Goal: Task Accomplishment & Management: Complete application form

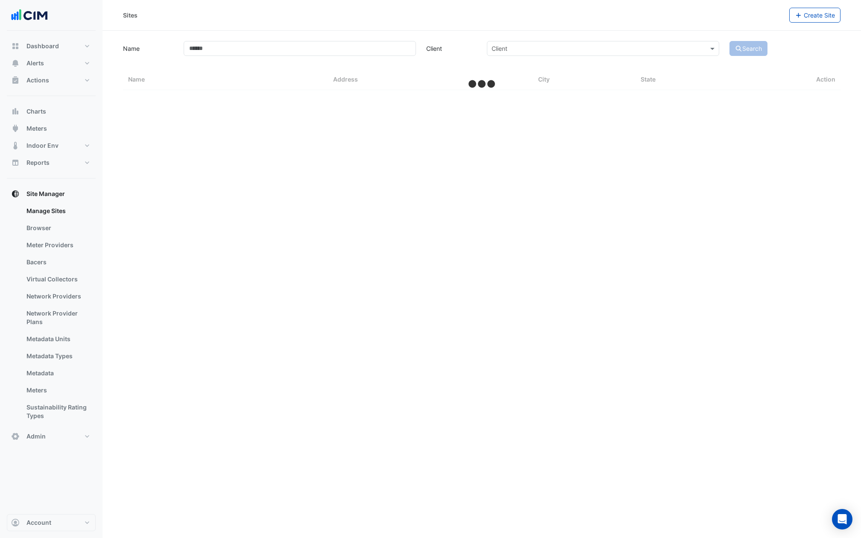
select select "***"
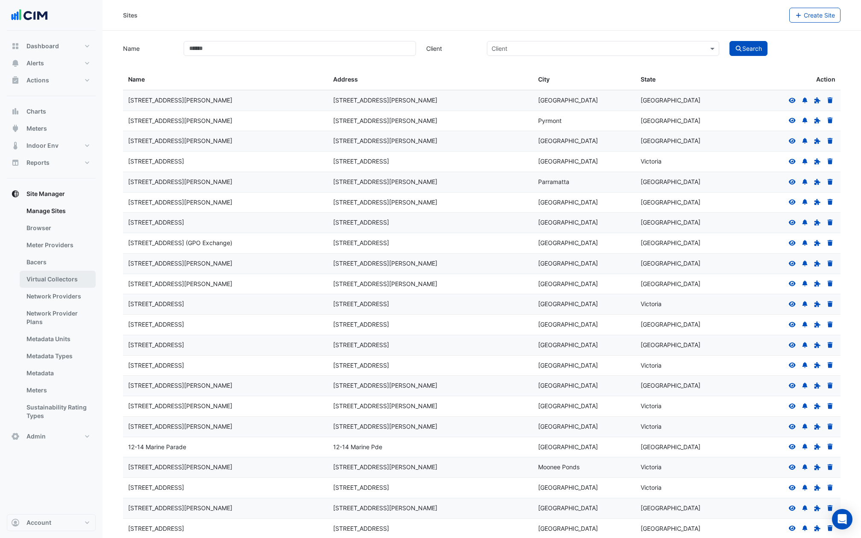
click at [60, 275] on link "Virtual Collectors" at bounding box center [58, 279] width 76 height 17
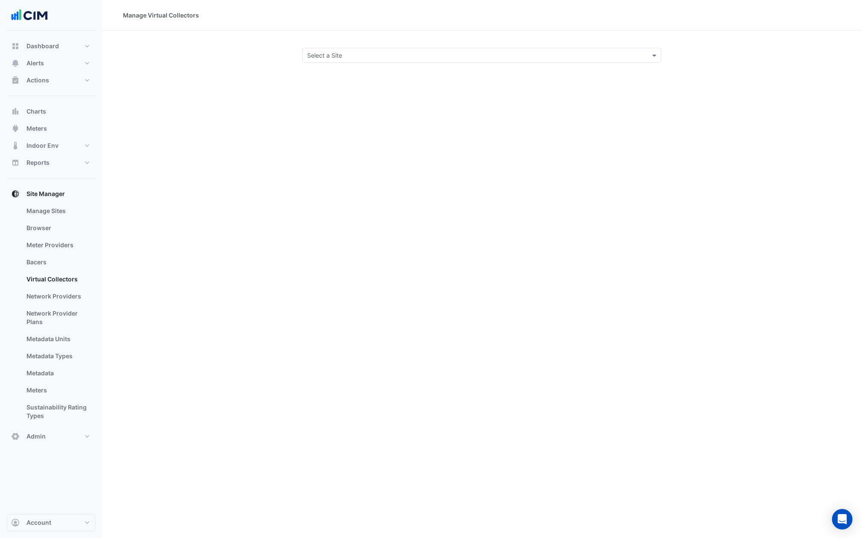
click at [386, 59] on input "text" at bounding box center [473, 55] width 332 height 9
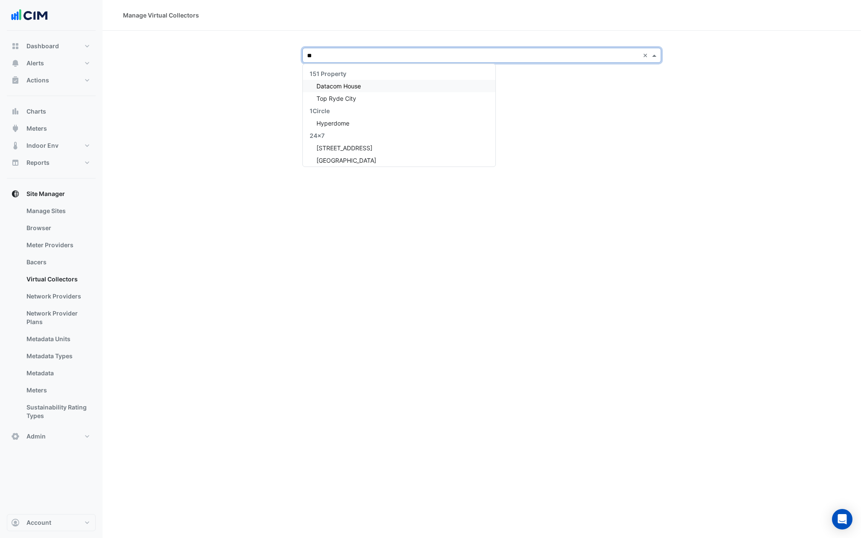
type input "***"
click at [341, 87] on span "Depuy Synthes - [GEOGRAPHIC_DATA]" at bounding box center [371, 85] width 109 height 7
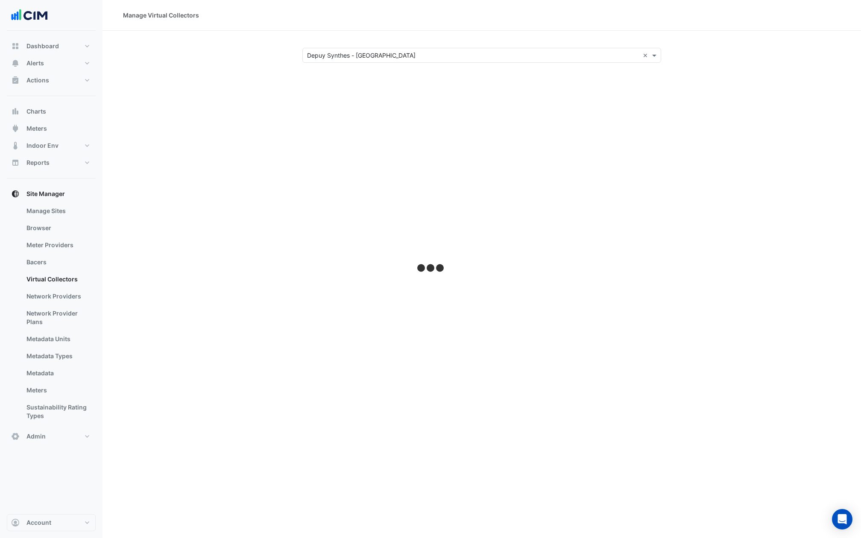
select select "***"
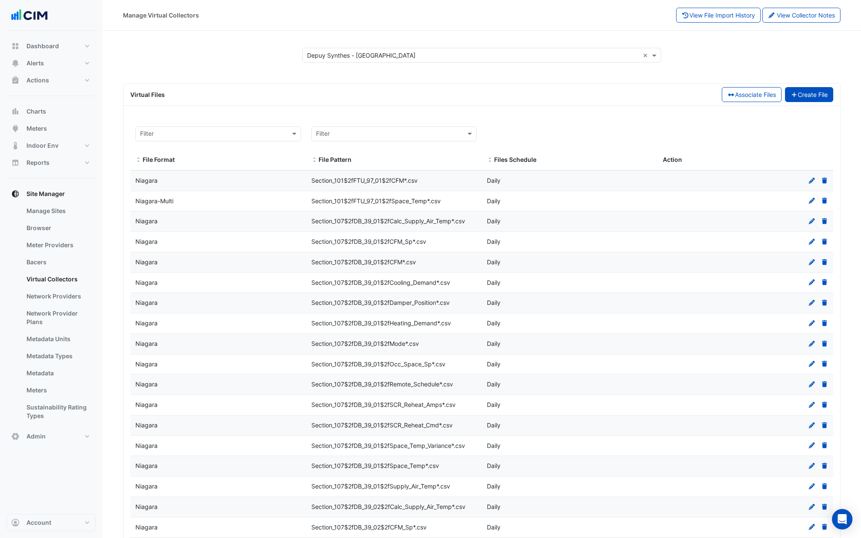
click at [805, 93] on button "Create File" at bounding box center [809, 94] width 49 height 15
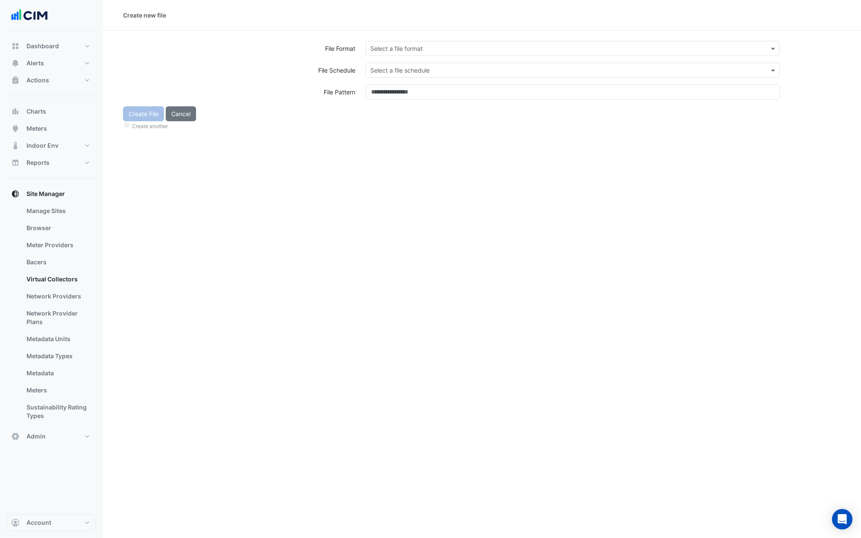
click at [127, 128] on div "Create another" at bounding box center [482, 125] width 718 height 9
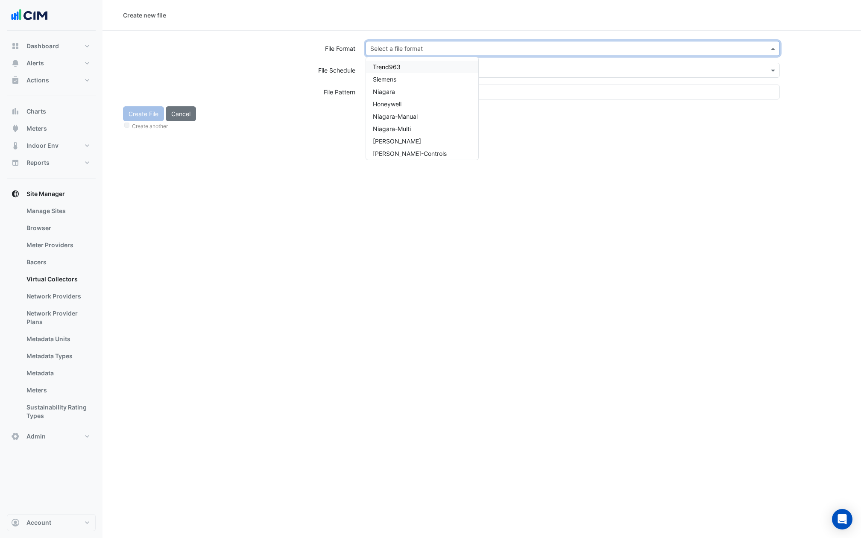
click at [408, 44] on input "text" at bounding box center [564, 48] width 388 height 9
click at [397, 91] on div "Niagara" at bounding box center [422, 91] width 112 height 12
click at [399, 69] on input "text" at bounding box center [564, 70] width 388 height 9
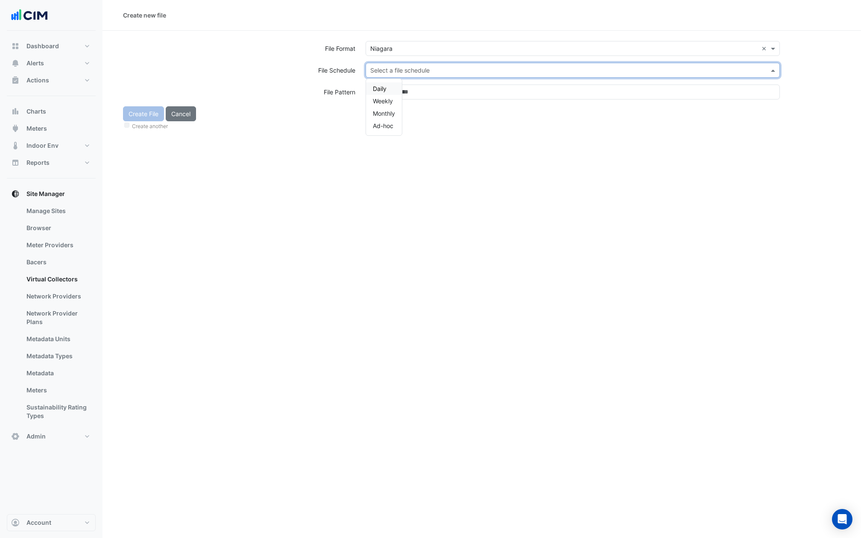
click at [385, 85] on span "Daily" at bounding box center [380, 88] width 14 height 7
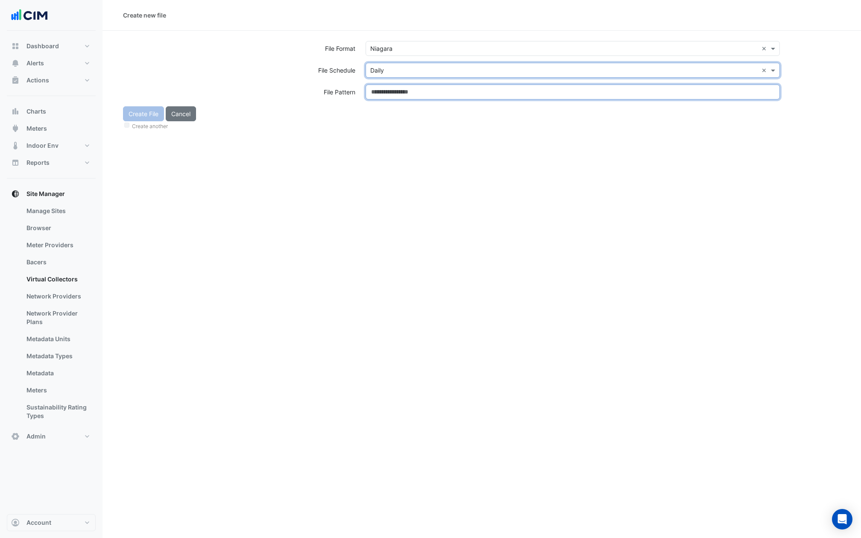
click at [388, 94] on input at bounding box center [573, 92] width 414 height 15
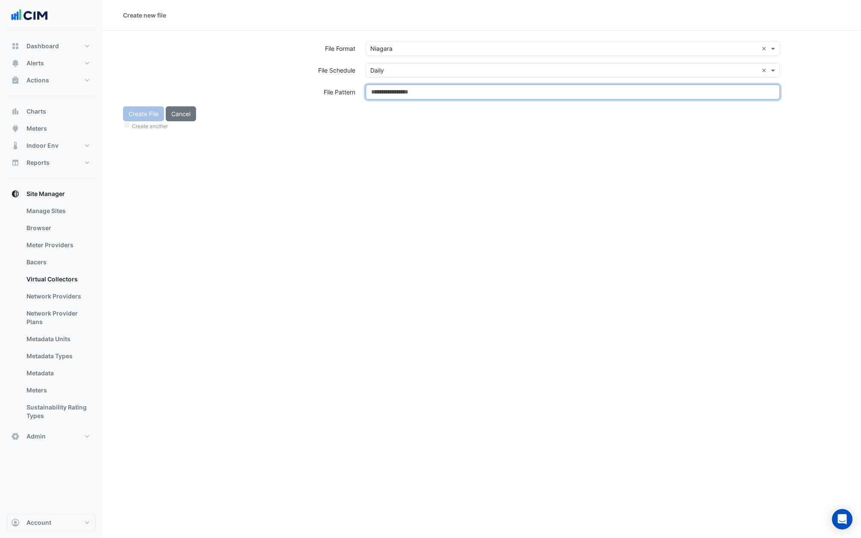
paste input "**********"
type input "**********"
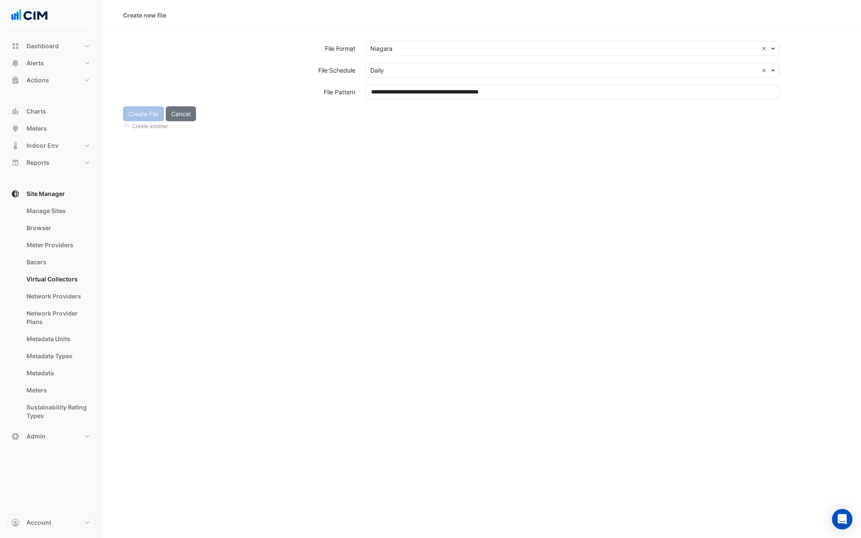
click at [391, 115] on div "Create File Cancel Create another" at bounding box center [482, 118] width 728 height 25
click at [145, 115] on button "Create File" at bounding box center [143, 113] width 41 height 15
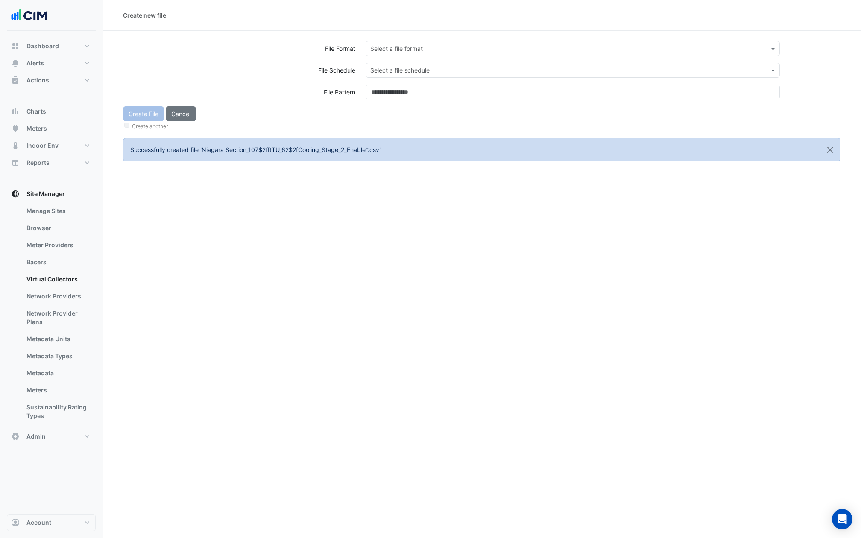
click at [409, 40] on section "File Format Select a file format File Schedule Select a file schedule File Patt…" at bounding box center [482, 96] width 759 height 131
click at [409, 51] on input "text" at bounding box center [564, 48] width 388 height 9
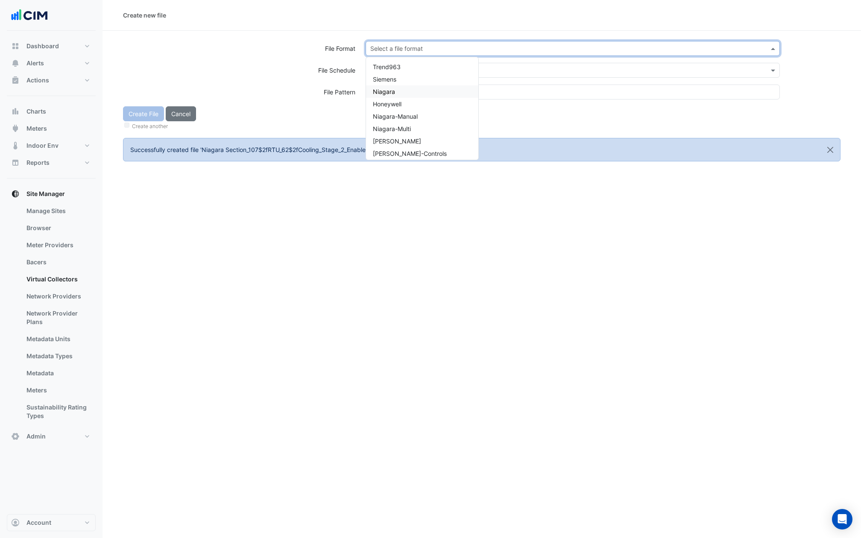
click at [391, 92] on span "Niagara" at bounding box center [384, 91] width 22 height 7
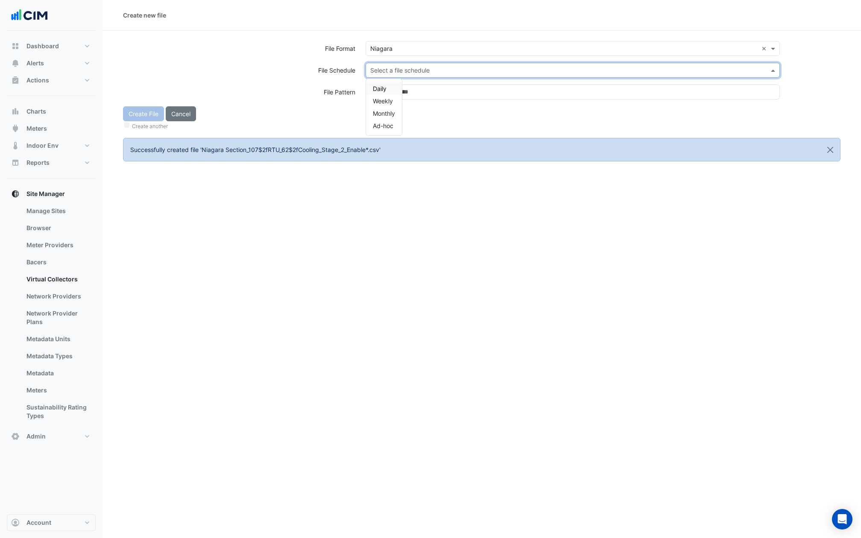
click at [392, 71] on input "text" at bounding box center [564, 70] width 388 height 9
click at [384, 90] on span "Daily" at bounding box center [380, 88] width 14 height 7
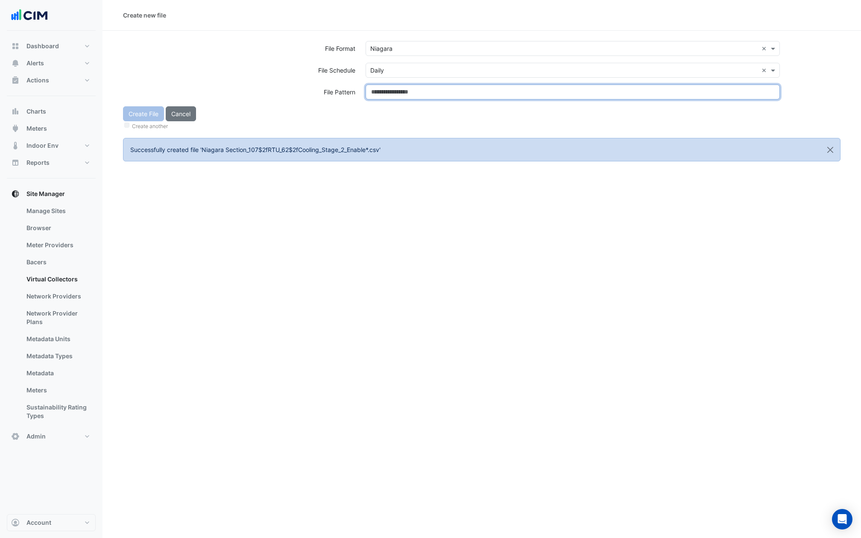
click at [384, 90] on input at bounding box center [573, 92] width 414 height 15
paste input "**********"
type input "**********"
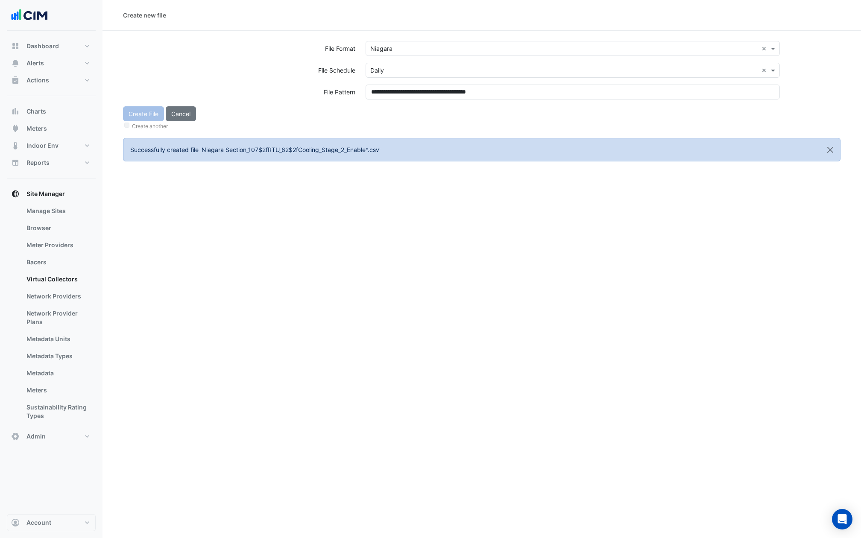
click at [384, 118] on div "Create File Cancel Create another" at bounding box center [482, 118] width 728 height 25
click at [150, 107] on button "Create File" at bounding box center [143, 113] width 41 height 15
click at [409, 51] on input "text" at bounding box center [564, 48] width 388 height 9
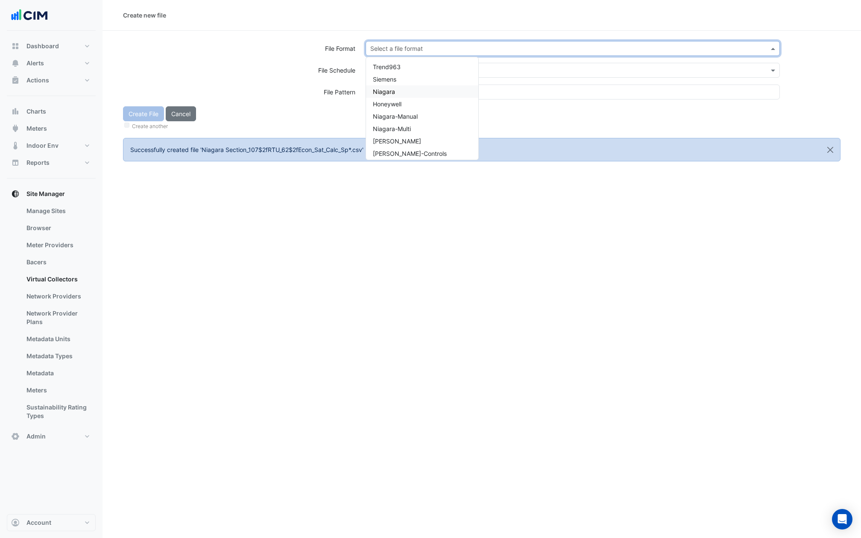
click at [396, 87] on div "Niagara" at bounding box center [422, 91] width 112 height 12
click at [395, 58] on div "Select a file format × Niagara ×" at bounding box center [573, 52] width 425 height 22
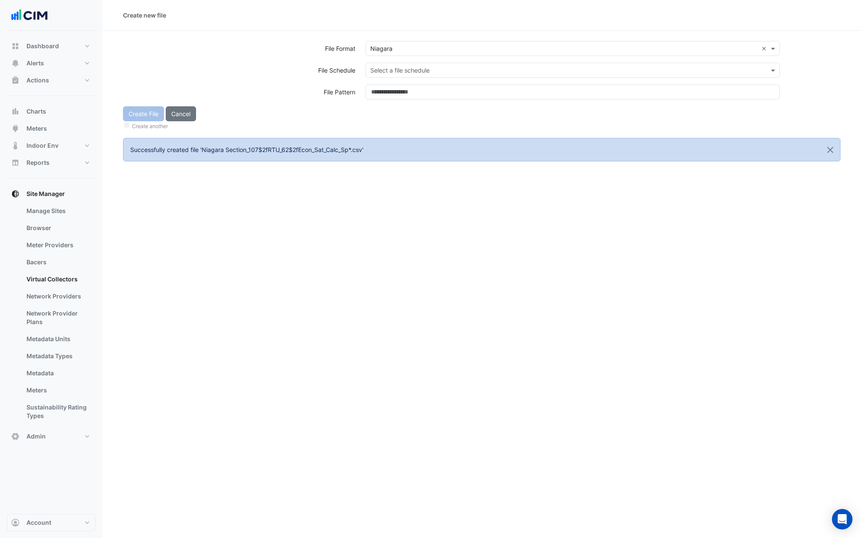
click at [395, 68] on input "text" at bounding box center [564, 70] width 388 height 9
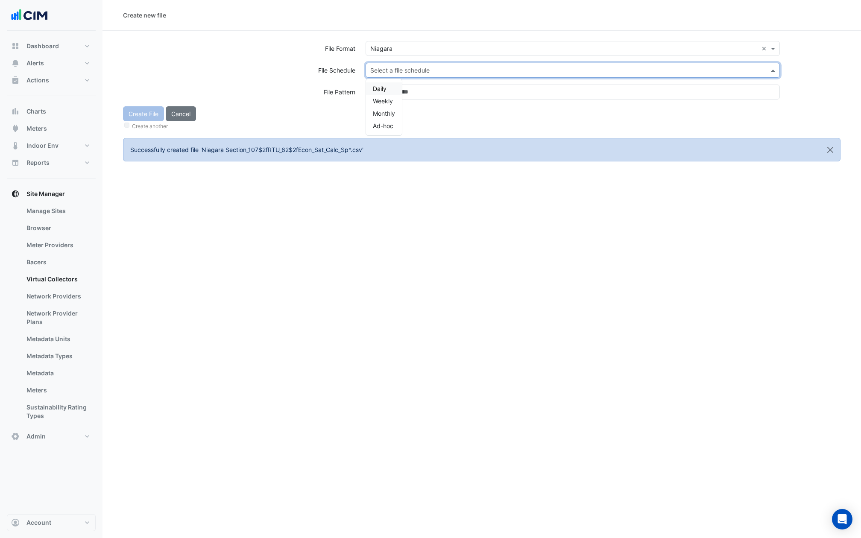
click at [386, 83] on div "Daily" at bounding box center [384, 88] width 36 height 12
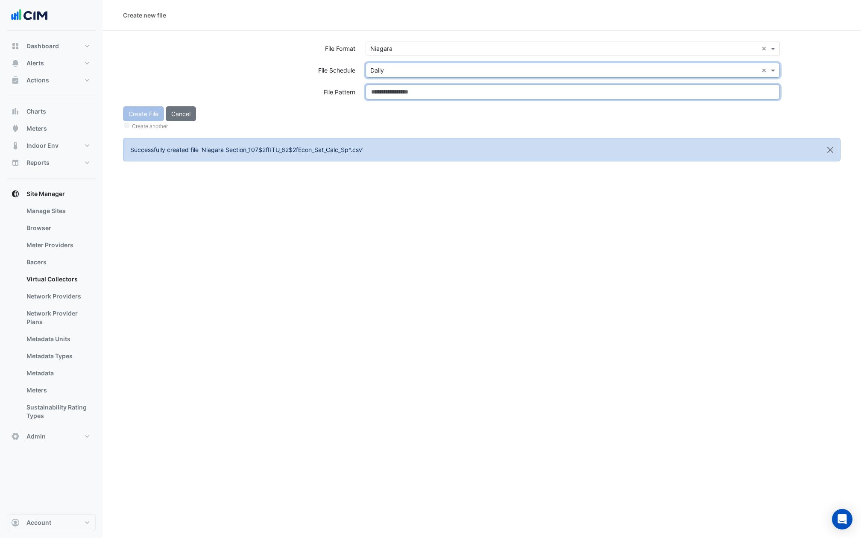
click at [386, 93] on input at bounding box center [573, 92] width 414 height 15
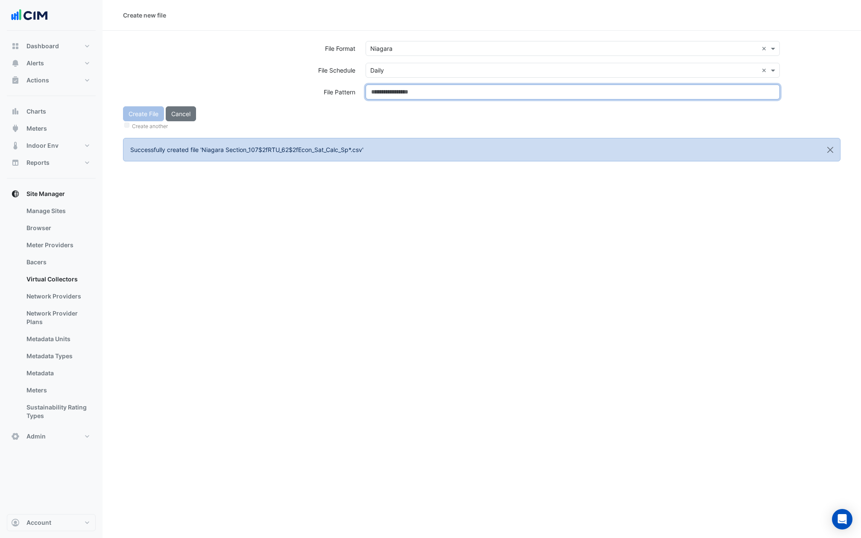
paste input "**********"
type input "**********"
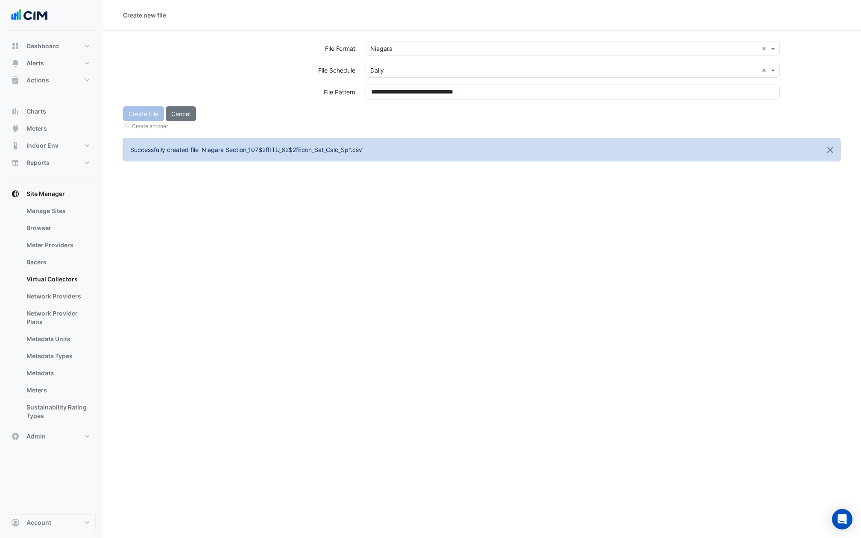
click at [380, 132] on form "**********" at bounding box center [482, 101] width 718 height 120
click at [144, 115] on button "Create File" at bounding box center [143, 113] width 41 height 15
click at [394, 50] on input "text" at bounding box center [564, 48] width 388 height 9
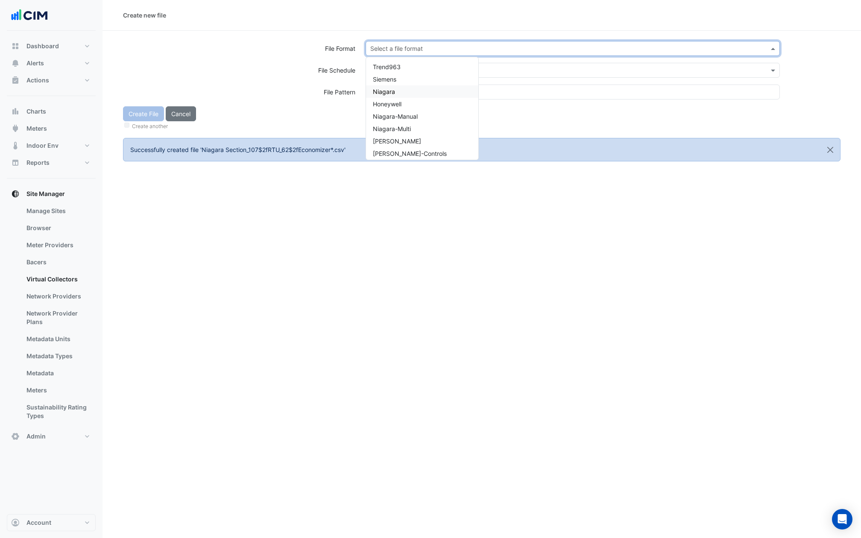
click at [393, 89] on span "Niagara" at bounding box center [384, 91] width 22 height 7
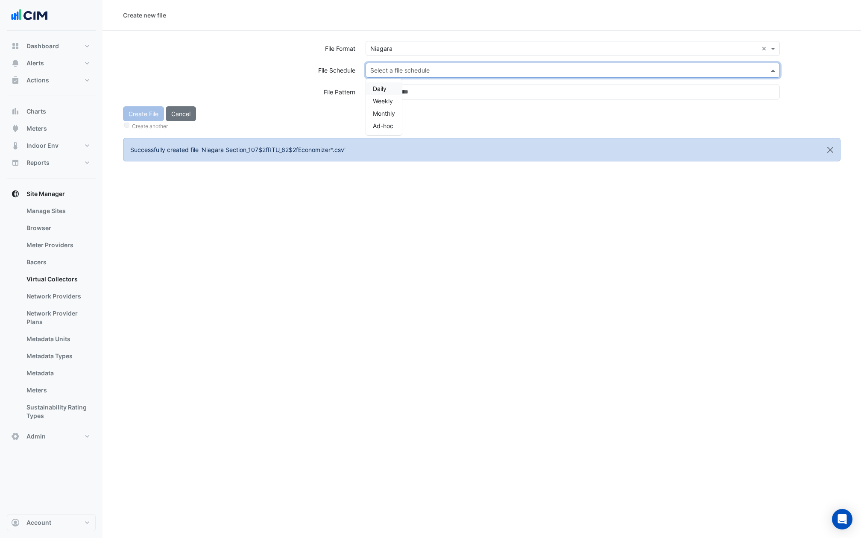
click at [393, 71] on input "text" at bounding box center [564, 70] width 388 height 9
click at [383, 86] on span "Daily" at bounding box center [380, 88] width 14 height 7
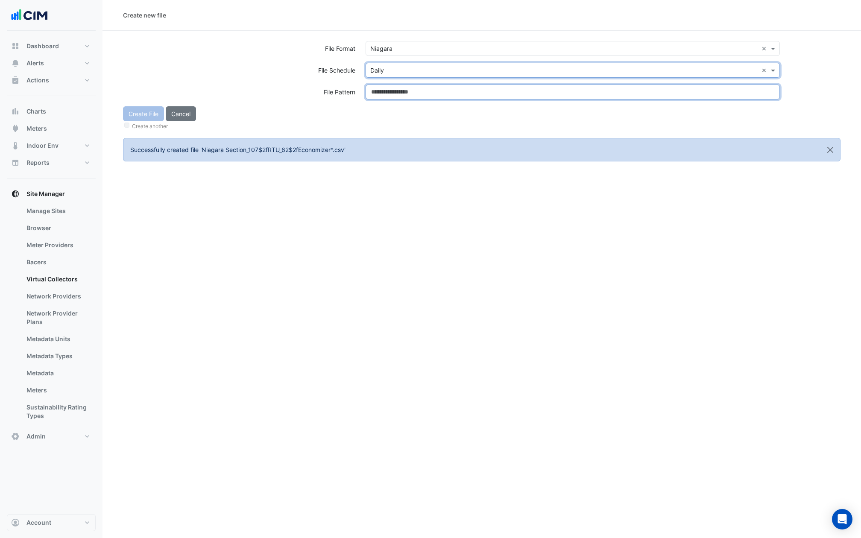
click at [383, 86] on input at bounding box center [573, 92] width 414 height 15
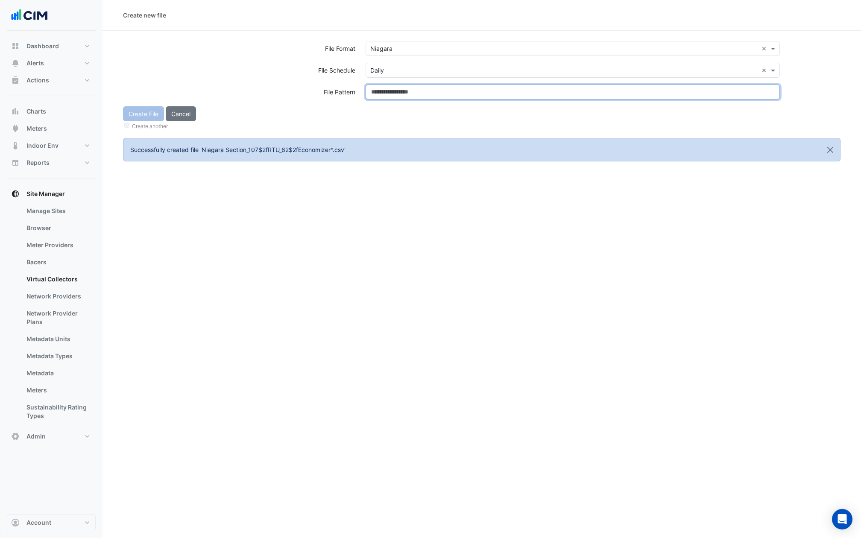
paste input "**********"
type input "**********"
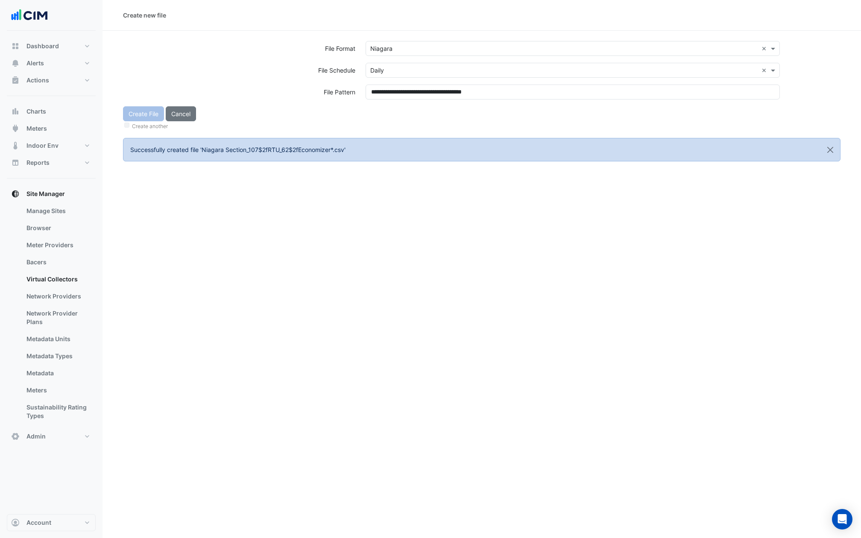
click at [383, 112] on div "Create File Cancel Create another" at bounding box center [482, 118] width 728 height 25
click at [147, 112] on button "Create File" at bounding box center [143, 113] width 41 height 15
click at [436, 47] on input "text" at bounding box center [564, 48] width 388 height 9
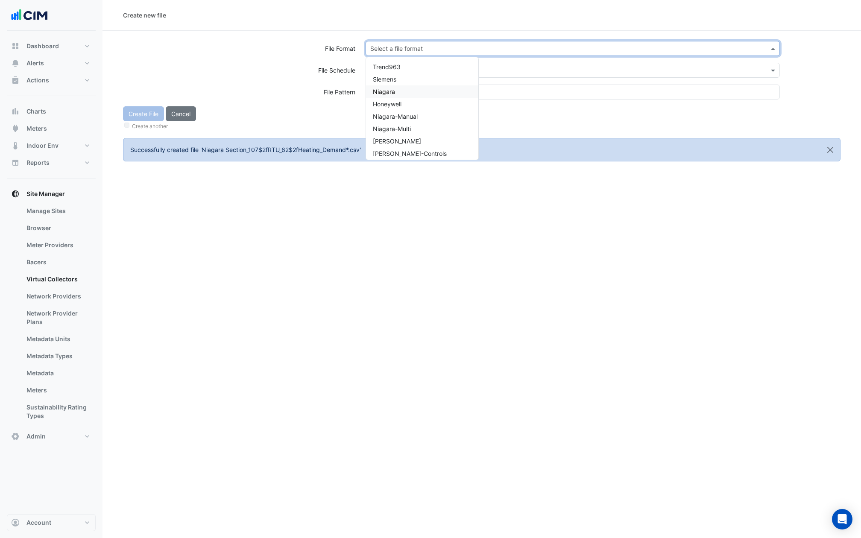
click at [398, 90] on div "Niagara" at bounding box center [422, 91] width 112 height 12
click at [398, 66] on input "text" at bounding box center [564, 70] width 388 height 9
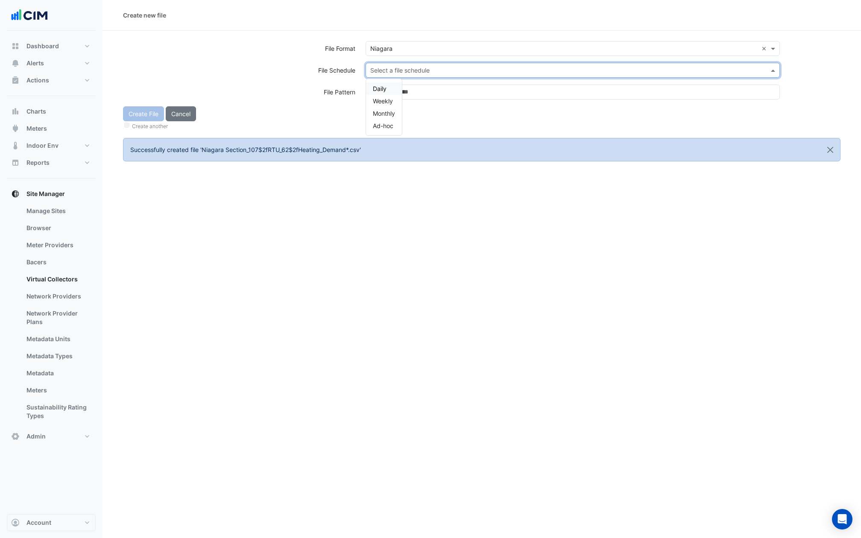
click at [387, 85] on div "Daily" at bounding box center [384, 88] width 36 height 12
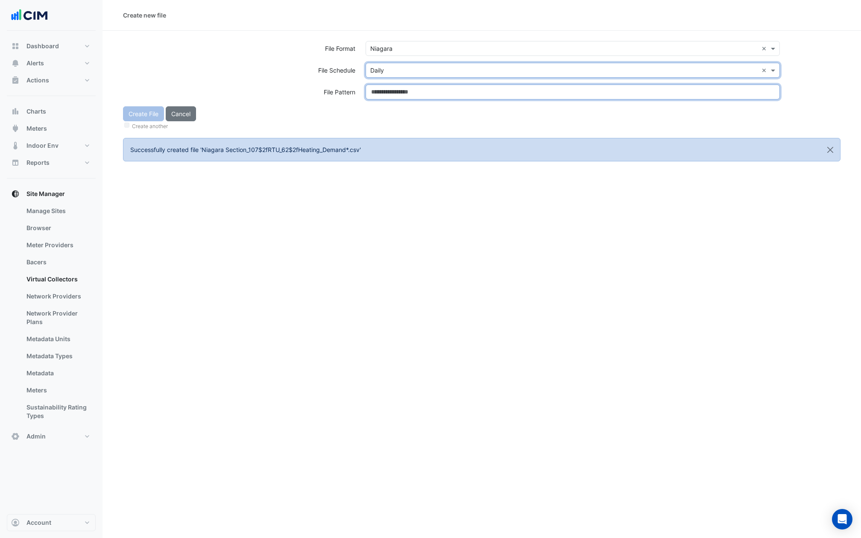
click at [387, 85] on input at bounding box center [573, 92] width 414 height 15
paste input "**********"
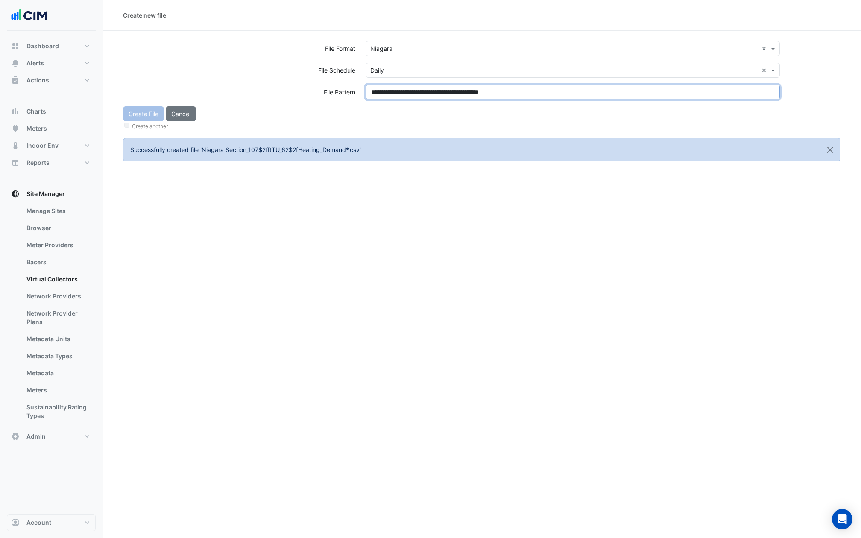
type input "**********"
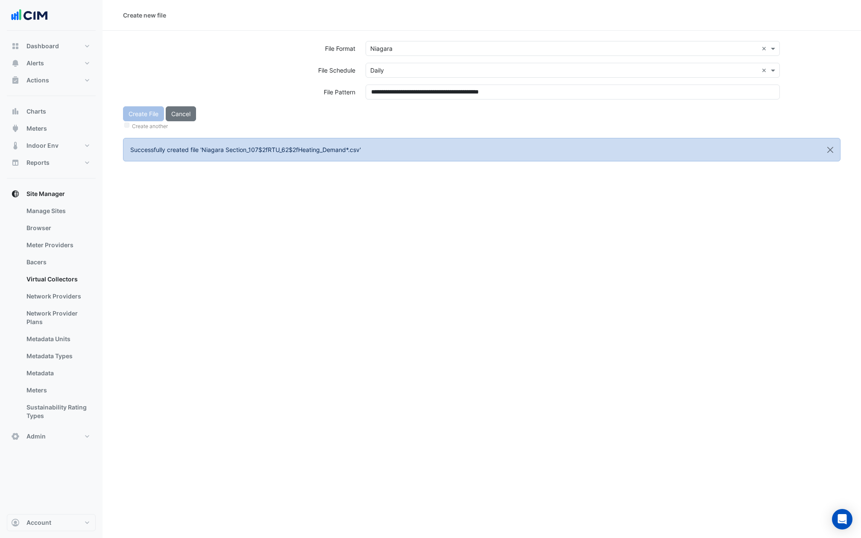
click at [387, 102] on div "**********" at bounding box center [573, 96] width 425 height 22
click at [142, 111] on button "Create File" at bounding box center [143, 113] width 41 height 15
click at [412, 50] on input "text" at bounding box center [564, 48] width 388 height 9
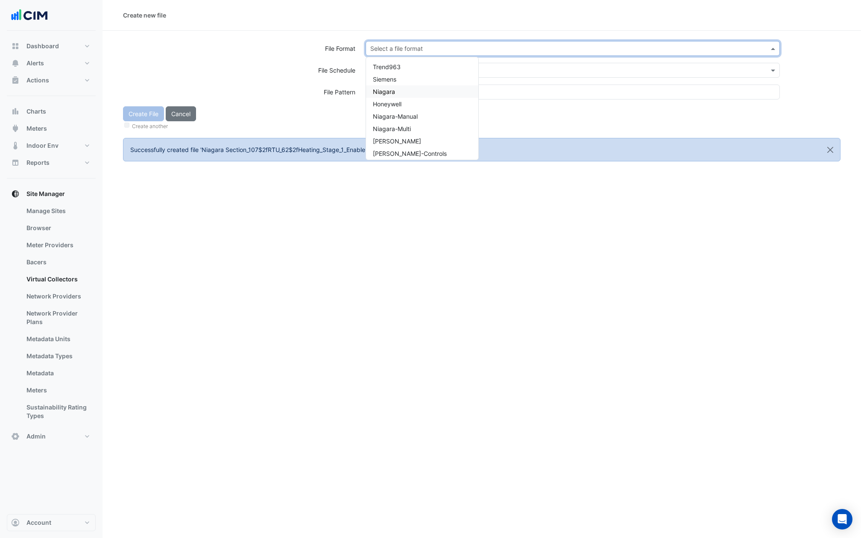
click at [404, 94] on div "Niagara" at bounding box center [422, 91] width 112 height 12
click at [404, 59] on div "Select a file format × Niagara ×" at bounding box center [573, 52] width 425 height 22
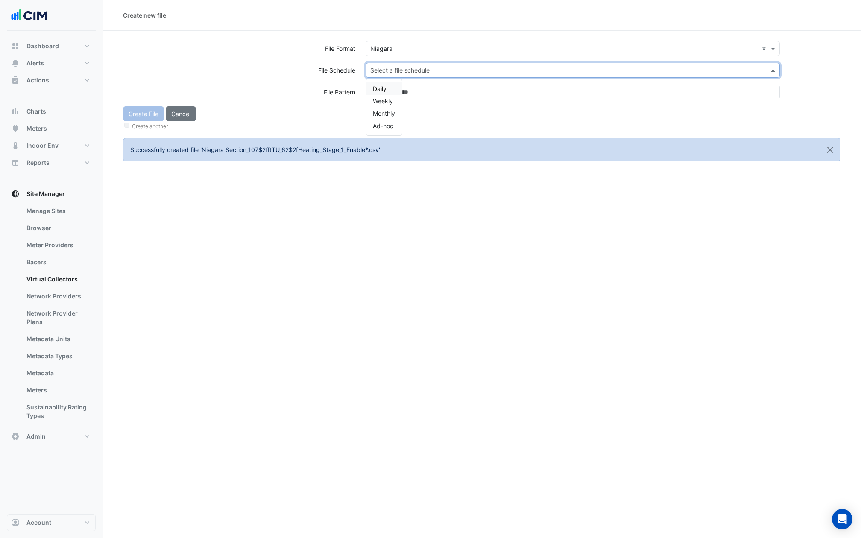
click at [404, 71] on input "text" at bounding box center [564, 70] width 388 height 9
click at [391, 85] on div "Daily" at bounding box center [384, 88] width 36 height 12
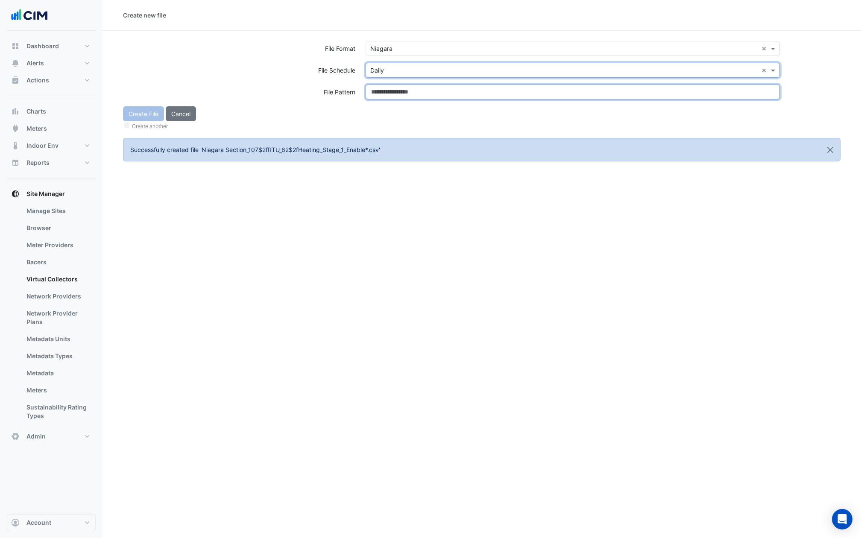
click at [391, 96] on input at bounding box center [573, 92] width 414 height 15
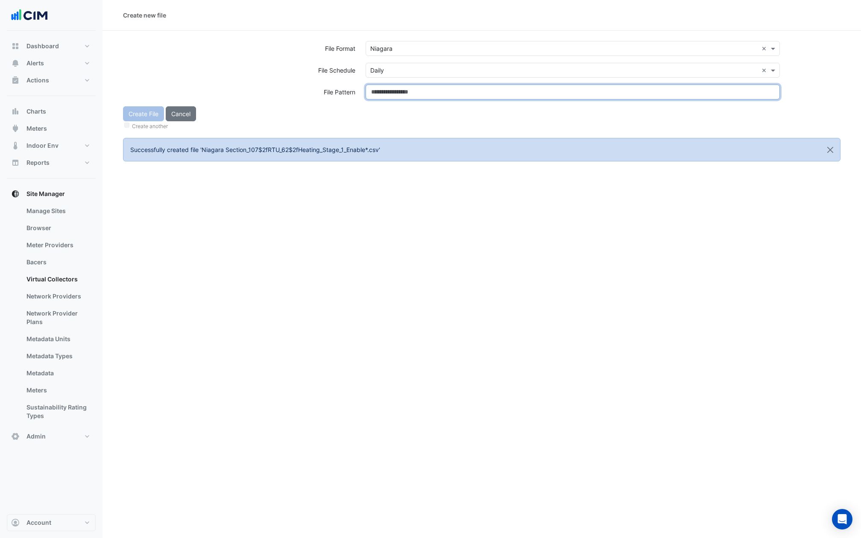
paste input "**********"
type input "**********"
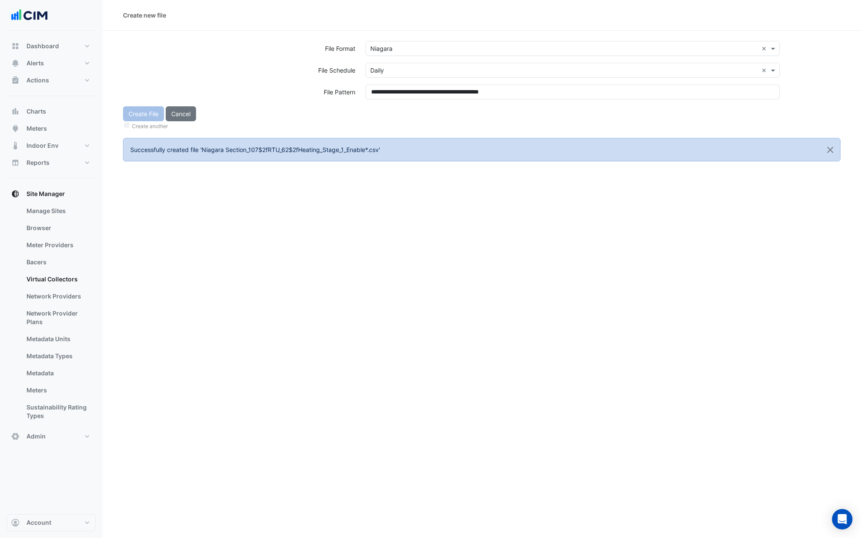
click at [379, 123] on div "Create another" at bounding box center [482, 125] width 718 height 9
click at [136, 115] on div "Create File Cancel Create another" at bounding box center [482, 118] width 728 height 25
click at [136, 115] on button "Create File" at bounding box center [143, 113] width 41 height 15
click at [392, 49] on input "text" at bounding box center [564, 48] width 388 height 9
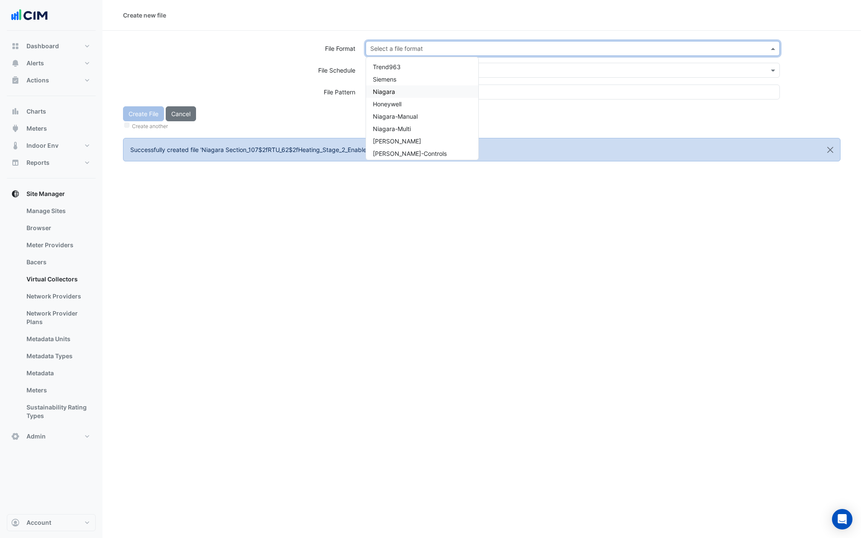
click at [394, 91] on span "Niagara" at bounding box center [384, 91] width 22 height 7
click at [394, 76] on div "Select a file schedule" at bounding box center [573, 70] width 414 height 15
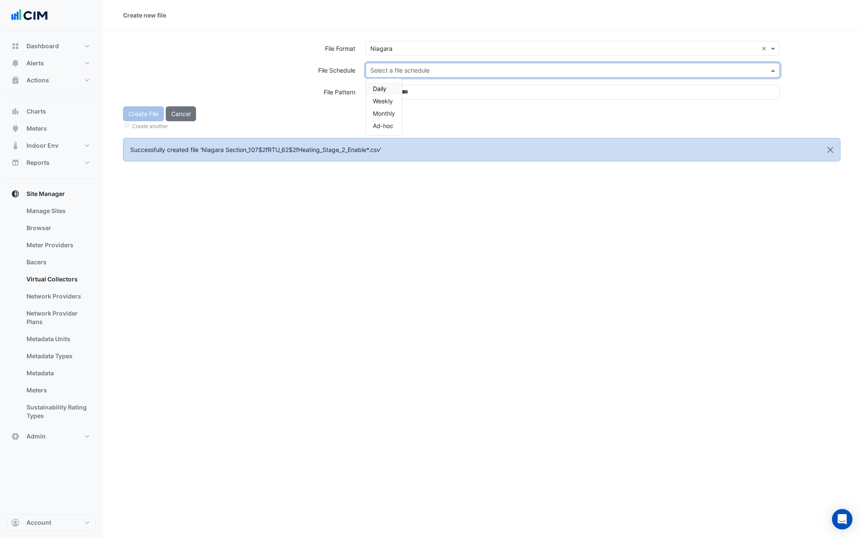
click at [390, 88] on div "Daily" at bounding box center [384, 88] width 36 height 12
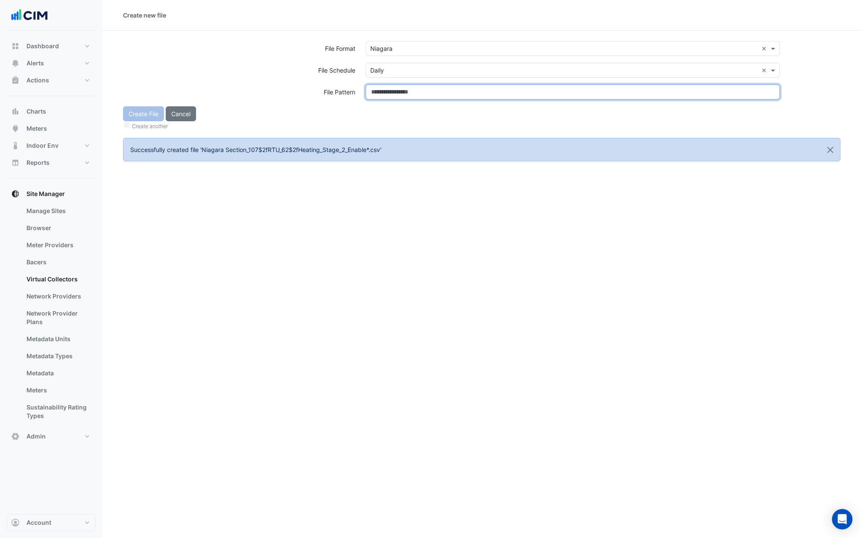
click at [390, 88] on input at bounding box center [573, 92] width 414 height 15
paste input "**********"
type input "**********"
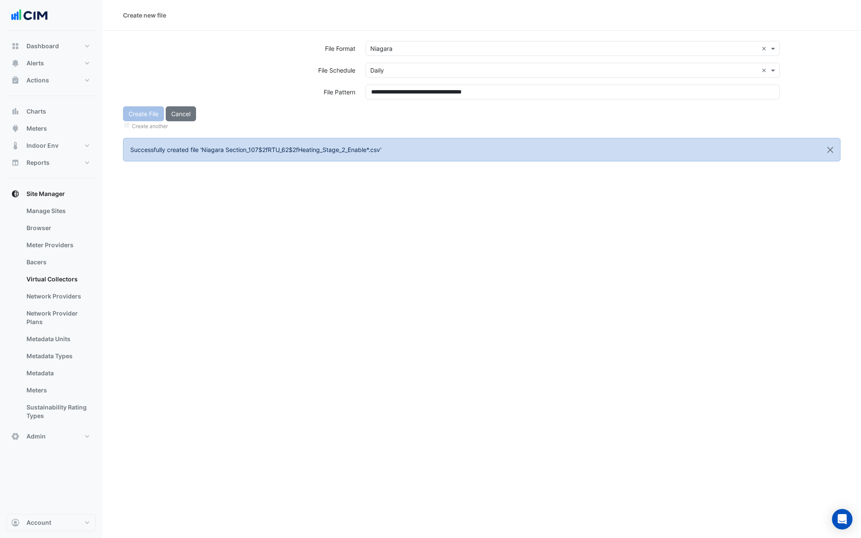
click at [390, 108] on div "Create File Cancel Create another" at bounding box center [482, 118] width 728 height 25
click at [144, 119] on button "Create File" at bounding box center [143, 113] width 41 height 15
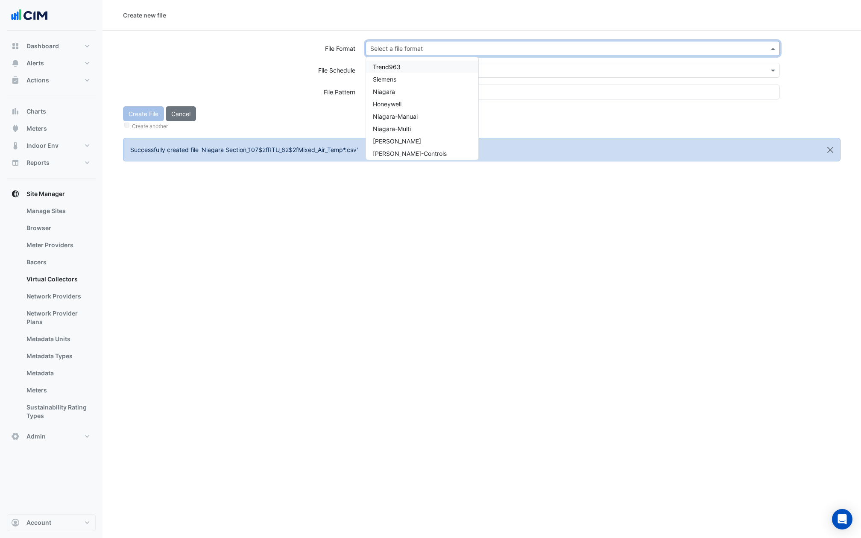
click at [401, 44] on input "text" at bounding box center [564, 48] width 388 height 9
click at [402, 92] on div "Niagara" at bounding box center [422, 91] width 112 height 12
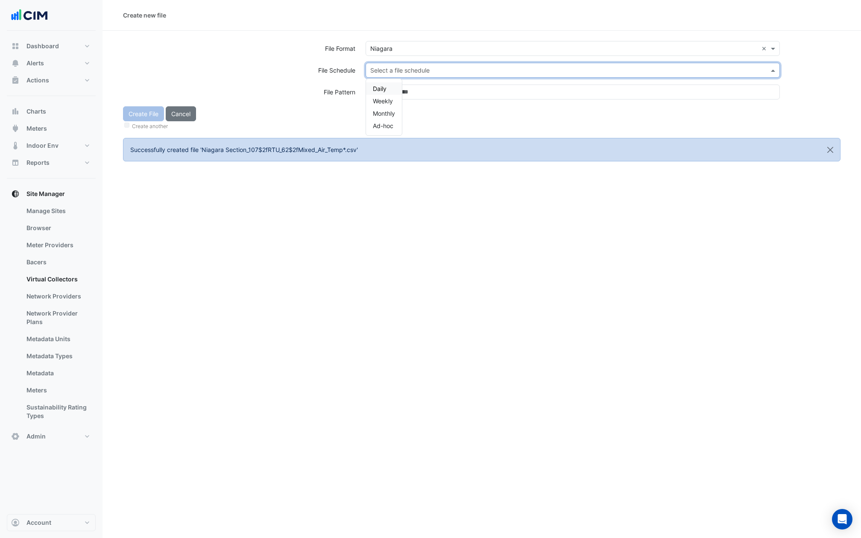
click at [402, 77] on div "Select a file schedule" at bounding box center [573, 70] width 414 height 15
click at [394, 87] on div "Daily" at bounding box center [384, 88] width 36 height 12
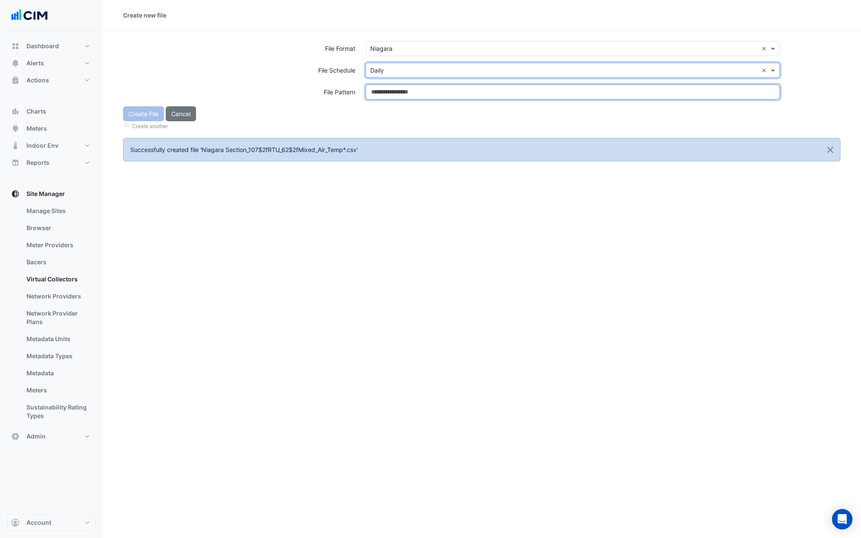
click at [394, 87] on input at bounding box center [573, 92] width 414 height 15
paste input "**********"
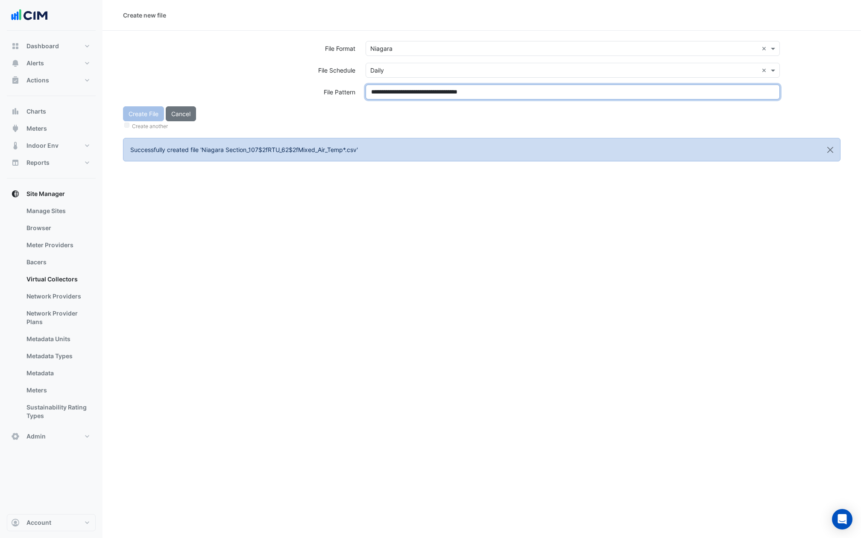
type input "**********"
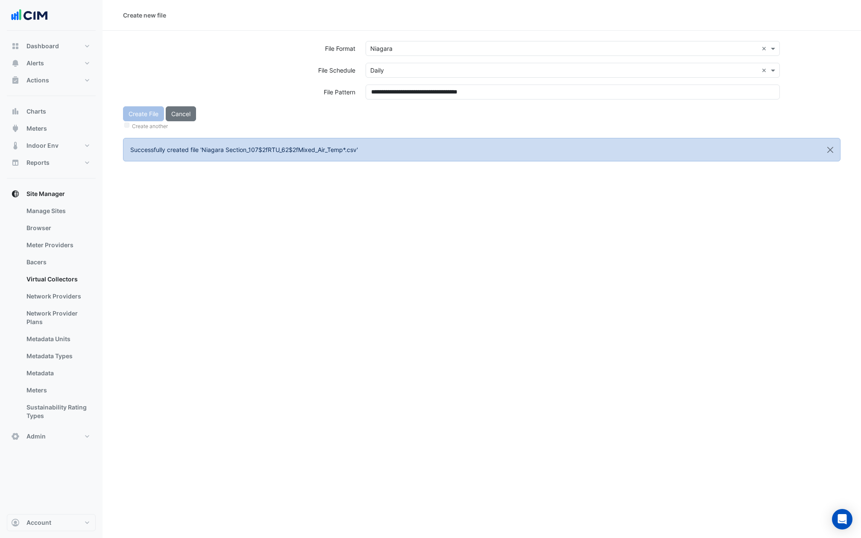
click at [394, 112] on div "Create File Cancel Create another" at bounding box center [482, 118] width 728 height 25
click at [138, 123] on label "Create another" at bounding box center [150, 127] width 36 height 8
click at [123, 123] on div "Create another" at bounding box center [482, 125] width 718 height 9
click at [131, 118] on button "Create File" at bounding box center [143, 113] width 41 height 15
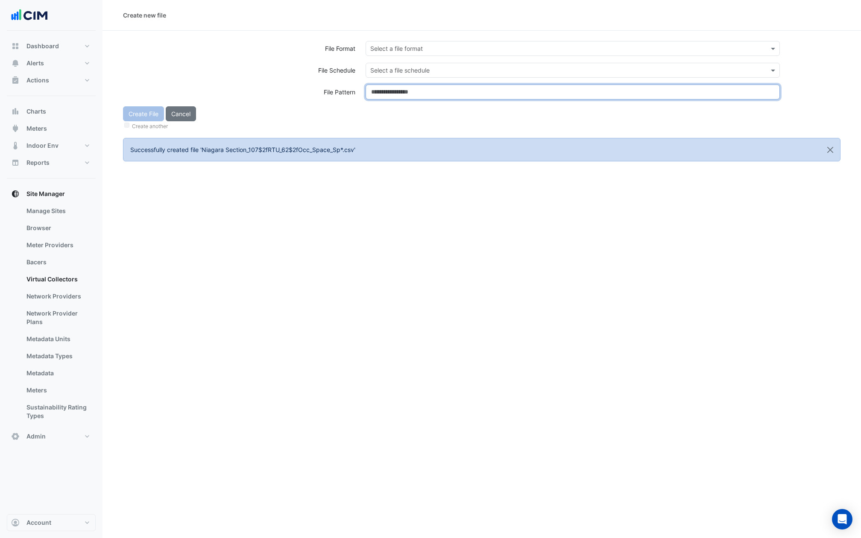
click at [381, 86] on input at bounding box center [573, 92] width 414 height 15
paste input "**********"
type input "**********"
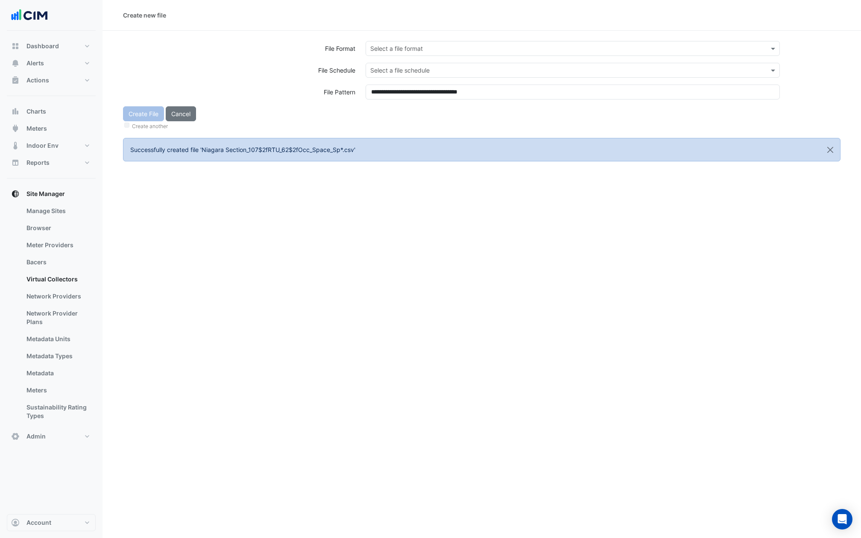
click at [382, 115] on div "Create File Cancel Create another" at bounding box center [482, 118] width 728 height 25
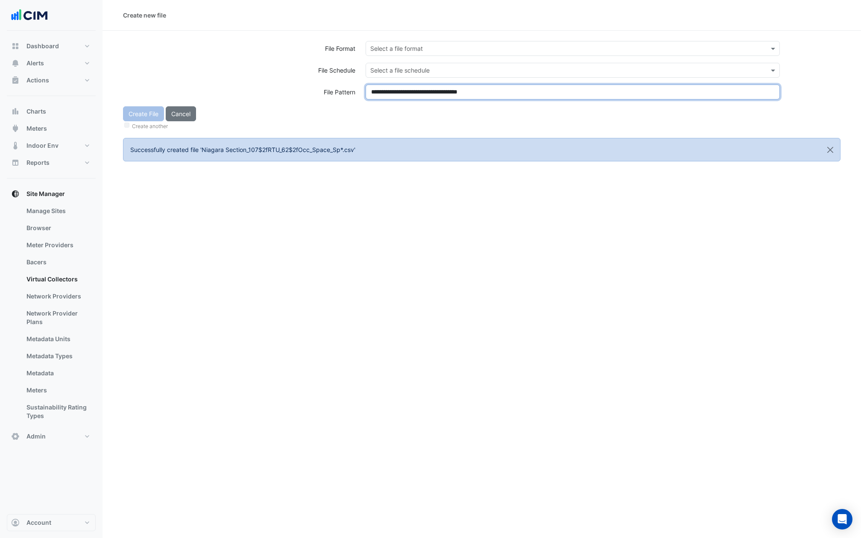
click at [425, 97] on input "**********" at bounding box center [573, 92] width 414 height 15
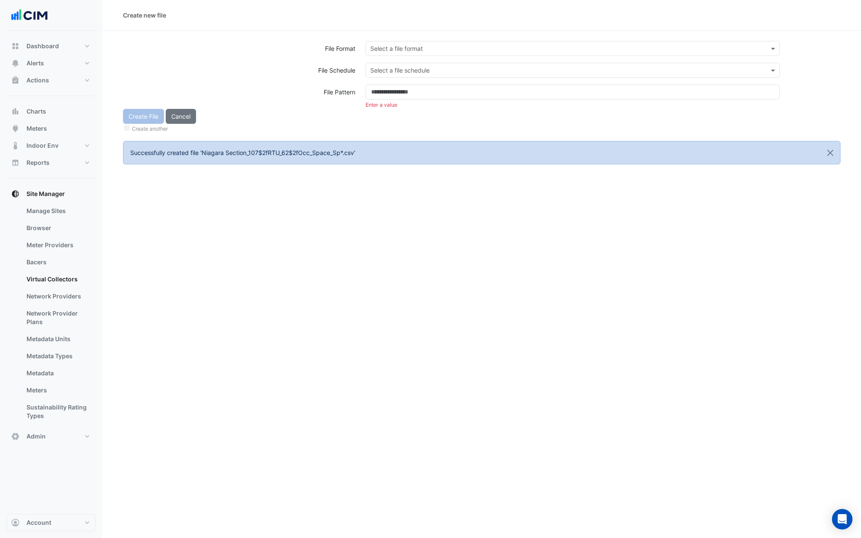
click at [373, 112] on div "Create File Cancel Create another" at bounding box center [482, 121] width 728 height 25
click at [453, 54] on div "Select a file format" at bounding box center [573, 48] width 414 height 15
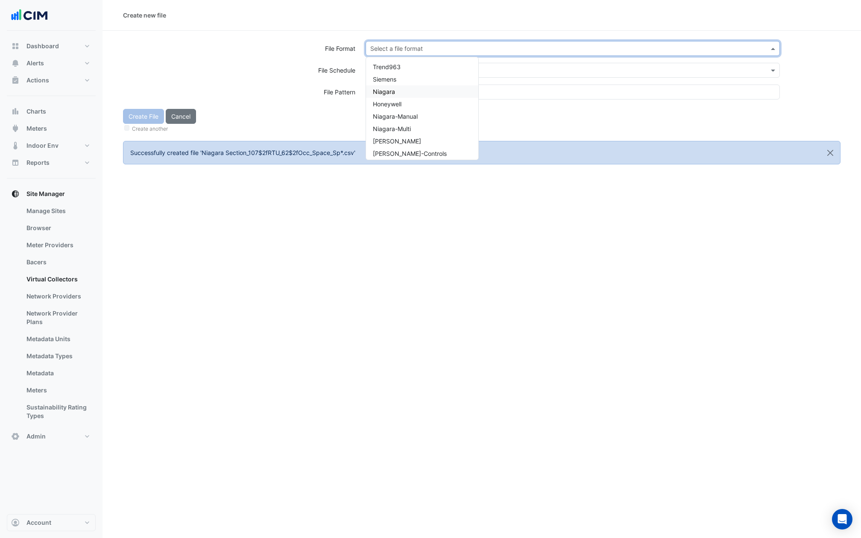
click at [404, 91] on div "Niagara" at bounding box center [422, 91] width 112 height 12
click at [403, 66] on input "text" at bounding box center [564, 70] width 388 height 9
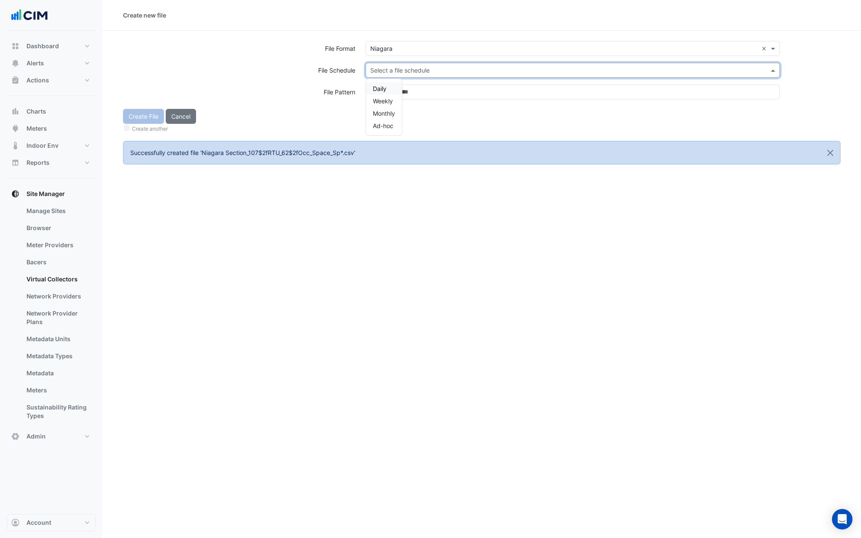
click at [385, 81] on div "Daily Weekly Monthly Ad-hoc" at bounding box center [384, 107] width 36 height 56
click at [385, 87] on span "Daily" at bounding box center [380, 88] width 14 height 7
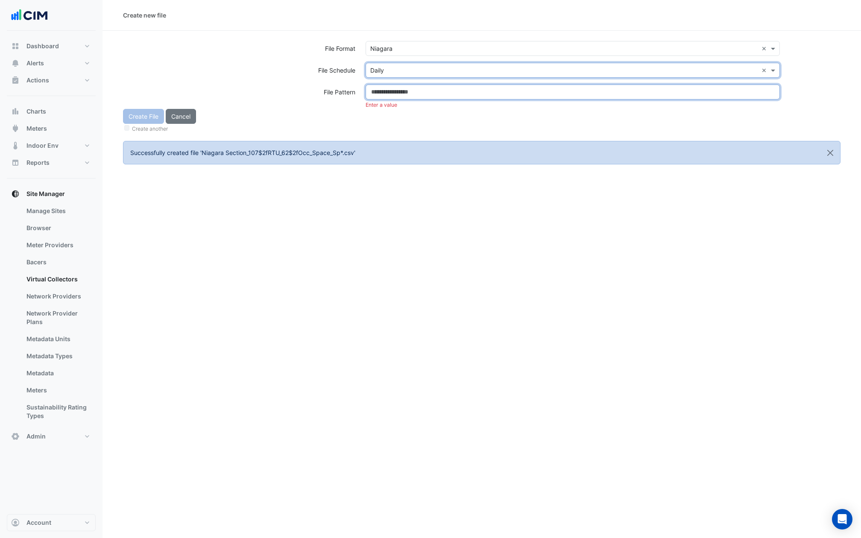
click at [385, 92] on input at bounding box center [573, 92] width 414 height 15
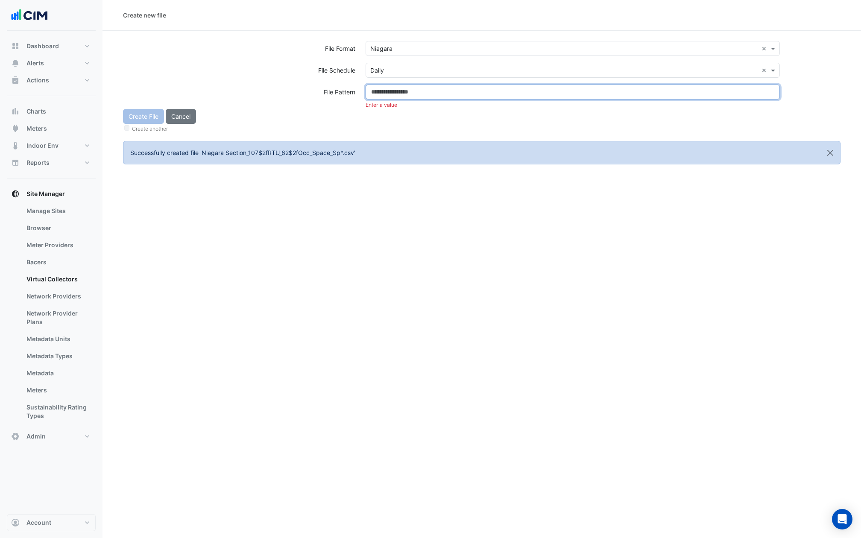
paste input "**********"
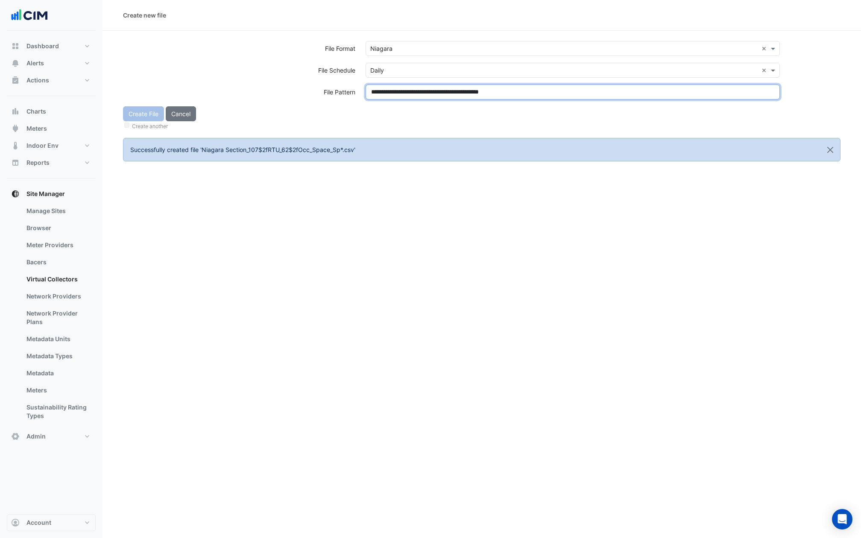
type input "**********"
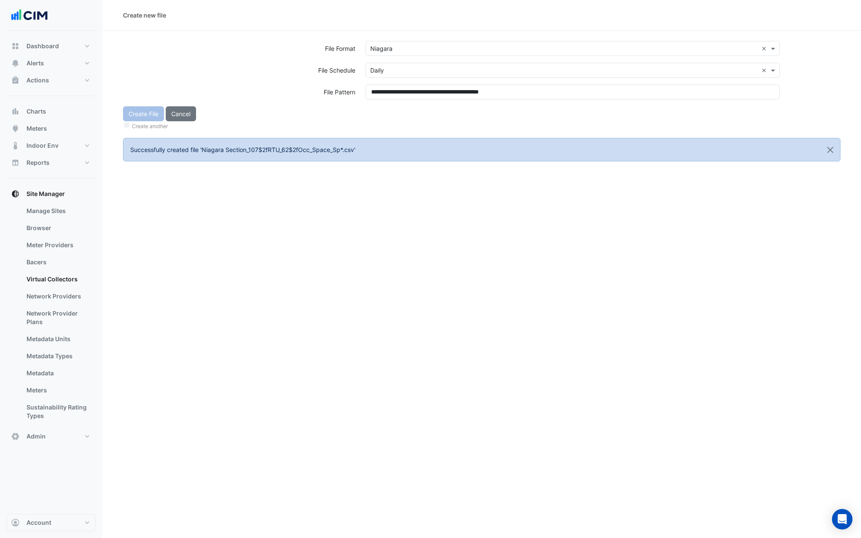
click at [387, 121] on div "Create another" at bounding box center [482, 125] width 718 height 9
click at [144, 118] on button "Create File" at bounding box center [143, 113] width 41 height 15
click at [391, 58] on div "Select a file format" at bounding box center [573, 52] width 425 height 22
click at [391, 46] on input "text" at bounding box center [564, 48] width 388 height 9
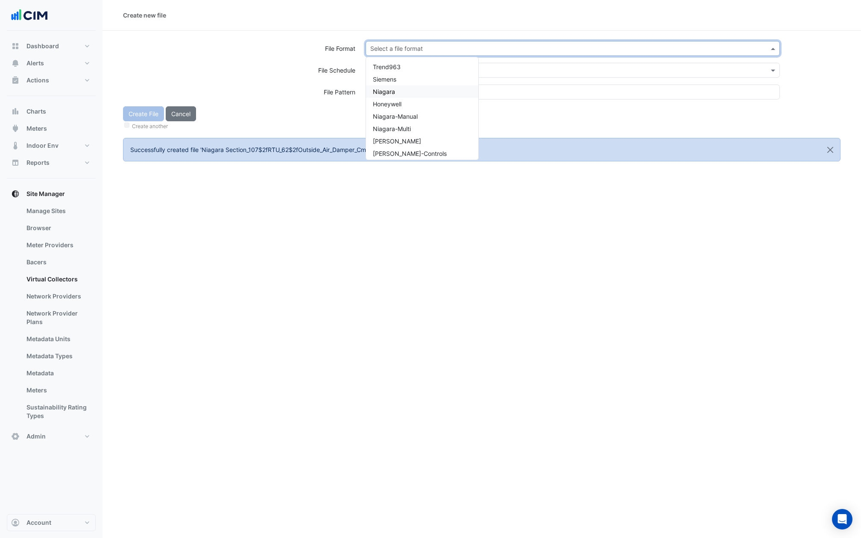
click at [391, 89] on span "Niagara" at bounding box center [384, 91] width 22 height 7
click at [392, 67] on input "text" at bounding box center [564, 70] width 388 height 9
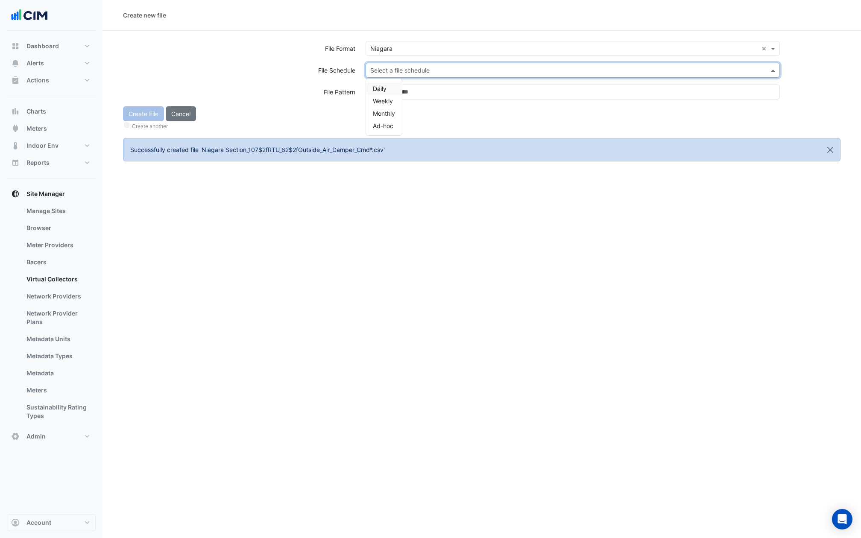
click at [385, 90] on span "Daily" at bounding box center [380, 88] width 14 height 7
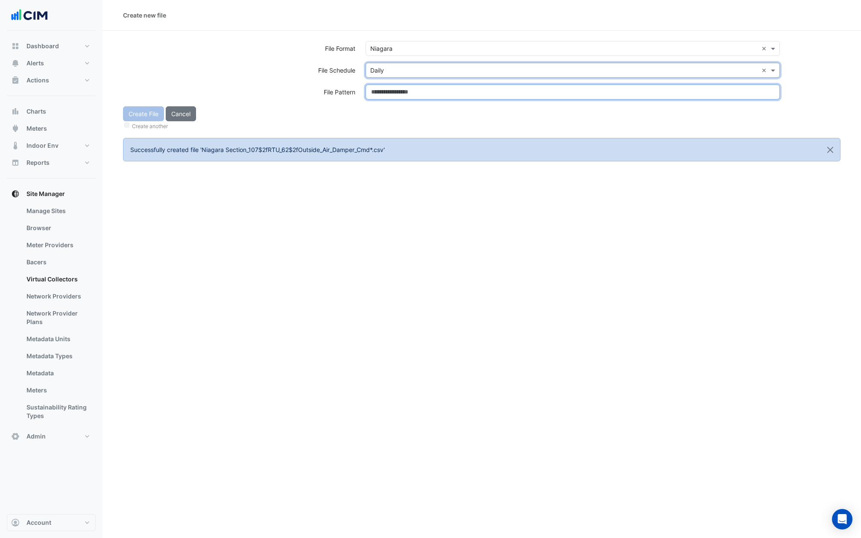
click at [385, 91] on input at bounding box center [573, 92] width 414 height 15
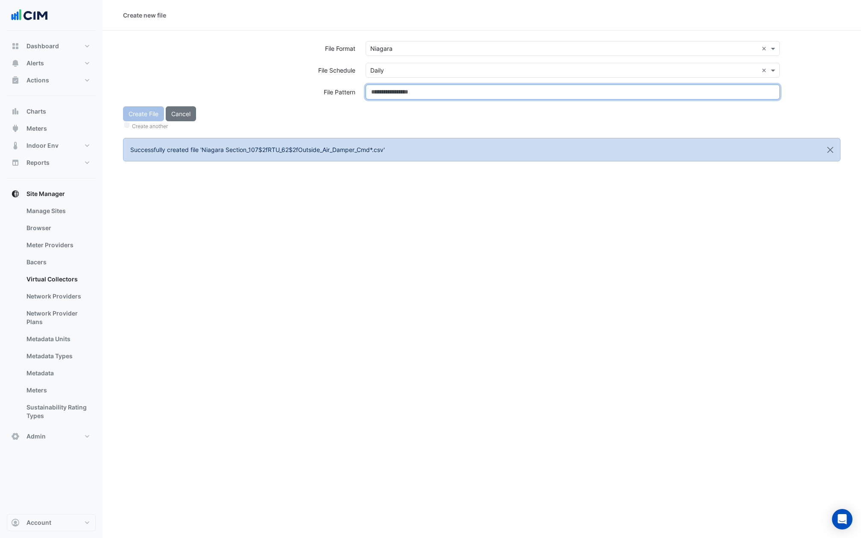
paste input "**********"
type input "**********"
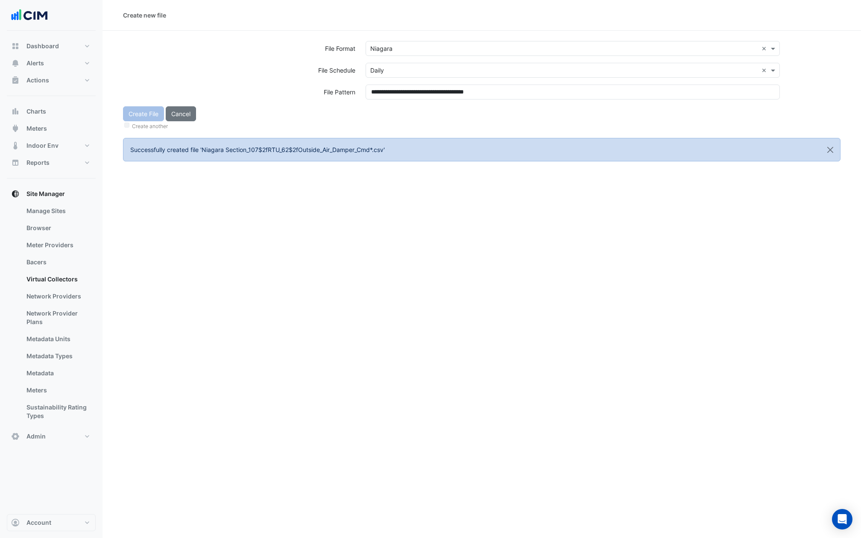
click at [386, 120] on div "Create File Cancel Create another" at bounding box center [482, 118] width 728 height 25
click at [137, 116] on div "Create File Cancel Create another" at bounding box center [482, 118] width 728 height 25
click at [137, 116] on button "Create File" at bounding box center [143, 113] width 41 height 15
click at [398, 46] on input "text" at bounding box center [564, 48] width 388 height 9
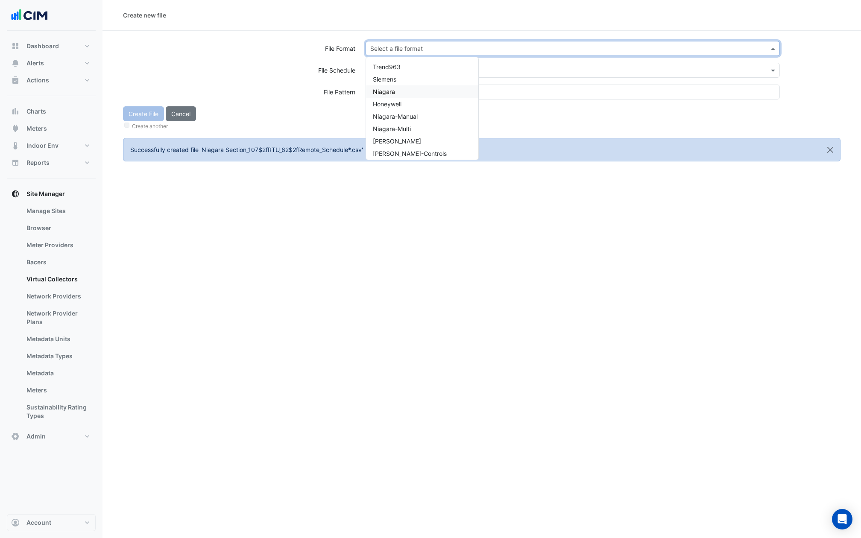
click at [394, 94] on span "Niagara" at bounding box center [384, 91] width 22 height 7
click at [394, 76] on div "Select a file schedule" at bounding box center [573, 70] width 414 height 15
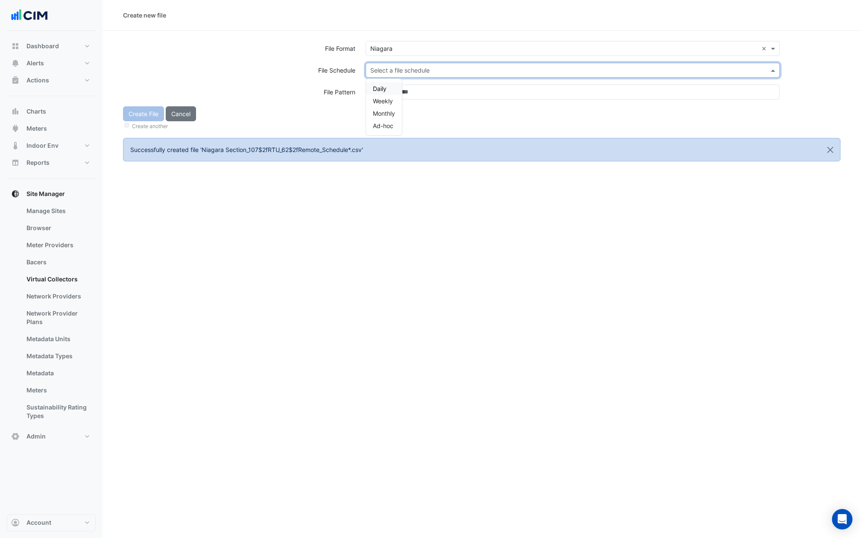
click at [386, 83] on div "Daily" at bounding box center [384, 88] width 36 height 12
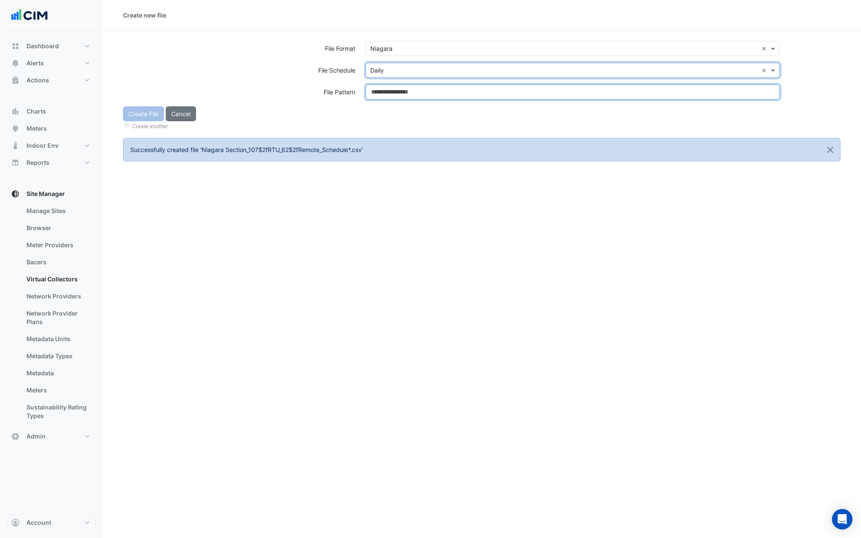
click at [386, 97] on input at bounding box center [573, 92] width 414 height 15
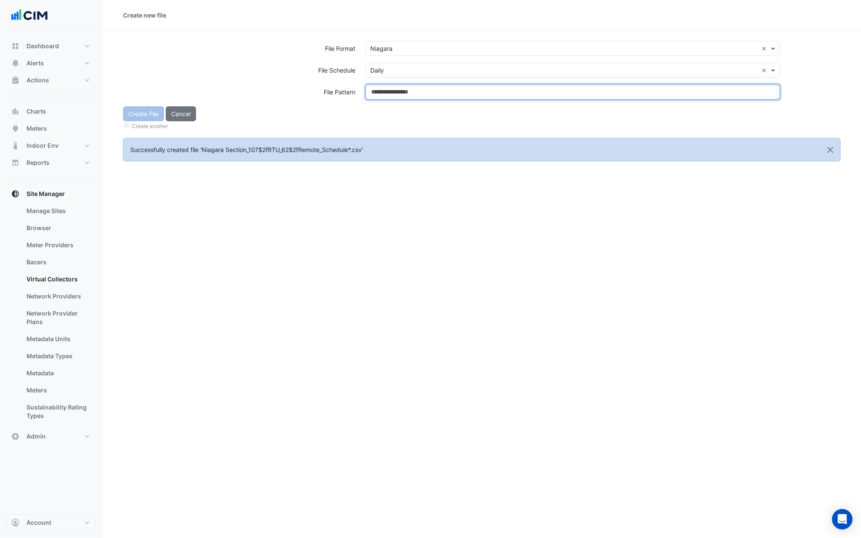
paste input "**********"
type input "**********"
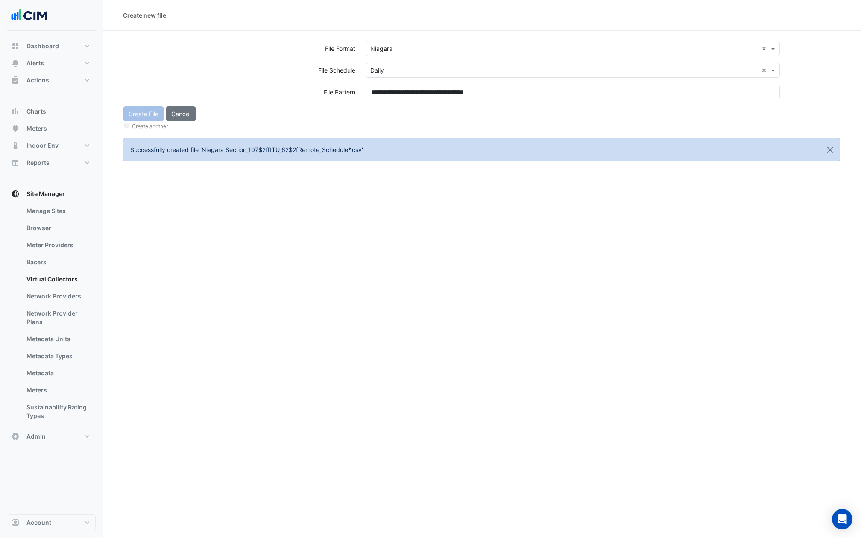
click at [384, 117] on div "Create File Cancel Create another" at bounding box center [482, 118] width 728 height 25
click at [145, 115] on button "Create File" at bounding box center [143, 113] width 41 height 15
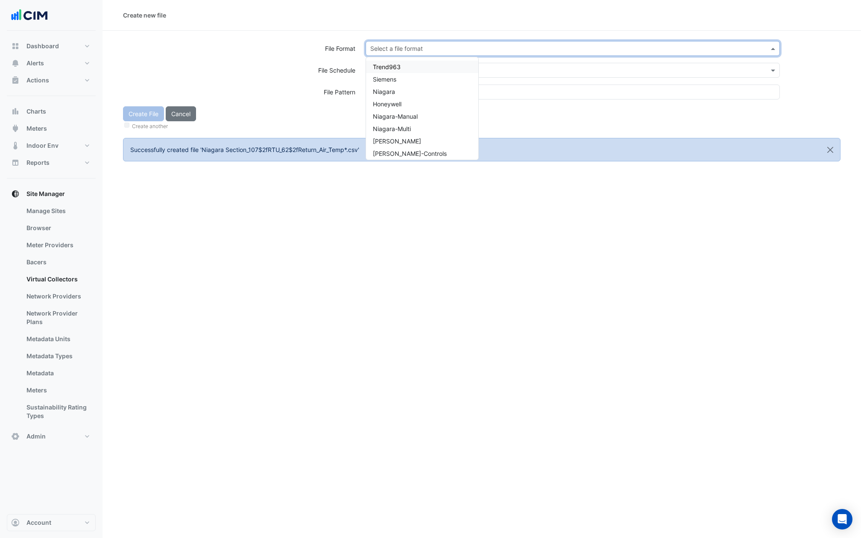
click at [407, 47] on input "text" at bounding box center [564, 48] width 388 height 9
click at [397, 96] on div "Niagara" at bounding box center [422, 91] width 112 height 12
click at [397, 72] on input "text" at bounding box center [564, 70] width 388 height 9
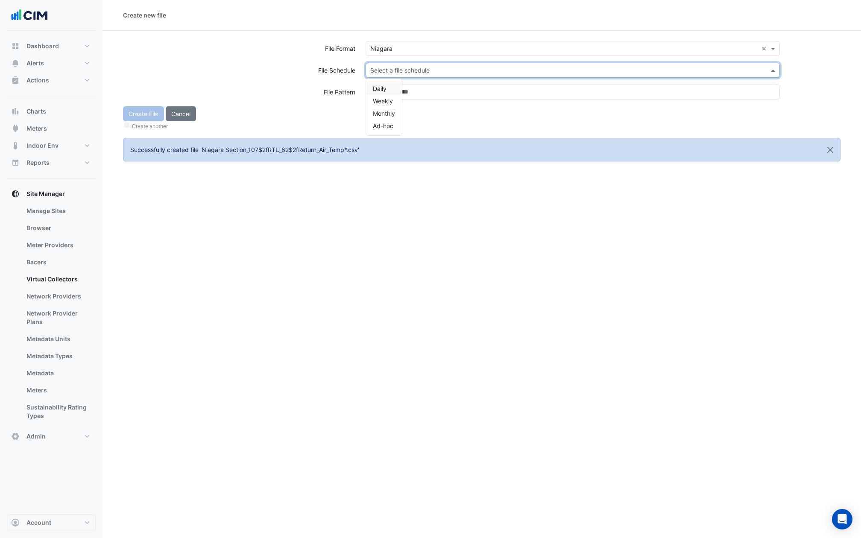
click at [387, 82] on div "Daily Weekly Monthly Ad-hoc" at bounding box center [384, 107] width 36 height 56
click at [387, 86] on div "Daily" at bounding box center [384, 88] width 36 height 12
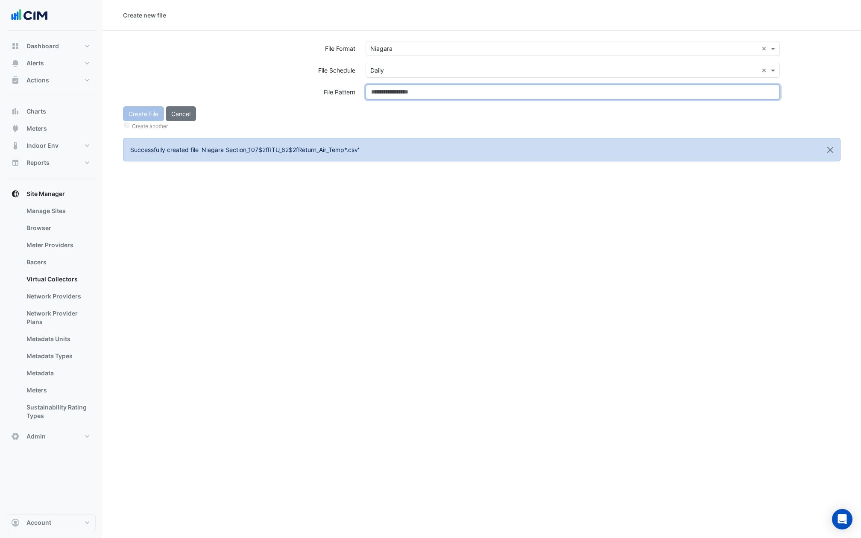
click at [387, 87] on input at bounding box center [573, 92] width 414 height 15
paste input "**********"
type input "**********"
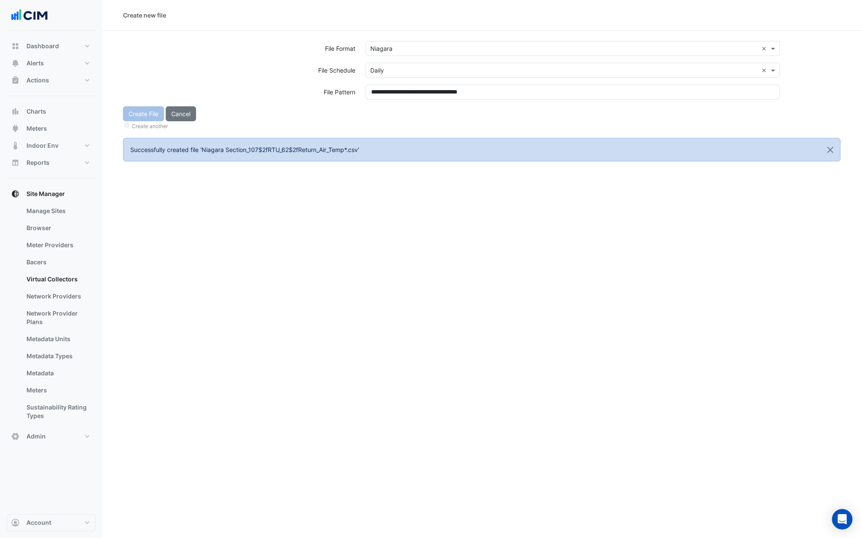
click at [387, 111] on div "Create File Cancel Create another" at bounding box center [482, 118] width 728 height 25
click at [144, 120] on button "Create File" at bounding box center [143, 113] width 41 height 15
click at [402, 47] on input "text" at bounding box center [564, 48] width 388 height 9
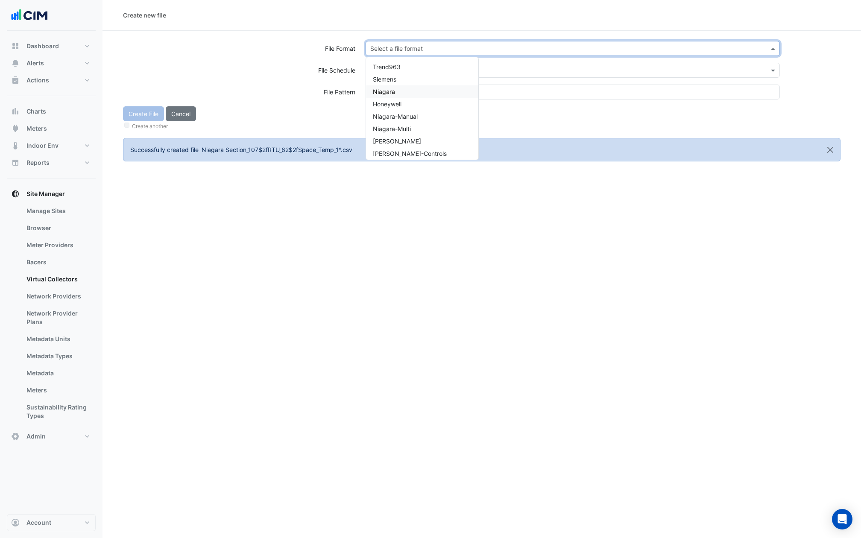
click at [394, 95] on div "Niagara" at bounding box center [422, 91] width 112 height 12
click at [394, 72] on input "text" at bounding box center [564, 70] width 388 height 9
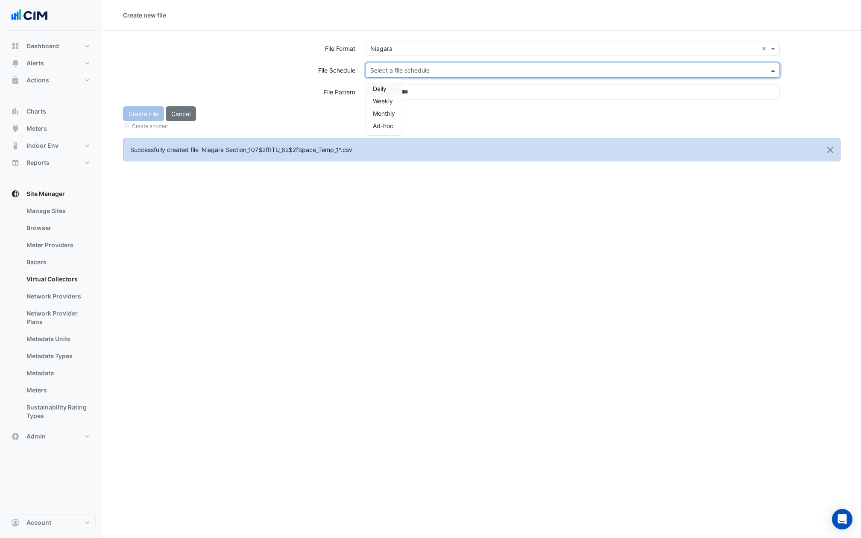
click at [388, 82] on div "Daily Weekly Monthly Ad-hoc" at bounding box center [384, 107] width 36 height 56
click at [388, 84] on div "Daily" at bounding box center [384, 88] width 36 height 12
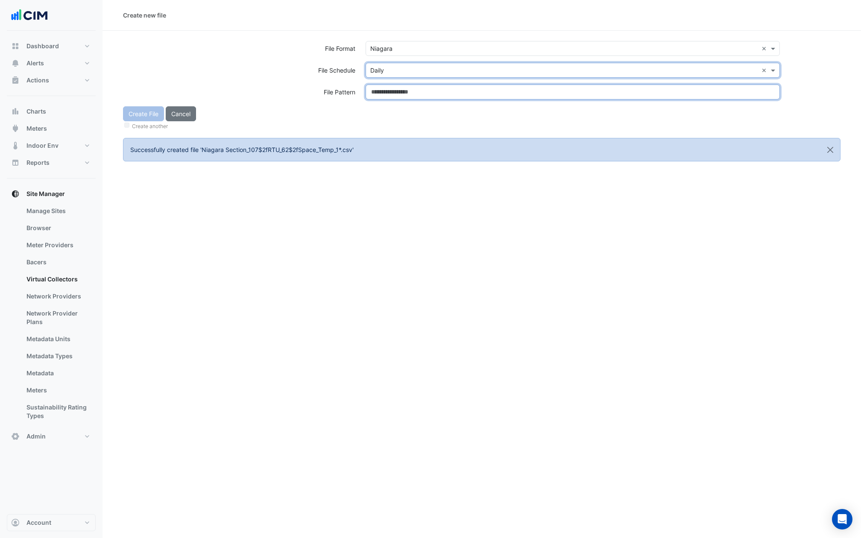
click at [388, 88] on input at bounding box center [573, 92] width 414 height 15
paste input "**********"
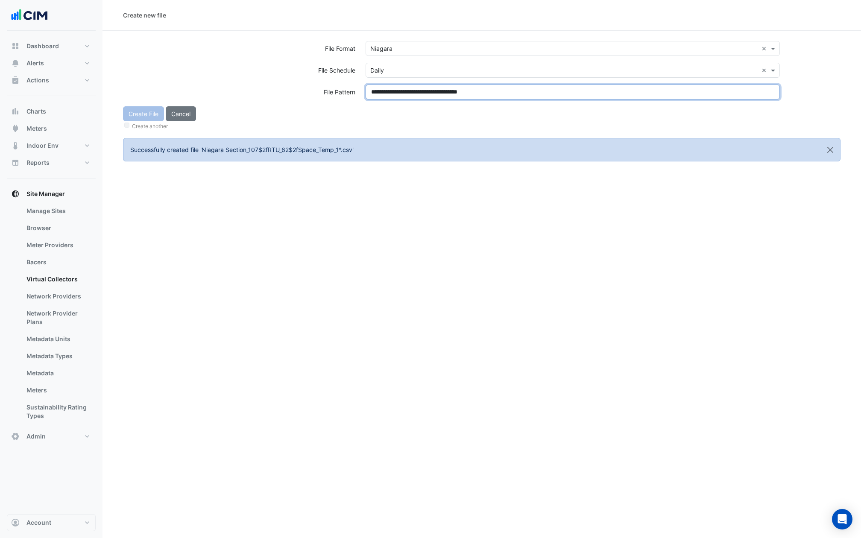
type input "**********"
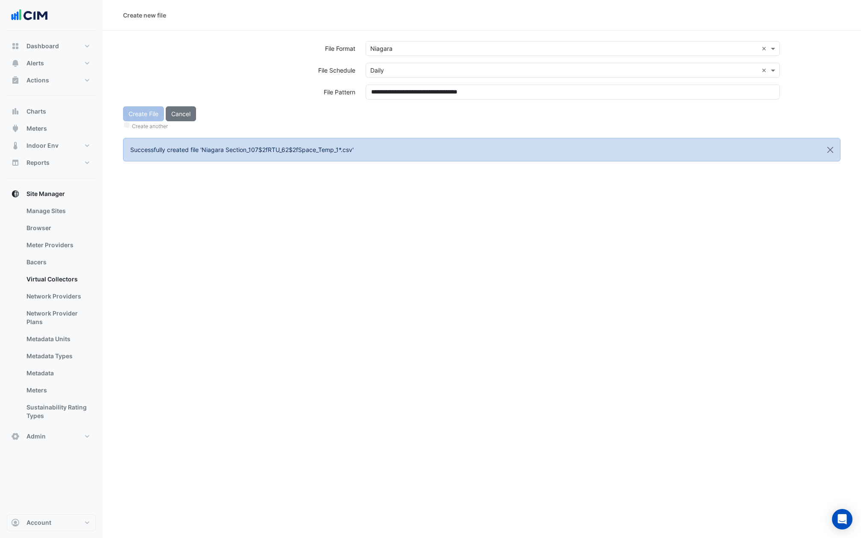
click at [388, 109] on div "Create File Cancel Create another" at bounding box center [482, 118] width 728 height 25
click at [136, 116] on button "Create File" at bounding box center [143, 113] width 41 height 15
click at [404, 45] on input "text" at bounding box center [564, 48] width 388 height 9
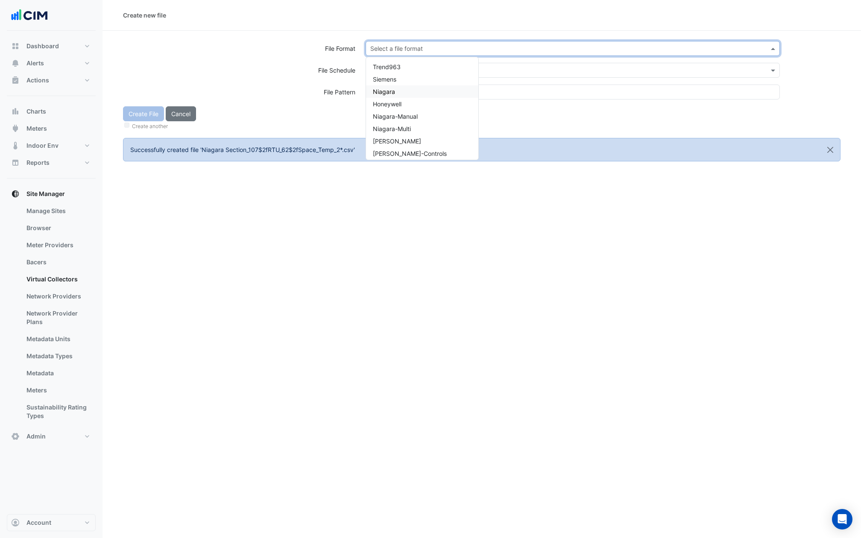
click at [397, 93] on div "Niagara" at bounding box center [422, 91] width 112 height 12
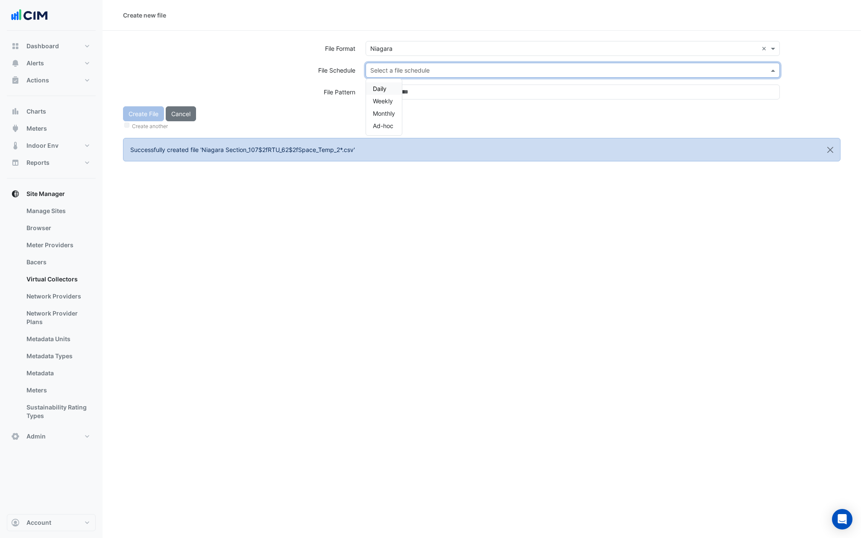
click at [397, 71] on input "text" at bounding box center [564, 70] width 388 height 9
click at [386, 83] on div "Daily" at bounding box center [384, 88] width 36 height 12
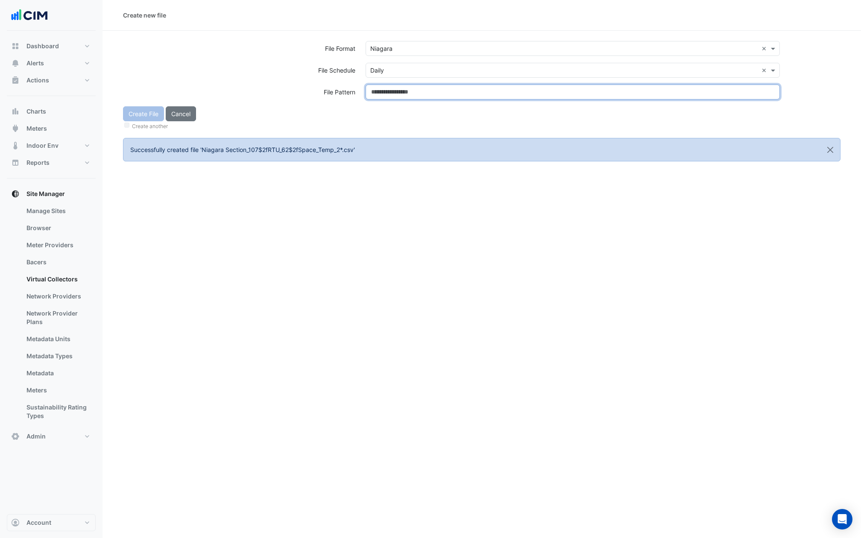
click at [386, 85] on input at bounding box center [573, 92] width 414 height 15
paste input "**********"
type input "**********"
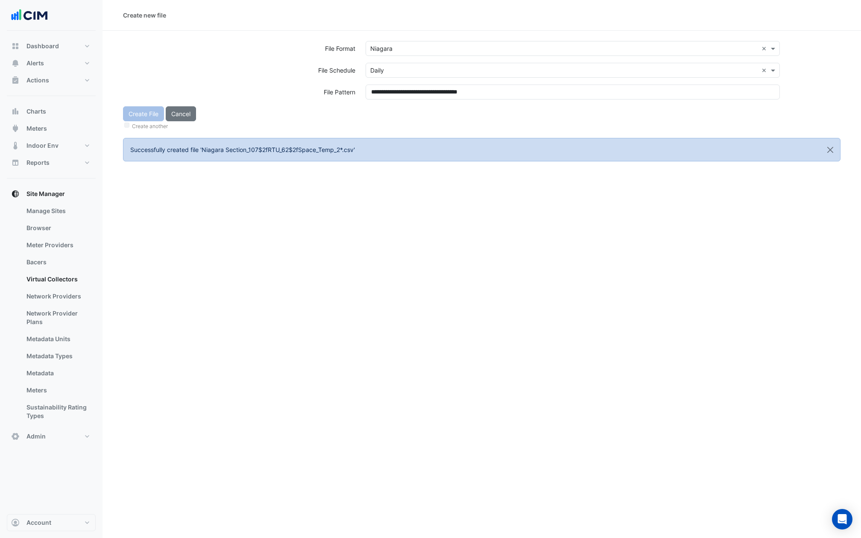
click at [386, 108] on div "Create File Cancel Create another" at bounding box center [482, 118] width 728 height 25
click at [139, 115] on button "Create File" at bounding box center [143, 113] width 41 height 15
click at [394, 49] on input "text" at bounding box center [564, 48] width 388 height 9
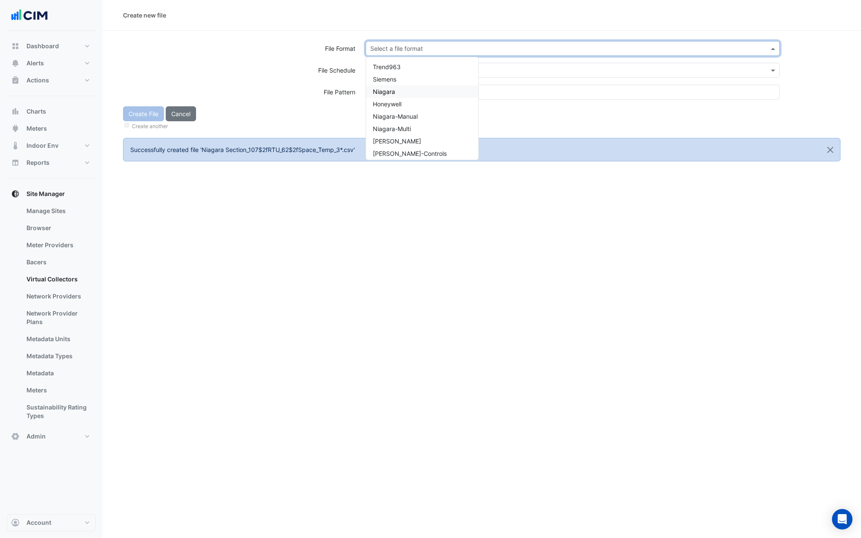
click at [393, 93] on span "Niagara" at bounding box center [384, 91] width 22 height 7
click at [393, 71] on input "text" at bounding box center [564, 70] width 388 height 9
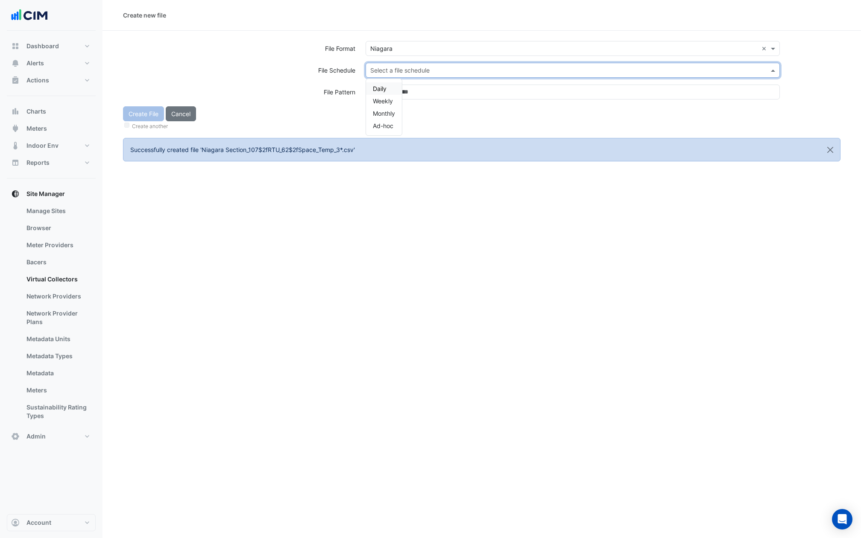
click at [385, 89] on span "Daily" at bounding box center [380, 88] width 14 height 7
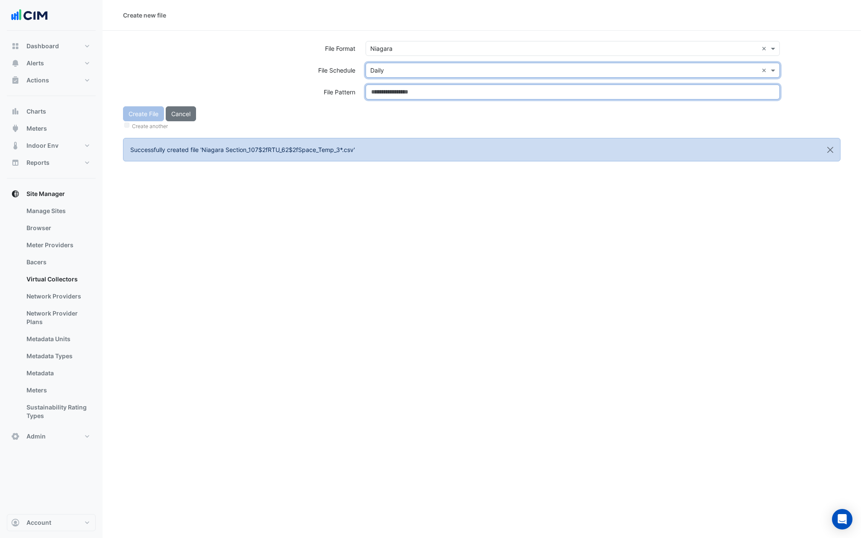
click at [385, 89] on input at bounding box center [573, 92] width 414 height 15
paste input "**********"
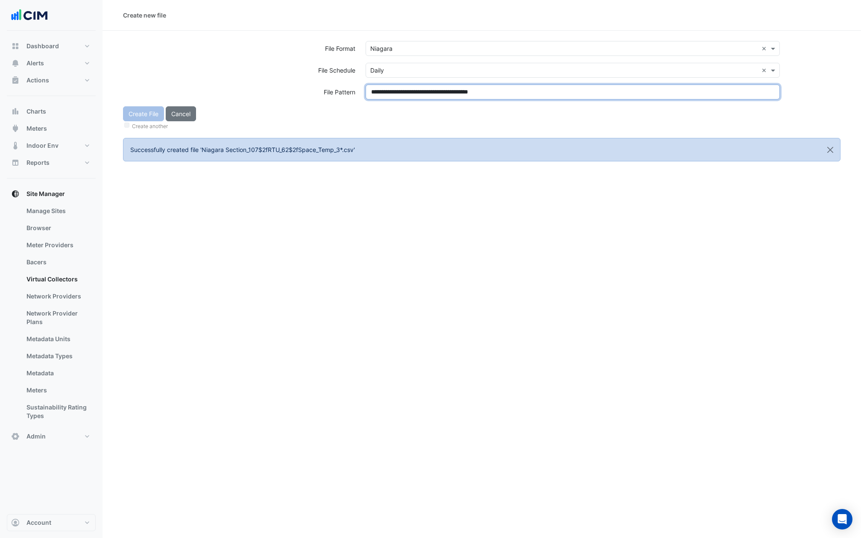
type input "**********"
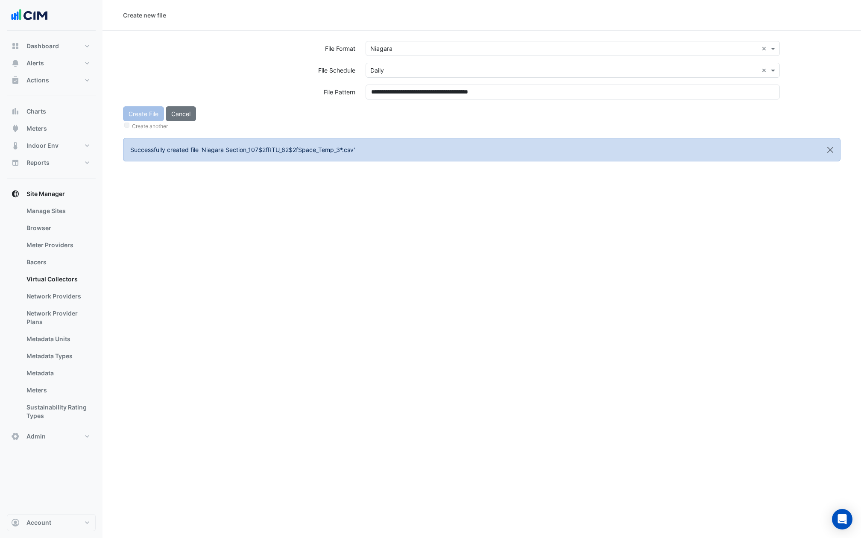
click at [386, 112] on div "Create File Cancel Create another" at bounding box center [482, 118] width 728 height 25
click at [130, 116] on button "Create File" at bounding box center [143, 113] width 41 height 15
click at [392, 46] on input "text" at bounding box center [564, 48] width 388 height 9
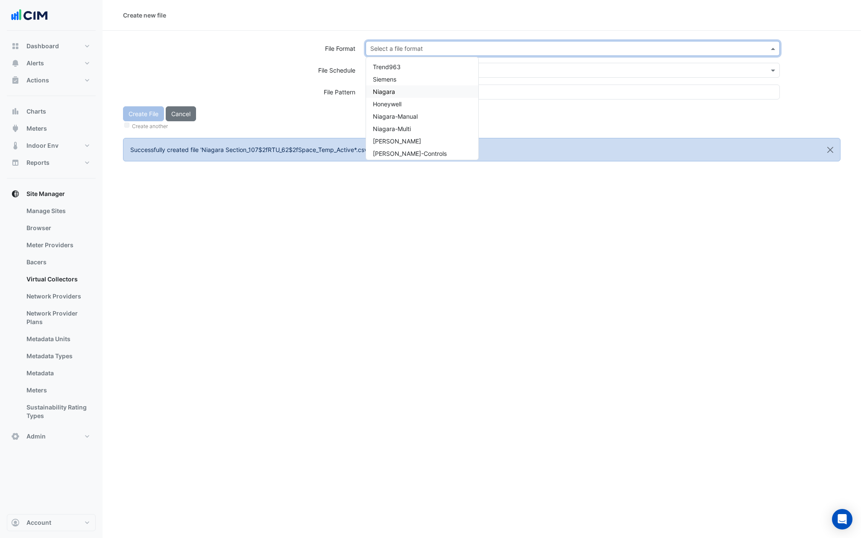
click at [401, 91] on div "Niagara" at bounding box center [422, 91] width 112 height 12
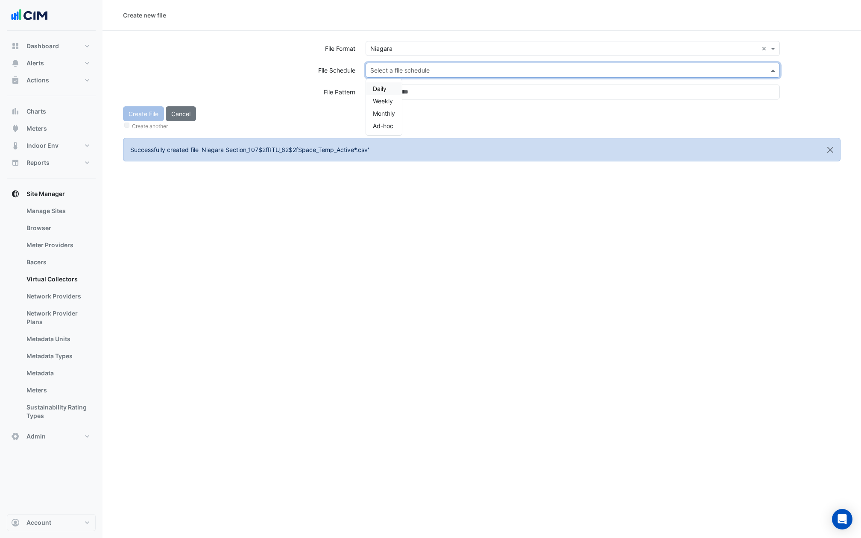
click at [401, 66] on input "text" at bounding box center [564, 70] width 388 height 9
click at [388, 84] on div "Daily" at bounding box center [384, 88] width 36 height 12
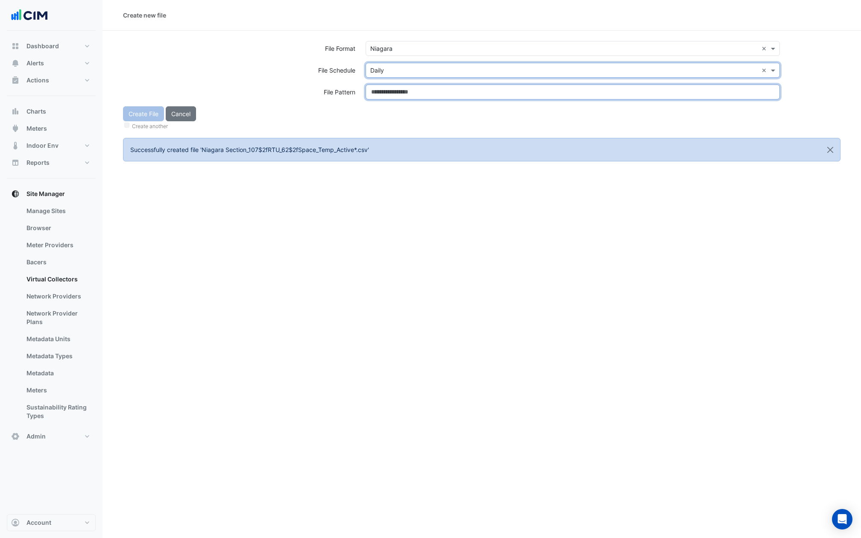
click at [388, 90] on input at bounding box center [573, 92] width 414 height 15
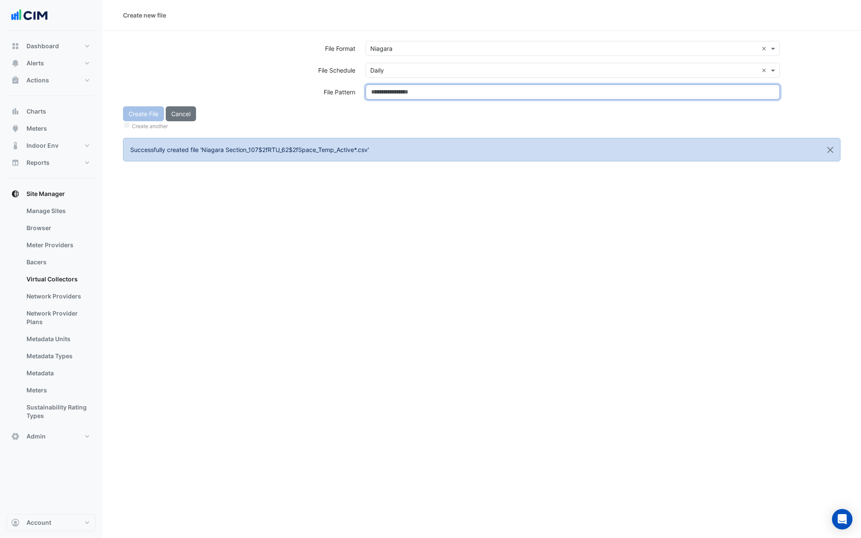
paste input "**********"
type input "**********"
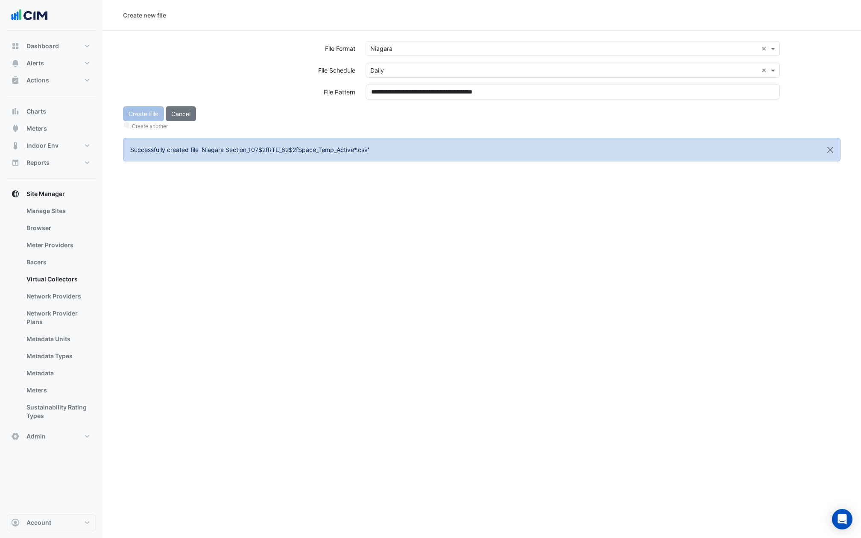
click at [388, 115] on div "Create File Cancel Create another" at bounding box center [482, 118] width 728 height 25
click at [141, 117] on button "Create File" at bounding box center [143, 113] width 41 height 15
click at [390, 49] on input "text" at bounding box center [564, 48] width 388 height 9
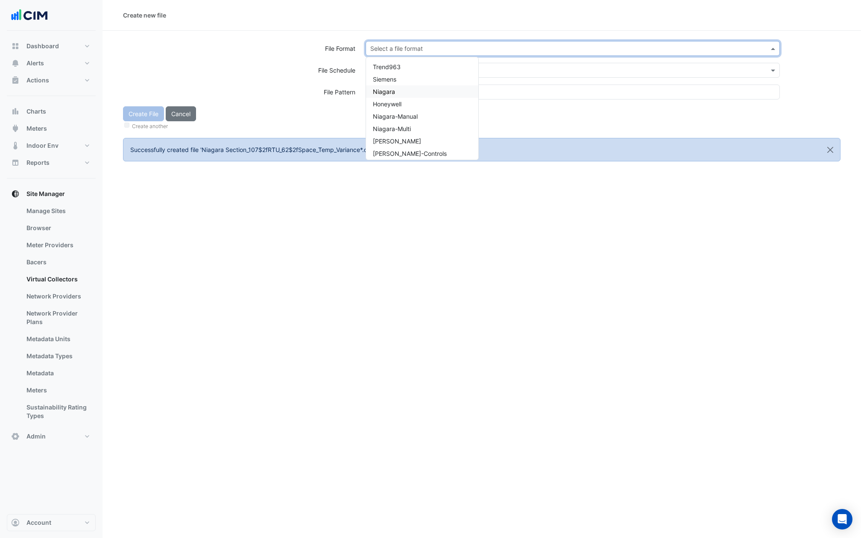
click at [395, 97] on div "Niagara" at bounding box center [422, 91] width 112 height 12
click at [395, 72] on input "text" at bounding box center [564, 70] width 388 height 9
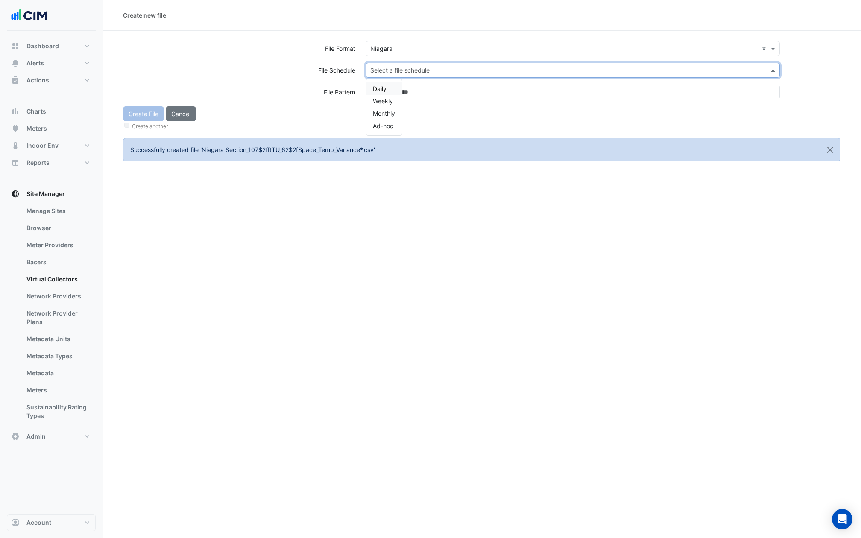
click at [384, 88] on span "Daily" at bounding box center [380, 88] width 14 height 7
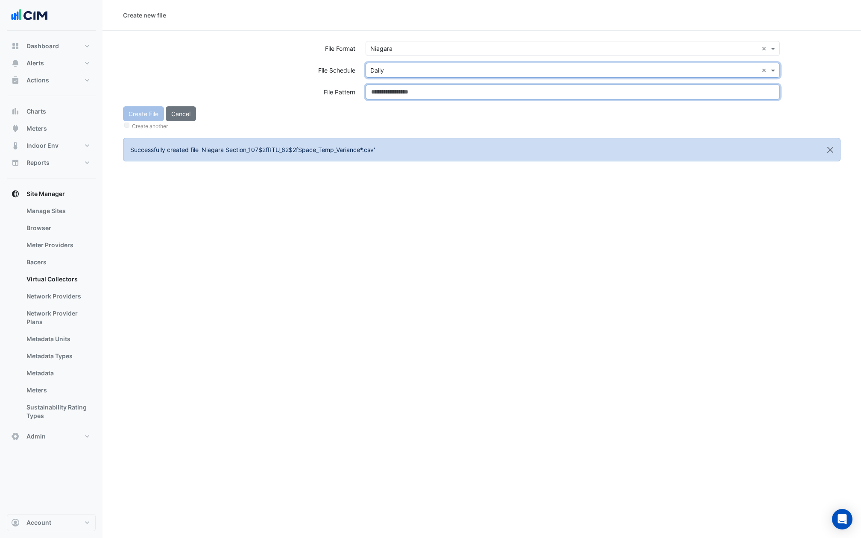
click at [384, 88] on input at bounding box center [573, 92] width 414 height 15
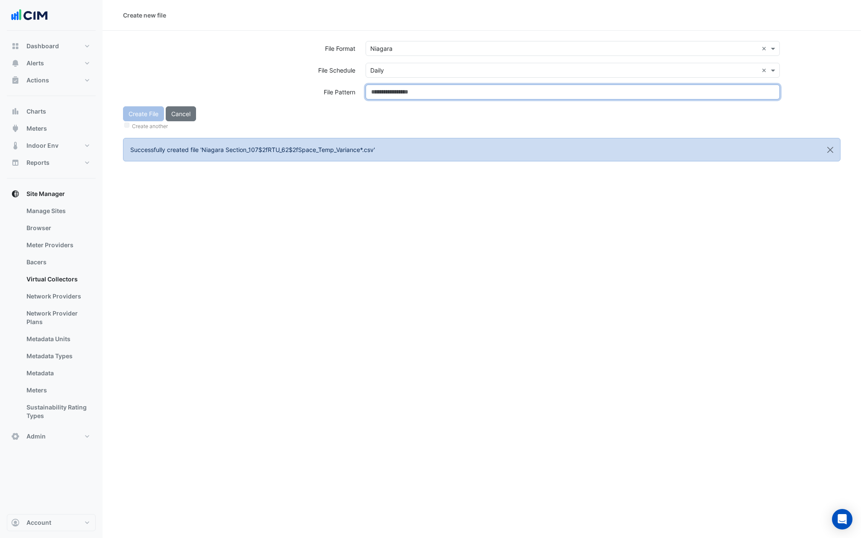
paste input "**********"
type input "**********"
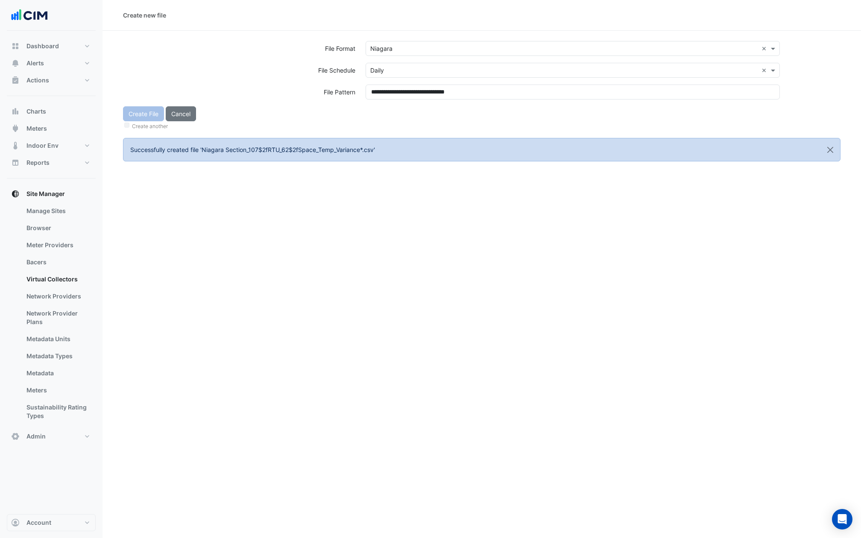
click at [384, 128] on div "Create another" at bounding box center [482, 125] width 718 height 9
click at [138, 112] on button "Create File" at bounding box center [143, 113] width 41 height 15
click at [397, 51] on input "text" at bounding box center [564, 48] width 388 height 9
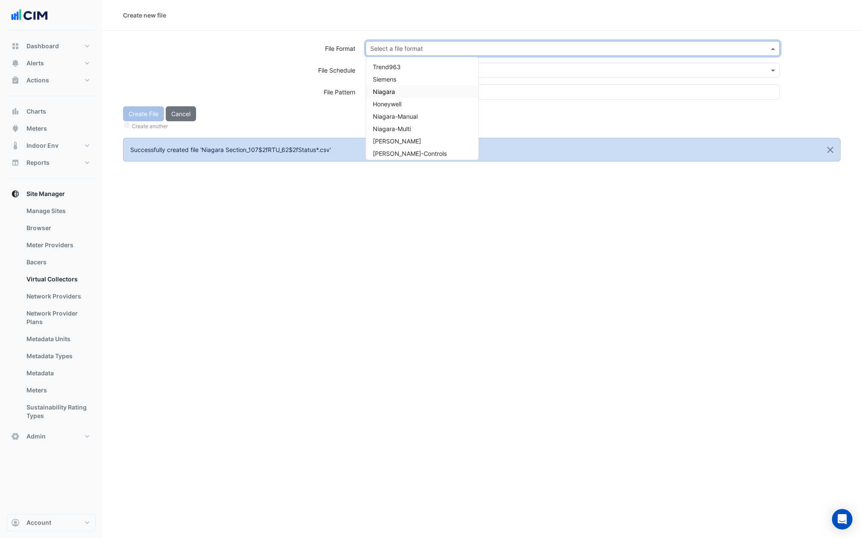
click at [382, 90] on span "Niagara" at bounding box center [384, 91] width 22 height 7
click at [382, 65] on div "Select a file schedule" at bounding box center [573, 70] width 414 height 15
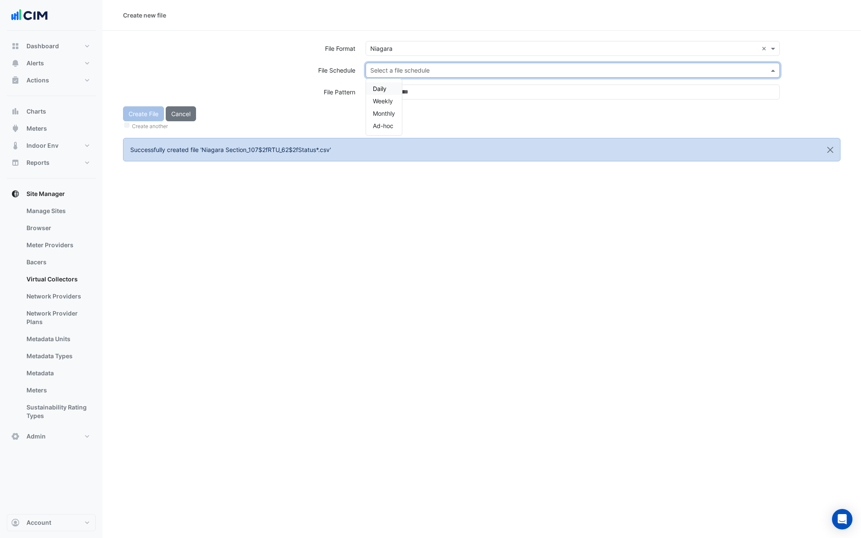
click at [380, 83] on div "Daily" at bounding box center [384, 88] width 36 height 12
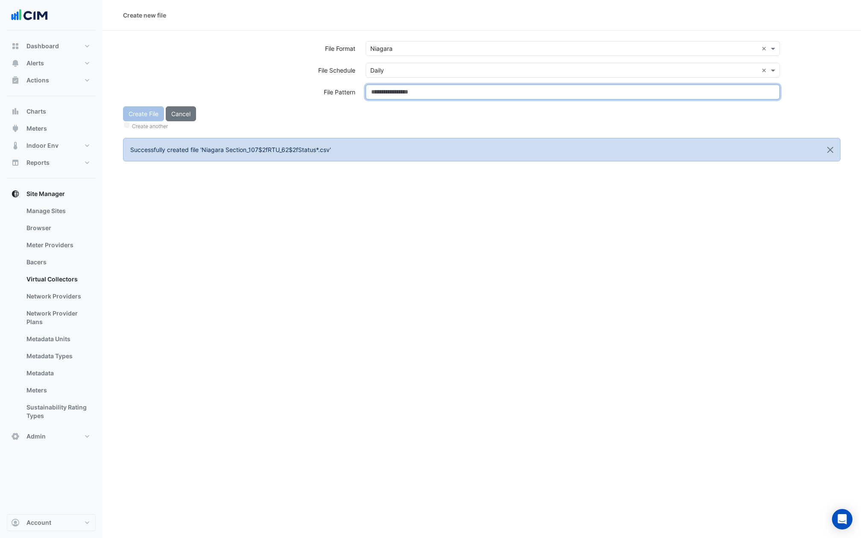
click at [380, 87] on input at bounding box center [573, 92] width 414 height 15
paste input "**********"
type input "**********"
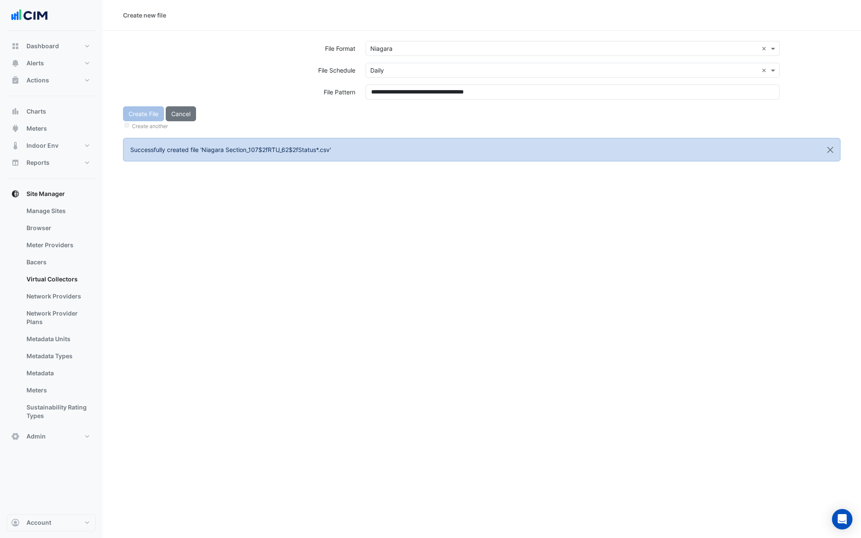
click at [380, 115] on div "Create File Cancel Create another" at bounding box center [482, 118] width 728 height 25
click at [142, 115] on button "Create File" at bounding box center [143, 113] width 41 height 15
click at [389, 48] on input "text" at bounding box center [564, 48] width 388 height 9
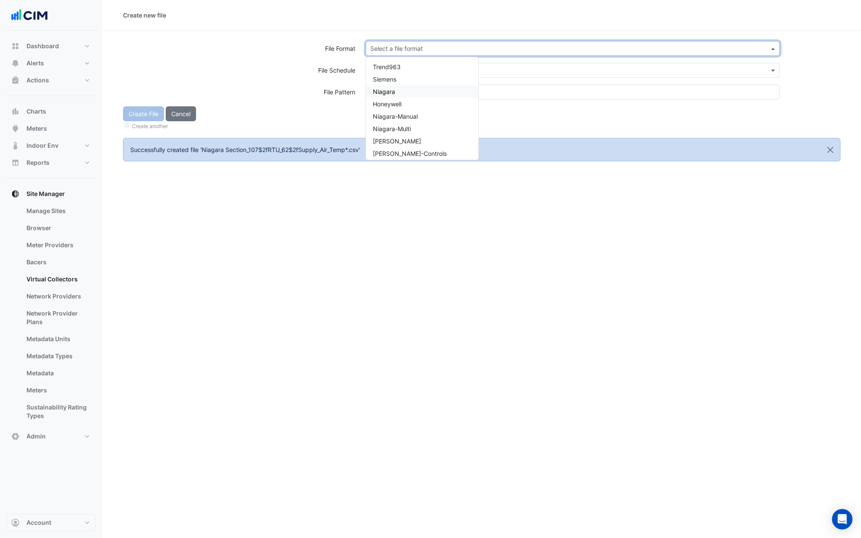
click at [382, 92] on span "Niagara" at bounding box center [384, 91] width 22 height 7
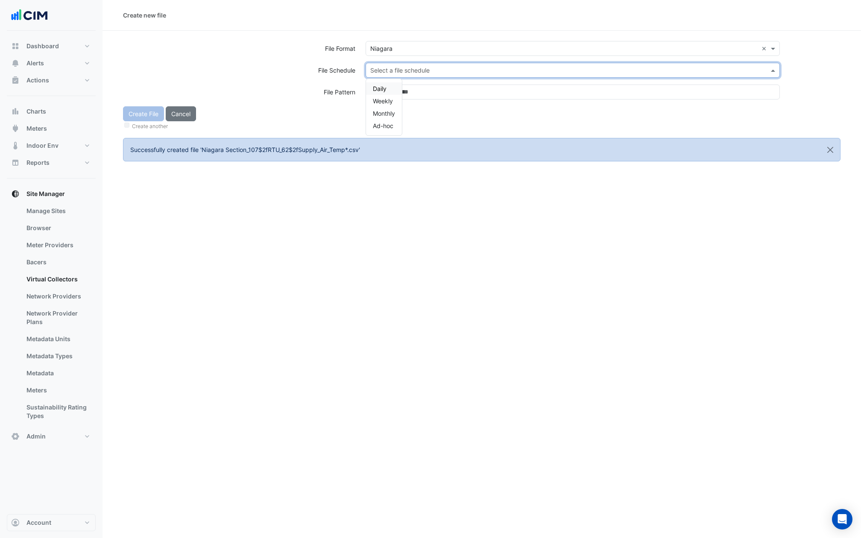
click at [382, 70] on input "text" at bounding box center [564, 70] width 388 height 9
click at [382, 80] on div "Daily Weekly Monthly Ad-hoc" at bounding box center [384, 107] width 36 height 56
click at [382, 84] on div "Daily" at bounding box center [384, 88] width 36 height 12
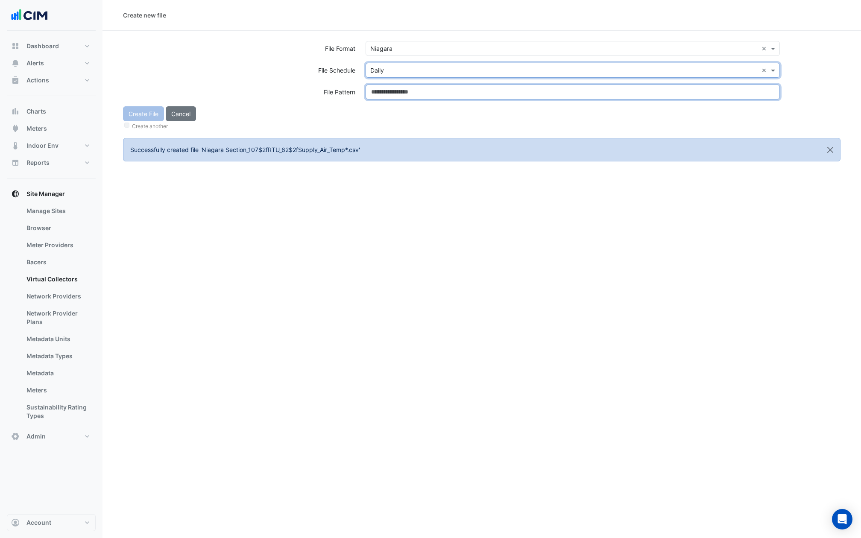
click at [382, 92] on input at bounding box center [573, 92] width 414 height 15
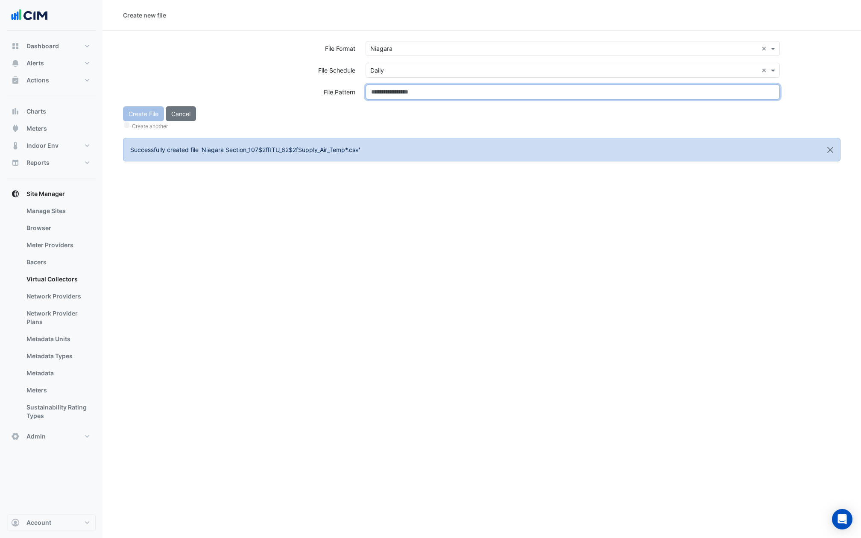
paste input "**********"
type input "**********"
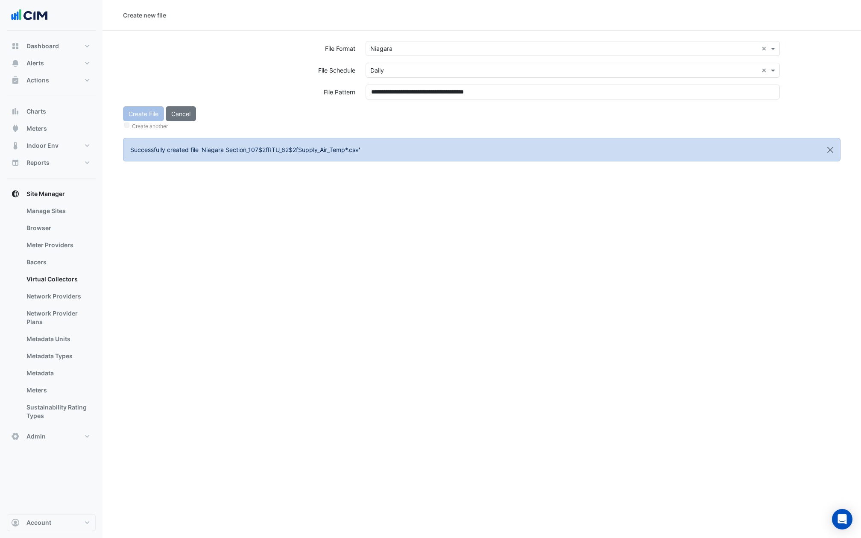
click at [382, 111] on div "Create File Cancel Create another" at bounding box center [482, 118] width 728 height 25
click at [144, 115] on button "Create File" at bounding box center [143, 113] width 41 height 15
click at [420, 51] on input "text" at bounding box center [564, 48] width 388 height 9
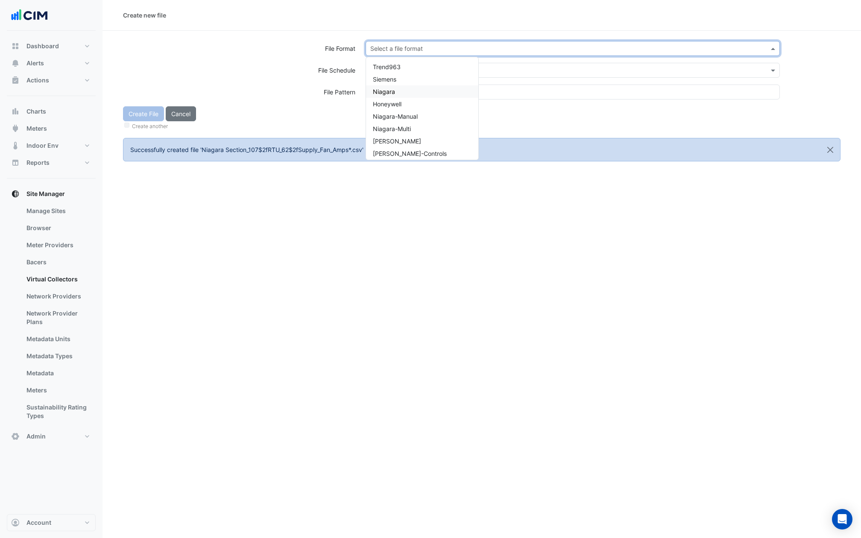
click at [400, 91] on div "Niagara" at bounding box center [422, 91] width 112 height 12
click at [400, 55] on div "Select a file format × Niagara ×" at bounding box center [573, 48] width 414 height 15
click at [329, 95] on label "File Pattern" at bounding box center [340, 92] width 32 height 15
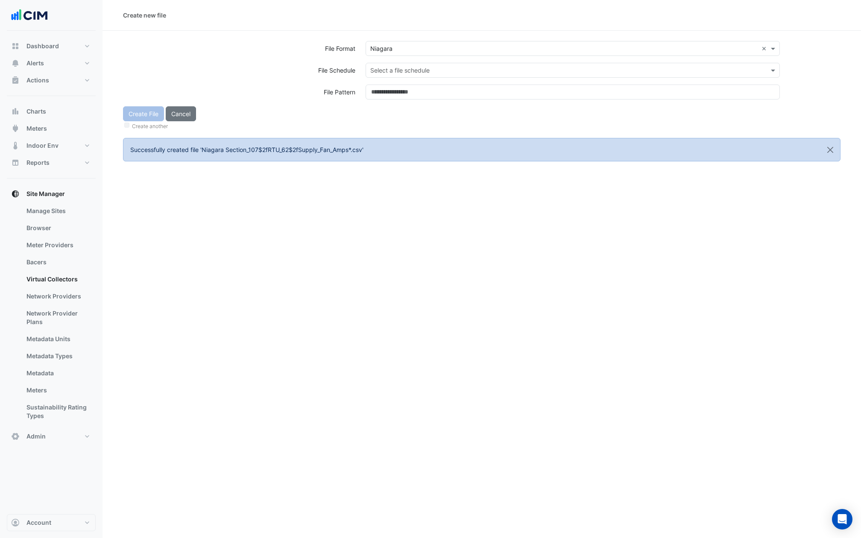
click at [412, 55] on div "Select a file format × Niagara ×" at bounding box center [573, 48] width 414 height 15
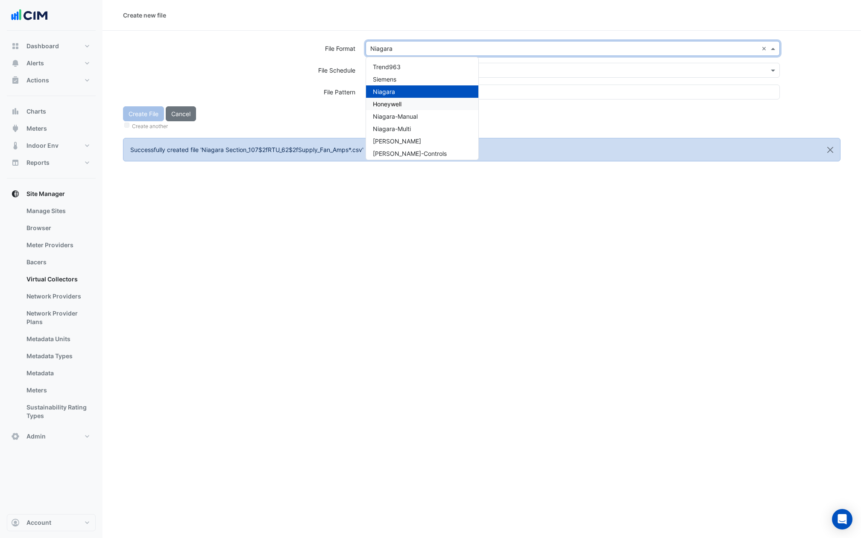
click at [331, 111] on div "Create File Cancel Create another" at bounding box center [482, 118] width 728 height 25
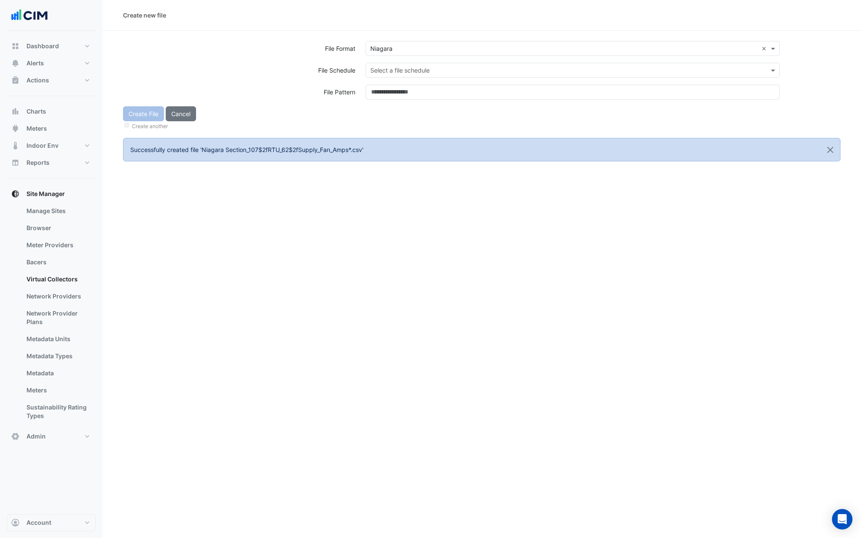
click at [385, 71] on input "text" at bounding box center [564, 70] width 388 height 9
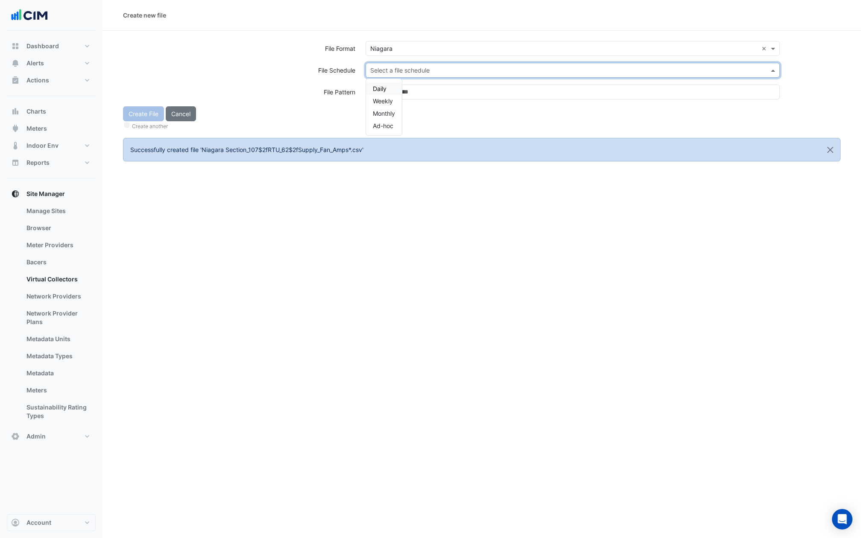
click at [382, 86] on span "Daily" at bounding box center [380, 88] width 14 height 7
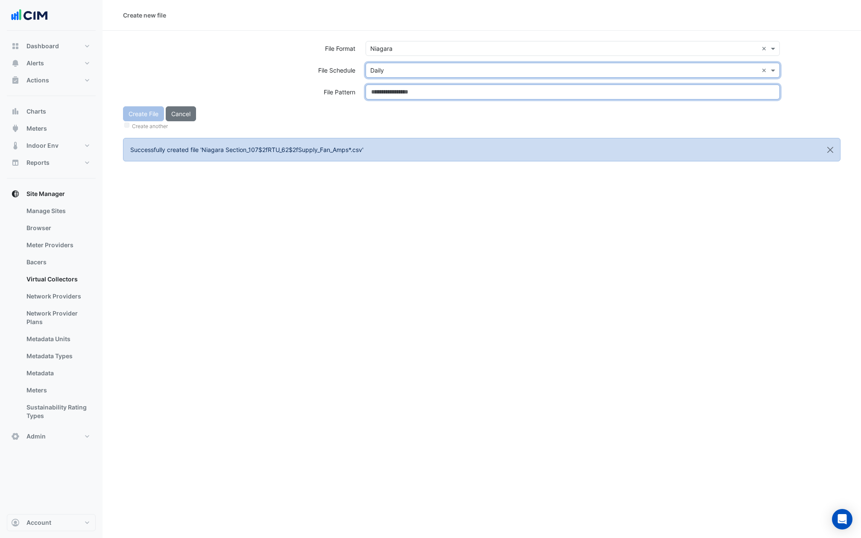
click at [385, 93] on input at bounding box center [573, 92] width 414 height 15
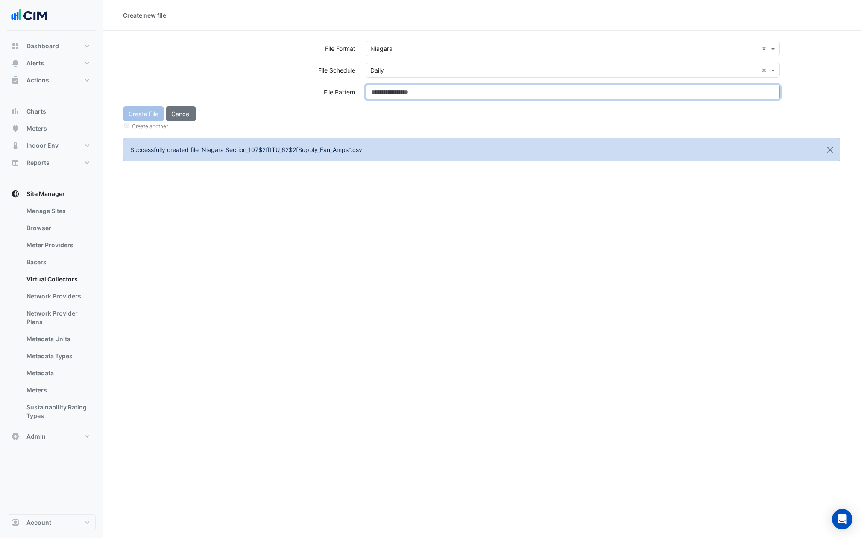
paste input "**********"
type input "**********"
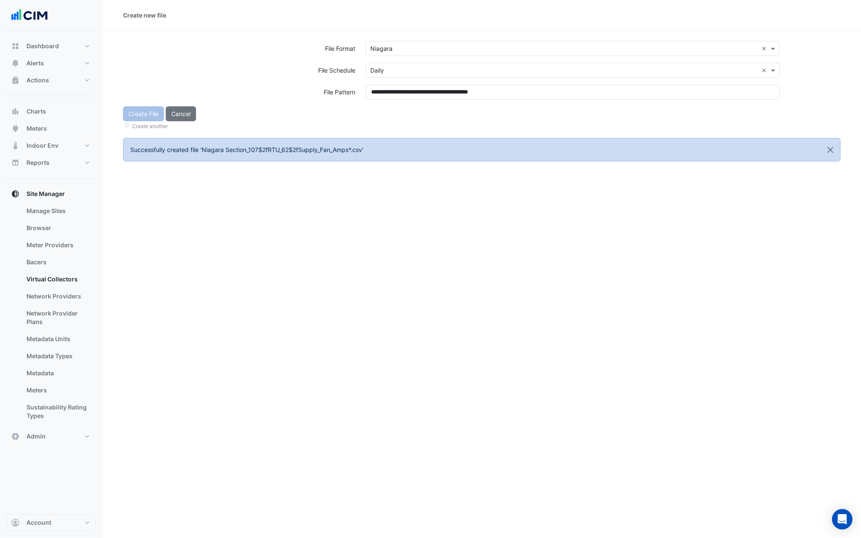
click at [329, 123] on div "Create another" at bounding box center [482, 125] width 718 height 9
click at [150, 111] on button "Create File" at bounding box center [143, 113] width 41 height 15
click at [396, 44] on input "text" at bounding box center [564, 48] width 388 height 9
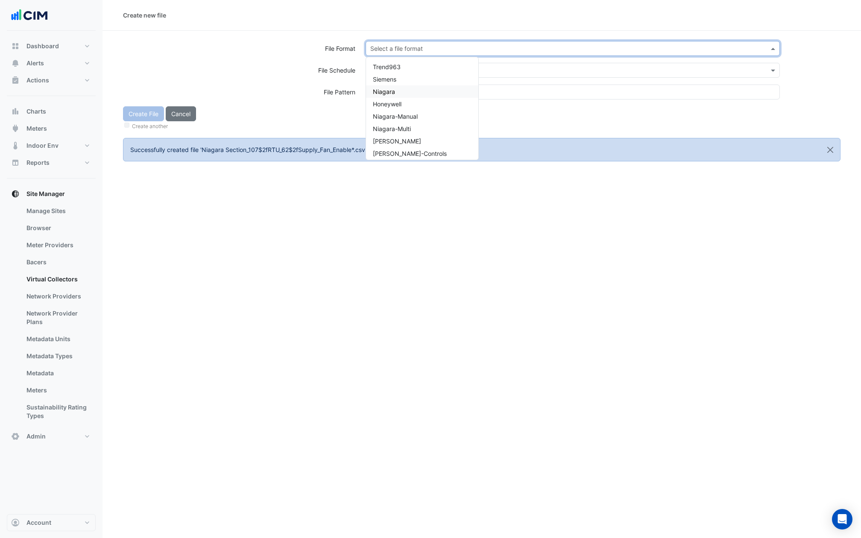
click at [389, 91] on span "Niagara" at bounding box center [384, 91] width 22 height 7
click at [402, 67] on input "text" at bounding box center [564, 70] width 388 height 9
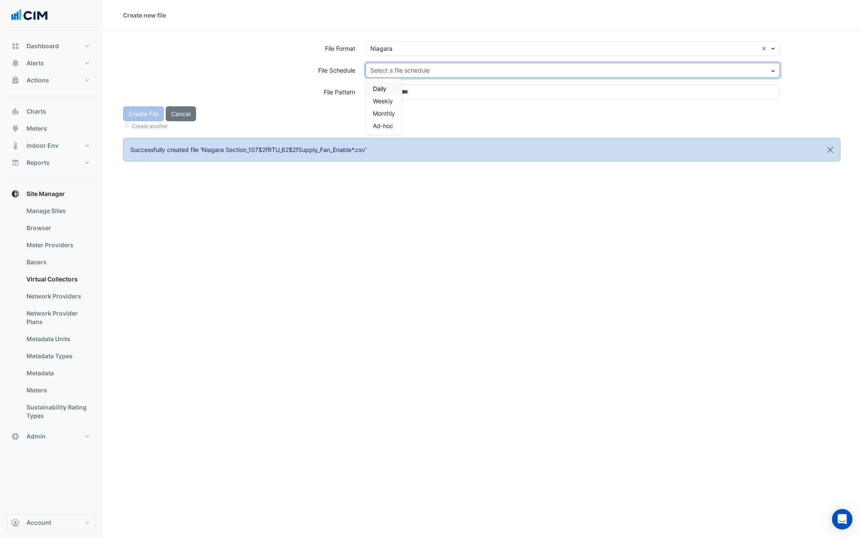
click at [381, 82] on div "Daily" at bounding box center [384, 88] width 36 height 12
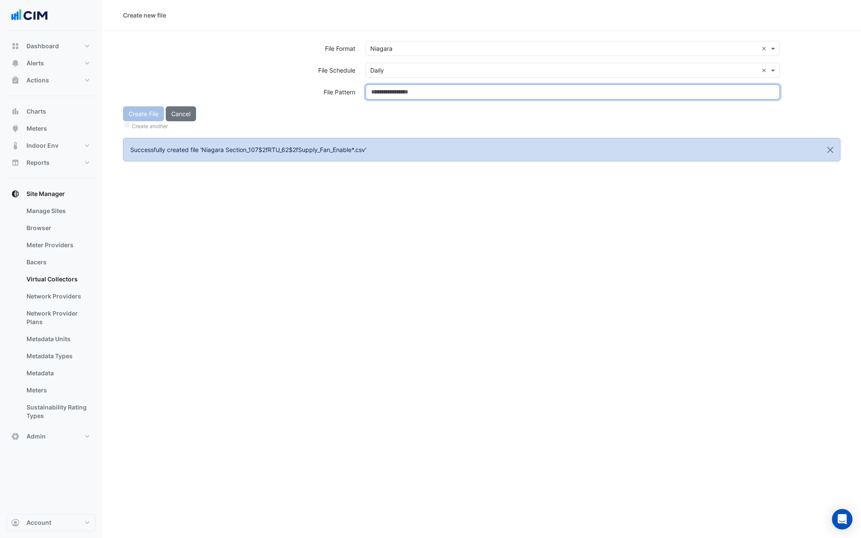
click at [387, 91] on input at bounding box center [573, 92] width 414 height 15
paste input "**********"
type input "**********"
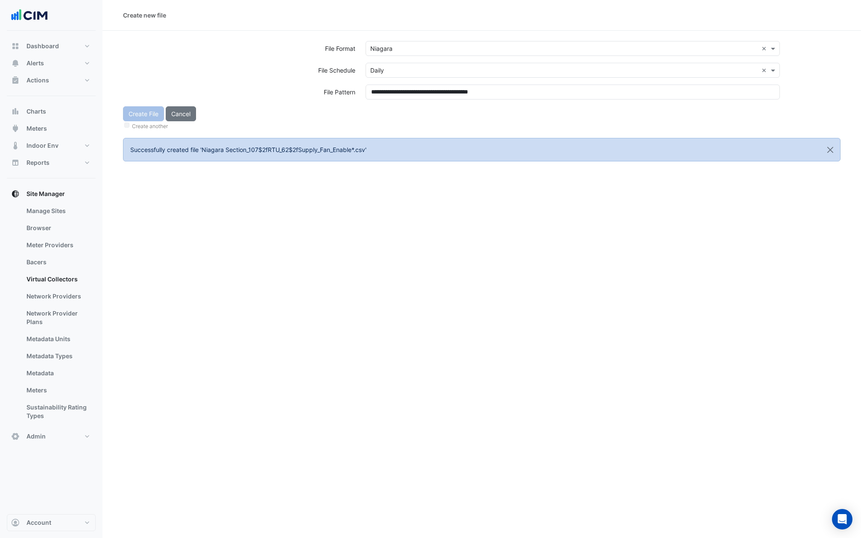
click at [532, 123] on div "Create another" at bounding box center [482, 125] width 718 height 9
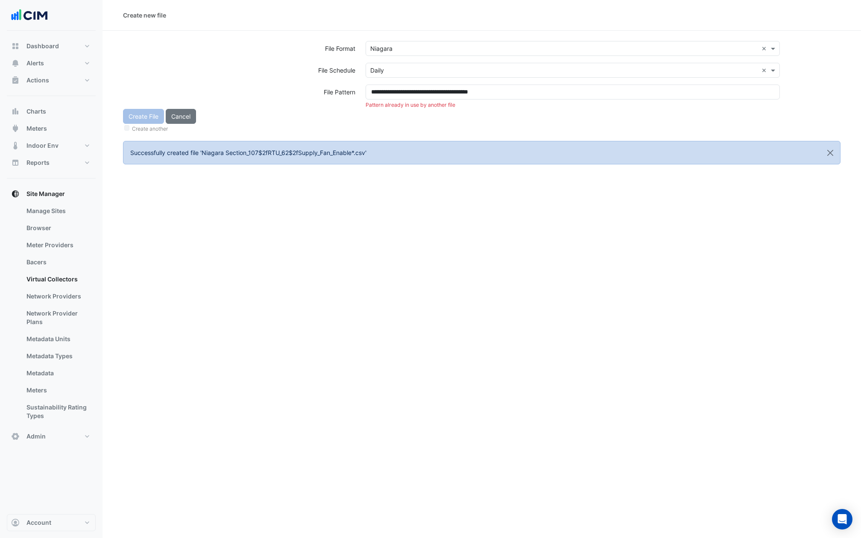
click at [428, 100] on div "**********" at bounding box center [573, 97] width 425 height 24
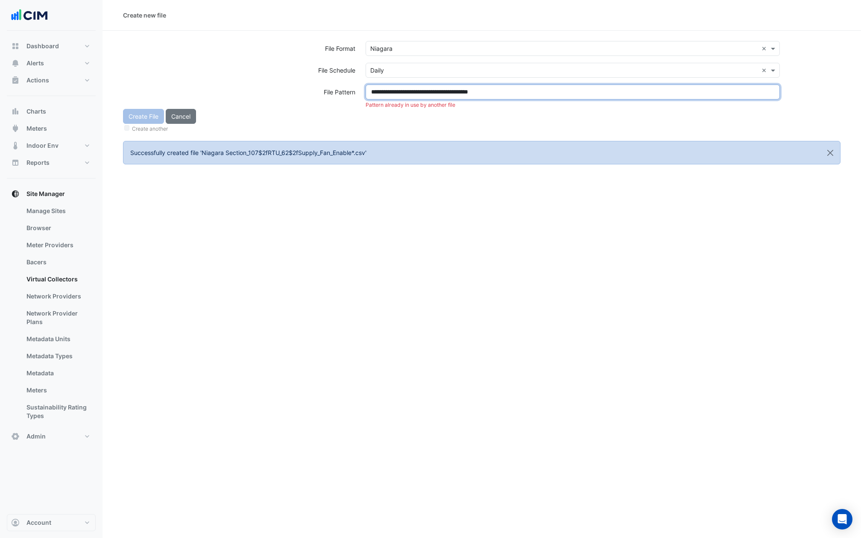
click at [428, 86] on input "**********" at bounding box center [573, 92] width 414 height 15
paste input "**********"
type input "**********"
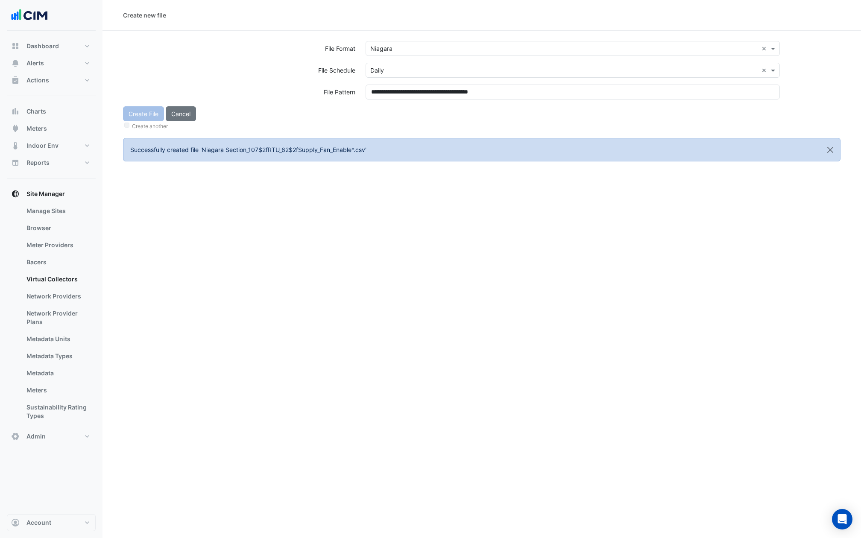
click at [359, 125] on div "Create another" at bounding box center [482, 125] width 718 height 9
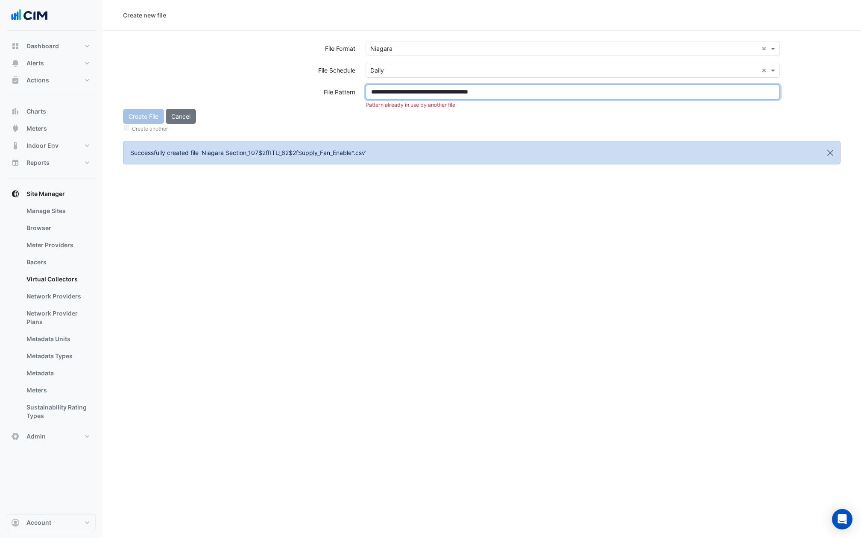
click at [399, 88] on input "**********" at bounding box center [573, 92] width 414 height 15
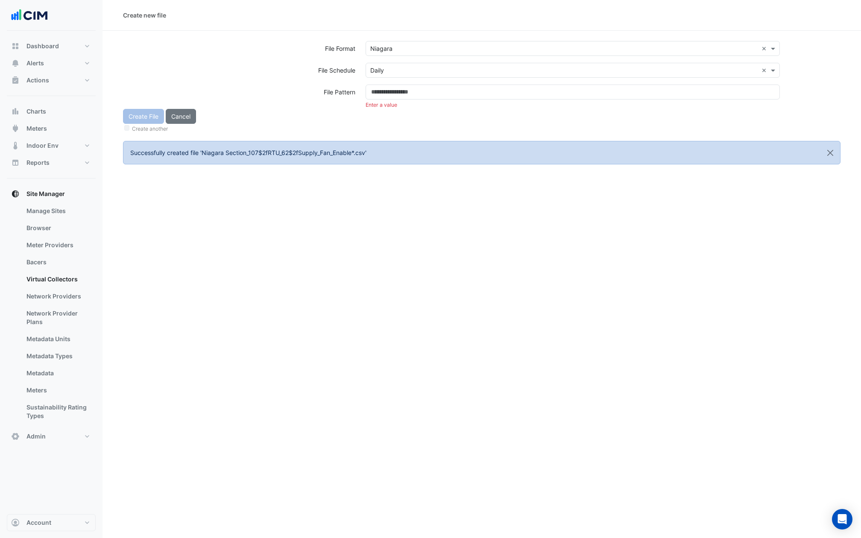
click at [382, 122] on div "Create File Cancel Create another" at bounding box center [482, 121] width 728 height 25
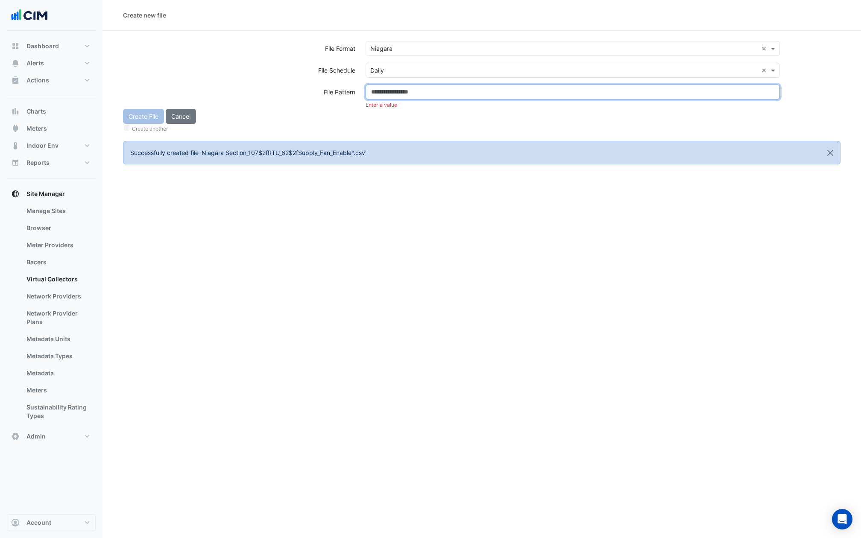
click at [384, 91] on input at bounding box center [573, 92] width 414 height 15
paste input "**********"
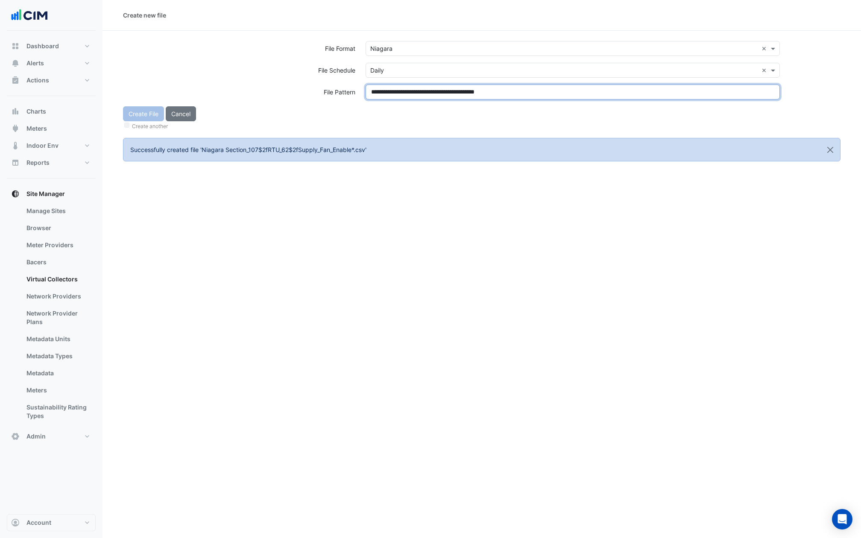
type input "**********"
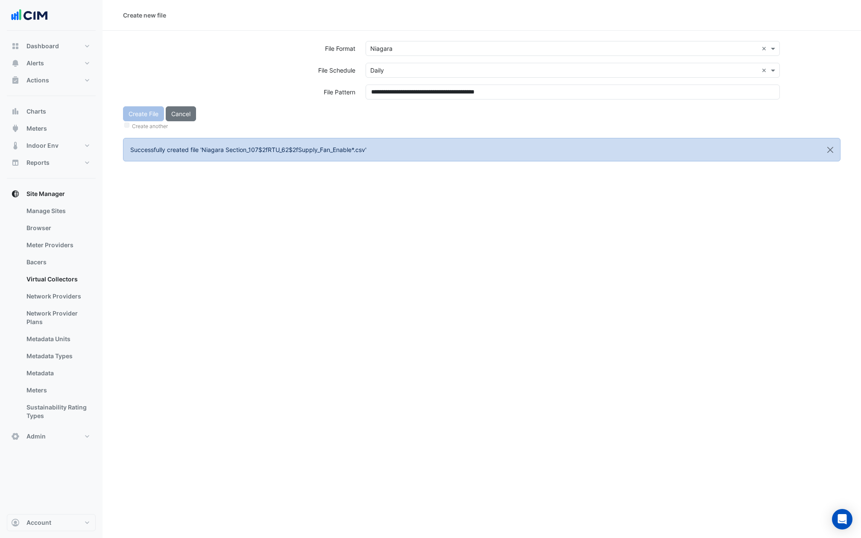
click at [354, 150] on ngb-alert "Successfully created file 'Niagara Section_107$2fRTU_62$2fSupply_Fan_Enable*.cs…" at bounding box center [482, 150] width 718 height 24
click at [145, 114] on button "Create File" at bounding box center [143, 113] width 41 height 15
click at [488, 50] on input "text" at bounding box center [564, 48] width 388 height 9
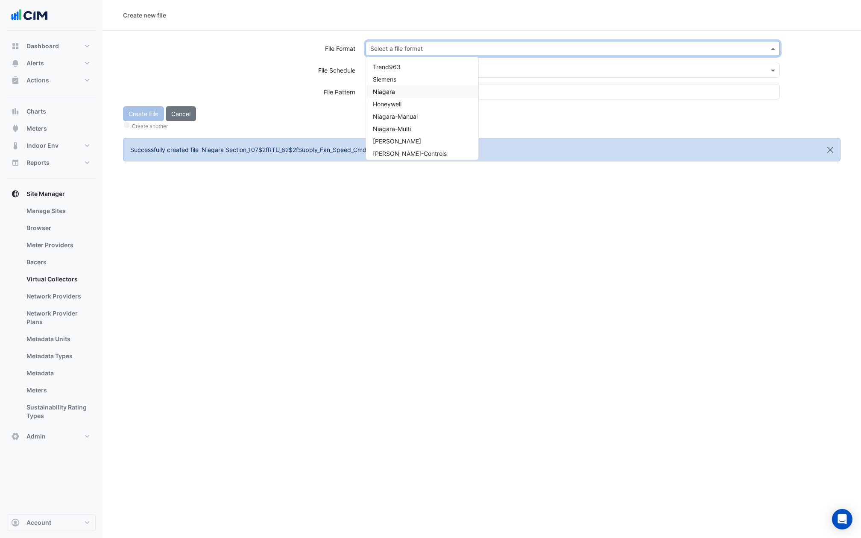
click at [405, 97] on div "Niagara" at bounding box center [422, 91] width 112 height 12
click at [405, 62] on div "Select a file format × Niagara ×" at bounding box center [573, 52] width 425 height 22
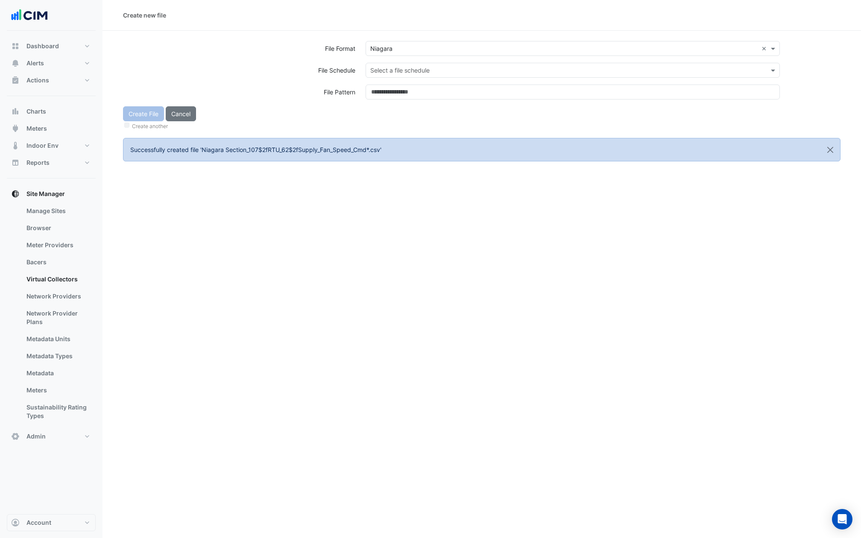
click at [403, 70] on input "text" at bounding box center [564, 70] width 388 height 9
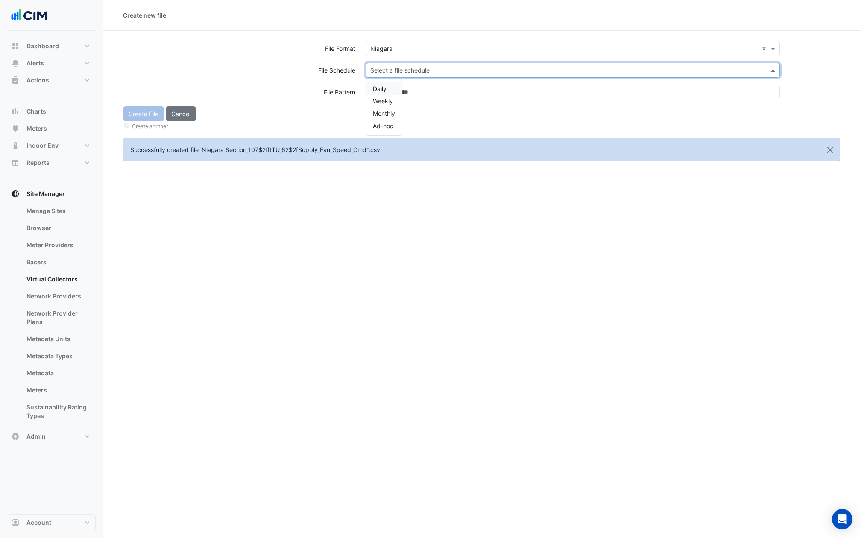
click at [380, 88] on span "Daily" at bounding box center [380, 88] width 14 height 7
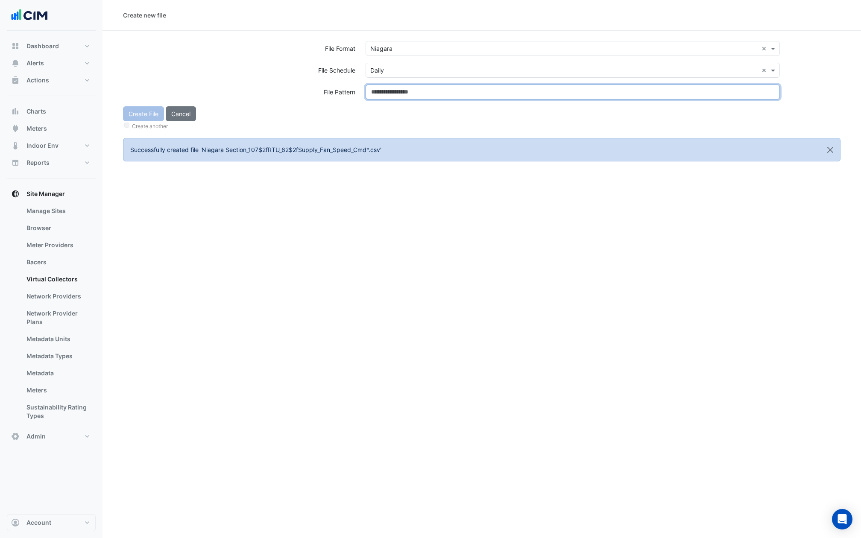
click at [380, 88] on input at bounding box center [573, 92] width 414 height 15
paste input "**********"
type input "**********"
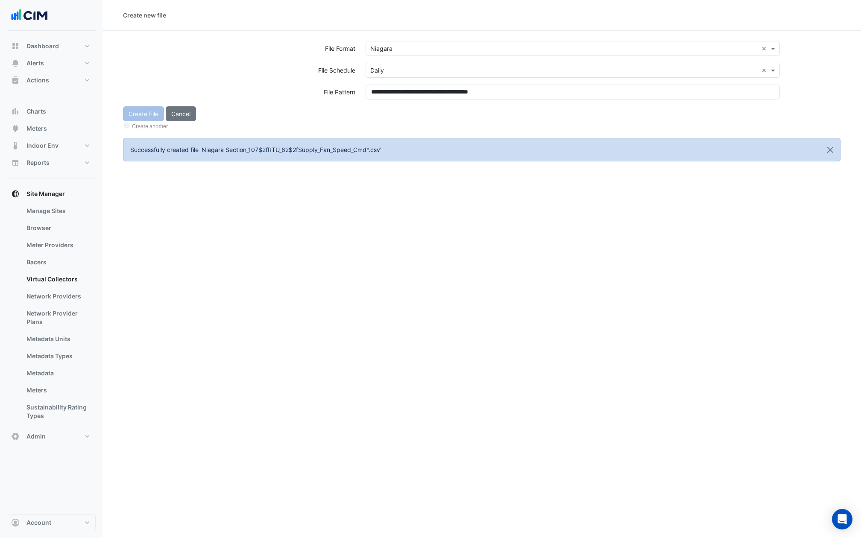
click at [383, 120] on div "Create File Cancel Create another" at bounding box center [482, 118] width 728 height 25
click at [147, 113] on button "Create File" at bounding box center [143, 113] width 41 height 15
click at [403, 44] on input "text" at bounding box center [564, 48] width 388 height 9
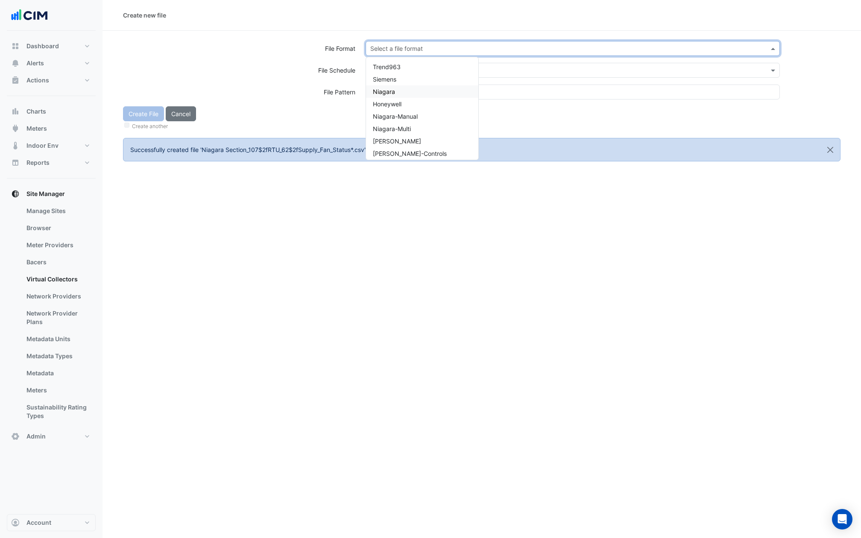
click at [394, 92] on span "Niagara" at bounding box center [384, 91] width 22 height 7
click at [394, 72] on input "text" at bounding box center [564, 70] width 388 height 9
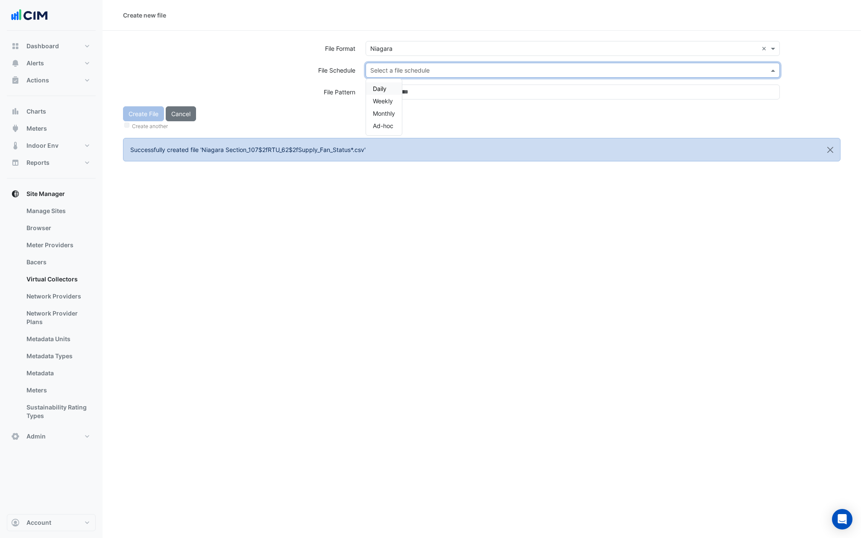
click at [388, 84] on div "Daily" at bounding box center [384, 88] width 36 height 12
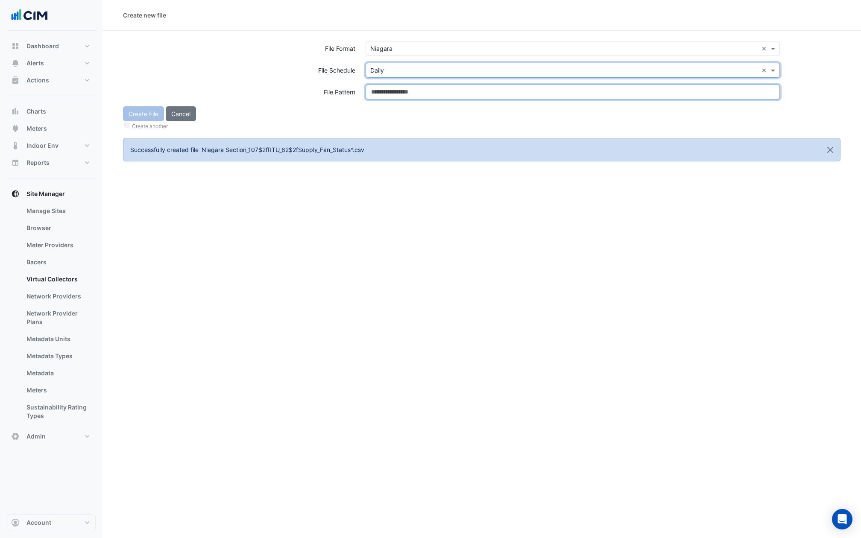
click at [388, 86] on input at bounding box center [573, 92] width 414 height 15
paste input "**********"
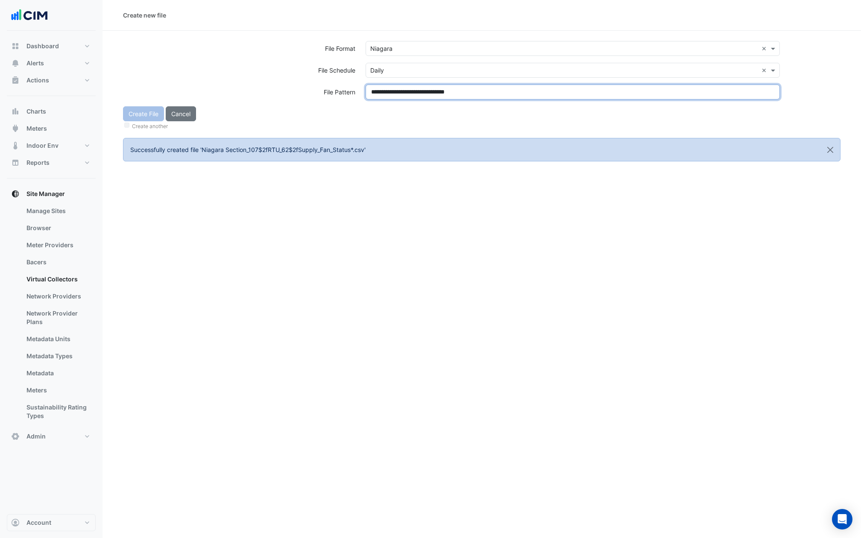
type input "**********"
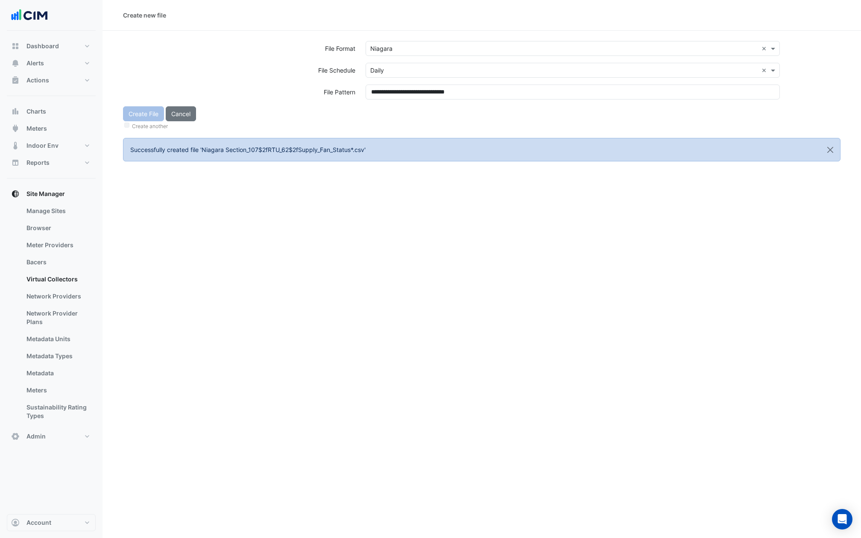
click at [388, 111] on div "Create File Cancel Create another" at bounding box center [482, 118] width 728 height 25
click at [138, 116] on button "Create File" at bounding box center [143, 113] width 41 height 15
click at [423, 38] on section "File Format Select a file format File Schedule Select a file schedule File Patt…" at bounding box center [482, 96] width 759 height 131
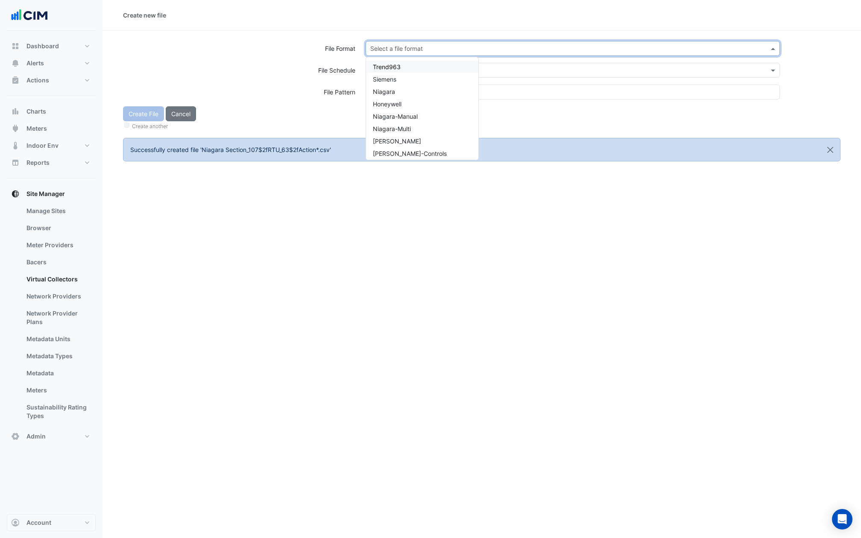
click at [423, 47] on input "text" at bounding box center [564, 48] width 388 height 9
click at [404, 92] on div "Niagara" at bounding box center [422, 91] width 112 height 12
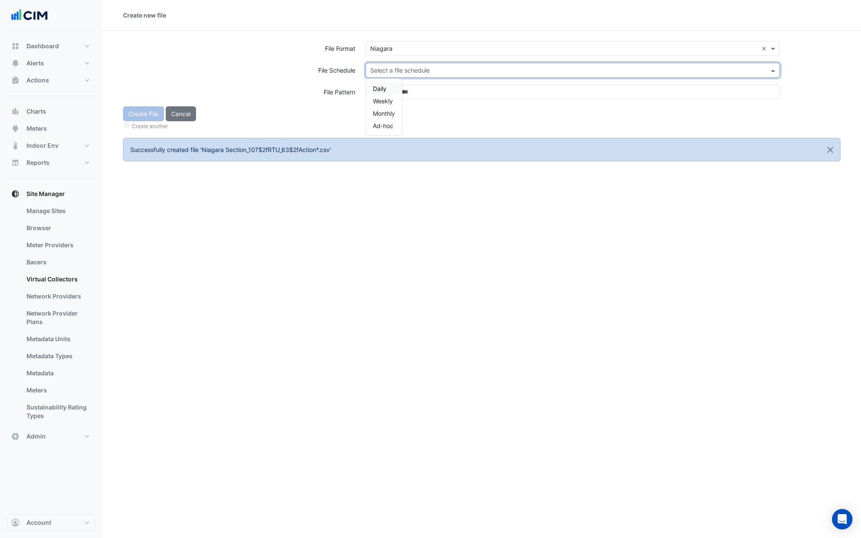
click at [407, 66] on input "text" at bounding box center [564, 70] width 388 height 9
click at [391, 85] on div "Daily" at bounding box center [384, 88] width 36 height 12
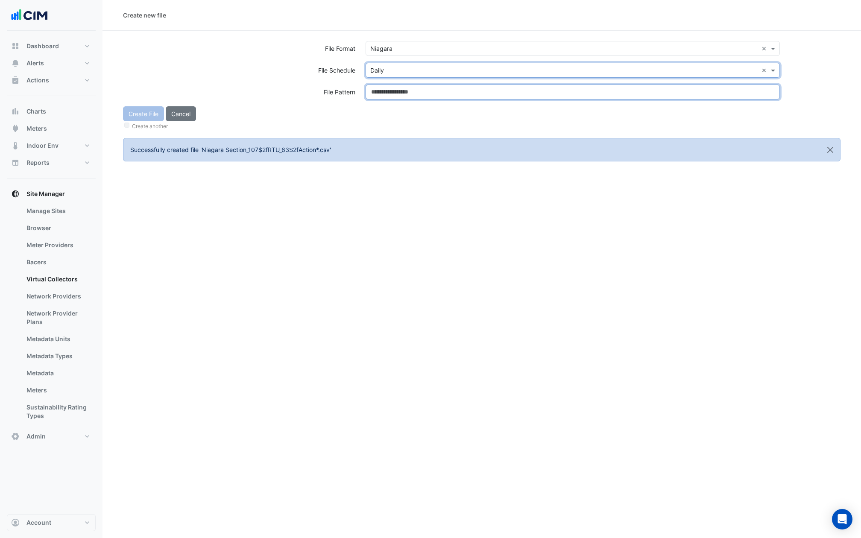
click at [391, 87] on input at bounding box center [573, 92] width 414 height 15
paste input "**********"
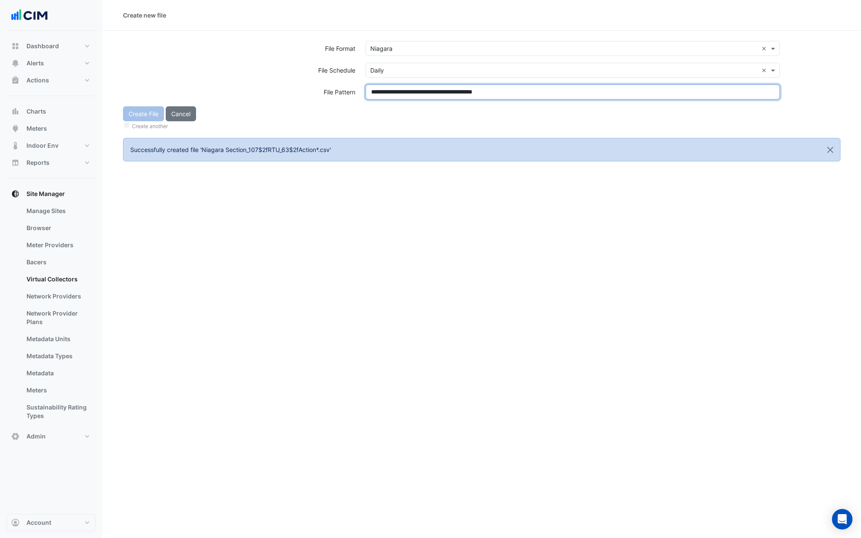
type input "**********"
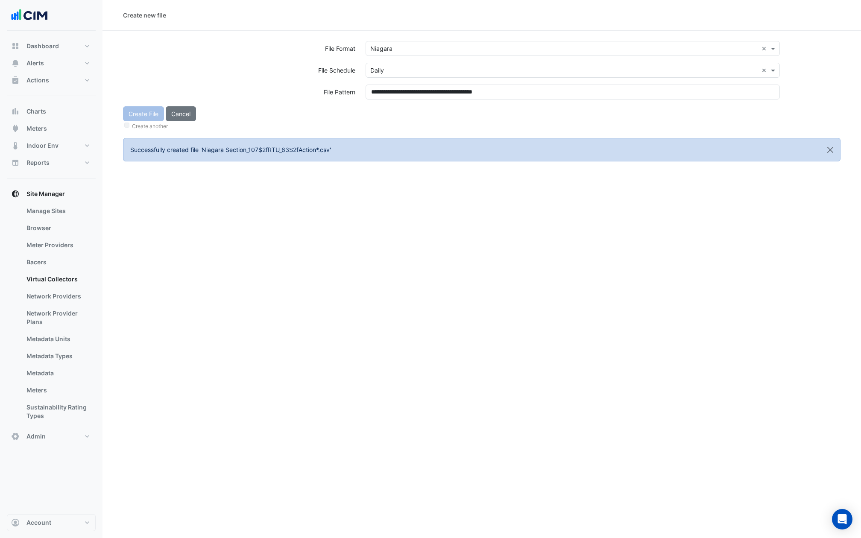
click at [392, 105] on div "**********" at bounding box center [573, 96] width 425 height 22
click at [133, 112] on button "Create File" at bounding box center [143, 113] width 41 height 15
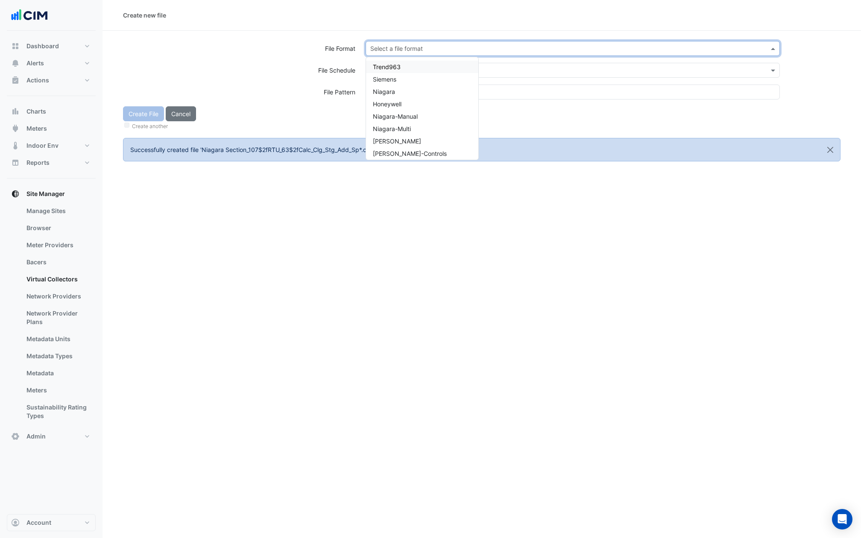
click at [407, 44] on input "text" at bounding box center [564, 48] width 388 height 9
click at [399, 91] on div "Niagara" at bounding box center [422, 91] width 112 height 12
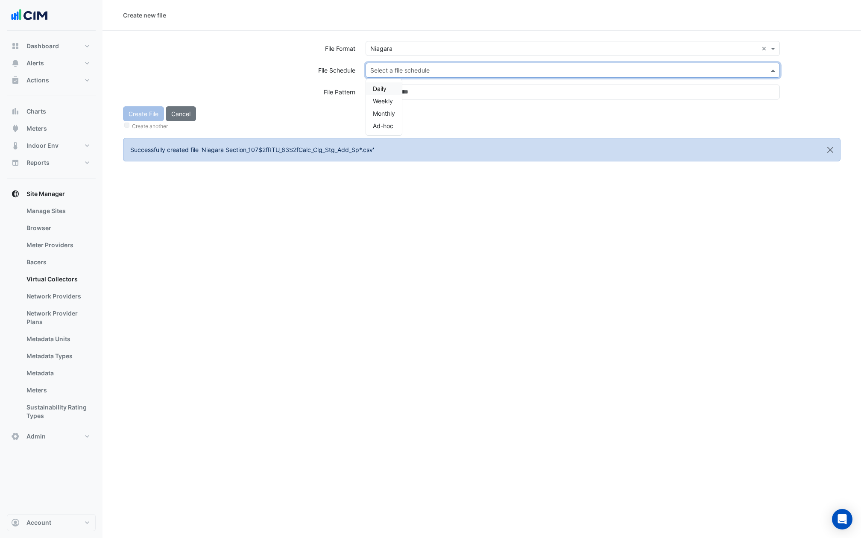
click at [400, 71] on input "text" at bounding box center [564, 70] width 388 height 9
click at [388, 88] on div "Daily" at bounding box center [384, 88] width 36 height 12
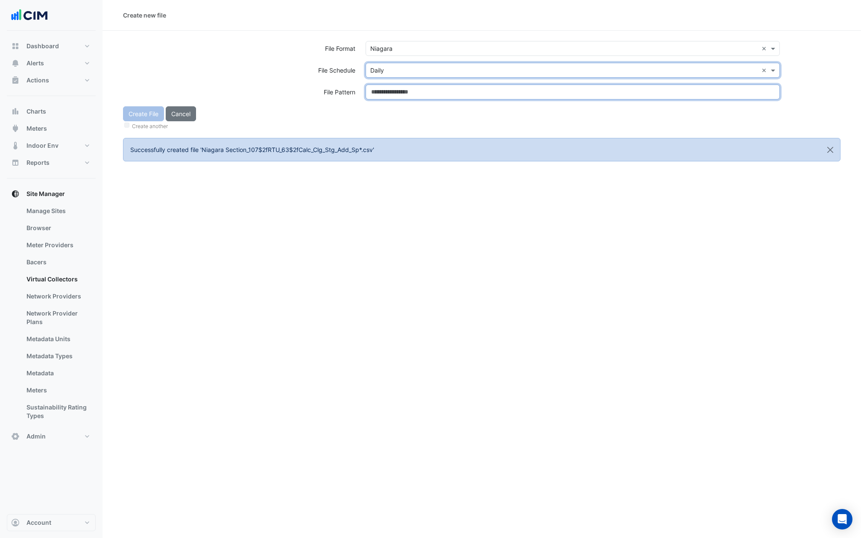
click at [388, 88] on input at bounding box center [573, 92] width 414 height 15
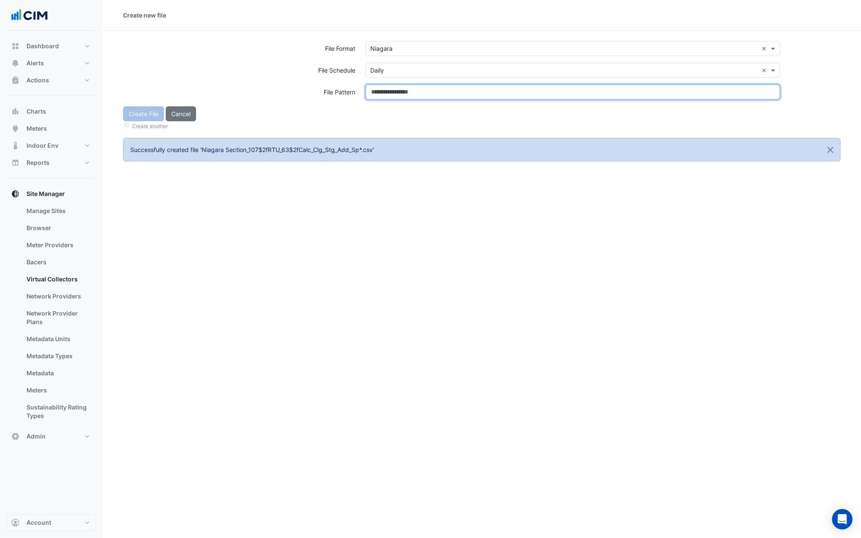
paste input "**********"
type input "**********"
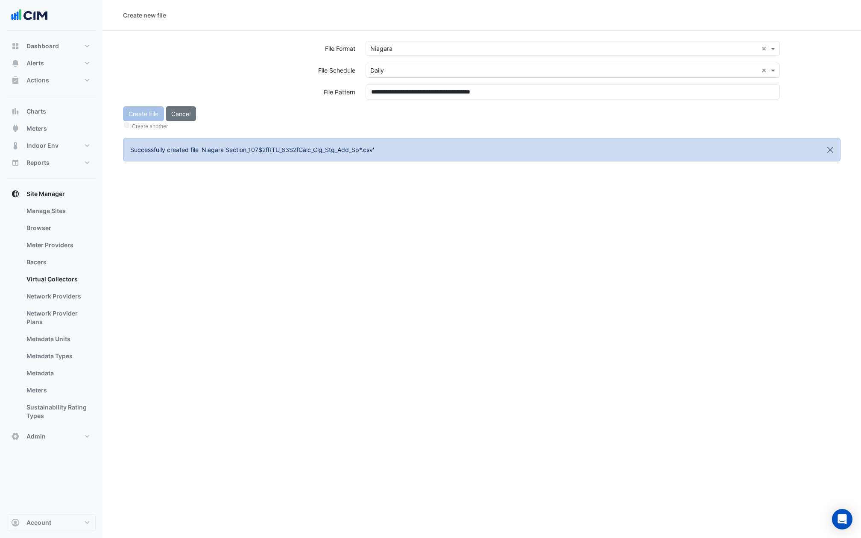
click at [391, 115] on div "Create File Cancel Create another" at bounding box center [482, 118] width 728 height 25
click at [138, 113] on button "Create File" at bounding box center [143, 113] width 41 height 15
click at [435, 45] on input "text" at bounding box center [564, 48] width 388 height 9
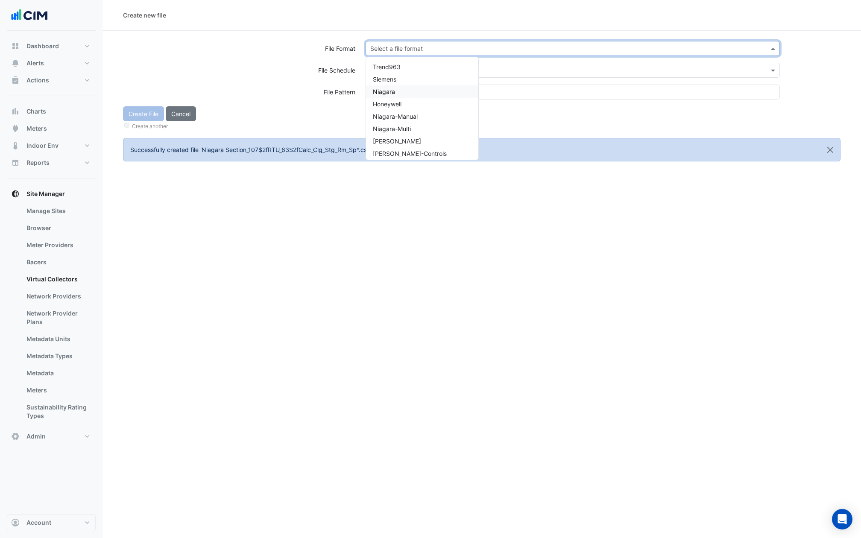
click at [397, 94] on div "Niagara" at bounding box center [422, 91] width 112 height 12
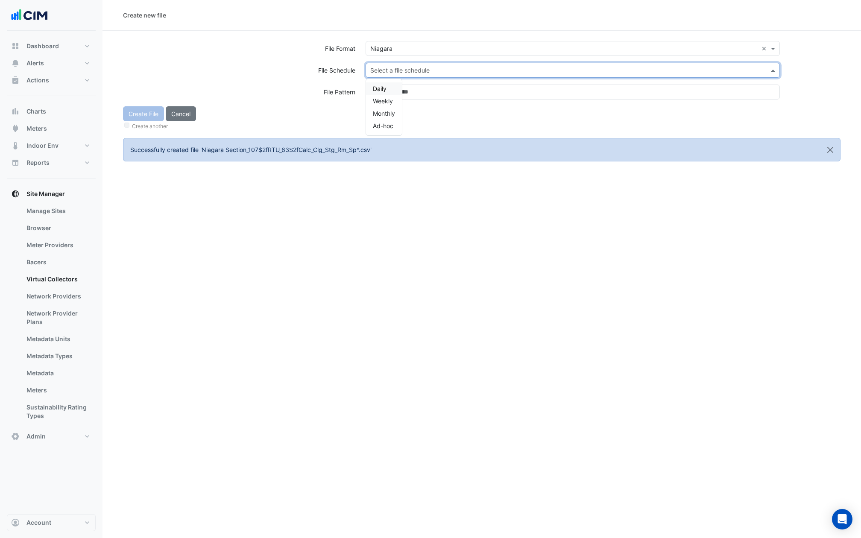
click at [397, 71] on input "text" at bounding box center [564, 70] width 388 height 9
click at [389, 84] on div "Daily" at bounding box center [384, 88] width 36 height 12
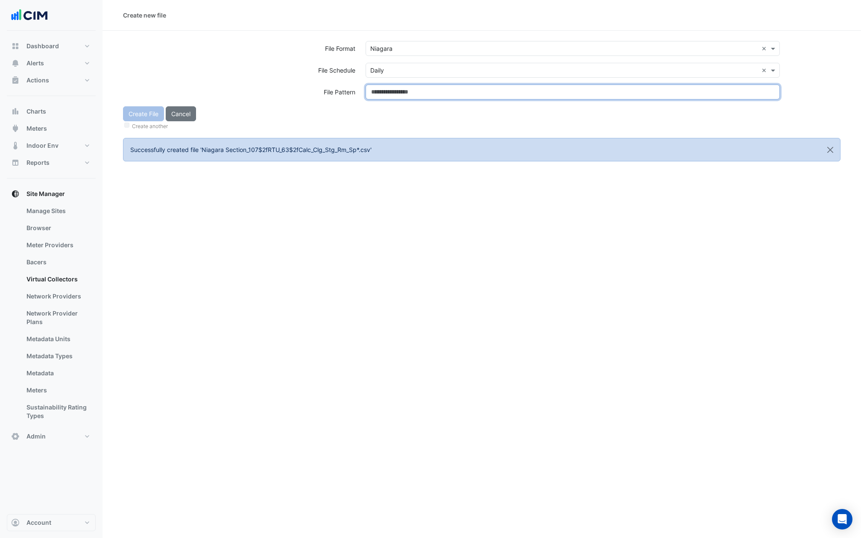
click at [389, 86] on input at bounding box center [573, 92] width 414 height 15
paste input "**********"
type input "**********"
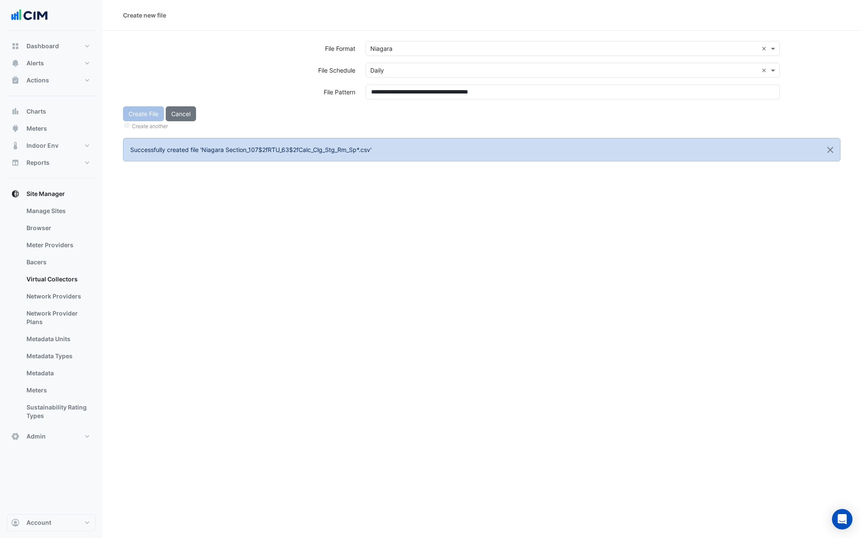
click at [387, 119] on div "Create File Cancel Create another" at bounding box center [482, 118] width 728 height 25
click at [136, 111] on div "Create File Cancel Create another" at bounding box center [482, 118] width 728 height 25
click at [141, 115] on button "Create File" at bounding box center [143, 113] width 41 height 15
click at [421, 54] on div "Select a file format" at bounding box center [573, 48] width 414 height 15
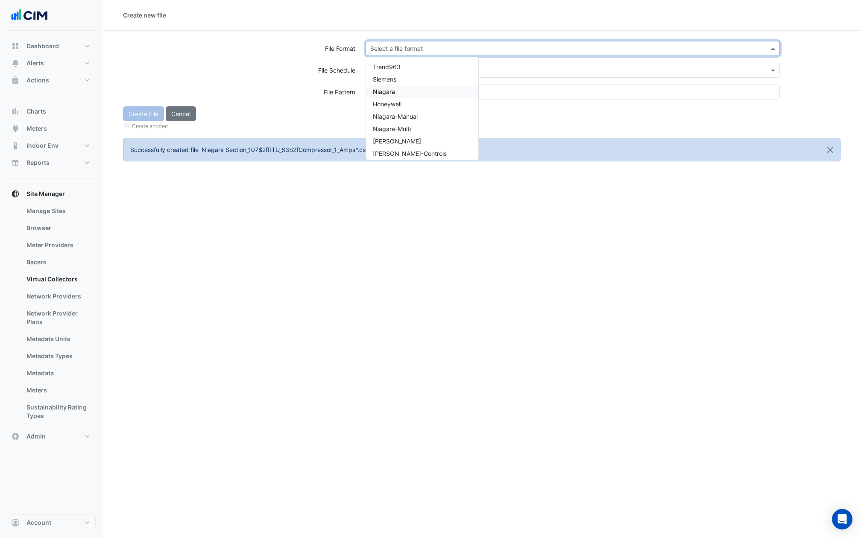
click at [396, 94] on div "Niagara" at bounding box center [422, 91] width 112 height 12
click at [396, 68] on input "text" at bounding box center [564, 70] width 388 height 9
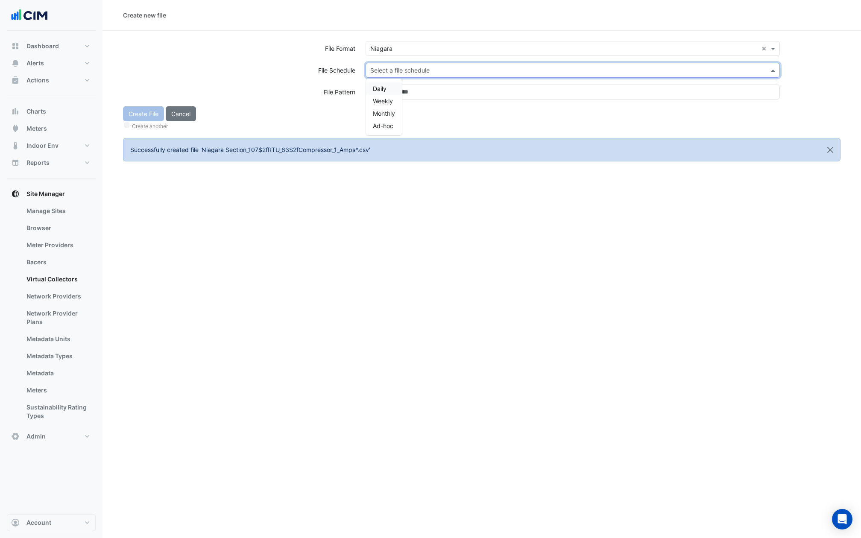
click at [388, 87] on div "Daily" at bounding box center [384, 88] width 36 height 12
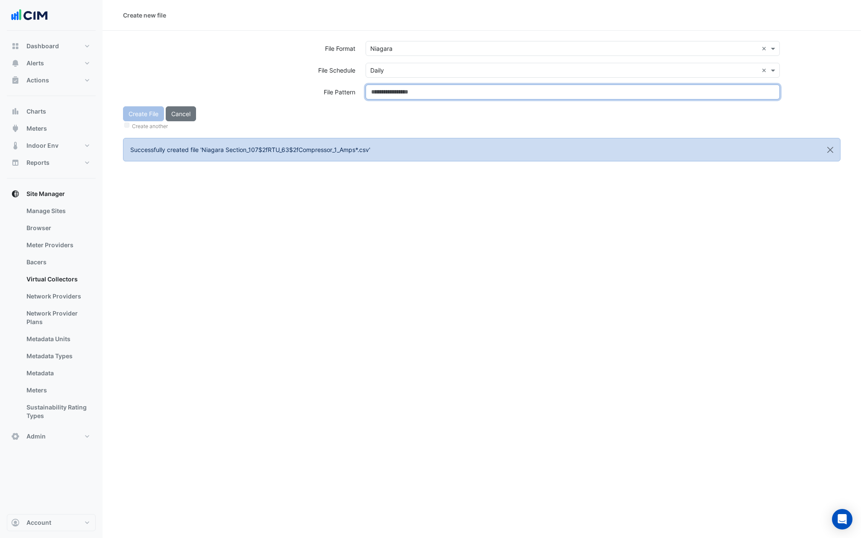
click at [388, 87] on input at bounding box center [573, 92] width 414 height 15
paste input "**********"
type input "**********"
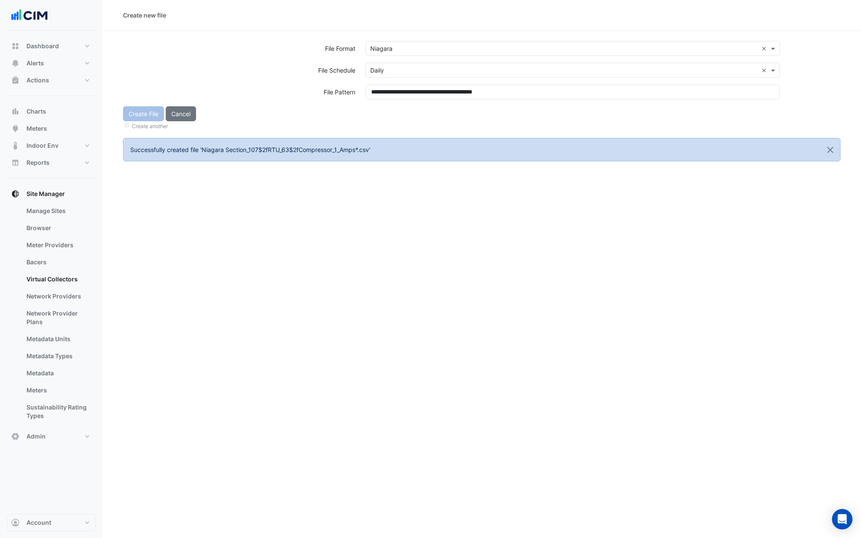
click at [388, 106] on div "Create File Cancel Create another" at bounding box center [482, 118] width 728 height 25
click at [134, 116] on button "Create File" at bounding box center [143, 113] width 41 height 15
click at [424, 53] on div "Select a file format" at bounding box center [566, 48] width 400 height 9
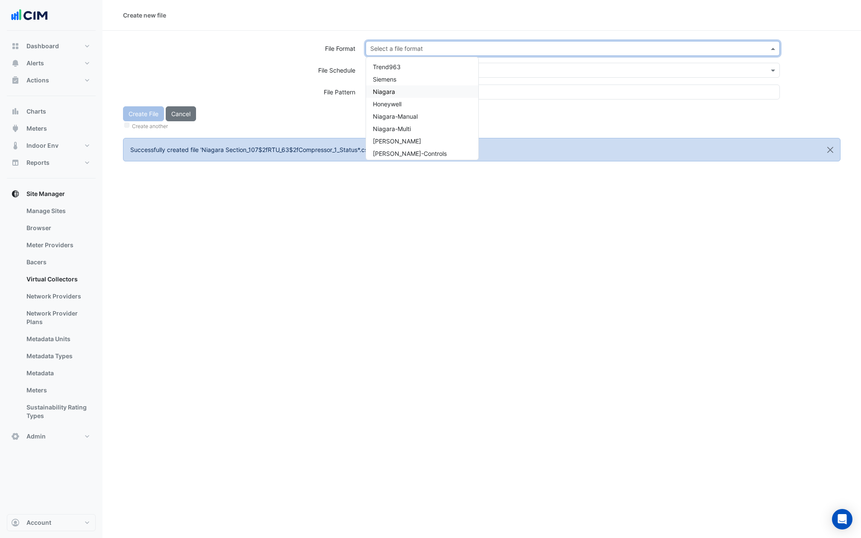
click at [390, 93] on span "Niagara" at bounding box center [384, 91] width 22 height 7
click at [390, 65] on div "Select a file schedule" at bounding box center [573, 70] width 414 height 15
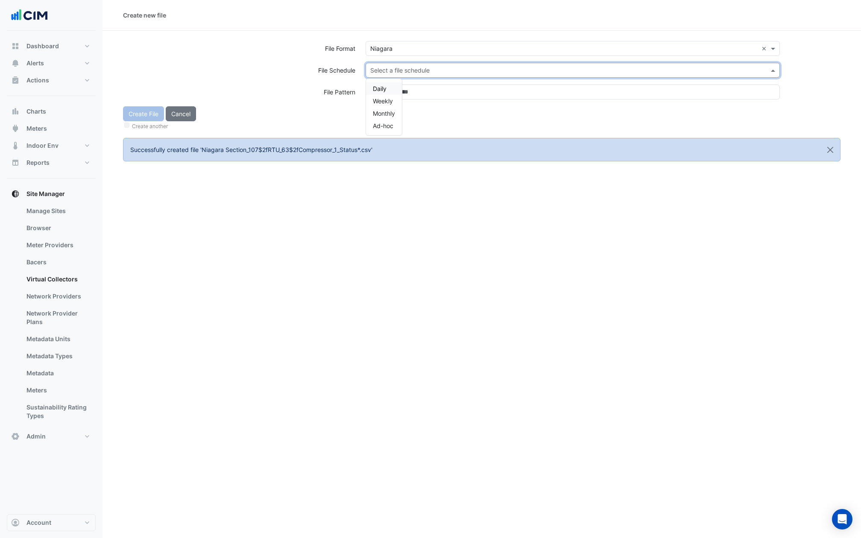
click at [385, 87] on span "Daily" at bounding box center [380, 88] width 14 height 7
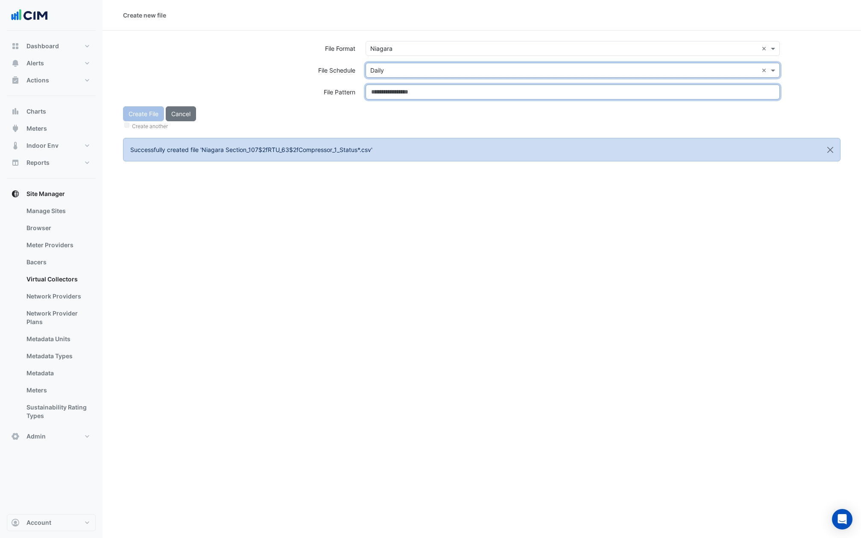
click at [385, 97] on input at bounding box center [573, 92] width 414 height 15
paste input "**********"
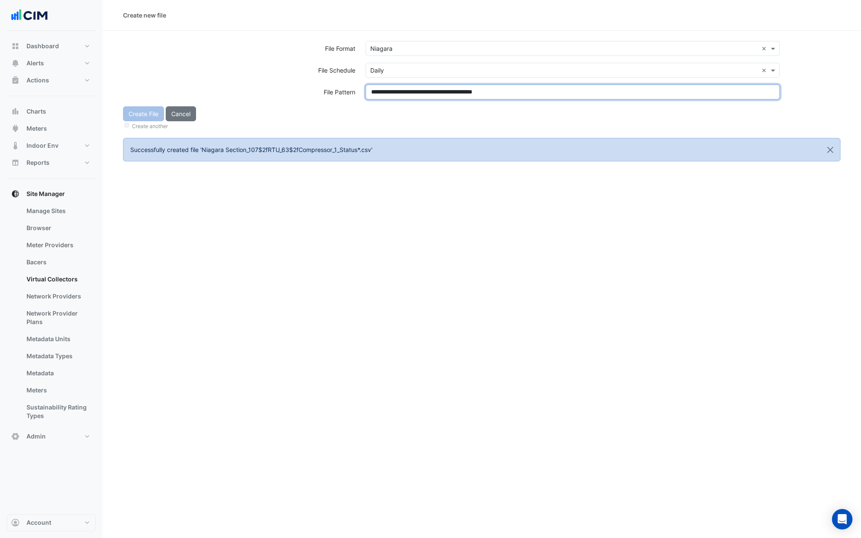
type input "**********"
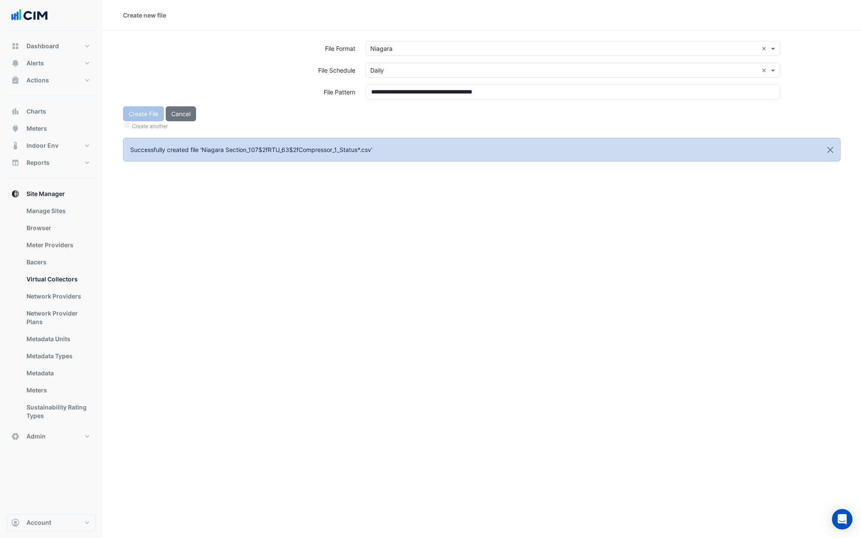
click at [385, 115] on div "Create File Cancel Create another" at bounding box center [482, 118] width 728 height 25
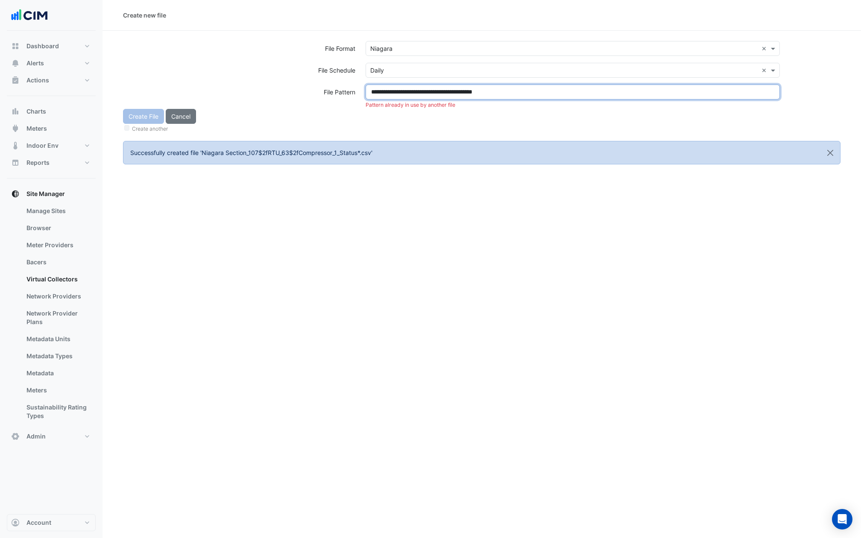
click at [425, 95] on input "**********" at bounding box center [573, 92] width 414 height 15
paste input "**********"
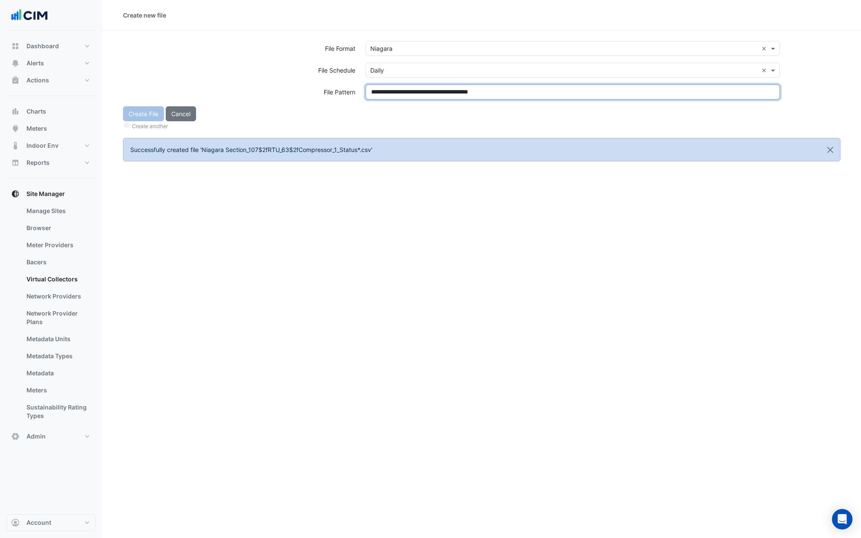
type input "**********"
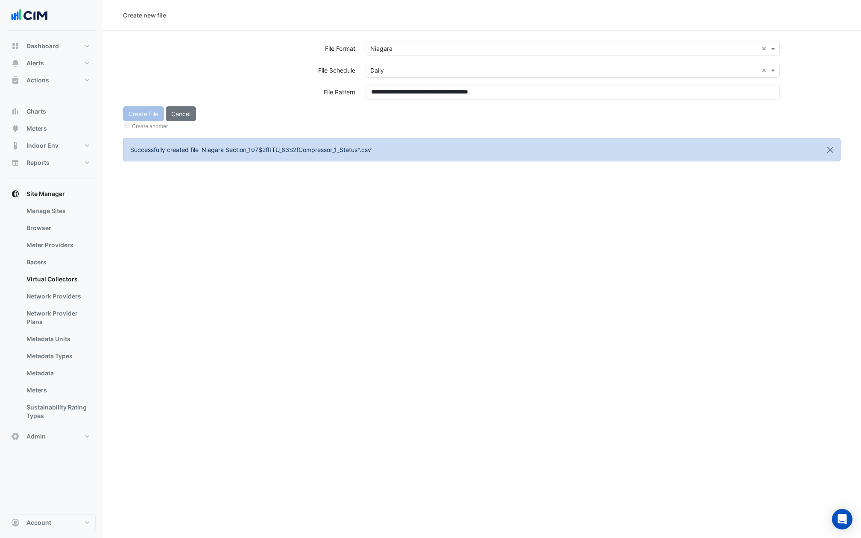
click at [380, 115] on div "Create File Cancel Create another" at bounding box center [482, 118] width 728 height 25
click at [139, 112] on button "Create File" at bounding box center [143, 113] width 41 height 15
click at [411, 48] on input "text" at bounding box center [564, 48] width 388 height 9
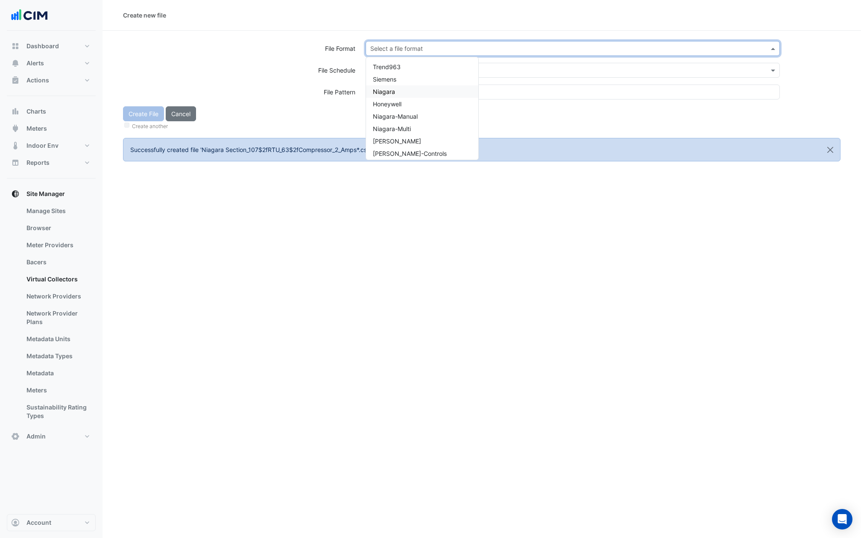
click at [391, 90] on span "Niagara" at bounding box center [384, 91] width 22 height 7
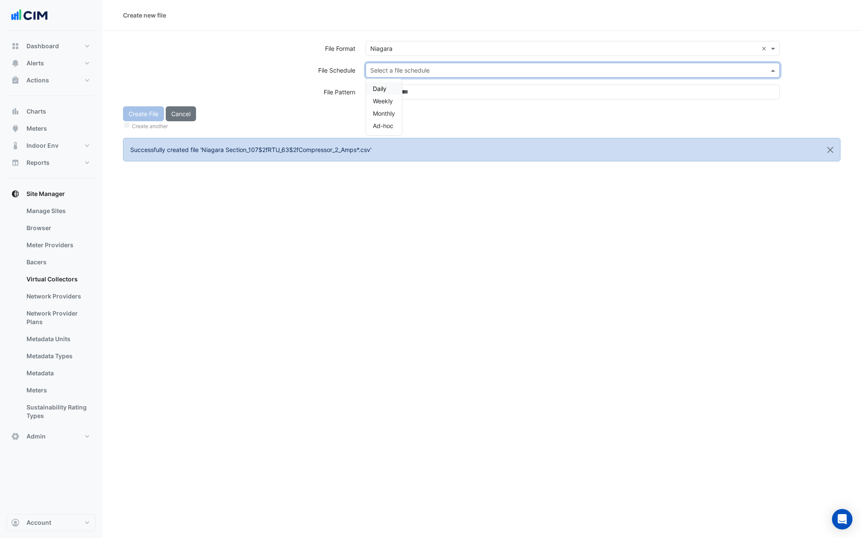
click at [400, 68] on input "text" at bounding box center [564, 70] width 388 height 9
click at [382, 89] on span "Daily" at bounding box center [380, 88] width 14 height 7
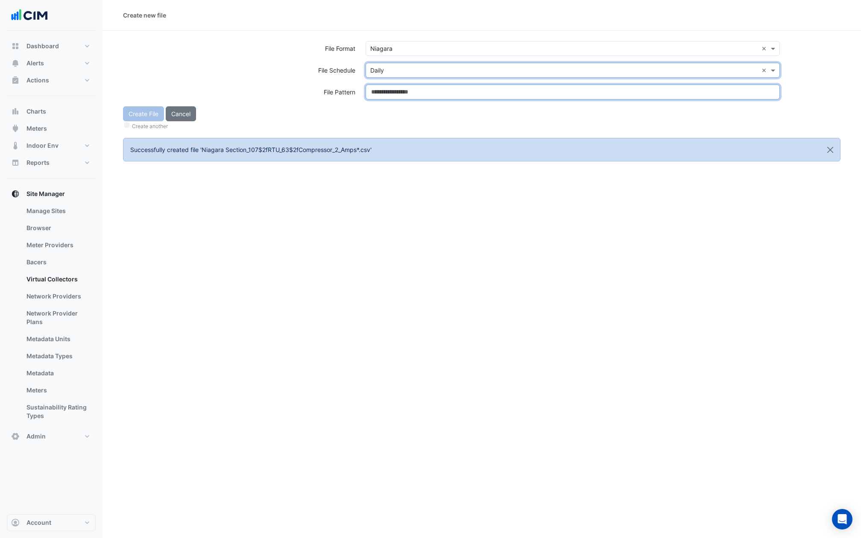
click at [382, 89] on input at bounding box center [573, 92] width 414 height 15
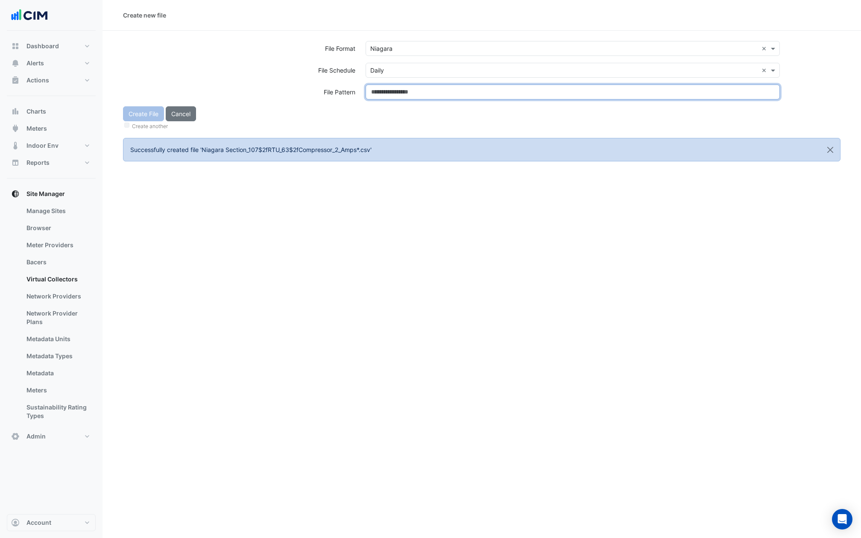
paste input "**********"
type input "**********"
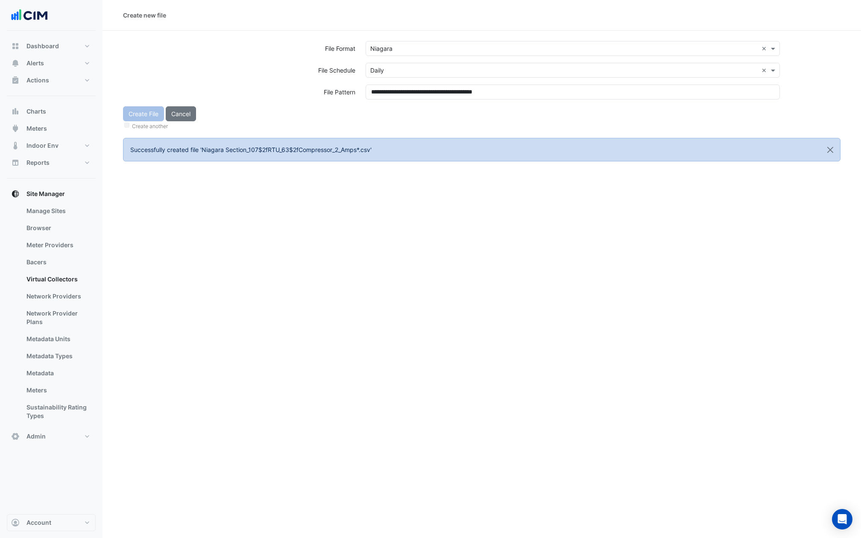
click at [383, 121] on div "Create another" at bounding box center [482, 125] width 718 height 9
click at [137, 118] on button "Create File" at bounding box center [143, 113] width 41 height 15
click at [398, 41] on div "Select a file format" at bounding box center [573, 48] width 414 height 15
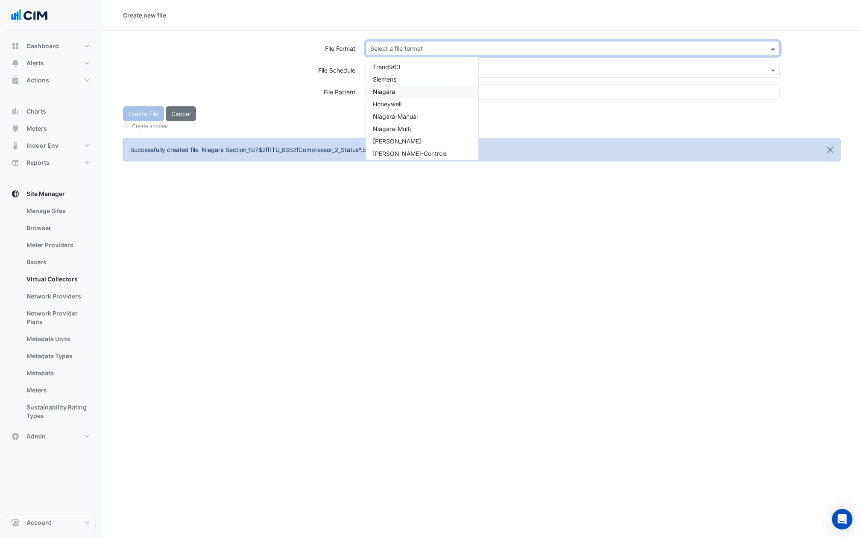
click at [390, 92] on span "Niagara" at bounding box center [384, 91] width 22 height 7
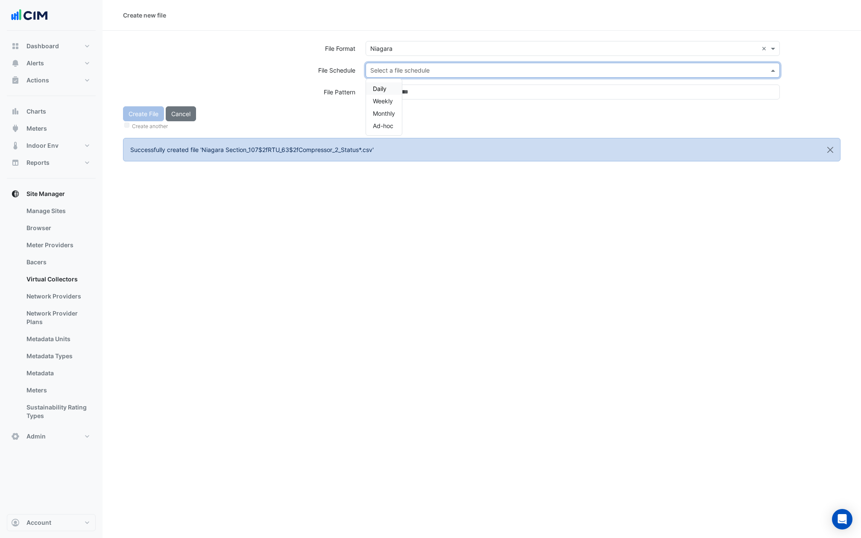
click at [391, 66] on input "text" at bounding box center [564, 70] width 388 height 9
click at [387, 87] on div "Daily" at bounding box center [384, 88] width 36 height 12
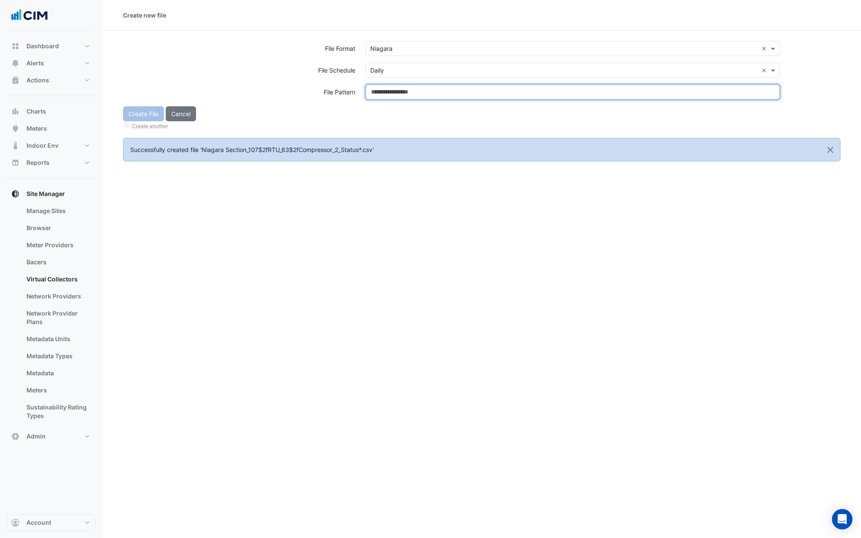
click at [387, 87] on input at bounding box center [573, 92] width 414 height 15
paste input "**********"
type input "**********"
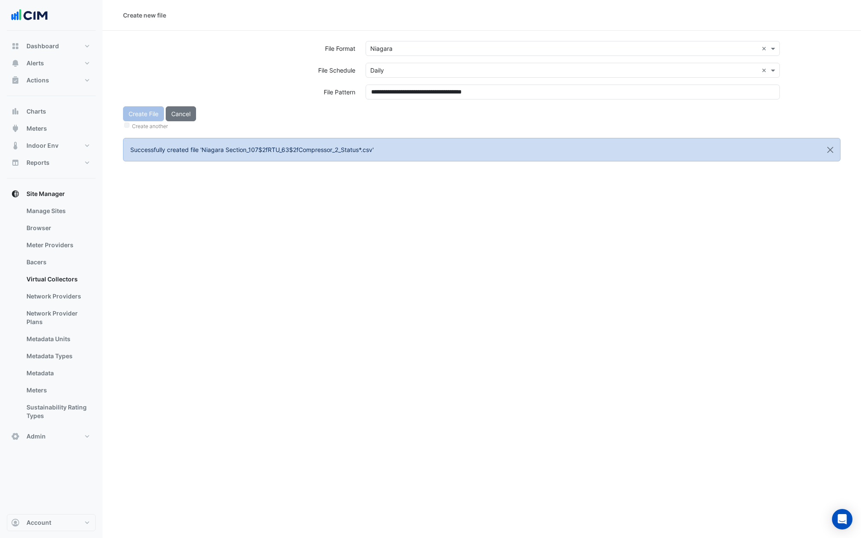
click at [387, 114] on div "Create File Cancel Create another" at bounding box center [482, 118] width 728 height 25
click at [153, 114] on button "Create File" at bounding box center [143, 113] width 41 height 15
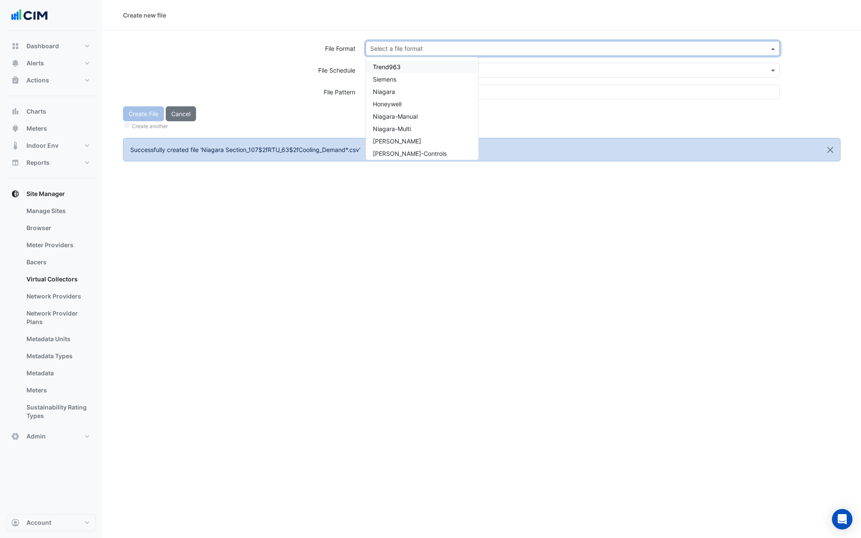
click at [424, 42] on div "Select a file format" at bounding box center [573, 48] width 414 height 15
click at [403, 92] on div "Niagara" at bounding box center [422, 91] width 112 height 12
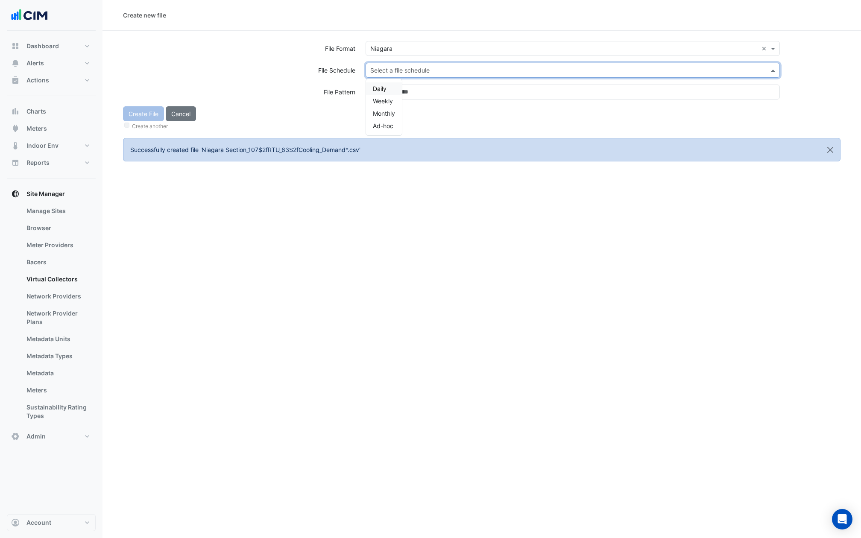
click at [402, 66] on input "text" at bounding box center [564, 70] width 388 height 9
click at [388, 87] on div "Daily" at bounding box center [384, 88] width 36 height 12
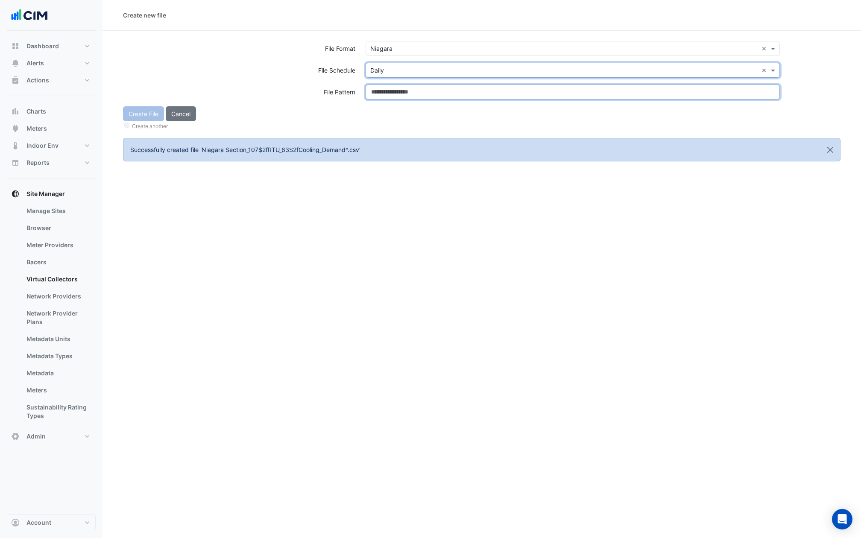
click at [389, 94] on input at bounding box center [573, 92] width 414 height 15
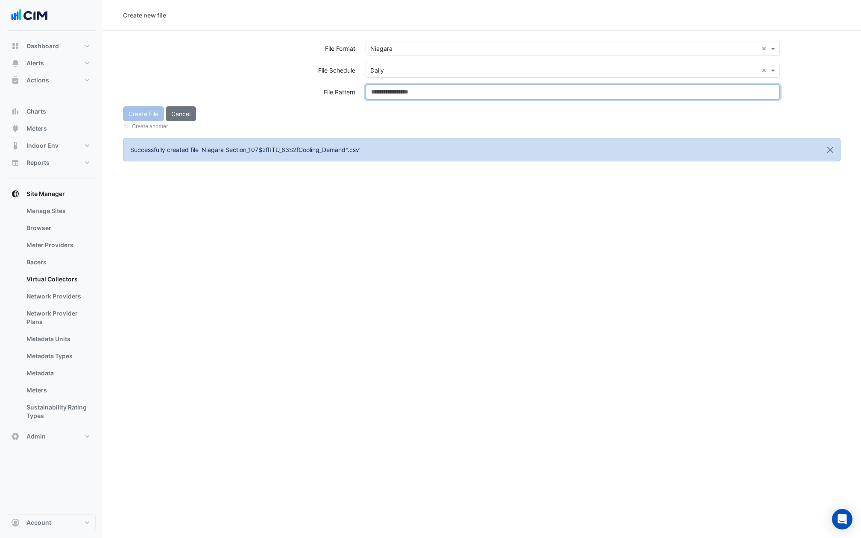
paste input "**********"
type input "**********"
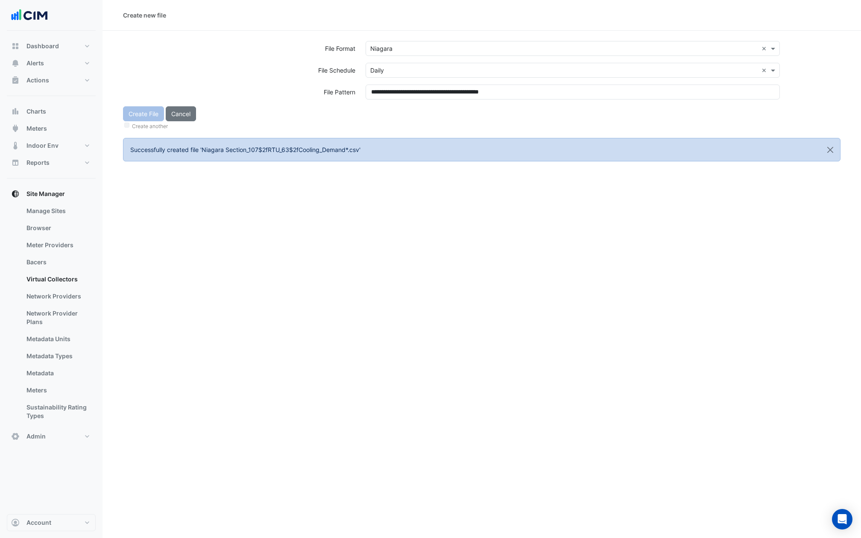
click at [396, 129] on div "Create another" at bounding box center [482, 125] width 718 height 9
click at [136, 113] on button "Create File" at bounding box center [143, 113] width 41 height 15
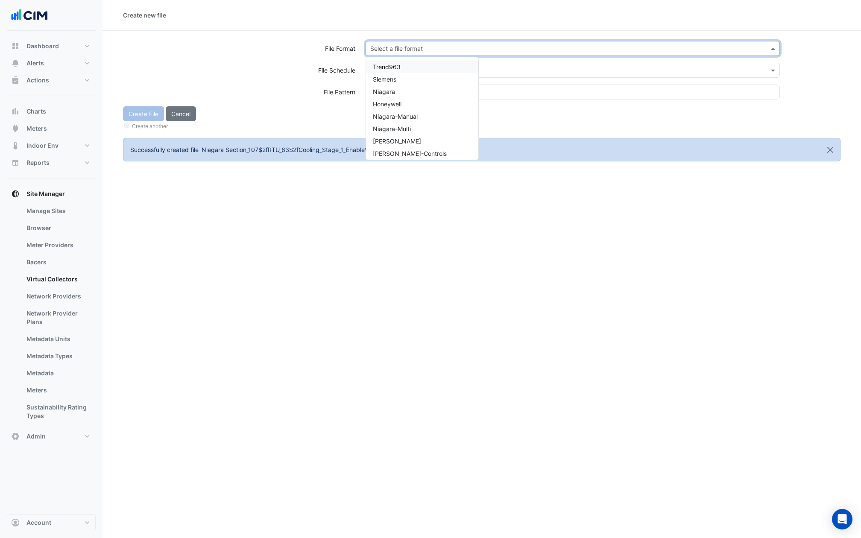
click at [394, 44] on input "text" at bounding box center [564, 48] width 388 height 9
click at [394, 94] on span "Niagara" at bounding box center [384, 91] width 22 height 7
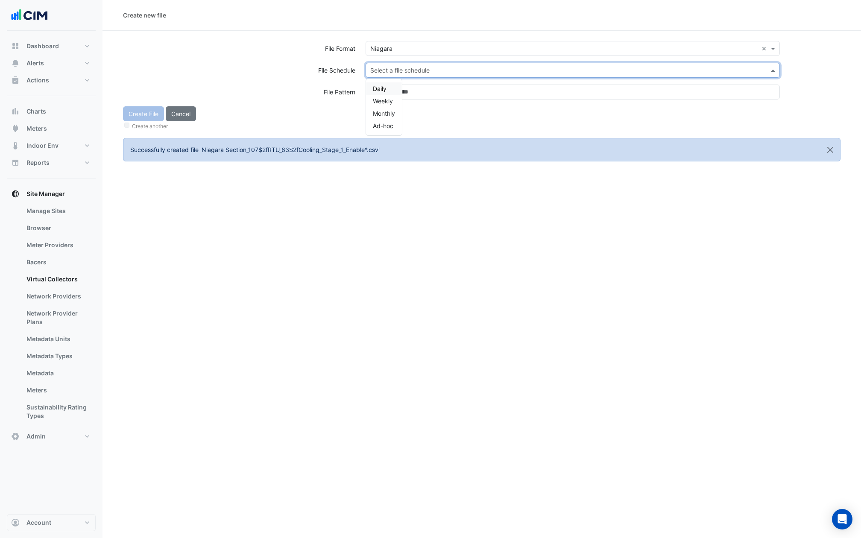
click at [394, 68] on input "text" at bounding box center [564, 70] width 388 height 9
click at [384, 90] on span "Daily" at bounding box center [380, 88] width 14 height 7
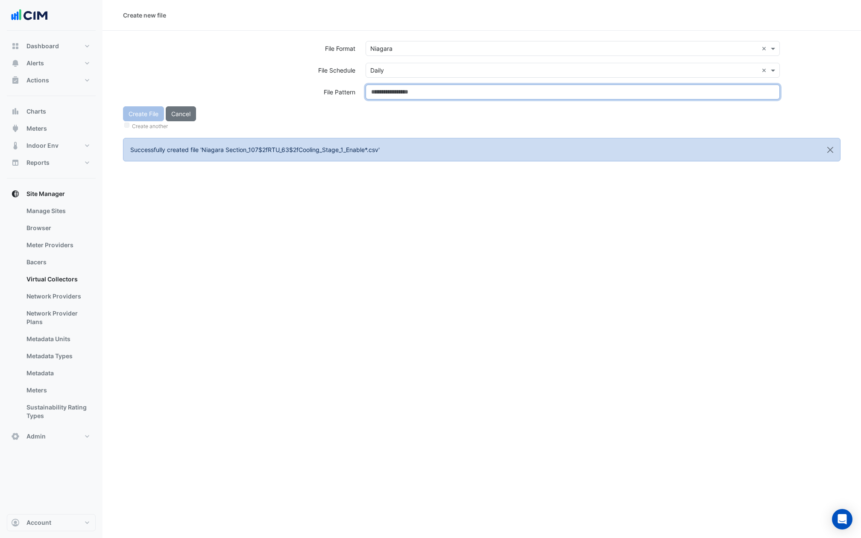
click at [384, 91] on input at bounding box center [573, 92] width 414 height 15
paste input "**********"
type input "**********"
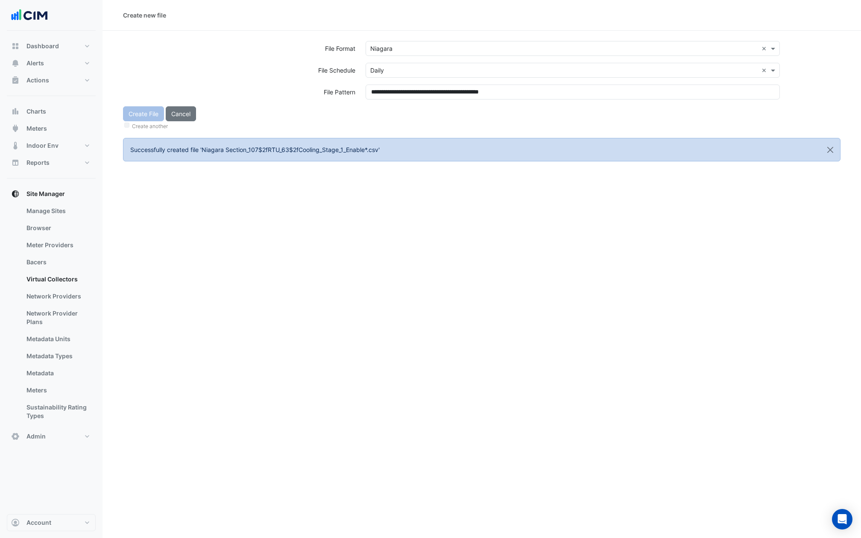
click at [389, 116] on div "Create File Cancel Create another" at bounding box center [482, 118] width 728 height 25
click at [144, 115] on div "Create File Cancel Create another" at bounding box center [482, 118] width 728 height 25
click at [144, 115] on button "Create File" at bounding box center [143, 113] width 41 height 15
click at [391, 44] on input "text" at bounding box center [564, 48] width 388 height 9
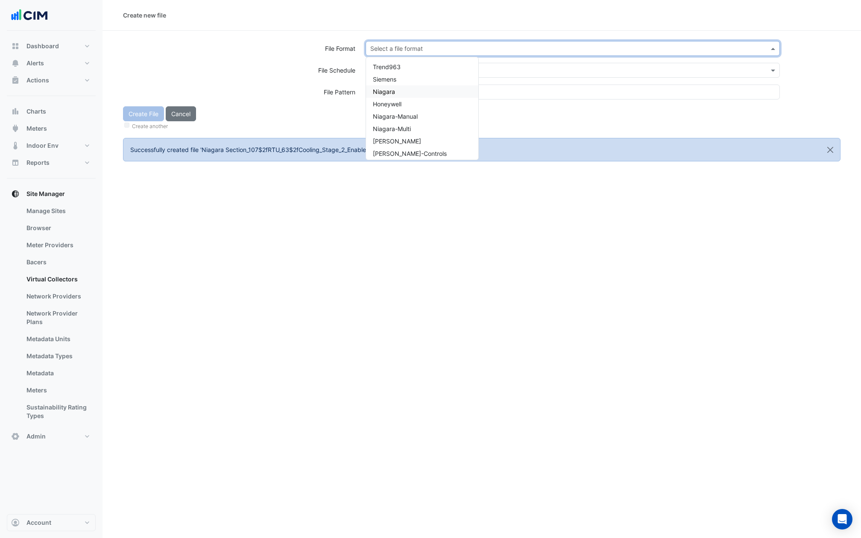
click at [392, 94] on span "Niagara" at bounding box center [384, 91] width 22 height 7
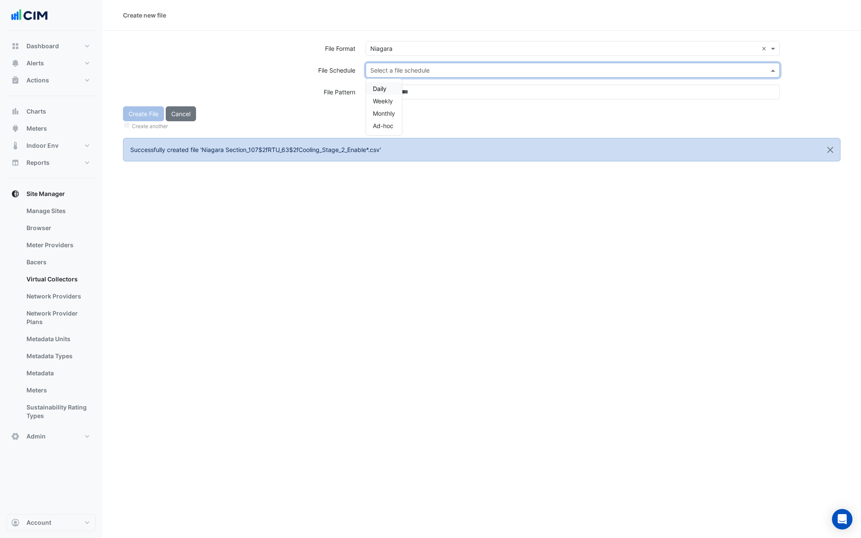
click at [392, 70] on input "text" at bounding box center [564, 70] width 388 height 9
click at [384, 88] on span "Daily" at bounding box center [380, 88] width 14 height 7
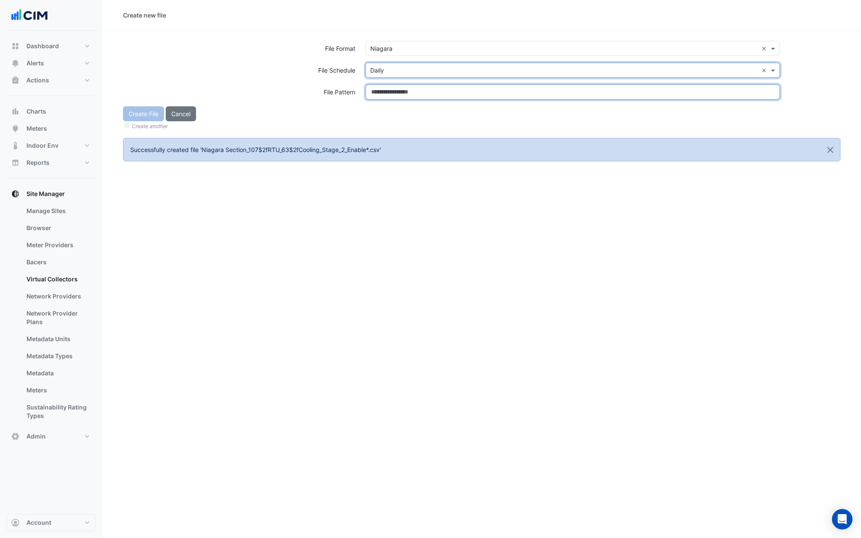
click at [384, 88] on input at bounding box center [573, 92] width 414 height 15
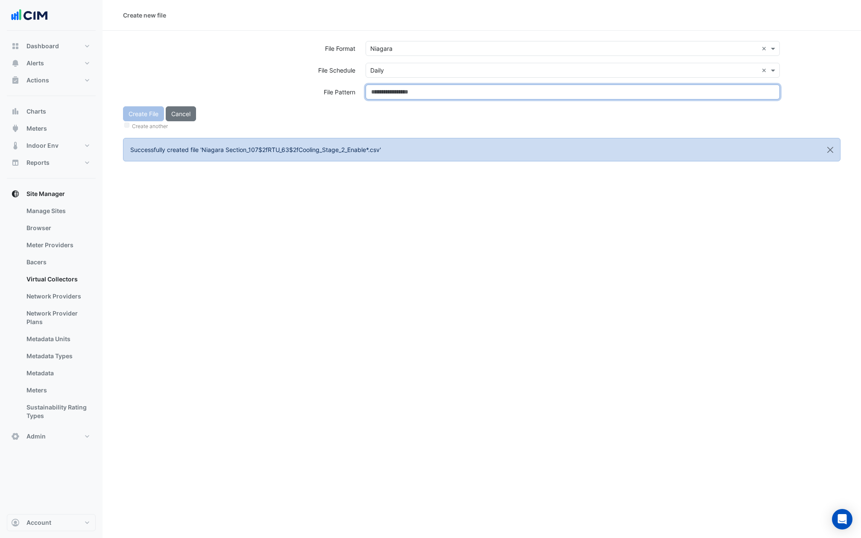
paste input "**********"
type input "**********"
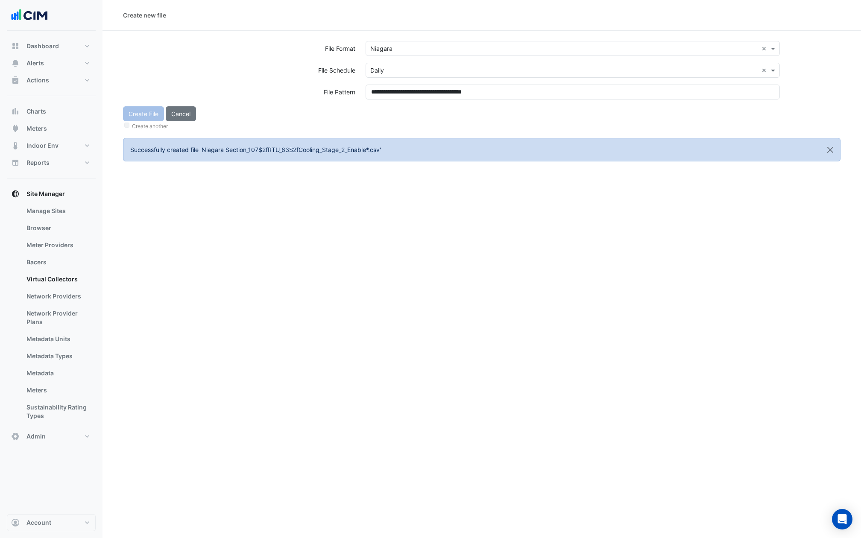
click at [384, 112] on div "Create File Cancel Create another" at bounding box center [482, 118] width 728 height 25
click at [144, 114] on button "Create File" at bounding box center [143, 113] width 41 height 15
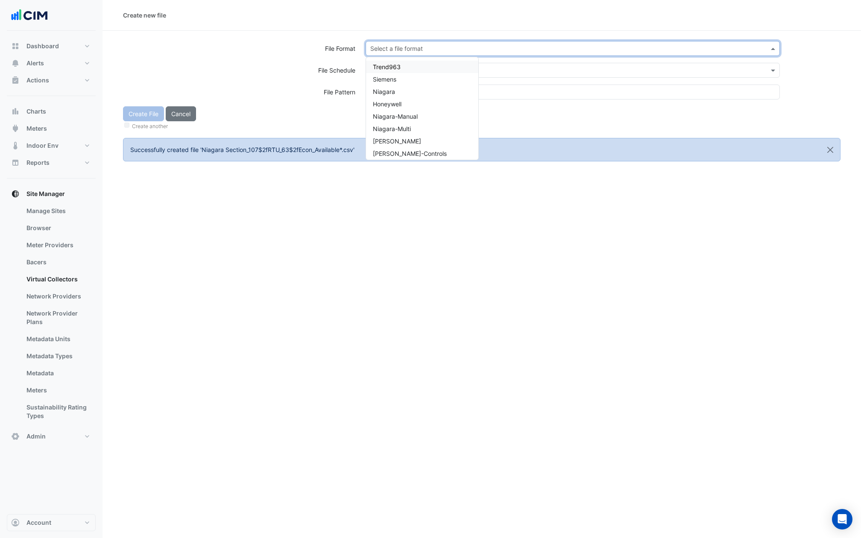
click at [419, 50] on input "text" at bounding box center [564, 48] width 388 height 9
click at [399, 94] on div "Niagara" at bounding box center [422, 91] width 112 height 12
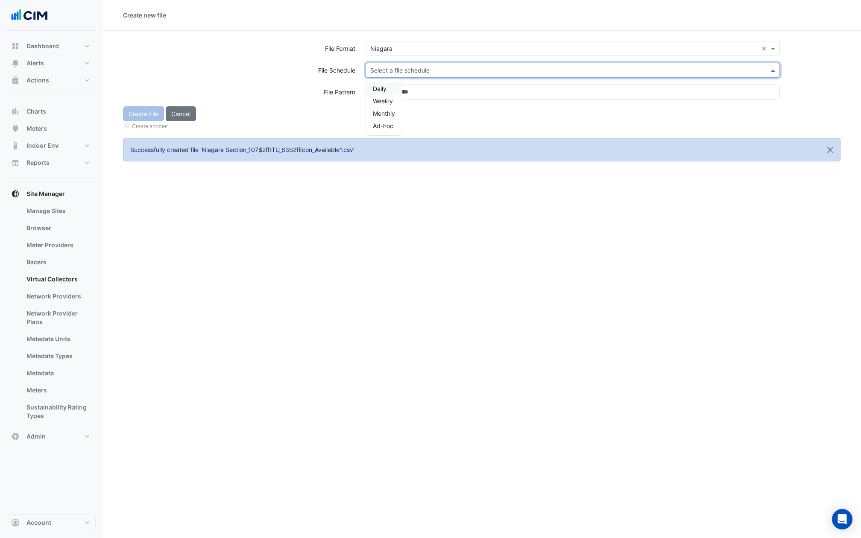
click at [406, 74] on input "text" at bounding box center [564, 70] width 388 height 9
click at [385, 85] on span "Daily" at bounding box center [380, 88] width 14 height 7
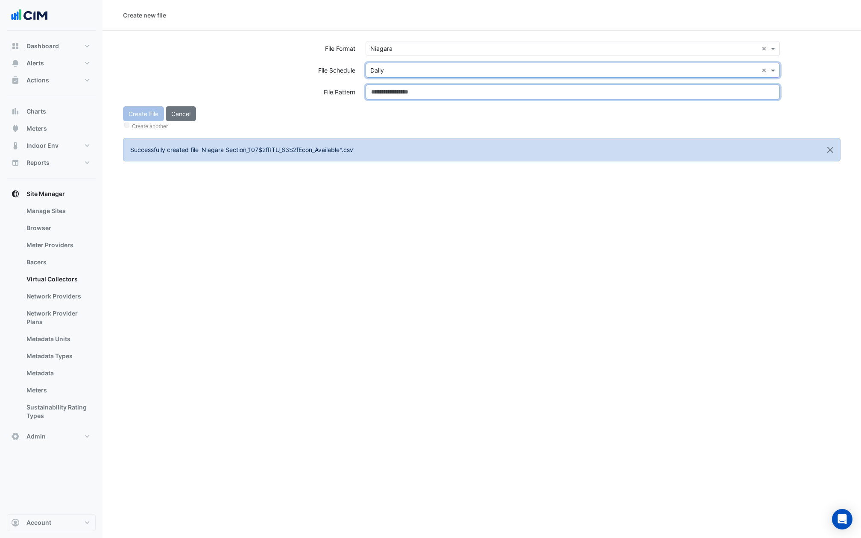
click at [385, 85] on input at bounding box center [573, 92] width 414 height 15
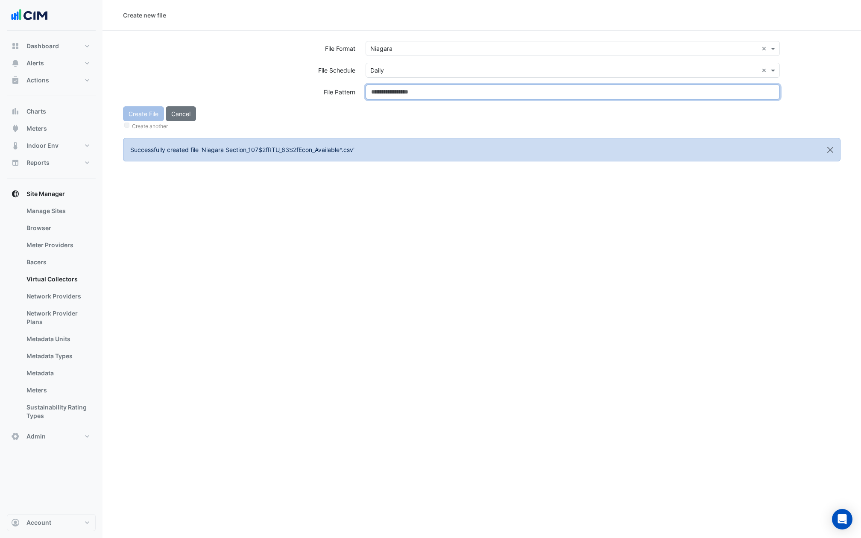
paste input "**********"
type input "**********"
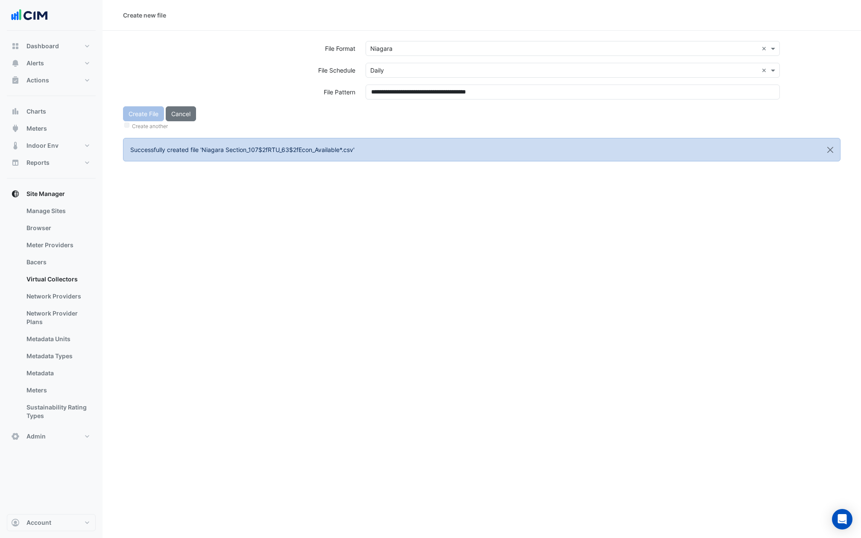
click at [388, 126] on div "Create another" at bounding box center [482, 125] width 718 height 9
click at [135, 118] on button "Create File" at bounding box center [143, 113] width 41 height 15
click at [399, 48] on input "text" at bounding box center [564, 48] width 388 height 9
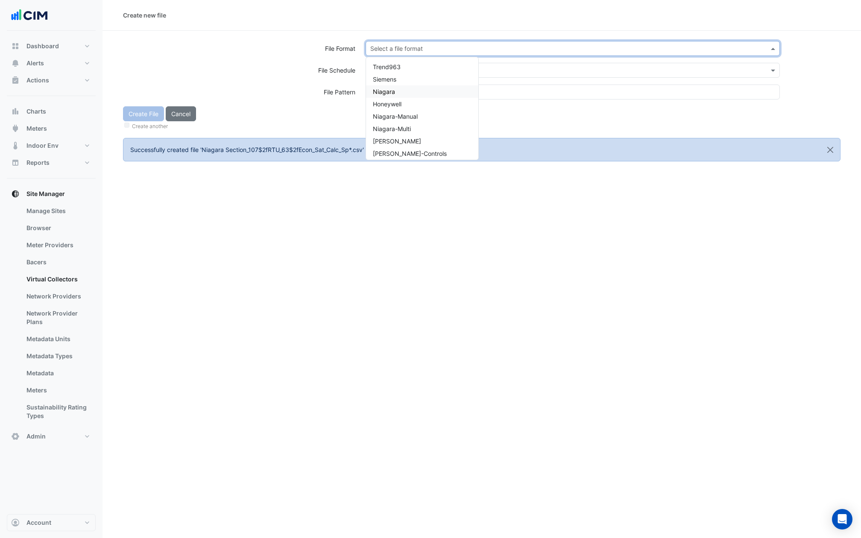
click at [391, 93] on span "Niagara" at bounding box center [384, 91] width 22 height 7
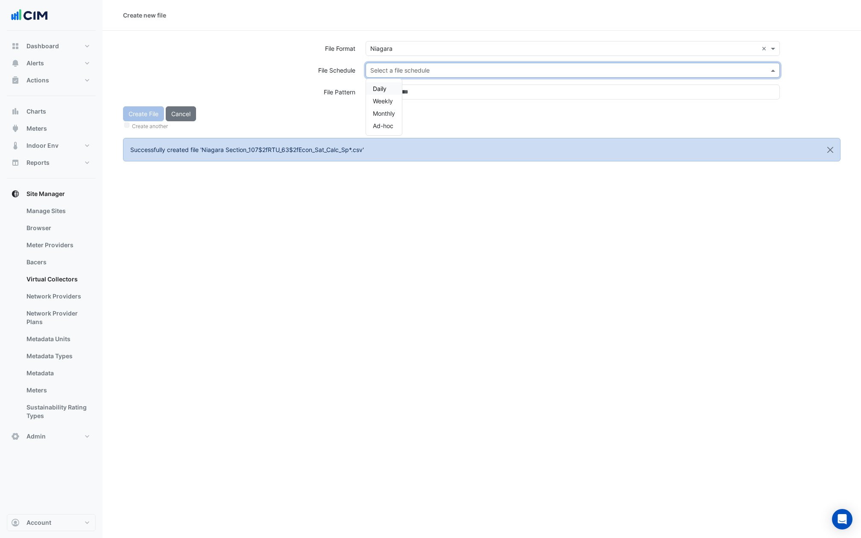
click at [390, 69] on input "text" at bounding box center [564, 70] width 388 height 9
click at [382, 83] on div "Daily" at bounding box center [384, 88] width 36 height 12
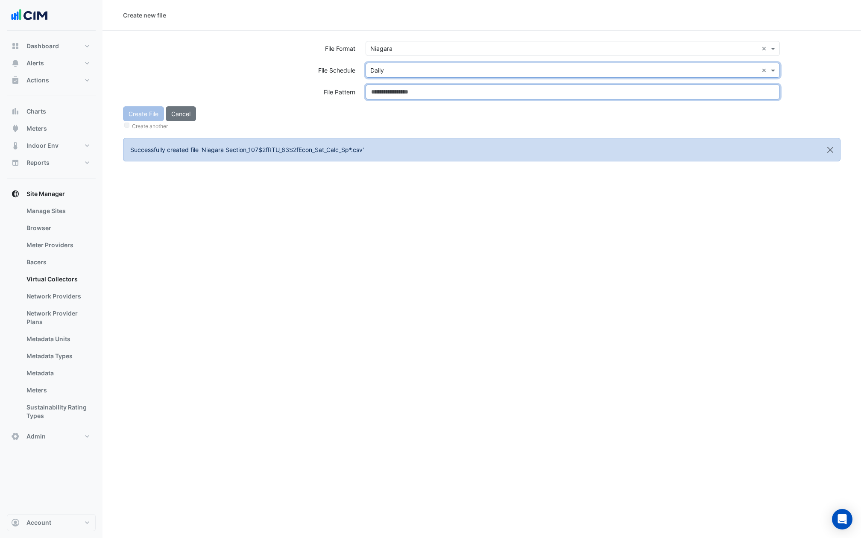
click at [382, 88] on input at bounding box center [573, 92] width 414 height 15
paste input "**********"
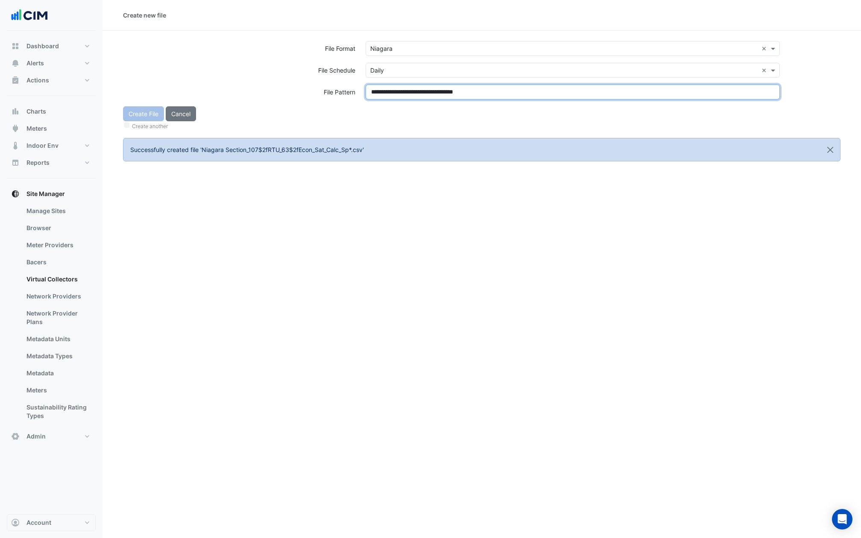
type input "**********"
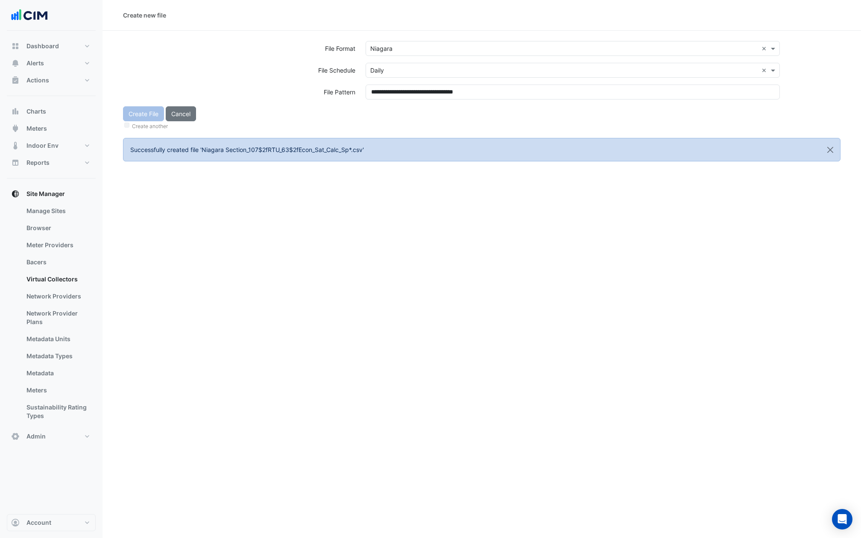
click at [382, 117] on div "Create File Cancel Create another" at bounding box center [482, 118] width 728 height 25
click at [144, 108] on button "Create File" at bounding box center [143, 113] width 41 height 15
click at [421, 50] on input "text" at bounding box center [564, 48] width 388 height 9
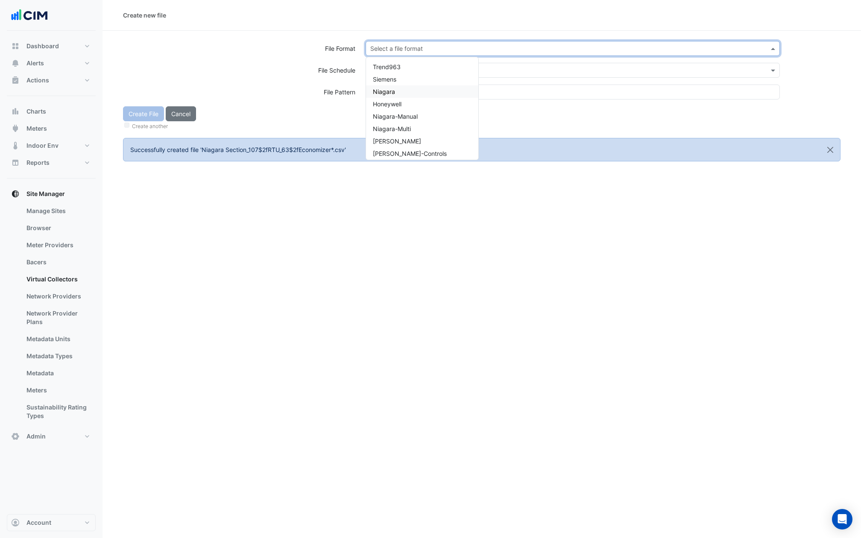
click at [396, 94] on div "Niagara" at bounding box center [422, 91] width 112 height 12
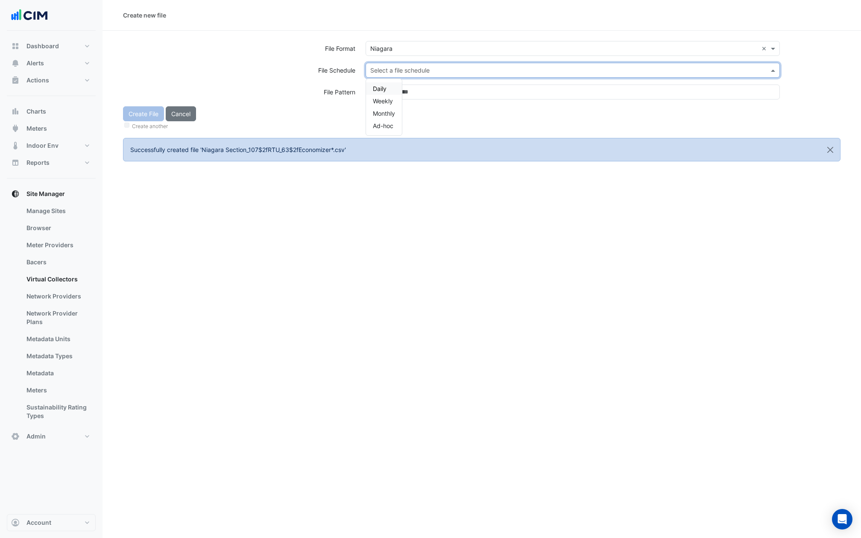
click at [396, 72] on input "text" at bounding box center [564, 70] width 388 height 9
click at [390, 82] on div "Daily Weekly Monthly Ad-hoc" at bounding box center [384, 107] width 36 height 56
click at [390, 85] on div "Daily" at bounding box center [384, 88] width 36 height 12
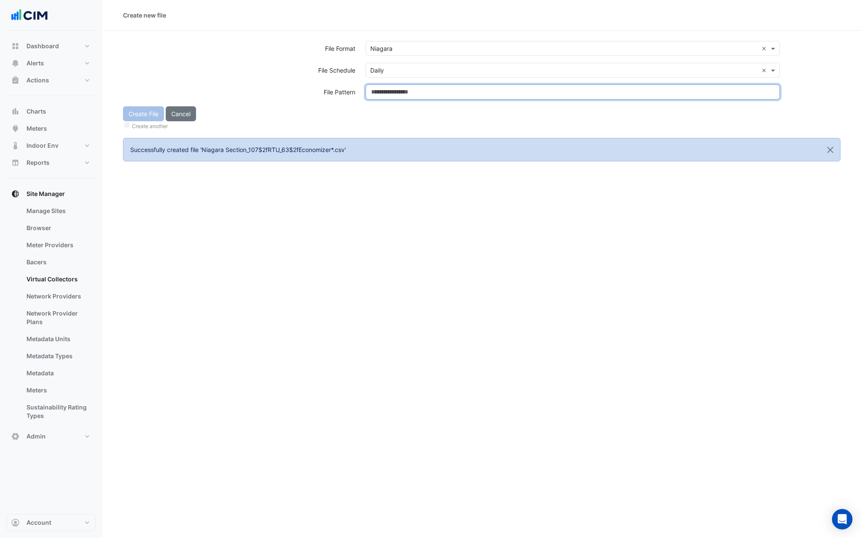
click at [390, 87] on input at bounding box center [573, 92] width 414 height 15
paste input "**********"
click at [390, 98] on input "**********" at bounding box center [573, 92] width 414 height 15
type input "**********"
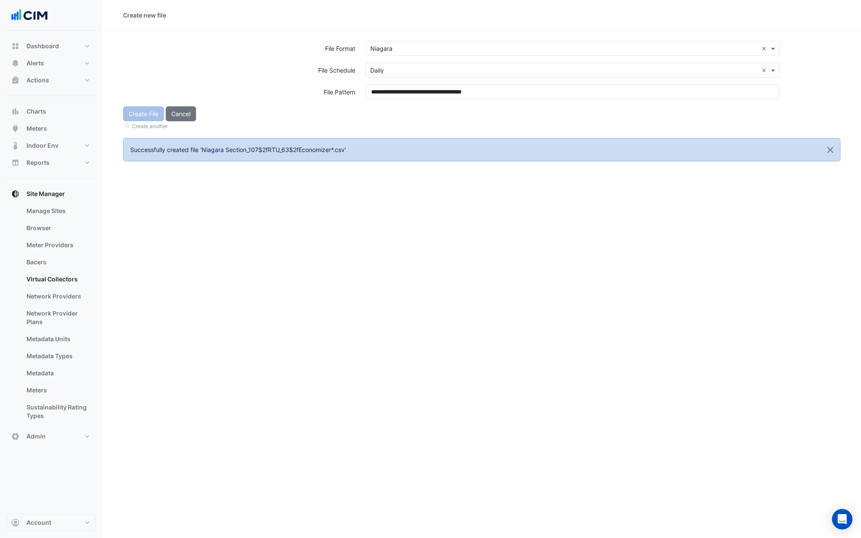
click at [390, 112] on div "Create File Cancel Create another" at bounding box center [482, 118] width 728 height 25
click at [143, 115] on button "Create File" at bounding box center [143, 113] width 41 height 15
click at [391, 56] on div "Select a file format" at bounding box center [573, 48] width 414 height 15
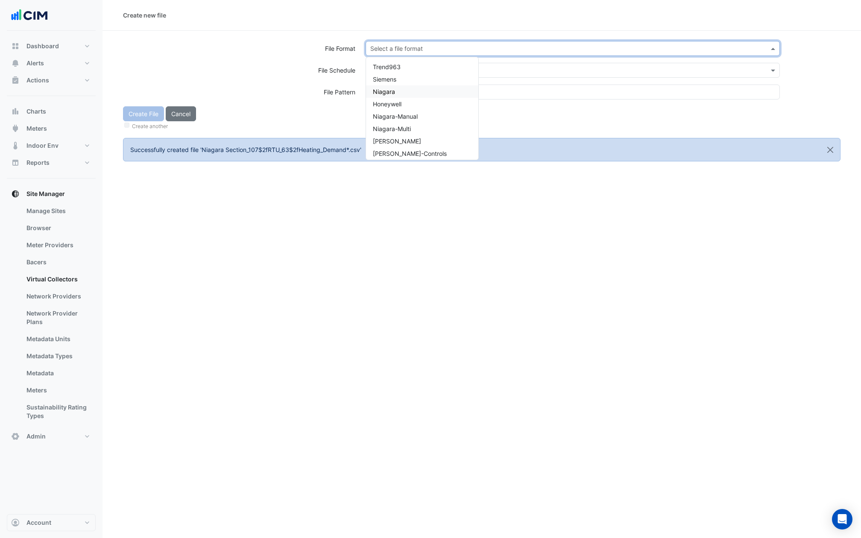
click at [391, 92] on span "Niagara" at bounding box center [384, 91] width 22 height 7
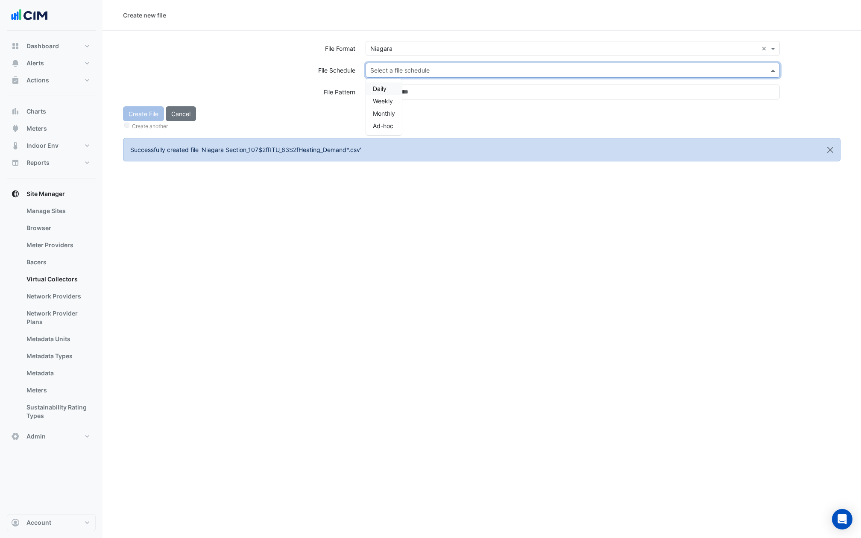
click at [391, 67] on input "text" at bounding box center [564, 70] width 388 height 9
click at [380, 85] on span "Daily" at bounding box center [380, 88] width 14 height 7
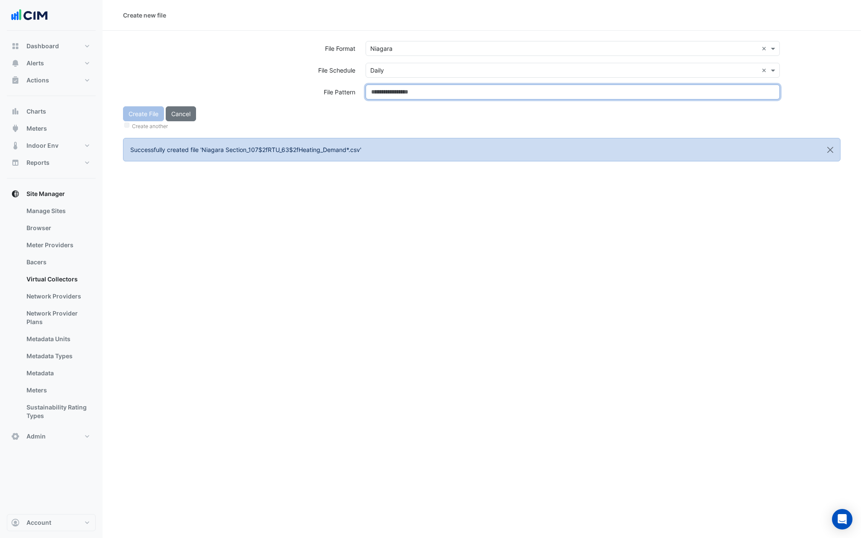
click at [381, 98] on input at bounding box center [573, 92] width 414 height 15
paste input "**********"
type input "**********"
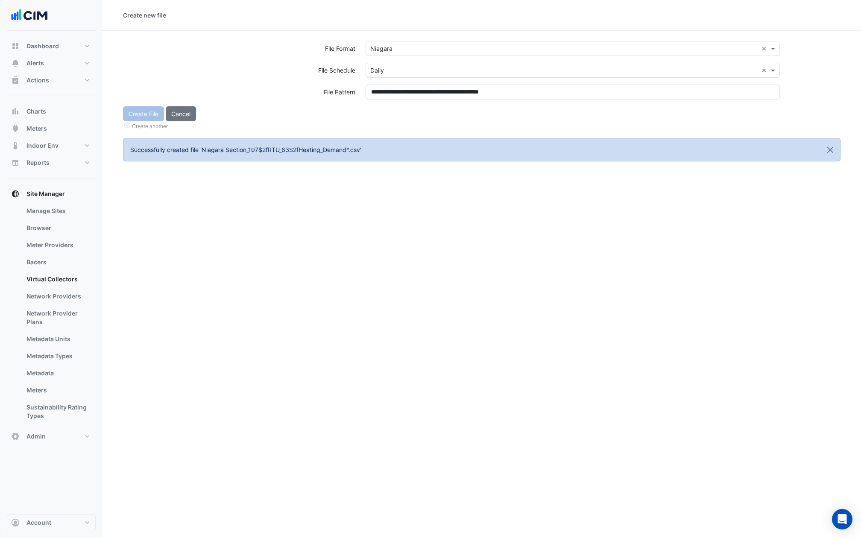
click at [378, 135] on form "**********" at bounding box center [482, 101] width 718 height 120
click at [137, 113] on div "Create File Cancel Create another" at bounding box center [482, 118] width 728 height 25
click at [137, 113] on button "Create File" at bounding box center [143, 113] width 41 height 15
click at [386, 46] on input "text" at bounding box center [564, 48] width 388 height 9
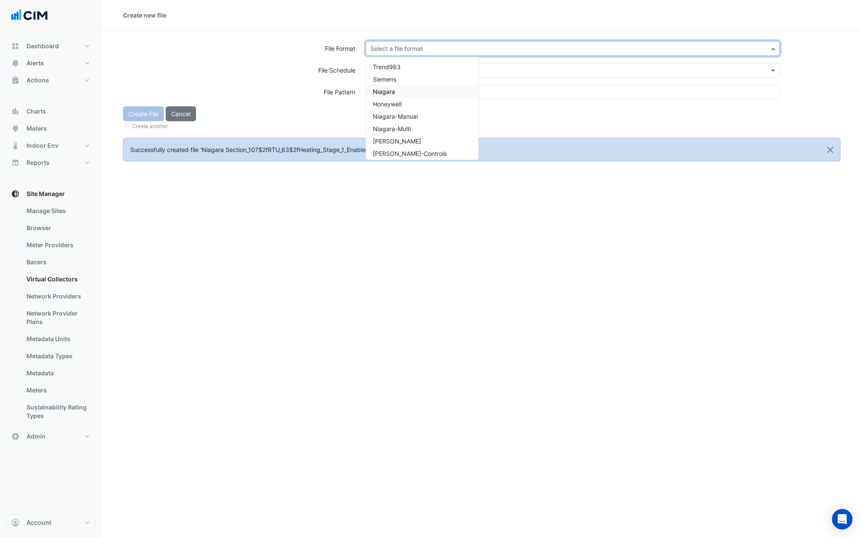
click at [395, 92] on div "Niagara" at bounding box center [422, 91] width 112 height 12
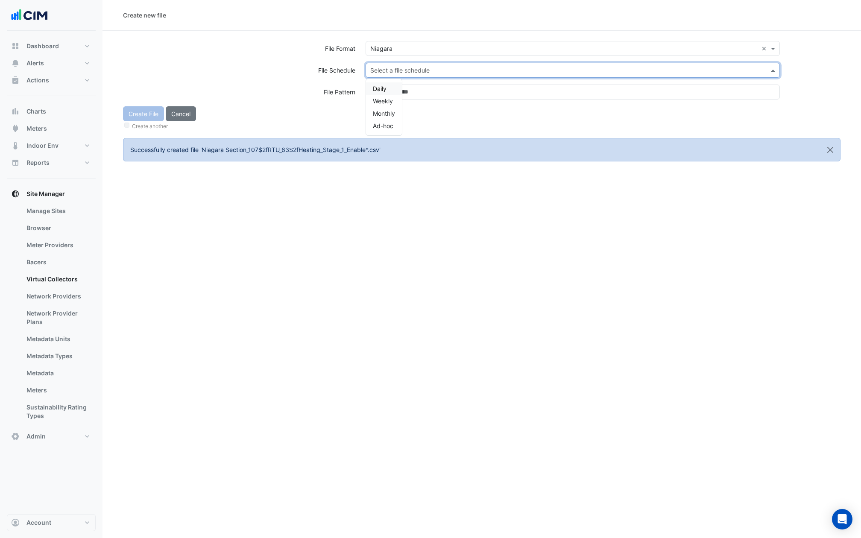
click at [395, 65] on div "Select a file schedule" at bounding box center [573, 70] width 414 height 15
click at [386, 91] on span "Daily" at bounding box center [380, 88] width 14 height 7
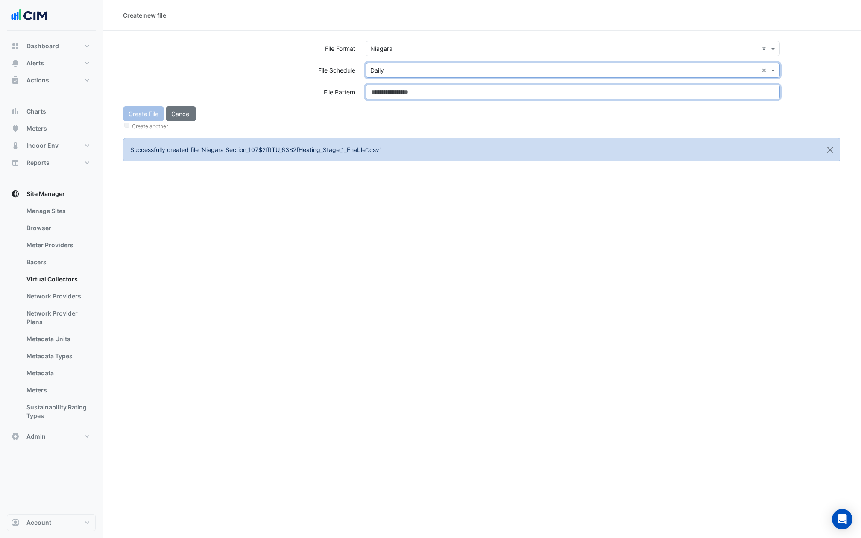
click at [386, 91] on input at bounding box center [573, 92] width 414 height 15
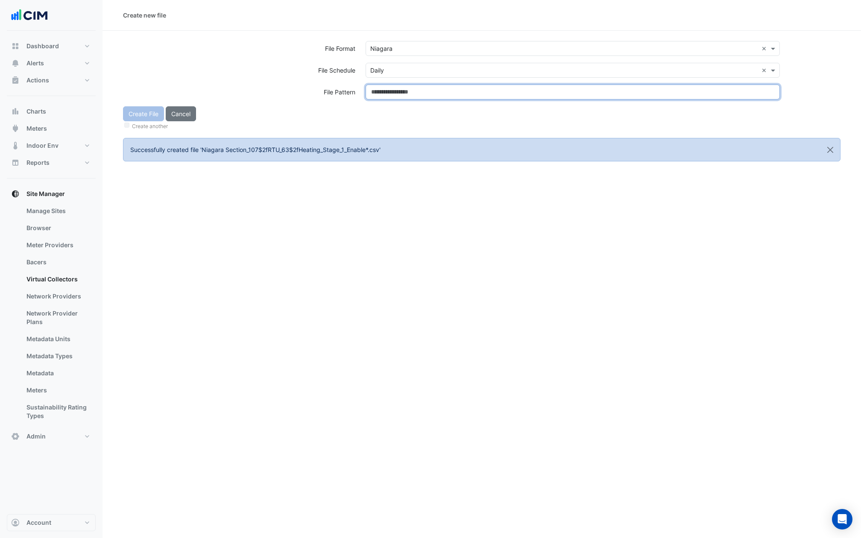
paste input "**********"
type input "**********"
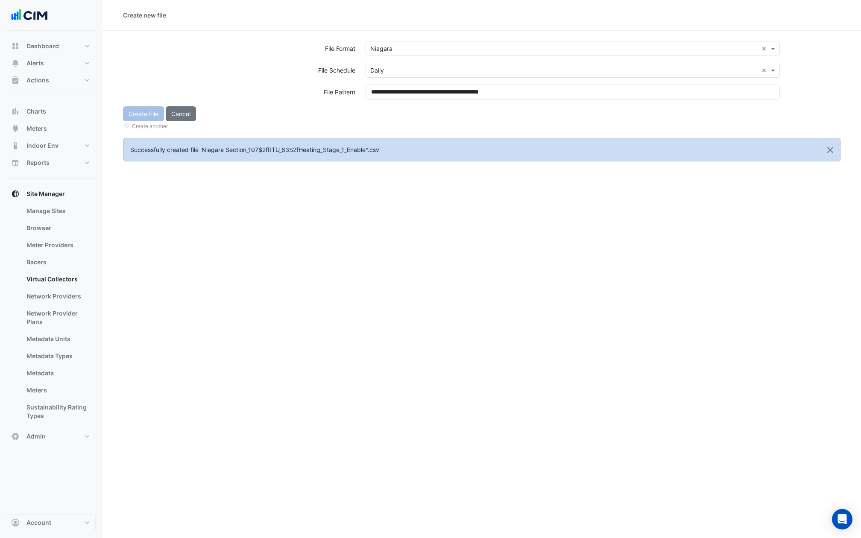
click at [388, 120] on div "Create File Cancel Create another" at bounding box center [482, 118] width 728 height 25
click at [129, 111] on button "Create File" at bounding box center [143, 113] width 41 height 15
click at [384, 51] on input "text" at bounding box center [564, 48] width 388 height 9
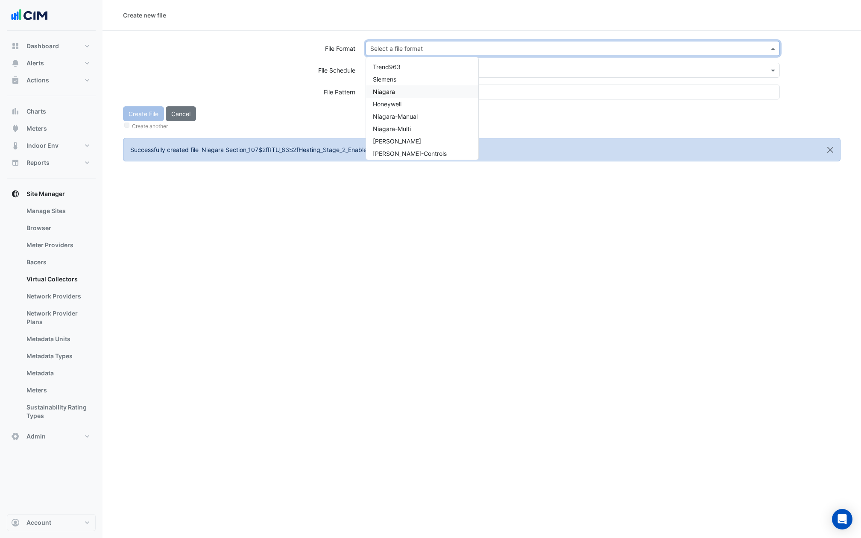
click at [388, 92] on span "Niagara" at bounding box center [384, 91] width 22 height 7
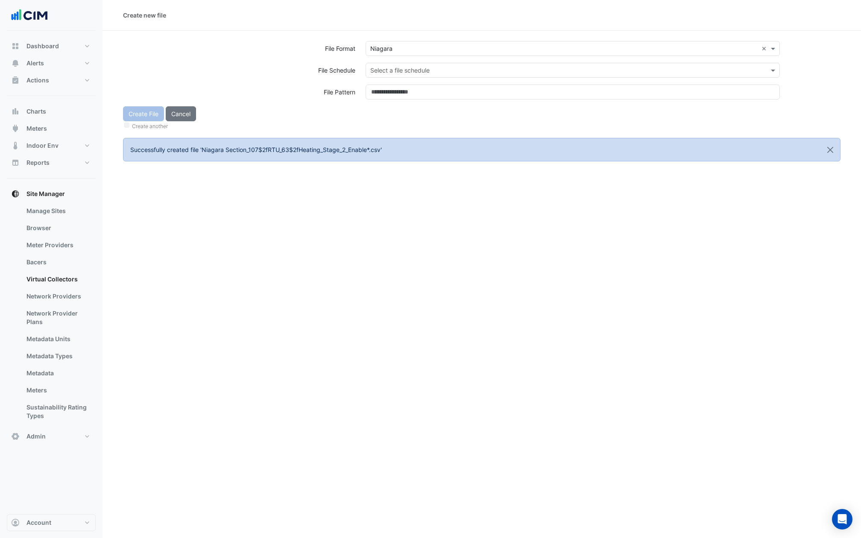
click at [388, 62] on div "Select a file format × Niagara ×" at bounding box center [573, 52] width 425 height 22
click at [388, 73] on input "text" at bounding box center [564, 70] width 388 height 9
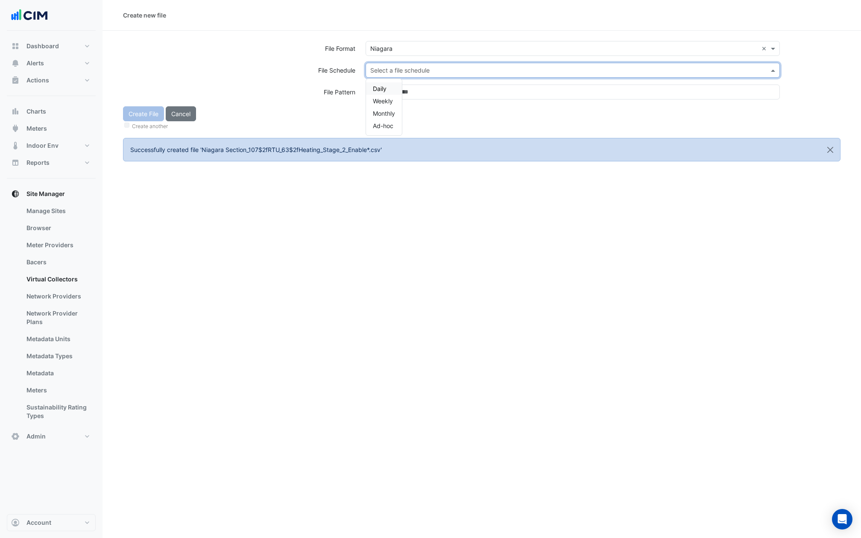
click at [380, 86] on span "Daily" at bounding box center [380, 88] width 14 height 7
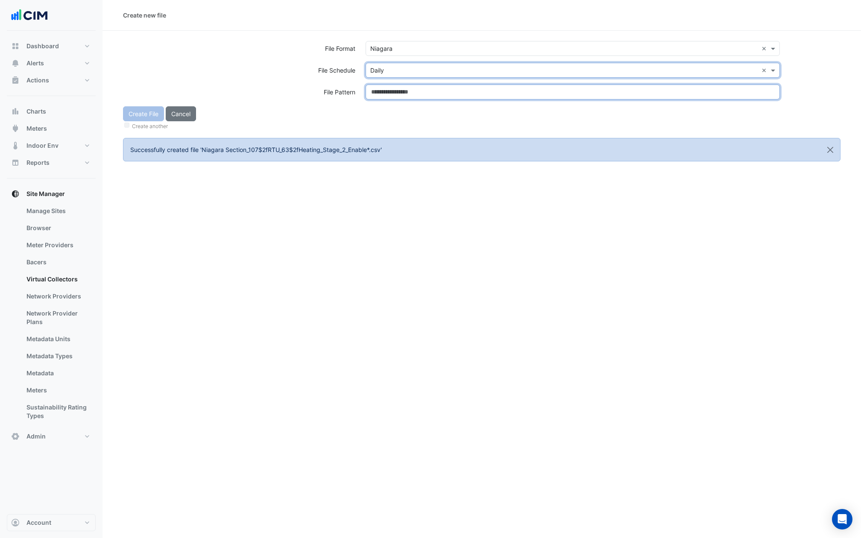
click at [380, 91] on input at bounding box center [573, 92] width 414 height 15
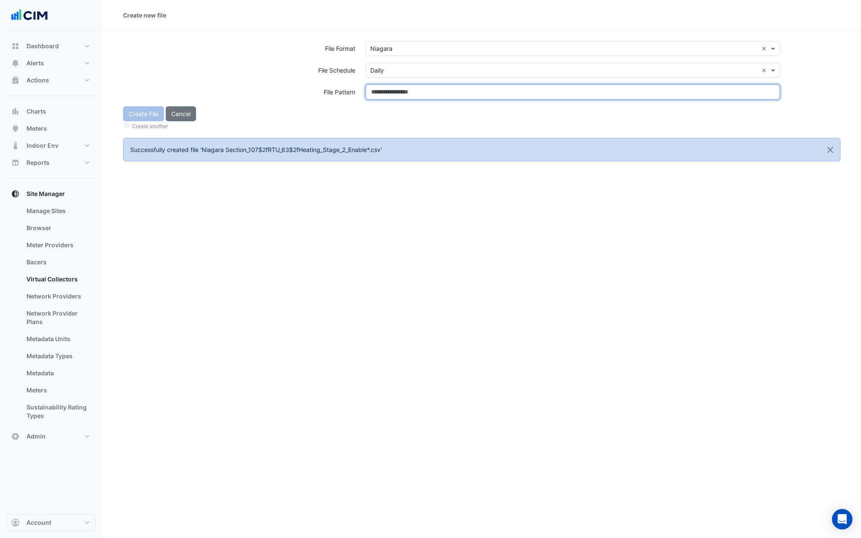
paste input "**********"
type input "**********"
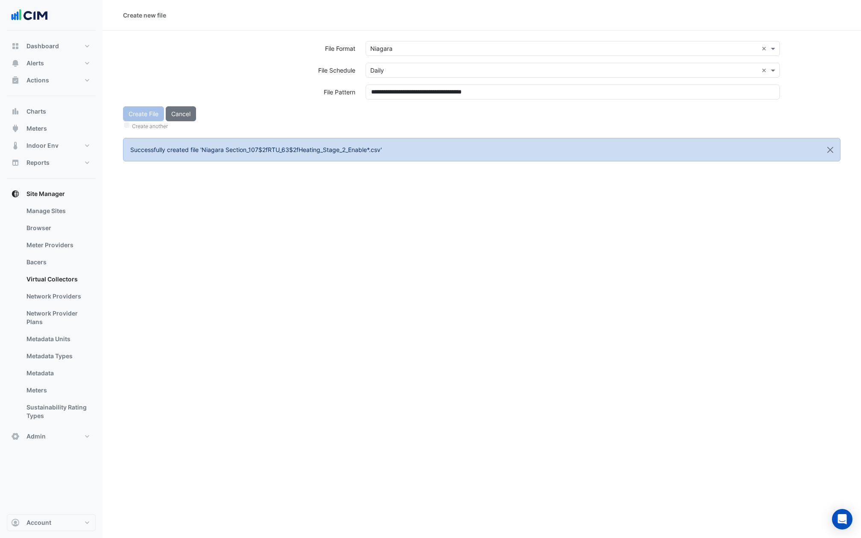
click at [384, 122] on div "Create another" at bounding box center [482, 125] width 718 height 9
click at [134, 118] on div "Create File Cancel Create another" at bounding box center [482, 118] width 728 height 25
click at [138, 118] on button "Create File" at bounding box center [143, 113] width 41 height 15
click at [398, 49] on input "text" at bounding box center [564, 48] width 388 height 9
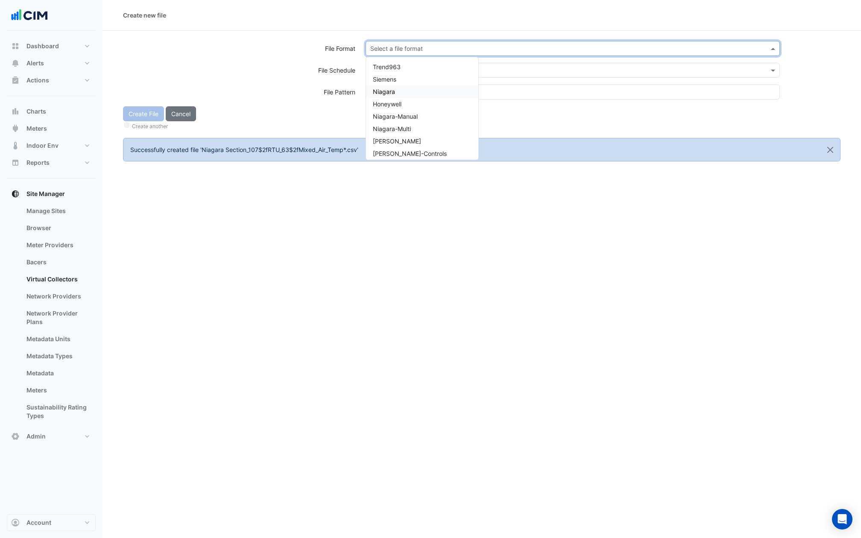
click at [399, 94] on div "Niagara" at bounding box center [422, 91] width 112 height 12
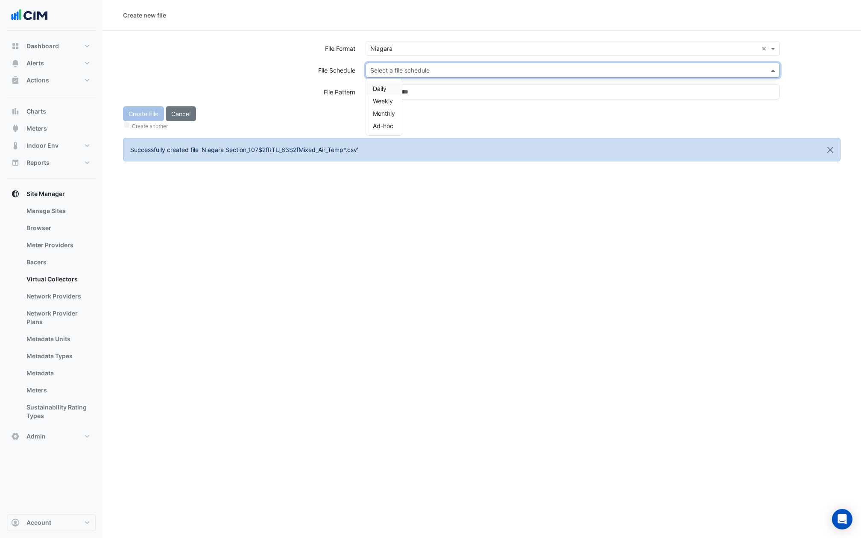
click at [399, 70] on input "text" at bounding box center [564, 70] width 388 height 9
click at [385, 89] on span "Daily" at bounding box center [380, 88] width 14 height 7
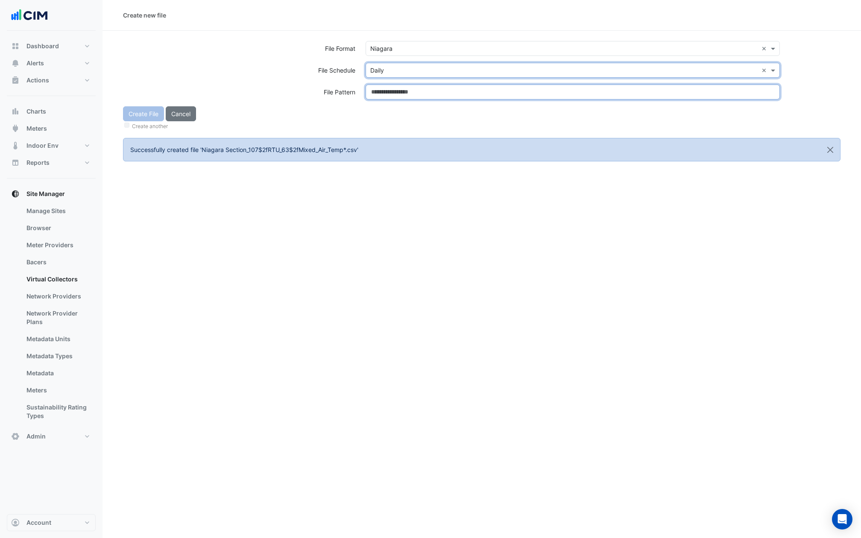
click at [385, 89] on input at bounding box center [573, 92] width 414 height 15
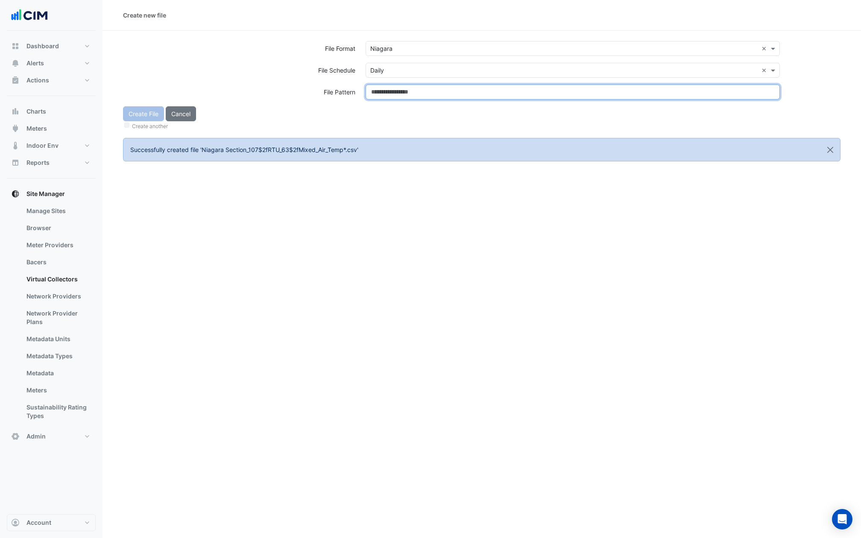
paste input "**********"
type input "**********"
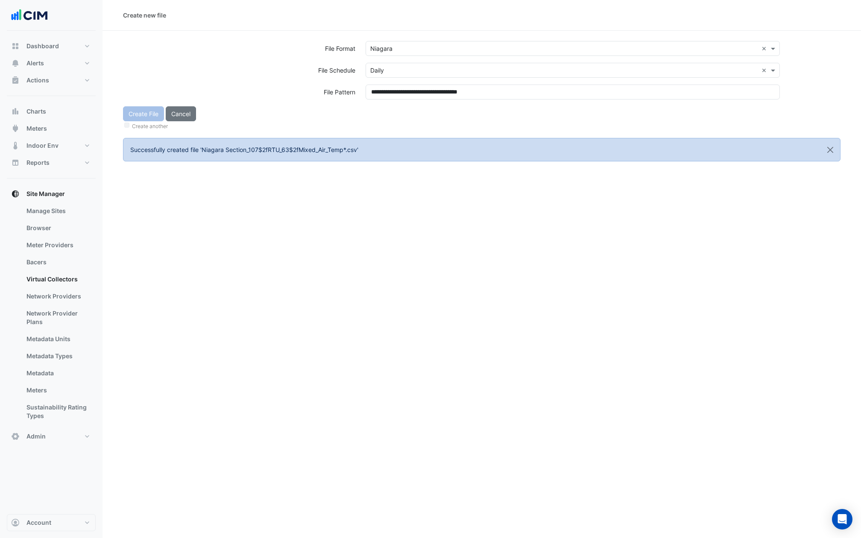
click at [388, 119] on div "Create File Cancel Create another" at bounding box center [482, 118] width 728 height 25
click at [144, 113] on button "Create File" at bounding box center [143, 113] width 41 height 15
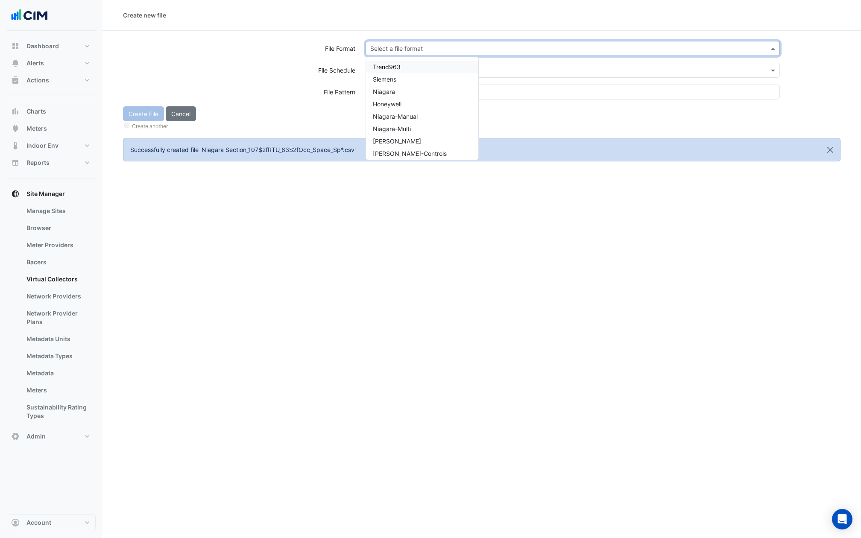
click at [395, 48] on input "text" at bounding box center [564, 48] width 388 height 9
click at [392, 94] on span "Niagara" at bounding box center [384, 91] width 22 height 7
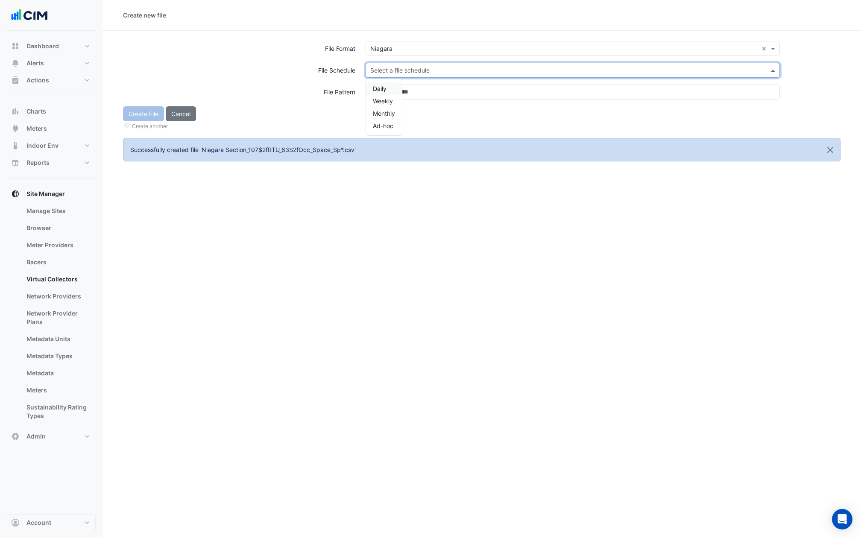
click at [392, 73] on input "text" at bounding box center [564, 70] width 388 height 9
click at [377, 92] on span "Daily" at bounding box center [380, 88] width 14 height 7
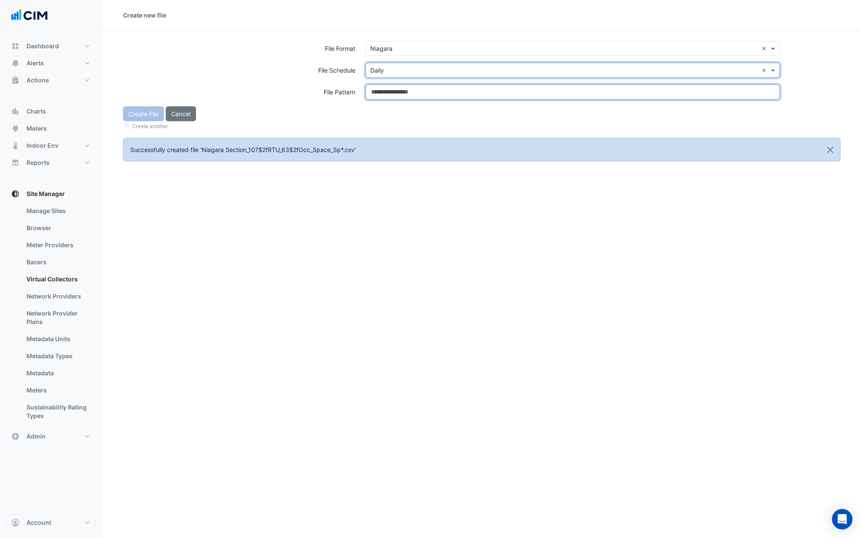
click at [378, 97] on input at bounding box center [573, 92] width 414 height 15
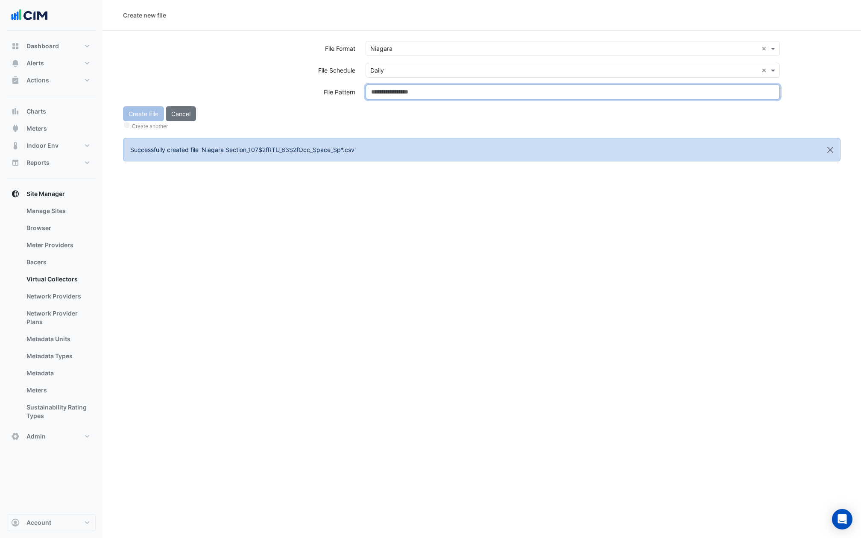
paste input "**********"
type input "**********"
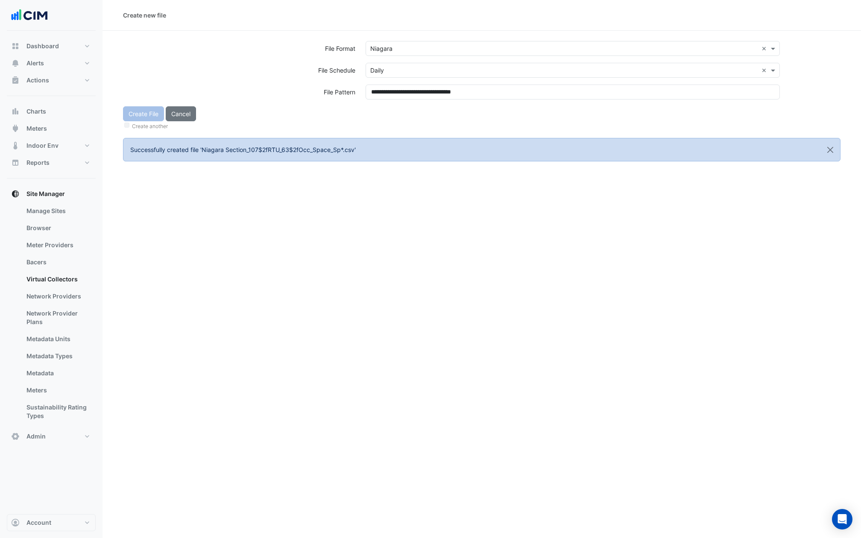
click at [388, 116] on div "Create File Cancel Create another" at bounding box center [482, 118] width 728 height 25
click at [146, 113] on button "Create File" at bounding box center [143, 113] width 41 height 15
click at [417, 54] on div "Select a file format" at bounding box center [573, 48] width 414 height 15
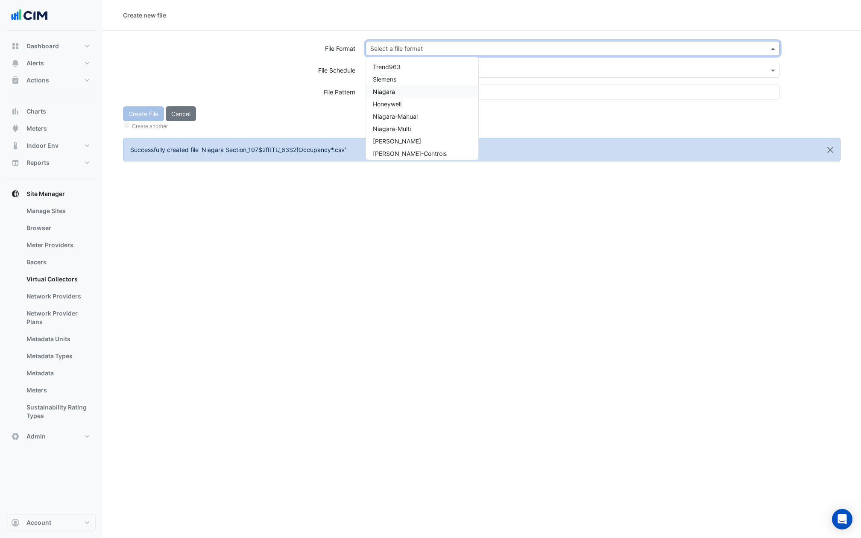
click at [397, 92] on div "Niagara" at bounding box center [422, 91] width 112 height 12
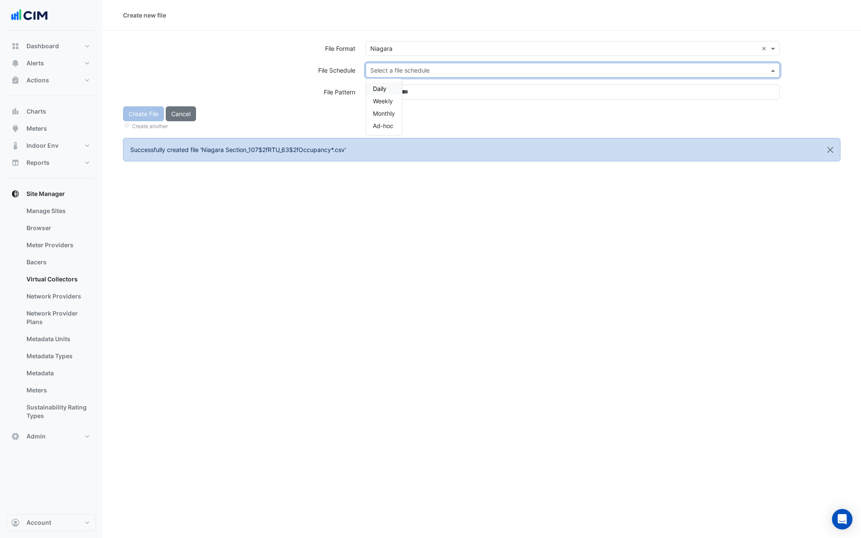
click at [400, 67] on input "text" at bounding box center [564, 70] width 388 height 9
click at [388, 84] on div "Daily" at bounding box center [384, 88] width 36 height 12
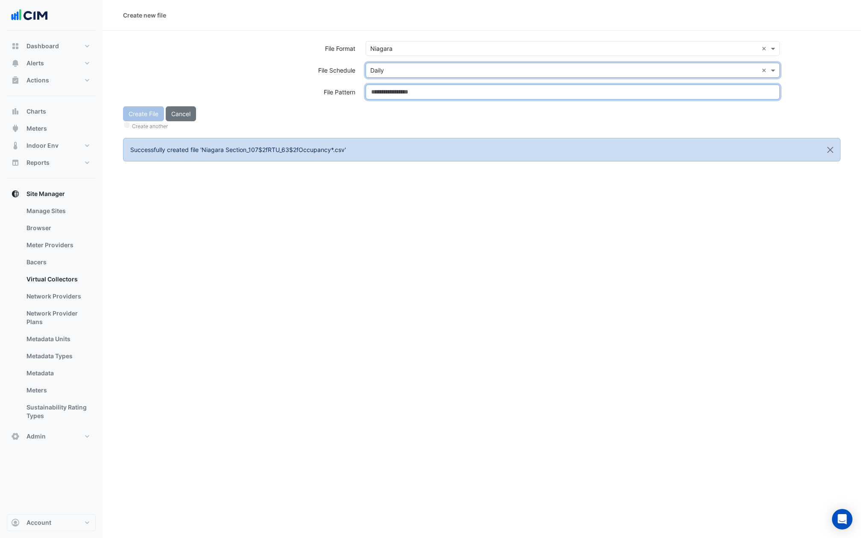
click at [388, 89] on input at bounding box center [573, 92] width 414 height 15
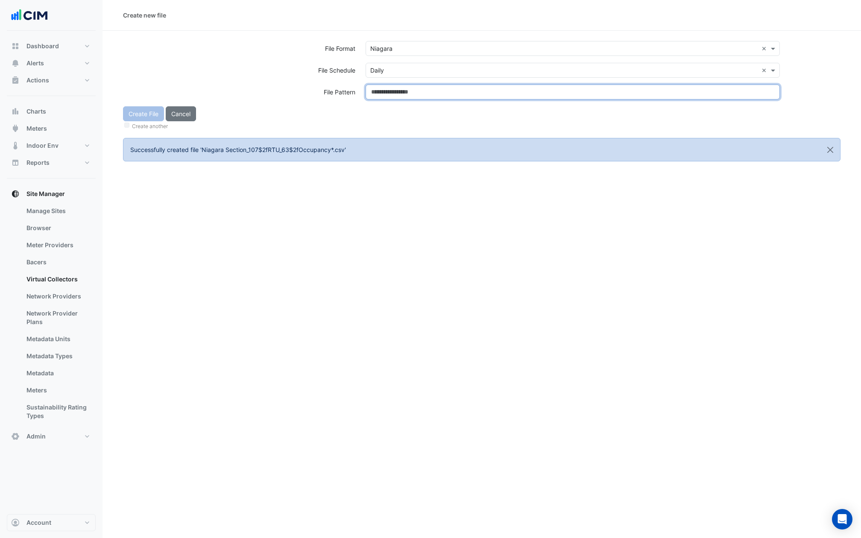
paste input "**********"
type input "**********"
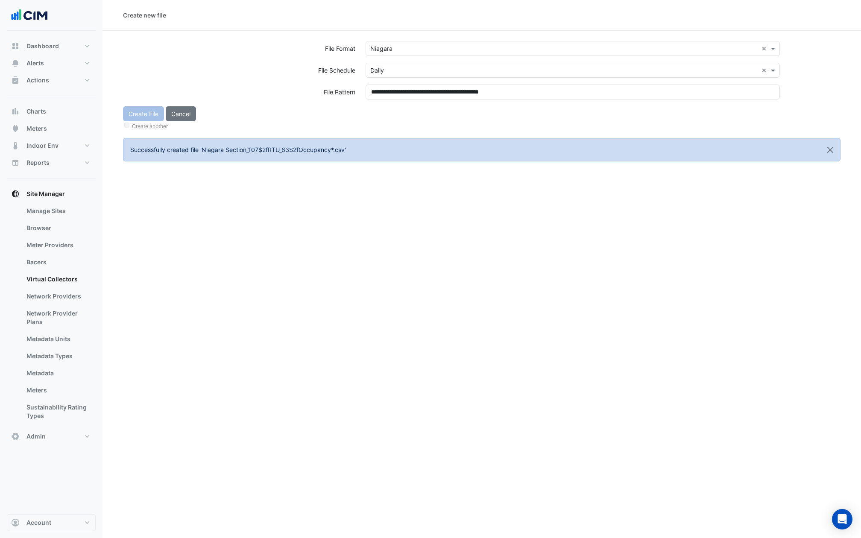
click at [396, 113] on div "Create File Cancel Create another" at bounding box center [482, 118] width 728 height 25
click at [146, 115] on button "Create File" at bounding box center [143, 113] width 41 height 15
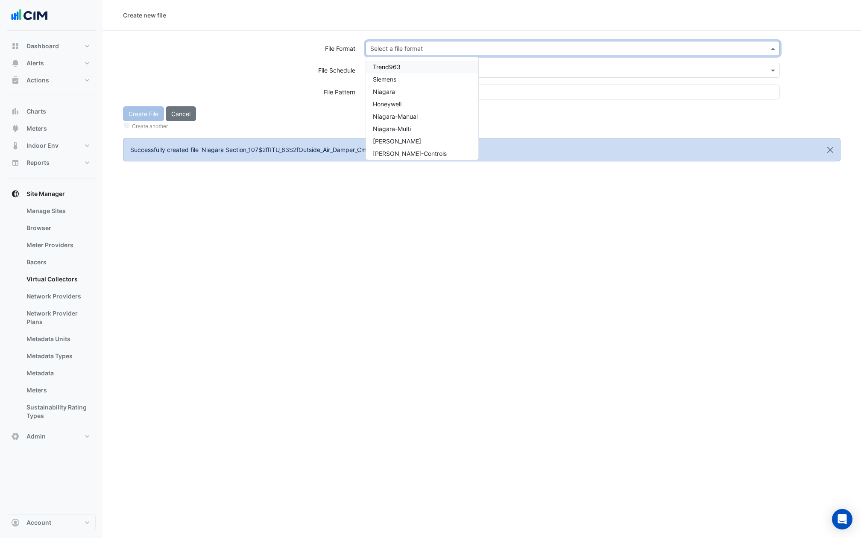
click at [404, 48] on input "text" at bounding box center [564, 48] width 388 height 9
click at [394, 92] on span "Niagara" at bounding box center [384, 91] width 22 height 7
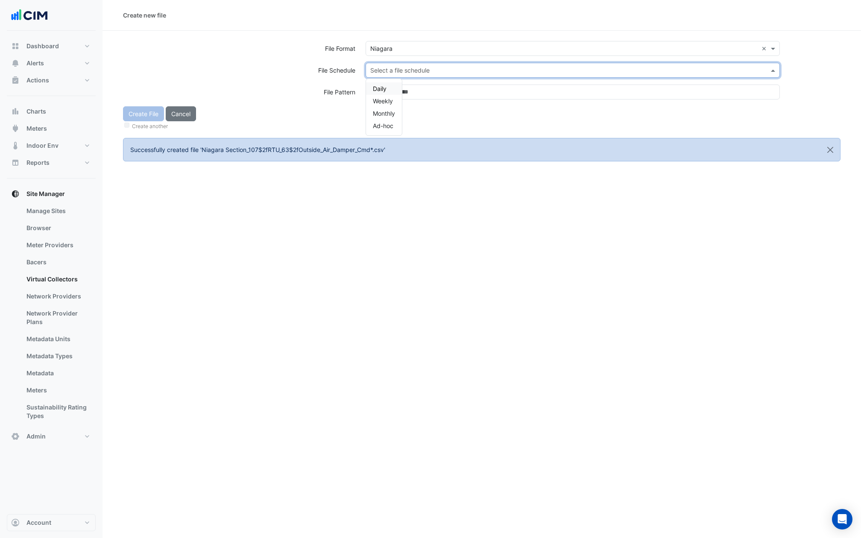
click at [396, 68] on input "text" at bounding box center [564, 70] width 388 height 9
click at [387, 88] on div "Daily" at bounding box center [384, 88] width 36 height 12
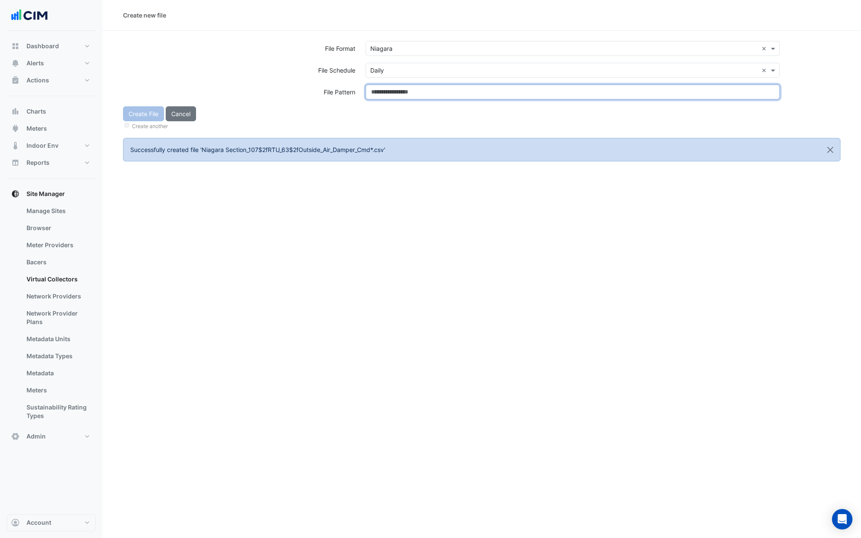
click at [387, 89] on input at bounding box center [573, 92] width 414 height 15
paste input "**********"
type input "**********"
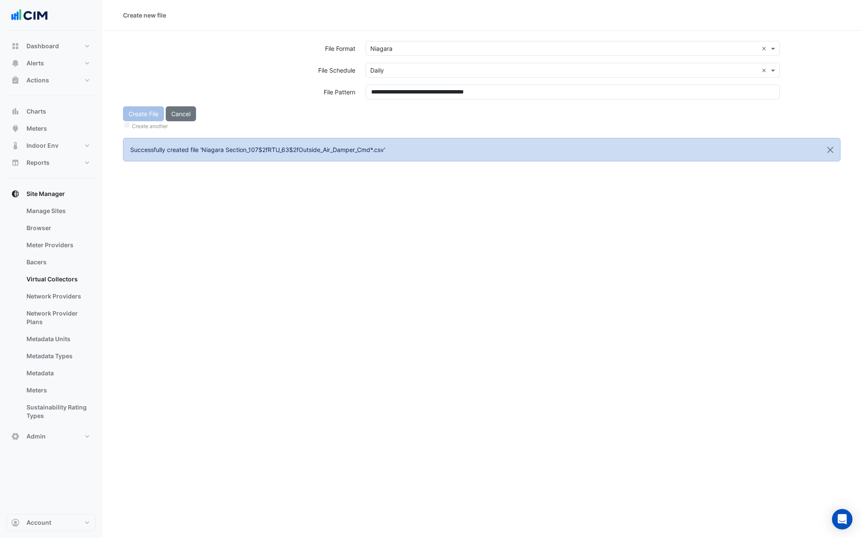
click at [387, 112] on div "Create File Cancel Create another" at bounding box center [482, 118] width 728 height 25
click at [142, 118] on button "Create File" at bounding box center [143, 113] width 41 height 15
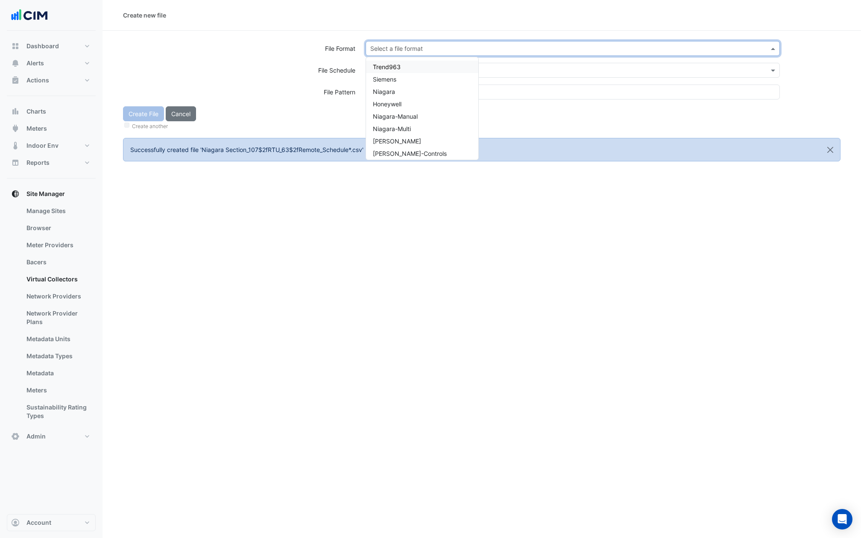
click at [430, 46] on input "text" at bounding box center [564, 48] width 388 height 9
click at [387, 90] on span "Niagara" at bounding box center [384, 91] width 22 height 7
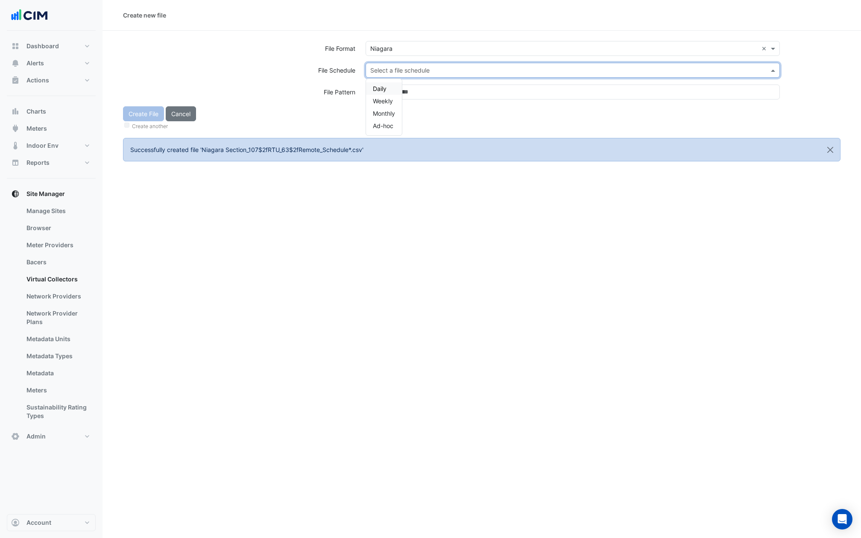
click at [388, 68] on input "text" at bounding box center [564, 70] width 388 height 9
click at [385, 85] on span "Daily" at bounding box center [380, 88] width 14 height 7
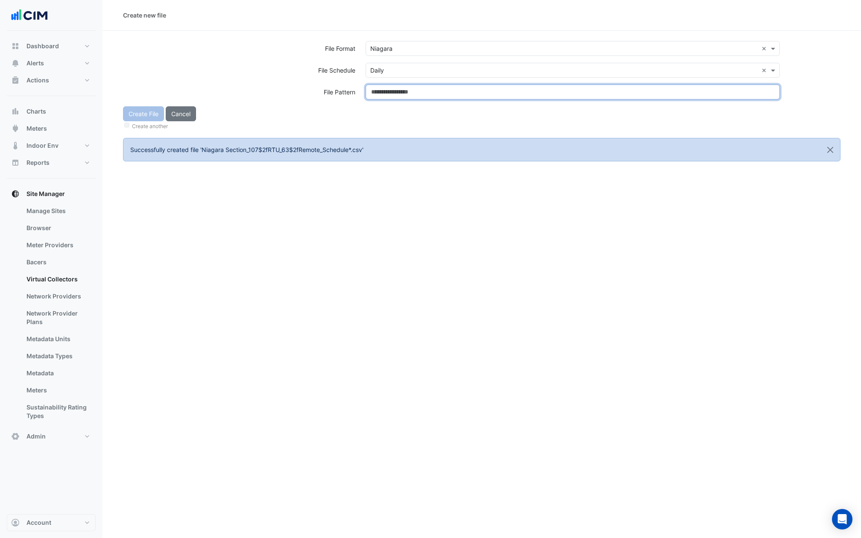
click at [385, 91] on input at bounding box center [573, 92] width 414 height 15
paste input "**********"
type input "**********"
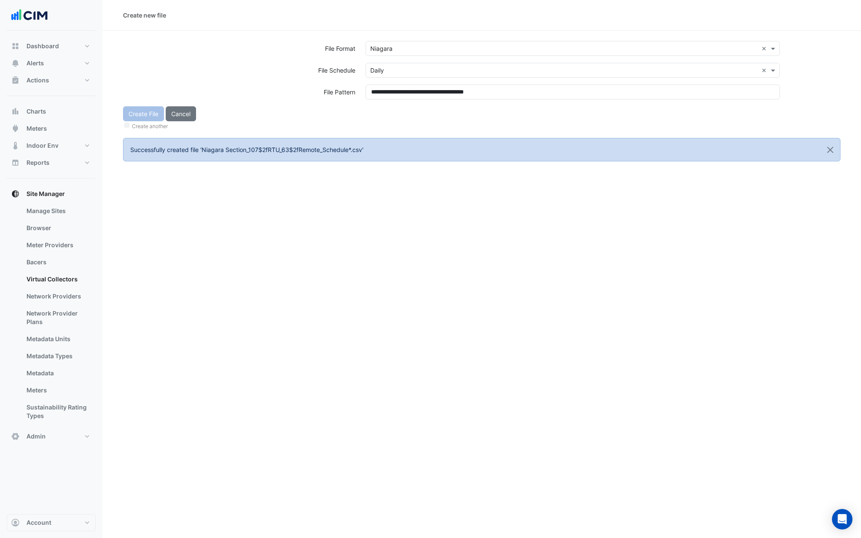
click at [389, 103] on div "**********" at bounding box center [573, 96] width 425 height 22
click at [140, 111] on button "Create File" at bounding box center [143, 113] width 41 height 15
click at [396, 47] on input "text" at bounding box center [564, 48] width 388 height 9
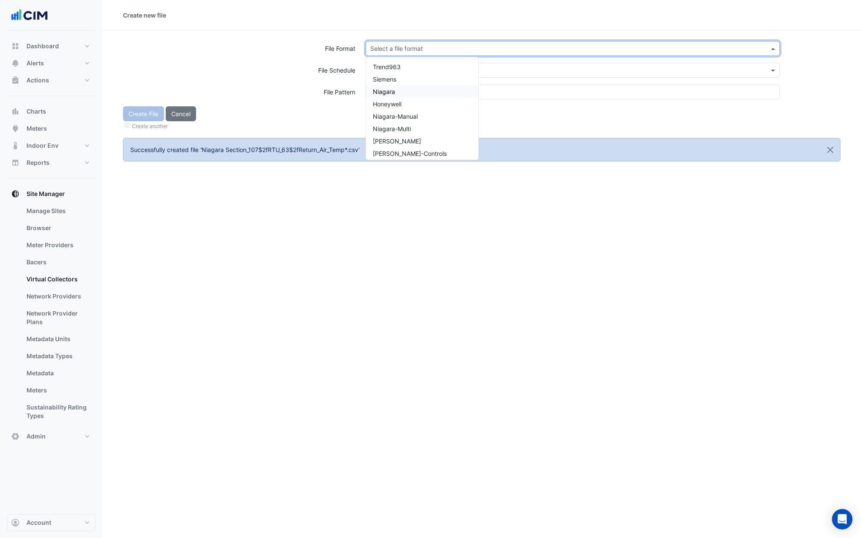
click at [390, 92] on span "Niagara" at bounding box center [384, 91] width 22 height 7
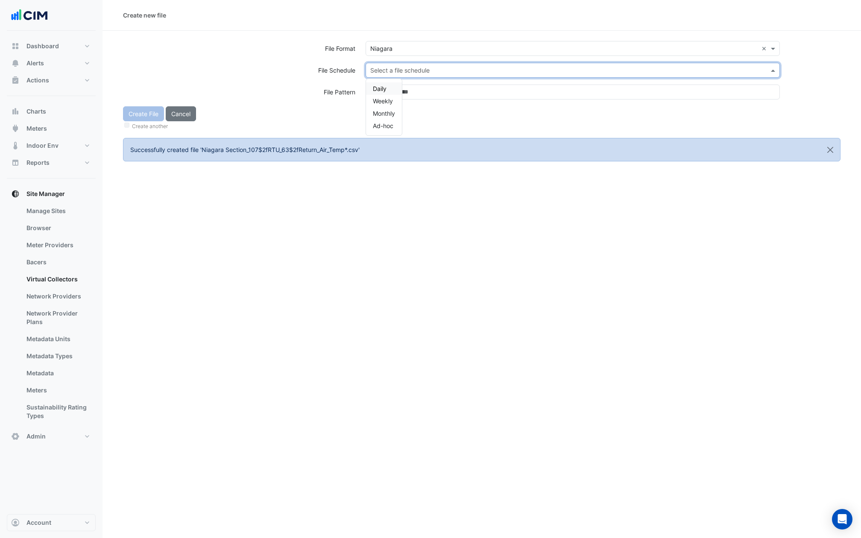
click at [390, 69] on input "text" at bounding box center [564, 70] width 388 height 9
click at [384, 89] on span "Daily" at bounding box center [380, 88] width 14 height 7
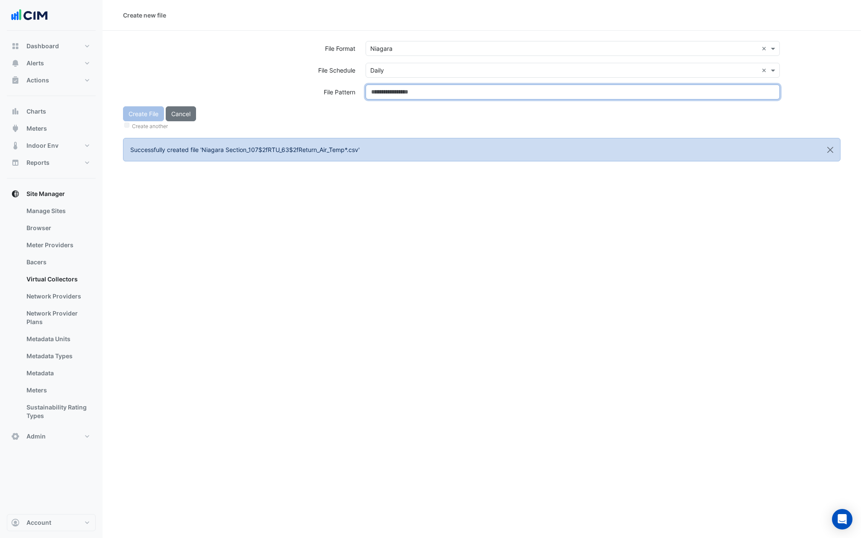
click at [384, 89] on input at bounding box center [573, 92] width 414 height 15
paste input "**********"
type input "**********"
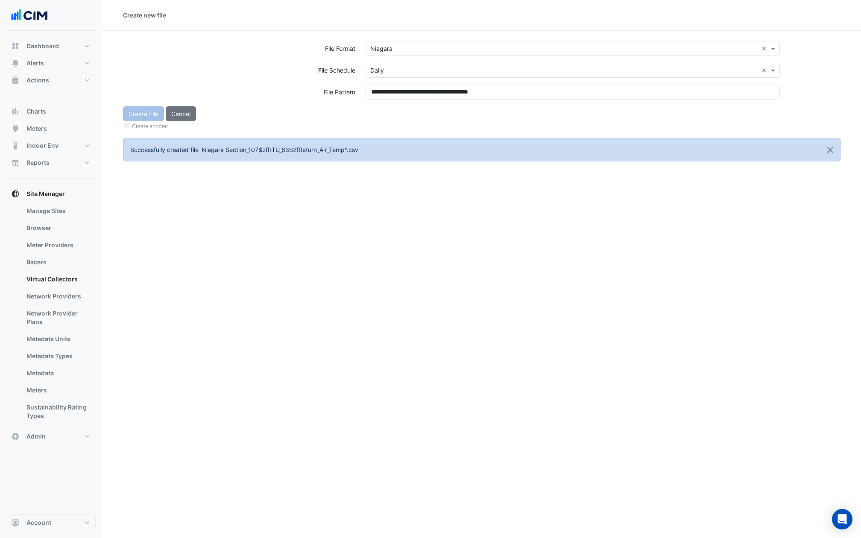
click at [388, 111] on div "Create File Cancel Create another" at bounding box center [482, 118] width 728 height 25
click at [145, 116] on button "Create File" at bounding box center [143, 113] width 41 height 15
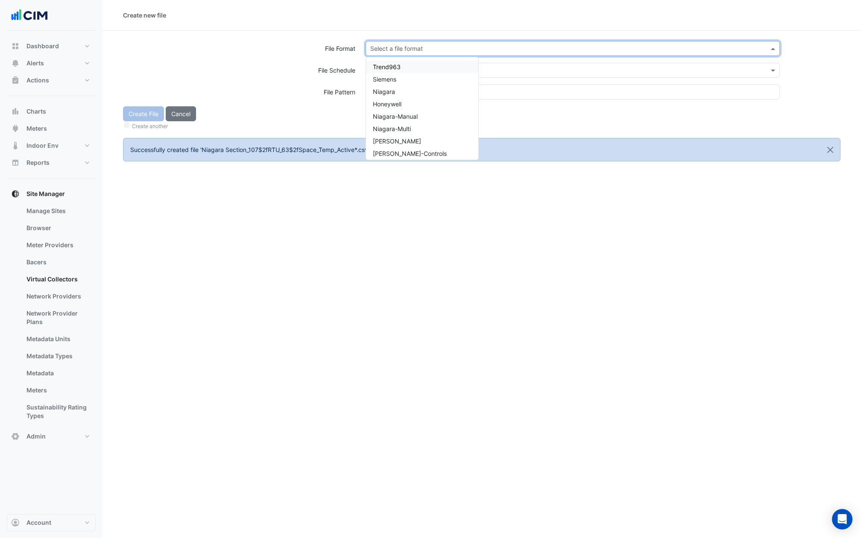
click at [398, 50] on input "text" at bounding box center [564, 48] width 388 height 9
click at [388, 96] on div "Niagara" at bounding box center [422, 91] width 112 height 12
click at [391, 72] on input "text" at bounding box center [564, 70] width 388 height 9
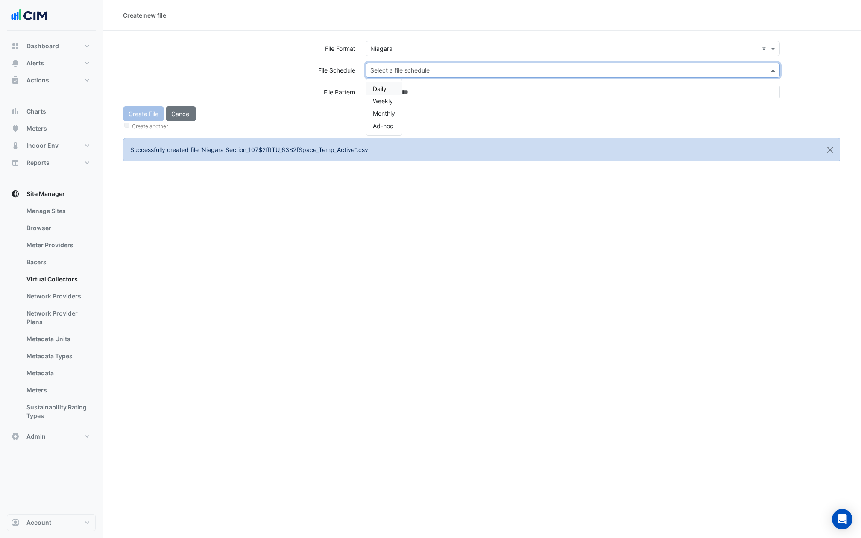
click at [380, 83] on div "Daily" at bounding box center [384, 88] width 36 height 12
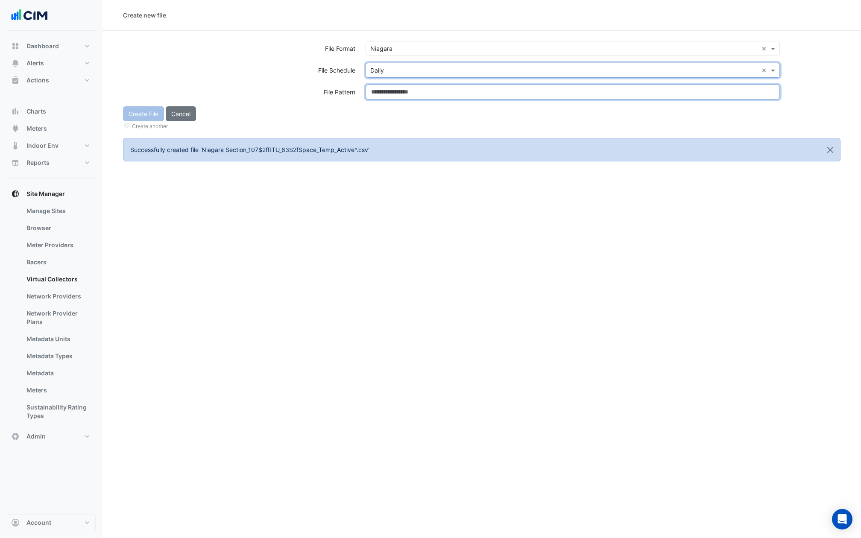
paste input "**********"
click at [380, 88] on input at bounding box center [573, 92] width 414 height 15
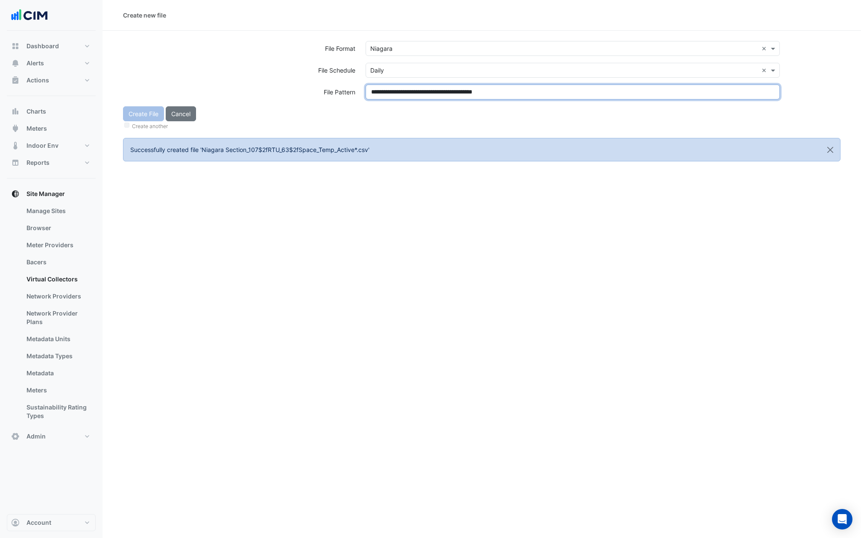
type input "**********"
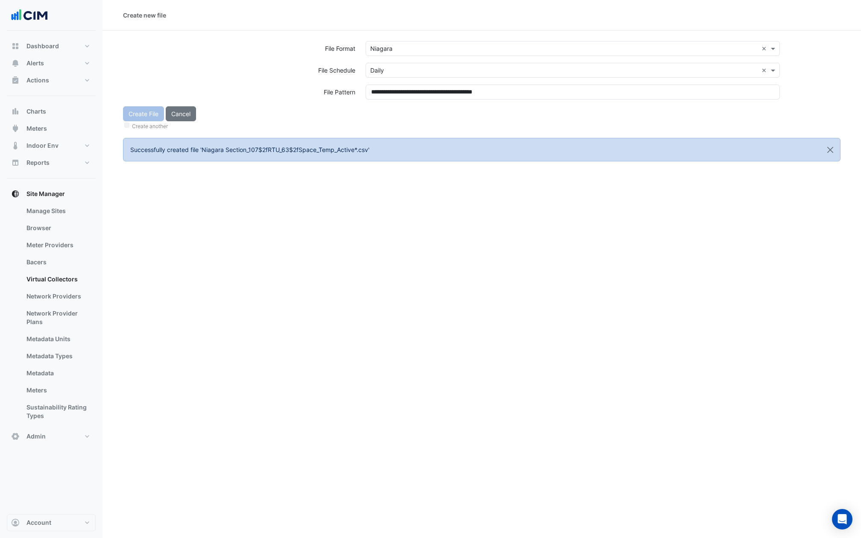
click at [386, 117] on div "Create File Cancel Create another" at bounding box center [482, 118] width 728 height 25
click at [149, 112] on button "Create File" at bounding box center [143, 113] width 41 height 15
click at [396, 44] on input "text" at bounding box center [564, 48] width 388 height 9
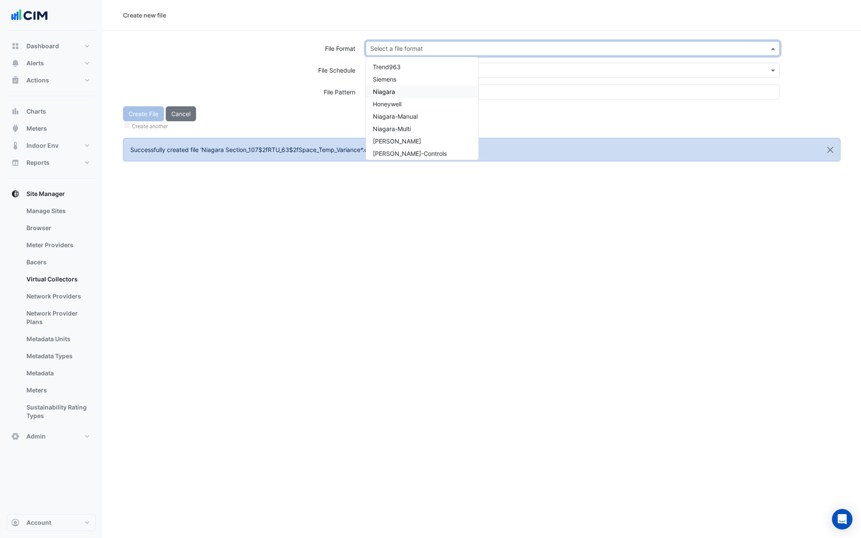
click at [393, 93] on span "Niagara" at bounding box center [384, 91] width 22 height 7
click at [393, 73] on input "text" at bounding box center [564, 70] width 388 height 9
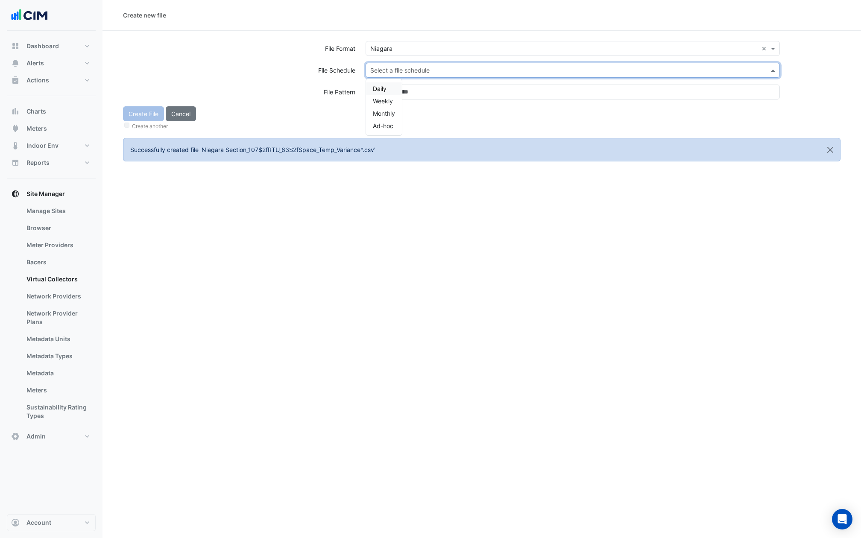
click at [380, 87] on span "Daily" at bounding box center [380, 88] width 14 height 7
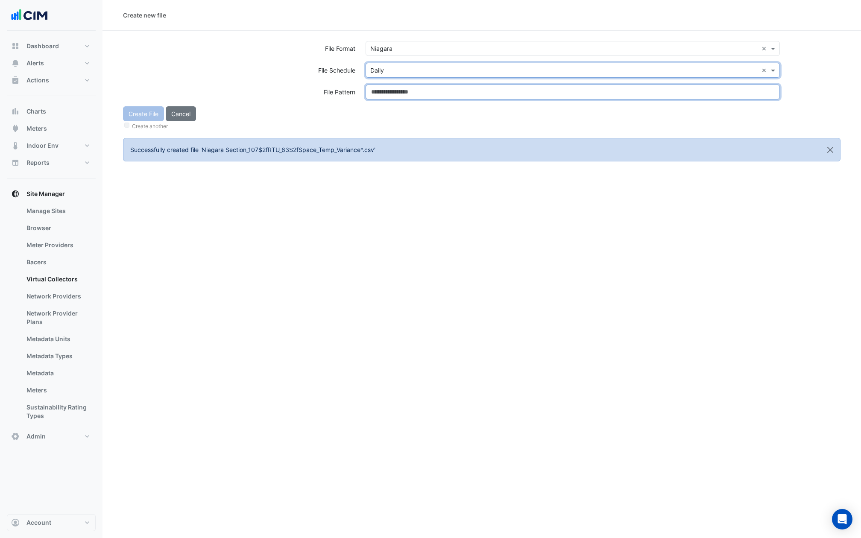
click at [380, 87] on input at bounding box center [573, 92] width 414 height 15
paste input "**********"
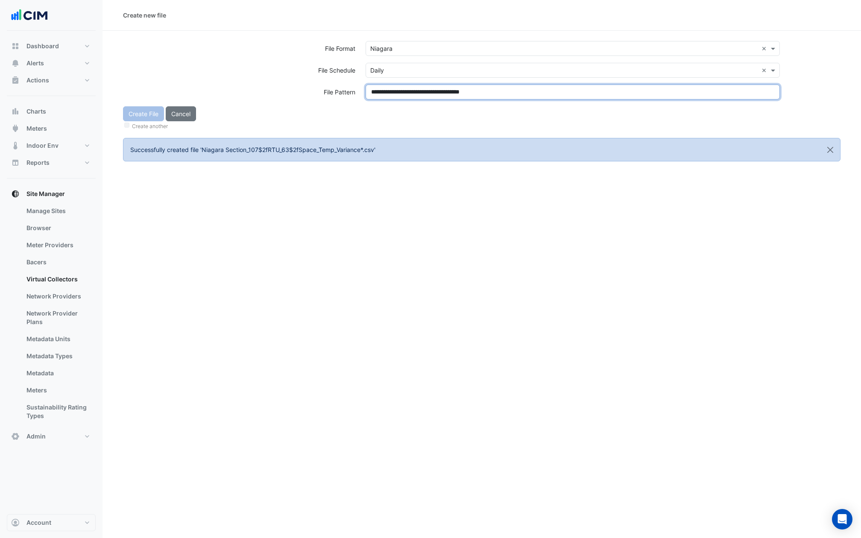
type input "**********"
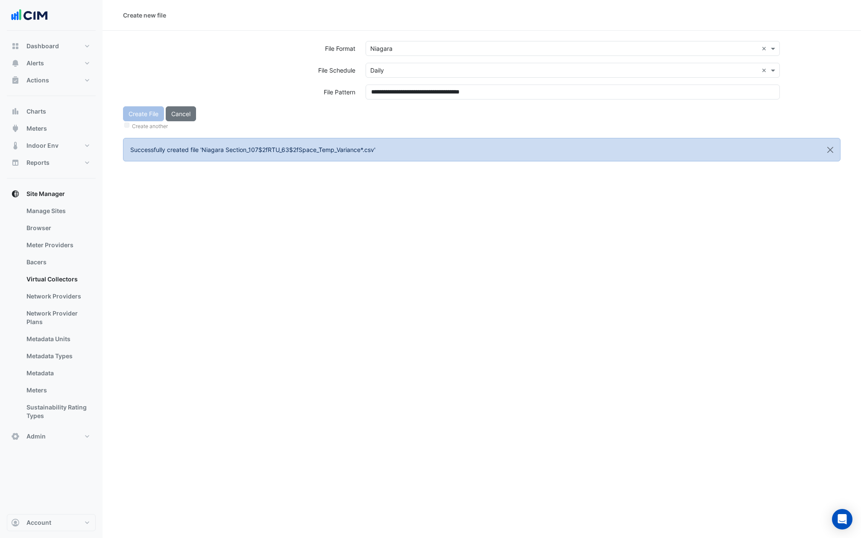
click at [381, 114] on div "Create File Cancel Create another" at bounding box center [482, 118] width 728 height 25
click at [144, 115] on button "Create File" at bounding box center [143, 113] width 41 height 15
click at [406, 48] on input "text" at bounding box center [564, 48] width 388 height 9
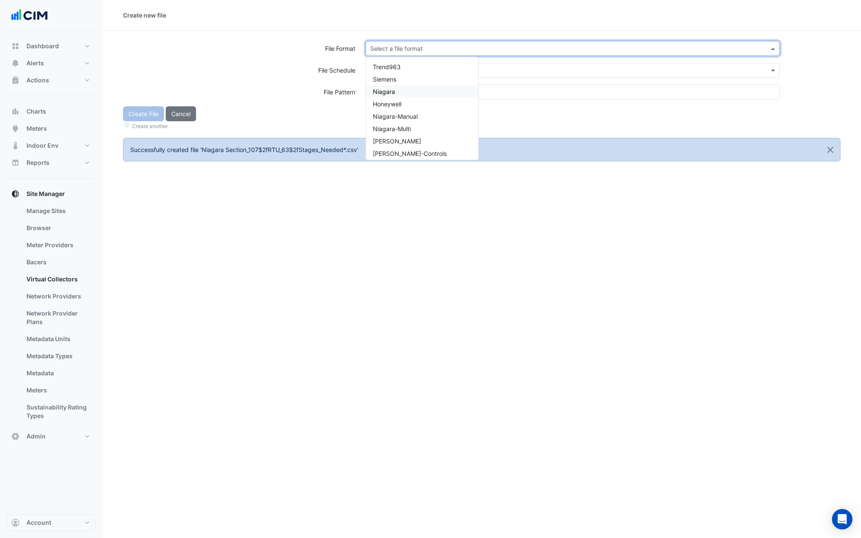
click at [396, 92] on div "Niagara" at bounding box center [422, 91] width 112 height 12
click at [396, 68] on input "text" at bounding box center [564, 70] width 388 height 9
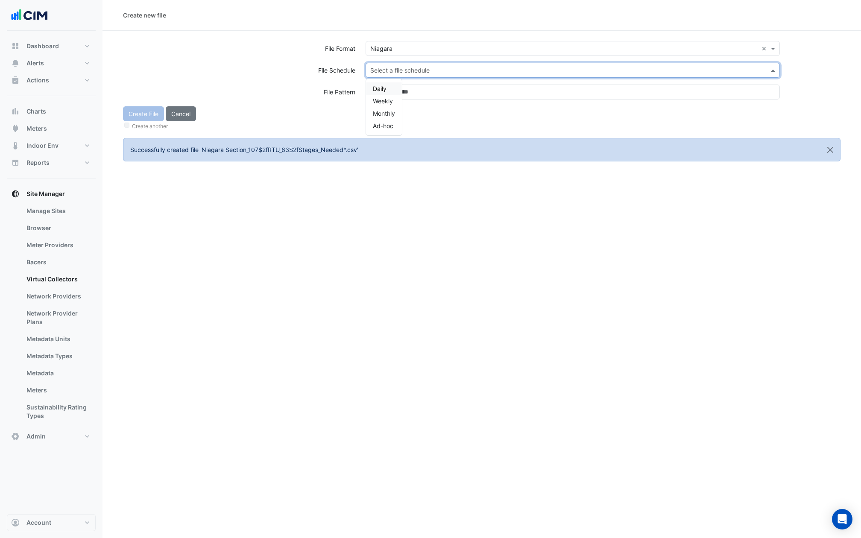
click at [383, 88] on span "Daily" at bounding box center [380, 88] width 14 height 7
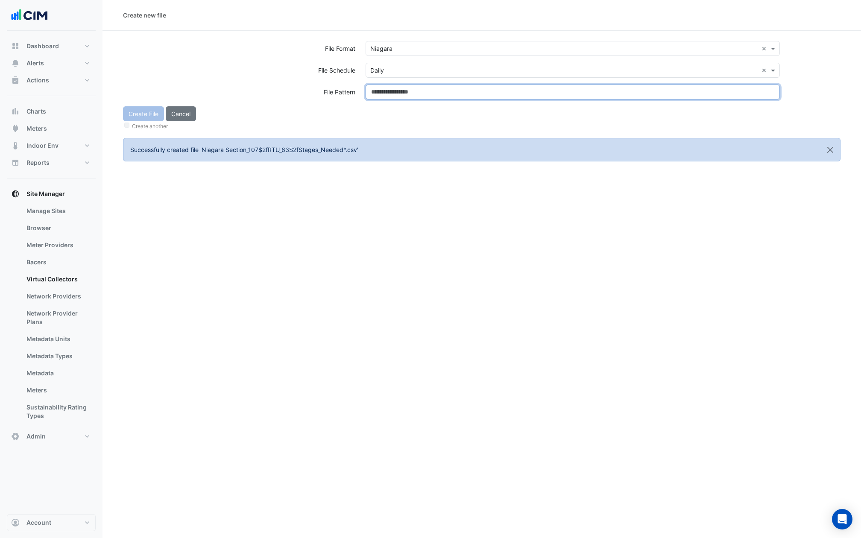
click at [383, 95] on input at bounding box center [573, 92] width 414 height 15
paste input "**********"
type input "**********"
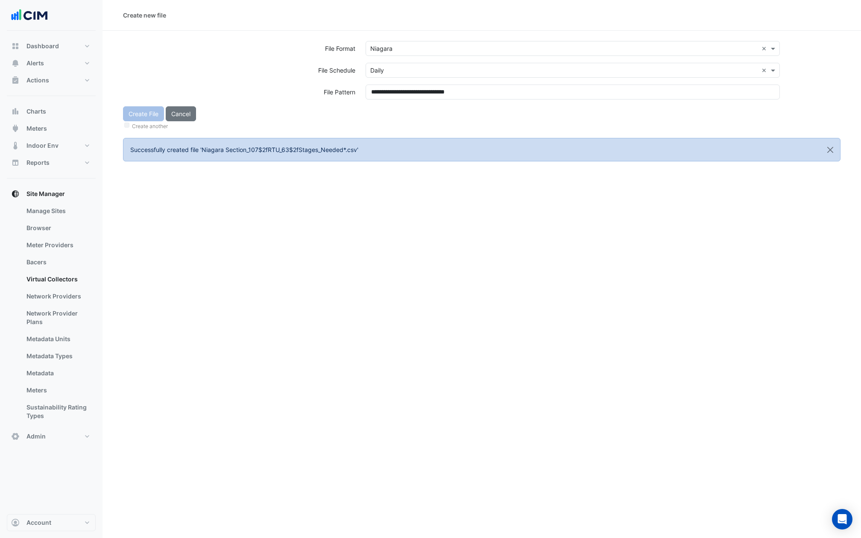
click at [383, 122] on div "Create another" at bounding box center [482, 125] width 718 height 9
click at [137, 115] on div "Create File Cancel Create another" at bounding box center [482, 118] width 728 height 25
click at [137, 115] on button "Create File" at bounding box center [143, 113] width 41 height 15
click at [390, 47] on input "text" at bounding box center [564, 48] width 388 height 9
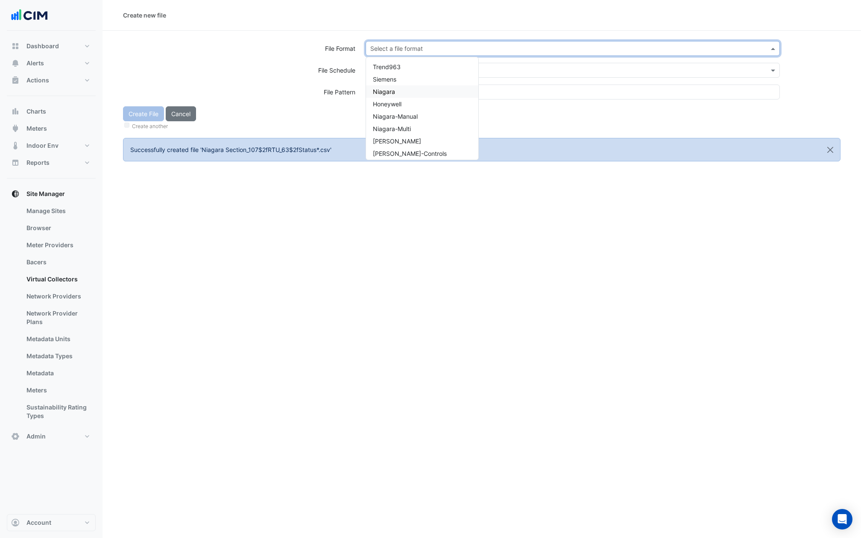
click at [395, 93] on div "Niagara" at bounding box center [422, 91] width 112 height 12
click at [396, 72] on input "text" at bounding box center [564, 70] width 388 height 9
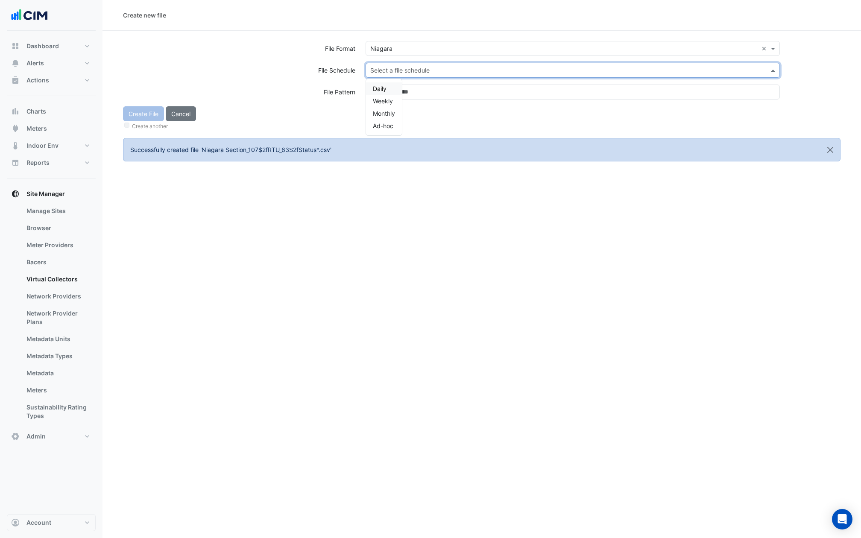
click at [382, 82] on div "Daily Weekly Monthly Ad-hoc" at bounding box center [384, 107] width 36 height 56
click at [382, 87] on span "Daily" at bounding box center [380, 88] width 14 height 7
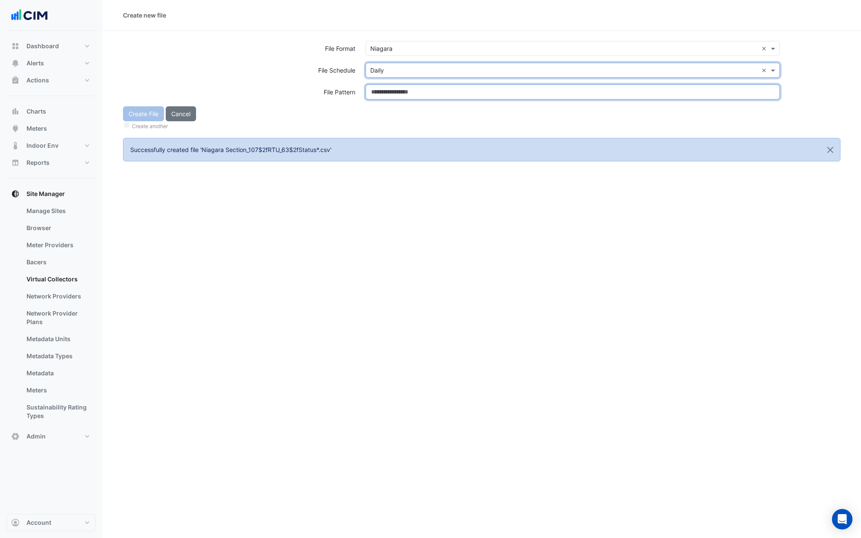
click at [382, 87] on input at bounding box center [573, 92] width 414 height 15
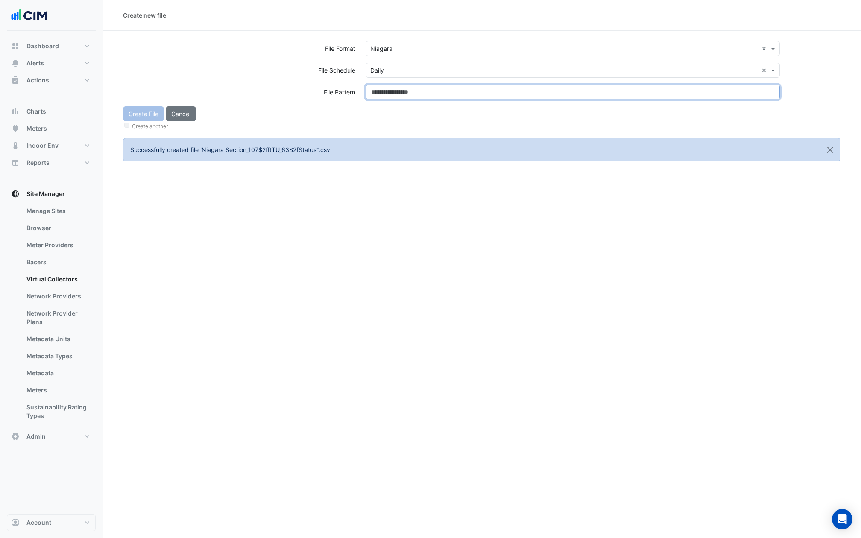
paste input "**********"
type input "**********"
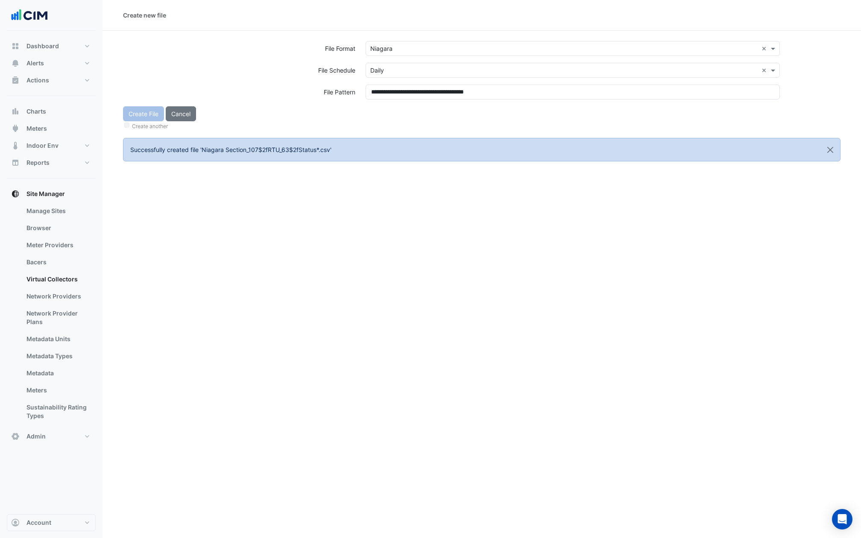
click at [382, 110] on div "Create File Cancel Create another" at bounding box center [482, 118] width 728 height 25
click at [140, 115] on button "Create File" at bounding box center [143, 113] width 41 height 15
click at [388, 44] on input "text" at bounding box center [564, 48] width 388 height 9
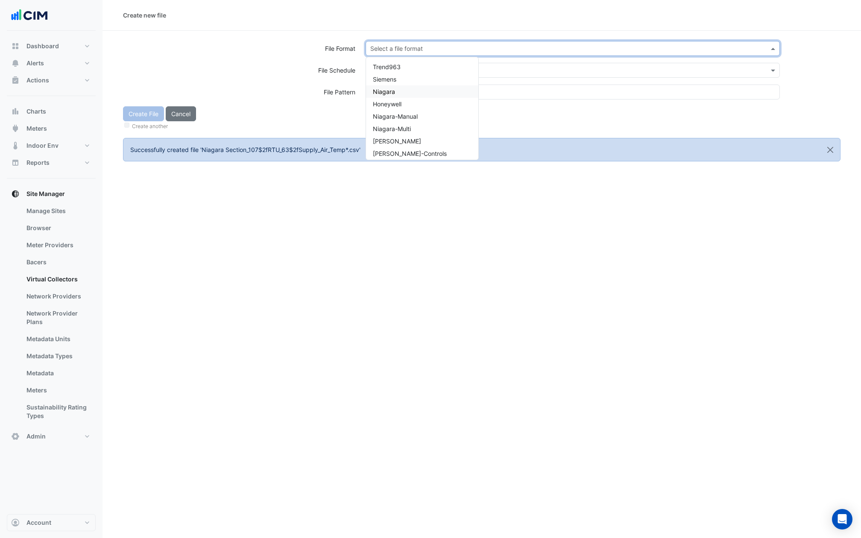
click at [391, 92] on span "Niagara" at bounding box center [384, 91] width 22 height 7
click at [391, 68] on input "text" at bounding box center [564, 70] width 388 height 9
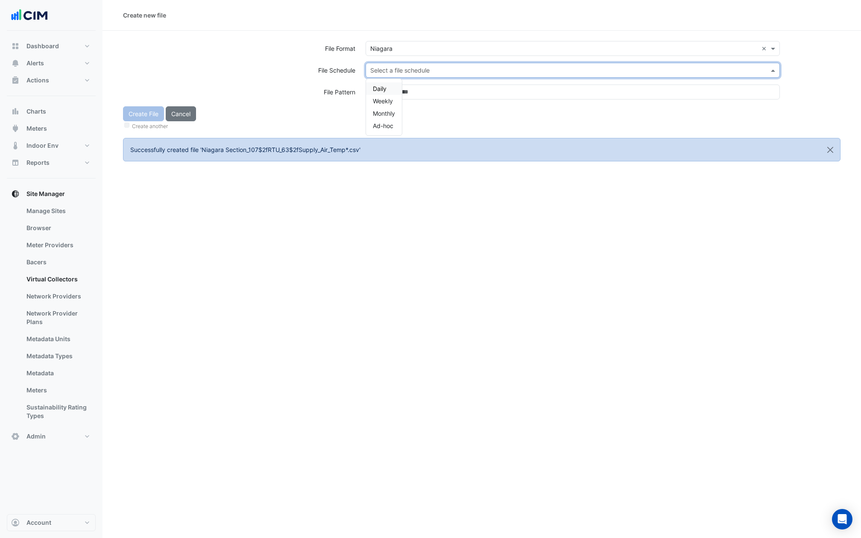
click at [389, 89] on div "Daily" at bounding box center [384, 88] width 36 height 12
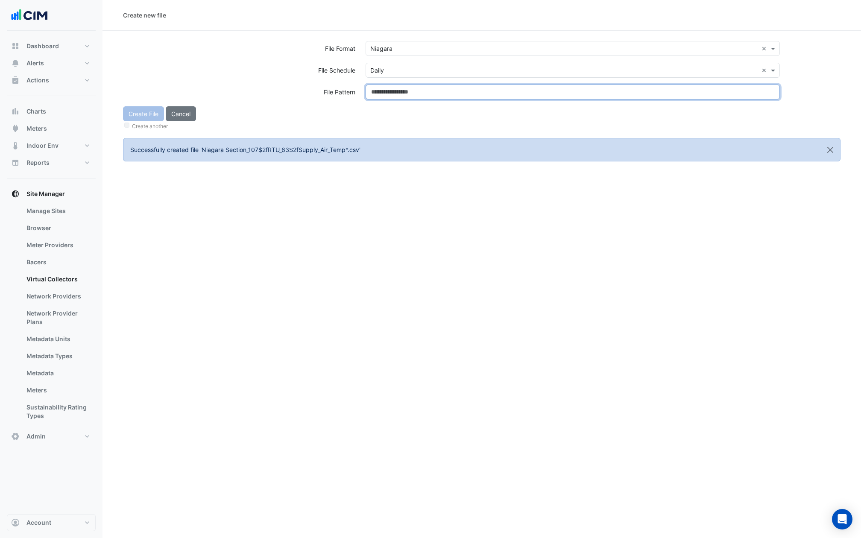
click at [389, 89] on input at bounding box center [573, 92] width 414 height 15
paste input "**********"
type input "**********"
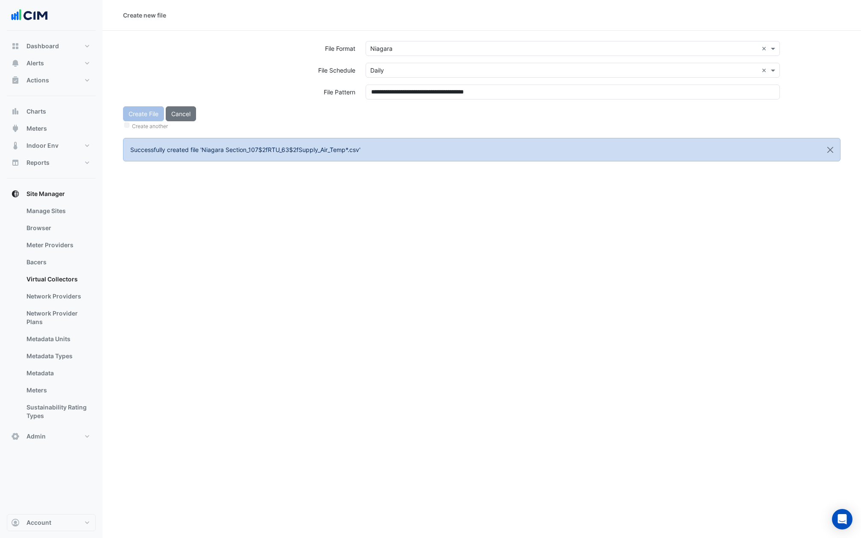
click at [391, 112] on div "Create File Cancel Create another" at bounding box center [482, 118] width 728 height 25
click at [151, 115] on button "Create File" at bounding box center [143, 113] width 41 height 15
click at [426, 47] on input "text" at bounding box center [564, 48] width 388 height 9
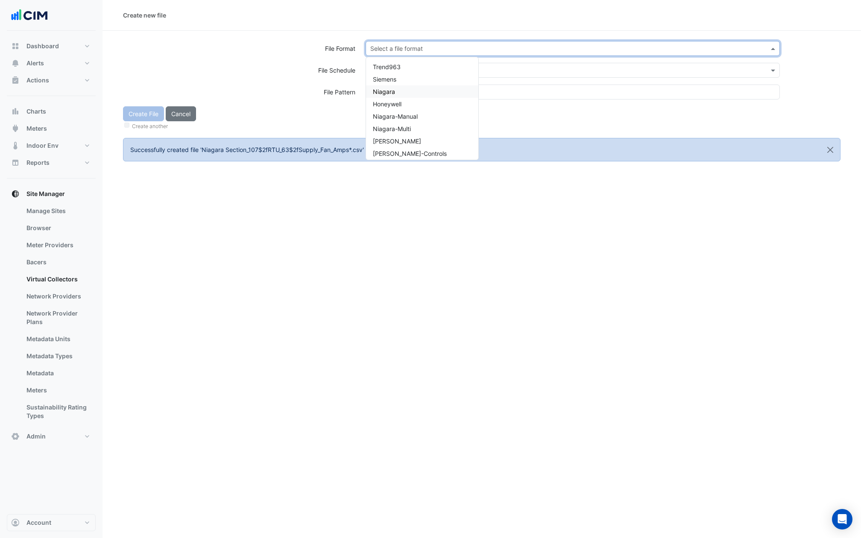
click at [404, 97] on div "Niagara" at bounding box center [422, 91] width 112 height 12
click at [400, 73] on input "text" at bounding box center [564, 70] width 388 height 9
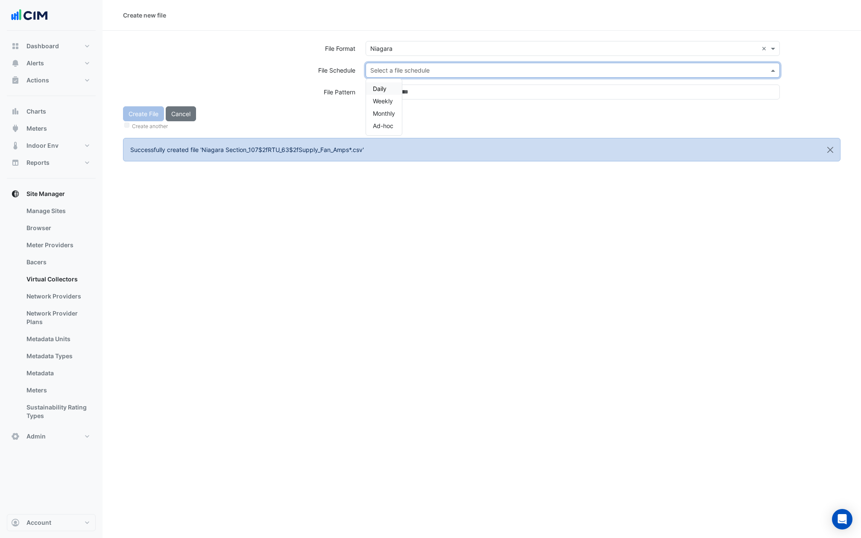
click at [392, 83] on div "Daily" at bounding box center [384, 88] width 36 height 12
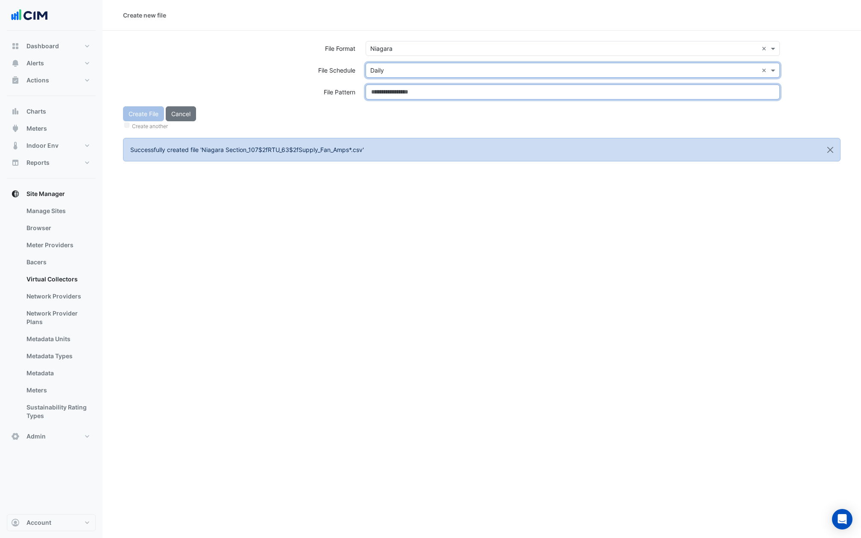
click at [392, 88] on input at bounding box center [573, 92] width 414 height 15
paste input "**********"
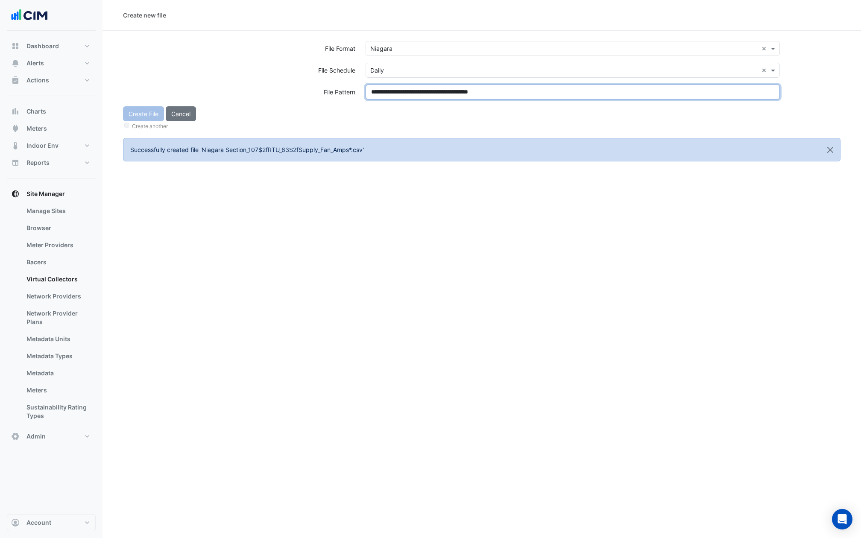
type input "**********"
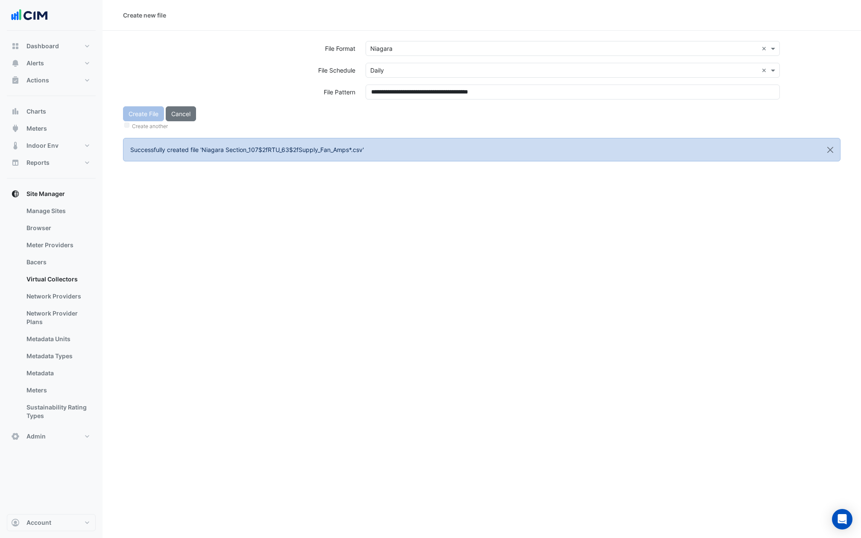
click at [395, 110] on div "Create File Cancel Create another" at bounding box center [482, 118] width 728 height 25
click at [147, 118] on button "Create File" at bounding box center [143, 113] width 41 height 15
click at [395, 46] on input "text" at bounding box center [564, 48] width 388 height 9
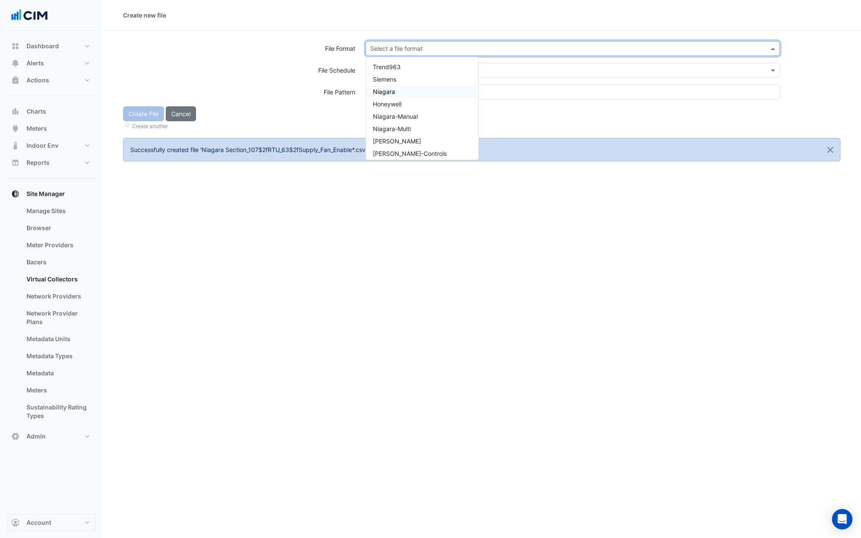
click at [380, 94] on span "Niagara" at bounding box center [384, 91] width 22 height 7
click at [387, 73] on input "text" at bounding box center [564, 70] width 388 height 9
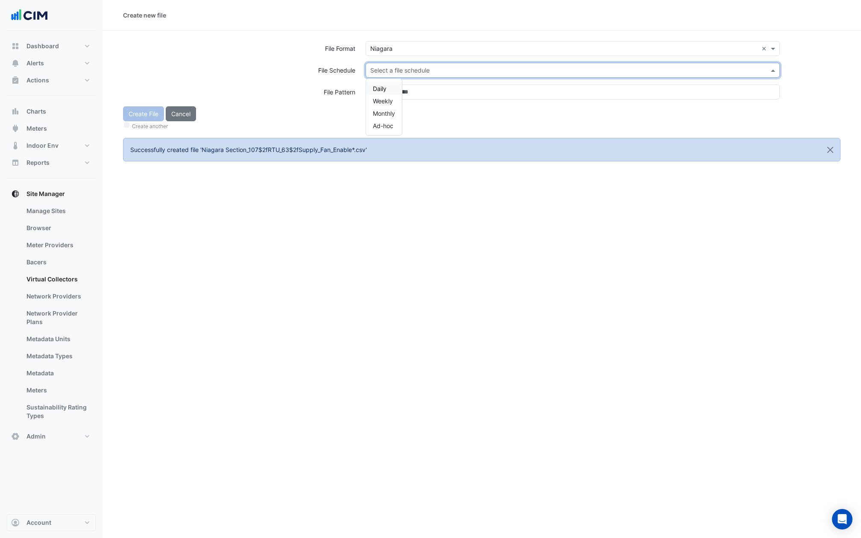
click at [374, 95] on div "Weekly" at bounding box center [384, 101] width 36 height 12
click at [383, 68] on input "text" at bounding box center [564, 70] width 388 height 9
click at [382, 87] on span "Daily" at bounding box center [380, 88] width 14 height 7
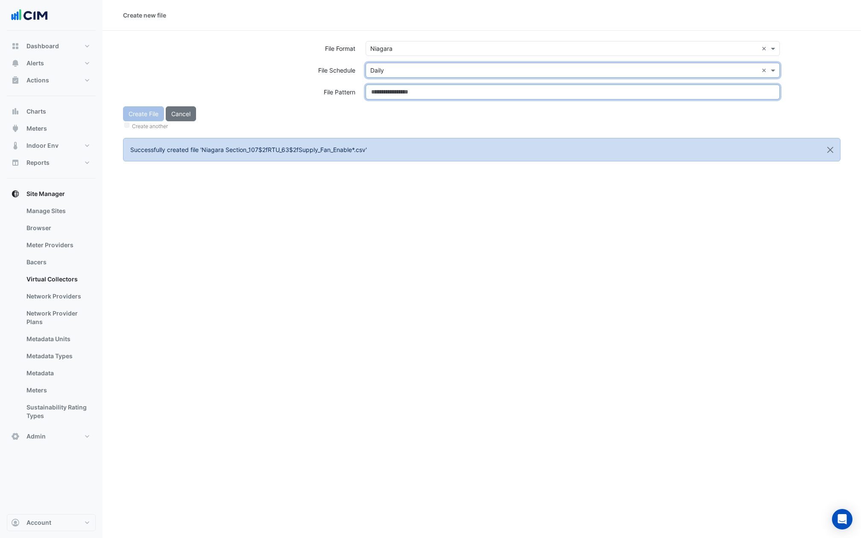
click at [382, 87] on input at bounding box center [573, 92] width 414 height 15
paste input "**********"
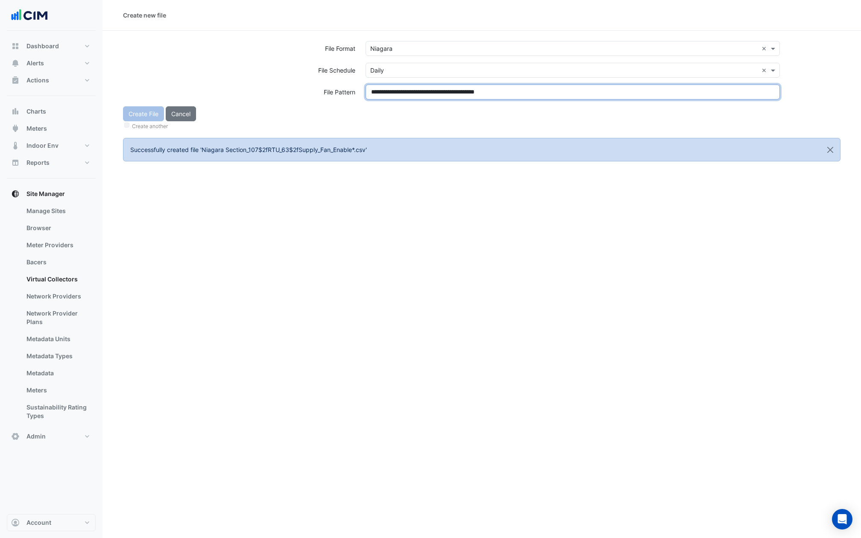
type input "**********"
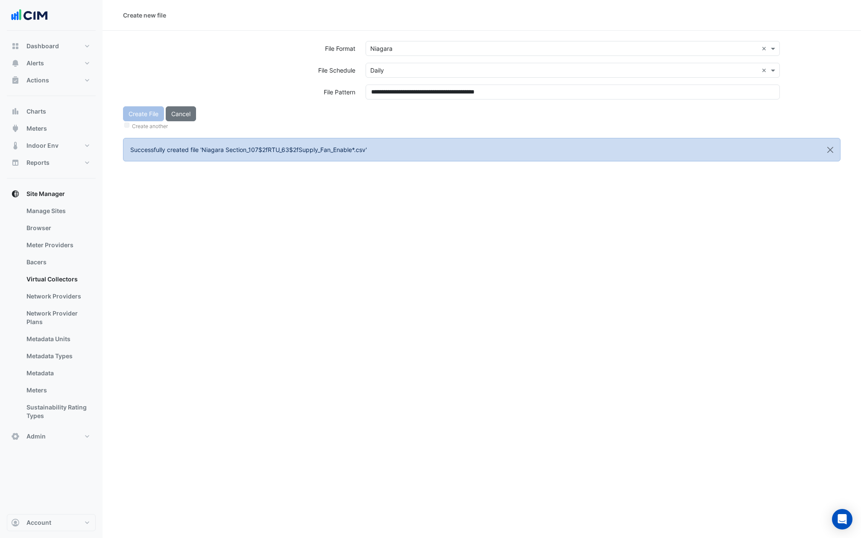
click at [378, 121] on div "Create another" at bounding box center [482, 125] width 718 height 9
click at [136, 118] on button "Create File" at bounding box center [143, 113] width 41 height 15
click at [392, 48] on input "text" at bounding box center [564, 48] width 388 height 9
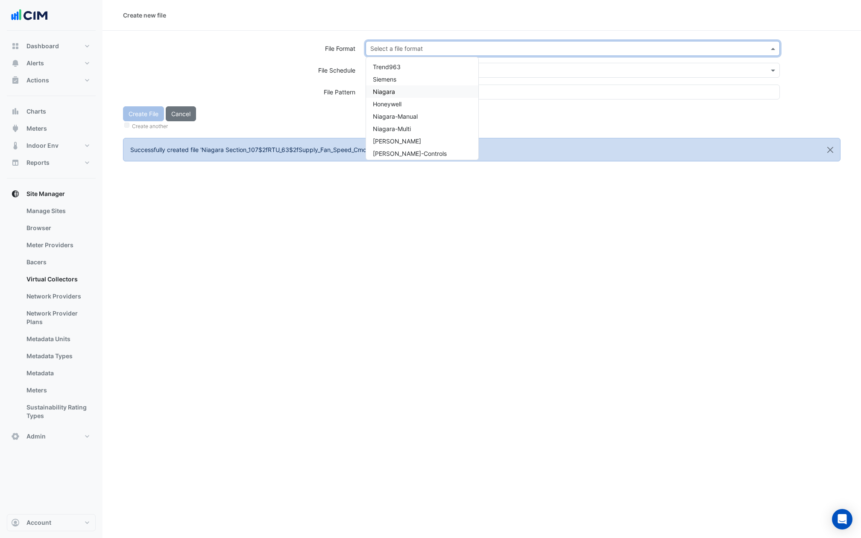
click at [385, 91] on span "Niagara" at bounding box center [384, 91] width 22 height 7
click at [385, 70] on input "text" at bounding box center [564, 70] width 388 height 9
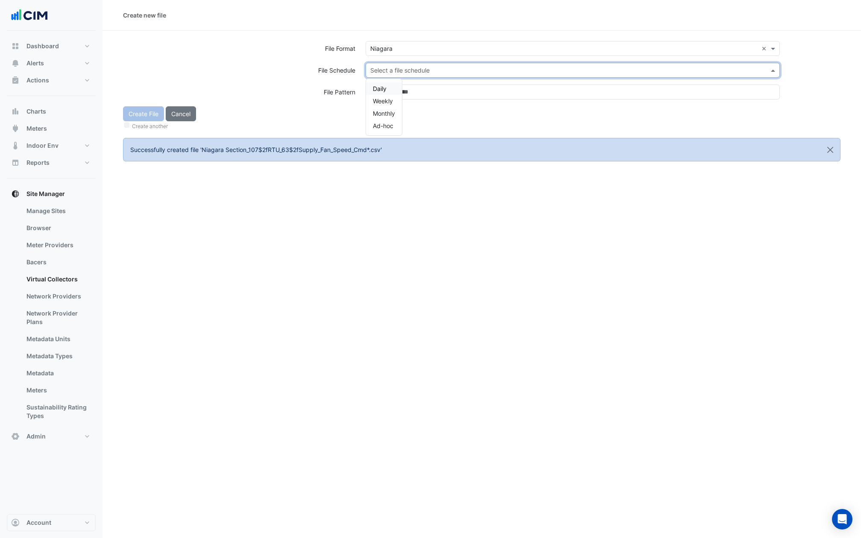
click at [381, 91] on span "Daily" at bounding box center [380, 88] width 14 height 7
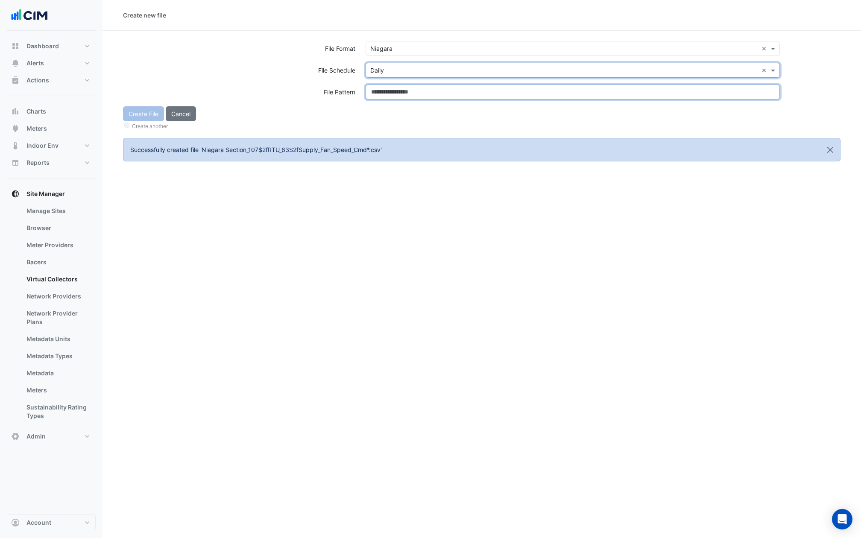
click at [381, 91] on input at bounding box center [573, 92] width 414 height 15
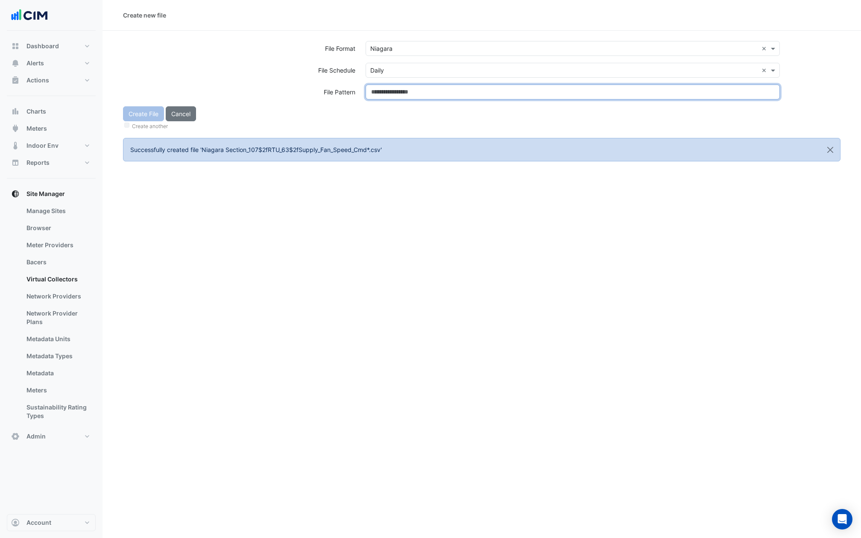
paste input "**********"
type input "**********"
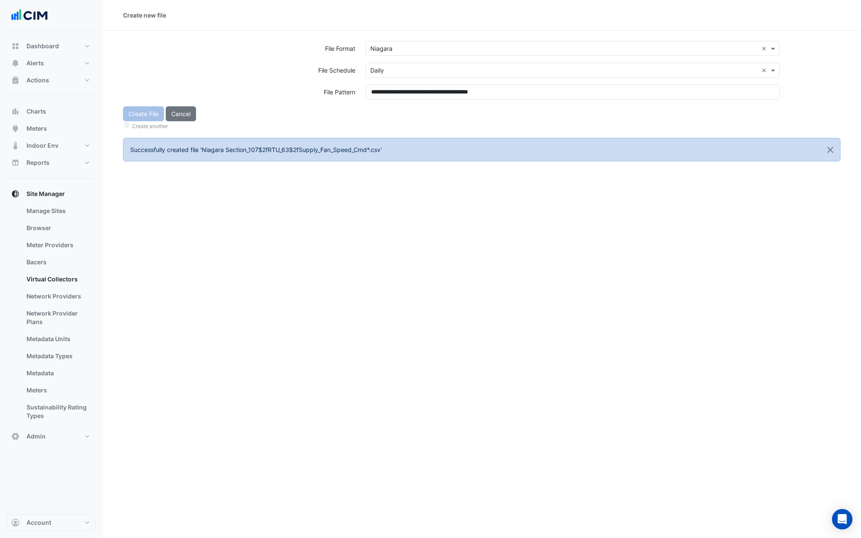
click at [385, 115] on div "Create File Cancel Create another" at bounding box center [482, 118] width 728 height 25
click at [142, 113] on div "Create File Cancel Create another" at bounding box center [482, 118] width 728 height 25
click at [142, 113] on button "Create File" at bounding box center [143, 113] width 41 height 15
click at [390, 50] on input "text" at bounding box center [564, 48] width 388 height 9
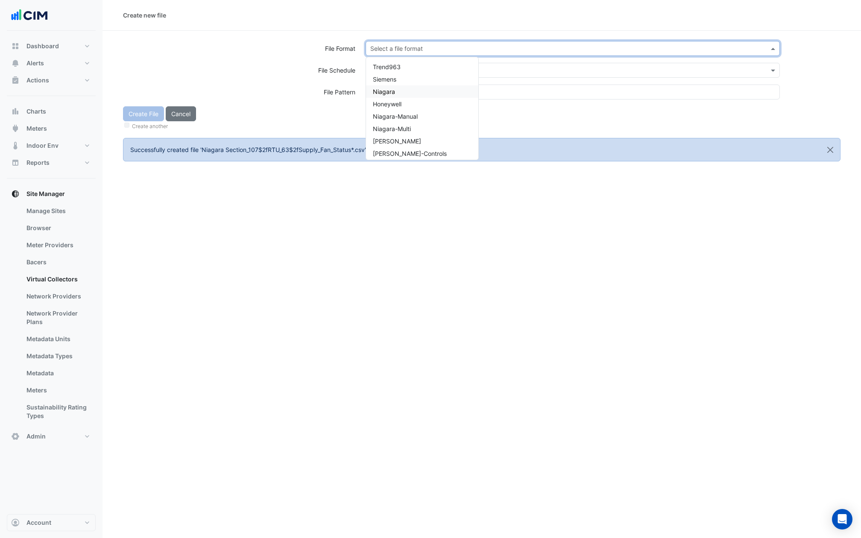
click at [396, 90] on div "Niagara" at bounding box center [422, 91] width 112 height 12
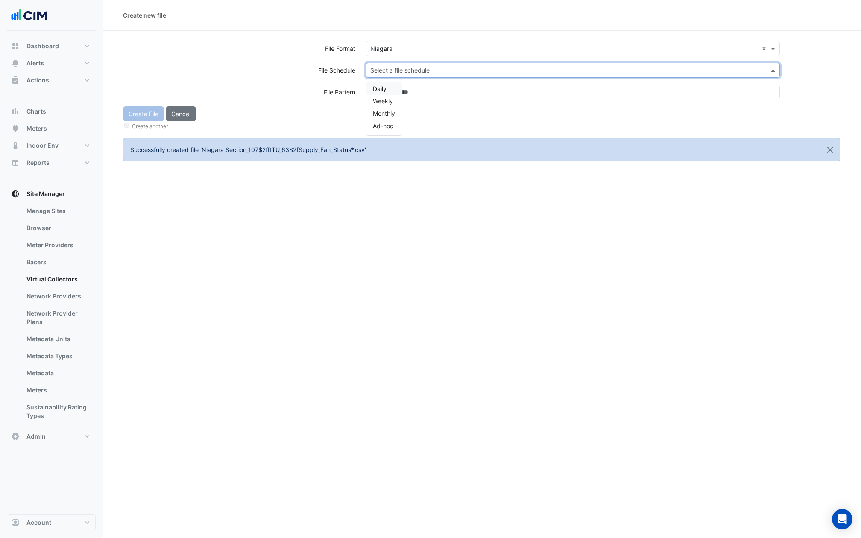
click at [396, 71] on input "text" at bounding box center [564, 70] width 388 height 9
click at [386, 94] on div "Daily" at bounding box center [384, 88] width 36 height 12
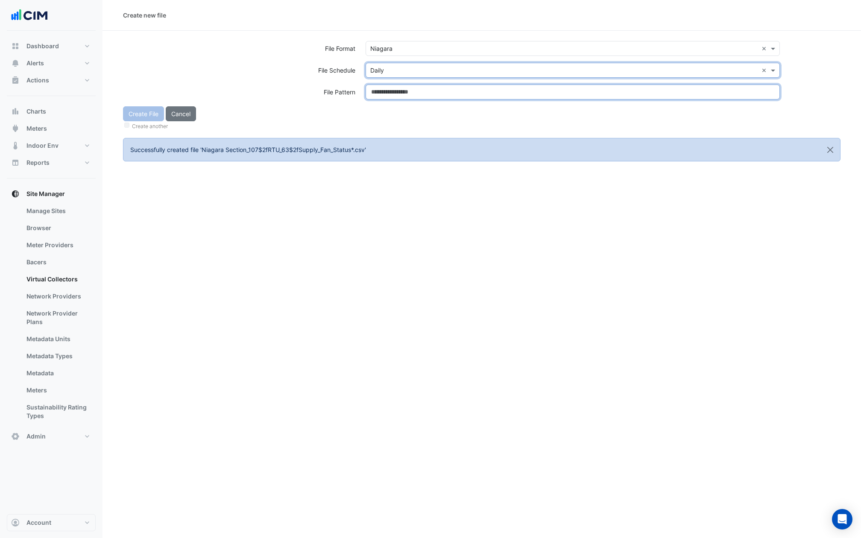
click at [388, 91] on input at bounding box center [573, 92] width 414 height 15
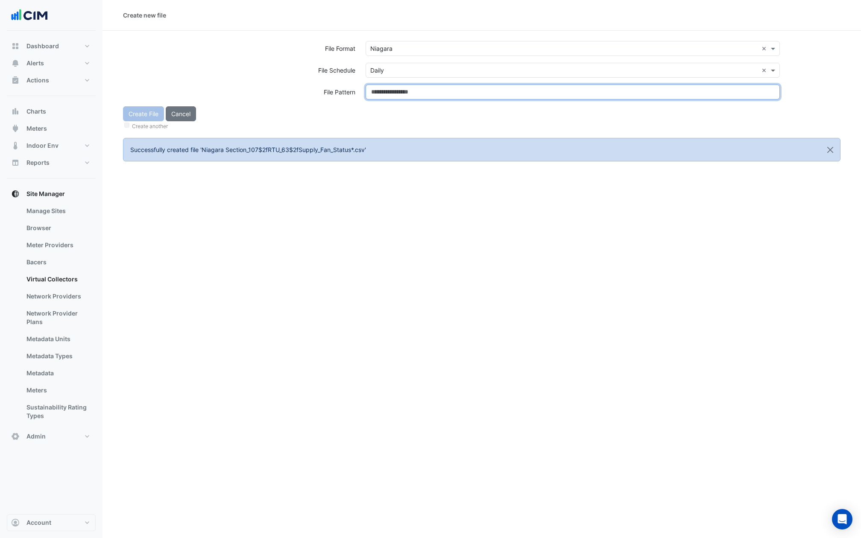
click at [387, 98] on input at bounding box center [573, 92] width 414 height 15
paste input "**********"
type input "**********"
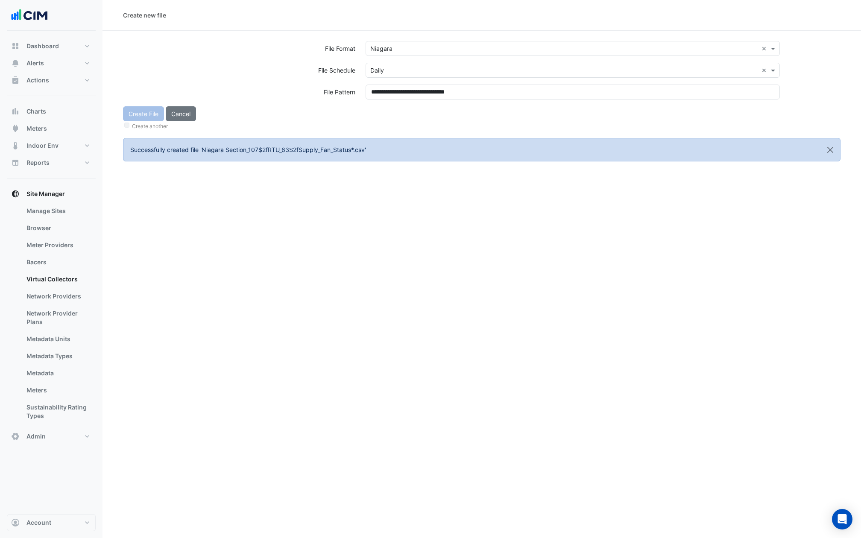
click at [388, 114] on div "Create File Cancel Create another" at bounding box center [482, 118] width 728 height 25
click at [150, 115] on button "Create File" at bounding box center [143, 113] width 41 height 15
click at [396, 50] on input "text" at bounding box center [564, 48] width 388 height 9
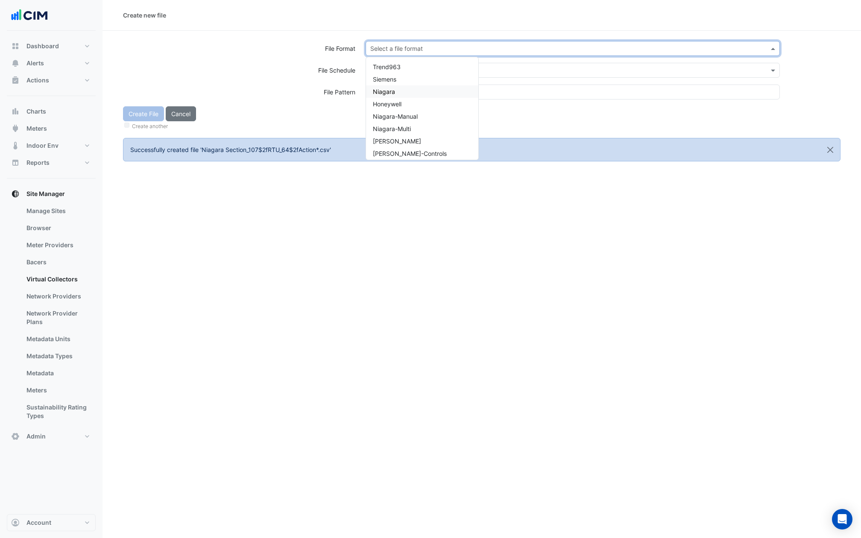
click at [399, 89] on div "Niagara" at bounding box center [422, 91] width 112 height 12
click at [399, 69] on input "text" at bounding box center [564, 70] width 388 height 9
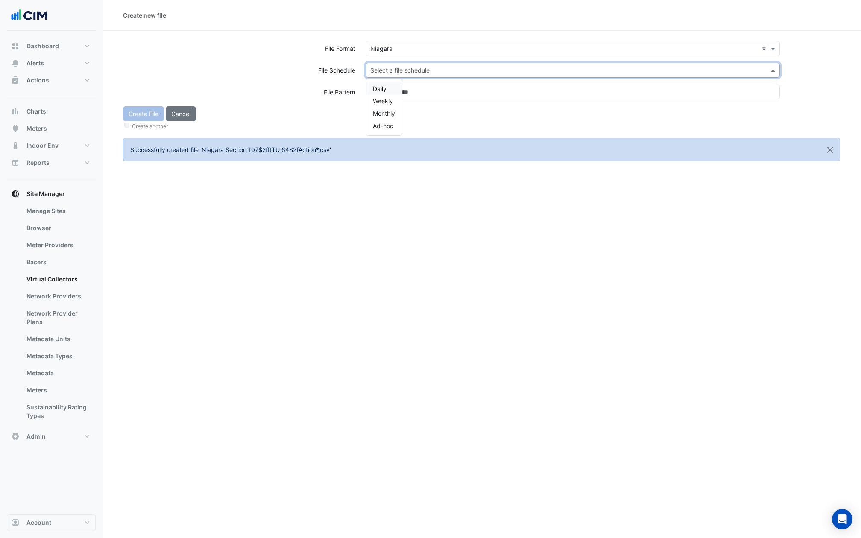
click at [388, 88] on div "Daily" at bounding box center [384, 88] width 36 height 12
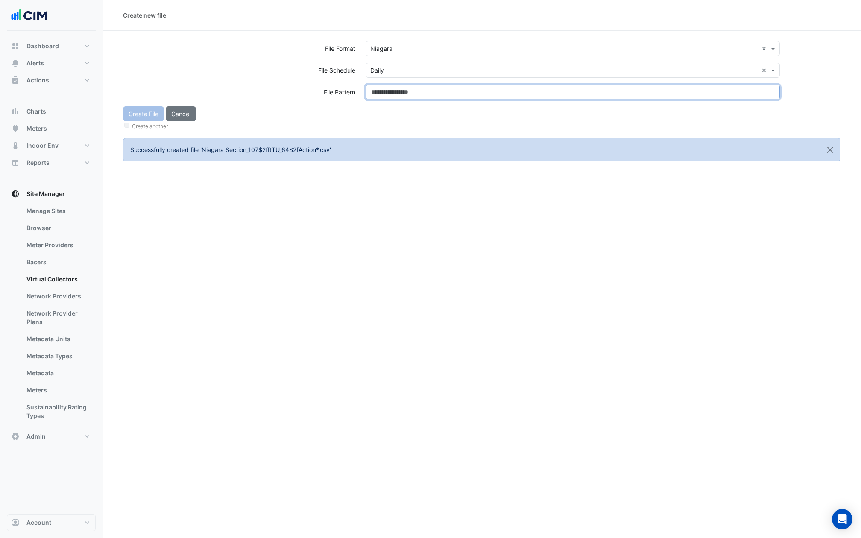
click at [388, 88] on input at bounding box center [573, 92] width 414 height 15
paste input "**********"
type input "**********"
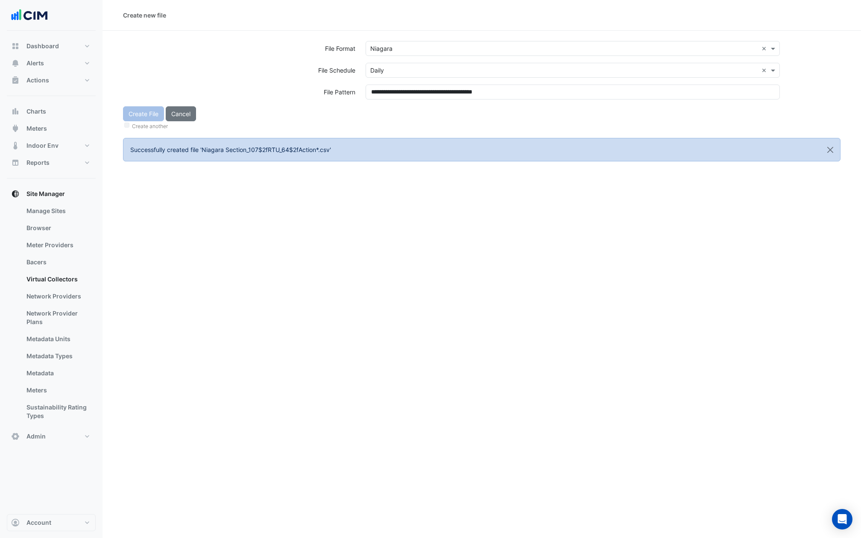
click at [387, 125] on div "Create another" at bounding box center [482, 125] width 718 height 9
click at [159, 114] on button "Create File" at bounding box center [143, 113] width 41 height 15
click at [433, 48] on input "text" at bounding box center [564, 48] width 388 height 9
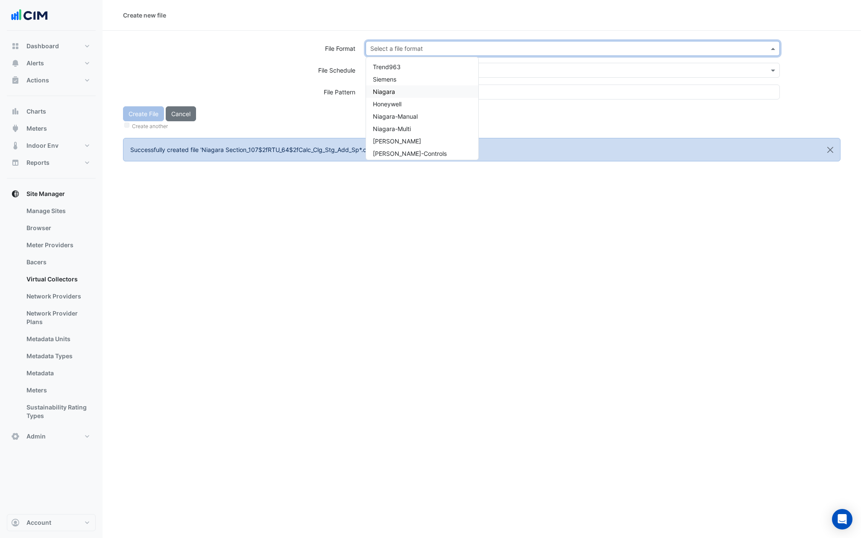
click at [396, 91] on div "Niagara" at bounding box center [422, 91] width 112 height 12
click at [397, 59] on div "Select a file format × Niagara ×" at bounding box center [573, 52] width 425 height 22
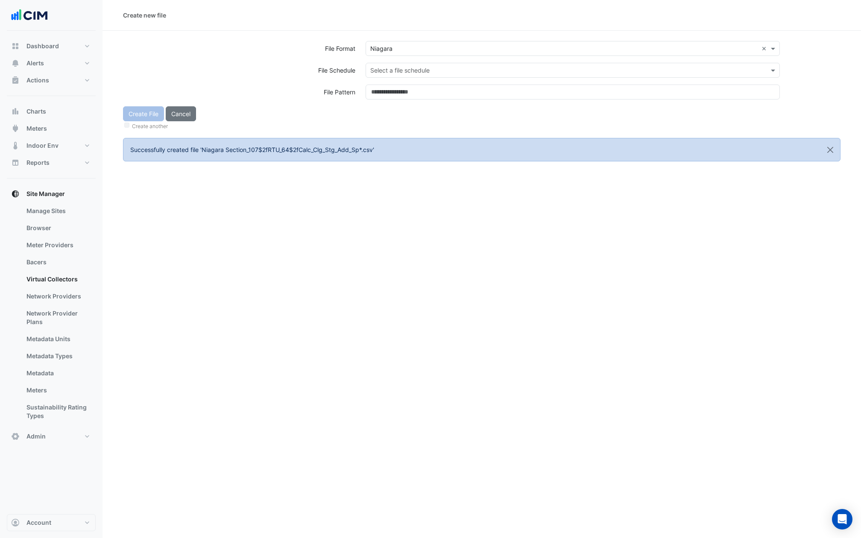
click at [397, 66] on input "text" at bounding box center [564, 70] width 388 height 9
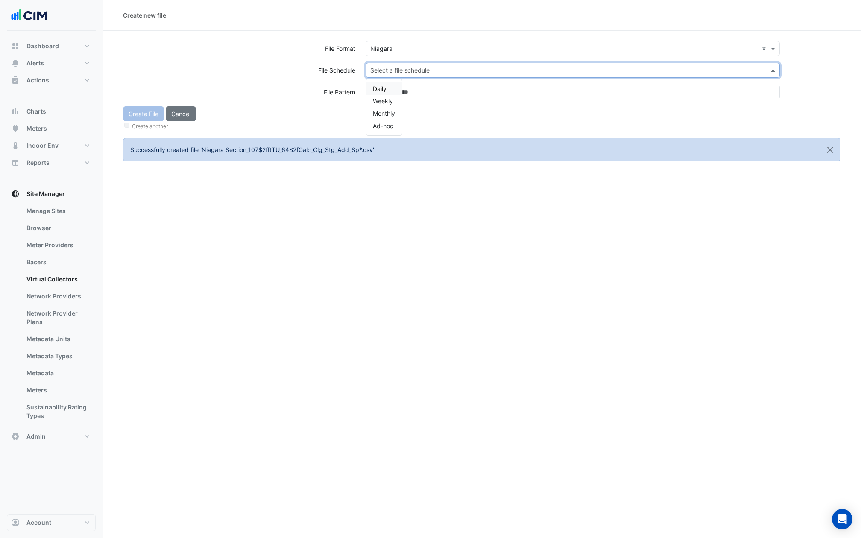
click at [376, 84] on div "Daily" at bounding box center [384, 88] width 36 height 12
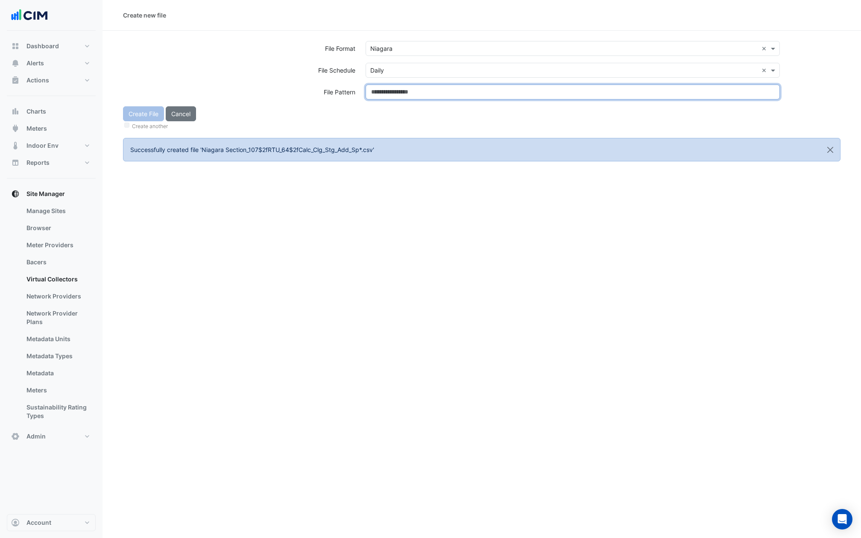
click at [376, 86] on input at bounding box center [573, 92] width 414 height 15
paste input "**********"
type input "**********"
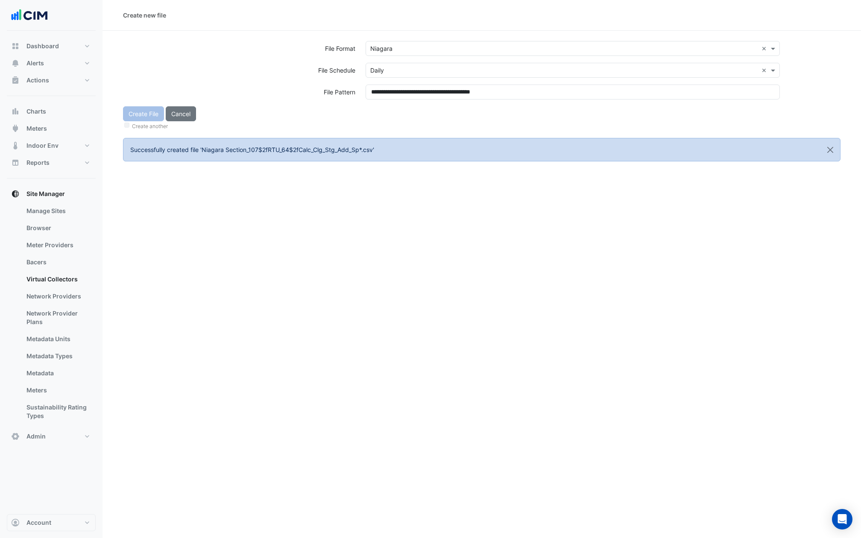
click at [376, 112] on div "Create File Cancel Create another" at bounding box center [482, 118] width 728 height 25
click at [141, 111] on button "Create File" at bounding box center [143, 113] width 41 height 15
click at [402, 48] on input "text" at bounding box center [564, 48] width 388 height 9
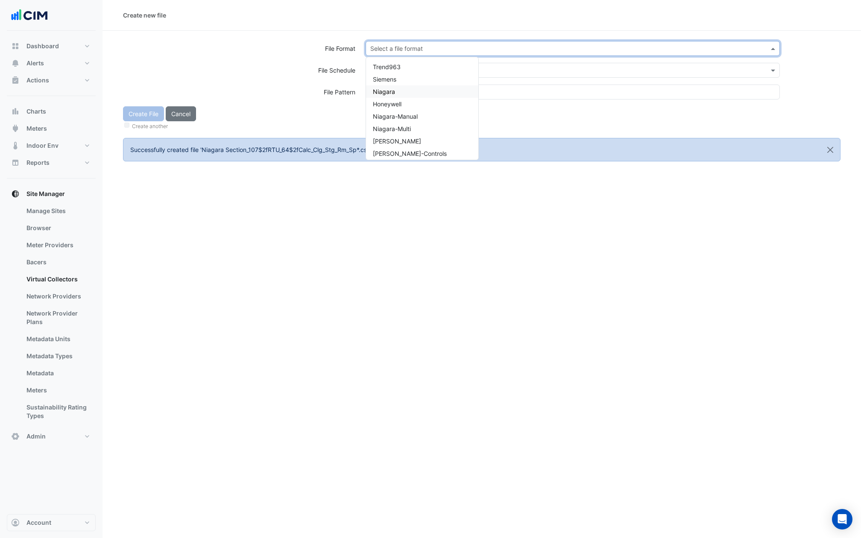
click at [395, 93] on div "Niagara" at bounding box center [422, 91] width 112 height 12
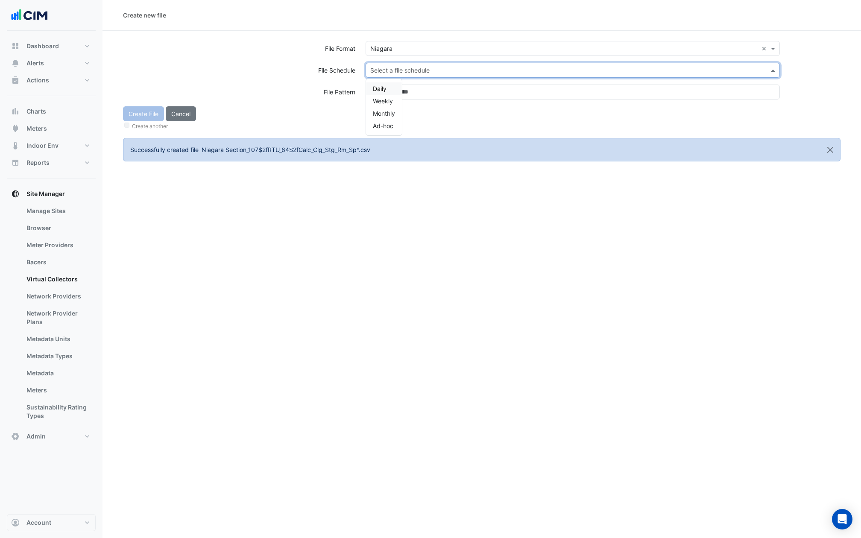
click at [398, 71] on input "text" at bounding box center [564, 70] width 388 height 9
click at [392, 86] on div "Daily" at bounding box center [384, 88] width 36 height 12
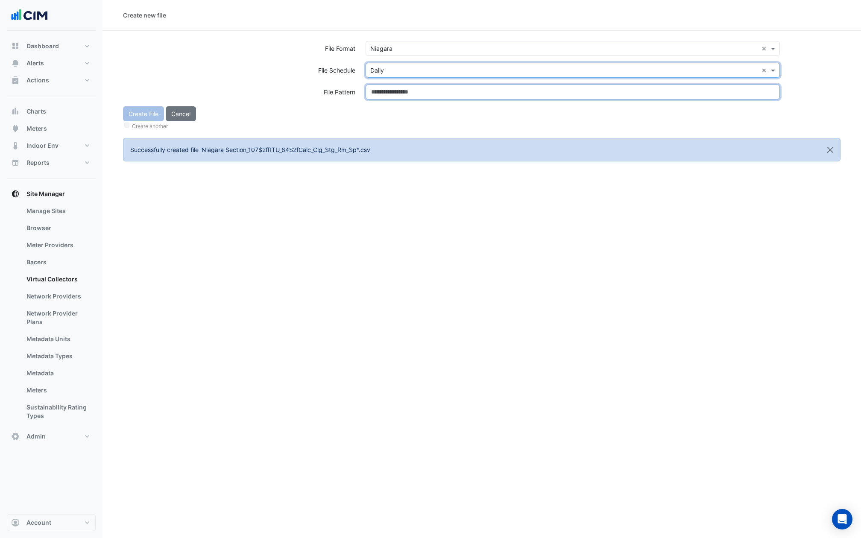
click at [392, 88] on input at bounding box center [573, 92] width 414 height 15
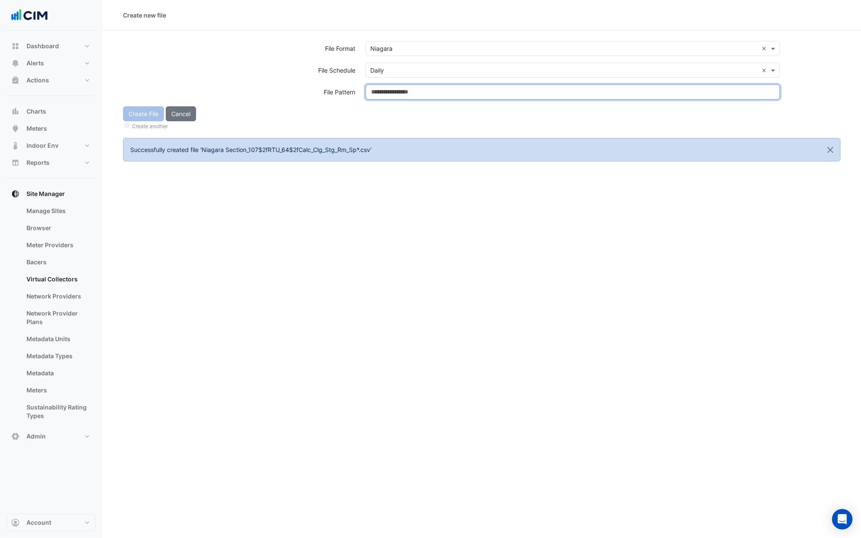
paste input "**********"
type input "**********"
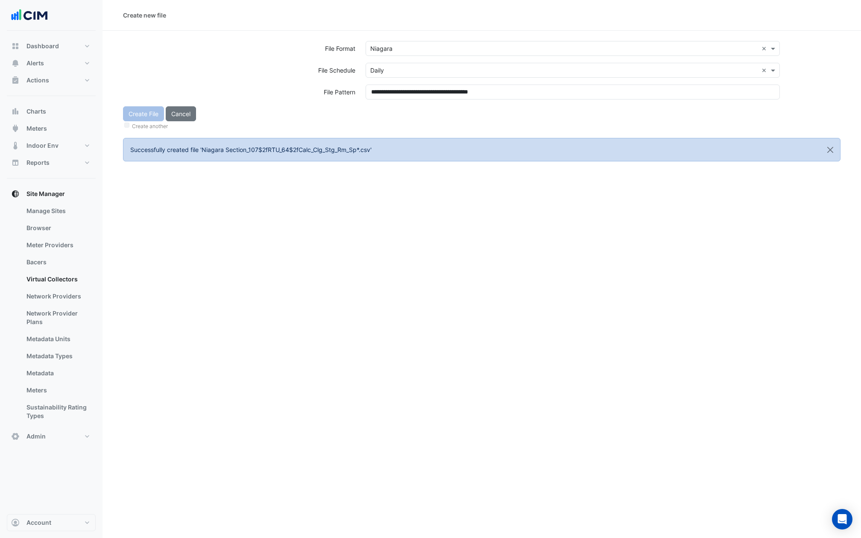
click at [392, 127] on div "Create another" at bounding box center [482, 125] width 718 height 9
click at [140, 114] on button "Create File" at bounding box center [143, 113] width 41 height 15
click at [408, 57] on div "Select a file format" at bounding box center [573, 52] width 425 height 22
click at [408, 45] on input "text" at bounding box center [564, 48] width 388 height 9
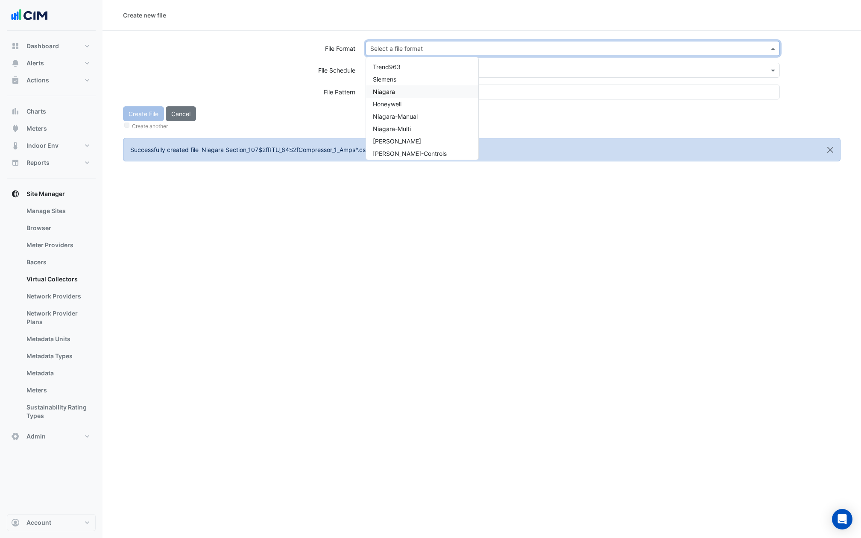
click at [390, 92] on span "Niagara" at bounding box center [384, 91] width 22 height 7
click at [390, 71] on input "text" at bounding box center [564, 70] width 388 height 9
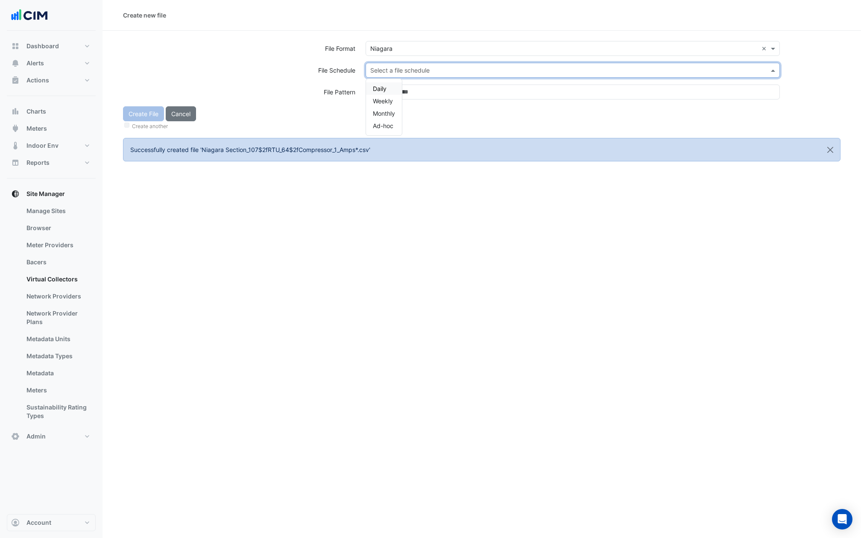
click at [379, 87] on span "Daily" at bounding box center [380, 88] width 14 height 7
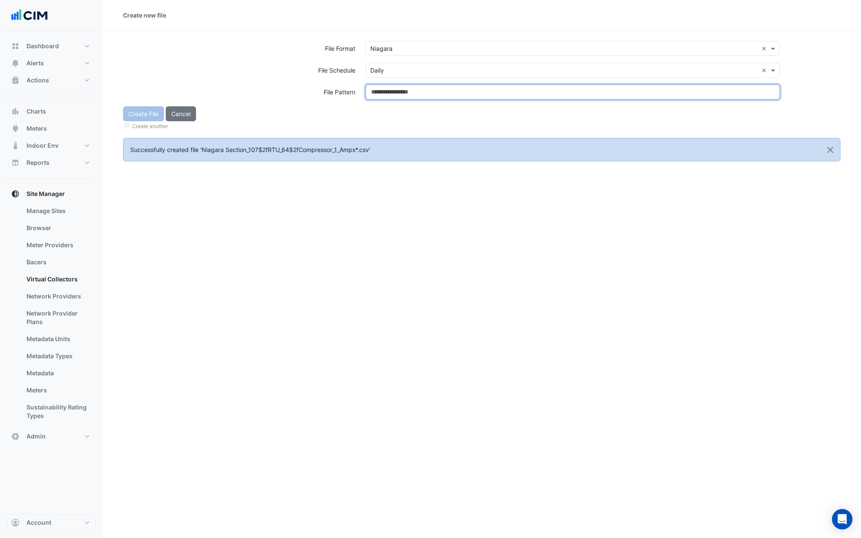
click at [379, 87] on input at bounding box center [573, 92] width 414 height 15
paste input "**********"
type input "**********"
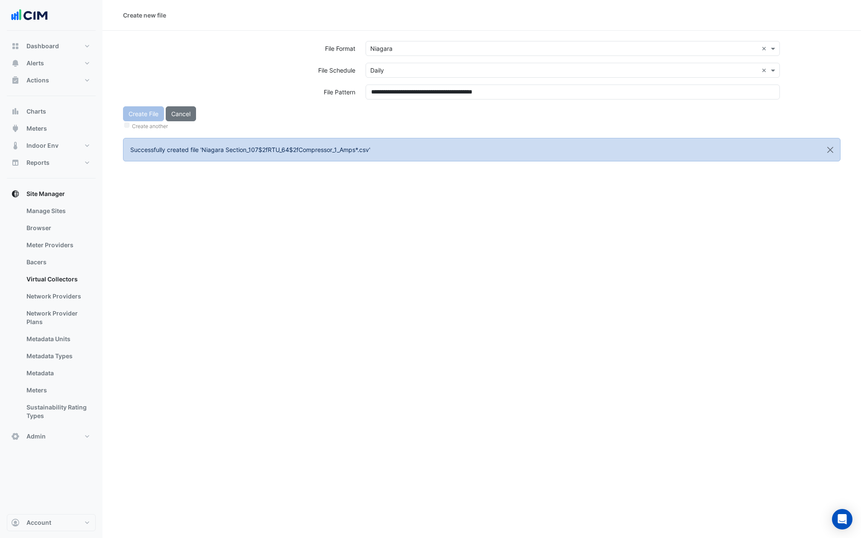
click at [383, 106] on div "**********" at bounding box center [573, 96] width 425 height 22
click at [144, 117] on button "Create File" at bounding box center [143, 113] width 41 height 15
click at [398, 49] on input "text" at bounding box center [564, 48] width 388 height 9
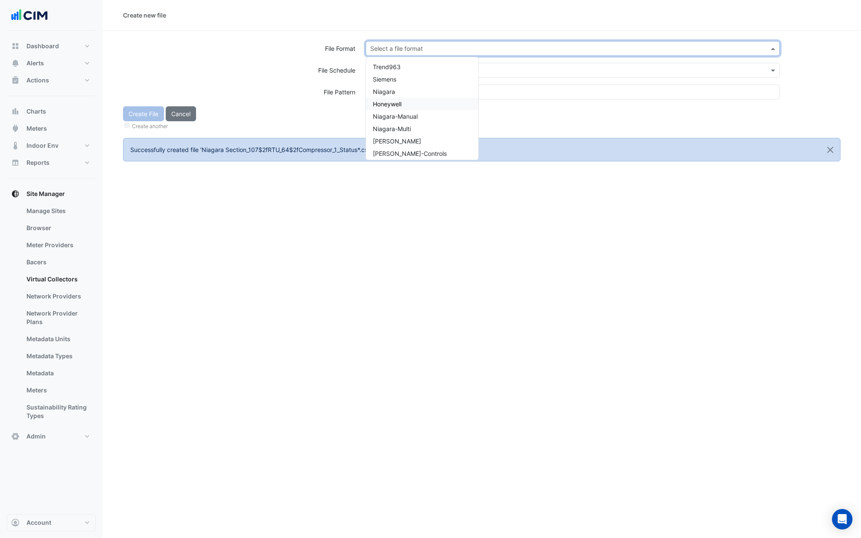
click at [400, 98] on div "Honeywell" at bounding box center [422, 104] width 112 height 12
click at [395, 46] on input "text" at bounding box center [564, 48] width 388 height 9
click at [394, 90] on span "Niagara" at bounding box center [384, 91] width 22 height 7
click at [394, 73] on input "text" at bounding box center [564, 70] width 388 height 9
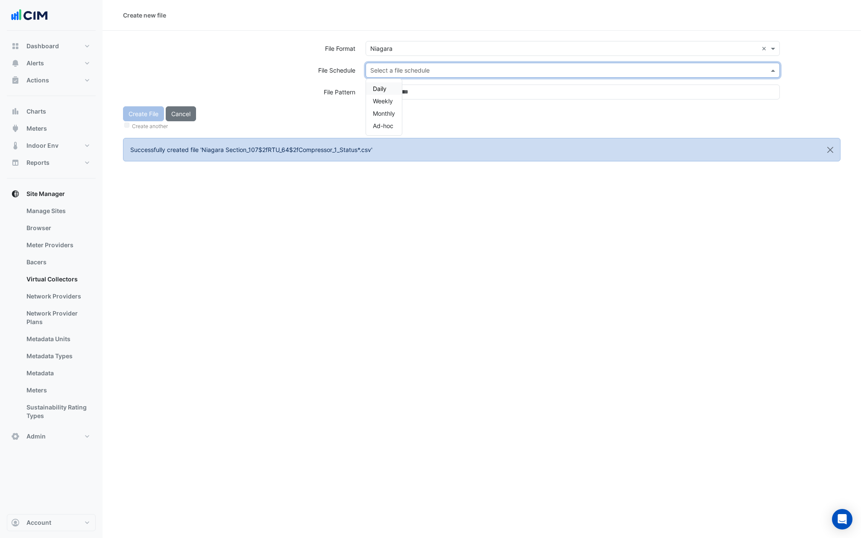
click at [388, 90] on div "Daily" at bounding box center [384, 88] width 36 height 12
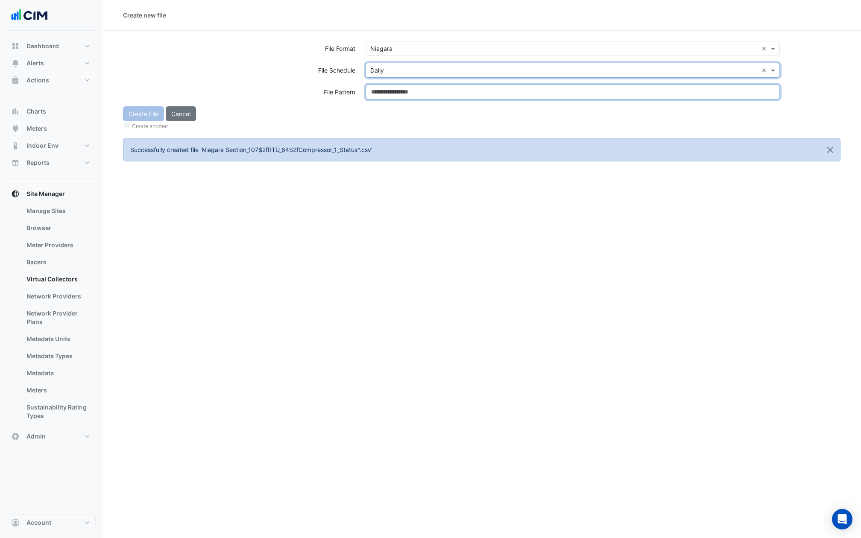
click at [388, 90] on input at bounding box center [573, 92] width 414 height 15
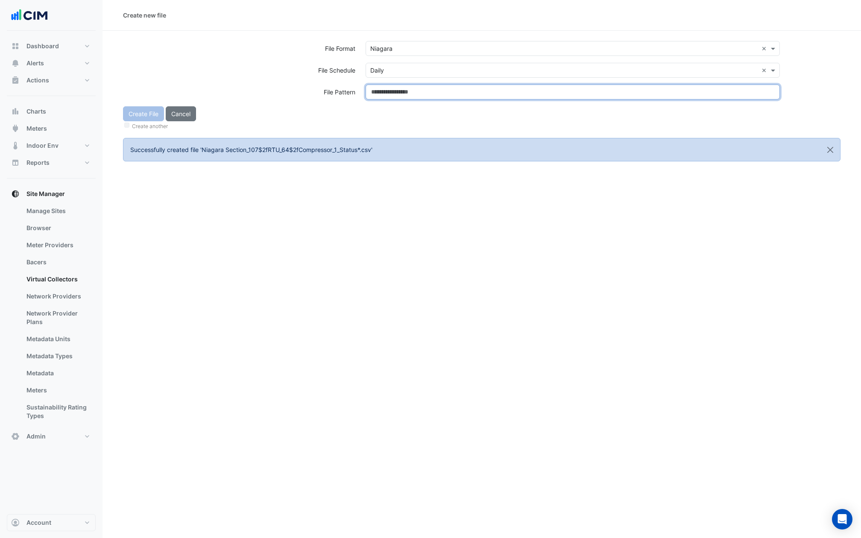
paste input "**********"
type input "**********"
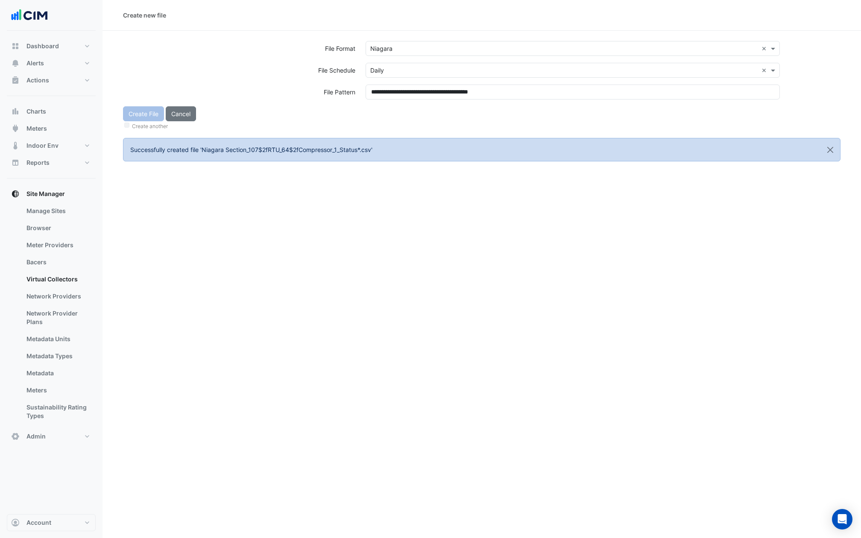
click at [389, 103] on div "**********" at bounding box center [573, 96] width 425 height 22
click at [138, 118] on button "Create File" at bounding box center [143, 113] width 41 height 15
click at [412, 48] on input "text" at bounding box center [564, 48] width 388 height 9
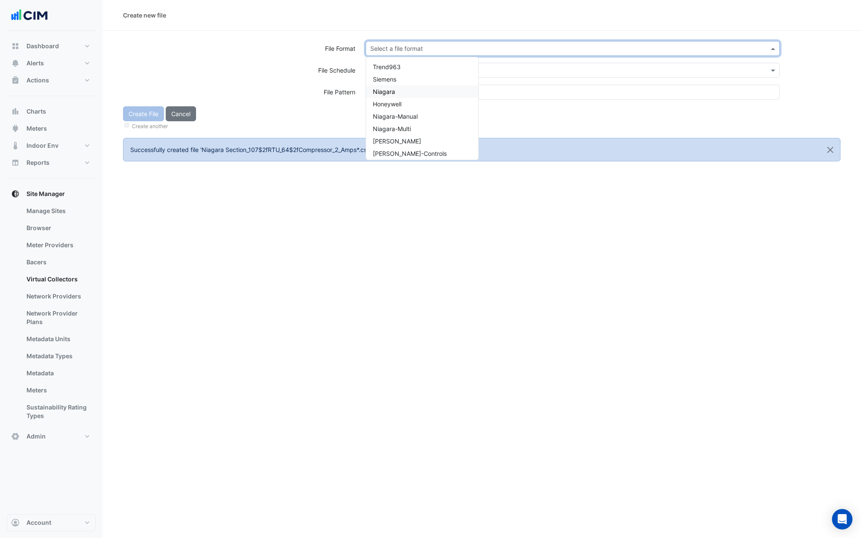
click at [386, 94] on span "Niagara" at bounding box center [384, 91] width 22 height 7
click at [389, 70] on input "text" at bounding box center [564, 70] width 388 height 9
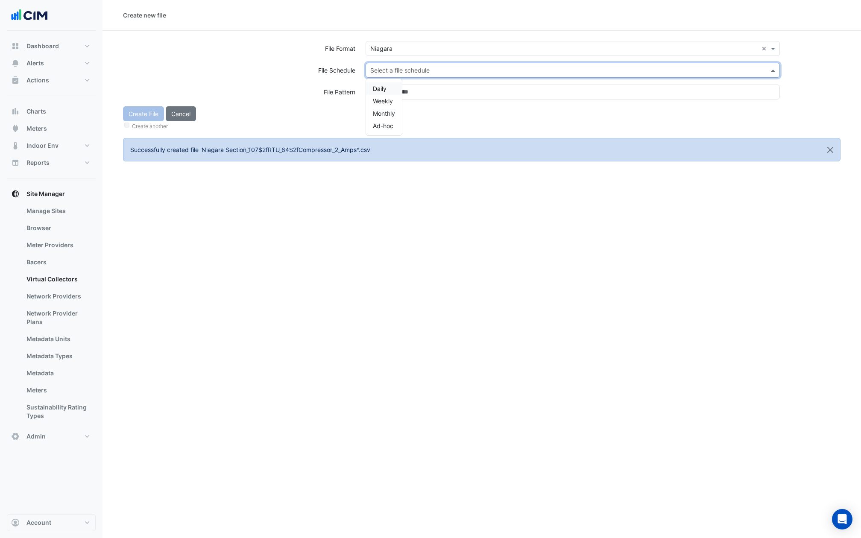
click at [382, 88] on span "Daily" at bounding box center [380, 88] width 14 height 7
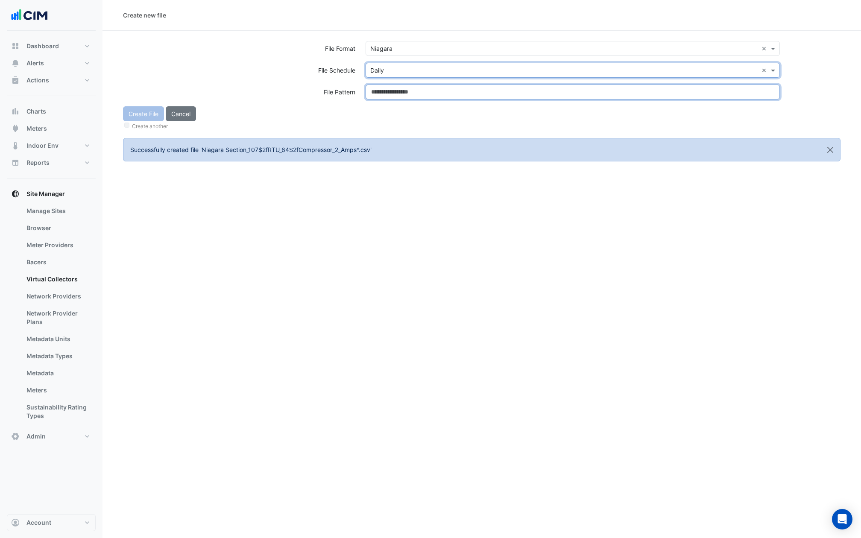
click at [382, 88] on input at bounding box center [573, 92] width 414 height 15
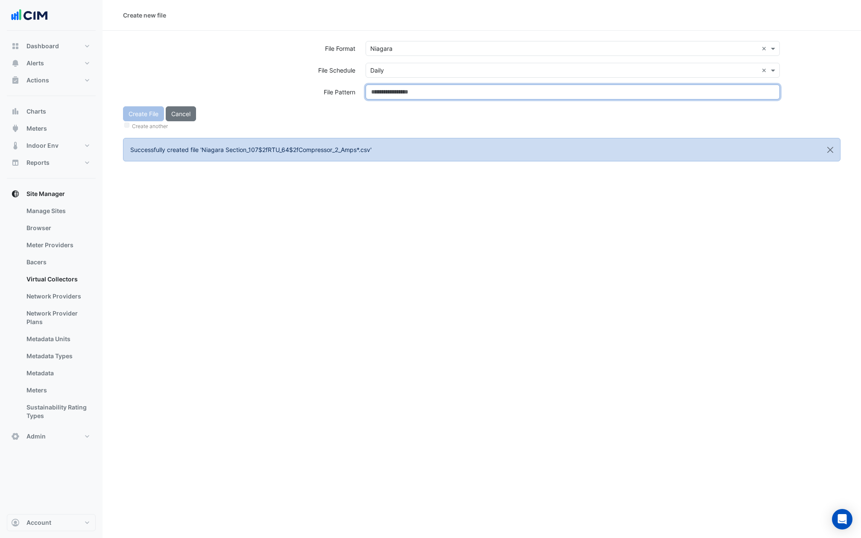
paste input "**********"
type input "**********"
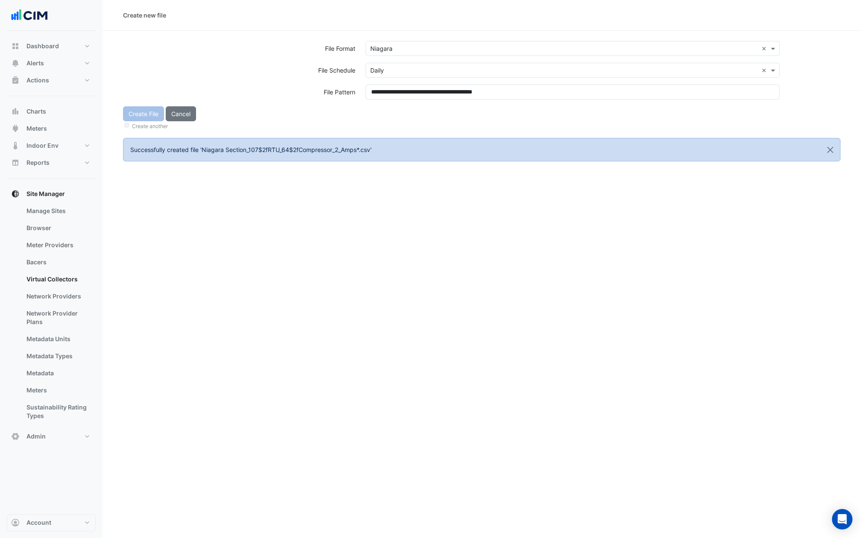
click at [387, 118] on div "Create File Cancel Create another" at bounding box center [482, 118] width 728 height 25
click at [144, 116] on div "Create File Cancel Create another" at bounding box center [482, 118] width 728 height 25
click at [144, 116] on button "Create File" at bounding box center [143, 113] width 41 height 15
click at [402, 47] on input "text" at bounding box center [564, 48] width 388 height 9
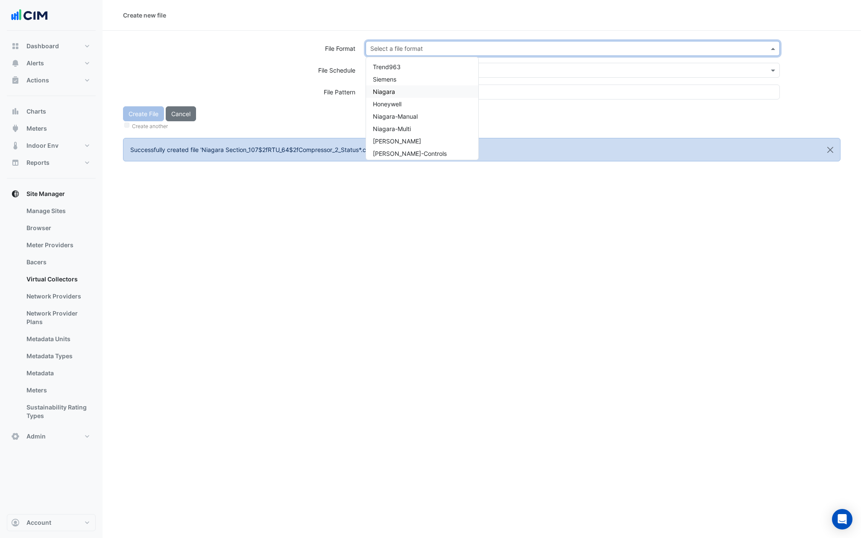
click at [395, 88] on div "Niagara" at bounding box center [422, 91] width 112 height 12
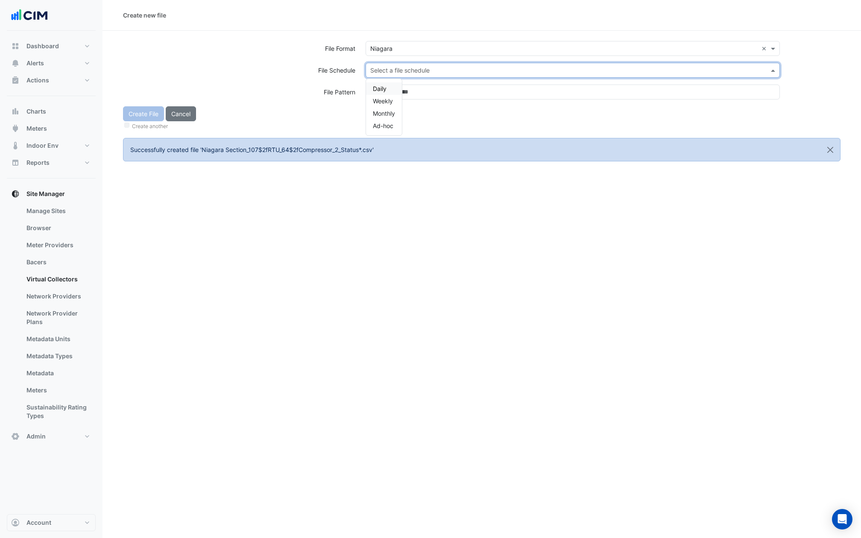
click at [395, 77] on div "Select a file schedule" at bounding box center [573, 70] width 414 height 15
click at [384, 87] on span "Daily" at bounding box center [380, 88] width 14 height 7
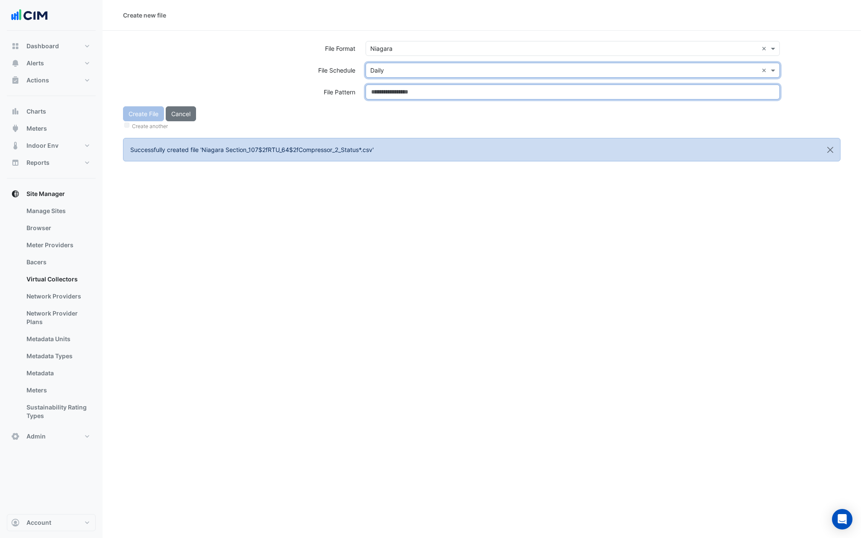
click at [384, 87] on input at bounding box center [573, 92] width 414 height 15
paste input "**********"
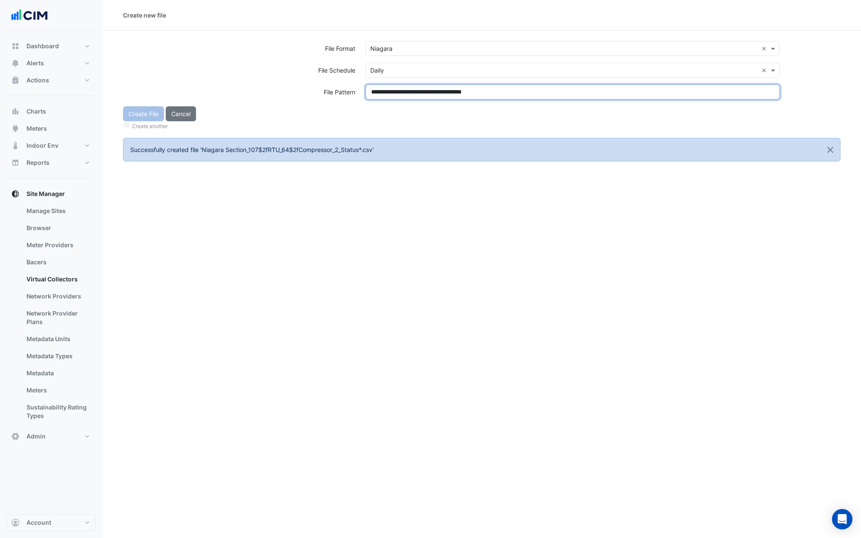
type input "**********"
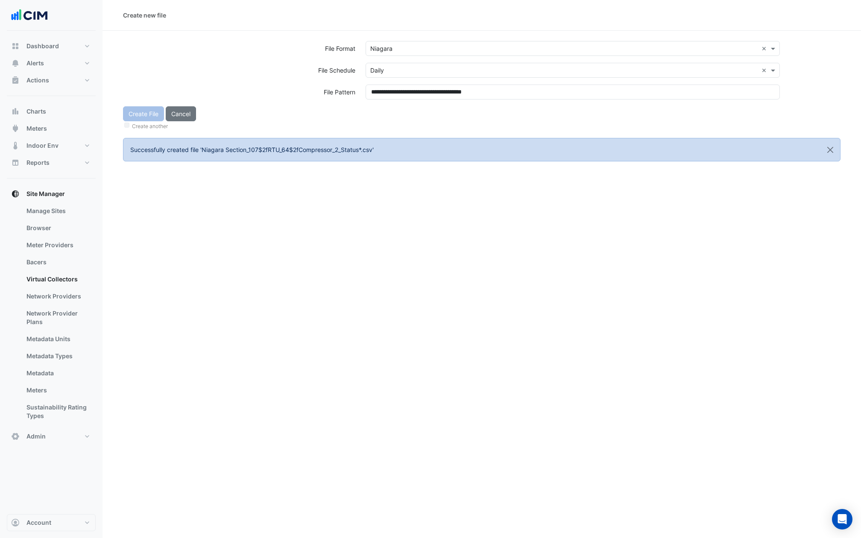
click at [384, 108] on div "Create File Cancel Create another" at bounding box center [482, 118] width 728 height 25
click at [150, 115] on button "Create File" at bounding box center [143, 113] width 41 height 15
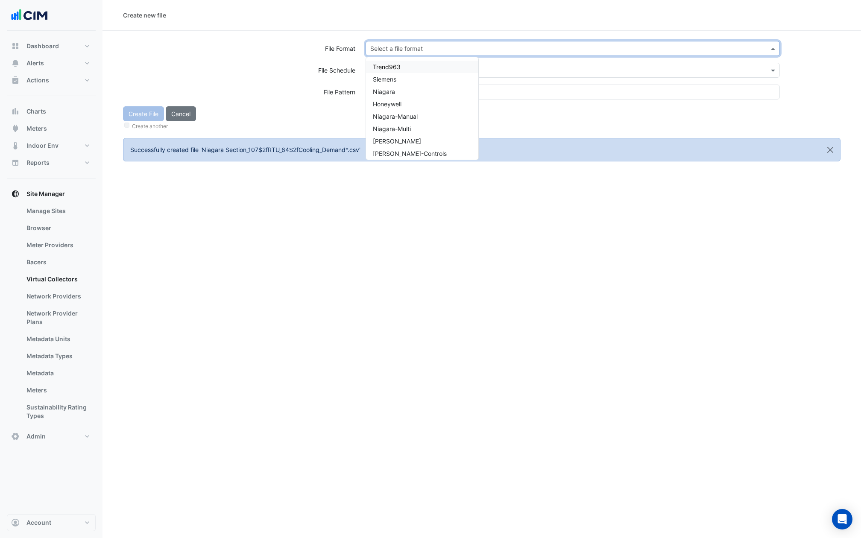
click at [384, 54] on div "Select a file format" at bounding box center [573, 48] width 414 height 15
click at [385, 89] on span "Niagara" at bounding box center [384, 91] width 22 height 7
click at [385, 61] on div "Select a file format × Niagara ×" at bounding box center [573, 52] width 425 height 22
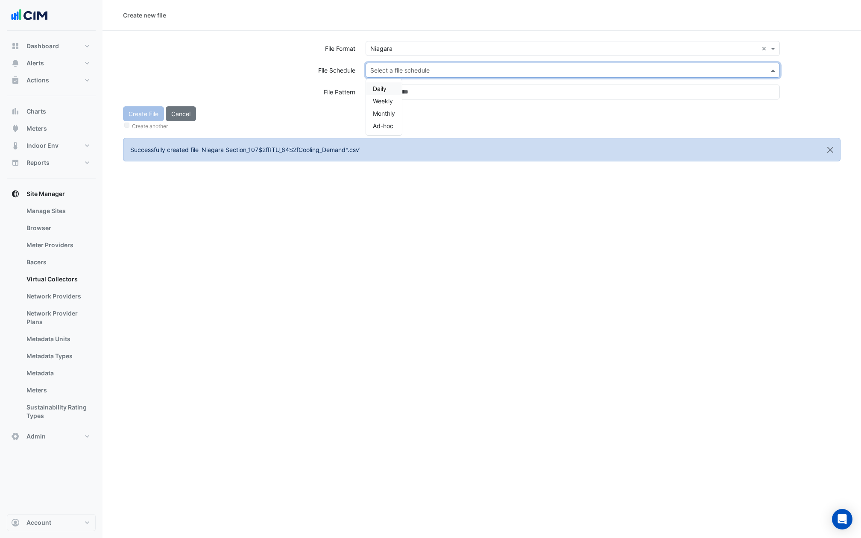
click at [385, 71] on input "text" at bounding box center [564, 70] width 388 height 9
click at [382, 89] on span "Daily" at bounding box center [380, 88] width 14 height 7
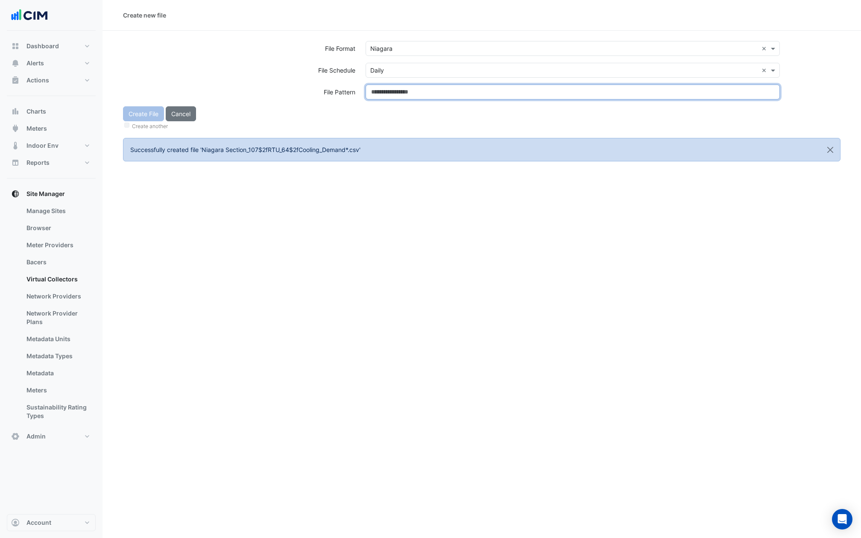
click at [382, 89] on input at bounding box center [573, 92] width 414 height 15
paste input "**********"
type input "**********"
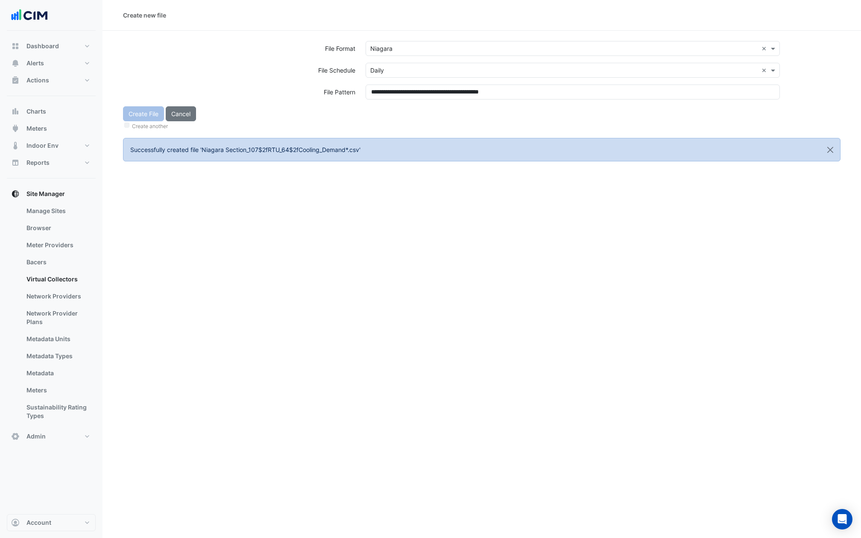
click at [385, 120] on div "Create File Cancel Create another" at bounding box center [482, 118] width 728 height 25
click at [138, 115] on div "Create File Cancel Create another" at bounding box center [482, 118] width 728 height 25
click at [138, 115] on button "Create File" at bounding box center [143, 113] width 41 height 15
click at [395, 50] on input "text" at bounding box center [564, 48] width 388 height 9
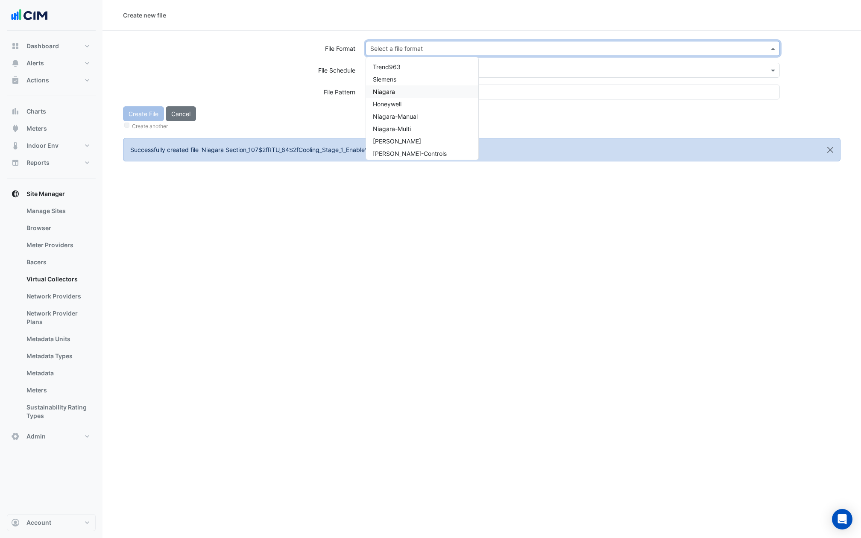
click at [394, 92] on span "Niagara" at bounding box center [384, 91] width 22 height 7
click at [394, 69] on input "text" at bounding box center [564, 70] width 388 height 9
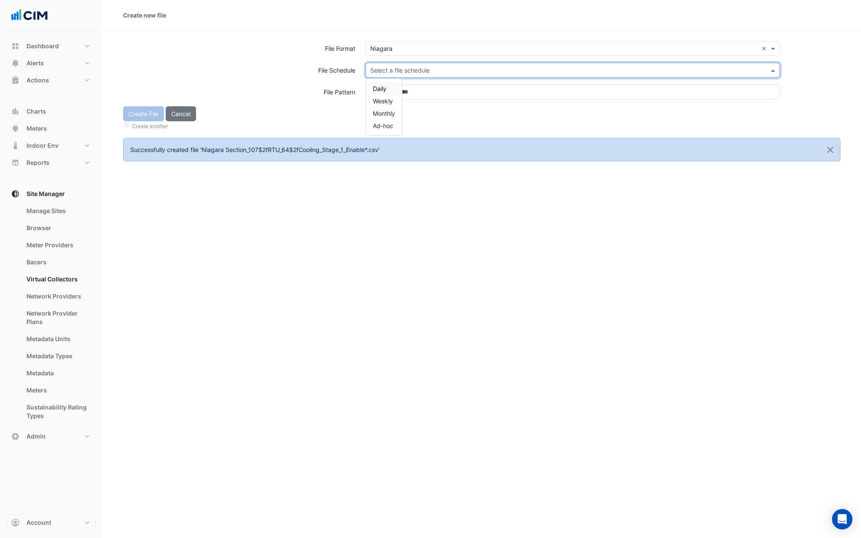
click at [390, 84] on div "Daily" at bounding box center [384, 88] width 36 height 12
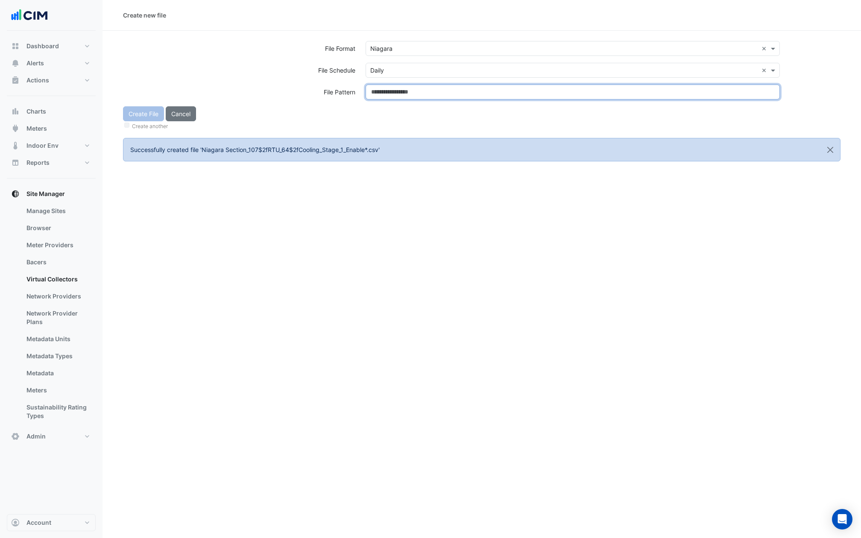
click at [390, 89] on input at bounding box center [573, 92] width 414 height 15
paste input "**********"
type input "**********"
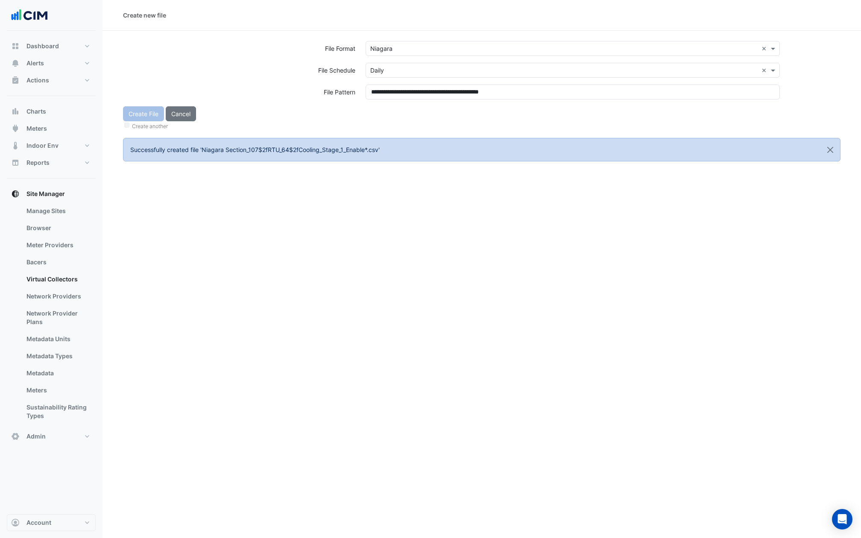
click at [407, 107] on div "Create File Cancel Create another" at bounding box center [482, 118] width 728 height 25
click at [140, 115] on button "Create File" at bounding box center [143, 113] width 41 height 15
click at [400, 45] on input "text" at bounding box center [564, 48] width 388 height 9
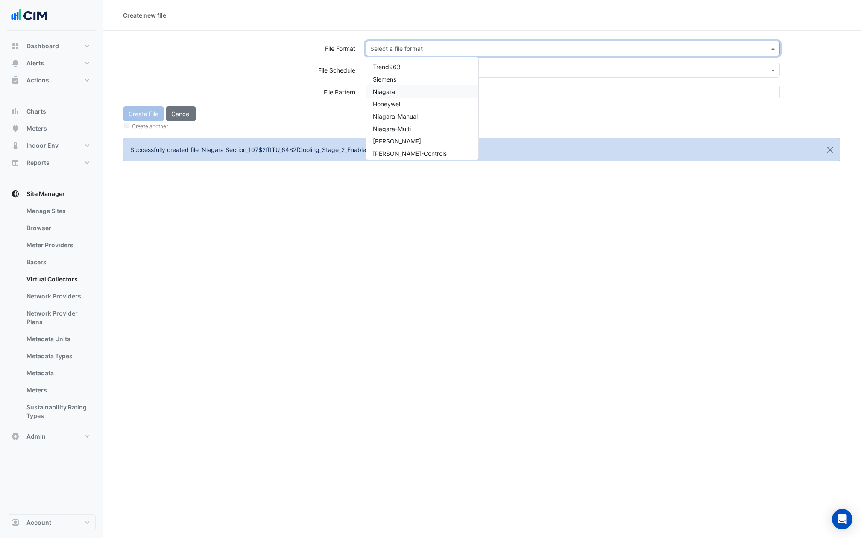
click at [378, 91] on span "Niagara" at bounding box center [384, 91] width 22 height 7
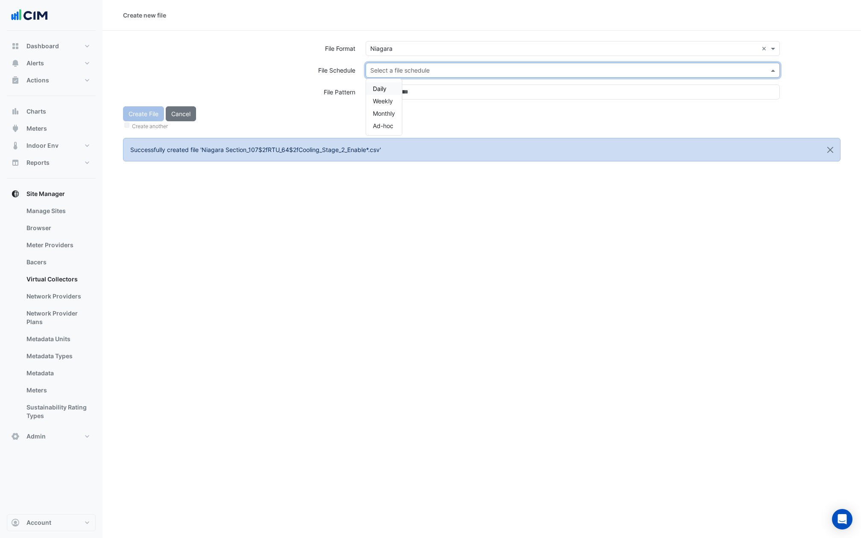
click at [378, 71] on input "text" at bounding box center [564, 70] width 388 height 9
click at [378, 85] on span "Daily" at bounding box center [380, 88] width 14 height 7
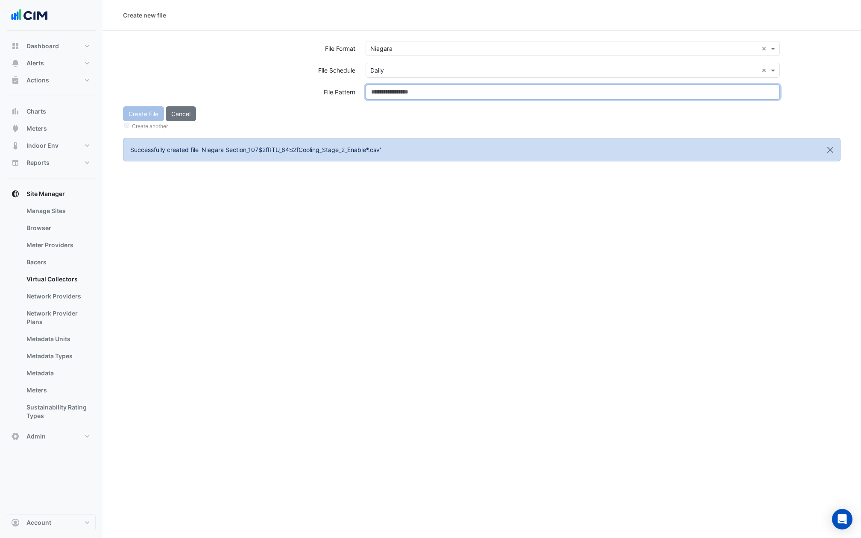
click at [378, 89] on input at bounding box center [573, 92] width 414 height 15
paste input "**********"
type input "**********"
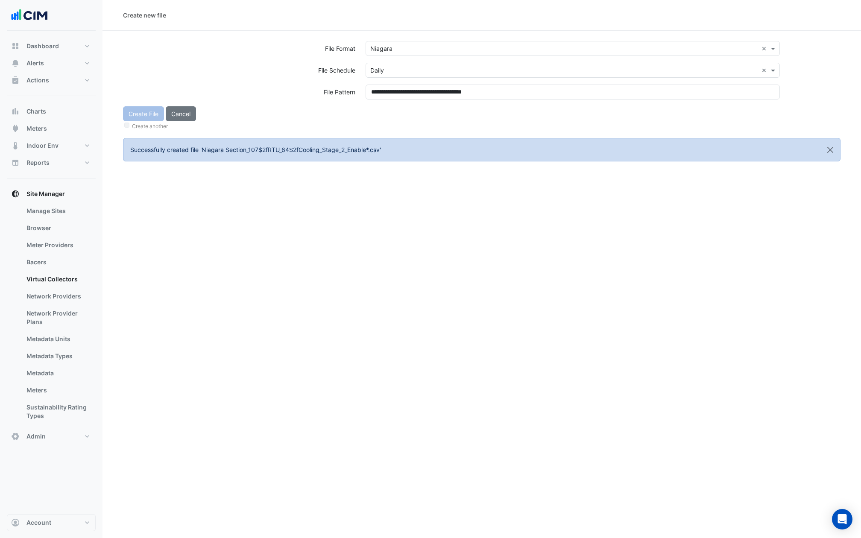
click at [381, 114] on div "Create File Cancel Create another" at bounding box center [482, 118] width 728 height 25
click at [136, 113] on button "Create File" at bounding box center [143, 113] width 41 height 15
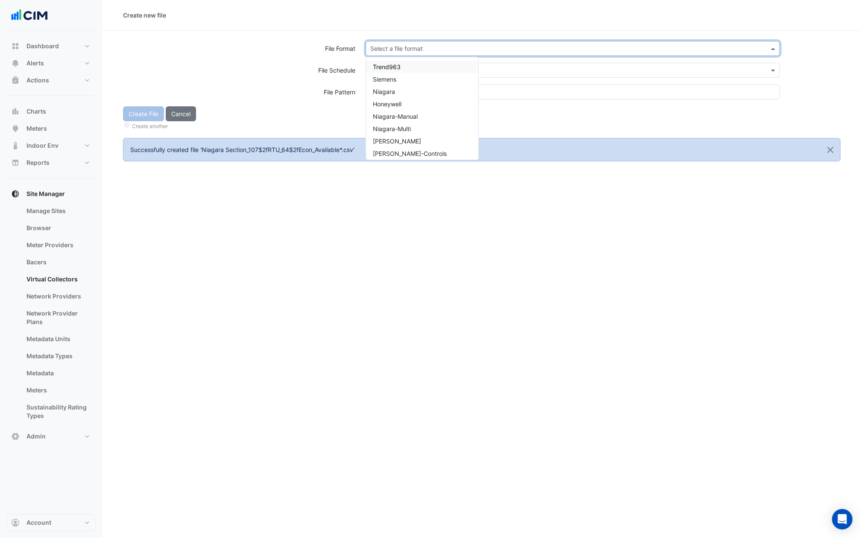
click at [387, 47] on input "text" at bounding box center [564, 48] width 388 height 9
click at [392, 94] on span "Niagara" at bounding box center [384, 91] width 22 height 7
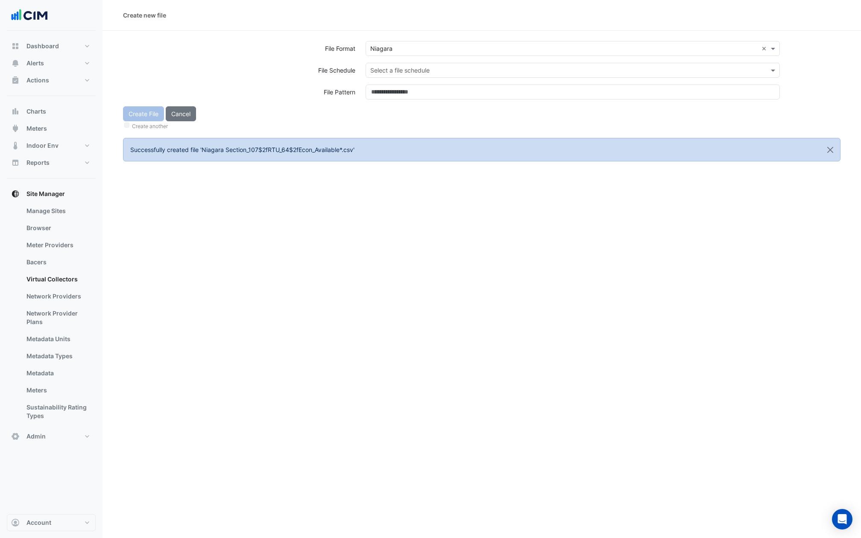
click at [392, 60] on div "Select a file format × Niagara ×" at bounding box center [573, 52] width 425 height 22
click at [392, 64] on div "Select a file schedule" at bounding box center [573, 70] width 414 height 15
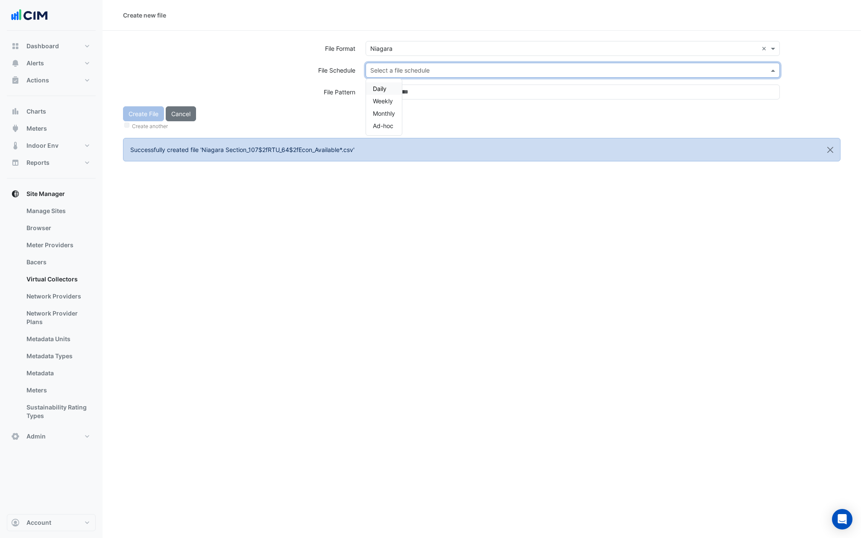
click at [384, 89] on span "Daily" at bounding box center [380, 88] width 14 height 7
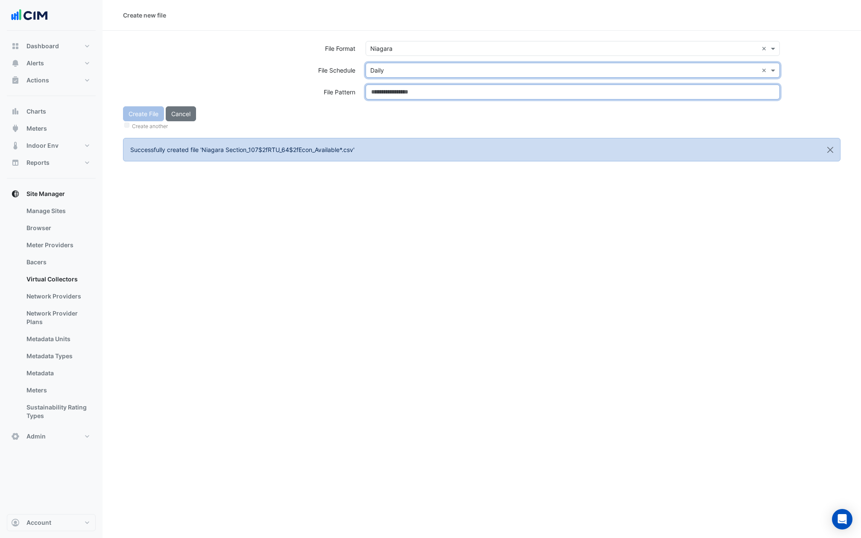
click at [384, 89] on input at bounding box center [573, 92] width 414 height 15
paste input "**********"
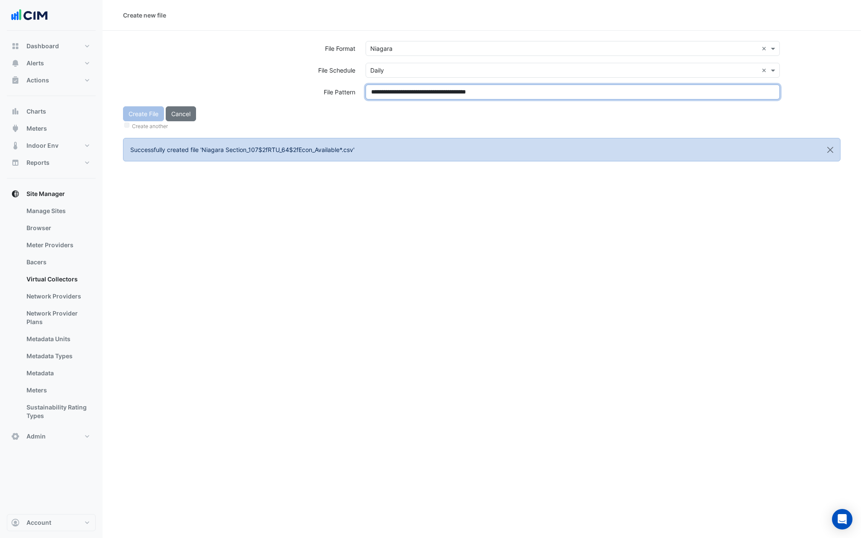
type input "**********"
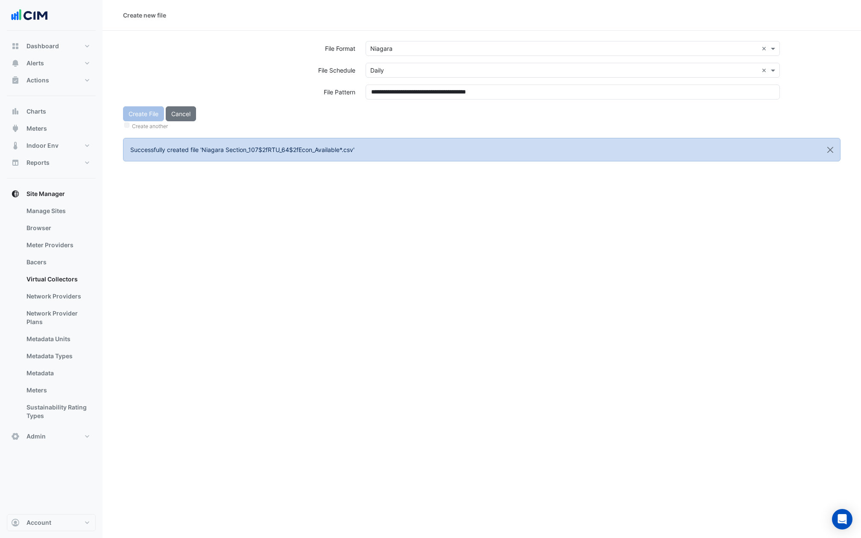
click at [384, 113] on div "Create File Cancel Create another" at bounding box center [482, 118] width 728 height 25
click at [146, 114] on button "Create File" at bounding box center [143, 113] width 41 height 15
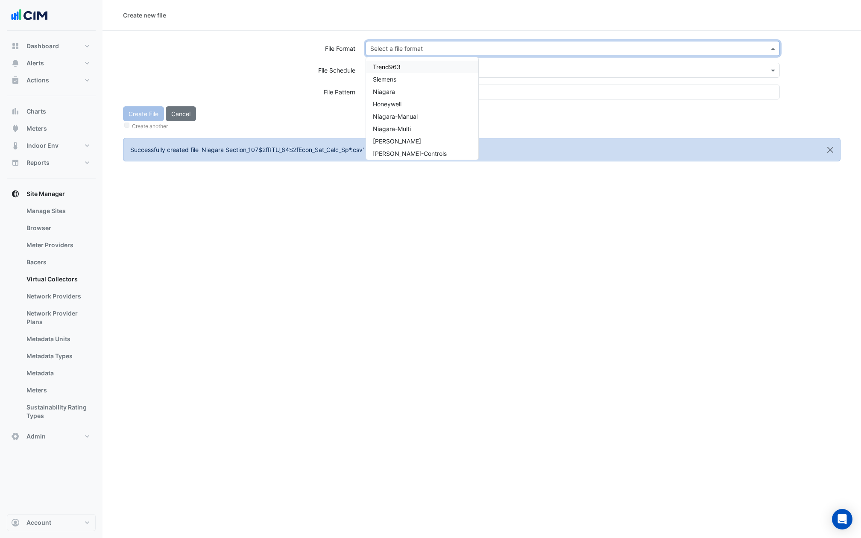
click at [382, 49] on input "text" at bounding box center [564, 48] width 388 height 9
click at [385, 94] on span "Niagara" at bounding box center [384, 91] width 22 height 7
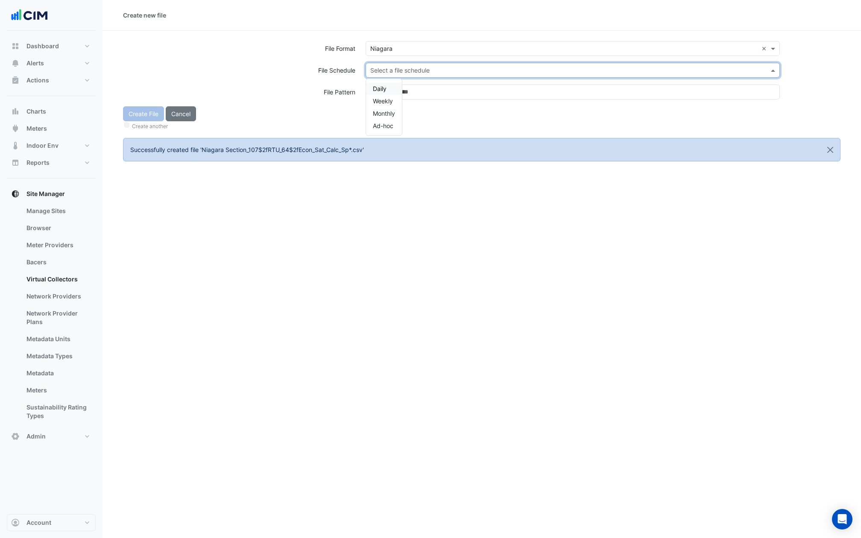
click at [384, 67] on input "text" at bounding box center [564, 70] width 388 height 9
click at [384, 90] on span "Daily" at bounding box center [380, 88] width 14 height 7
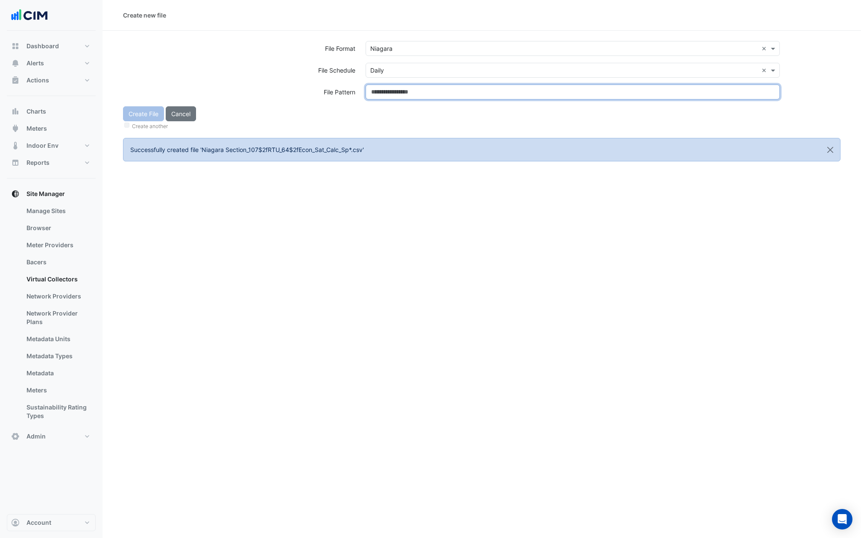
click at [384, 90] on input at bounding box center [573, 92] width 414 height 15
paste input "**********"
type input "**********"
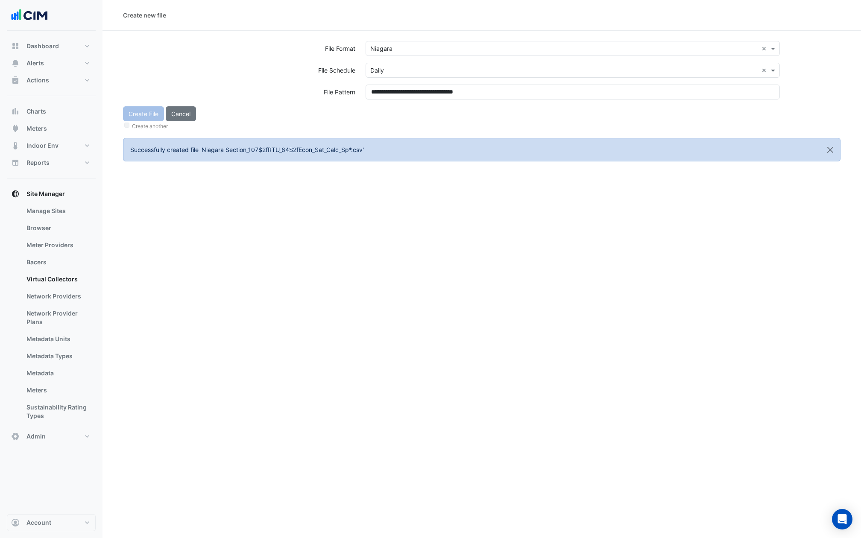
click at [384, 114] on div "Create File Cancel Create another" at bounding box center [482, 118] width 728 height 25
click at [153, 112] on button "Create File" at bounding box center [143, 113] width 41 height 15
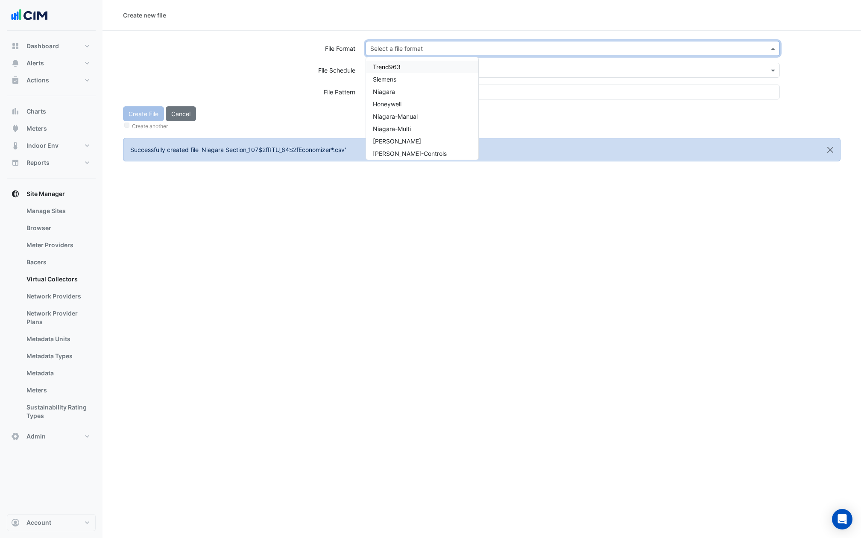
click at [418, 51] on input "text" at bounding box center [564, 48] width 388 height 9
click at [395, 90] on div "Niagara" at bounding box center [422, 91] width 112 height 12
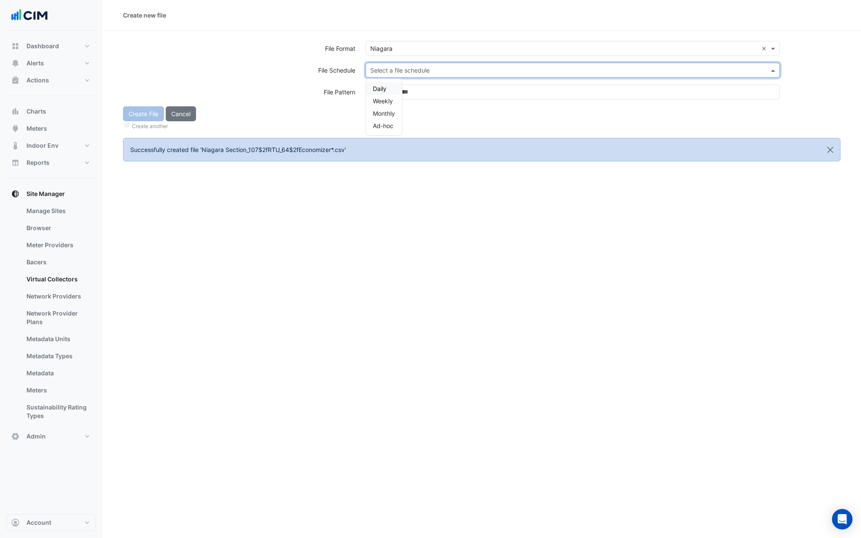
click at [395, 70] on input "text" at bounding box center [564, 70] width 388 height 9
click at [386, 88] on span "Daily" at bounding box center [380, 88] width 14 height 7
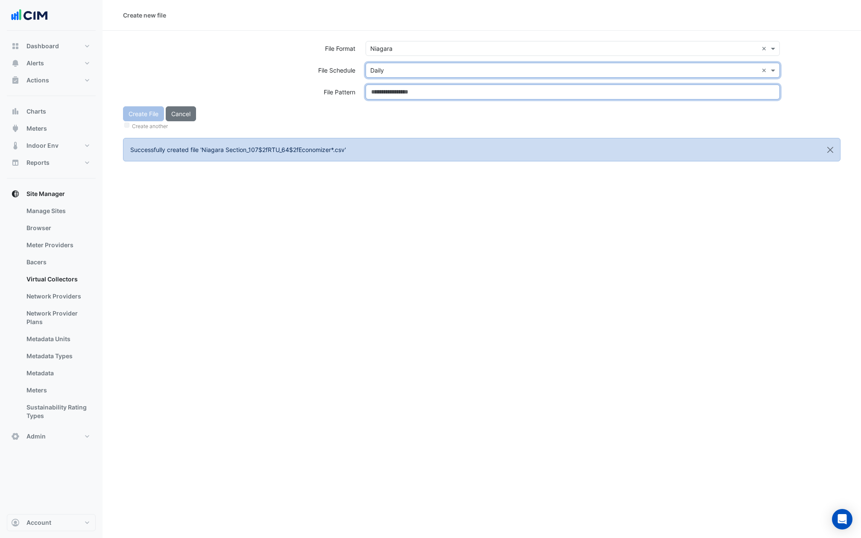
click at [386, 88] on input at bounding box center [573, 92] width 414 height 15
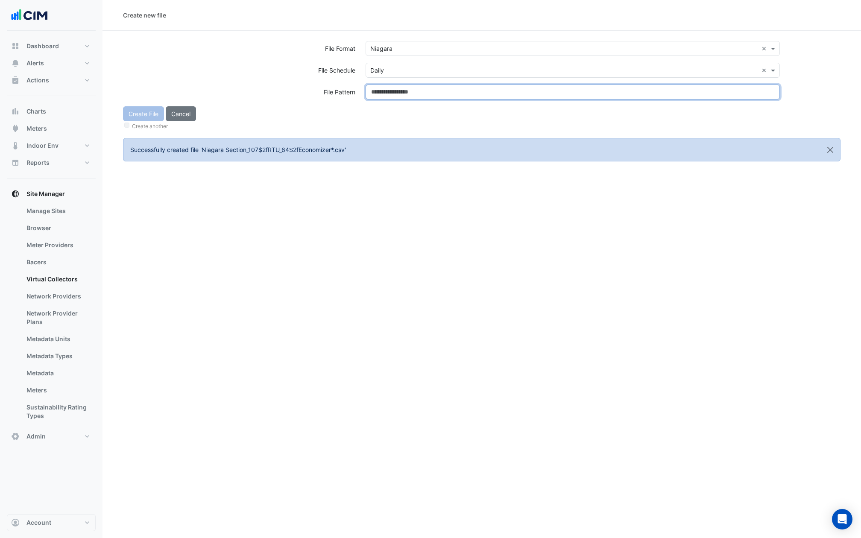
paste input "**********"
type input "**********"
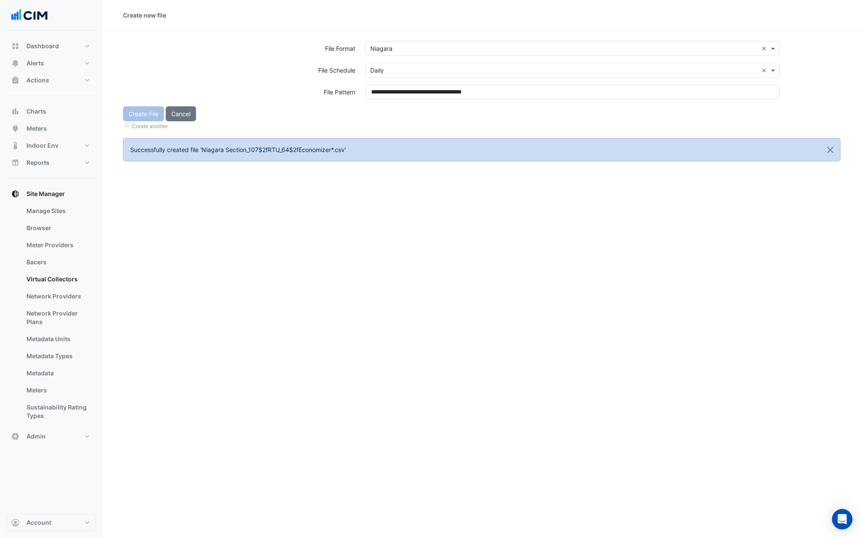
click at [386, 106] on div "Create File Cancel Create another" at bounding box center [482, 118] width 728 height 25
click at [146, 112] on button "Create File" at bounding box center [143, 113] width 41 height 15
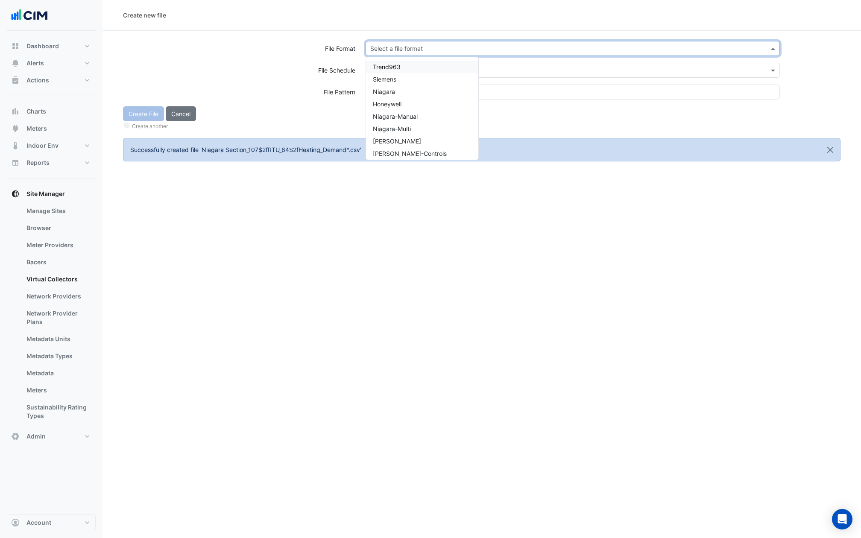
click at [414, 45] on input "text" at bounding box center [564, 48] width 388 height 9
click at [404, 96] on div "Niagara" at bounding box center [422, 91] width 112 height 12
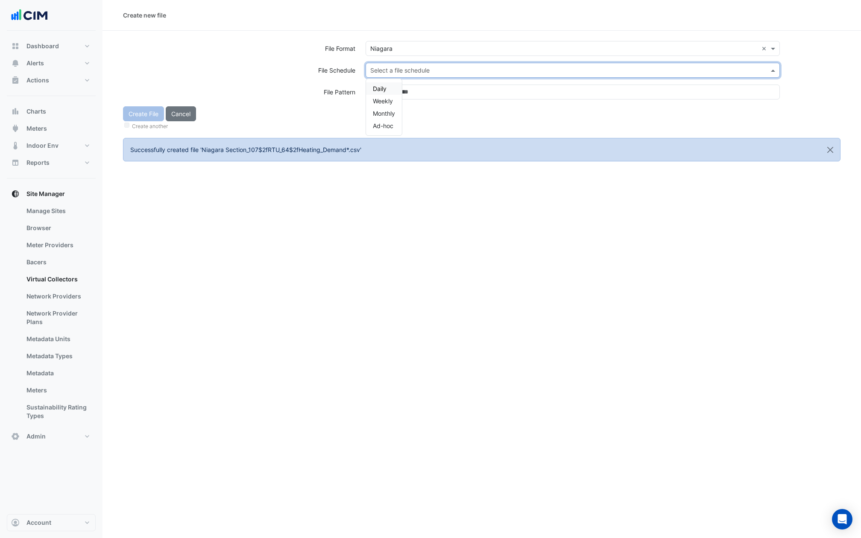
click at [404, 72] on input "text" at bounding box center [564, 70] width 388 height 9
click at [390, 88] on div "Daily" at bounding box center [384, 88] width 36 height 12
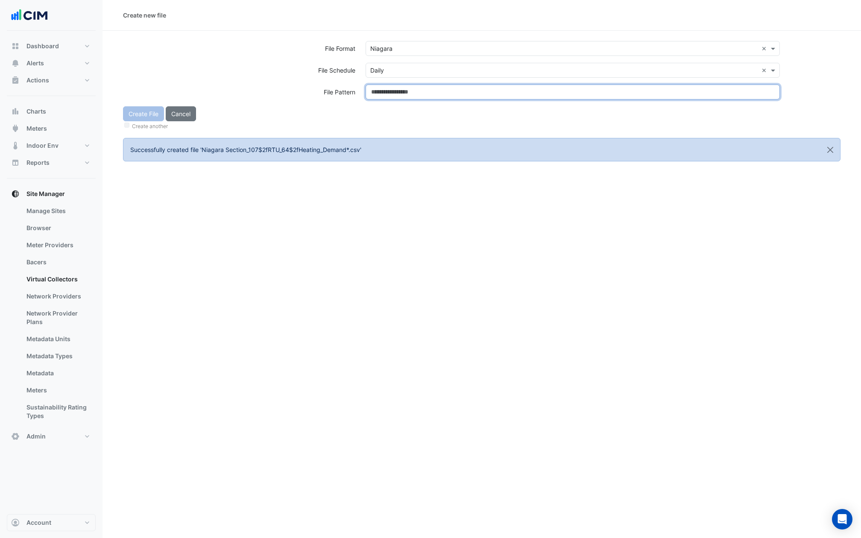
click at [390, 88] on input at bounding box center [573, 92] width 414 height 15
paste input "**********"
type input "**********"
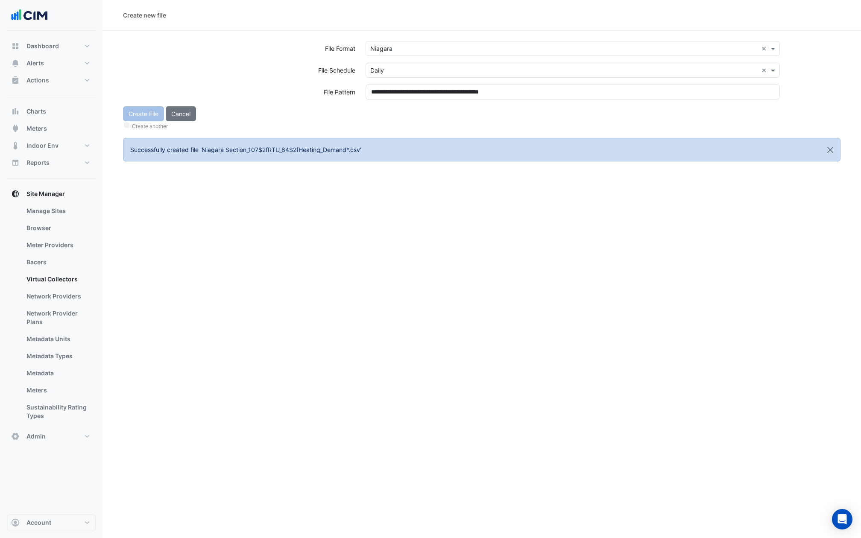
click at [393, 113] on div "Create File Cancel Create another" at bounding box center [482, 118] width 728 height 25
click at [144, 113] on button "Create File" at bounding box center [143, 113] width 41 height 15
click at [394, 49] on input "text" at bounding box center [564, 48] width 388 height 9
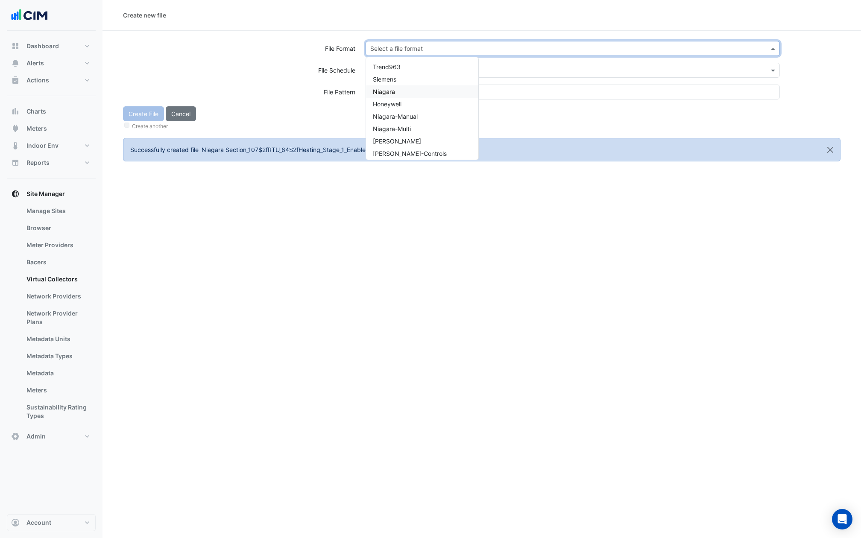
click at [396, 94] on div "Niagara" at bounding box center [422, 91] width 112 height 12
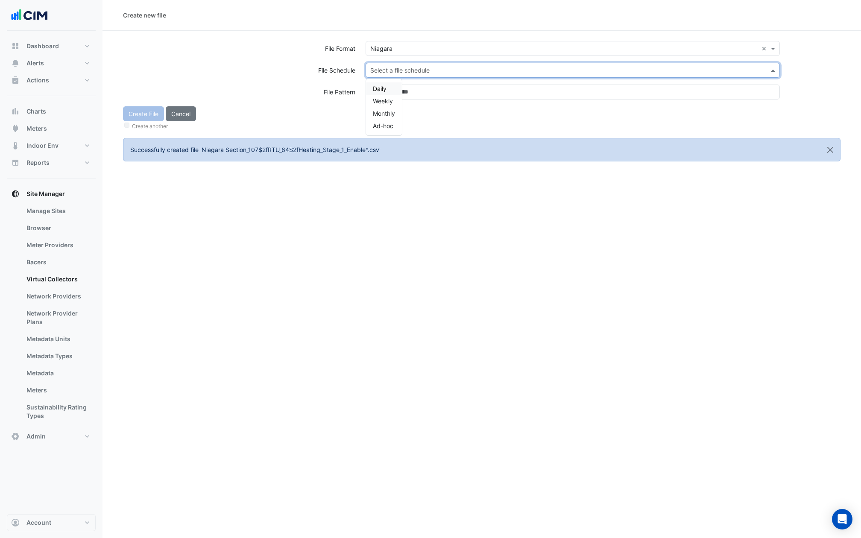
click at [398, 69] on input "text" at bounding box center [564, 70] width 388 height 9
click at [388, 85] on div "Daily" at bounding box center [384, 88] width 36 height 12
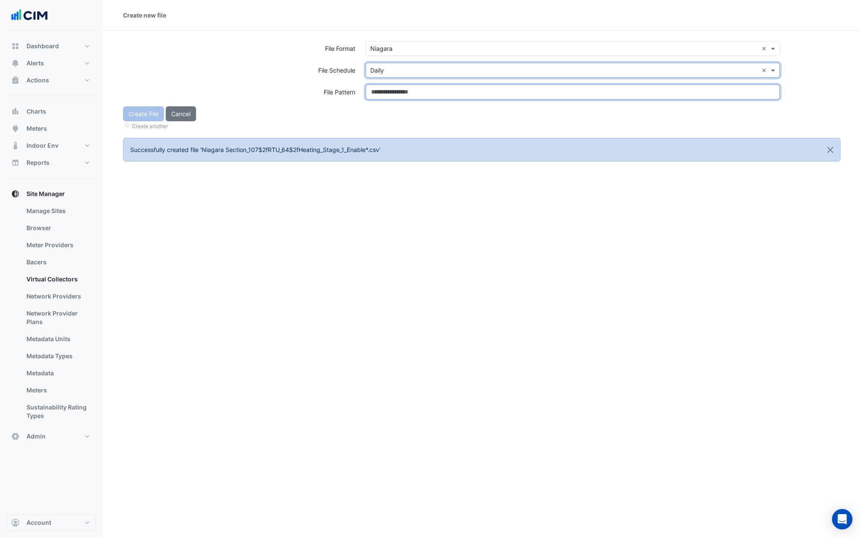
click at [388, 92] on input at bounding box center [573, 92] width 414 height 15
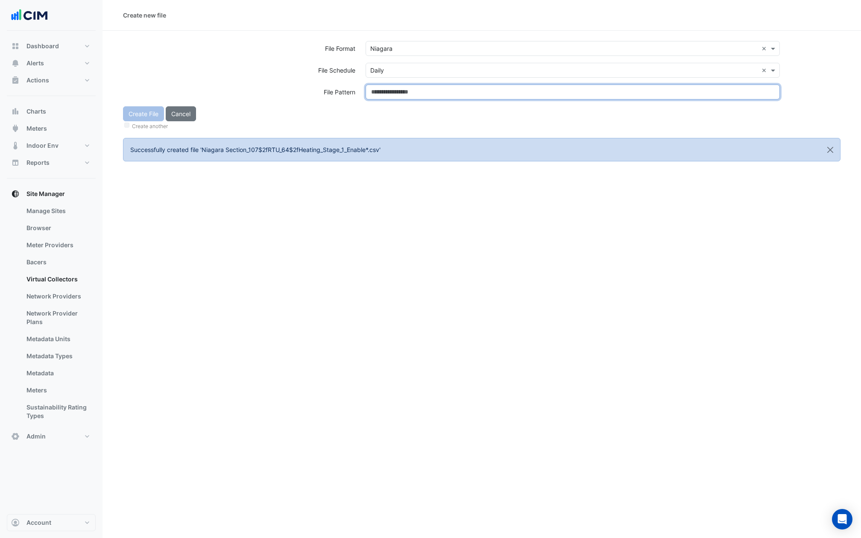
paste input "**********"
type input "**********"
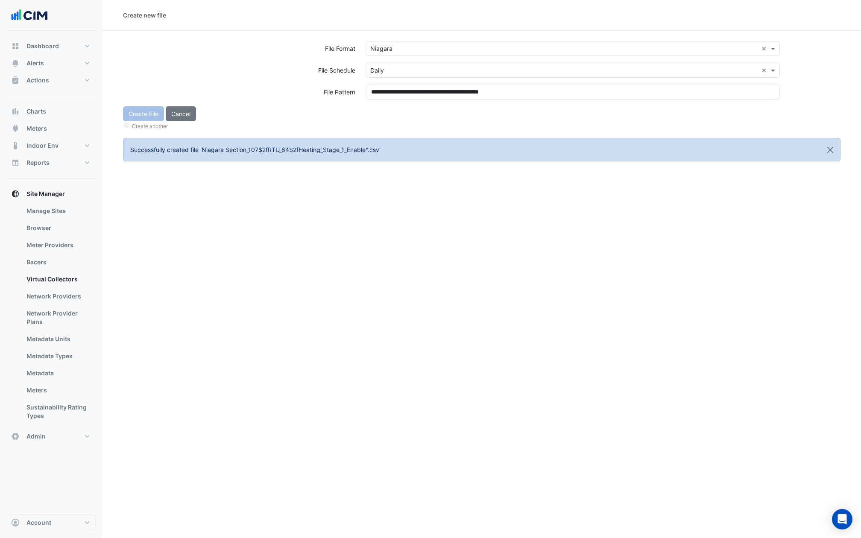
click at [388, 117] on div "Create File Cancel Create another" at bounding box center [482, 118] width 728 height 25
click at [150, 116] on button "Create File" at bounding box center [143, 113] width 41 height 15
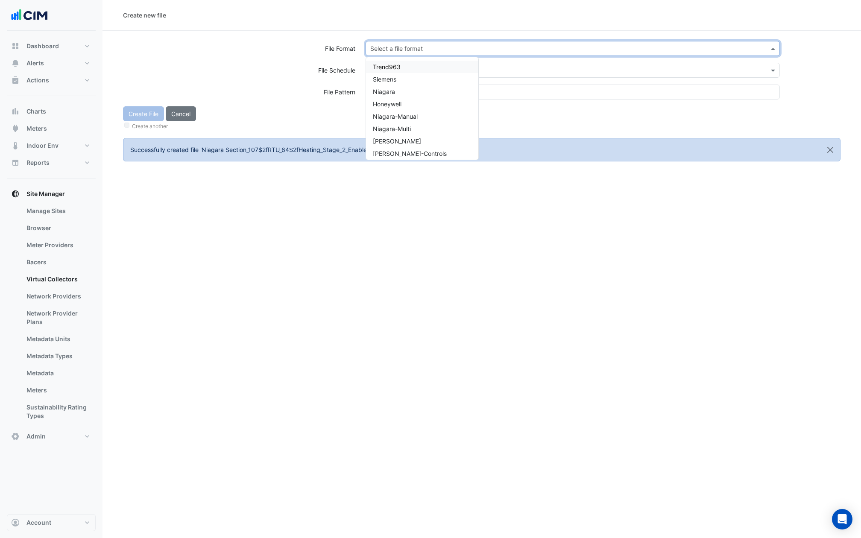
click at [414, 46] on input "text" at bounding box center [564, 48] width 388 height 9
click at [405, 94] on div "Niagara" at bounding box center [422, 91] width 112 height 12
click at [402, 69] on input "text" at bounding box center [564, 70] width 388 height 9
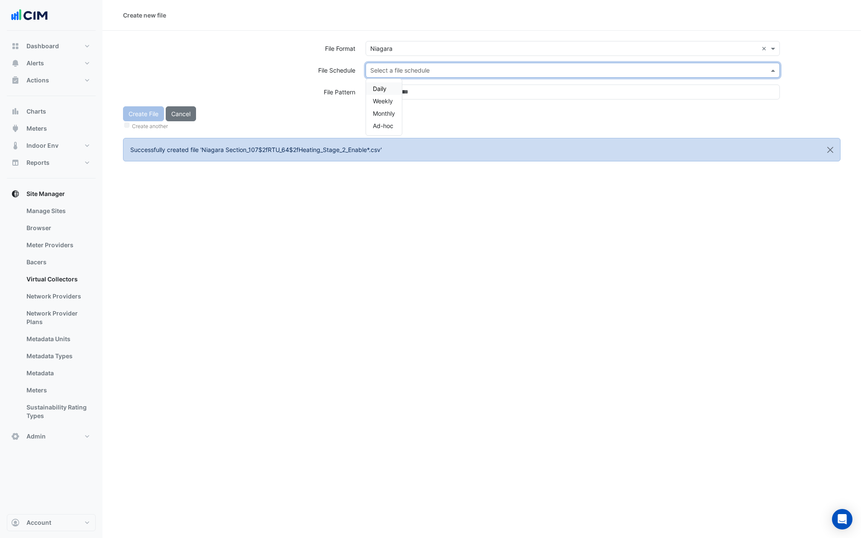
click at [390, 89] on div "Daily" at bounding box center [384, 88] width 36 height 12
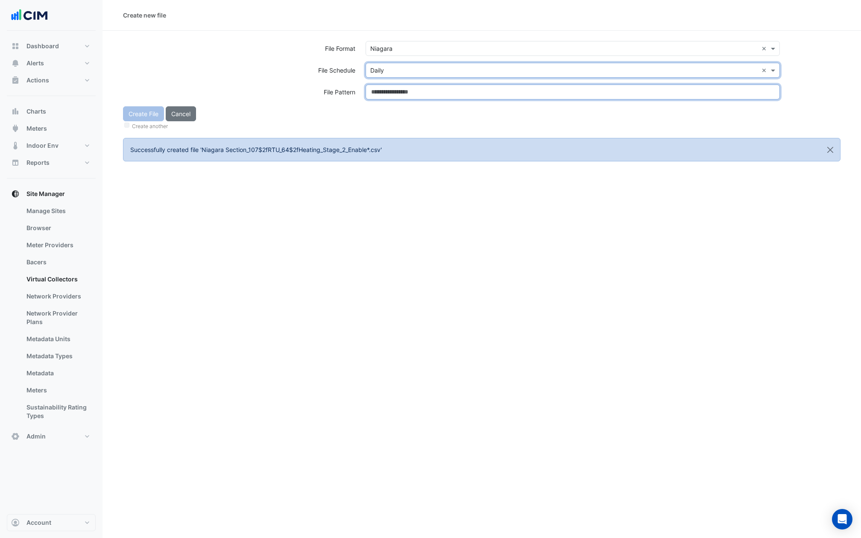
click at [390, 89] on input at bounding box center [573, 92] width 414 height 15
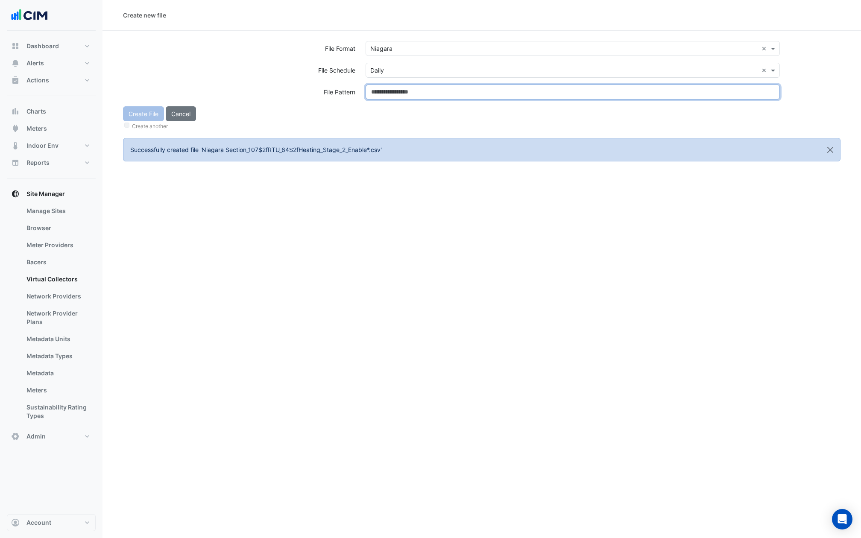
paste input "**********"
type input "**********"
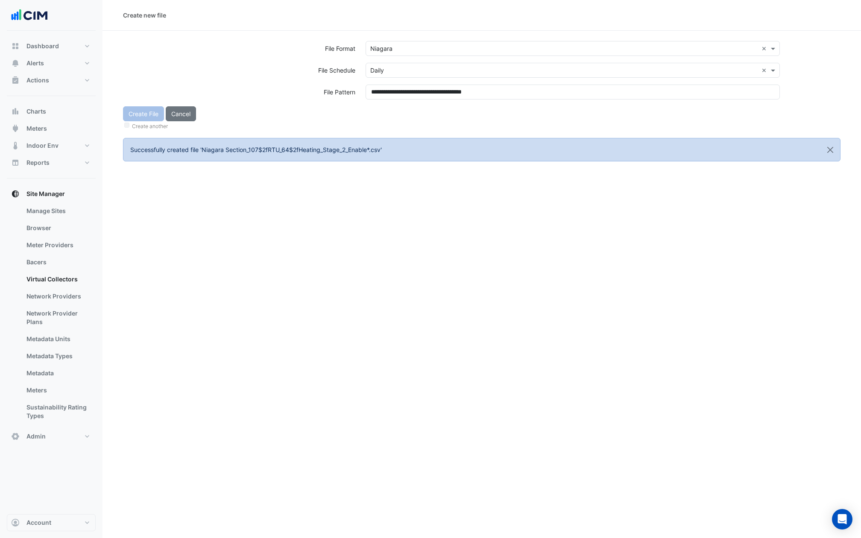
click at [394, 103] on div "**********" at bounding box center [573, 96] width 425 height 22
click at [147, 112] on button "Create File" at bounding box center [143, 113] width 41 height 15
click at [461, 53] on div "Select a file format" at bounding box center [573, 48] width 414 height 15
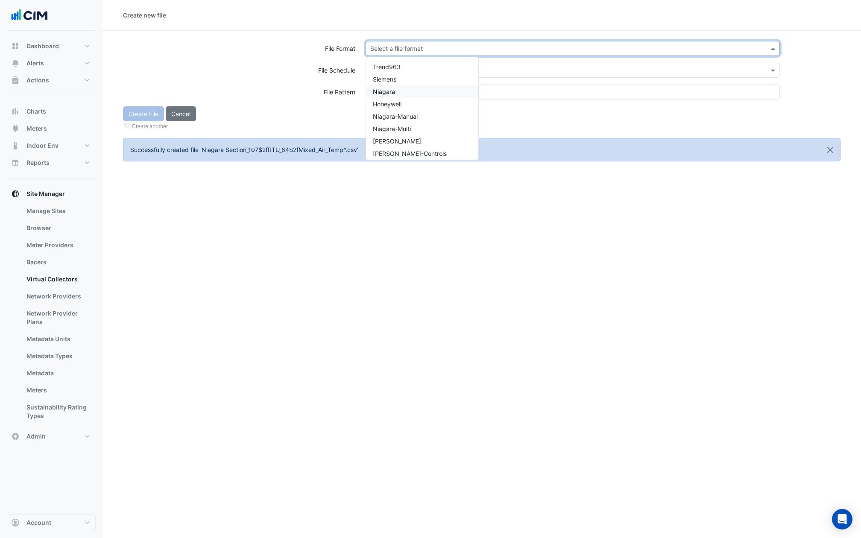
click at [385, 94] on span "Niagara" at bounding box center [384, 91] width 22 height 7
click at [387, 73] on input "text" at bounding box center [564, 70] width 388 height 9
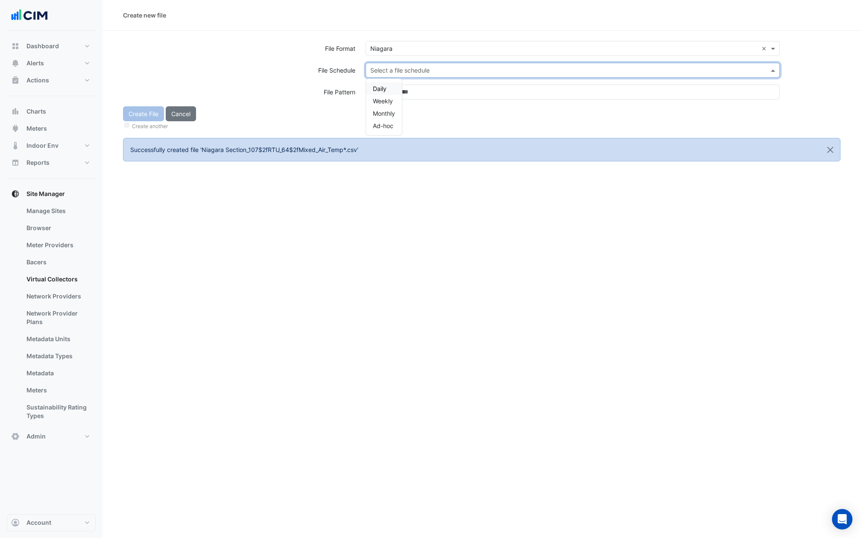
click at [383, 85] on span "Daily" at bounding box center [380, 88] width 14 height 7
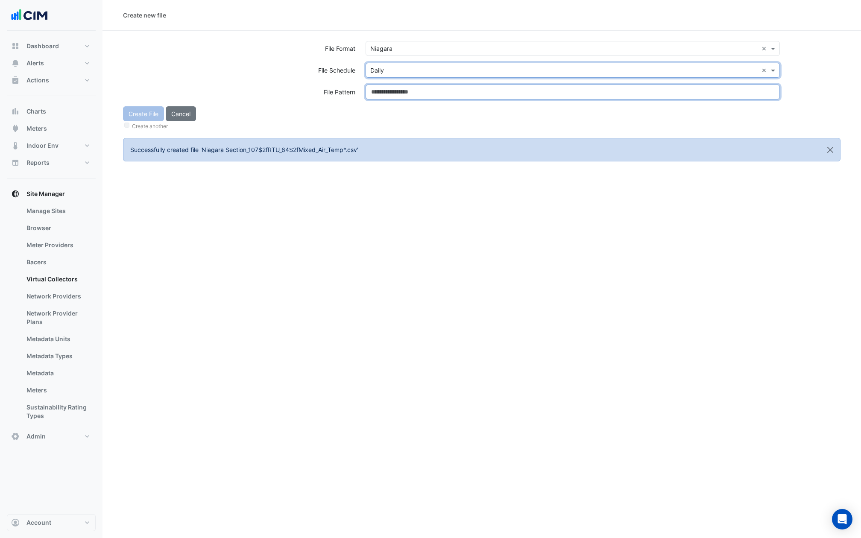
click at [383, 85] on input at bounding box center [573, 92] width 414 height 15
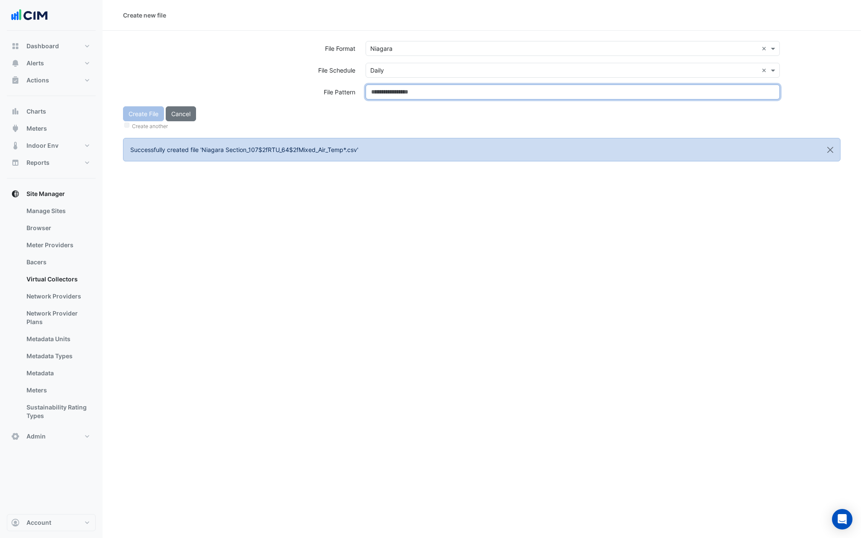
paste input "**********"
click at [383, 98] on input "**********" at bounding box center [573, 92] width 414 height 15
type input "**********"
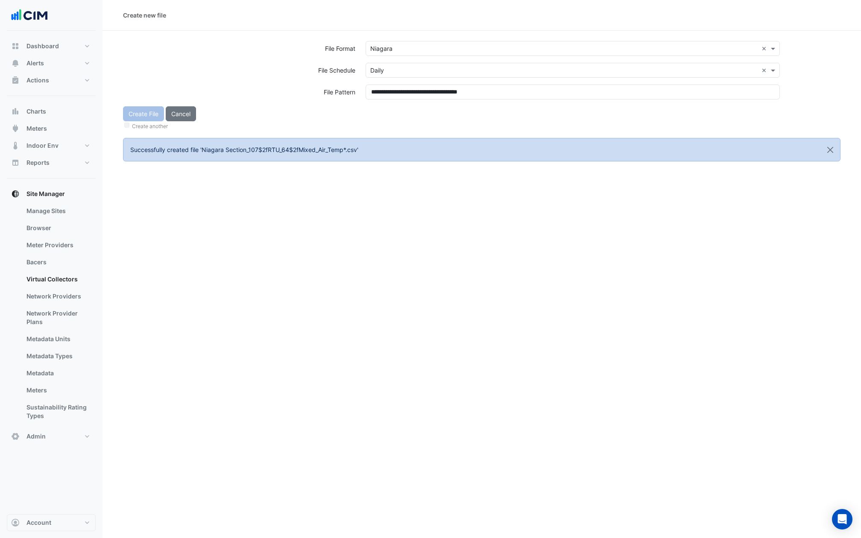
click at [383, 106] on div "Create File Cancel Create another" at bounding box center [482, 118] width 728 height 25
click at [145, 117] on button "Create File" at bounding box center [143, 113] width 41 height 15
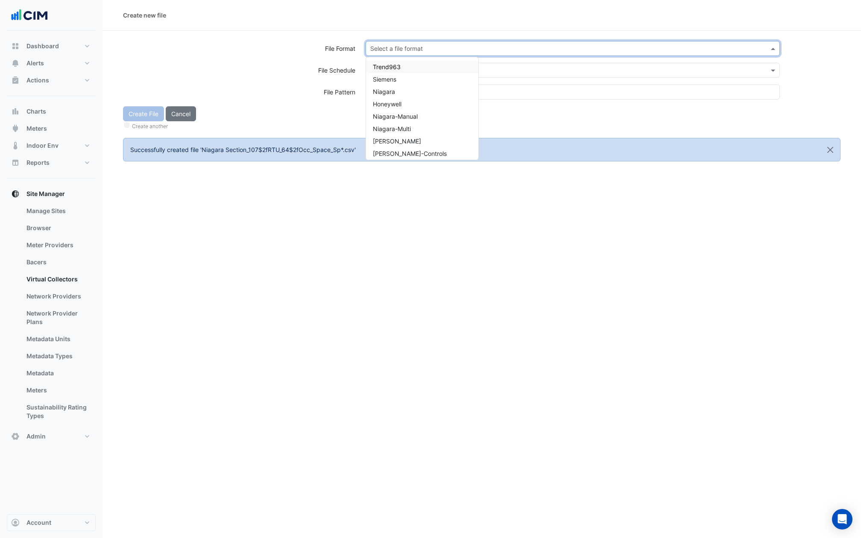
click at [412, 45] on input "text" at bounding box center [564, 48] width 388 height 9
click at [385, 93] on span "Niagara" at bounding box center [384, 91] width 22 height 7
click at [385, 69] on input "text" at bounding box center [564, 70] width 388 height 9
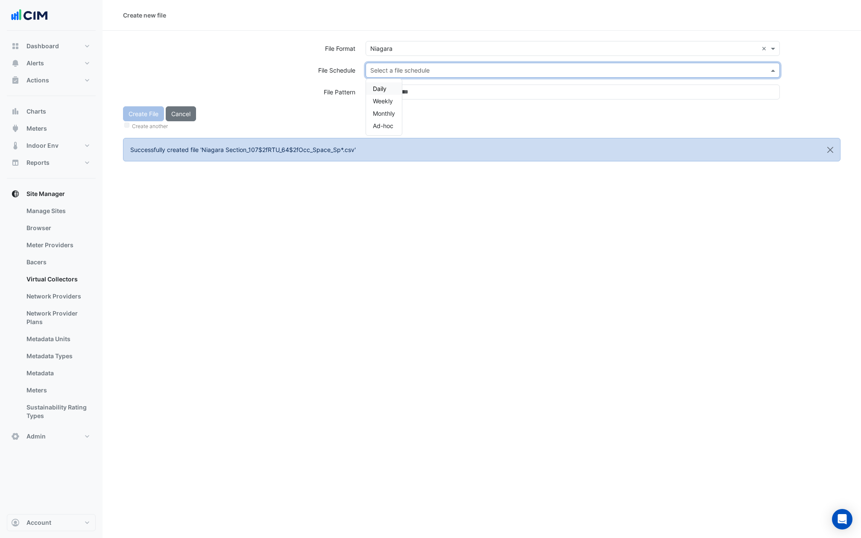
click at [382, 83] on div "Daily" at bounding box center [384, 88] width 36 height 12
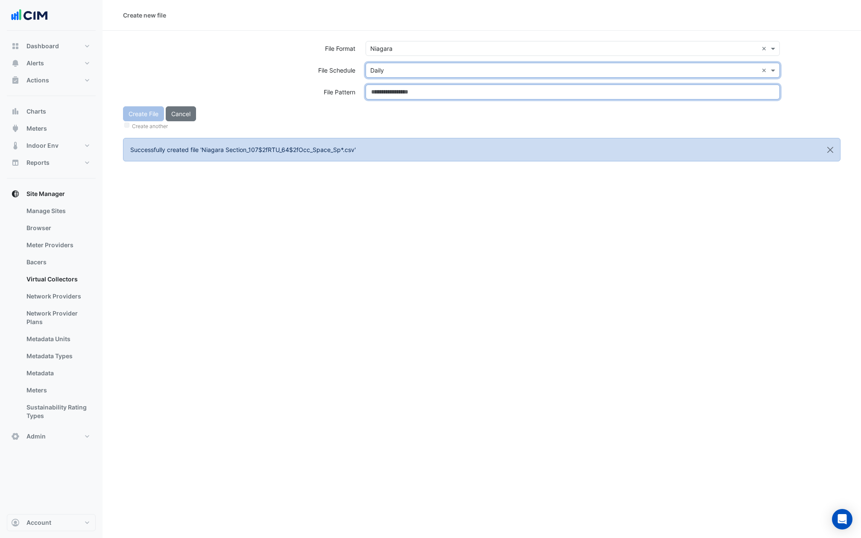
click at [382, 89] on input at bounding box center [573, 92] width 414 height 15
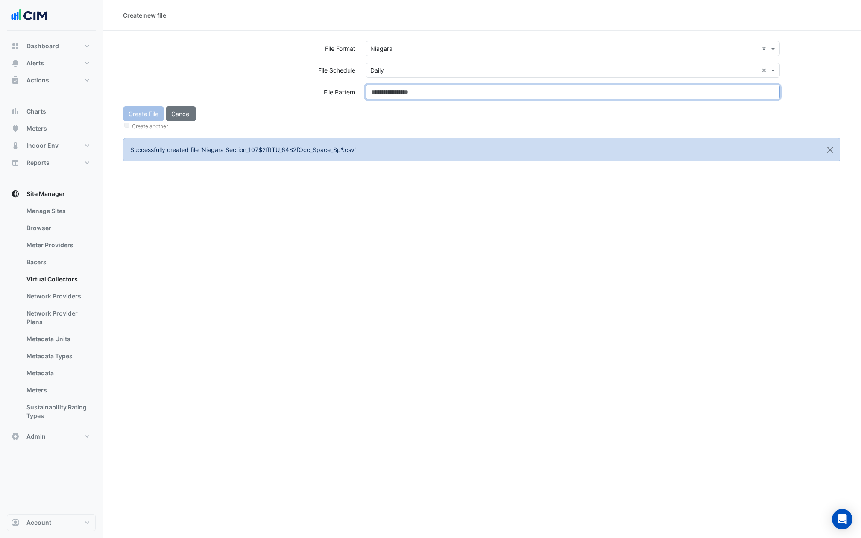
paste input "**********"
type input "**********"
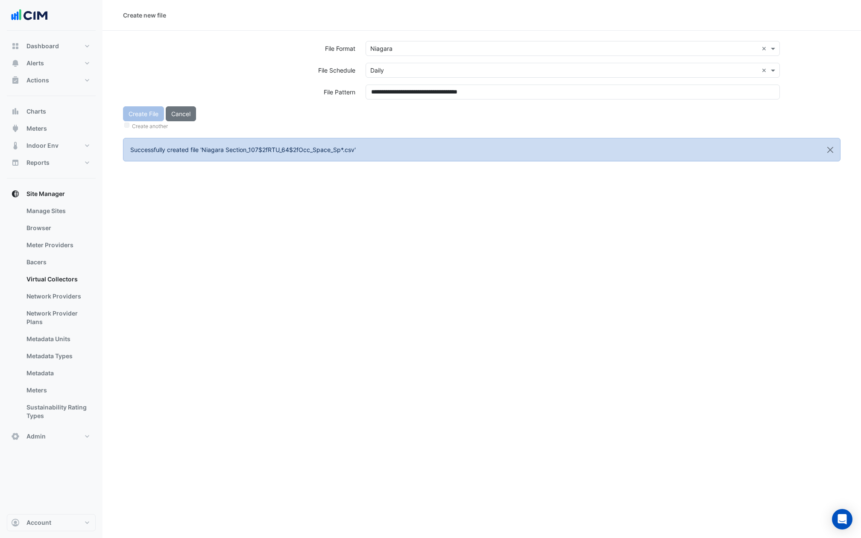
click at [384, 112] on div "Create File Cancel Create another" at bounding box center [482, 118] width 728 height 25
click at [143, 116] on div "Create File Cancel Create another" at bounding box center [482, 118] width 728 height 25
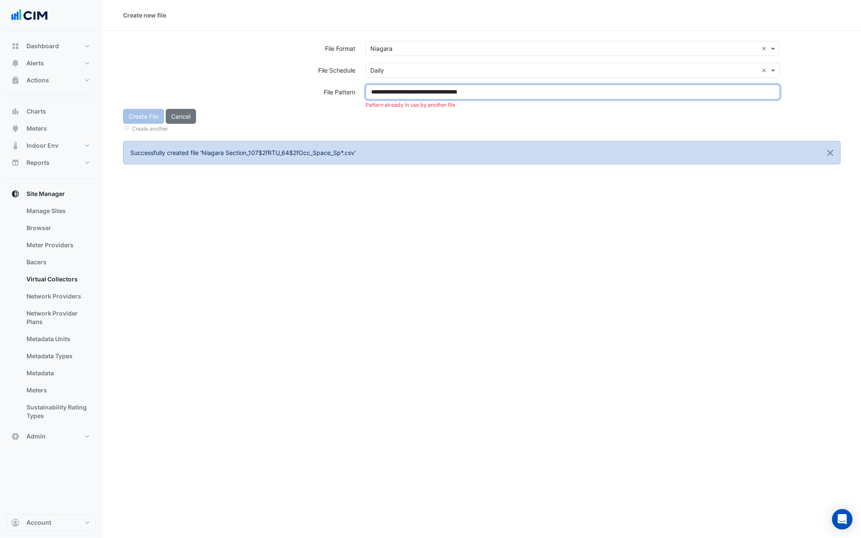
click at [424, 86] on input "**********" at bounding box center [573, 92] width 414 height 15
paste input "**********"
type input "**********"
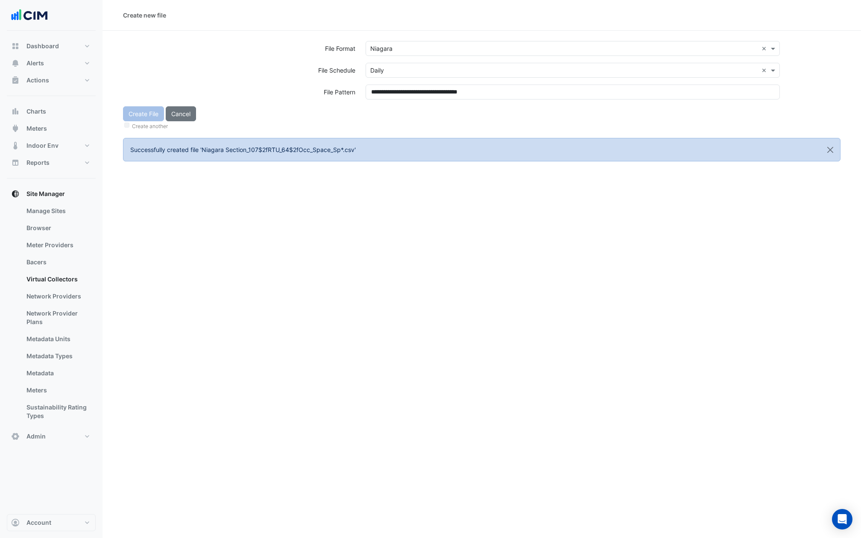
click at [334, 140] on ngb-alert "Successfully created file 'Niagara Section_107$2fRTU_64$2fOcc_Space_Sp*.csv'" at bounding box center [482, 150] width 718 height 24
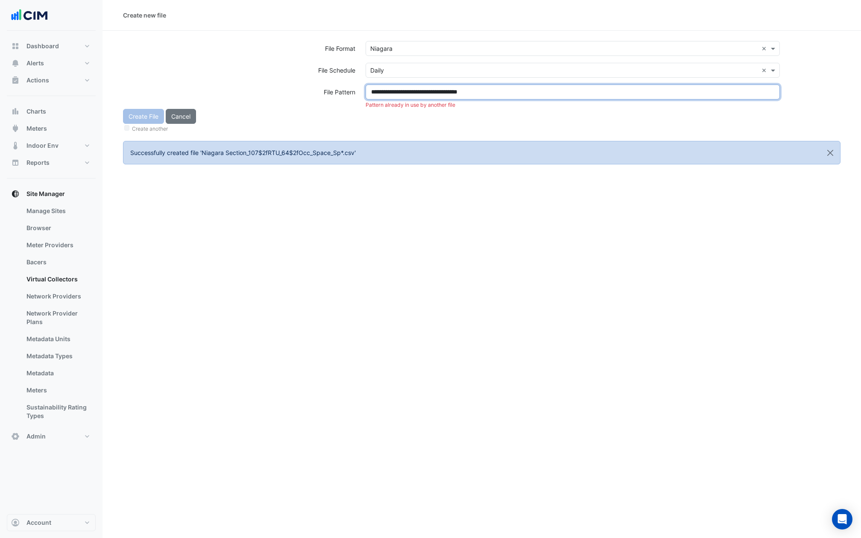
click at [486, 91] on input "**********" at bounding box center [573, 92] width 414 height 15
click at [427, 91] on input at bounding box center [573, 92] width 414 height 15
paste input "**********"
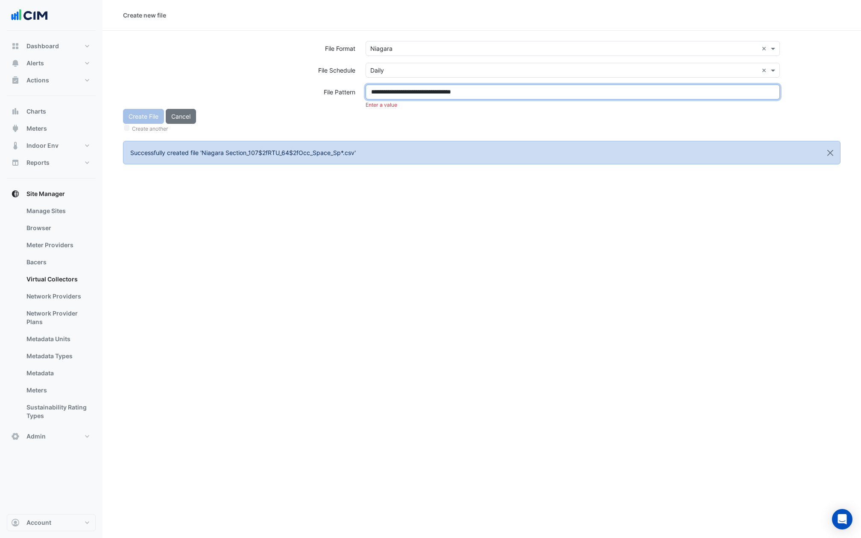
type input "**********"
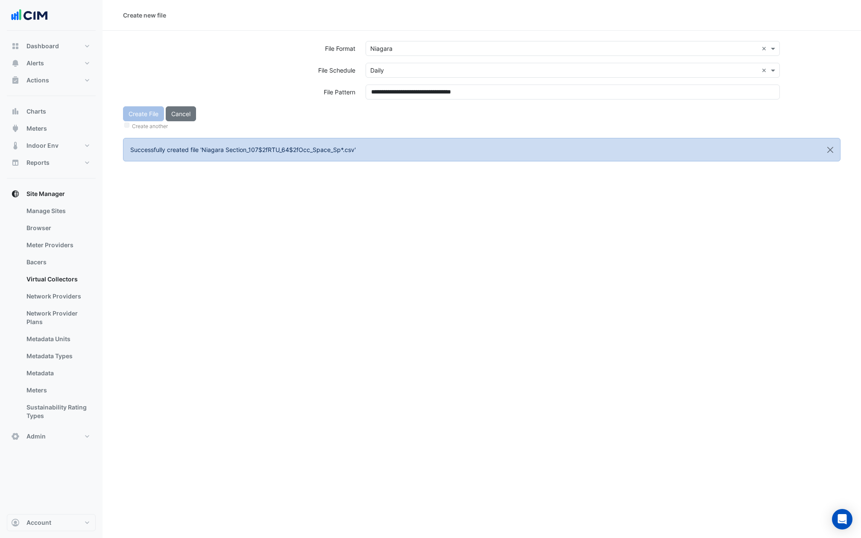
click at [434, 115] on div "Create File Cancel Create another" at bounding box center [482, 118] width 728 height 25
click at [151, 116] on button "Create File" at bounding box center [143, 113] width 41 height 15
click at [423, 48] on input "text" at bounding box center [564, 48] width 388 height 9
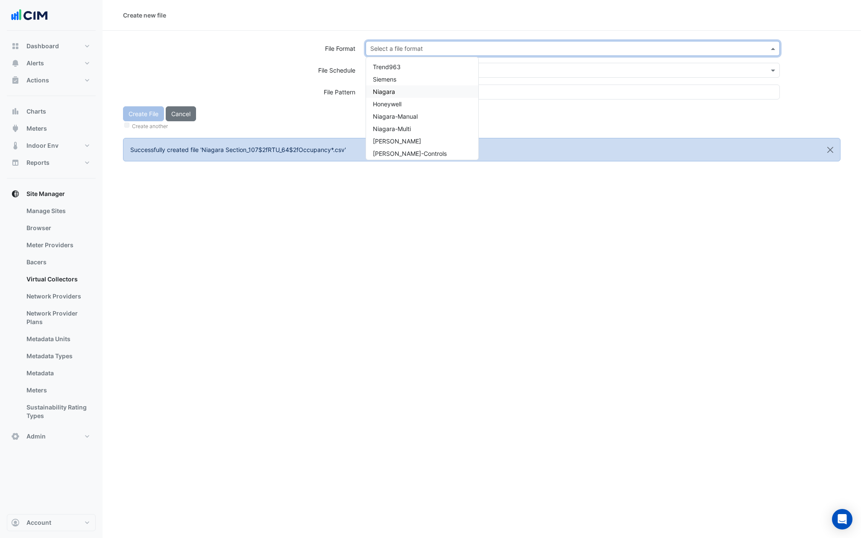
click at [388, 89] on span "Niagara" at bounding box center [384, 91] width 22 height 7
click at [388, 72] on input "text" at bounding box center [564, 70] width 388 height 9
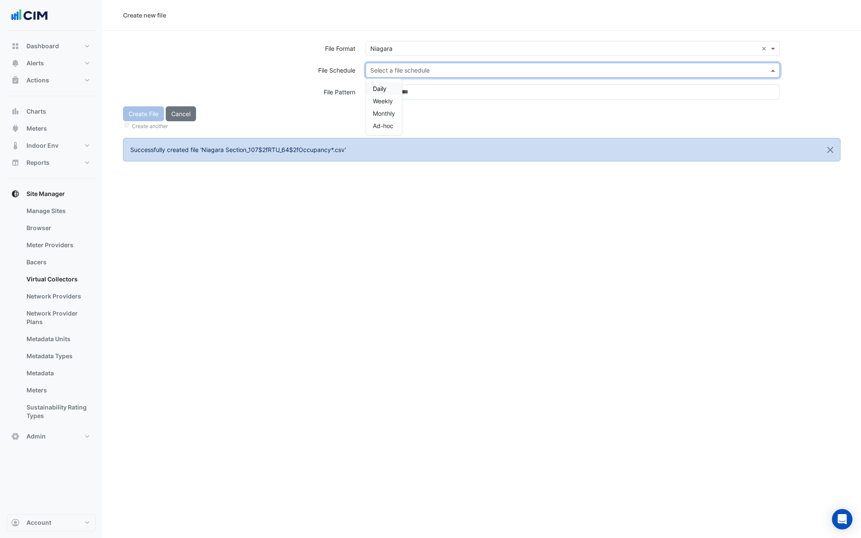
click at [387, 82] on div "Daily" at bounding box center [384, 88] width 36 height 12
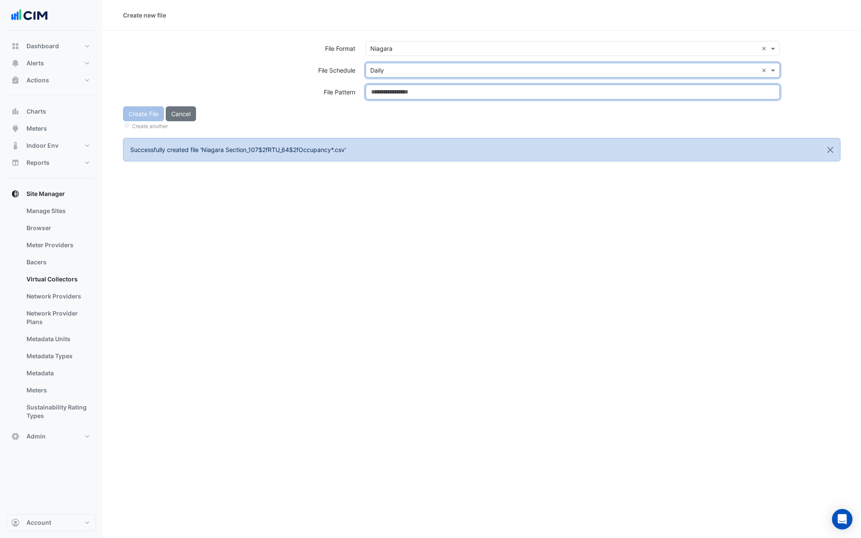
click at [387, 87] on input at bounding box center [573, 92] width 414 height 15
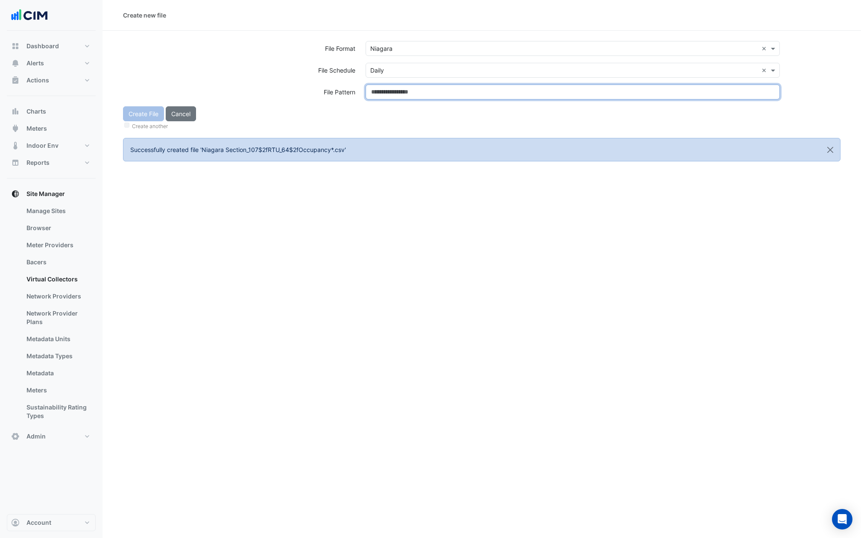
paste input "**********"
type input "**********"
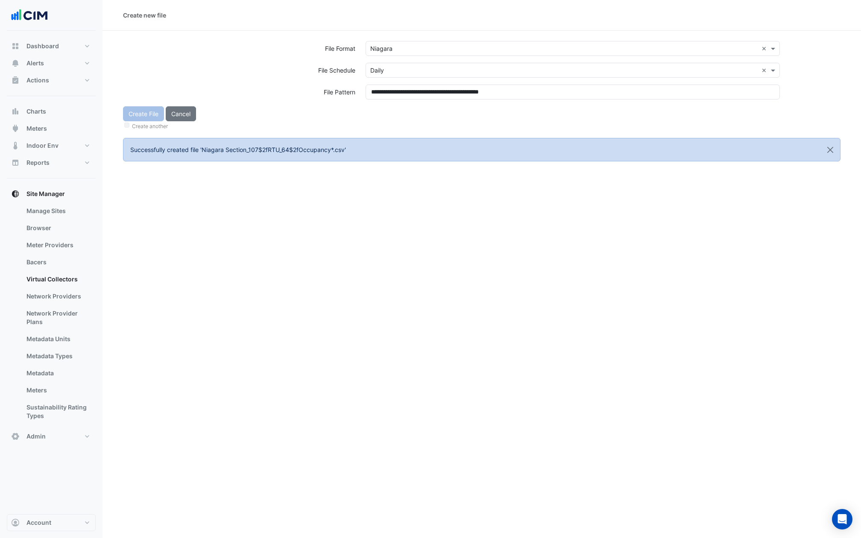
click at [387, 110] on div "Create File Cancel Create another" at bounding box center [482, 118] width 728 height 25
click at [149, 112] on button "Create File" at bounding box center [143, 113] width 41 height 15
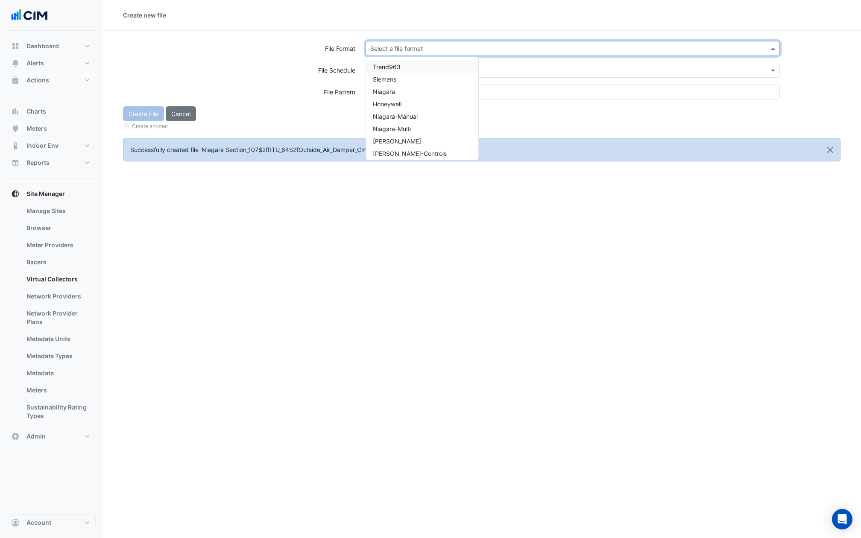
click at [394, 46] on input "text" at bounding box center [564, 48] width 388 height 9
click at [392, 89] on span "Niagara" at bounding box center [384, 91] width 22 height 7
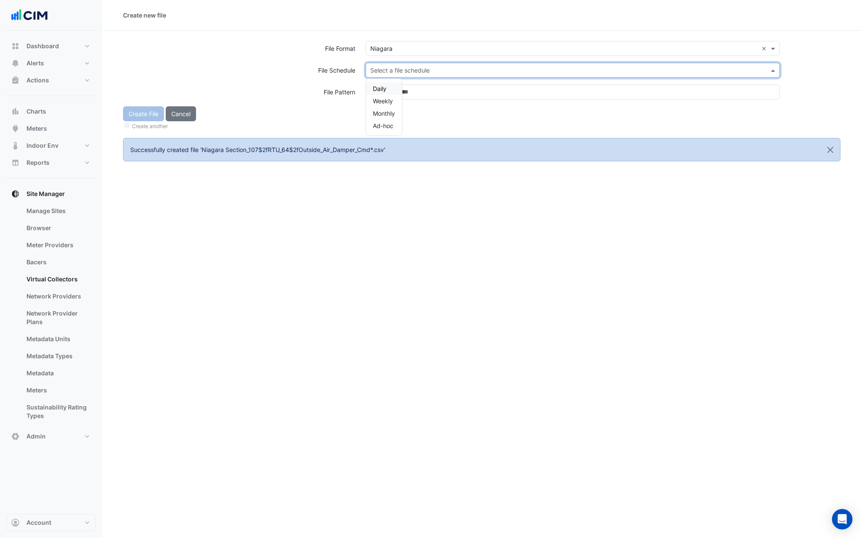
click at [392, 73] on input "text" at bounding box center [564, 70] width 388 height 9
click at [389, 86] on div "Daily" at bounding box center [384, 88] width 36 height 12
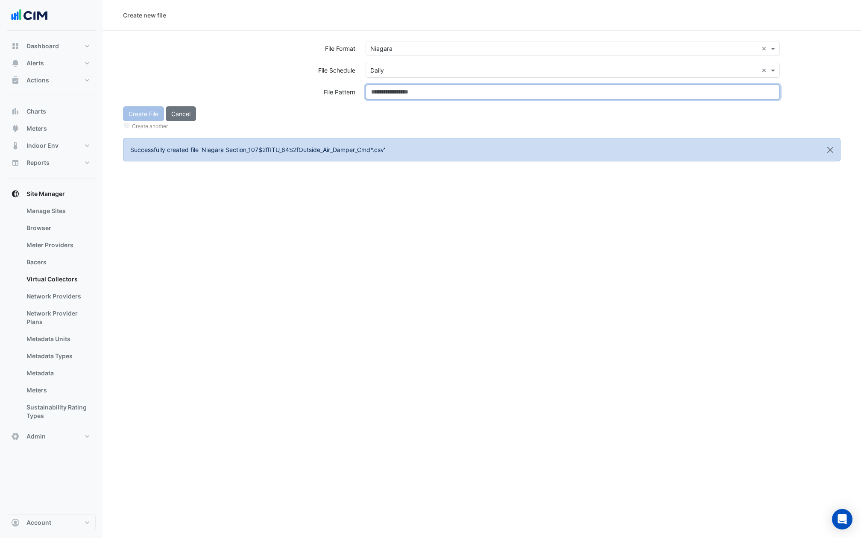
click at [389, 86] on input at bounding box center [573, 92] width 414 height 15
paste input "**********"
type input "**********"
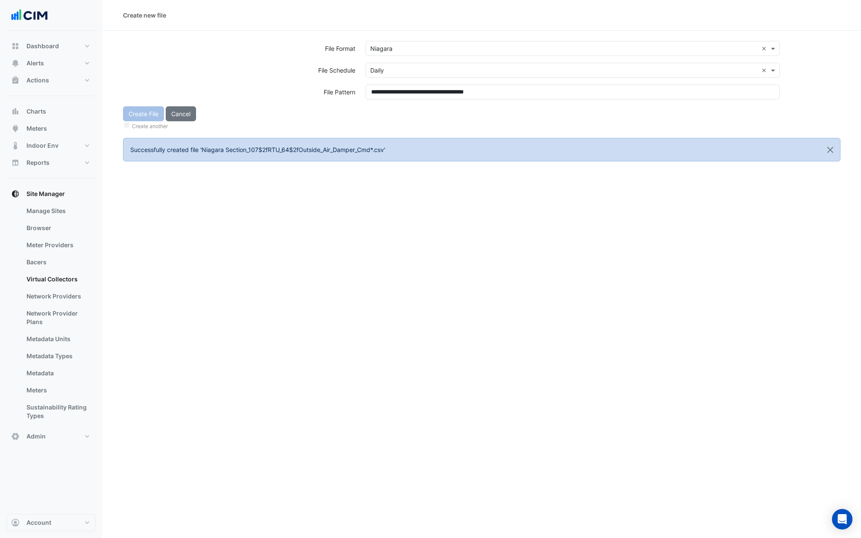
click at [390, 101] on div "**********" at bounding box center [573, 96] width 425 height 22
click at [144, 116] on div "Create File Cancel Create another" at bounding box center [482, 118] width 728 height 25
click at [144, 116] on button "Create File" at bounding box center [143, 113] width 41 height 15
click at [412, 50] on input "text" at bounding box center [564, 48] width 388 height 9
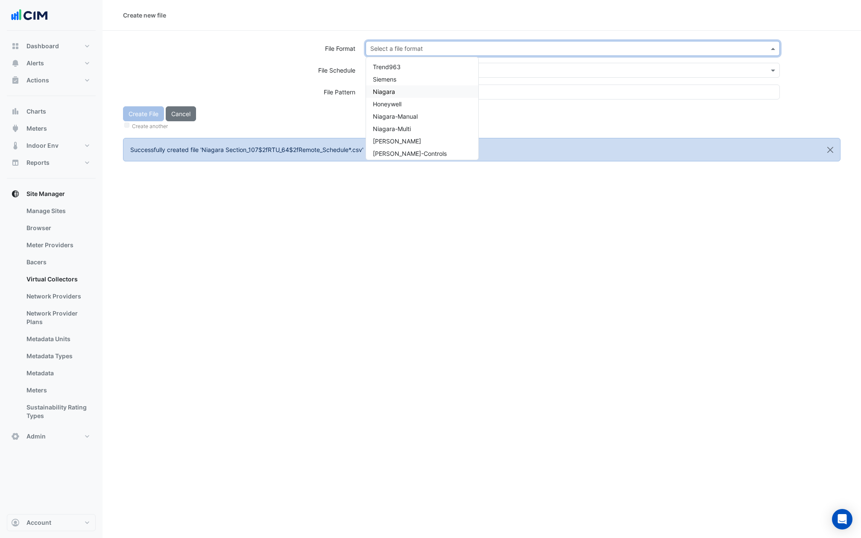
click at [397, 94] on div "Niagara" at bounding box center [422, 91] width 112 height 12
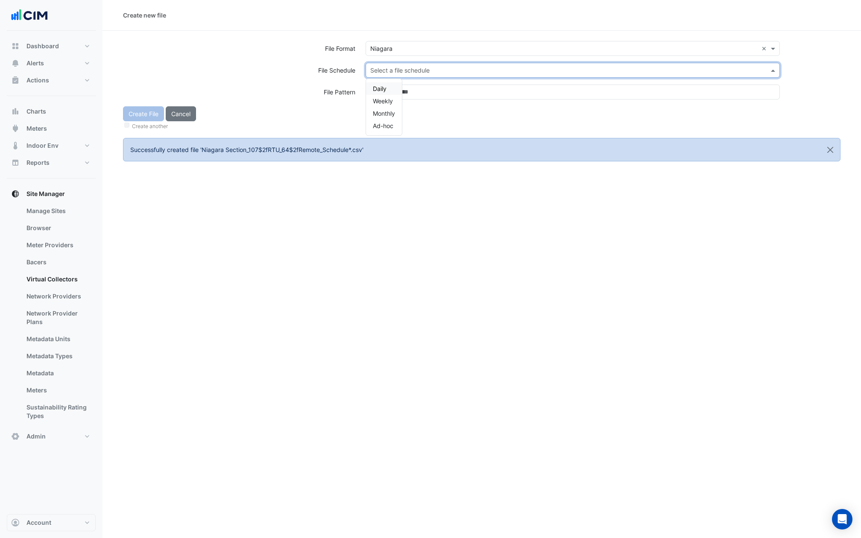
click at [397, 66] on input "text" at bounding box center [564, 70] width 388 height 9
click at [385, 85] on span "Daily" at bounding box center [380, 88] width 14 height 7
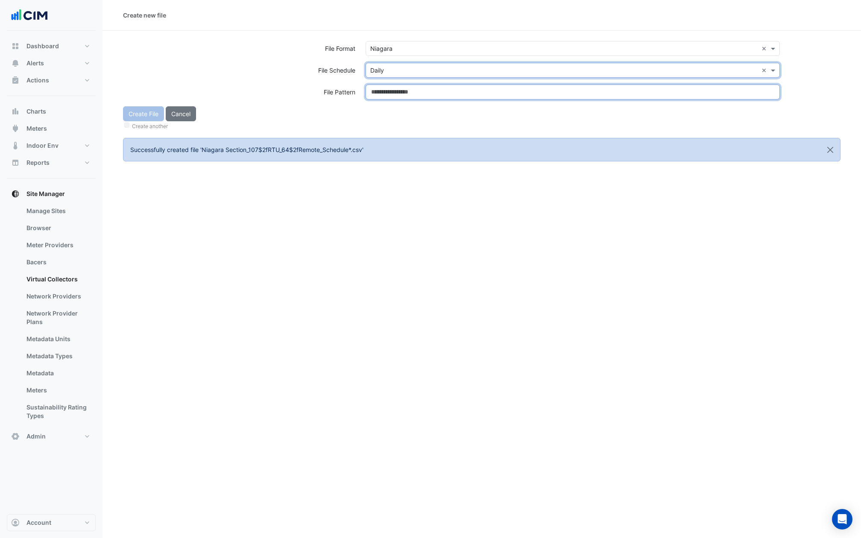
click at [385, 89] on input at bounding box center [573, 92] width 414 height 15
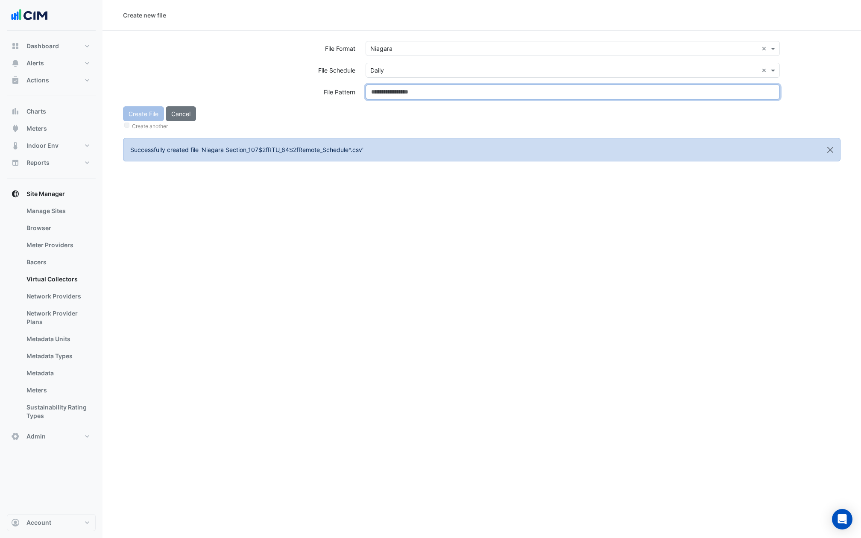
paste input "**********"
type input "**********"
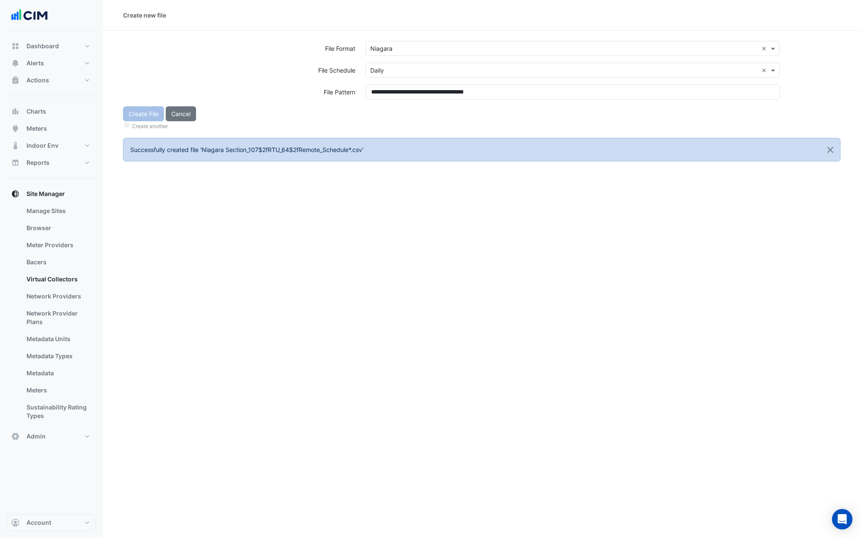
click at [389, 118] on div "Create File Cancel Create another" at bounding box center [482, 118] width 728 height 25
click at [139, 110] on button "Create File" at bounding box center [143, 113] width 41 height 15
click at [396, 48] on input "text" at bounding box center [564, 48] width 388 height 9
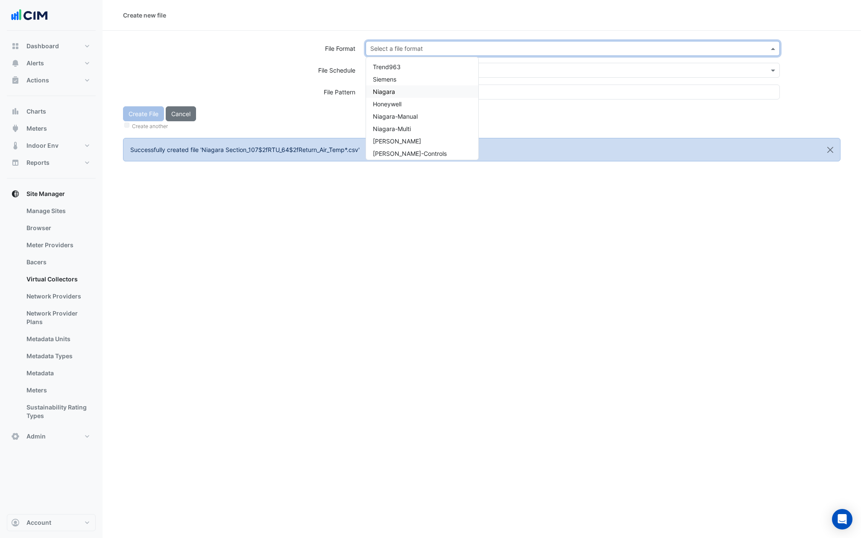
click at [394, 87] on div "Niagara" at bounding box center [422, 91] width 112 height 12
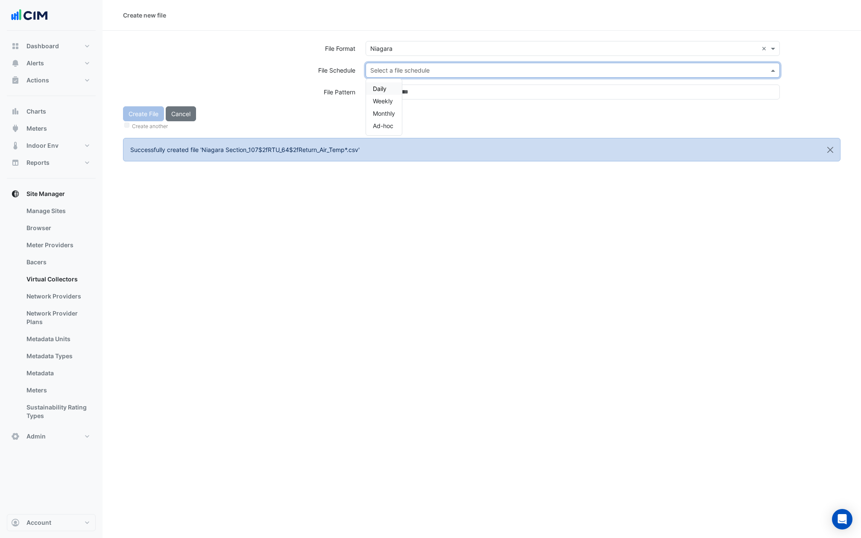
click at [391, 68] on input "text" at bounding box center [564, 70] width 388 height 9
click at [384, 87] on span "Daily" at bounding box center [380, 88] width 14 height 7
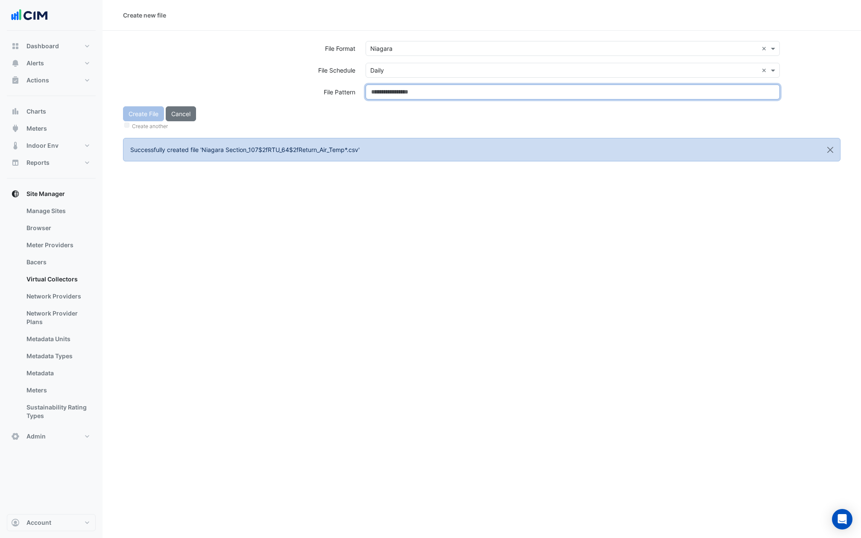
paste input "**********"
click at [384, 87] on input at bounding box center [573, 92] width 414 height 15
type input "**********"
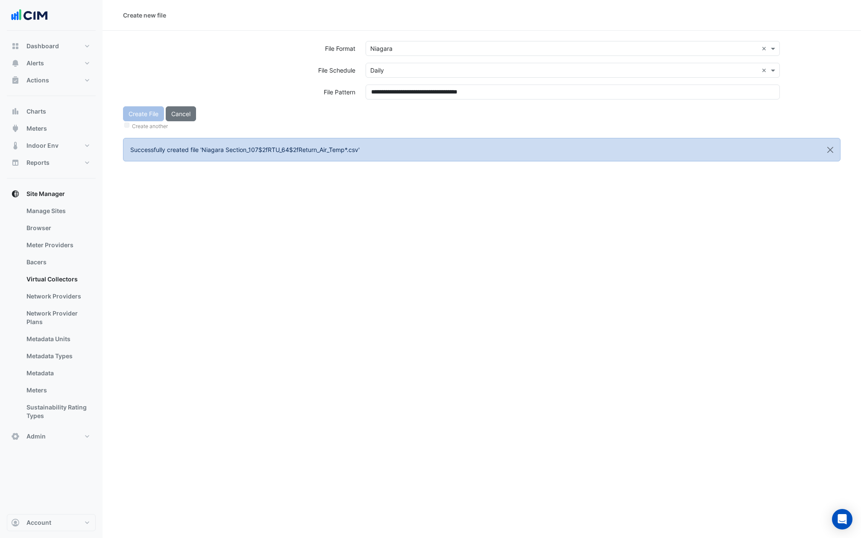
click at [384, 107] on div "Create File Cancel Create another" at bounding box center [482, 118] width 728 height 25
click at [146, 118] on button "Create File" at bounding box center [143, 113] width 41 height 15
click at [417, 43] on div "Select a file format" at bounding box center [573, 48] width 414 height 15
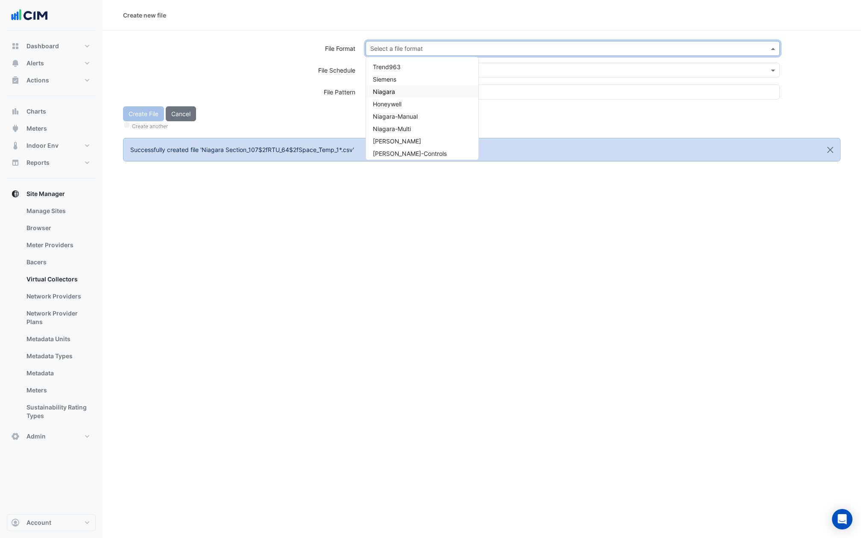
click at [400, 92] on div "Niagara" at bounding box center [422, 91] width 112 height 12
click at [405, 70] on input "text" at bounding box center [564, 70] width 388 height 9
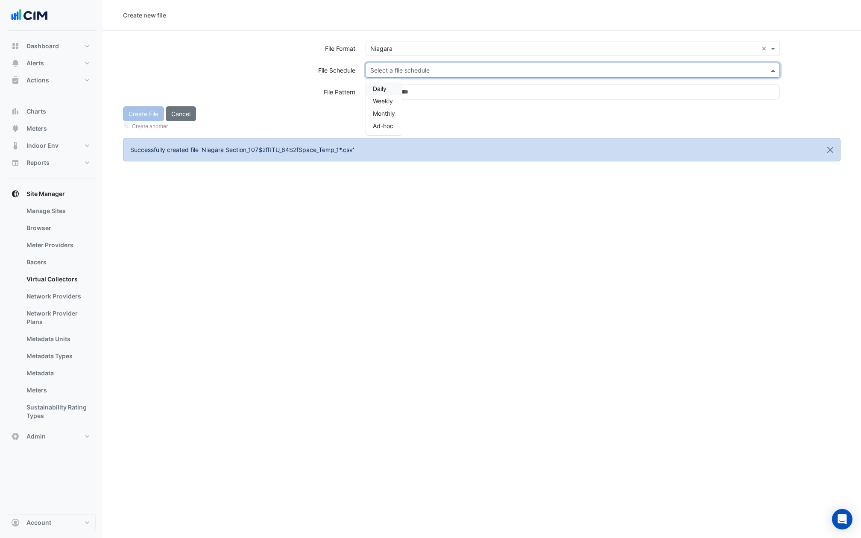
click at [388, 89] on div "Daily" at bounding box center [384, 88] width 36 height 12
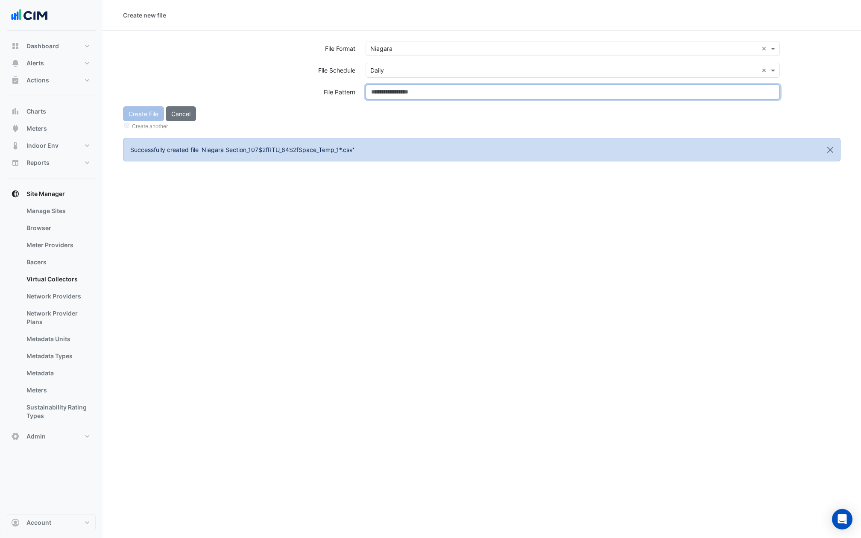
click at [388, 94] on input at bounding box center [573, 92] width 414 height 15
paste input "**********"
type input "**********"
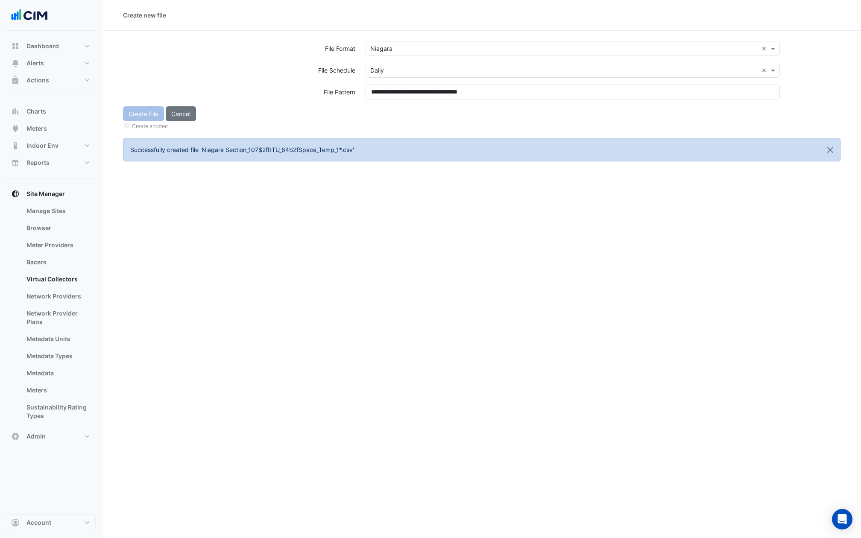
click at [389, 115] on div "Create File Cancel Create another" at bounding box center [482, 118] width 728 height 25
click at [144, 118] on button "Create File" at bounding box center [143, 113] width 41 height 15
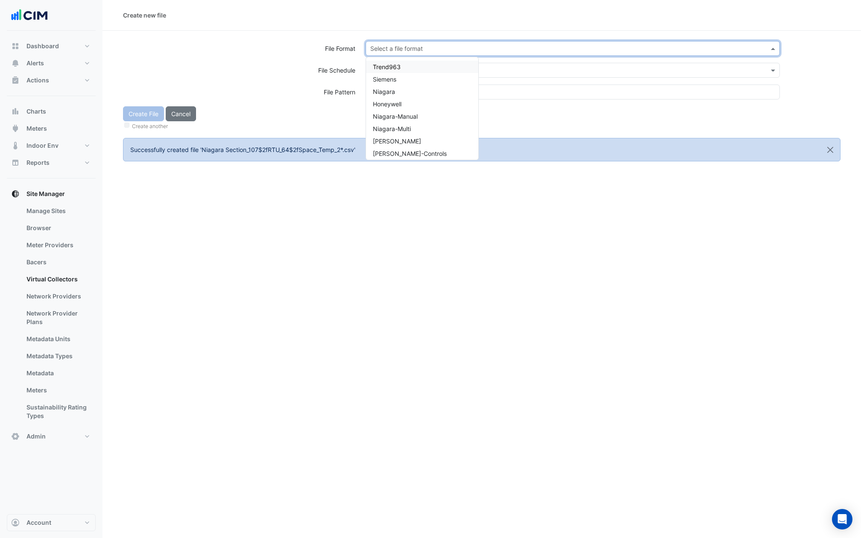
click at [405, 46] on input "text" at bounding box center [564, 48] width 388 height 9
click at [400, 92] on div "Niagara" at bounding box center [422, 91] width 112 height 12
click at [399, 65] on div "Select a file schedule" at bounding box center [573, 70] width 414 height 15
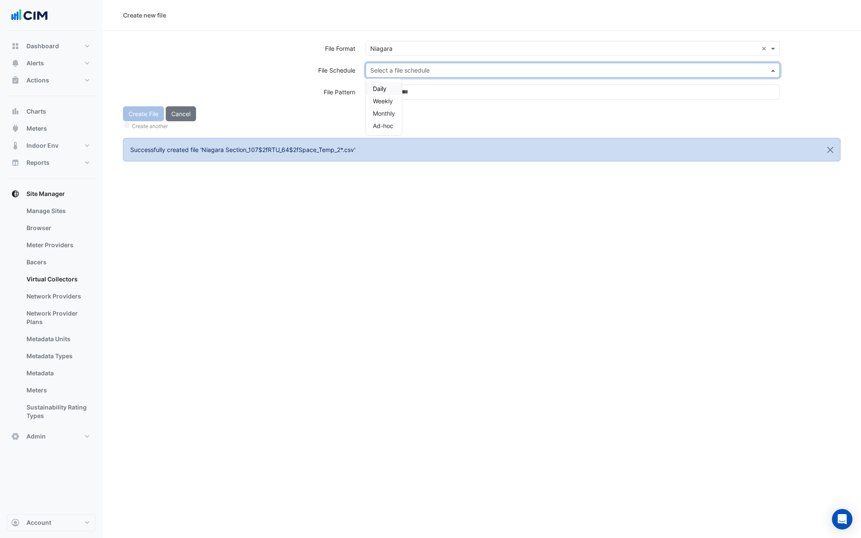
click at [382, 89] on span "Daily" at bounding box center [380, 88] width 14 height 7
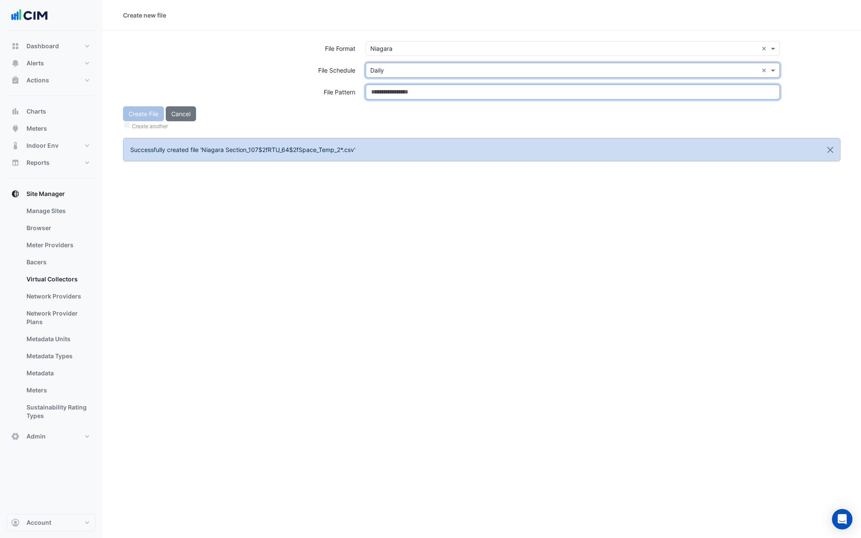
click at [382, 89] on input at bounding box center [573, 92] width 414 height 15
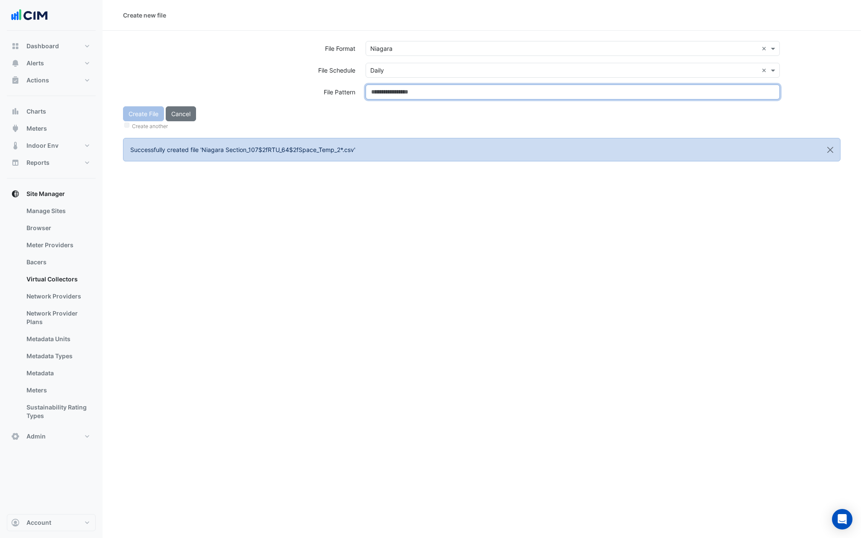
paste input "**********"
type input "**********"
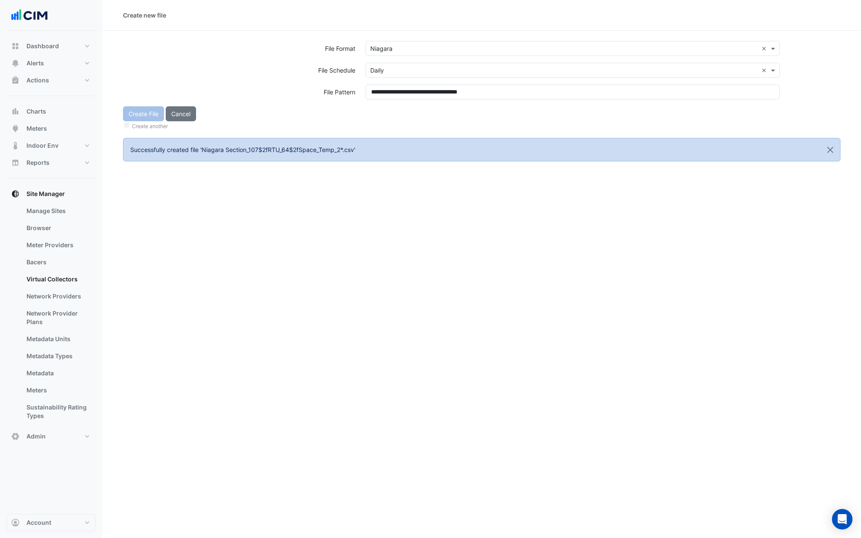
click at [385, 115] on div "Create File Cancel Create another" at bounding box center [482, 118] width 728 height 25
click at [143, 117] on button "Create File" at bounding box center [143, 113] width 41 height 15
click at [410, 44] on input "text" at bounding box center [564, 48] width 388 height 9
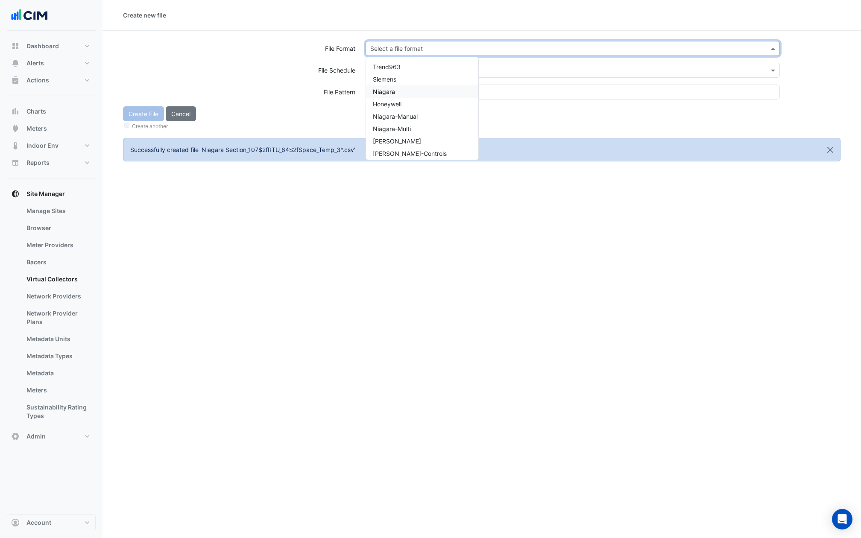
click at [397, 94] on div "Niagara" at bounding box center [422, 91] width 112 height 12
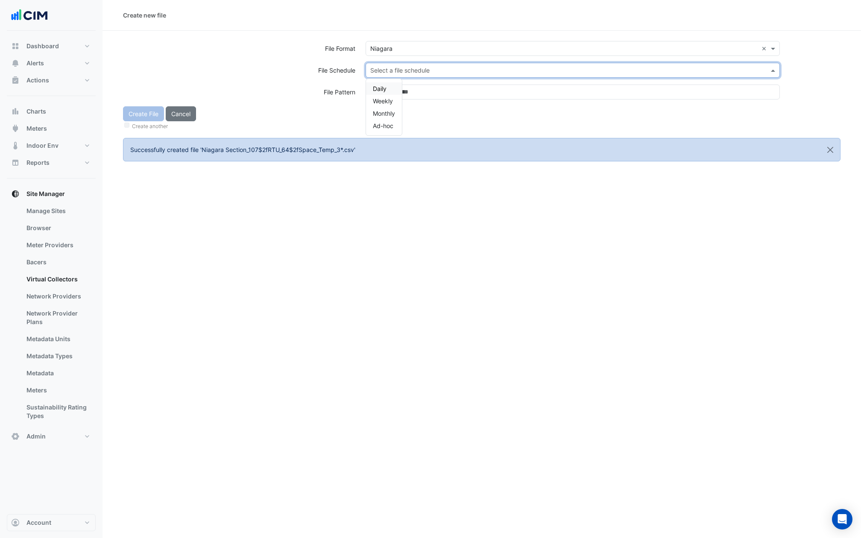
click at [405, 73] on input "text" at bounding box center [564, 70] width 388 height 9
click at [386, 85] on span "Daily" at bounding box center [380, 88] width 14 height 7
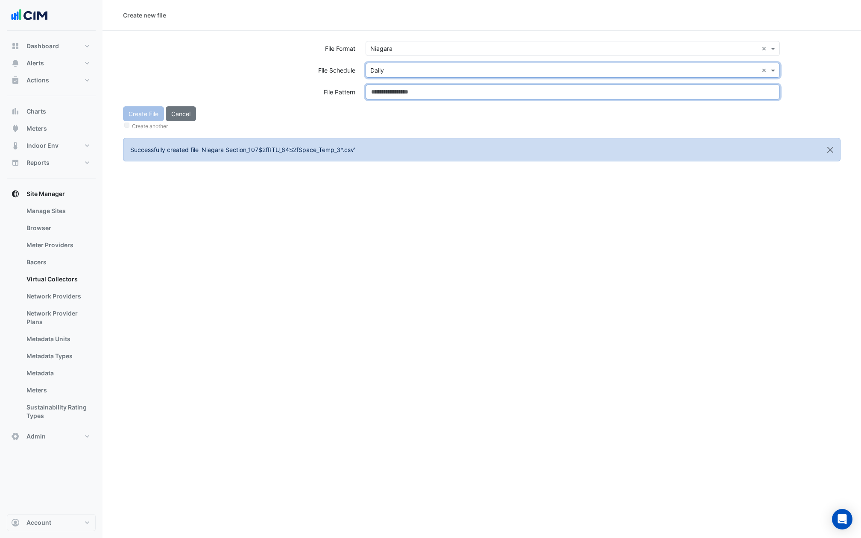
click at [386, 85] on input at bounding box center [573, 92] width 414 height 15
paste input "**********"
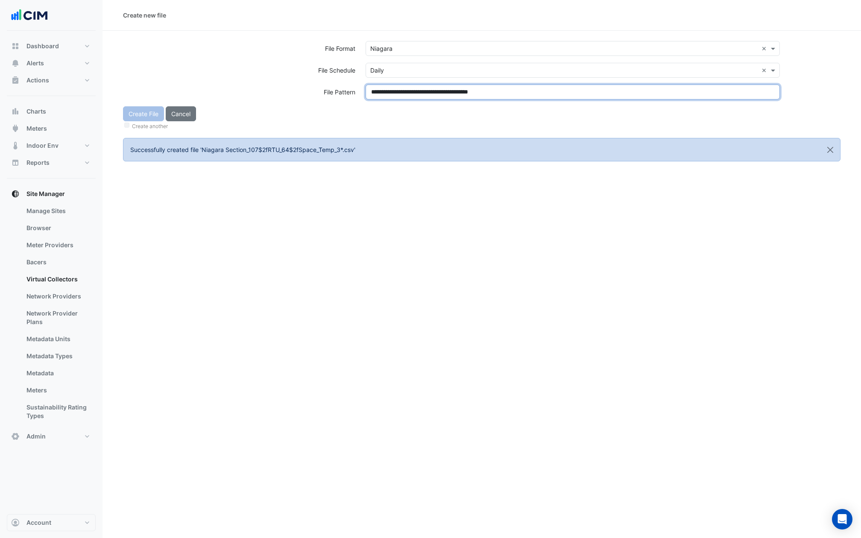
type input "**********"
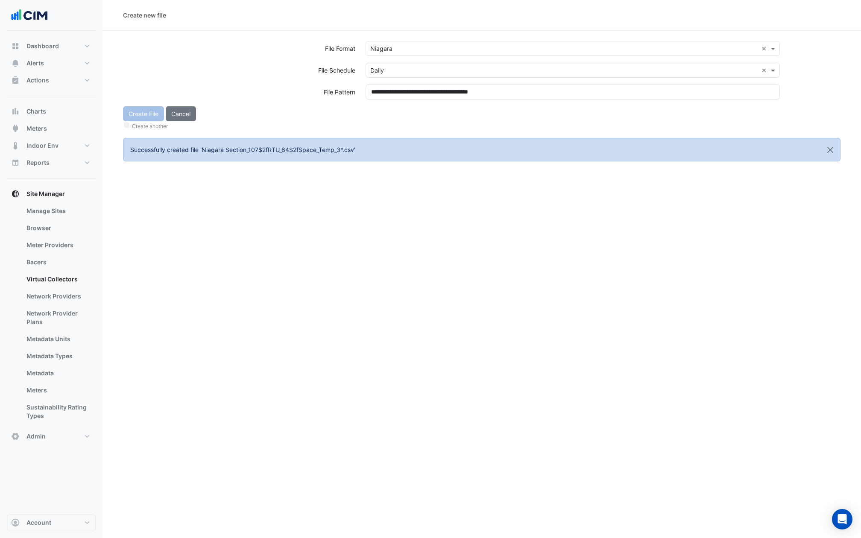
click at [388, 102] on div "**********" at bounding box center [573, 96] width 425 height 22
click at [146, 112] on button "Create File" at bounding box center [143, 113] width 41 height 15
click at [421, 44] on input "text" at bounding box center [564, 48] width 388 height 9
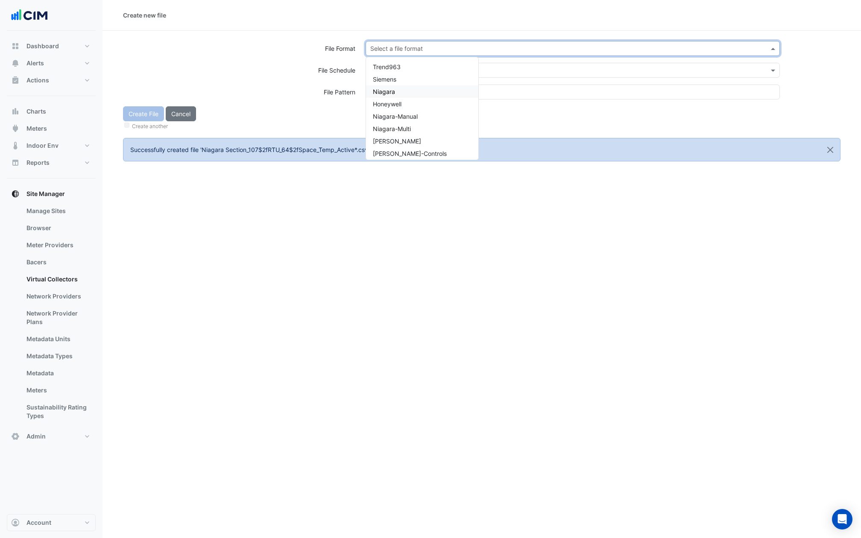
click at [394, 97] on div "Niagara" at bounding box center [422, 91] width 112 height 12
click at [394, 76] on div "Select a file schedule" at bounding box center [573, 70] width 414 height 15
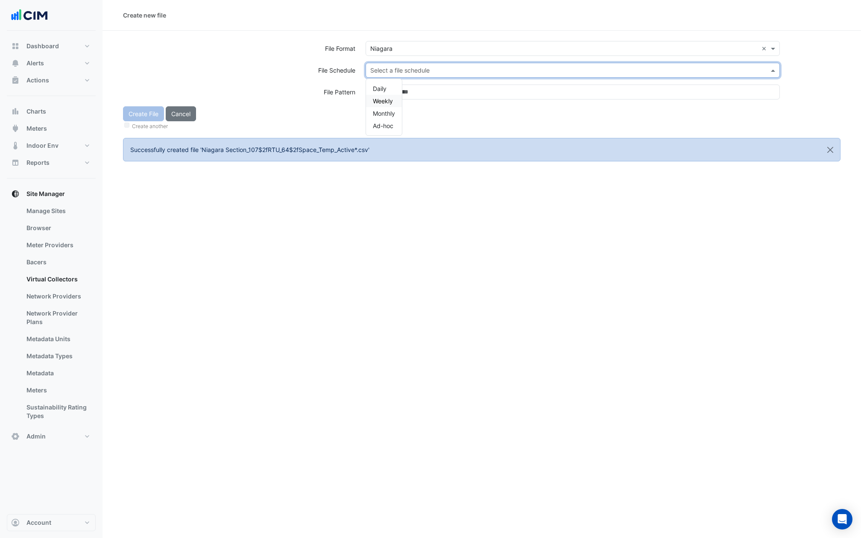
click at [384, 98] on span "Weekly" at bounding box center [383, 100] width 20 height 7
click at [386, 70] on input "text" at bounding box center [564, 70] width 388 height 9
click at [384, 87] on span "Daily" at bounding box center [380, 88] width 14 height 7
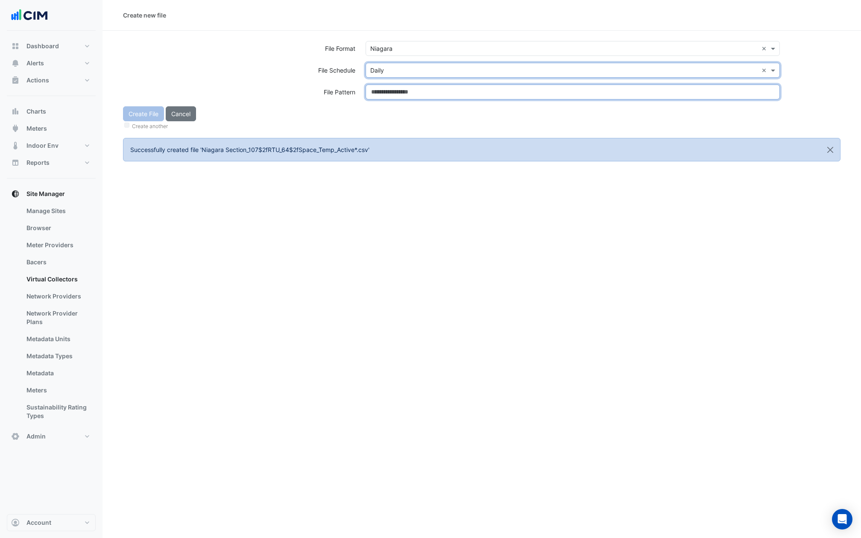
click at [384, 87] on input at bounding box center [573, 92] width 414 height 15
paste input "**********"
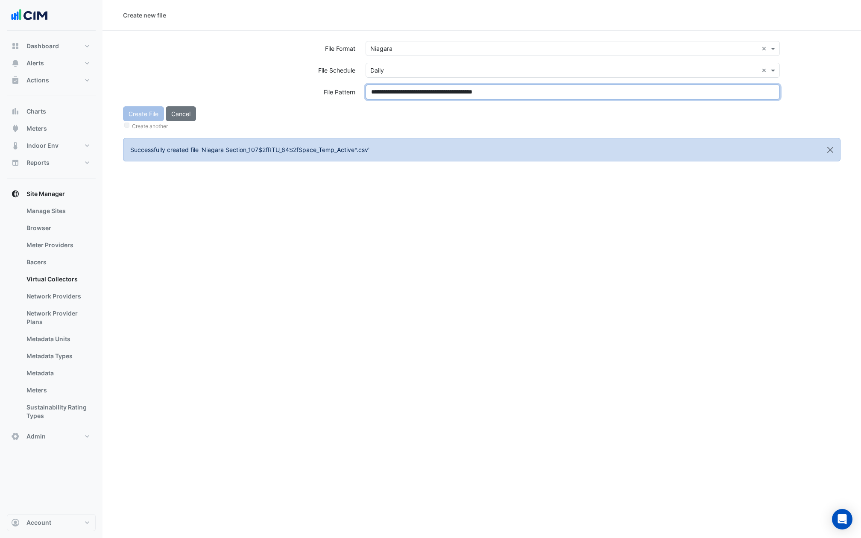
type input "**********"
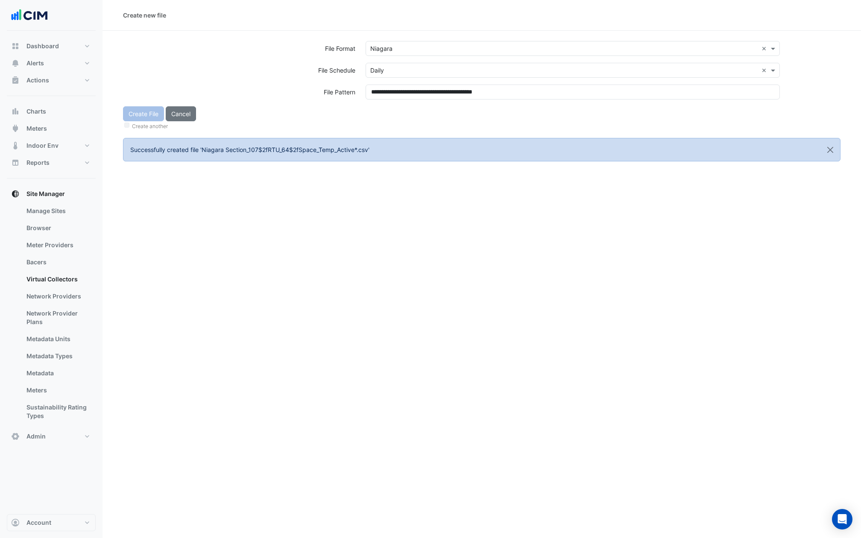
click at [385, 102] on div "**********" at bounding box center [573, 96] width 425 height 22
click at [140, 111] on button "Create File" at bounding box center [143, 113] width 41 height 15
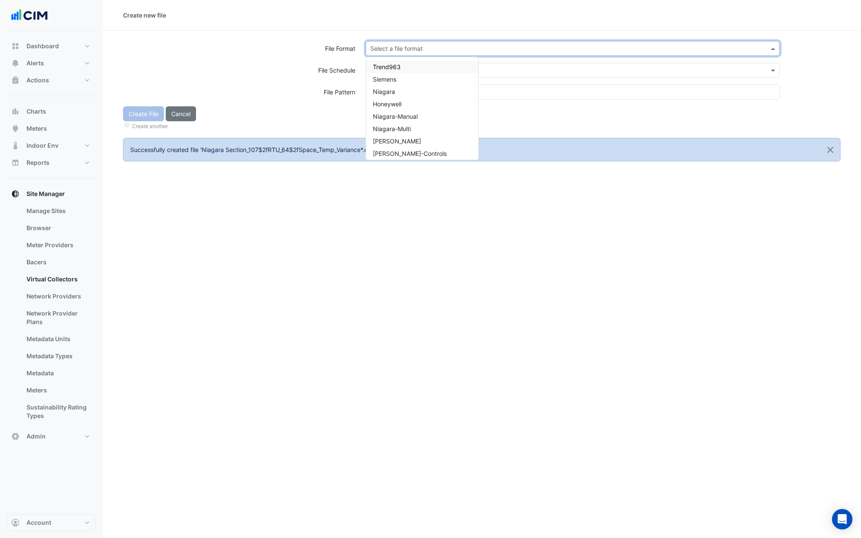
click at [397, 47] on input "text" at bounding box center [564, 48] width 388 height 9
click at [400, 92] on div "Niagara" at bounding box center [422, 91] width 112 height 12
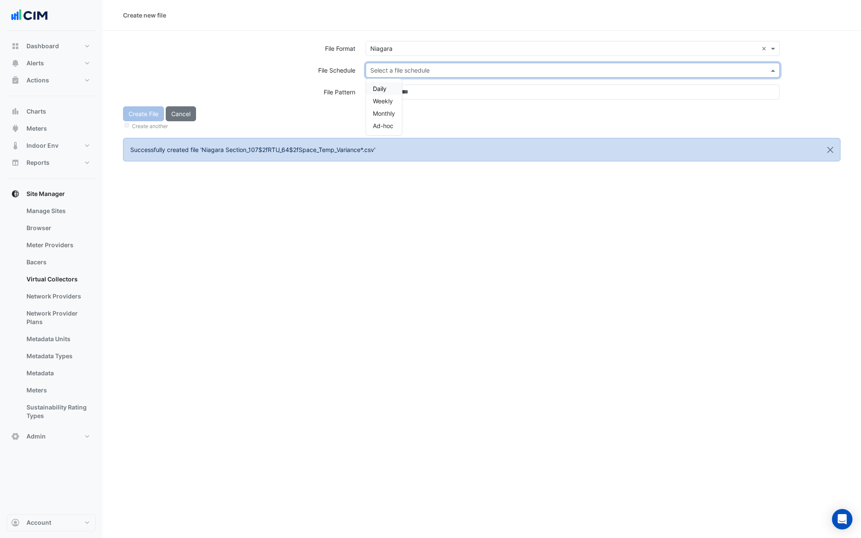
click at [400, 73] on input "text" at bounding box center [564, 70] width 388 height 9
click at [388, 88] on div "Daily" at bounding box center [384, 88] width 36 height 12
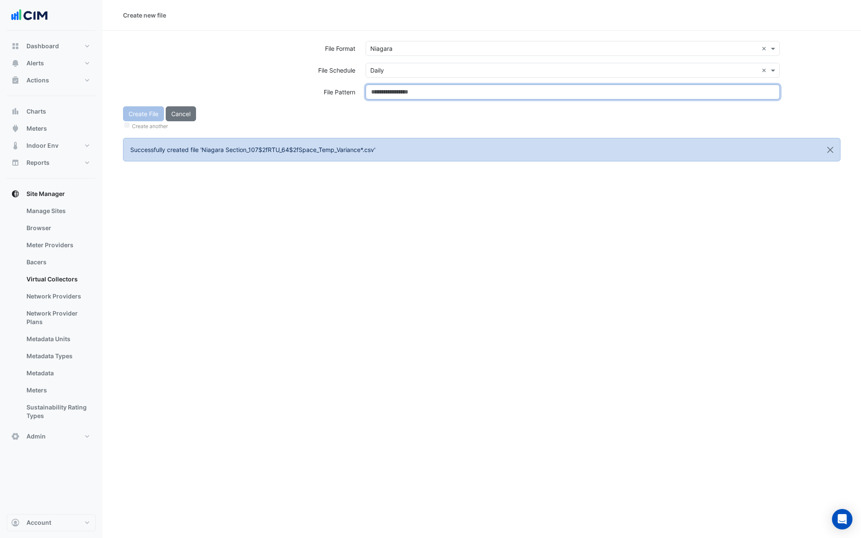
click at [388, 88] on input at bounding box center [573, 92] width 414 height 15
paste input "**********"
type input "**********"
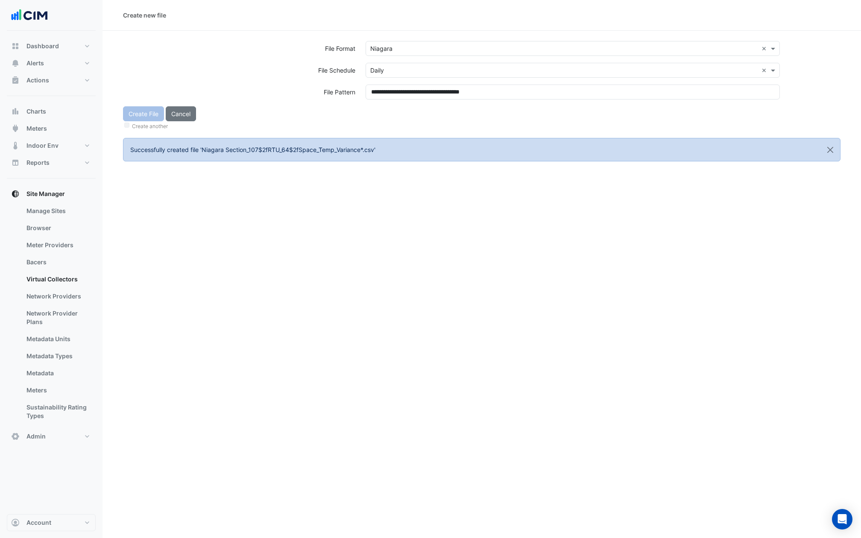
click at [389, 101] on div "**********" at bounding box center [573, 96] width 425 height 22
click at [303, 94] on div "File Pattern" at bounding box center [239, 92] width 243 height 15
click at [141, 110] on button "Create File" at bounding box center [143, 113] width 41 height 15
click at [406, 50] on input "text" at bounding box center [564, 48] width 388 height 9
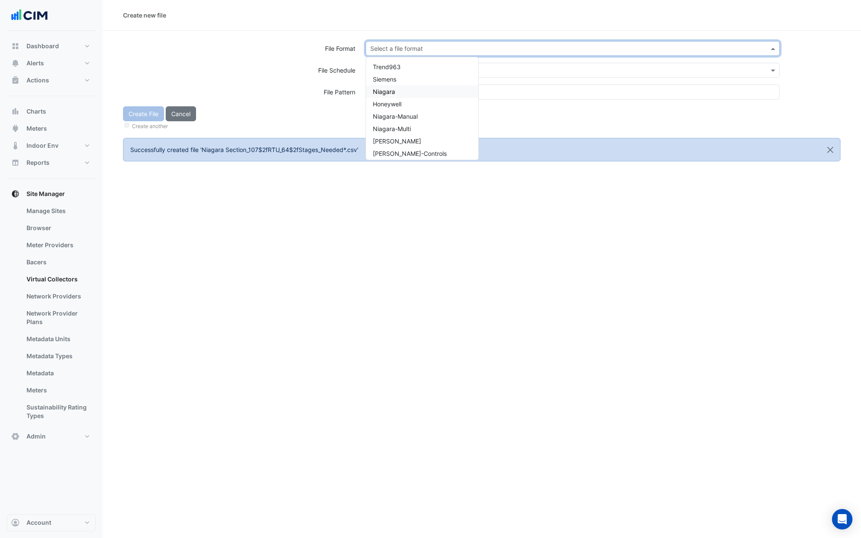
click at [404, 89] on div "Niagara" at bounding box center [422, 91] width 112 height 12
click at [404, 75] on div "Select a file schedule" at bounding box center [573, 70] width 414 height 15
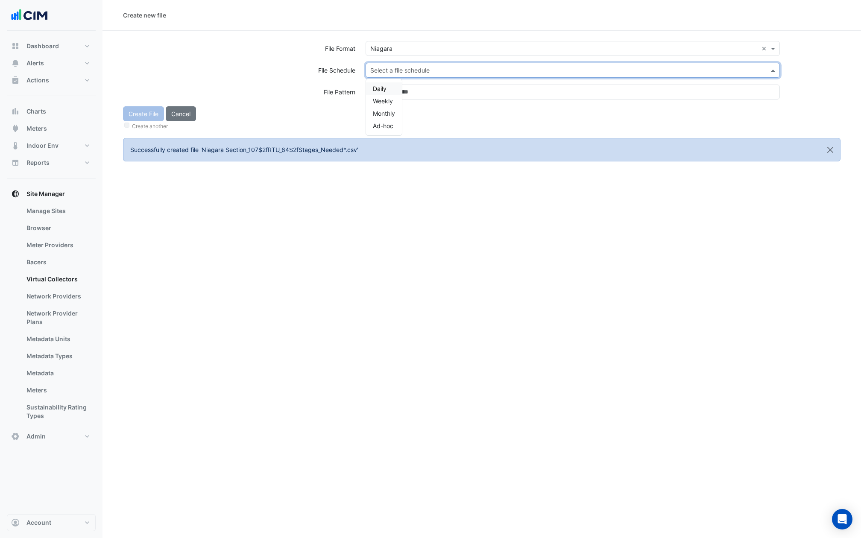
click at [387, 83] on div "Daily" at bounding box center [384, 88] width 36 height 12
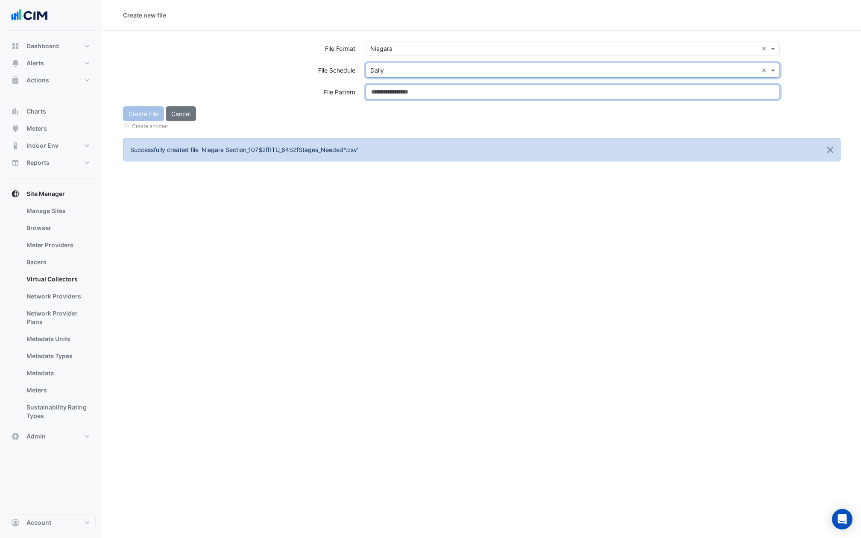
click at [387, 90] on input at bounding box center [573, 92] width 414 height 15
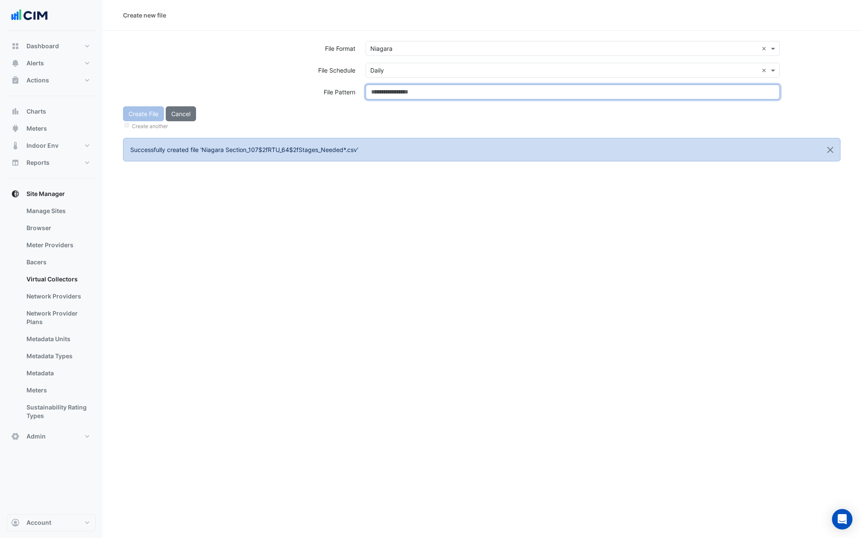
paste input "**********"
type input "**********"
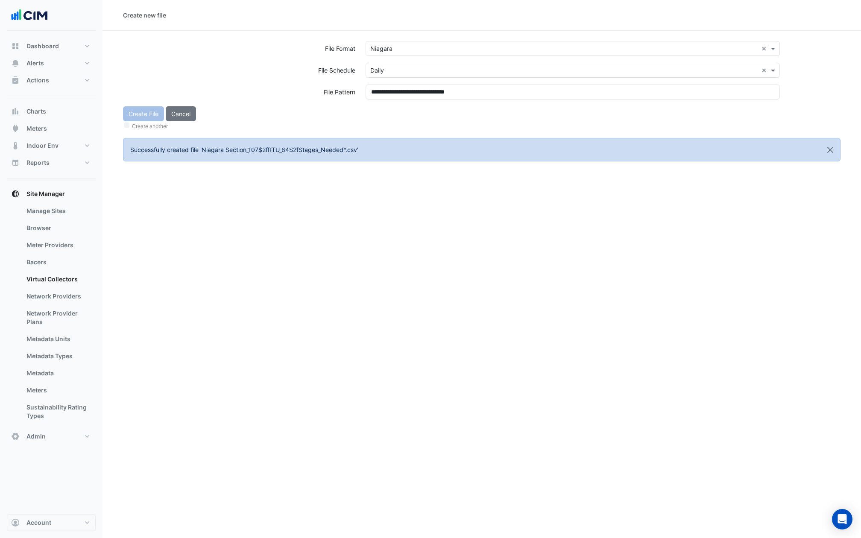
click at [387, 108] on div "Create File Cancel Create another" at bounding box center [482, 118] width 728 height 25
click at [135, 115] on div "Create File Cancel Create another" at bounding box center [482, 118] width 728 height 25
click at [135, 115] on button "Create File" at bounding box center [143, 113] width 41 height 15
click at [394, 50] on input "text" at bounding box center [564, 48] width 388 height 9
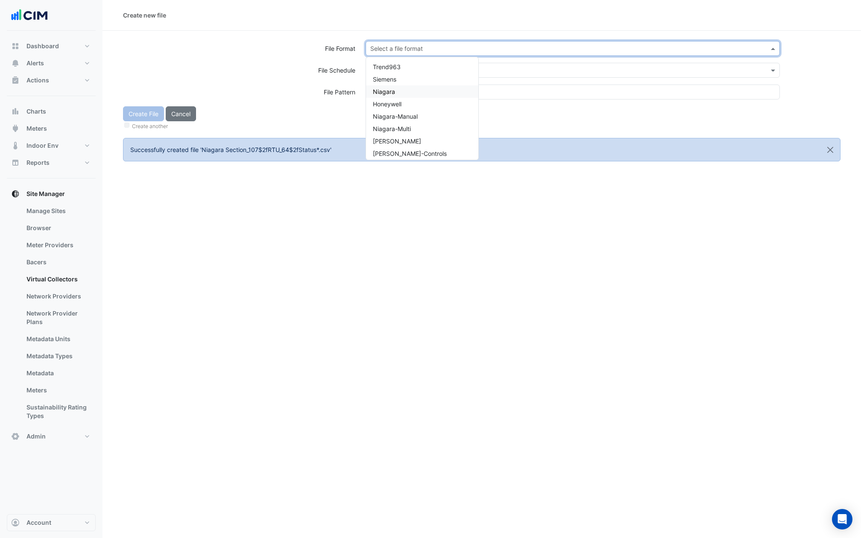
click at [397, 92] on div "Niagara" at bounding box center [422, 91] width 112 height 12
click at [400, 71] on input "text" at bounding box center [564, 70] width 388 height 9
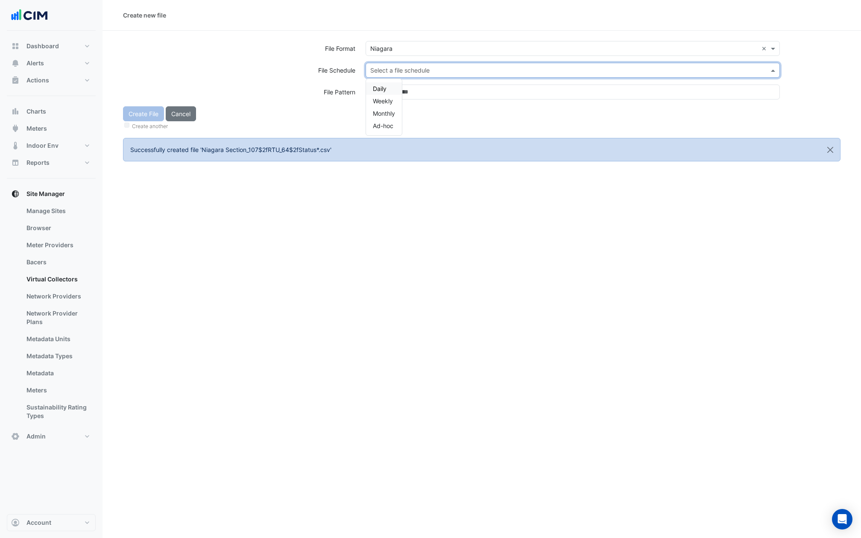
click at [382, 85] on span "Daily" at bounding box center [380, 88] width 14 height 7
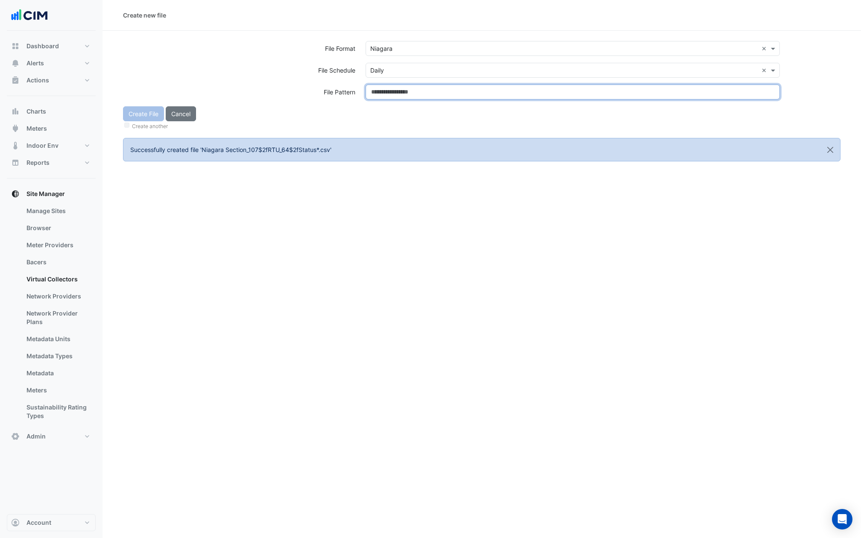
click at [382, 85] on input at bounding box center [573, 92] width 414 height 15
paste input "**********"
type input "**********"
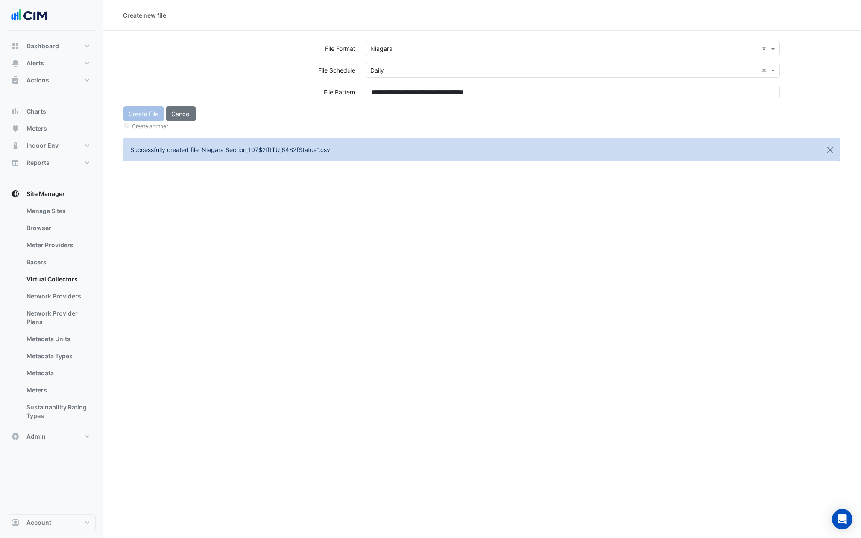
click at [387, 101] on div "**********" at bounding box center [573, 96] width 425 height 22
click at [136, 114] on button "Create File" at bounding box center [143, 113] width 41 height 15
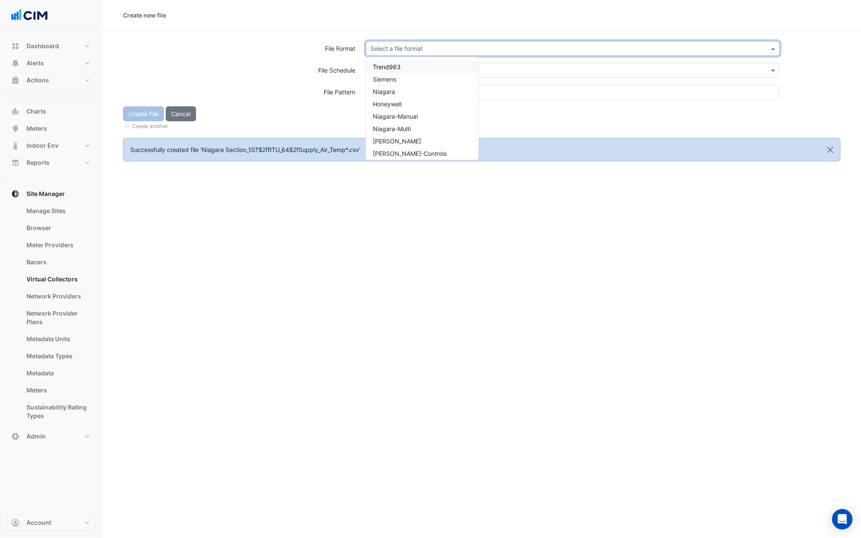
click at [422, 44] on input "text" at bounding box center [564, 48] width 388 height 9
click at [403, 94] on div "Niagara" at bounding box center [422, 91] width 112 height 12
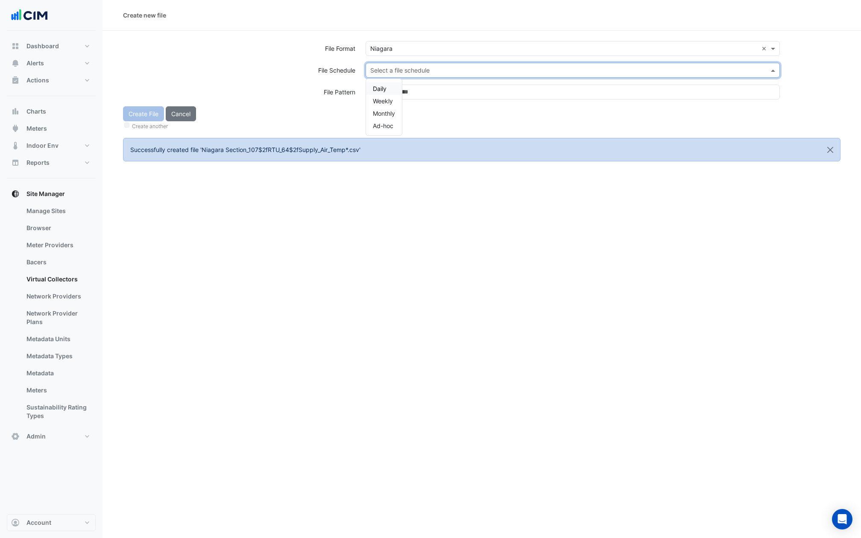
click at [403, 76] on div "Select a file schedule" at bounding box center [573, 70] width 414 height 15
click at [383, 88] on span "Daily" at bounding box center [380, 88] width 14 height 7
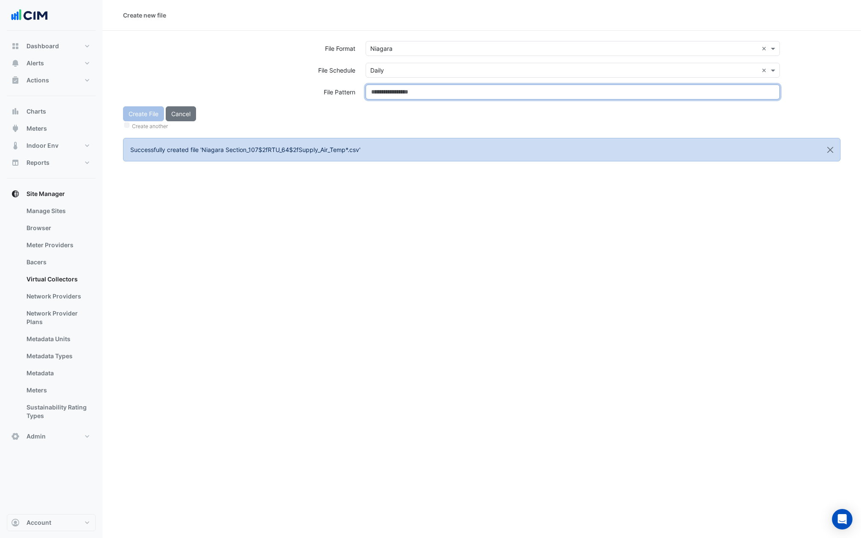
click at [383, 93] on input at bounding box center [573, 92] width 414 height 15
paste input "**********"
type input "**********"
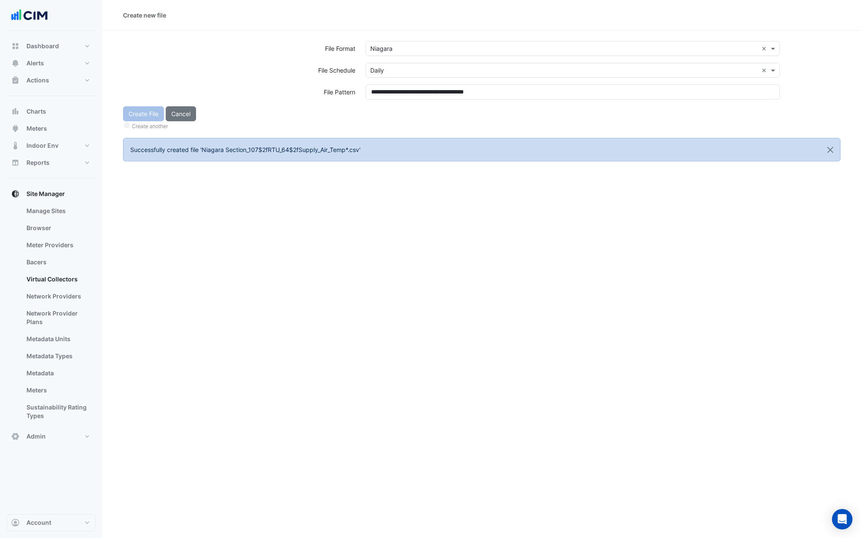
click at [383, 136] on form "**********" at bounding box center [482, 101] width 718 height 120
click at [141, 116] on button "Create File" at bounding box center [143, 113] width 41 height 15
click at [410, 51] on input "text" at bounding box center [564, 48] width 388 height 9
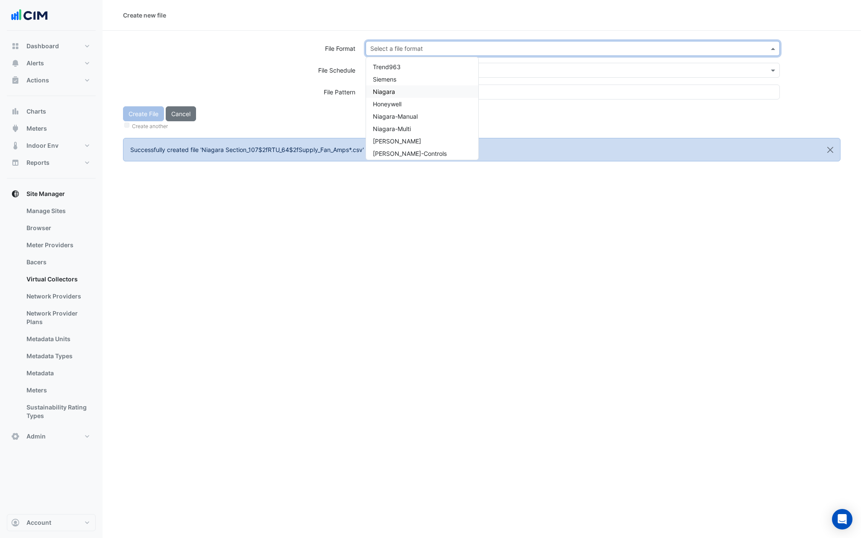
click at [400, 92] on div "Niagara" at bounding box center [422, 91] width 112 height 12
click at [400, 71] on input "text" at bounding box center [564, 70] width 388 height 9
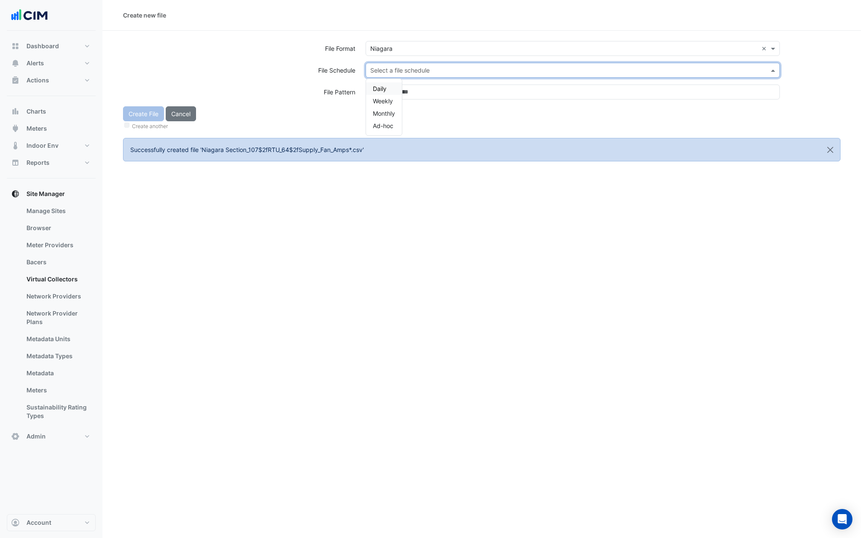
click at [382, 87] on span "Daily" at bounding box center [380, 88] width 14 height 7
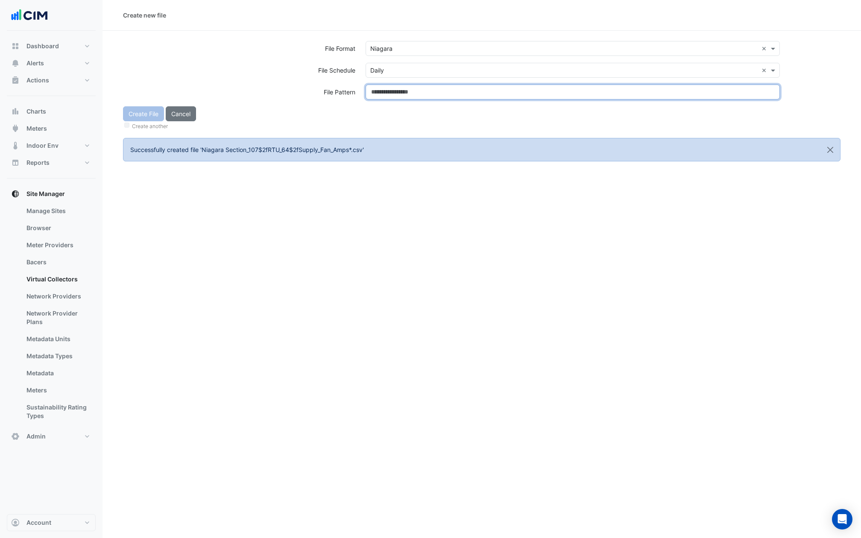
click at [382, 87] on input at bounding box center [573, 92] width 414 height 15
paste input "**********"
type input "**********"
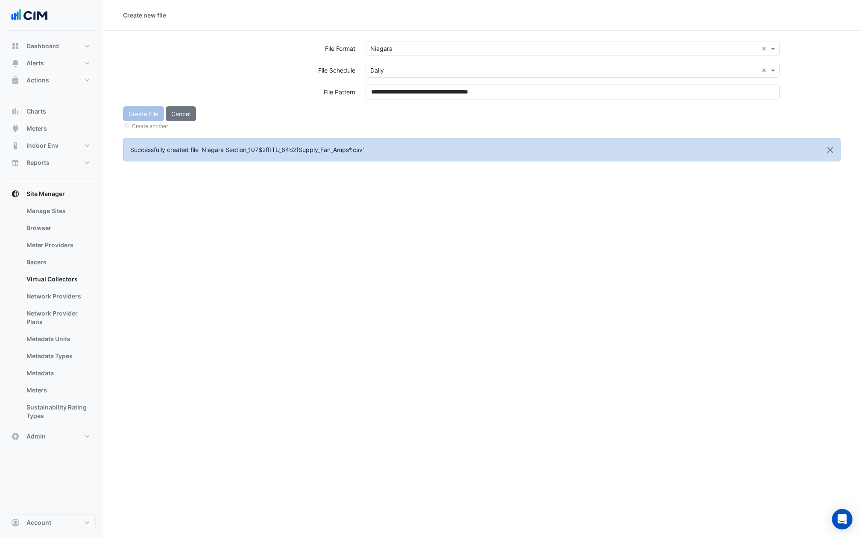
click at [384, 111] on div "Create File Cancel Create another" at bounding box center [482, 118] width 728 height 25
click at [133, 117] on button "Create File" at bounding box center [143, 113] width 41 height 15
click at [423, 54] on div "Select a file format" at bounding box center [573, 48] width 414 height 15
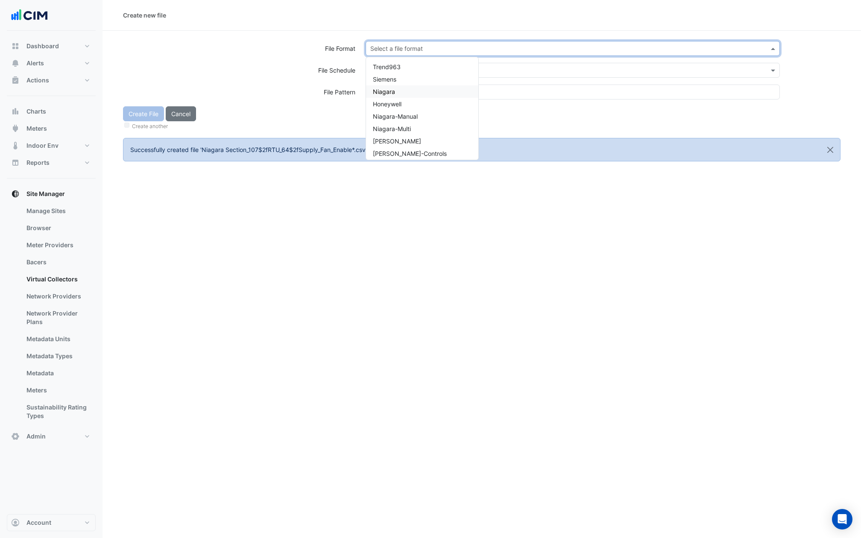
click at [394, 92] on span "Niagara" at bounding box center [384, 91] width 22 height 7
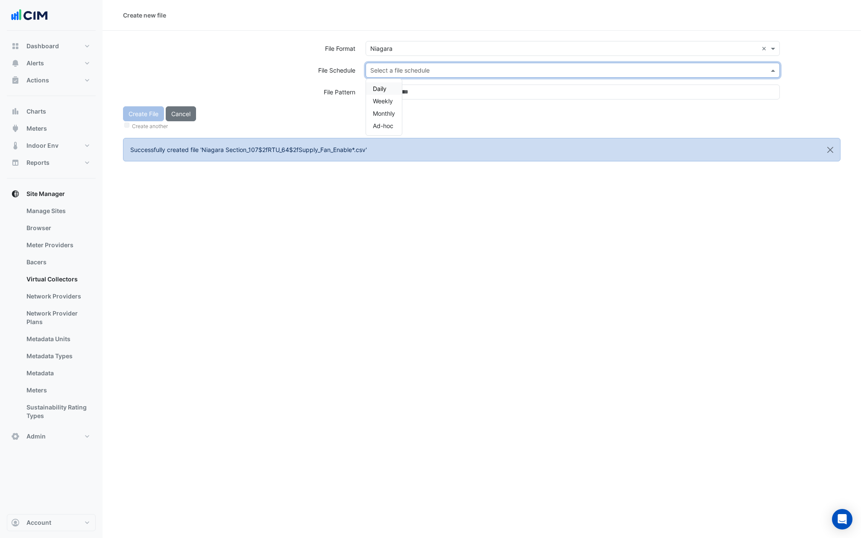
click at [395, 65] on div "Select a file schedule" at bounding box center [573, 70] width 414 height 15
click at [391, 88] on div "Daily" at bounding box center [384, 88] width 36 height 12
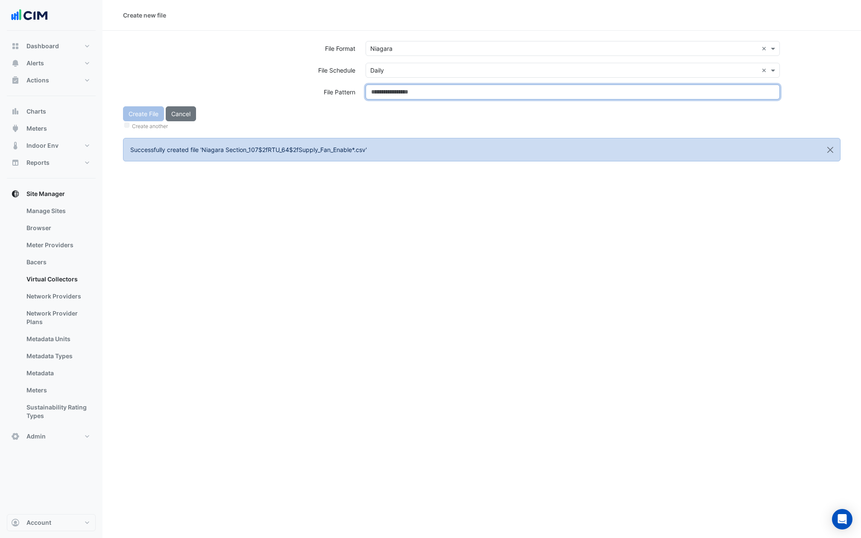
click at [391, 88] on input at bounding box center [573, 92] width 414 height 15
paste input "**********"
type input "**********"
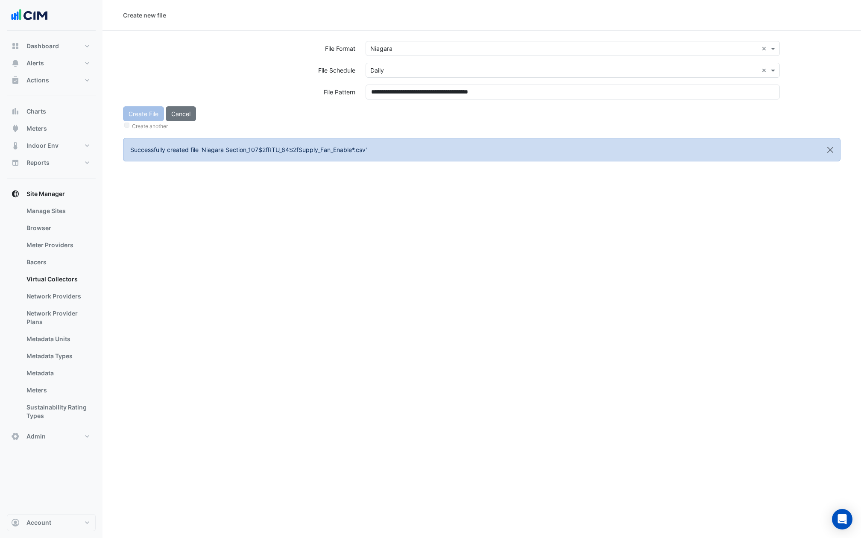
click at [391, 102] on div "**********" at bounding box center [573, 96] width 425 height 22
click at [140, 115] on button "Create File" at bounding box center [143, 113] width 41 height 15
click at [441, 39] on section "File Format Select a file format File Schedule Select a file schedule File Patt…" at bounding box center [482, 96] width 759 height 131
click at [441, 50] on input "text" at bounding box center [564, 48] width 388 height 9
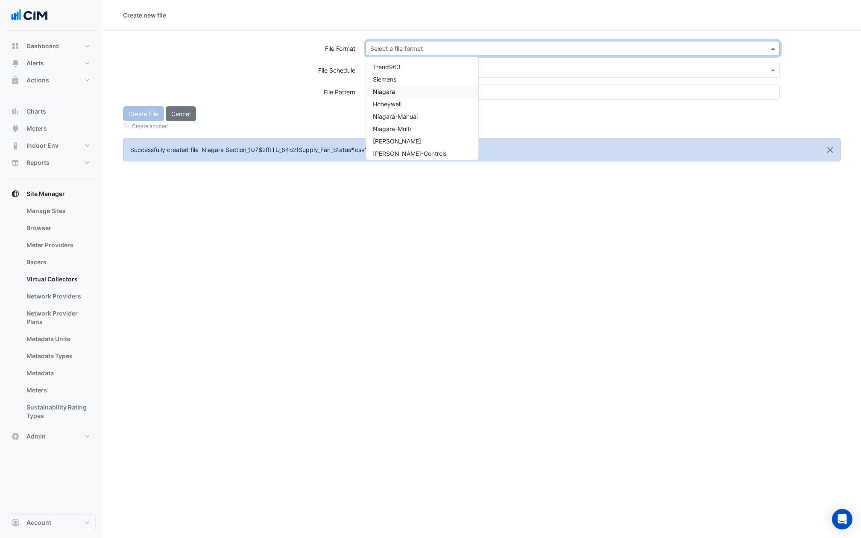
click at [396, 88] on div "Niagara" at bounding box center [422, 91] width 112 height 12
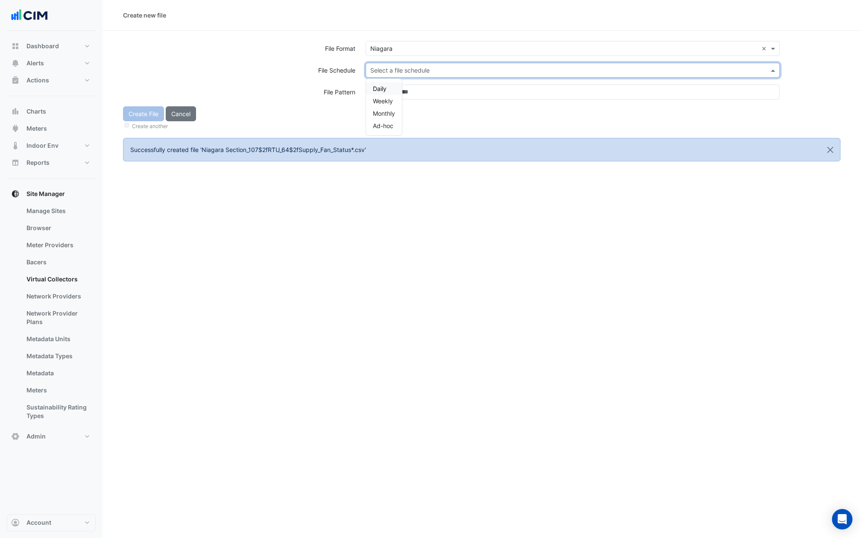
click at [396, 73] on input "text" at bounding box center [564, 70] width 388 height 9
click at [390, 84] on div "Daily" at bounding box center [384, 88] width 36 height 12
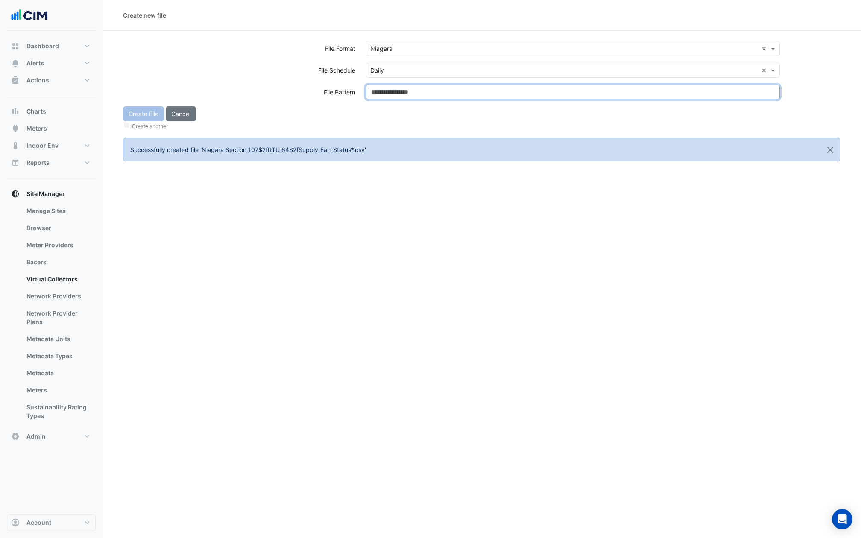
click at [390, 93] on input at bounding box center [573, 92] width 414 height 15
paste input "**********"
type input "**********"
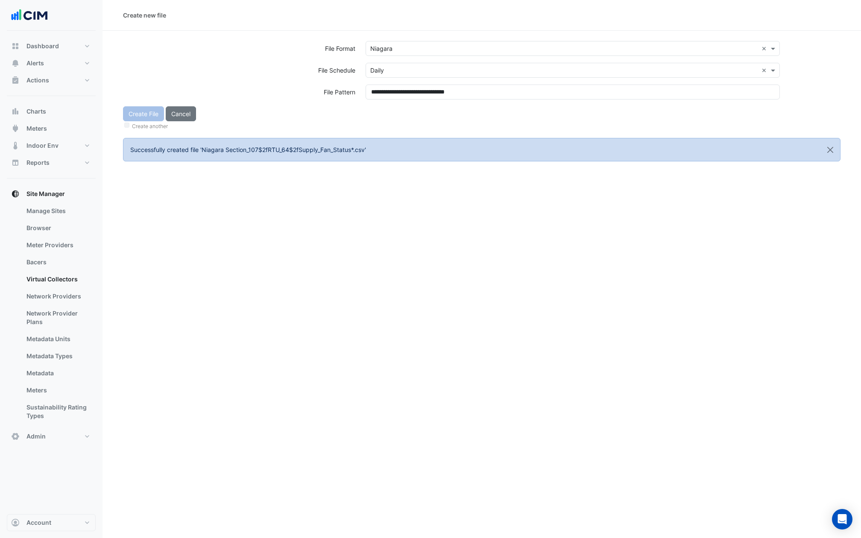
click at [389, 116] on div "Create File Cancel Create another" at bounding box center [482, 118] width 728 height 25
click at [136, 116] on button "Create File" at bounding box center [143, 113] width 41 height 15
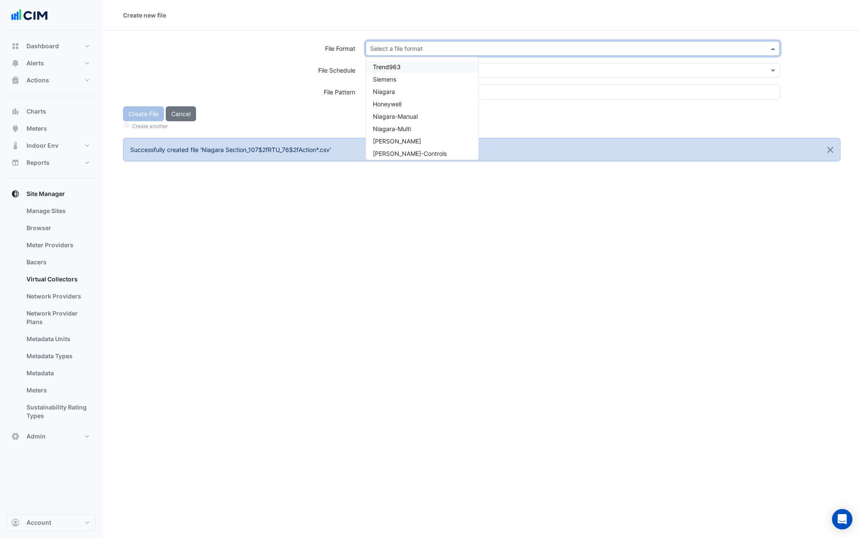
click at [429, 48] on input "text" at bounding box center [564, 48] width 388 height 9
click at [397, 94] on div "Niagara" at bounding box center [422, 91] width 112 height 12
click at [397, 79] on div "Select a file schedule" at bounding box center [573, 74] width 425 height 22
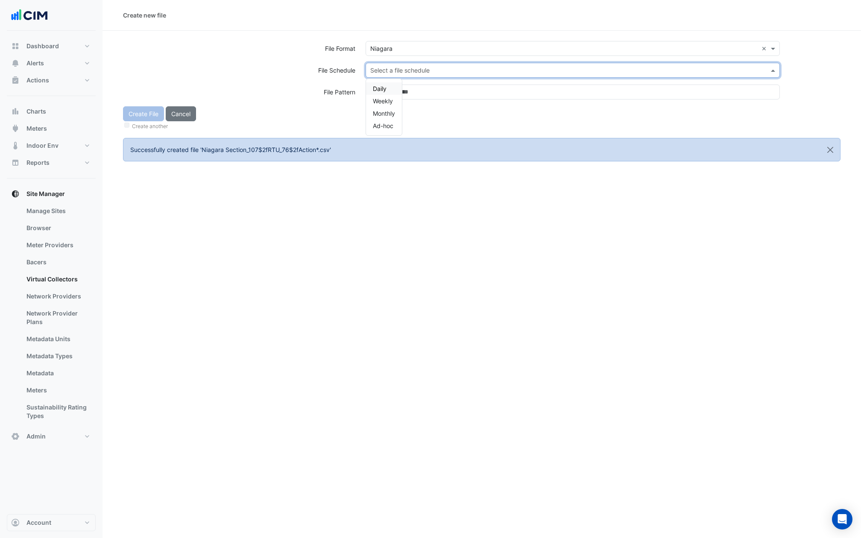
click at [397, 71] on input "text" at bounding box center [564, 70] width 388 height 9
click at [387, 82] on div "Daily" at bounding box center [384, 88] width 36 height 12
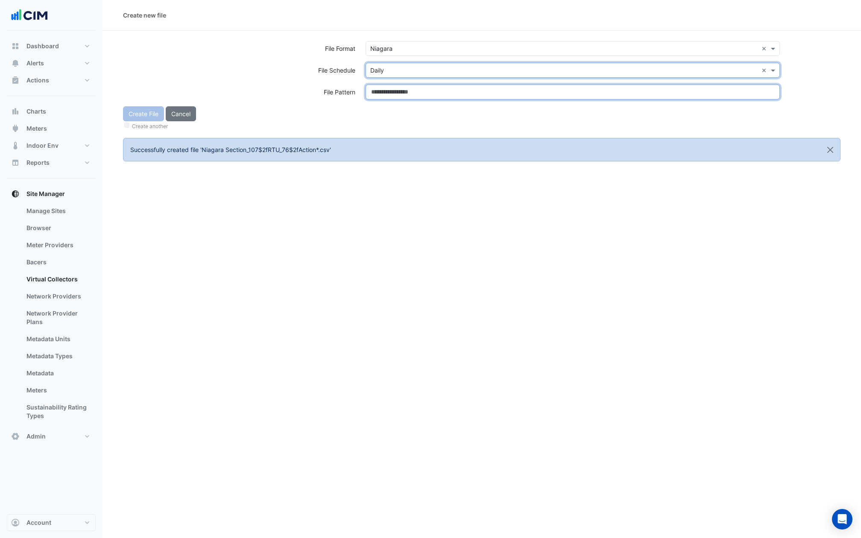
click at [387, 88] on input at bounding box center [573, 92] width 414 height 15
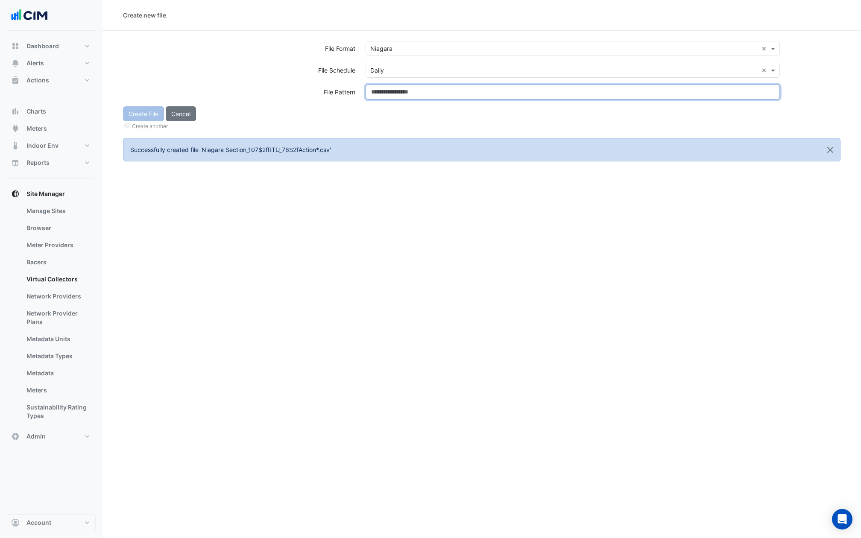
paste input "**********"
type input "**********"
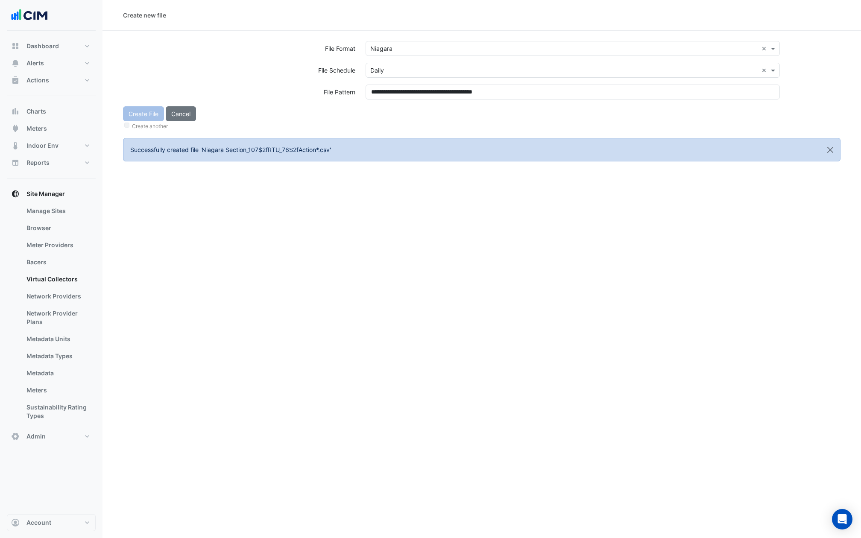
click at [392, 131] on form "**********" at bounding box center [482, 101] width 718 height 120
click at [136, 117] on button "Create File" at bounding box center [143, 113] width 41 height 15
click at [409, 44] on input "text" at bounding box center [564, 48] width 388 height 9
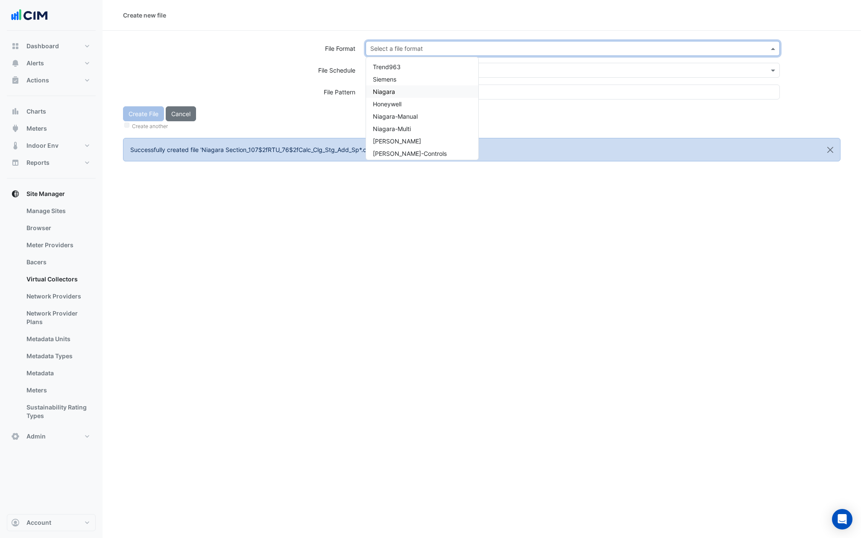
click at [390, 91] on span "Niagara" at bounding box center [384, 91] width 22 height 7
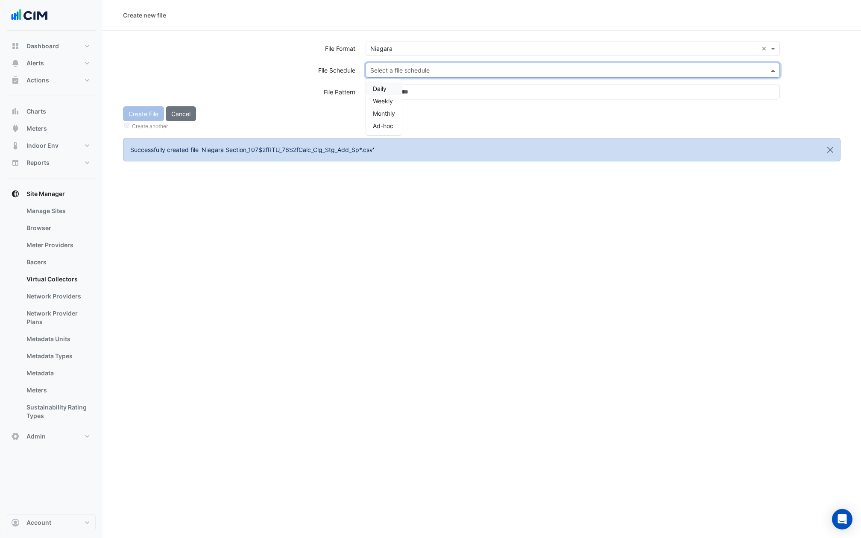
click at [390, 68] on input "text" at bounding box center [564, 70] width 388 height 9
click at [387, 84] on div "Daily" at bounding box center [384, 88] width 36 height 12
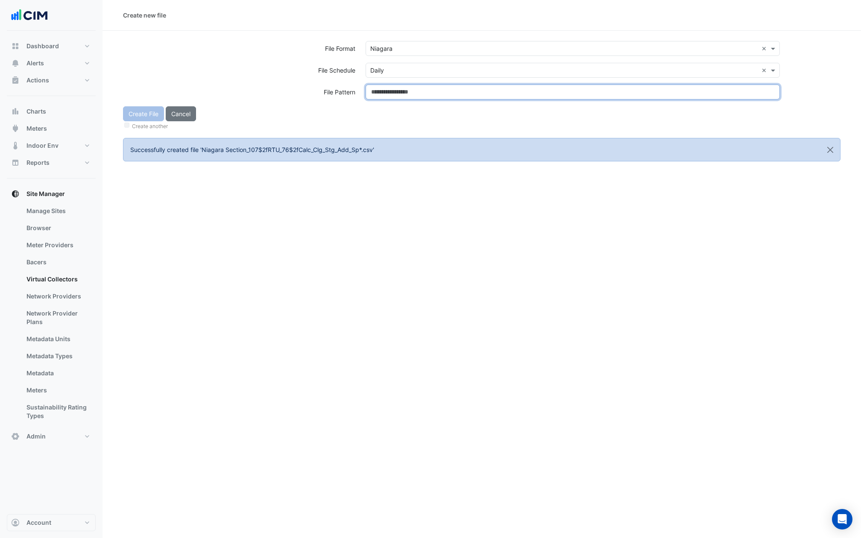
click at [387, 85] on input at bounding box center [573, 92] width 414 height 15
paste input "**********"
type input "**********"
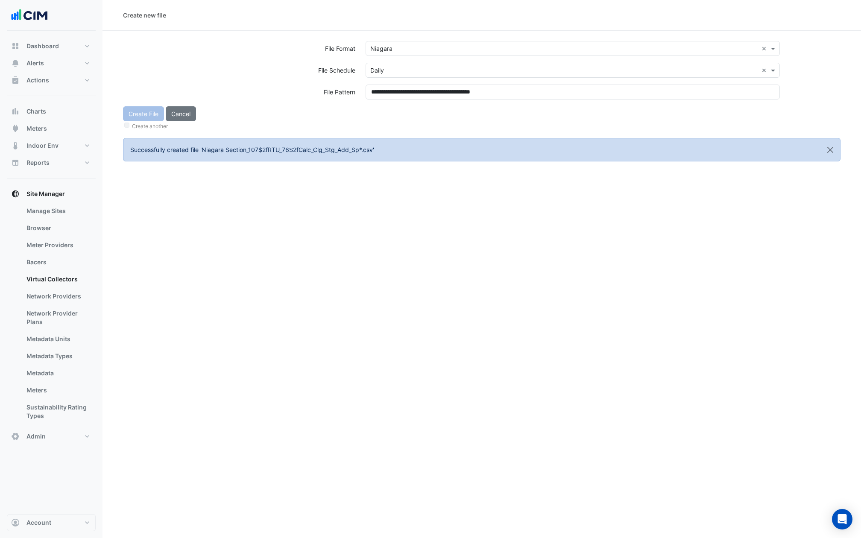
click at [386, 125] on div "Create another" at bounding box center [482, 125] width 718 height 9
click at [141, 112] on button "Create File" at bounding box center [143, 113] width 41 height 15
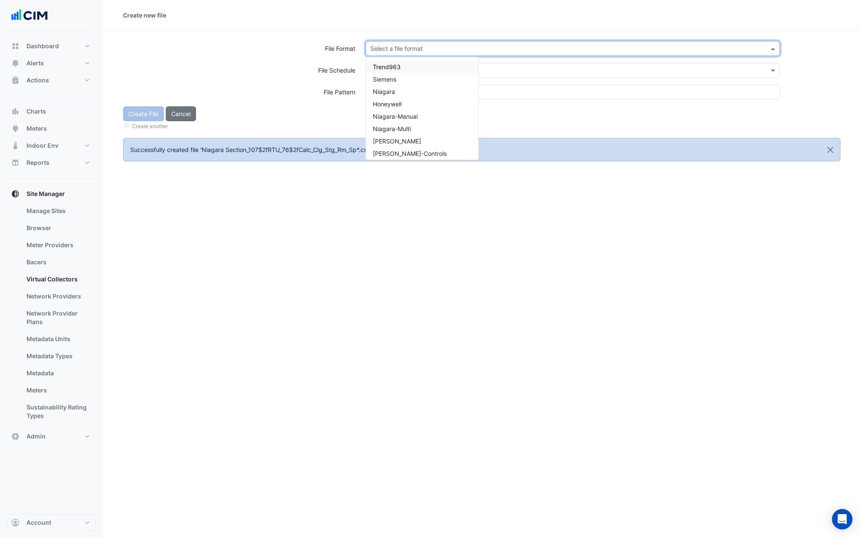
click at [470, 52] on input "text" at bounding box center [564, 48] width 388 height 9
click at [385, 93] on span "Niagara" at bounding box center [384, 91] width 22 height 7
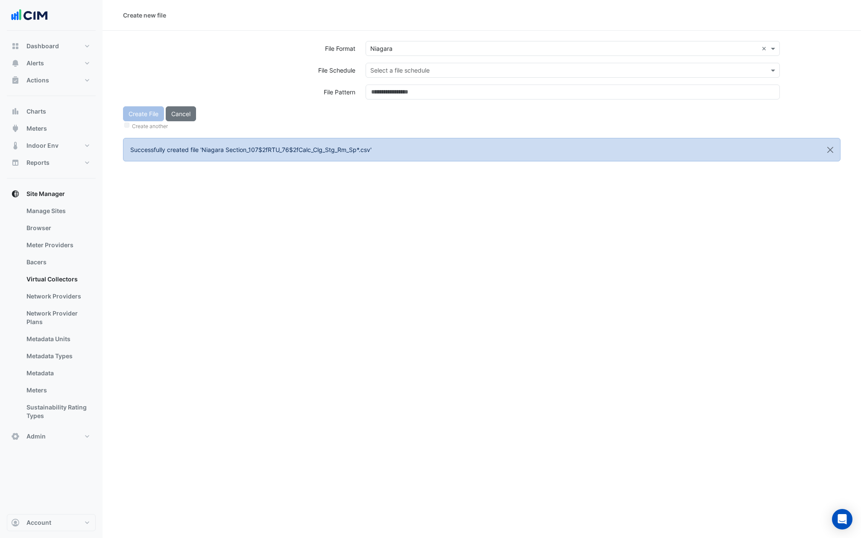
click at [392, 58] on div "Select a file format × Niagara ×" at bounding box center [573, 52] width 425 height 22
click at [392, 63] on div "Select a file schedule" at bounding box center [573, 70] width 414 height 15
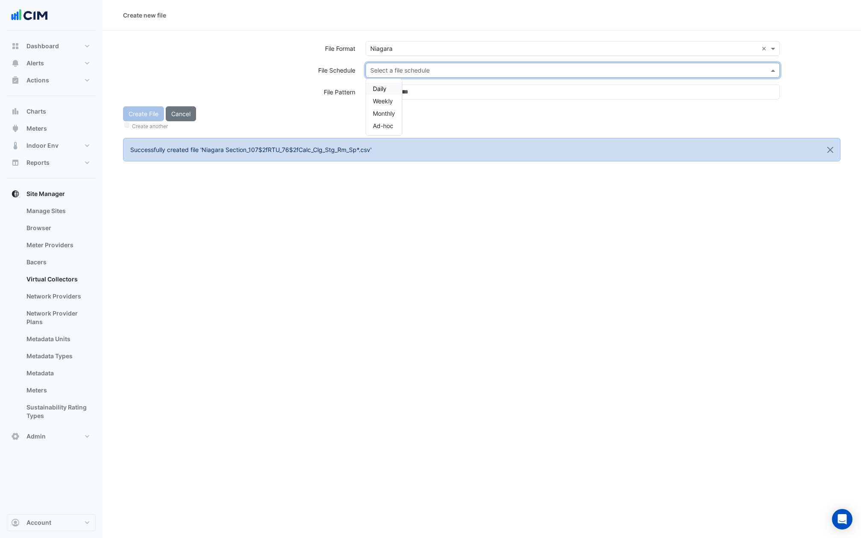
click at [381, 92] on div "Daily" at bounding box center [384, 88] width 36 height 12
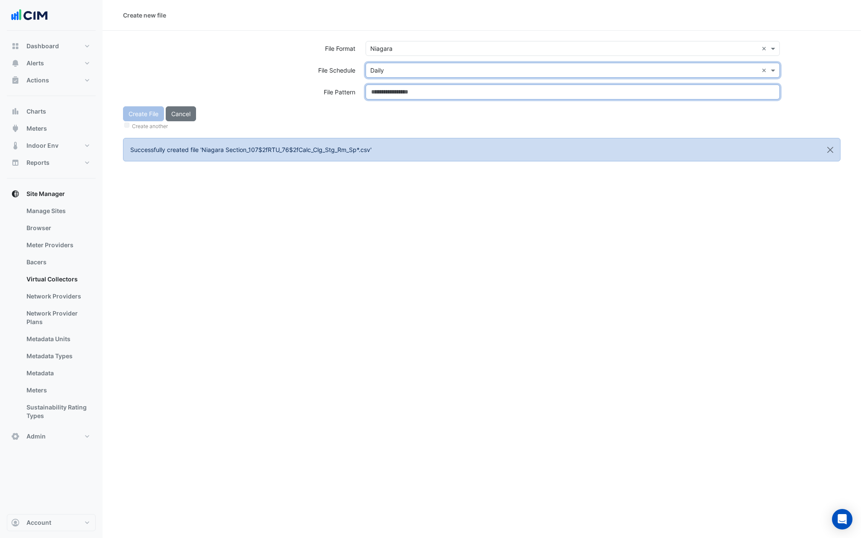
click at [381, 92] on input at bounding box center [573, 92] width 414 height 15
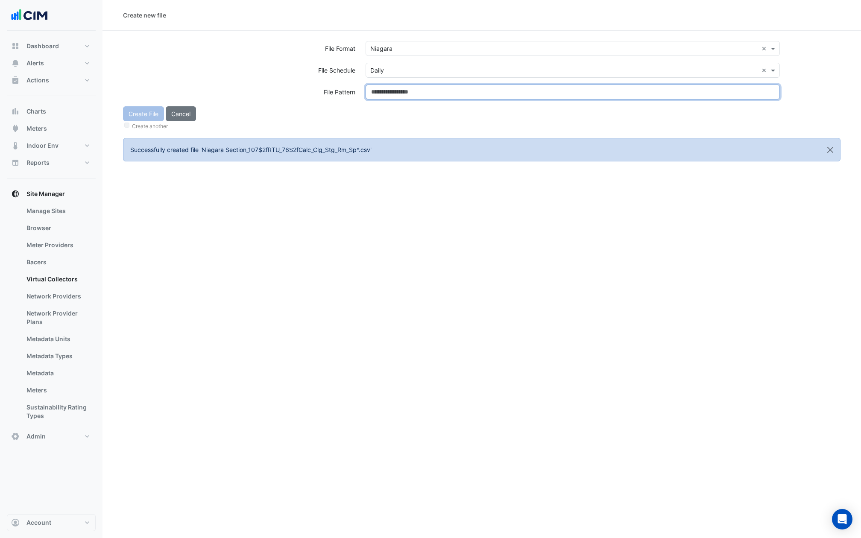
paste input "**********"
type input "**********"
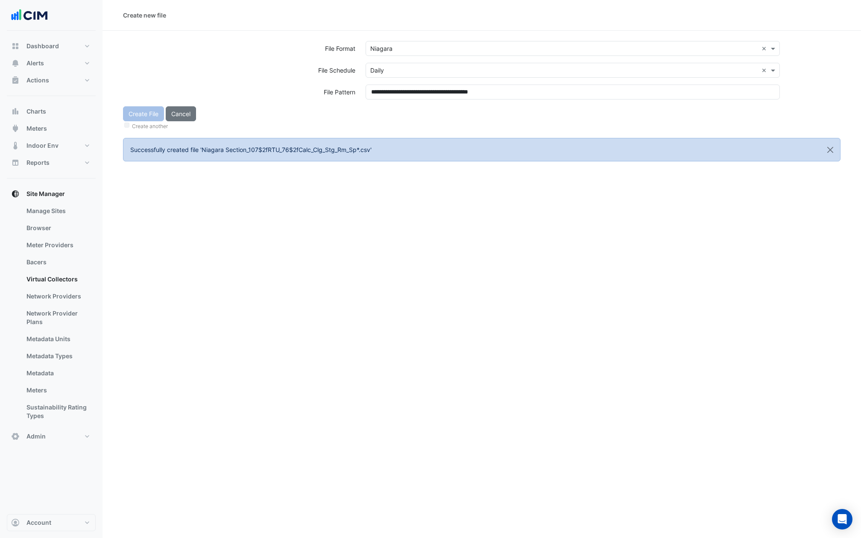
click at [381, 116] on div "Create File Cancel Create another" at bounding box center [482, 118] width 728 height 25
click at [136, 113] on button "Create File" at bounding box center [143, 113] width 41 height 15
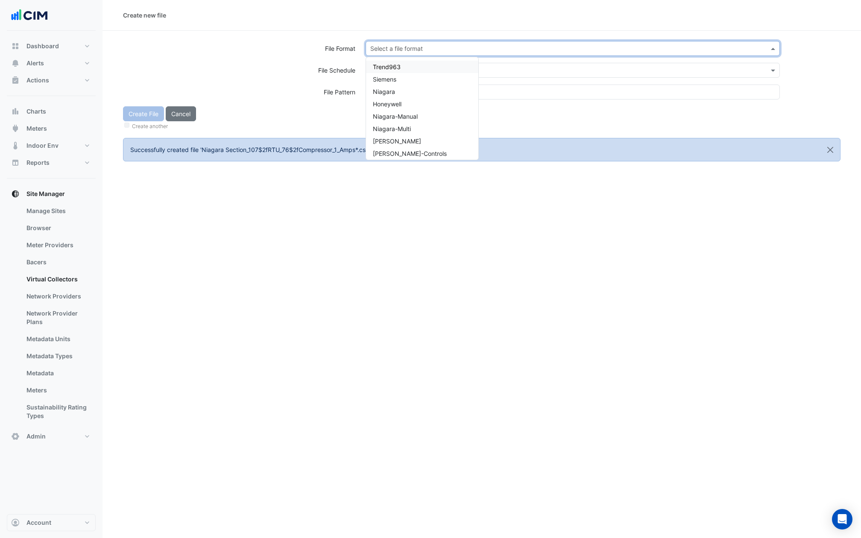
click at [408, 47] on input "text" at bounding box center [564, 48] width 388 height 9
click at [394, 92] on span "Niagara" at bounding box center [384, 91] width 22 height 7
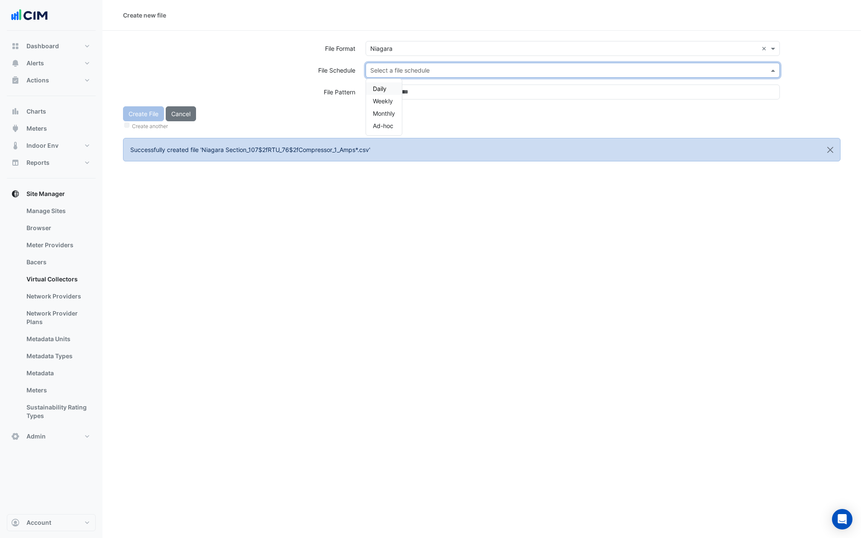
click at [397, 66] on input "text" at bounding box center [564, 70] width 388 height 9
click at [379, 87] on span "Daily" at bounding box center [380, 88] width 14 height 7
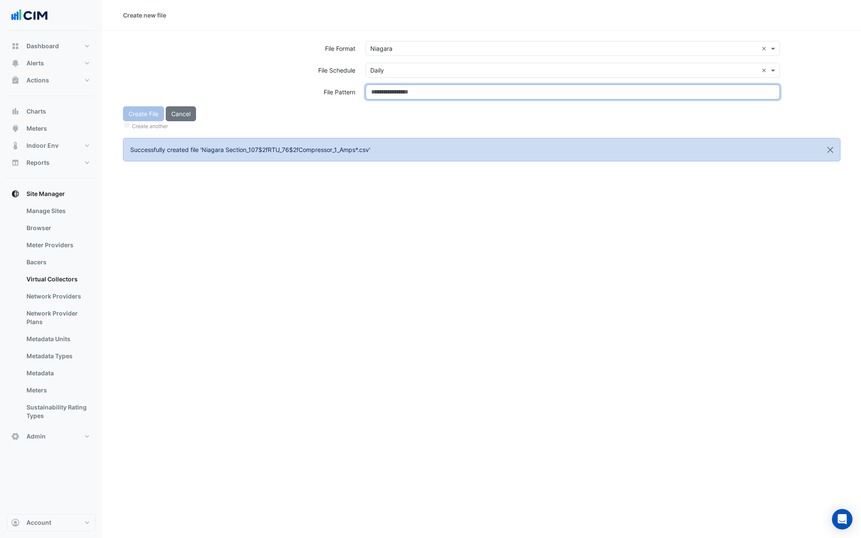
click at [381, 98] on input at bounding box center [573, 92] width 414 height 15
paste input "**********"
type input "**********"
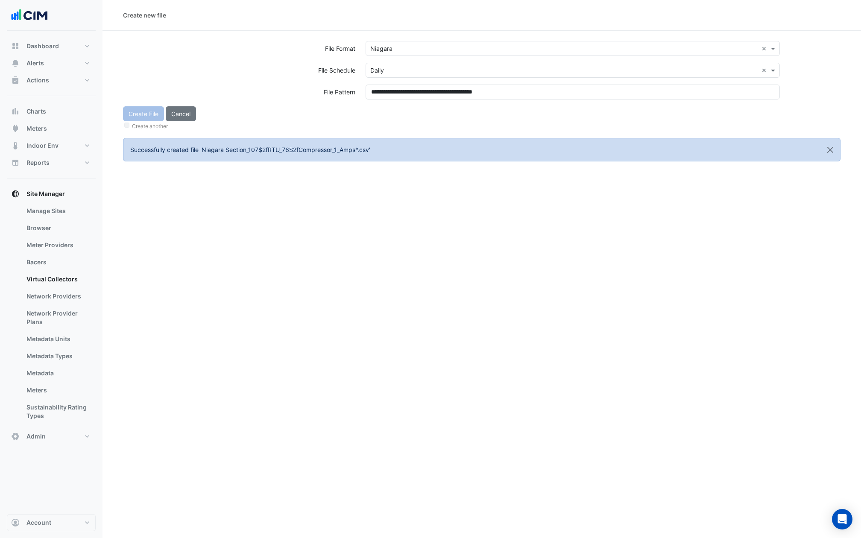
click at [384, 115] on div "Create File Cancel Create another" at bounding box center [482, 118] width 728 height 25
click at [141, 115] on button "Create File" at bounding box center [143, 113] width 41 height 15
click at [411, 44] on input "text" at bounding box center [564, 48] width 388 height 9
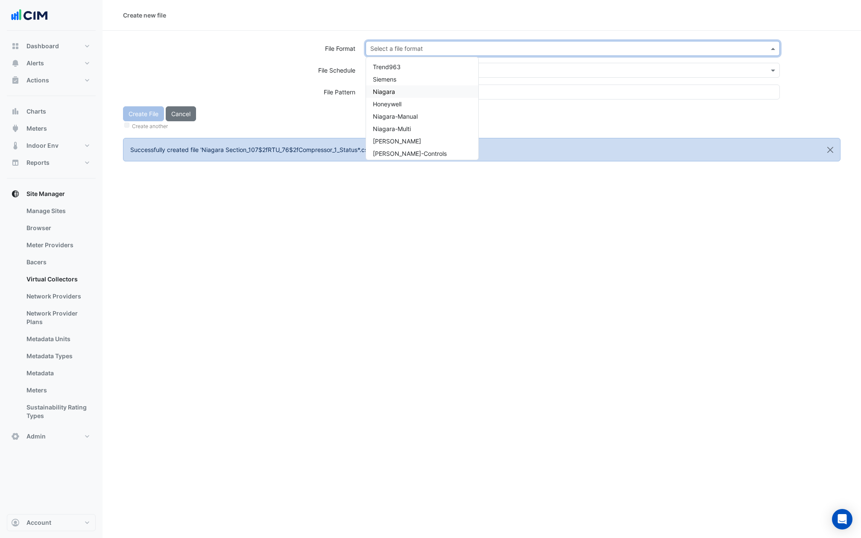
click at [400, 94] on div "Niagara" at bounding box center [422, 91] width 112 height 12
click at [399, 62] on div "Select a file format × Niagara ×" at bounding box center [573, 52] width 425 height 22
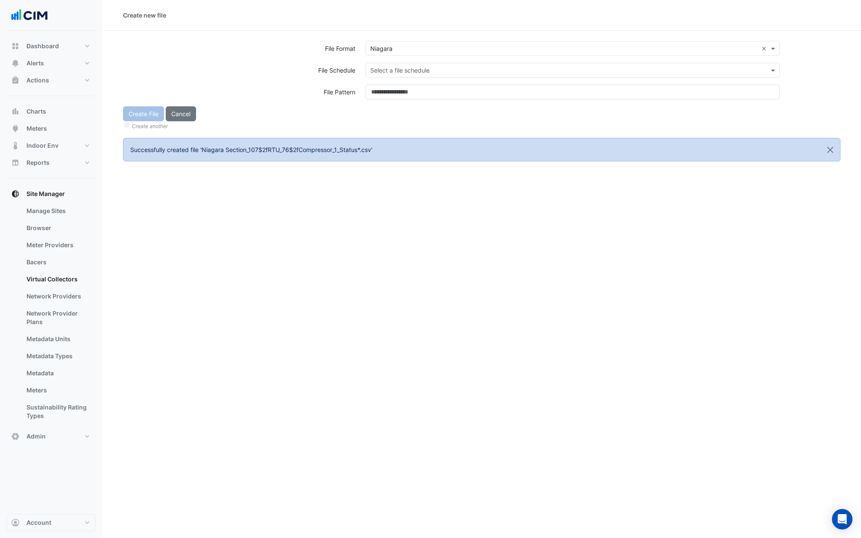
click at [396, 76] on div "Select a file schedule" at bounding box center [573, 70] width 414 height 15
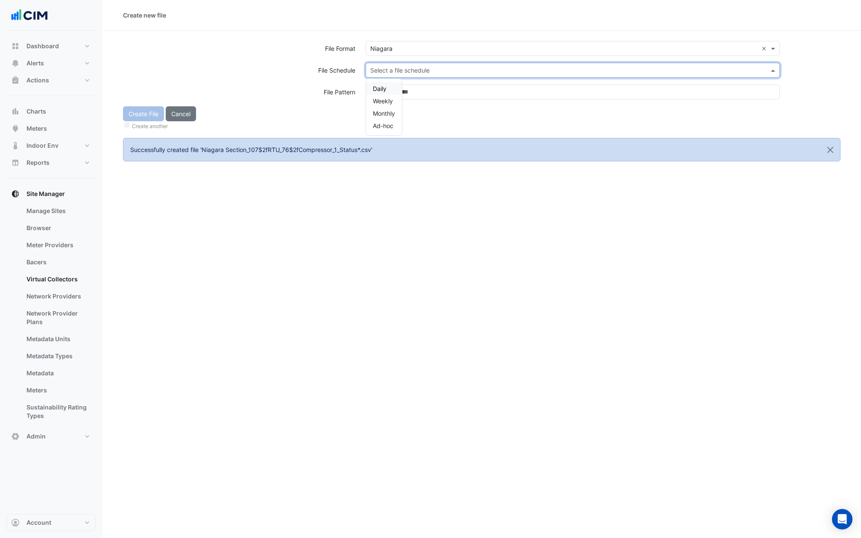
click at [376, 87] on span "Daily" at bounding box center [380, 88] width 14 height 7
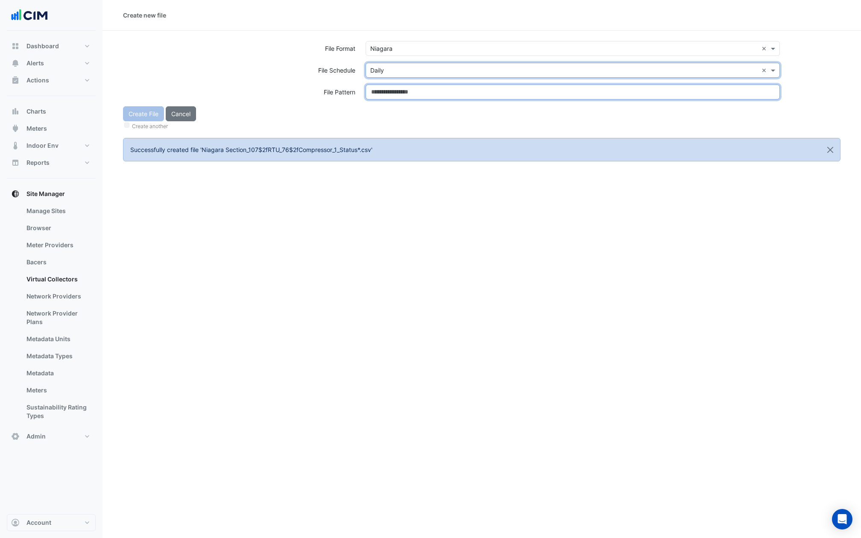
click at [376, 87] on input at bounding box center [573, 92] width 414 height 15
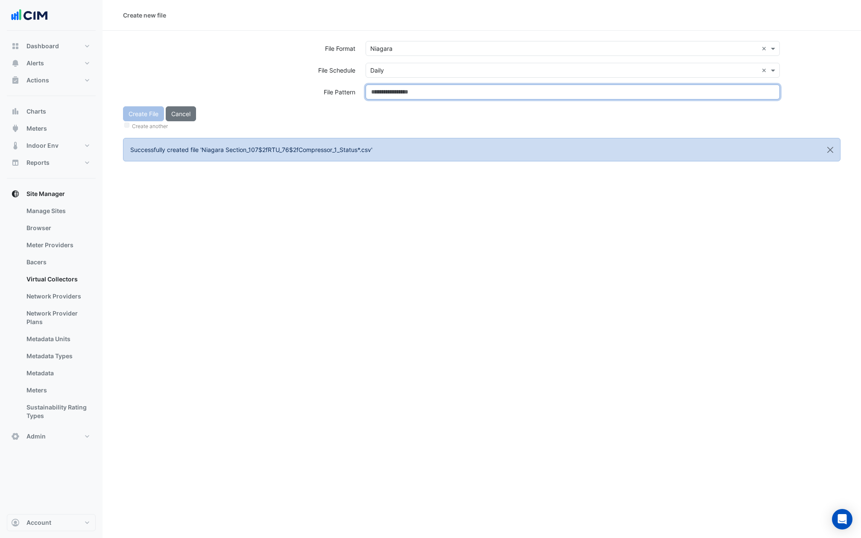
paste input "**********"
type input "**********"
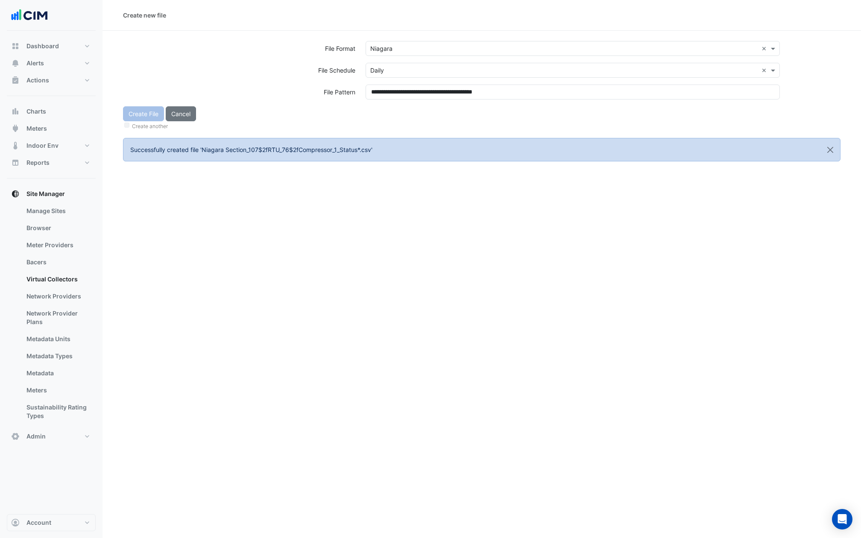
click at [382, 122] on div "Create another" at bounding box center [482, 125] width 718 height 9
click at [137, 118] on button "Create File" at bounding box center [143, 113] width 41 height 15
click at [400, 48] on input "text" at bounding box center [564, 48] width 388 height 9
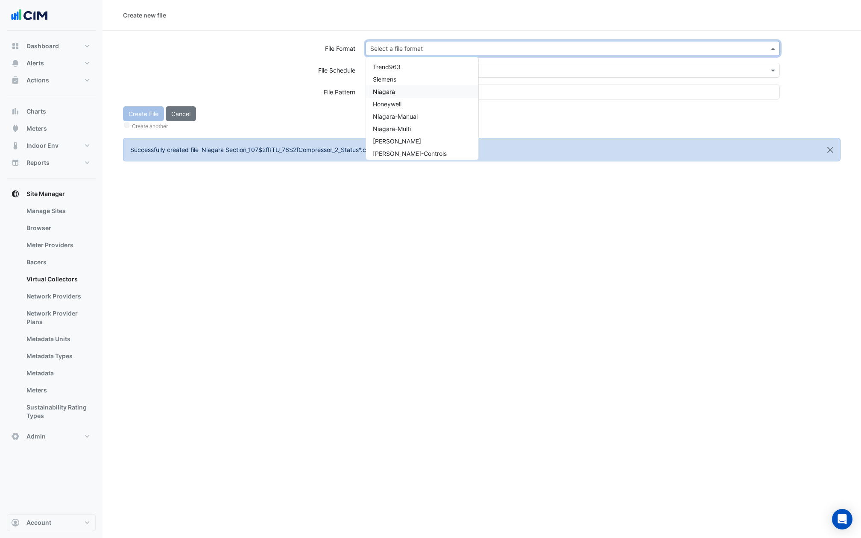
click at [397, 92] on div "Niagara" at bounding box center [422, 91] width 112 height 12
click at [397, 66] on input "text" at bounding box center [564, 70] width 388 height 9
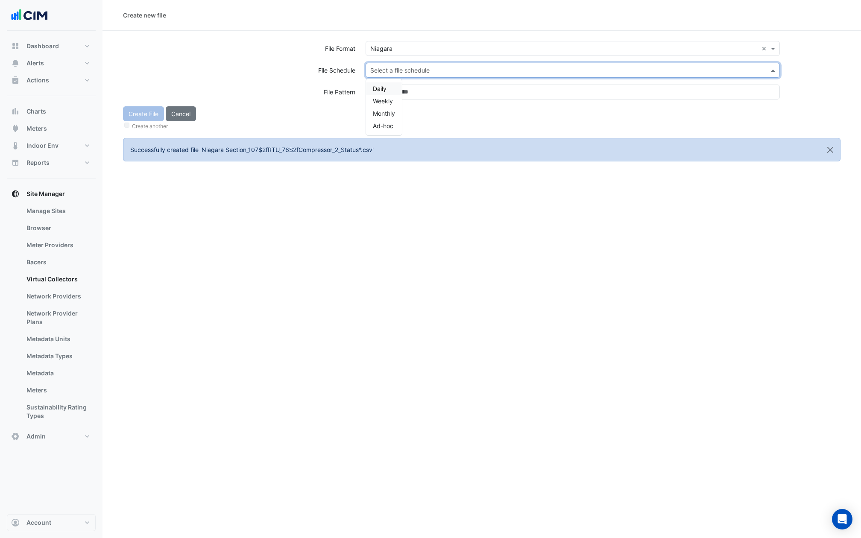
click at [385, 85] on span "Daily" at bounding box center [380, 88] width 14 height 7
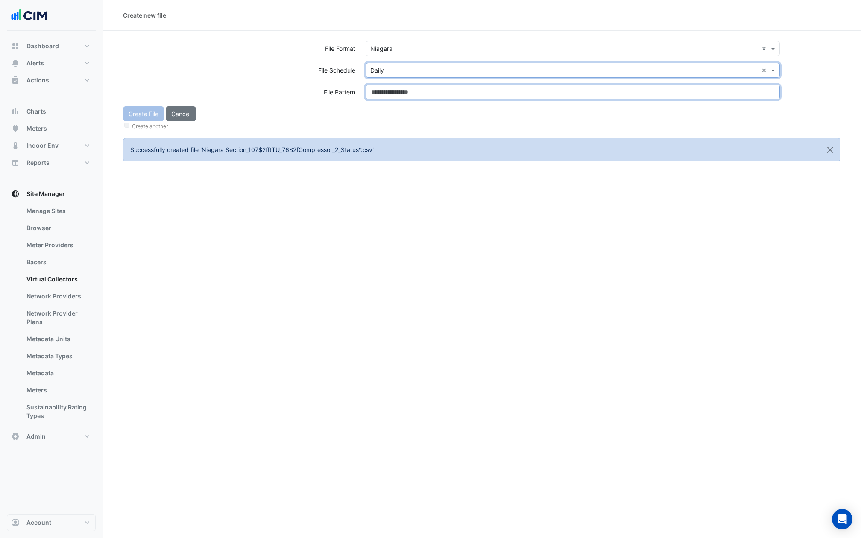
click at [385, 90] on input at bounding box center [573, 92] width 414 height 15
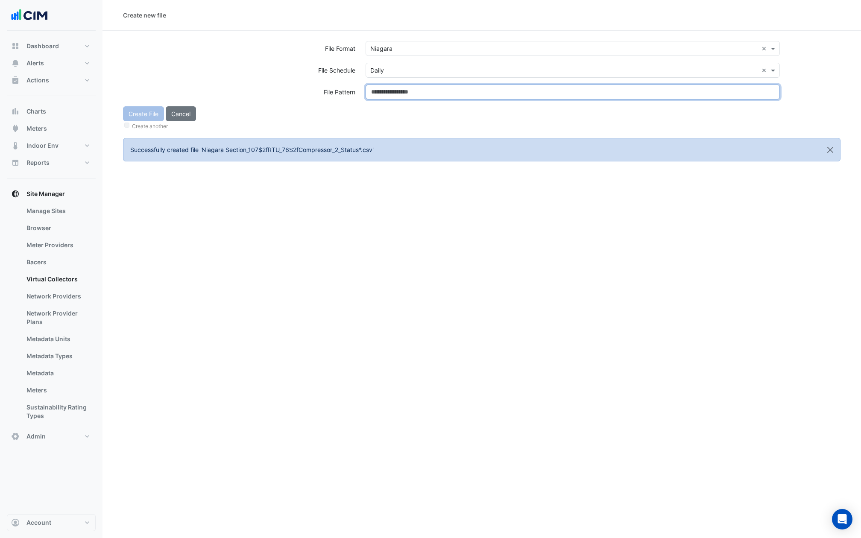
paste input "**********"
type input "**********"
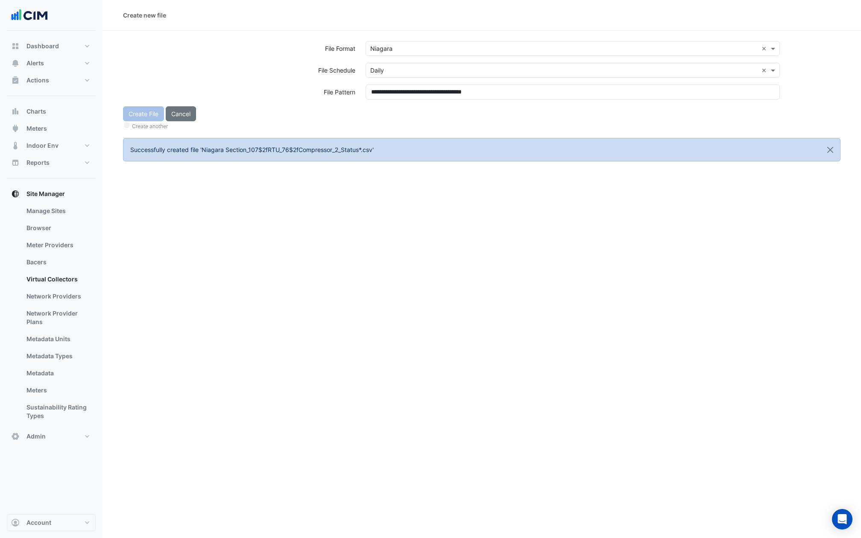
click at [383, 114] on div "Create File Cancel Create another" at bounding box center [482, 118] width 728 height 25
click at [144, 114] on button "Create File" at bounding box center [143, 113] width 41 height 15
click at [391, 48] on input "text" at bounding box center [564, 48] width 388 height 9
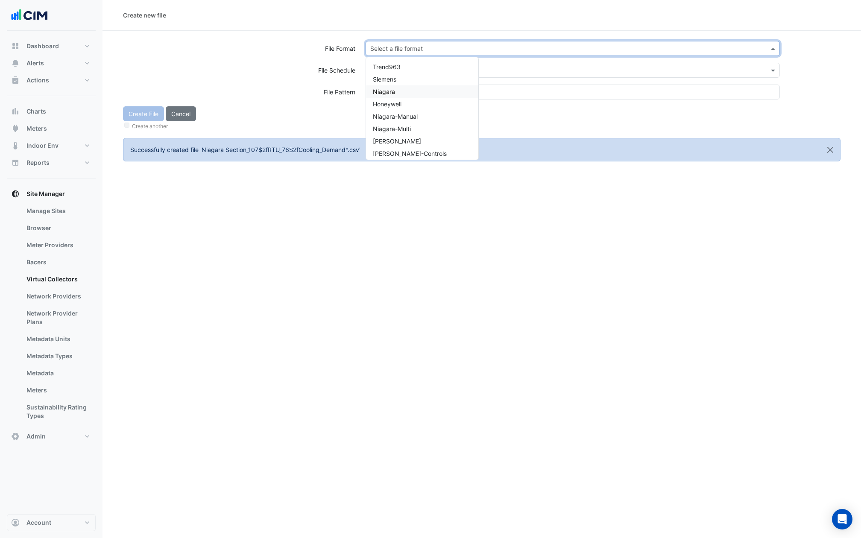
click at [385, 90] on span "Niagara" at bounding box center [384, 91] width 22 height 7
click at [385, 71] on input "text" at bounding box center [564, 70] width 388 height 9
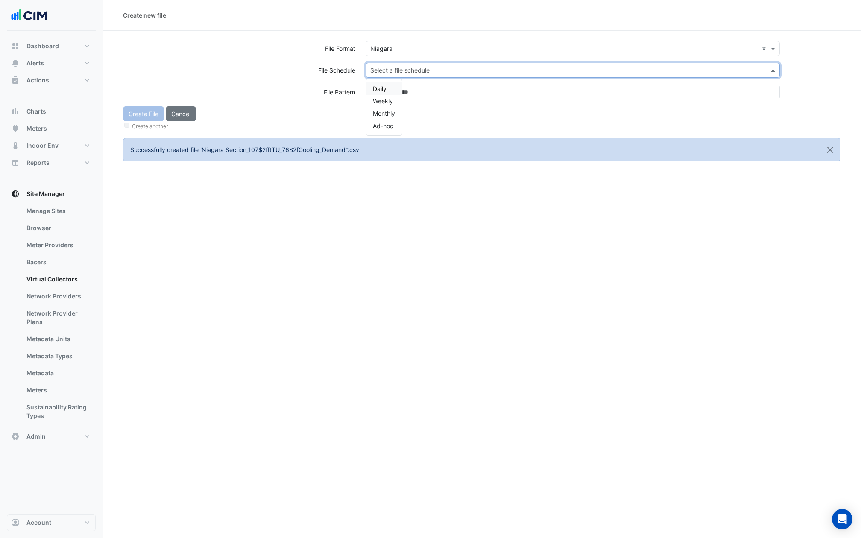
click at [380, 85] on span "Daily" at bounding box center [380, 88] width 14 height 7
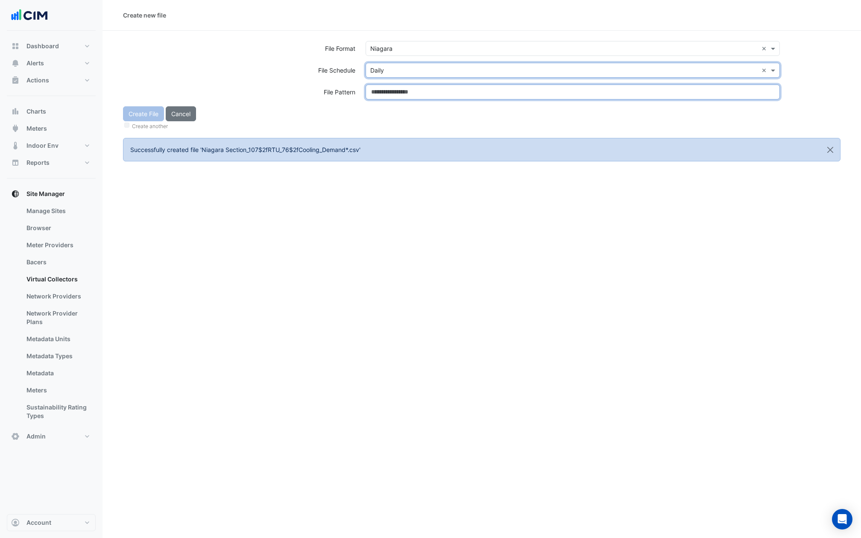
click at [380, 87] on input at bounding box center [573, 92] width 414 height 15
paste input "**********"
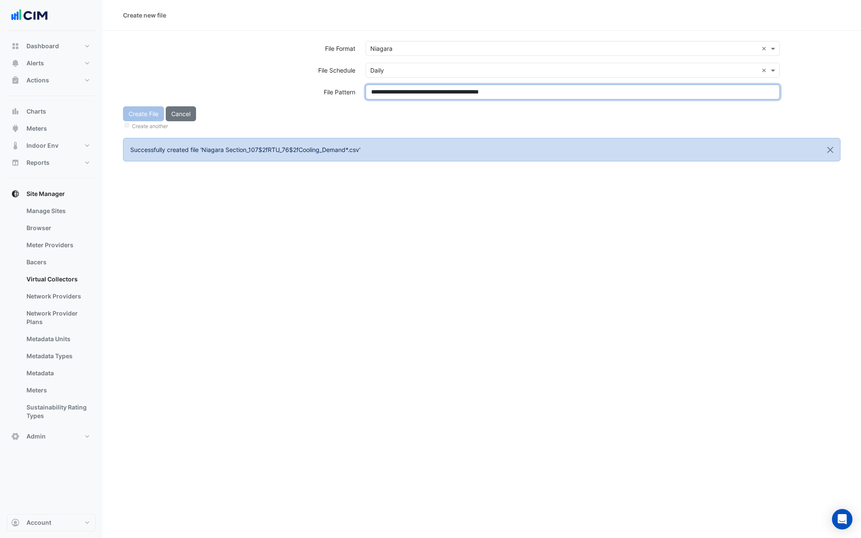
type input "**********"
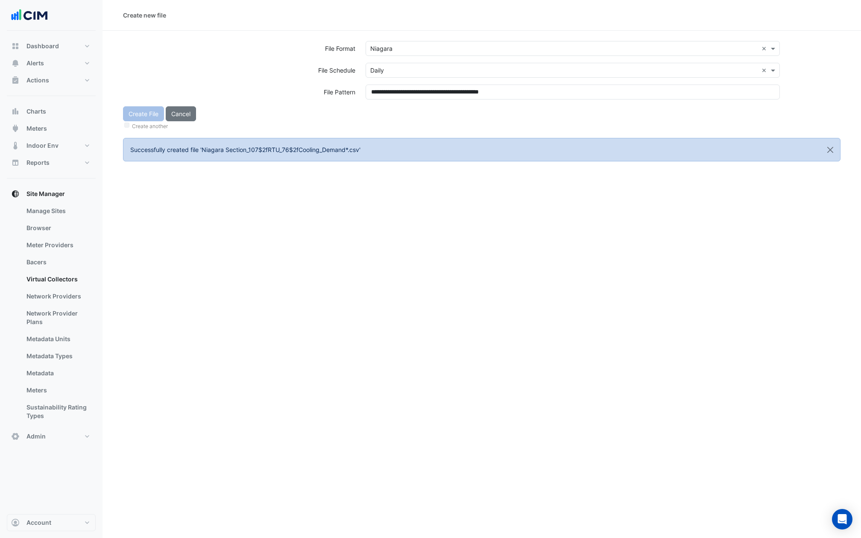
click at [375, 124] on div "Create another" at bounding box center [482, 125] width 718 height 9
click at [145, 114] on button "Create File" at bounding box center [143, 113] width 41 height 15
click at [408, 50] on input "text" at bounding box center [564, 48] width 388 height 9
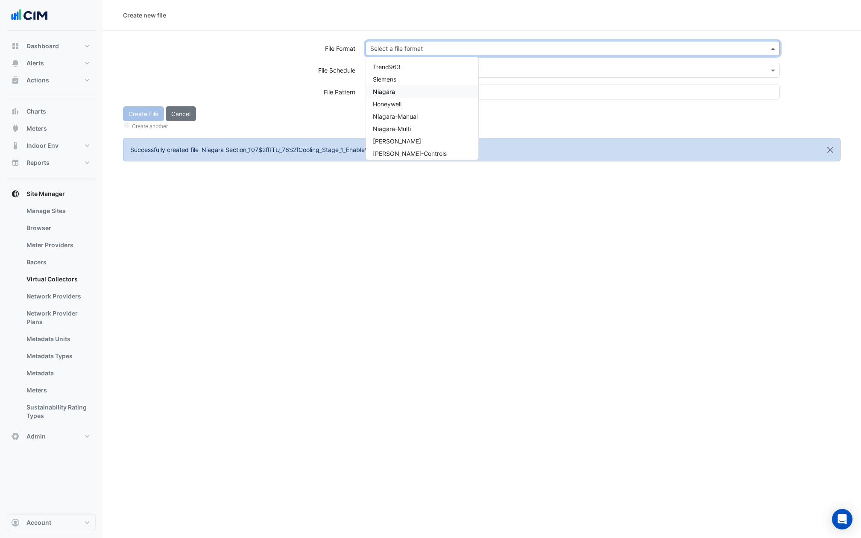
click at [397, 95] on div "Niagara" at bounding box center [422, 91] width 112 height 12
click at [397, 59] on div "Select a file format × Niagara ×" at bounding box center [573, 52] width 425 height 22
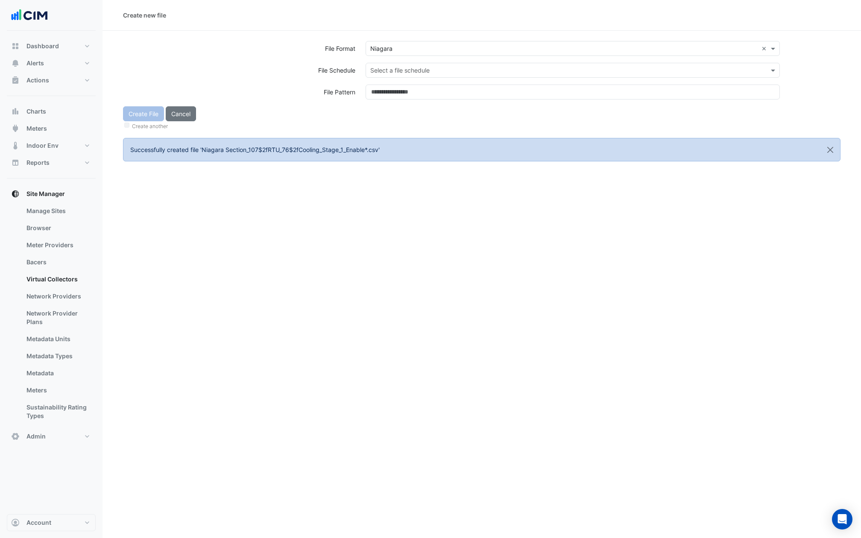
click at [397, 68] on input "text" at bounding box center [564, 70] width 388 height 9
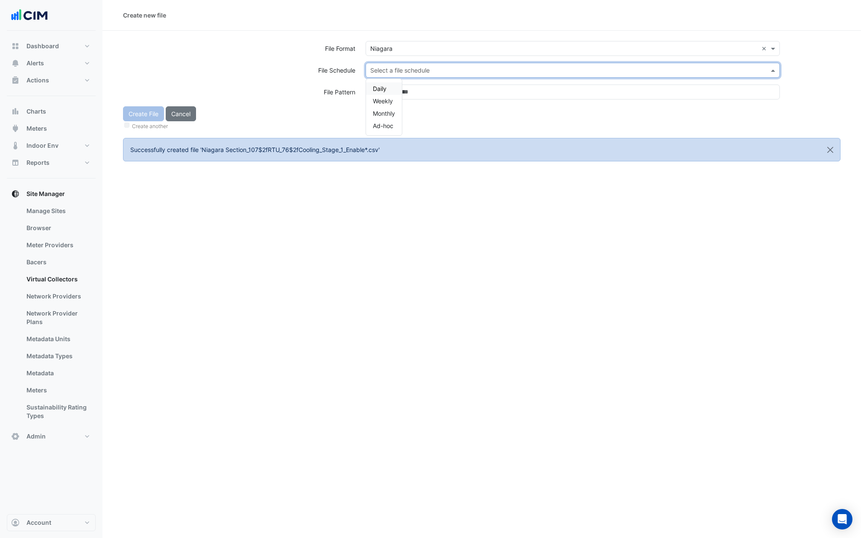
click at [377, 88] on span "Daily" at bounding box center [380, 88] width 14 height 7
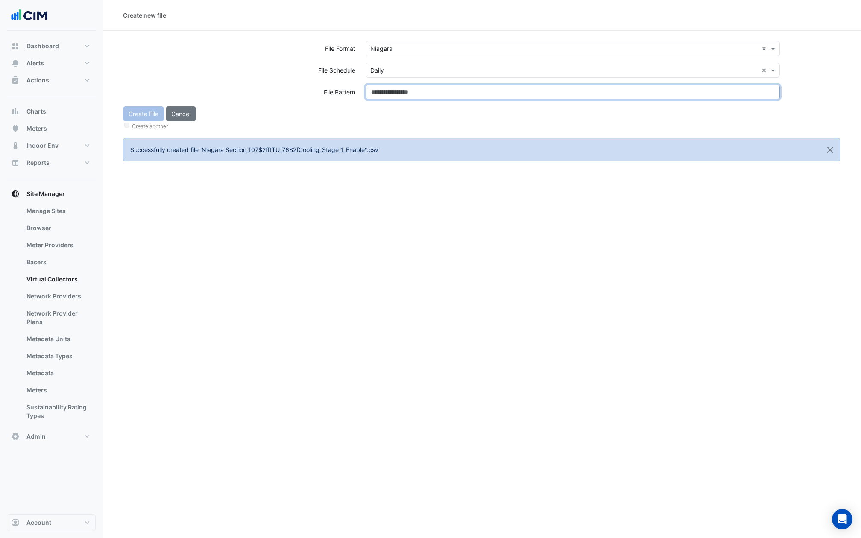
click at [378, 98] on input at bounding box center [573, 92] width 414 height 15
paste
type input "**********"
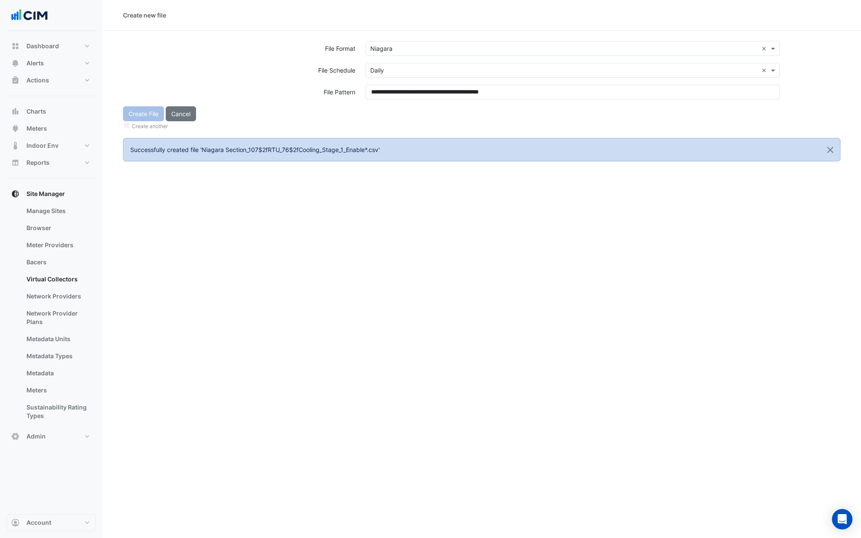
click at [378, 118] on div "Create File Cancel Create another" at bounding box center [482, 118] width 728 height 25
click at [140, 116] on button "Create File" at bounding box center [143, 113] width 41 height 15
click
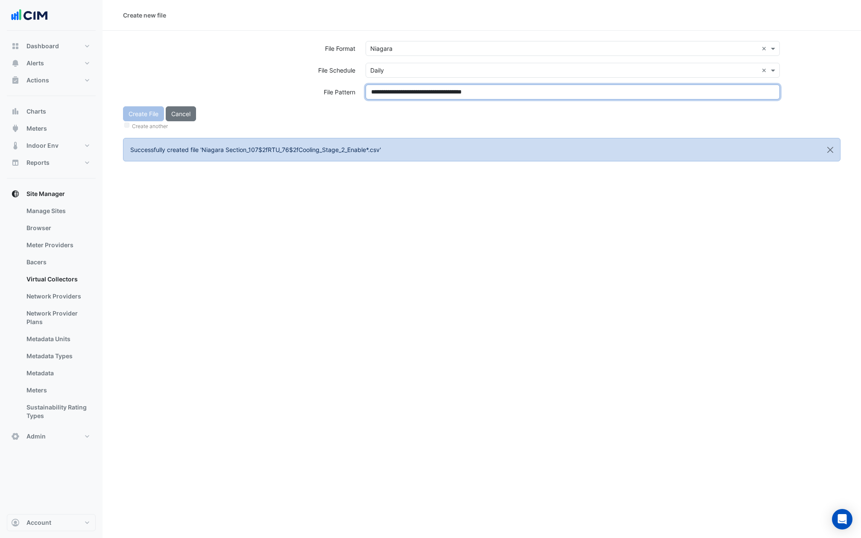
type input "**********"
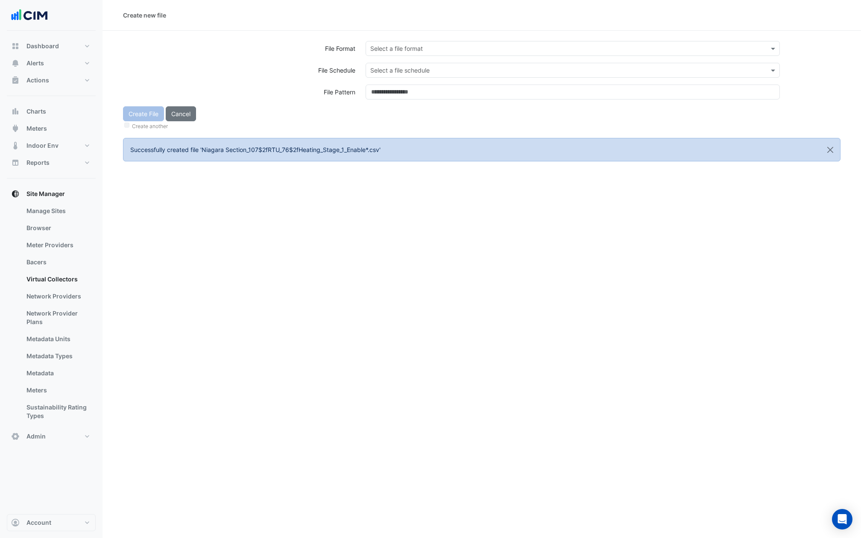
click at [437, 47] on input "text" at bounding box center [564, 48] width 388 height 9
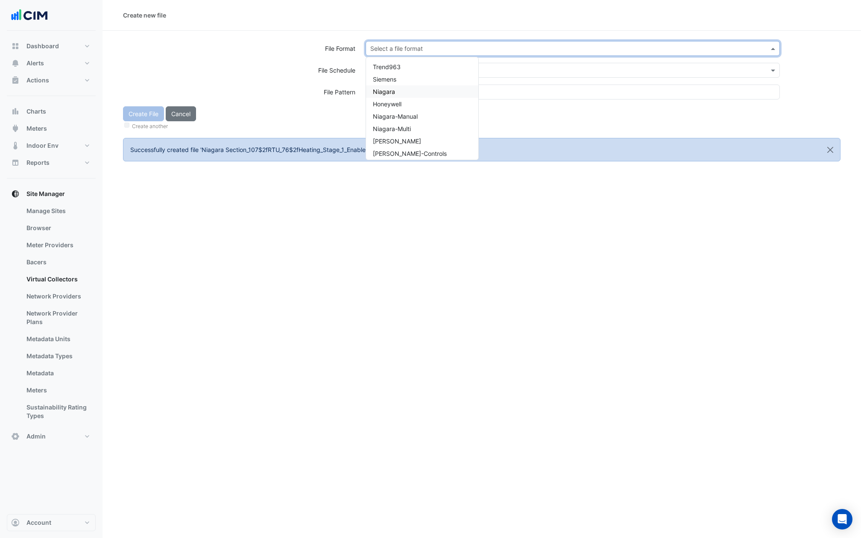
click at [389, 90] on span "Niagara" at bounding box center [384, 91] width 22 height 7
click at [394, 68] on input "text" at bounding box center [564, 70] width 388 height 9
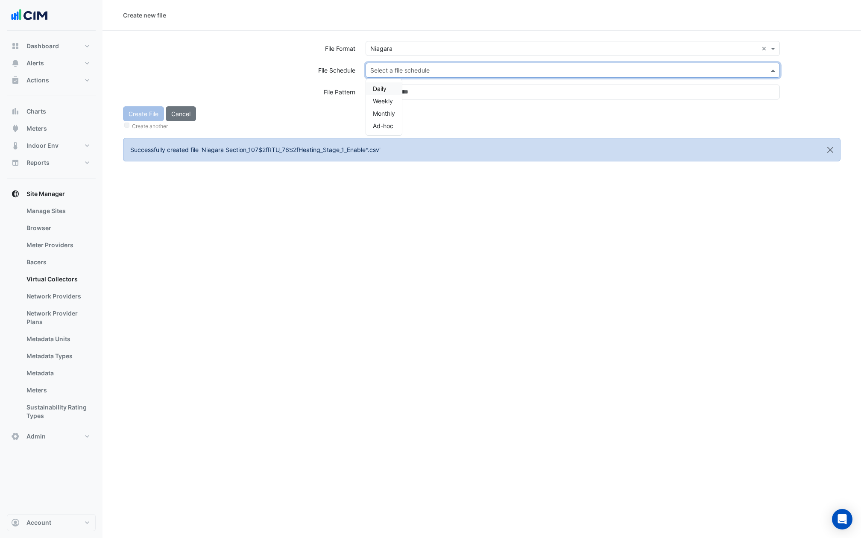
click at [382, 90] on span "Daily" at bounding box center [380, 88] width 14 height 7
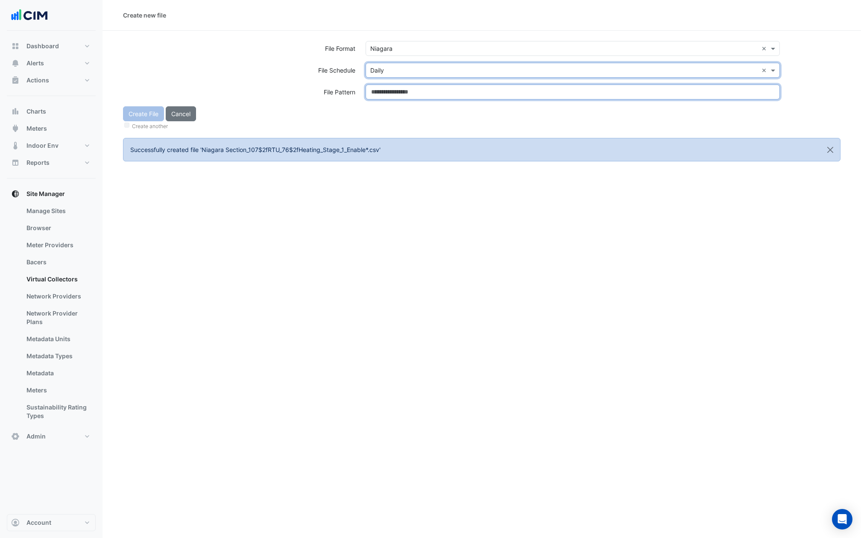
click at [382, 90] on input at bounding box center [573, 92] width 414 height 15
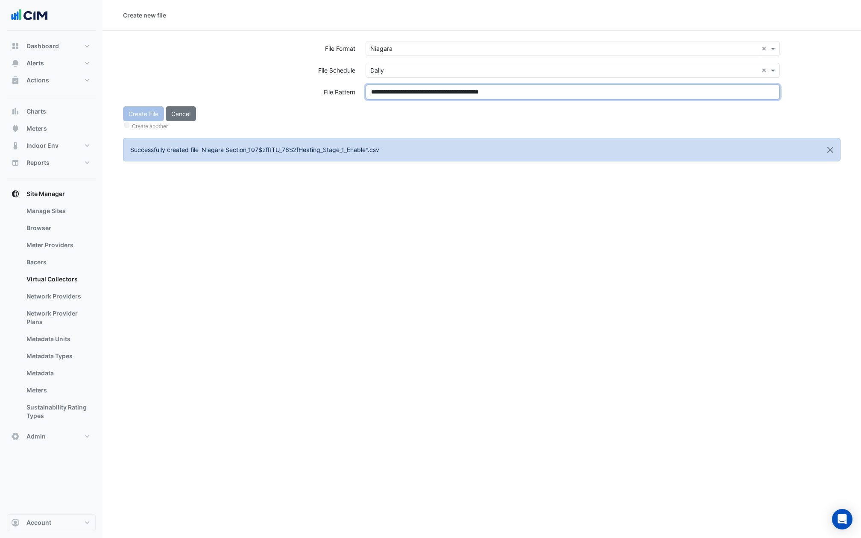
type input "**********"
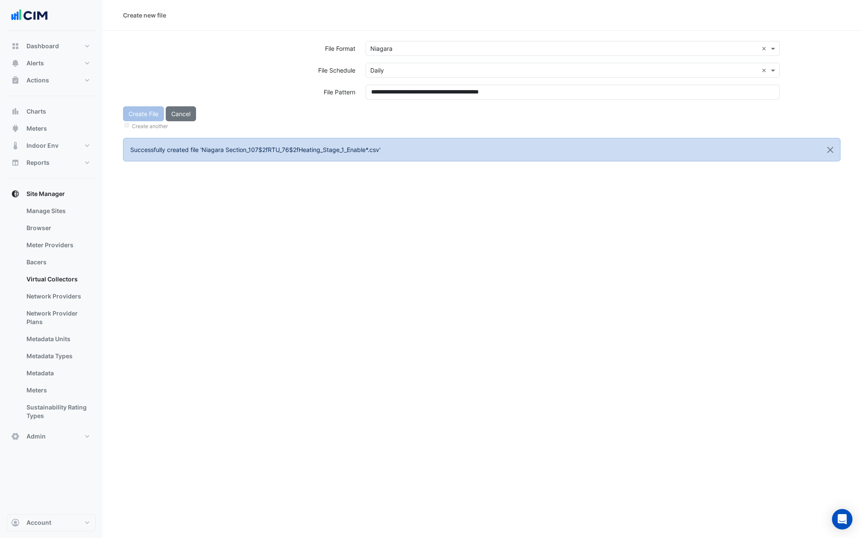
click at [379, 112] on div "Create File Cancel Create another" at bounding box center [482, 118] width 728 height 25
click at [139, 113] on button "Create File" at bounding box center [143, 113] width 41 height 15
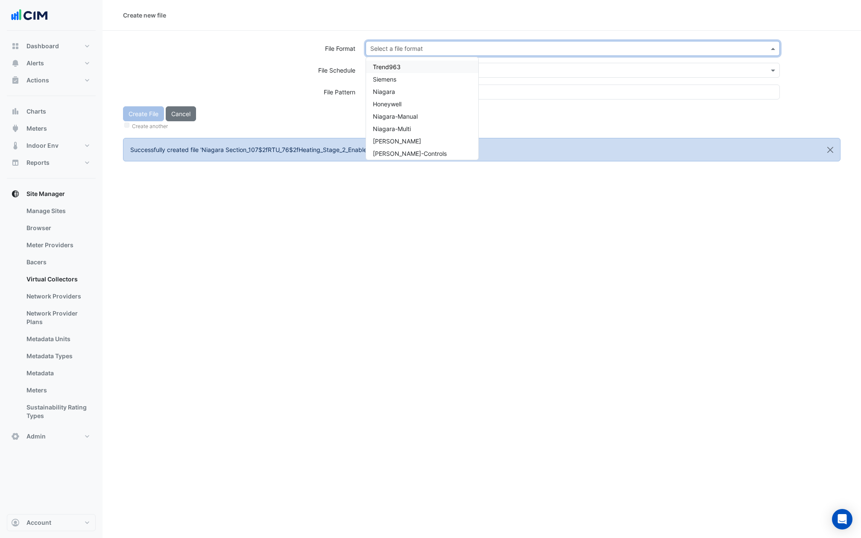
click at [433, 44] on input "text" at bounding box center [564, 48] width 388 height 9
click at [385, 95] on span "Niagara" at bounding box center [384, 91] width 22 height 7
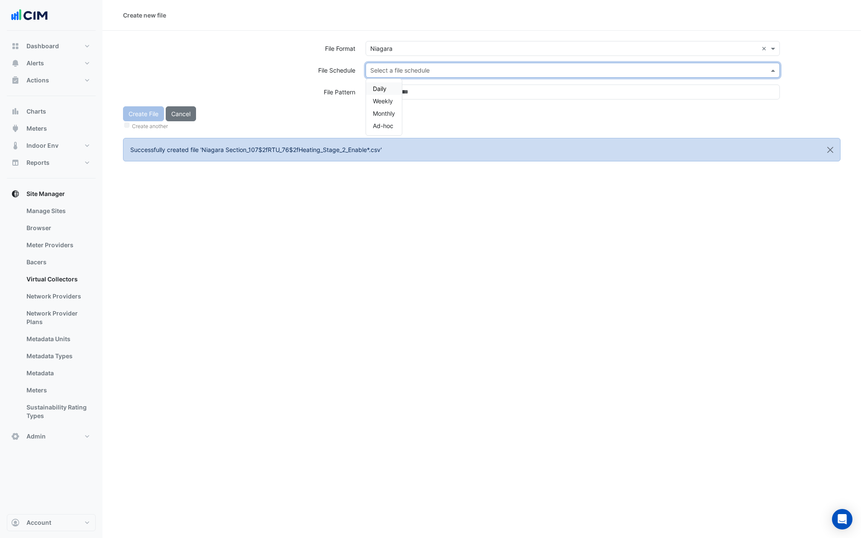
click at [385, 72] on input "text" at bounding box center [564, 70] width 388 height 9
click at [383, 86] on span "Daily" at bounding box center [380, 88] width 14 height 7
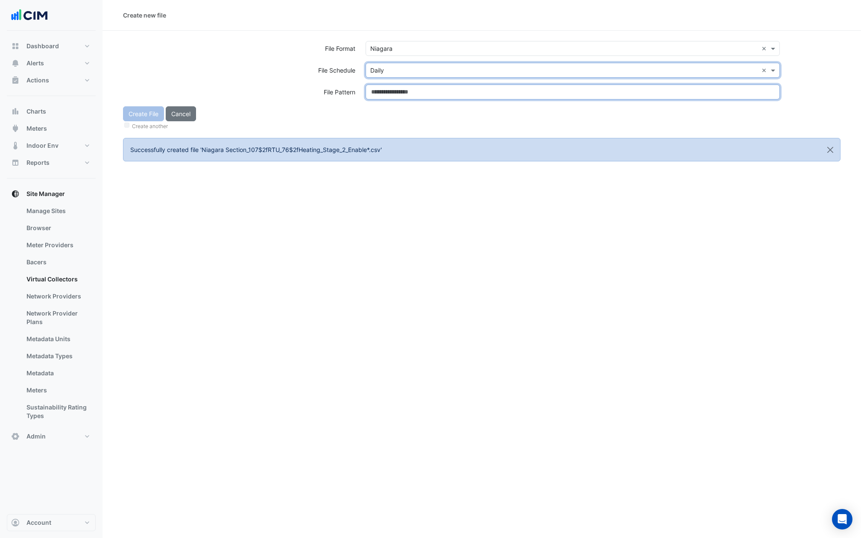
click at [383, 86] on input at bounding box center [573, 92] width 414 height 15
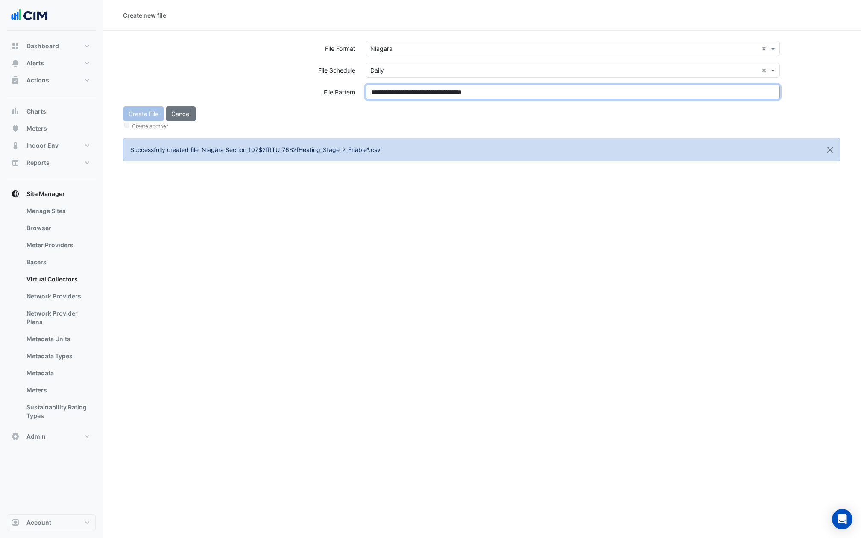
type input "**********"
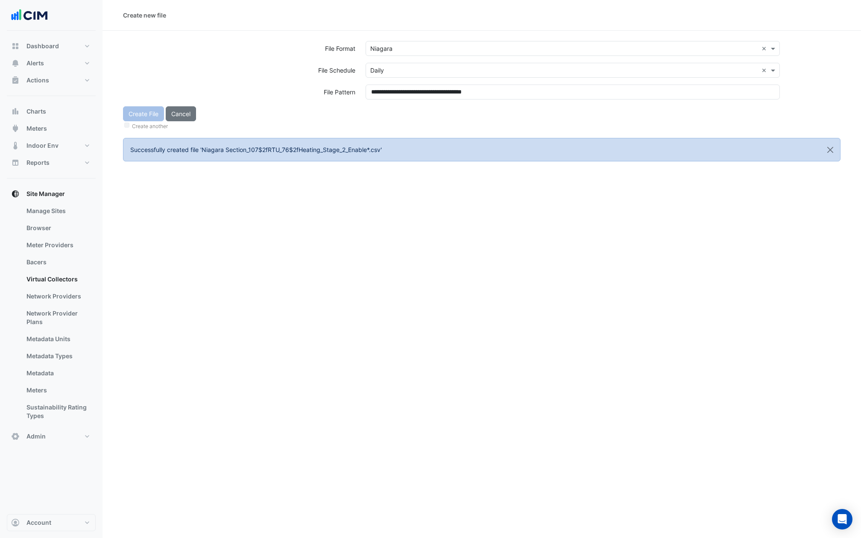
click at [394, 106] on div "Create File Cancel Create another" at bounding box center [482, 118] width 728 height 25
click at [143, 112] on button "Create File" at bounding box center [143, 113] width 41 height 15
click at [414, 47] on input "text" at bounding box center [564, 48] width 388 height 9
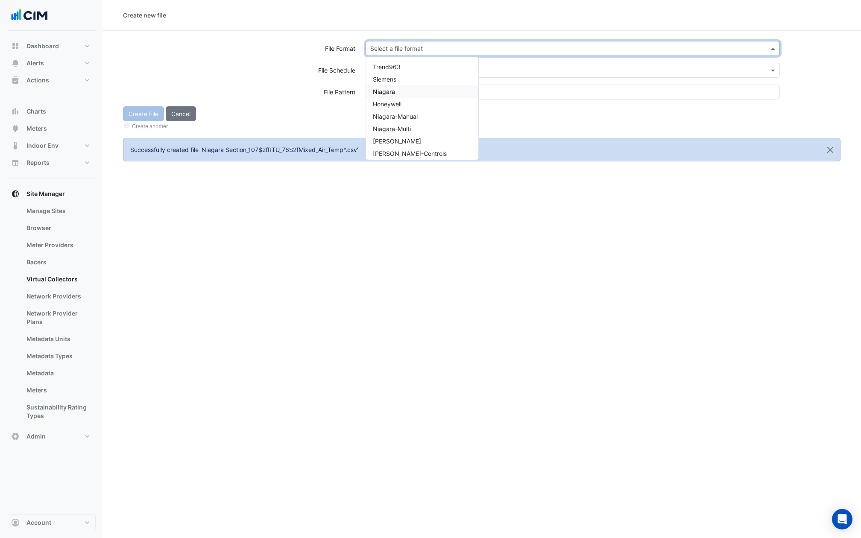
click at [390, 92] on span "Niagara" at bounding box center [384, 91] width 22 height 7
click at [391, 71] on input "text" at bounding box center [564, 70] width 388 height 9
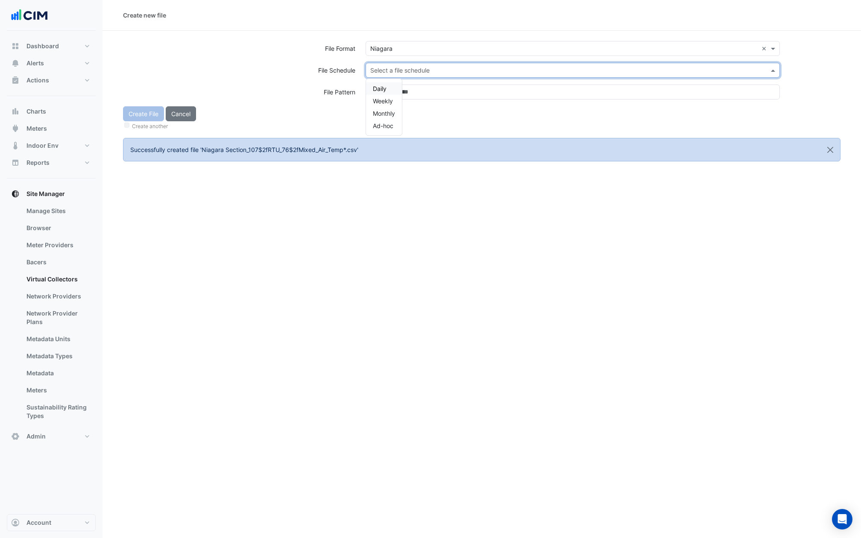
click at [386, 83] on div "Daily" at bounding box center [384, 88] width 36 height 12
type input "**********"
click at [386, 94] on div "No items found" at bounding box center [394, 88] width 56 height 12
click at [383, 89] on span "Daily" at bounding box center [380, 88] width 14 height 7
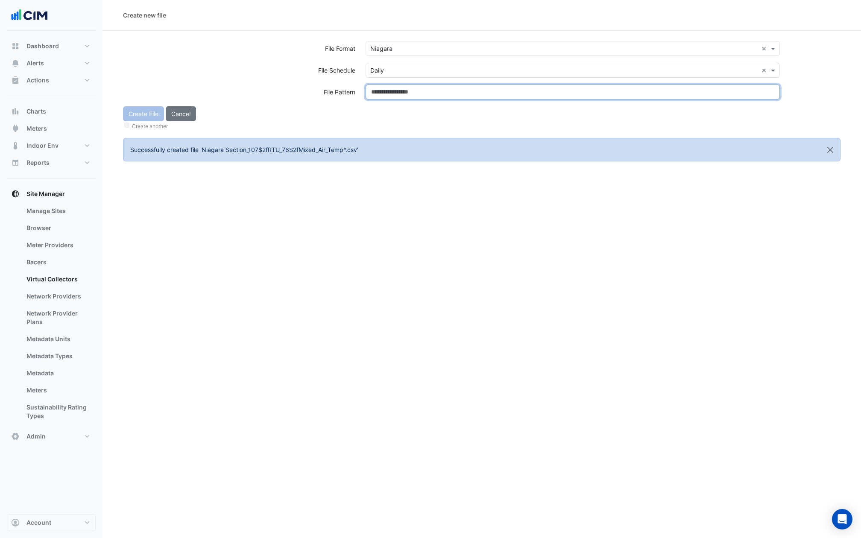
click at [383, 89] on input at bounding box center [573, 92] width 414 height 15
type input "**********"
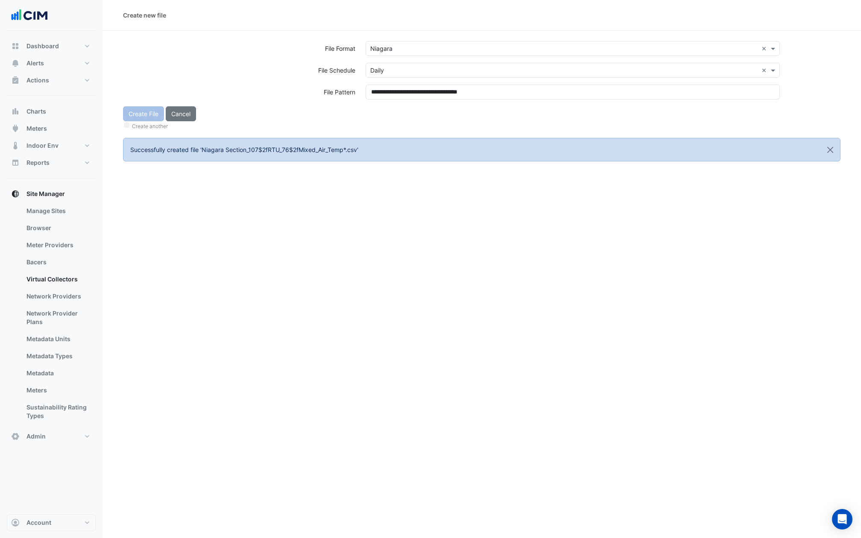
click at [383, 108] on div "Create File Cancel Create another" at bounding box center [482, 118] width 728 height 25
click at [148, 115] on button "Create File" at bounding box center [143, 113] width 41 height 15
click at [424, 51] on input "text" at bounding box center [564, 48] width 388 height 9
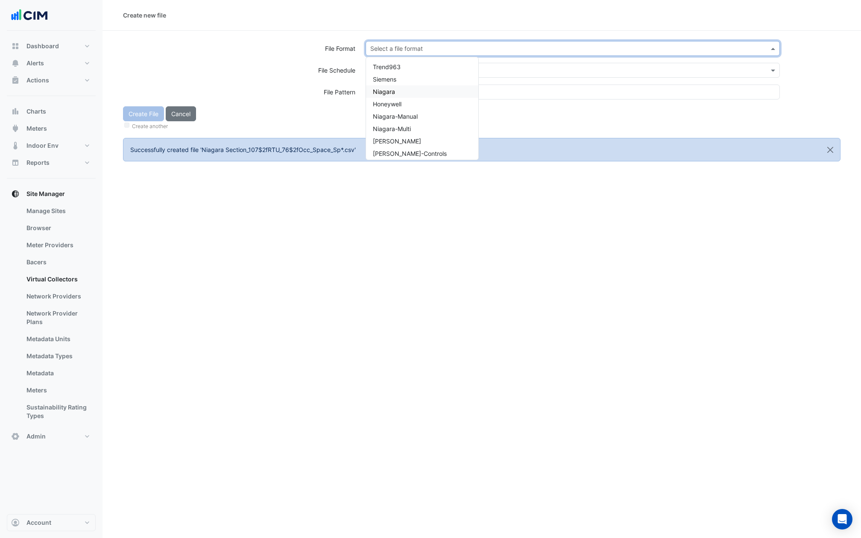
click at [400, 92] on div "Niagara" at bounding box center [422, 91] width 112 height 12
click at [402, 69] on input "text" at bounding box center [564, 70] width 388 height 9
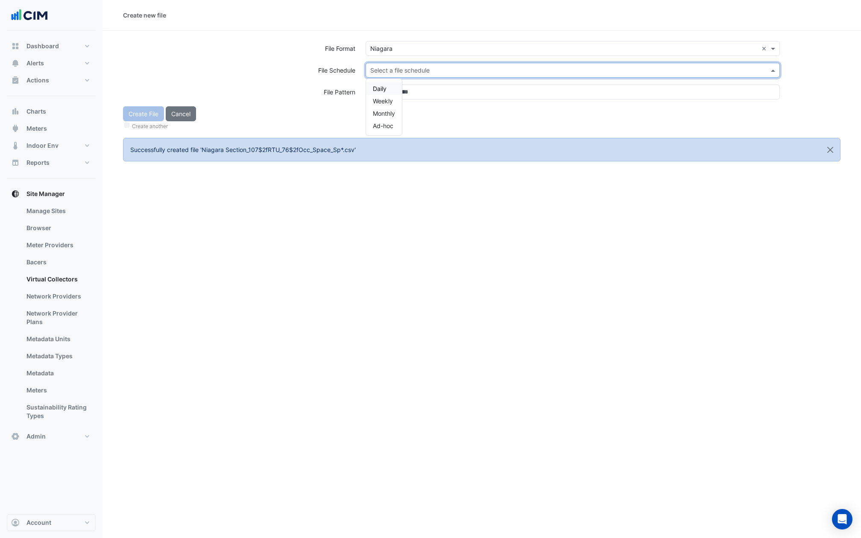
click at [383, 89] on span "Daily" at bounding box center [380, 88] width 14 height 7
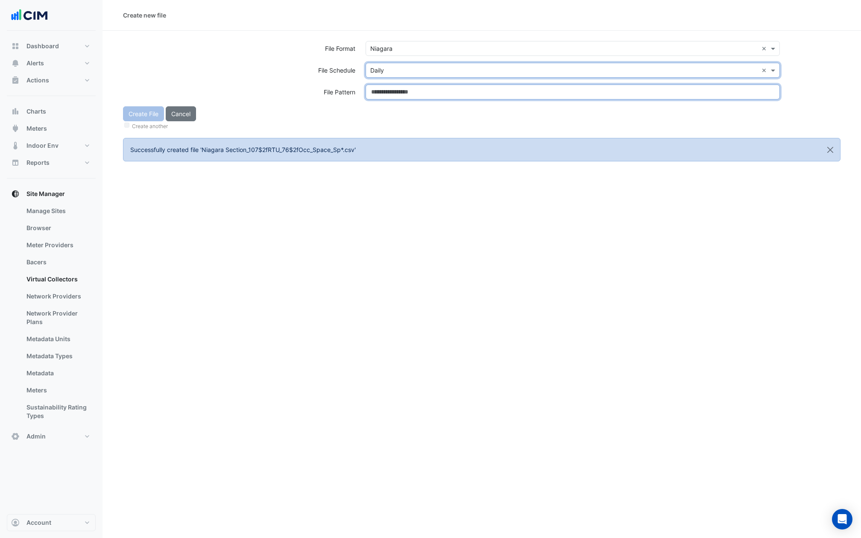
click at [383, 89] on input at bounding box center [573, 92] width 414 height 15
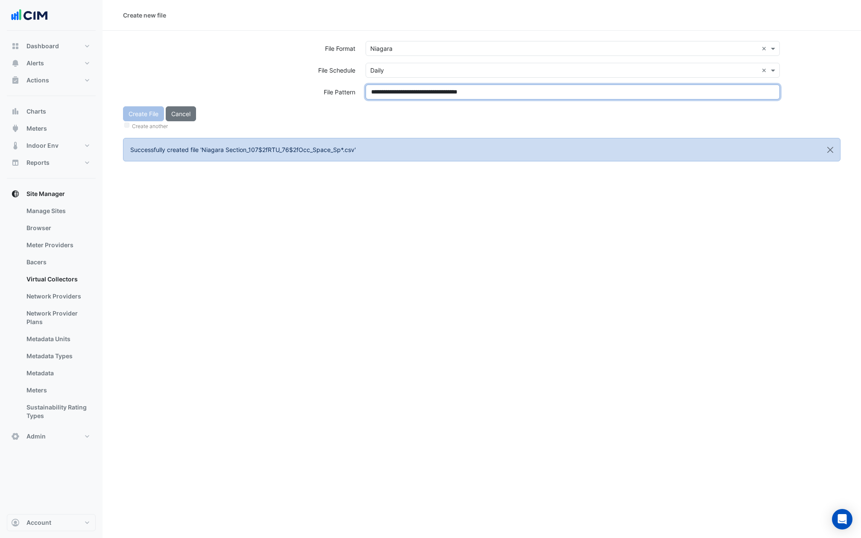
type input "**********"
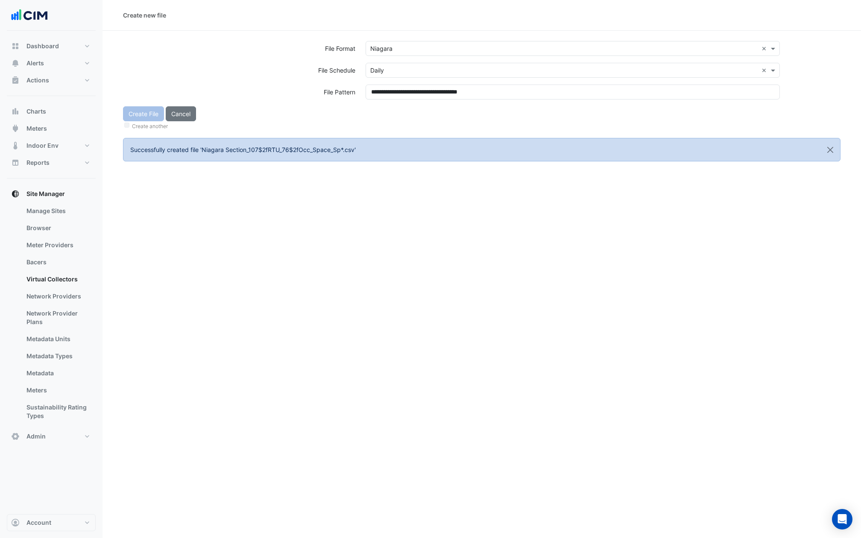
click at [385, 113] on div "Create File Cancel Create another" at bounding box center [482, 118] width 728 height 25
click at [146, 115] on div "Create File Cancel Create another" at bounding box center [482, 118] width 728 height 25
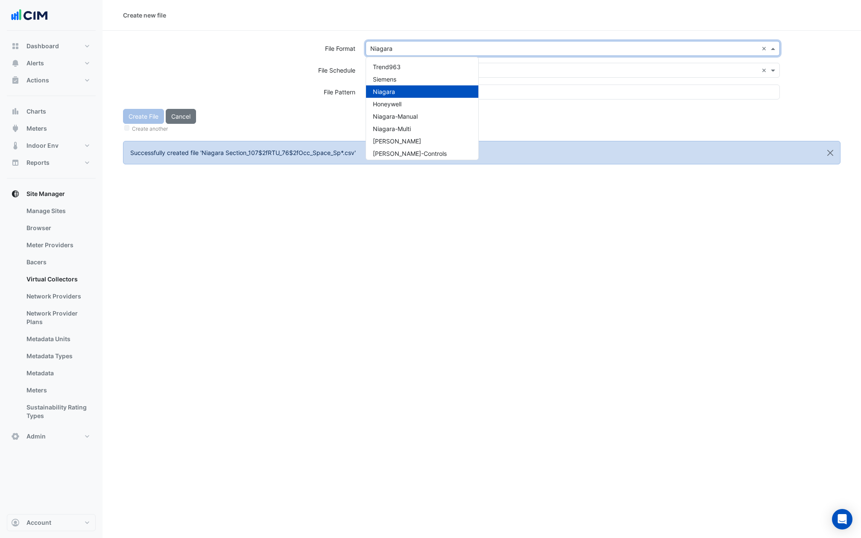
click at [387, 48] on input "text" at bounding box center [564, 48] width 388 height 9
click at [306, 73] on div "File Schedule" at bounding box center [239, 70] width 243 height 15
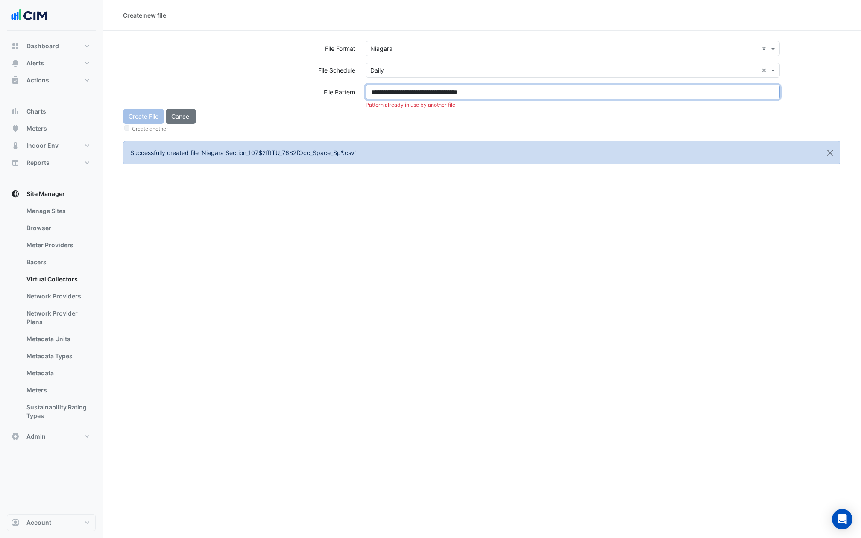
click at [414, 92] on input "**********" at bounding box center [573, 92] width 414 height 15
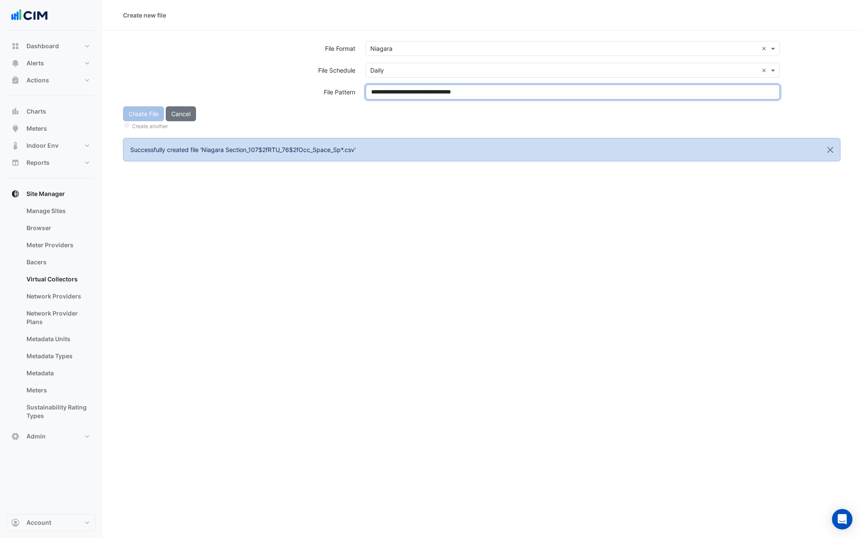
type input "**********"
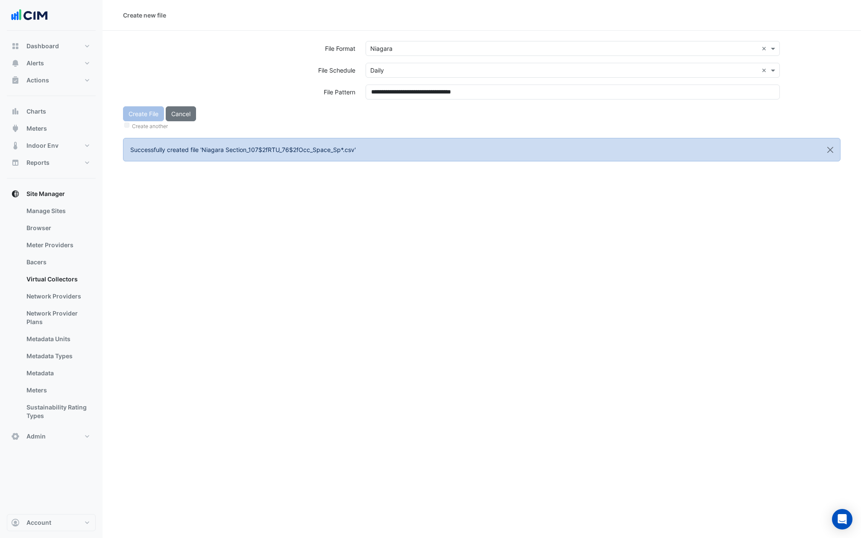
click at [402, 135] on form "**********" at bounding box center [482, 101] width 718 height 120
click at [147, 114] on button "Create File" at bounding box center [143, 113] width 41 height 15
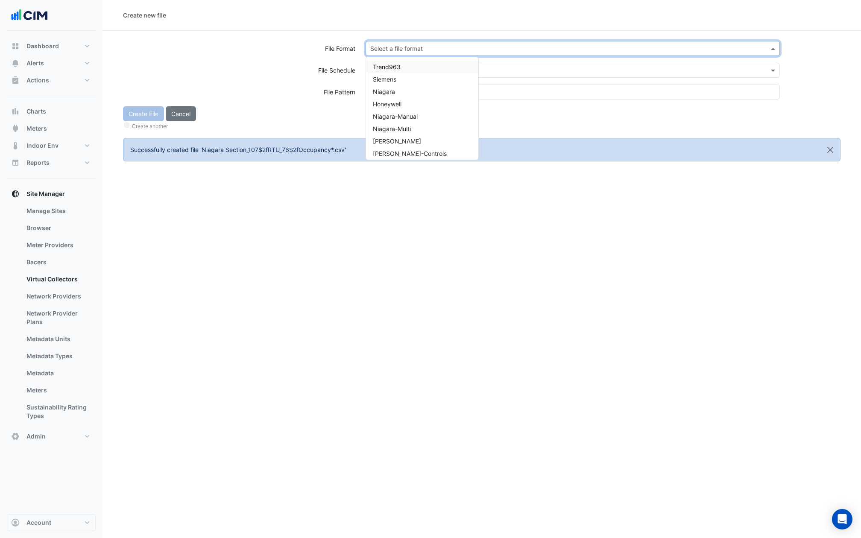
click at [394, 53] on div "Select a file format" at bounding box center [396, 48] width 53 height 9
click at [389, 89] on span "Niagara" at bounding box center [384, 91] width 22 height 7
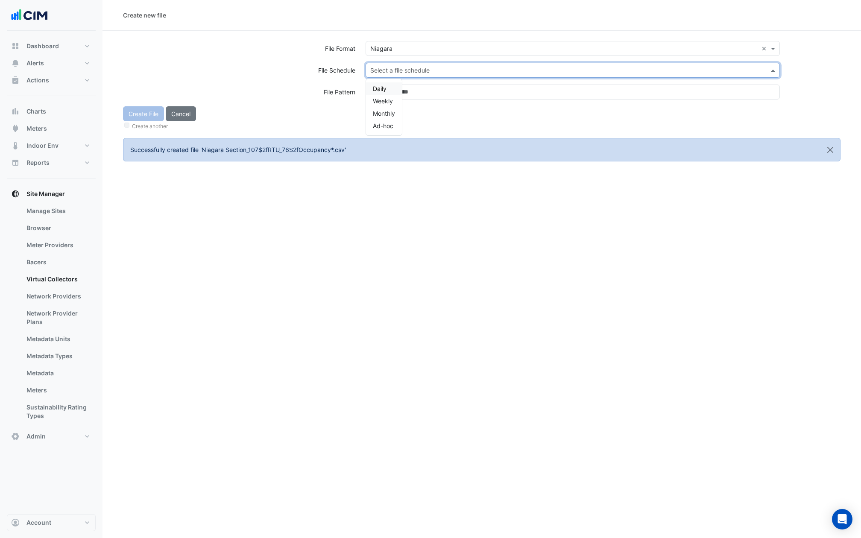
click at [389, 66] on input "text" at bounding box center [564, 70] width 388 height 9
click at [386, 85] on span "Daily" at bounding box center [380, 88] width 14 height 7
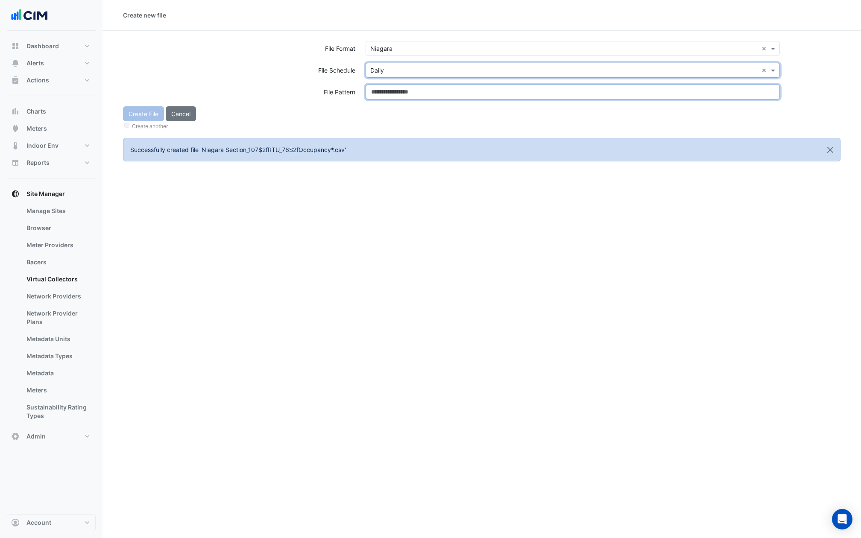
click at [386, 85] on input at bounding box center [573, 92] width 414 height 15
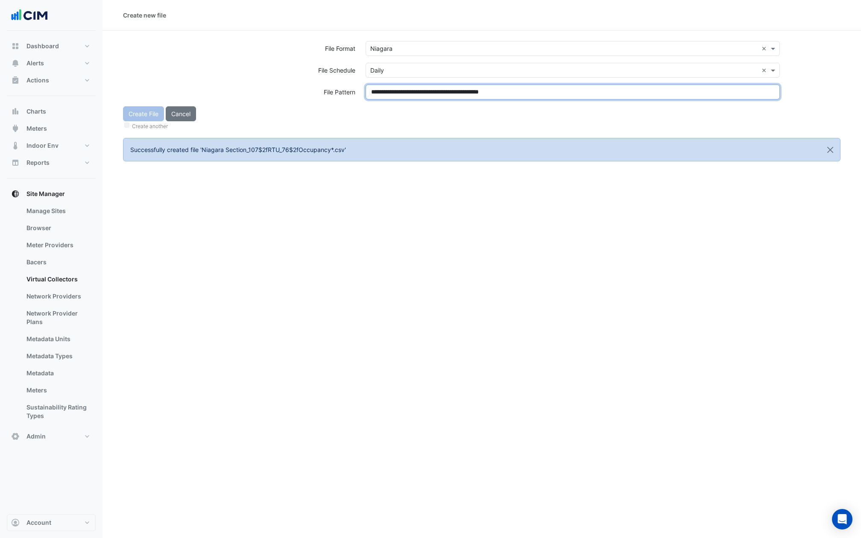
type input "**********"
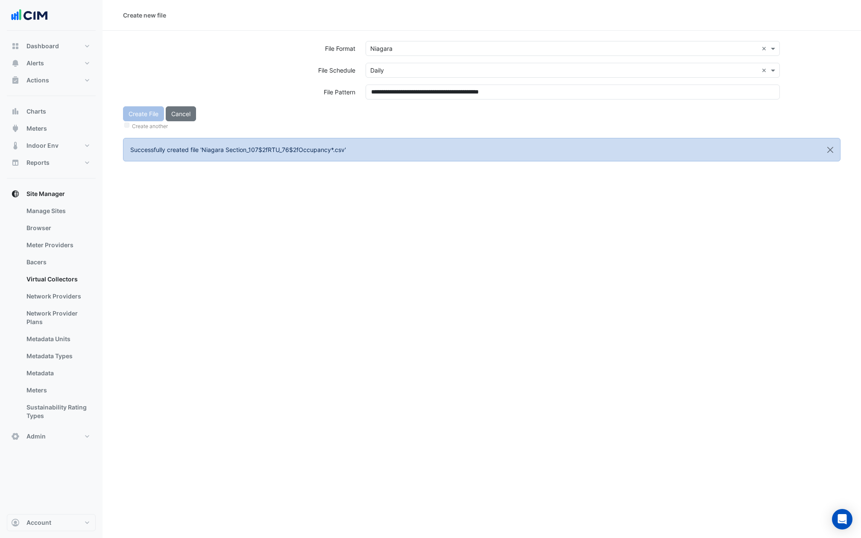
click at [386, 112] on div "Create File Cancel Create another" at bounding box center [482, 118] width 728 height 25
click at [136, 113] on button "Create File" at bounding box center [143, 113] width 41 height 15
click at [411, 48] on input "text" at bounding box center [564, 48] width 388 height 9
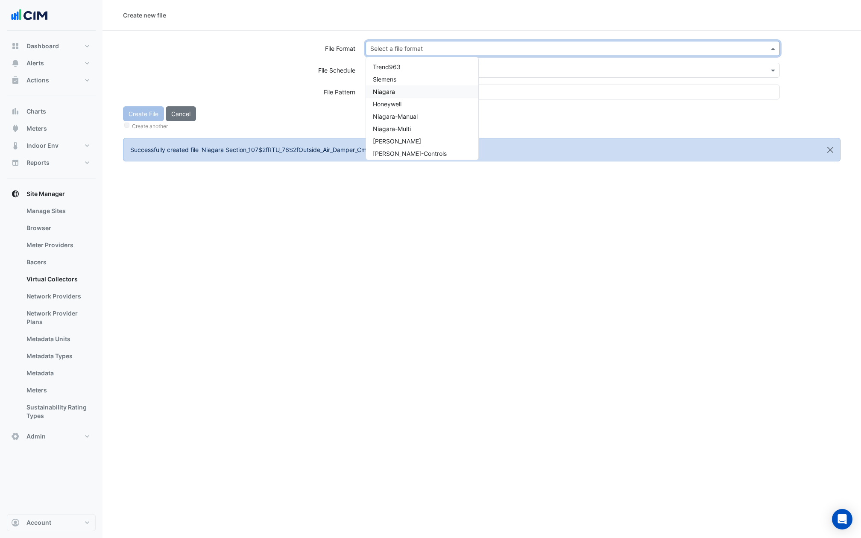
click at [391, 90] on span "Niagara" at bounding box center [384, 91] width 22 height 7
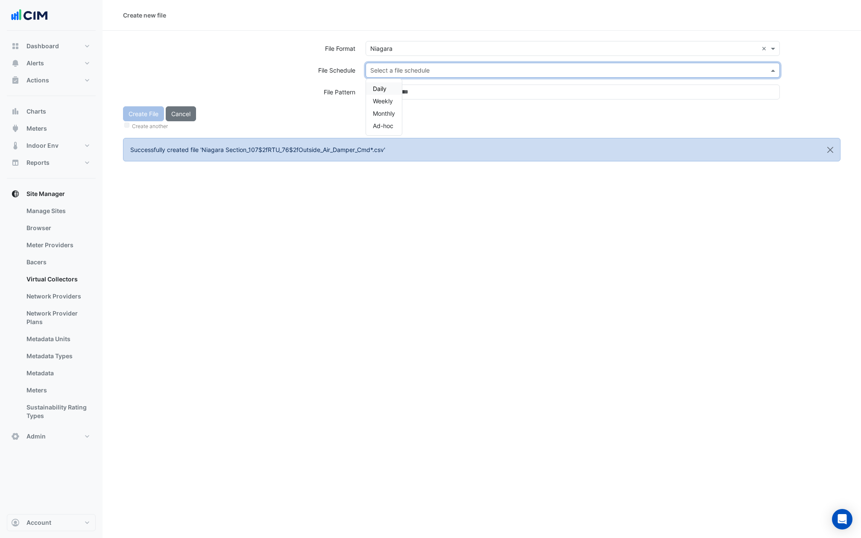
click at [391, 66] on input "text" at bounding box center [564, 70] width 388 height 9
click at [383, 89] on span "Daily" at bounding box center [380, 88] width 14 height 7
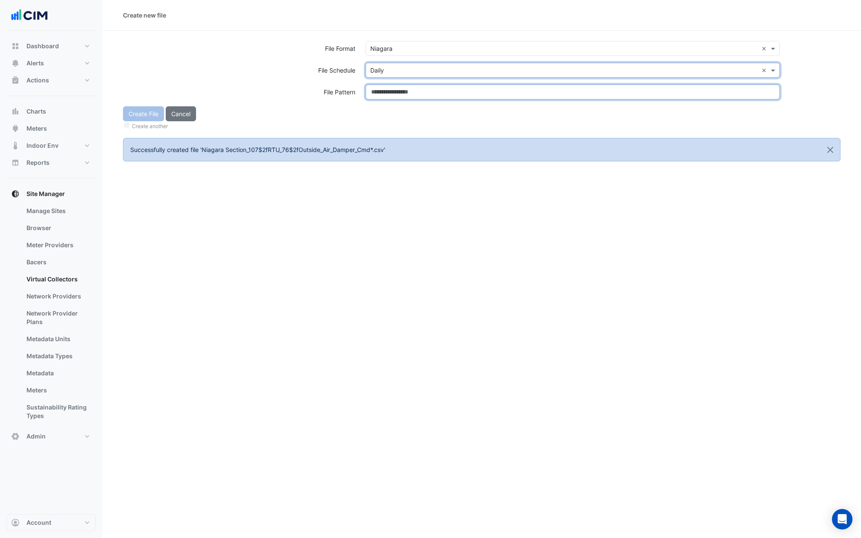
click at [383, 89] on input at bounding box center [573, 92] width 414 height 15
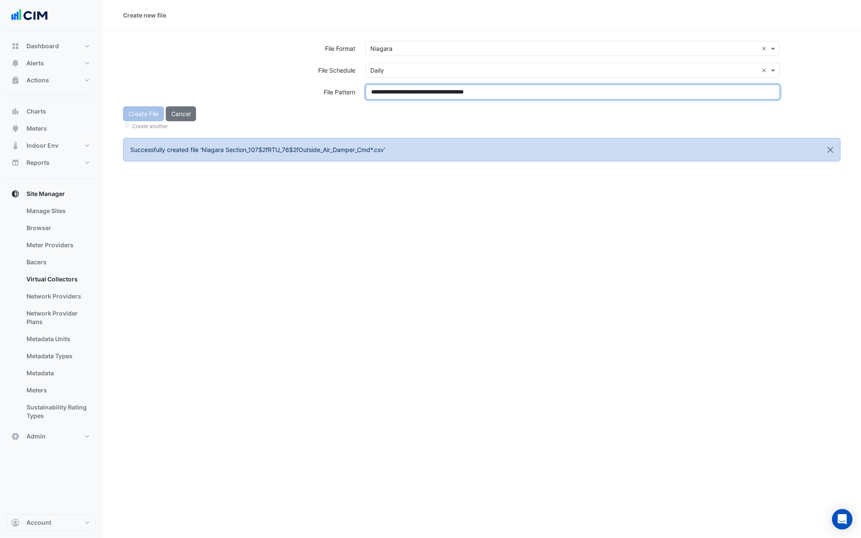
type input "**********"
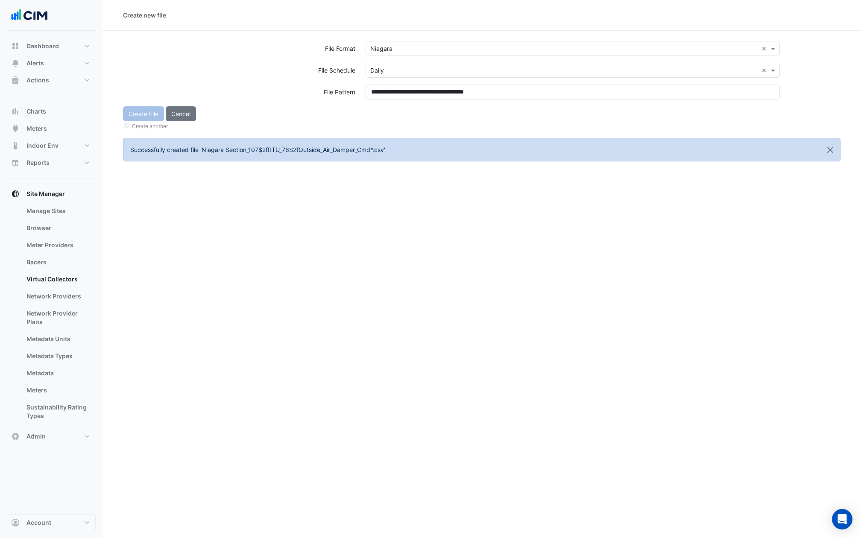
click at [384, 106] on div "**********" at bounding box center [573, 96] width 425 height 22
click at [133, 112] on button "Create File" at bounding box center [143, 113] width 41 height 15
click at [432, 55] on div "Select a file format" at bounding box center [573, 48] width 414 height 15
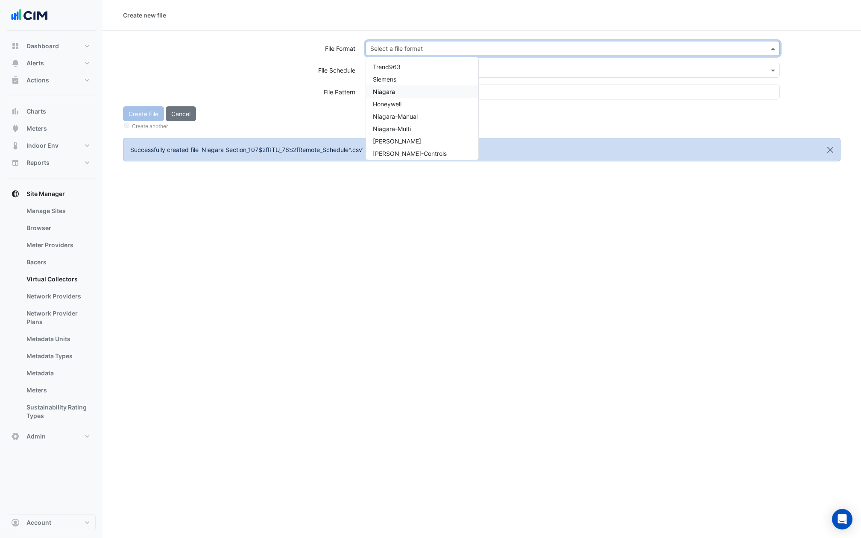
click at [403, 97] on div "Niagara" at bounding box center [422, 91] width 112 height 12
click at [403, 66] on input "text" at bounding box center [564, 70] width 388 height 9
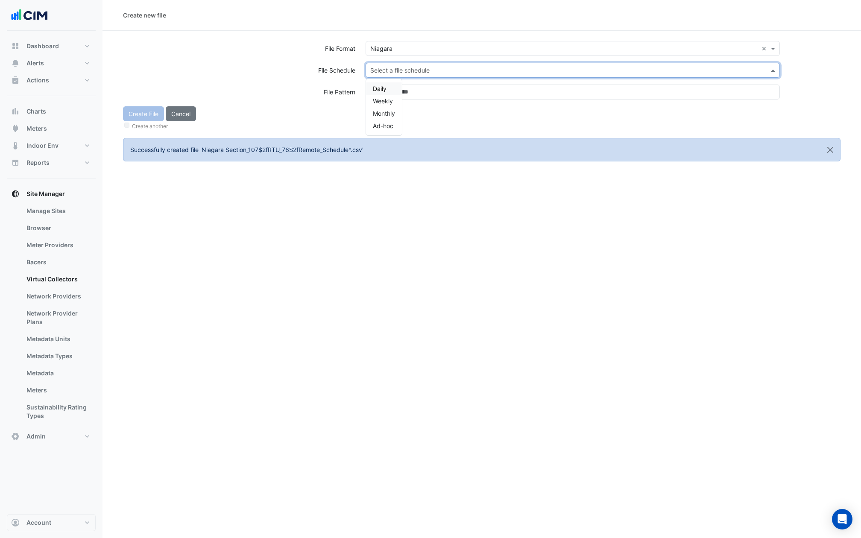
click at [394, 88] on div "Daily" at bounding box center [384, 88] width 36 height 12
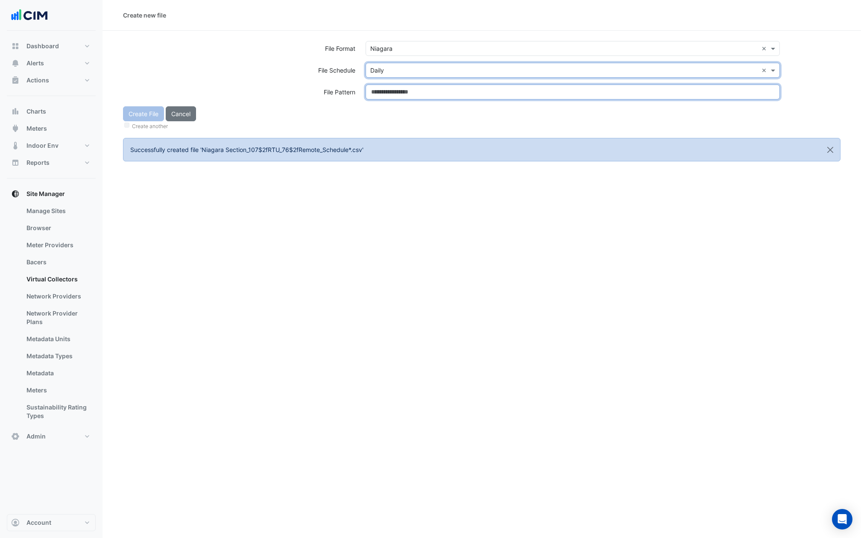
click at [394, 88] on input at bounding box center [573, 92] width 414 height 15
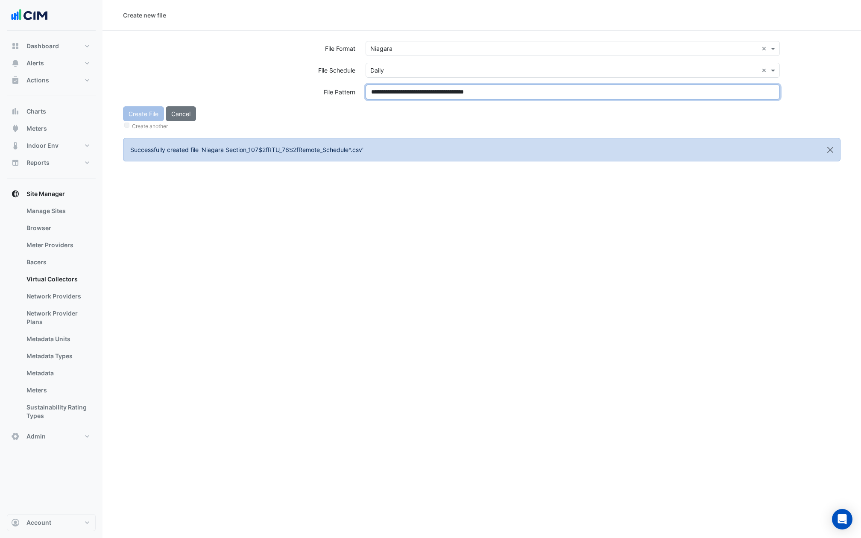
type input "**********"
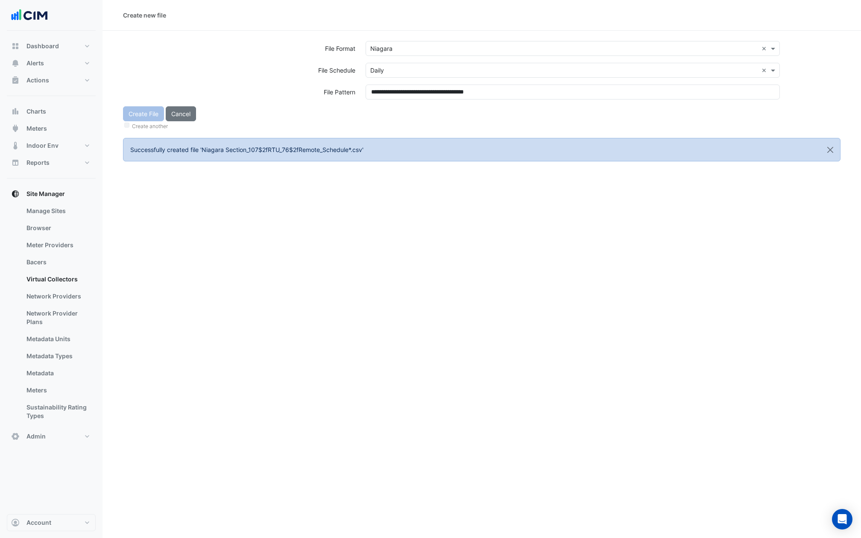
click at [402, 116] on div "Create File Cancel Create another" at bounding box center [482, 118] width 728 height 25
click at [143, 113] on button "Create File" at bounding box center [143, 113] width 41 height 15
click at [400, 42] on div "Select a file format" at bounding box center [573, 48] width 414 height 15
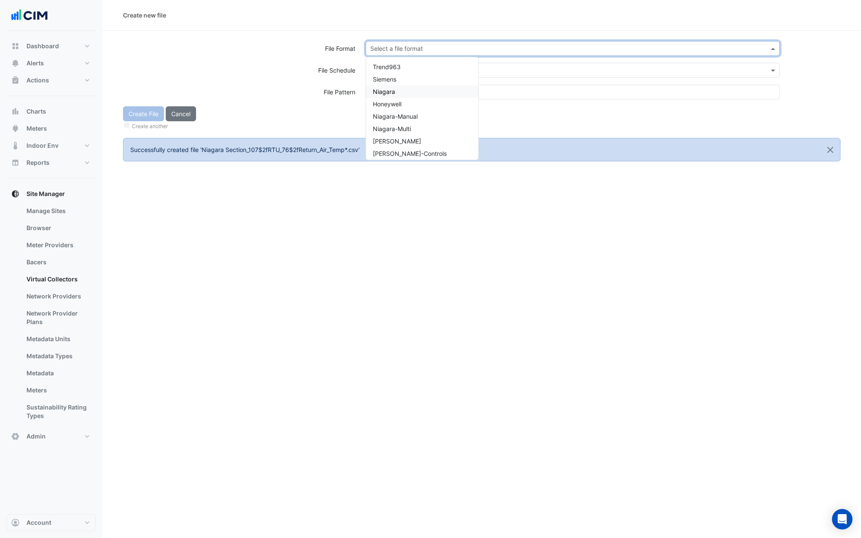
click at [399, 92] on div "Niagara" at bounding box center [422, 91] width 112 height 12
click at [399, 71] on input "text" at bounding box center [564, 70] width 388 height 9
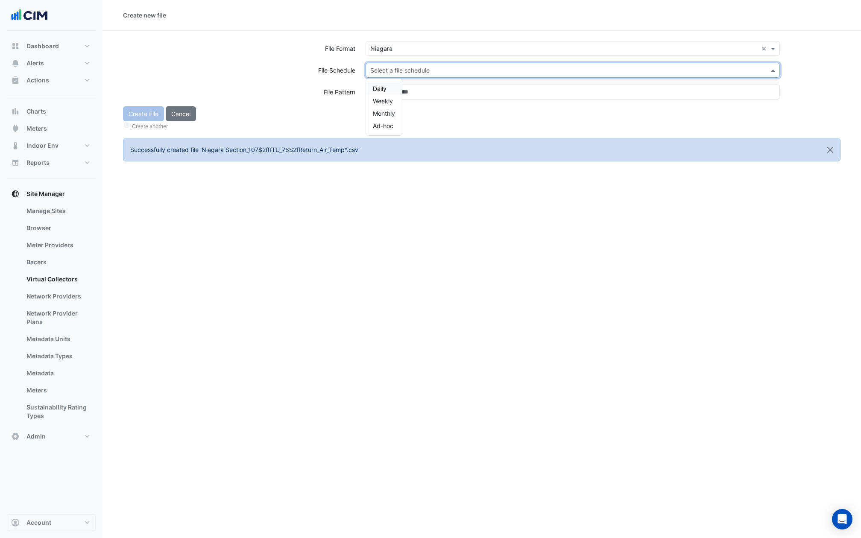
click at [391, 89] on div "Daily" at bounding box center [384, 88] width 36 height 12
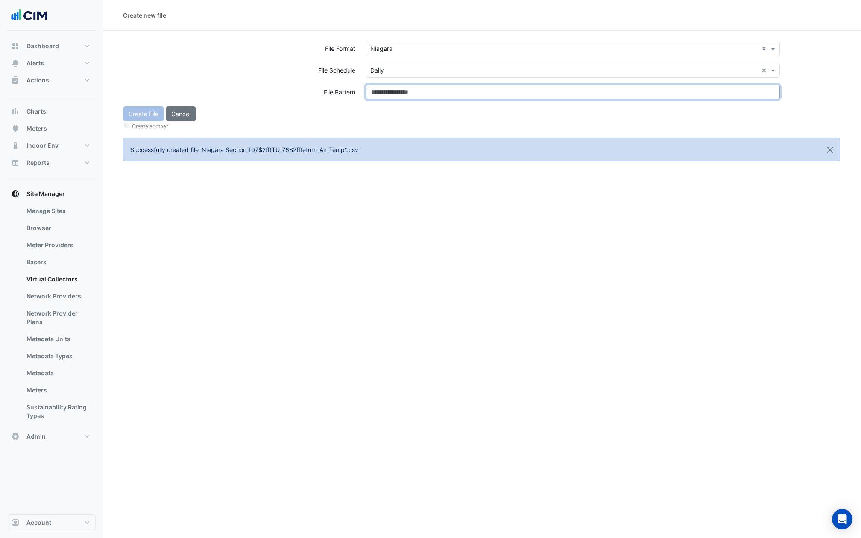
click at [415, 93] on input at bounding box center [573, 92] width 414 height 15
type input "**********"
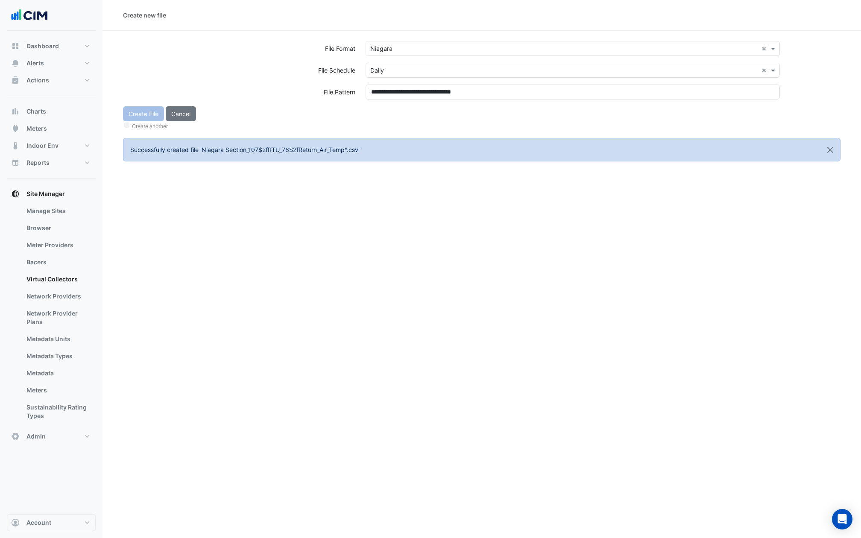
click at [361, 113] on div "Create File Cancel Create another" at bounding box center [482, 118] width 728 height 25
click at [141, 115] on button "Create File" at bounding box center [143, 113] width 41 height 15
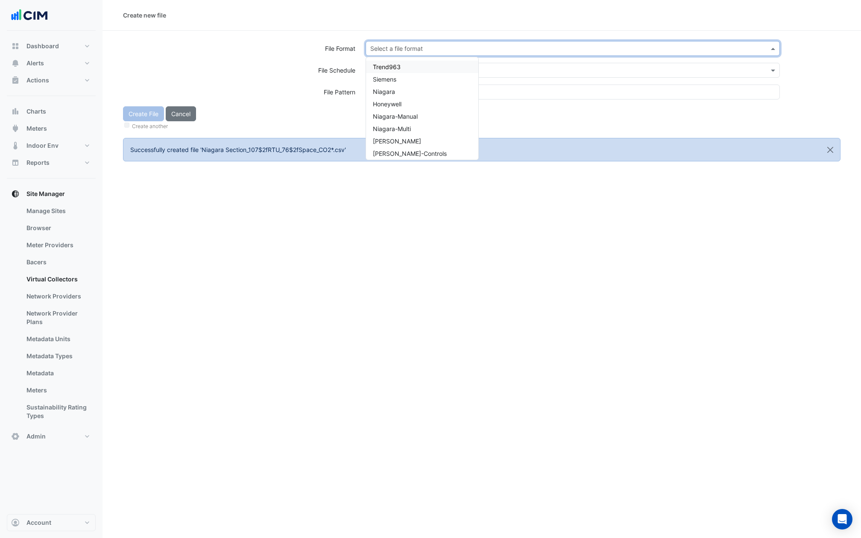
click at [397, 41] on div "Select a file format" at bounding box center [573, 48] width 414 height 15
click at [388, 94] on span "Niagara" at bounding box center [384, 91] width 22 height 7
click at [388, 74] on div "Select a file schedule" at bounding box center [399, 70] width 59 height 9
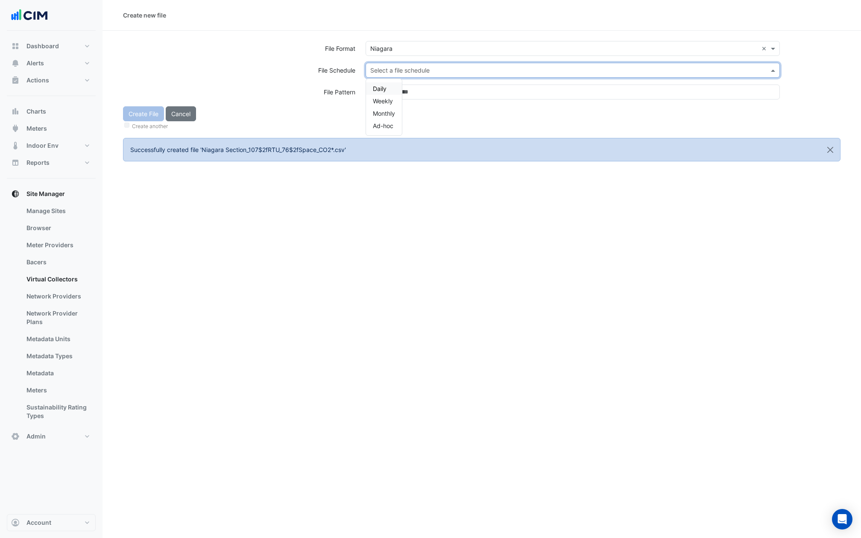
click at [383, 91] on span "Daily" at bounding box center [380, 88] width 14 height 7
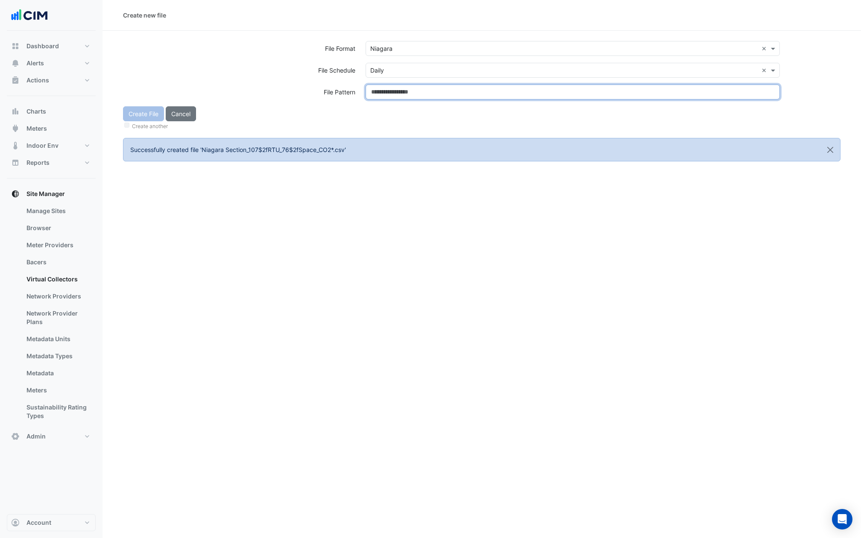
click at [383, 91] on input at bounding box center [573, 92] width 414 height 15
type input "**********"
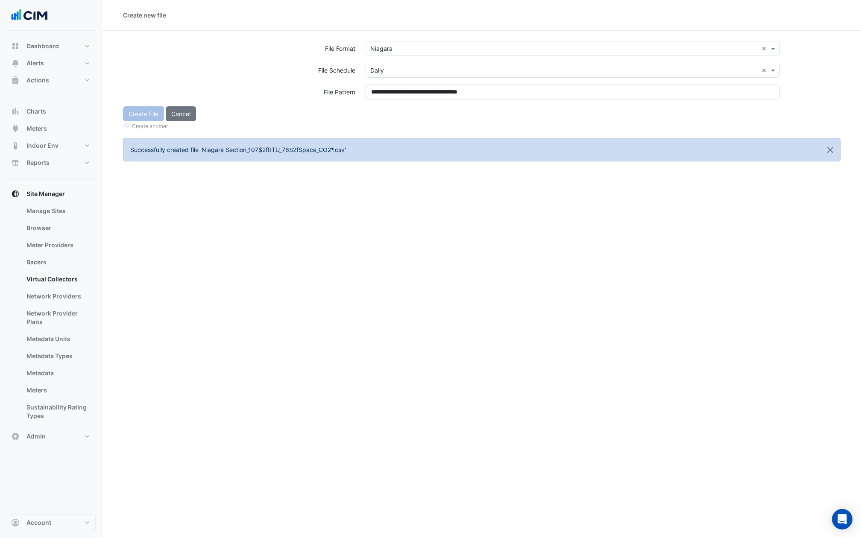
click at [389, 117] on div "Create File Cancel Create another" at bounding box center [482, 118] width 728 height 25
click at [140, 115] on button "Create File" at bounding box center [143, 113] width 41 height 15
click at [430, 45] on input "text" at bounding box center [564, 48] width 388 height 9
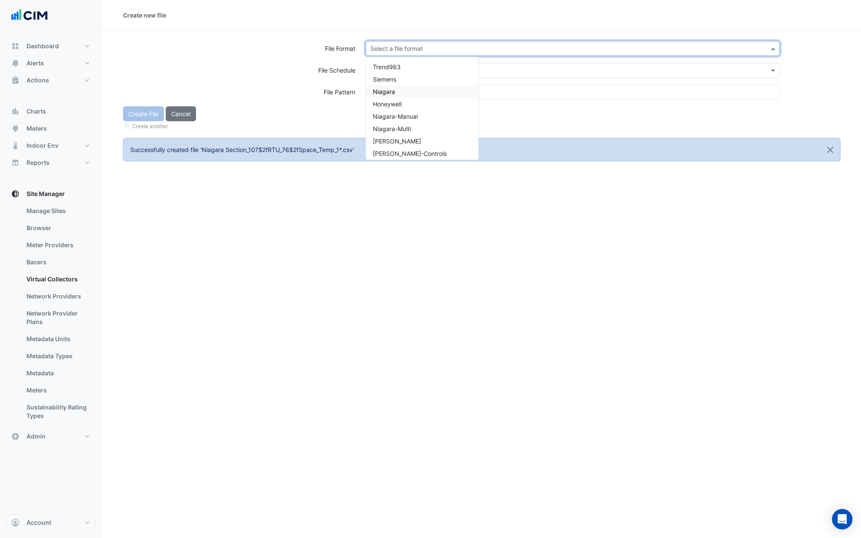
click at [381, 93] on span "Niagara" at bounding box center [384, 91] width 22 height 7
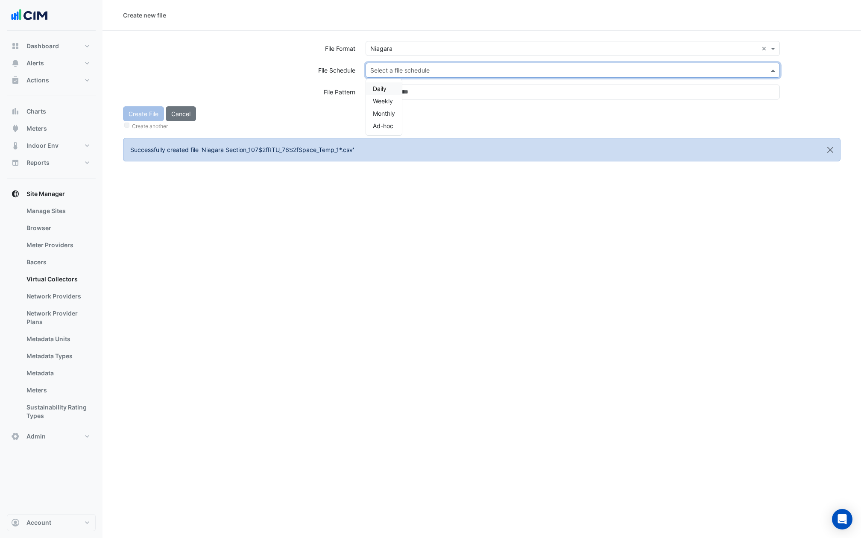
click at [381, 68] on input "text" at bounding box center [564, 70] width 388 height 9
click at [380, 88] on span "Daily" at bounding box center [380, 88] width 14 height 7
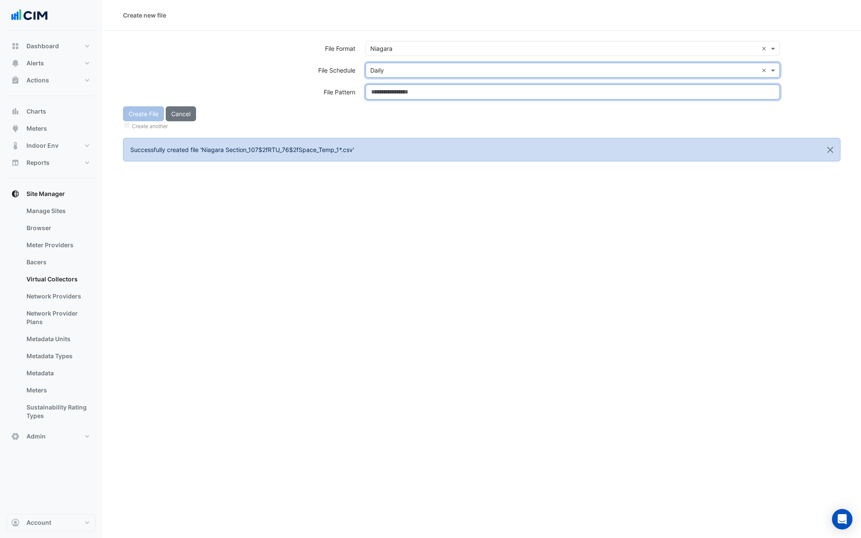
click at [380, 88] on input at bounding box center [573, 92] width 414 height 15
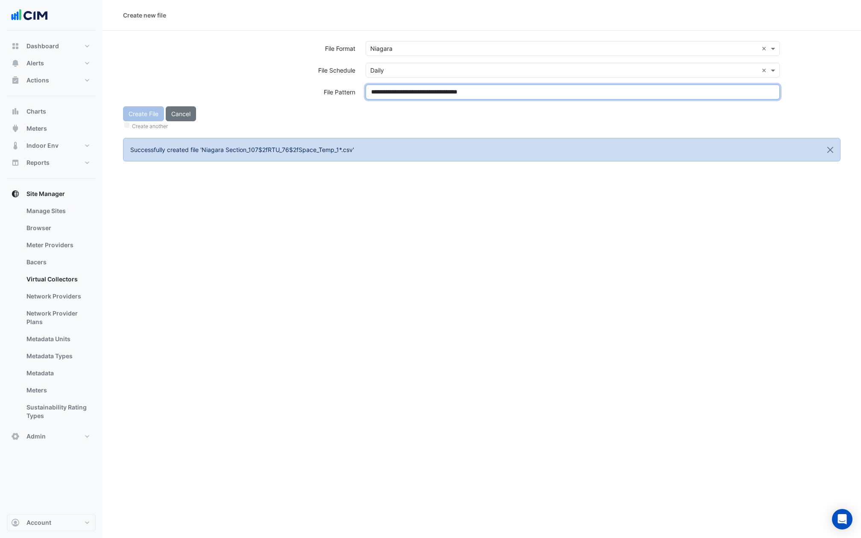
type input "**********"
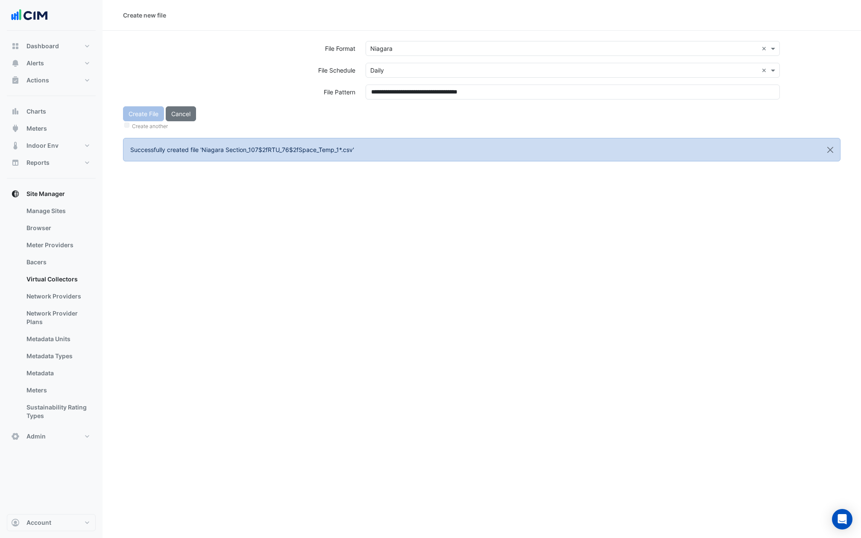
click at [381, 109] on div "Create File Cancel Create another" at bounding box center [482, 118] width 728 height 25
click at [140, 113] on button "Create File" at bounding box center [143, 113] width 41 height 15
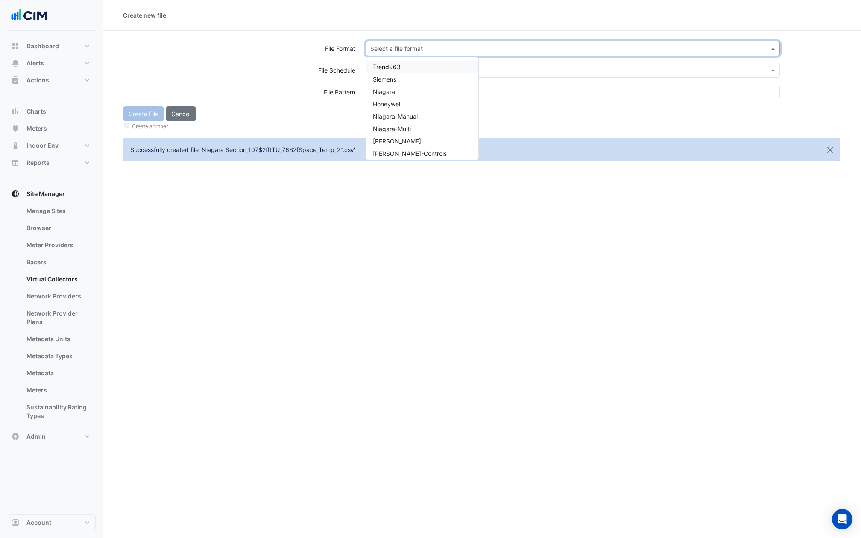
click at [447, 47] on input "text" at bounding box center [564, 48] width 388 height 9
click at [403, 96] on div "Niagara" at bounding box center [422, 91] width 112 height 12
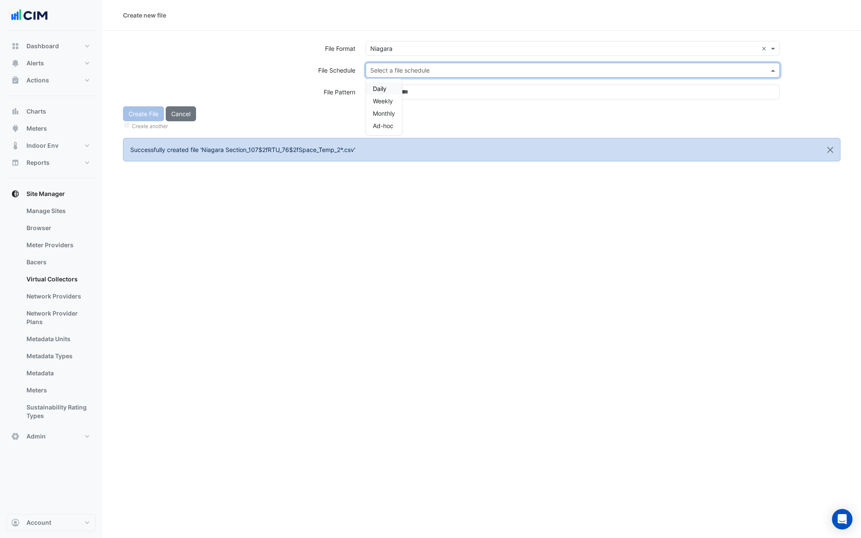
click at [403, 75] on div "Select a file schedule" at bounding box center [573, 70] width 414 height 15
click at [401, 90] on div "Daily" at bounding box center [384, 88] width 36 height 12
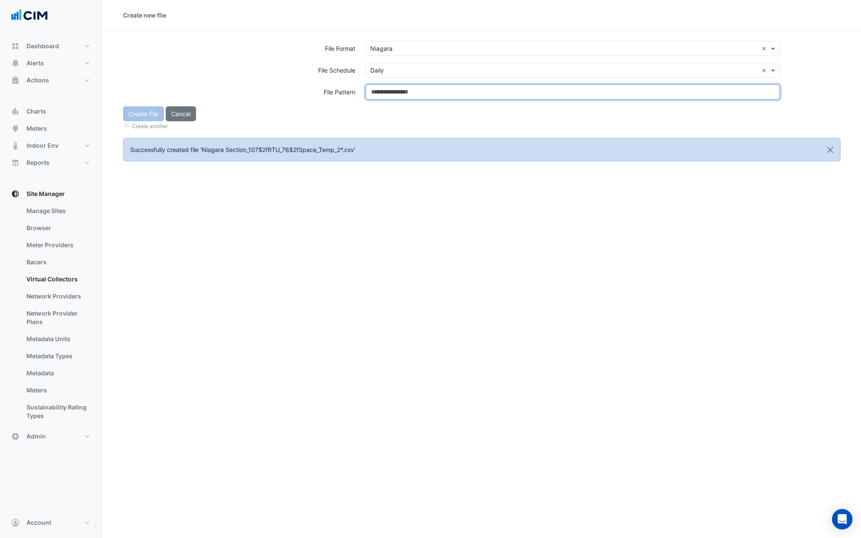
click at [401, 90] on input at bounding box center [573, 92] width 414 height 15
type input "**********"
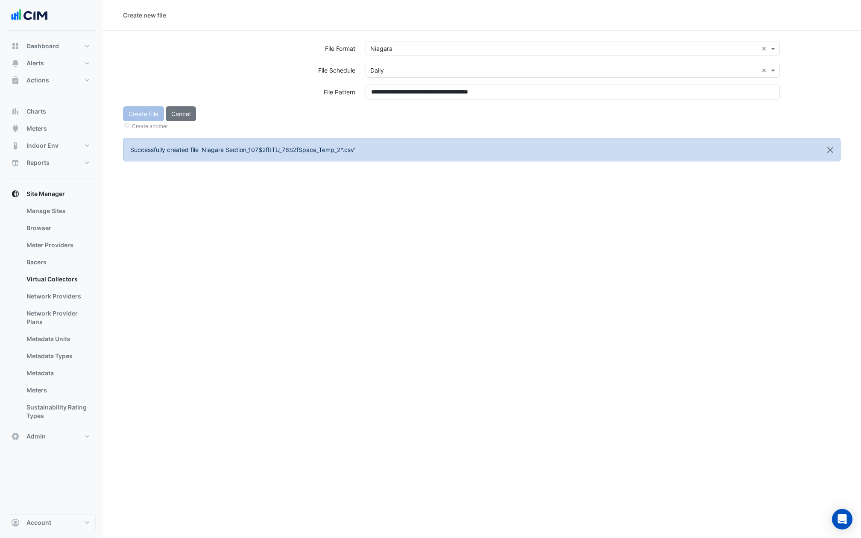
click at [404, 104] on div "**********" at bounding box center [573, 96] width 425 height 22
click at [140, 112] on button "Create File" at bounding box center [143, 113] width 41 height 15
click at [411, 49] on input "text" at bounding box center [564, 48] width 388 height 9
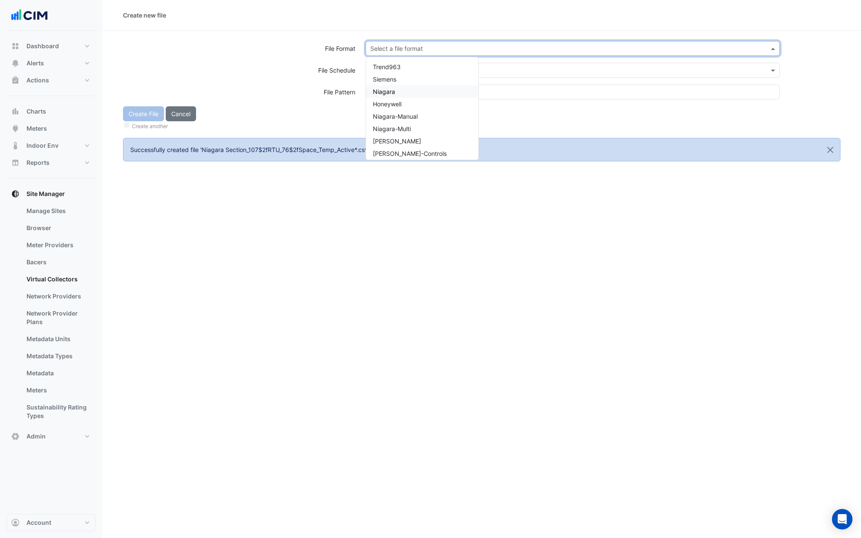
click at [399, 94] on div "Niagara" at bounding box center [422, 91] width 112 height 12
click at [399, 64] on div "Select a file schedule" at bounding box center [573, 70] width 414 height 15
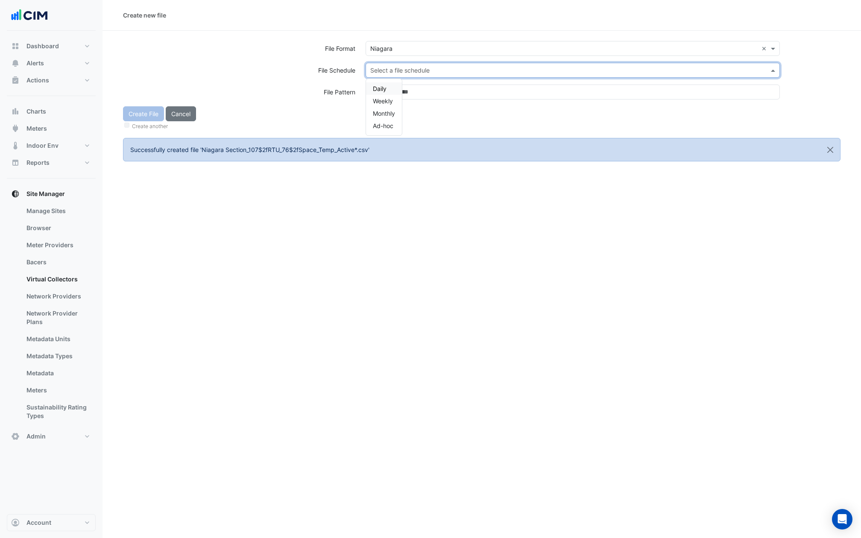
click at [392, 87] on div "Daily" at bounding box center [384, 88] width 36 height 12
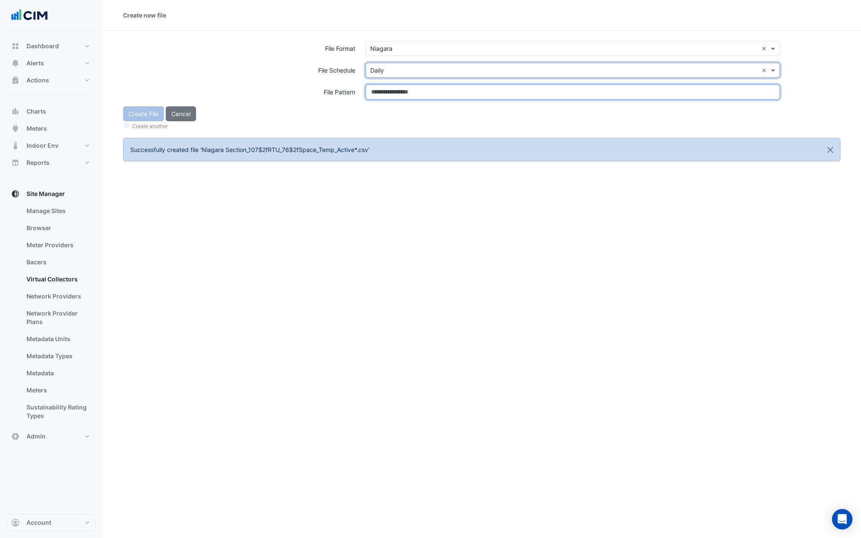
click at [392, 89] on input at bounding box center [573, 92] width 414 height 15
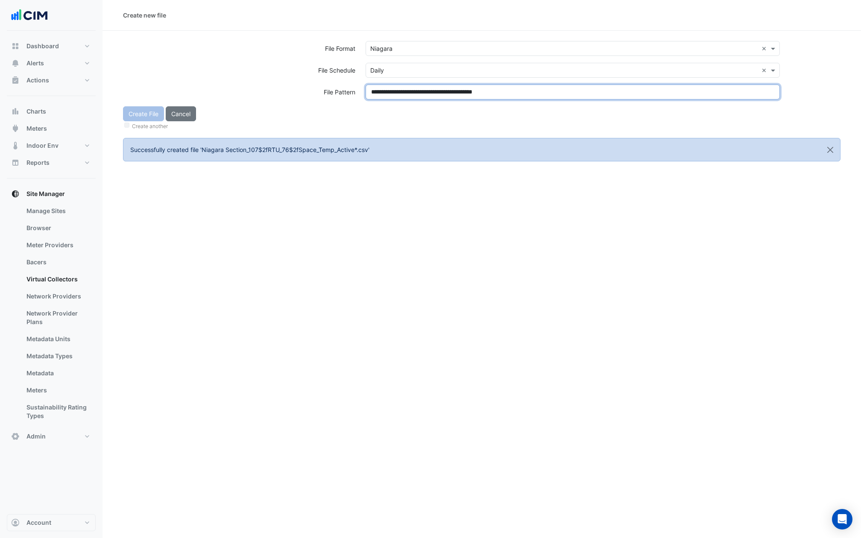
type input "**********"
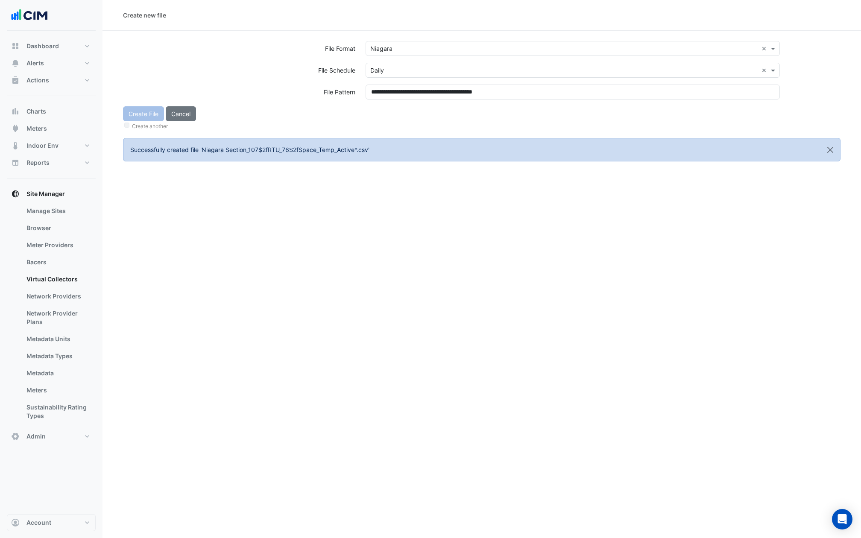
click at [394, 127] on div "Create another" at bounding box center [482, 125] width 718 height 9
click at [147, 116] on button "Create File" at bounding box center [143, 113] width 41 height 15
click at [411, 48] on input "text" at bounding box center [564, 48] width 388 height 9
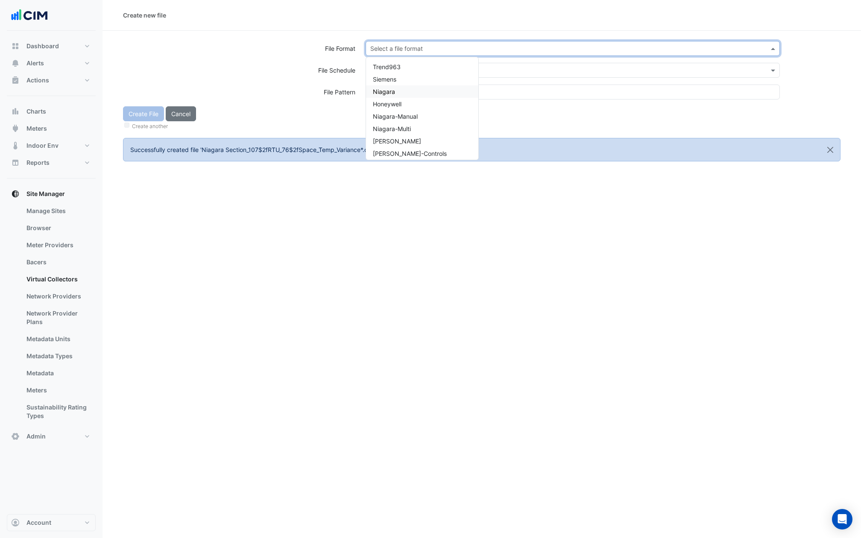
click at [388, 88] on span "Niagara" at bounding box center [384, 91] width 22 height 7
click at [388, 63] on div "Select a file schedule" at bounding box center [573, 70] width 414 height 15
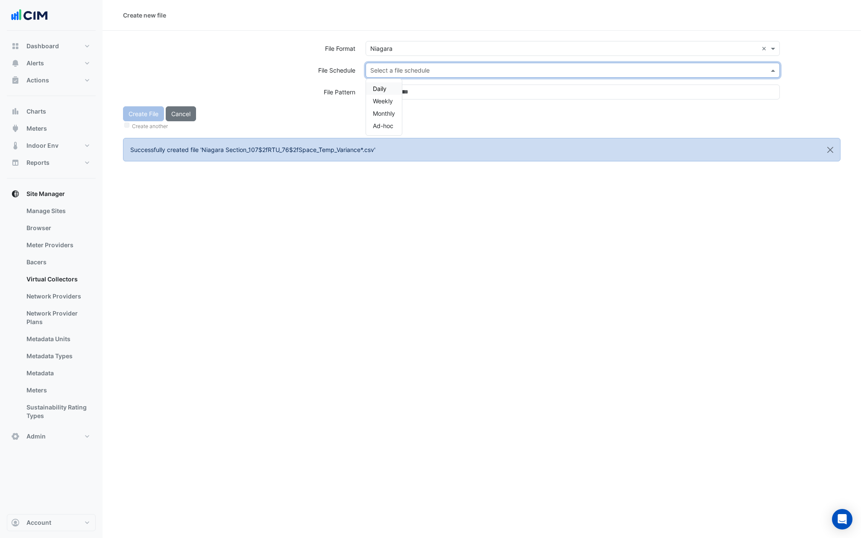
click at [382, 87] on span "Daily" at bounding box center [380, 88] width 14 height 7
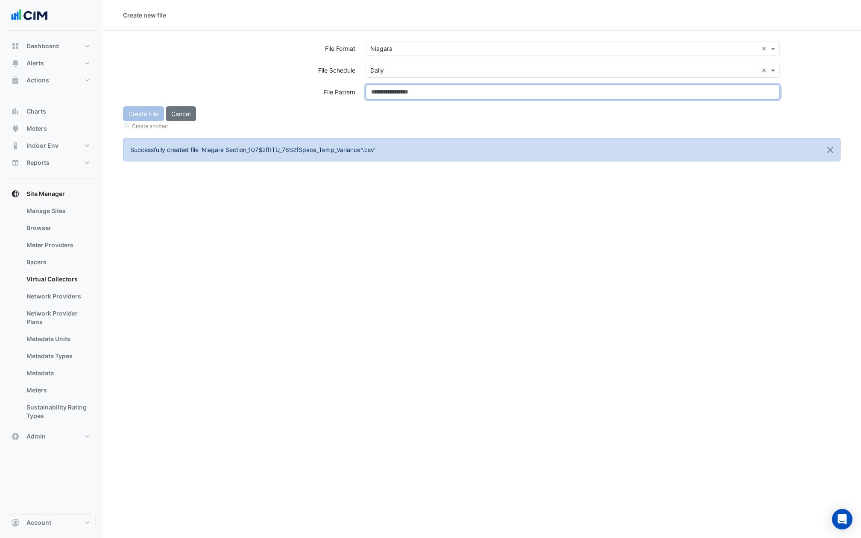
click at [382, 88] on input at bounding box center [573, 92] width 414 height 15
type input "**********"
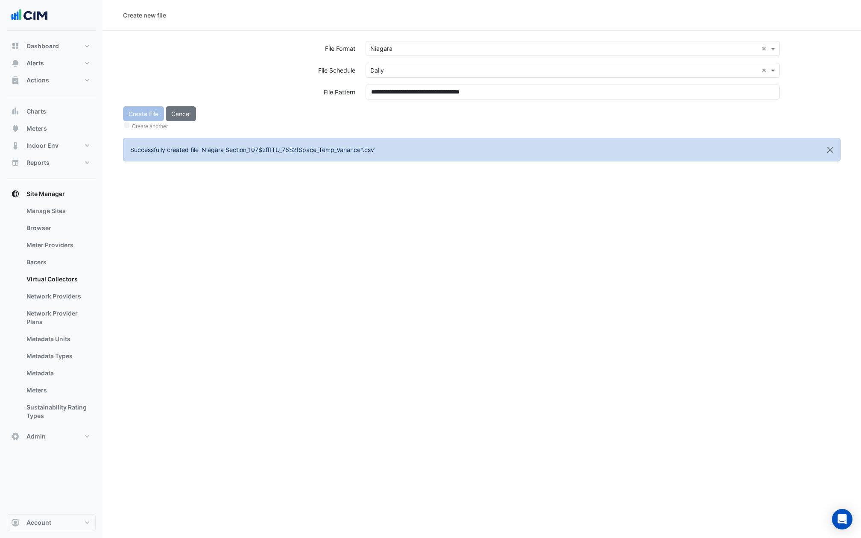
click at [380, 131] on form "**********" at bounding box center [482, 101] width 718 height 120
click at [147, 116] on button "Create File" at bounding box center [143, 113] width 41 height 15
click at [400, 44] on input "text" at bounding box center [564, 48] width 388 height 9
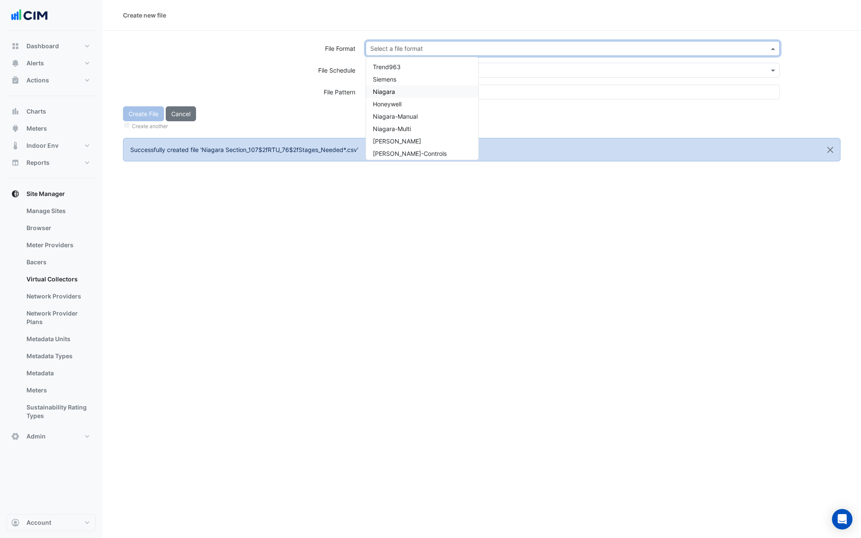
click at [391, 88] on span "Niagara" at bounding box center [384, 91] width 22 height 7
click at [391, 74] on div "Select a file schedule" at bounding box center [399, 70] width 59 height 9
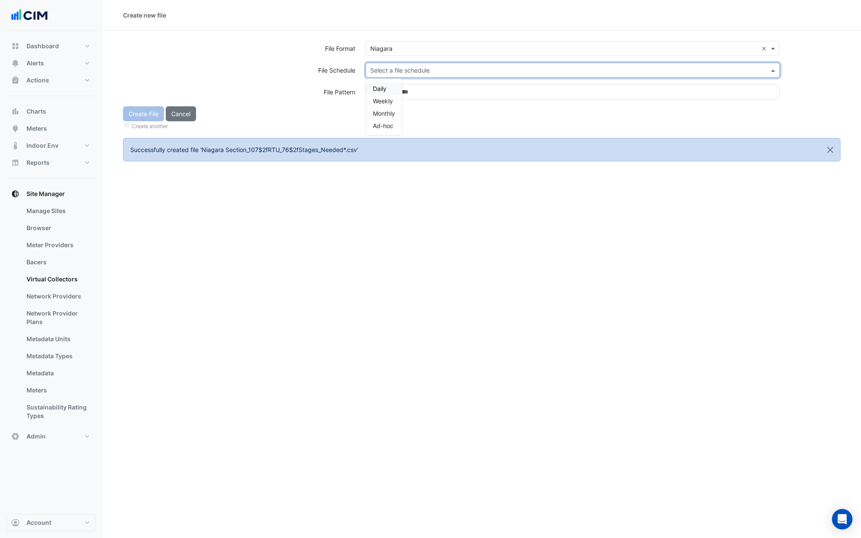
click at [383, 90] on span "Daily" at bounding box center [380, 88] width 14 height 7
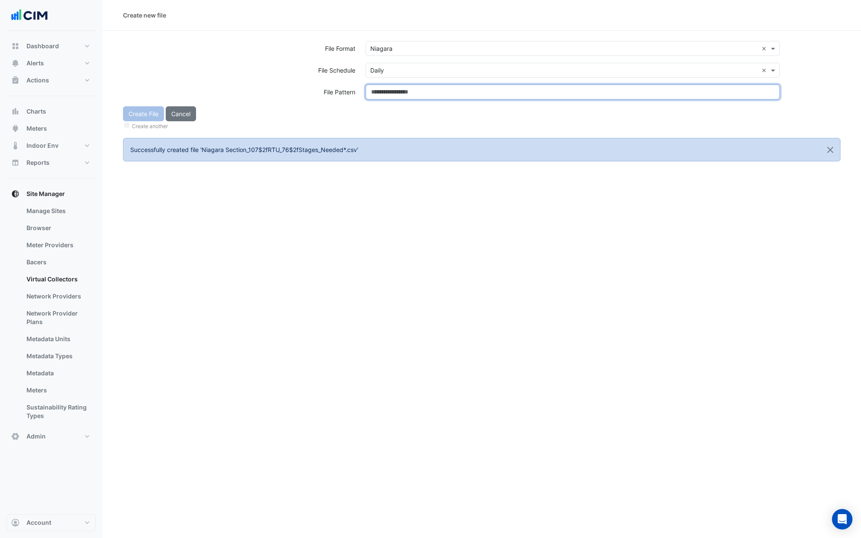
click at [383, 90] on input at bounding box center [573, 92] width 414 height 15
click at [383, 98] on input "**********" at bounding box center [573, 92] width 414 height 15
type input "**********"
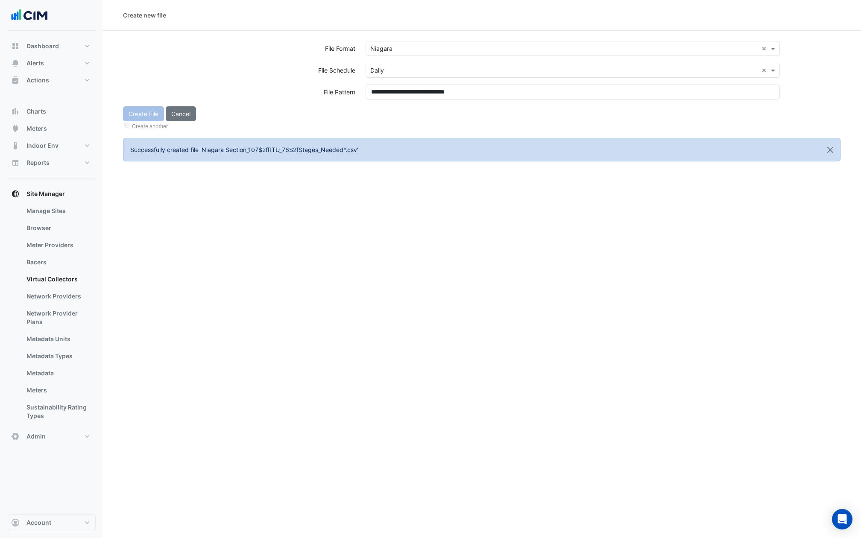
click at [376, 123] on div "Create another" at bounding box center [482, 125] width 718 height 9
click at [145, 116] on button "Create File" at bounding box center [143, 113] width 41 height 15
click at [404, 48] on input "text" at bounding box center [564, 48] width 388 height 9
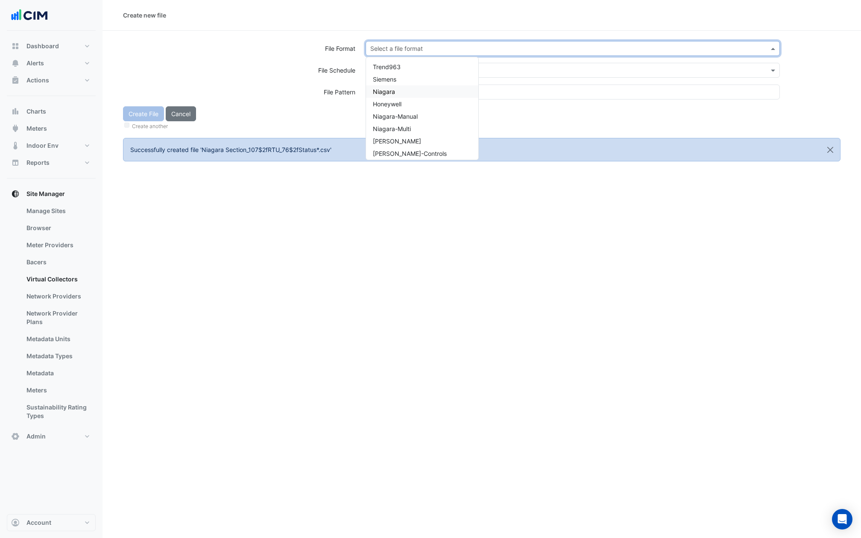
click at [395, 93] on div "Niagara" at bounding box center [422, 91] width 112 height 12
click at [395, 66] on input "text" at bounding box center [564, 70] width 388 height 9
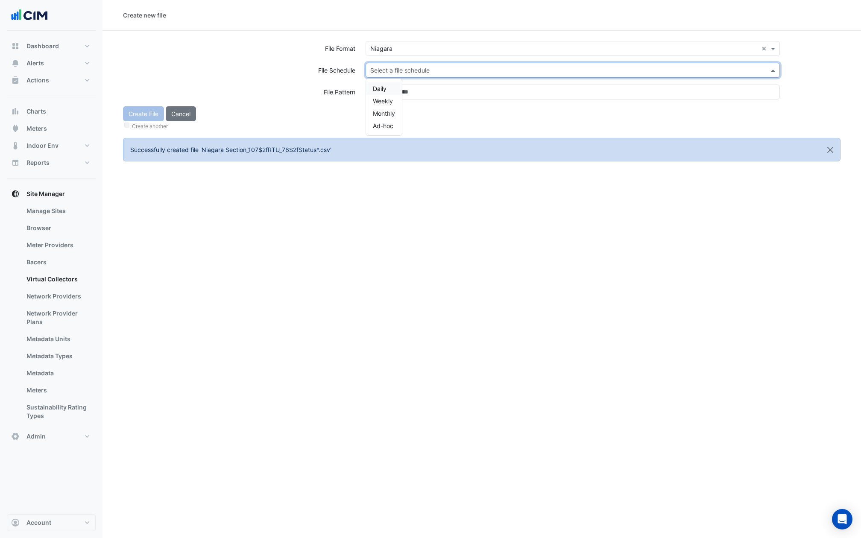
click at [387, 82] on div "Daily" at bounding box center [384, 88] width 36 height 12
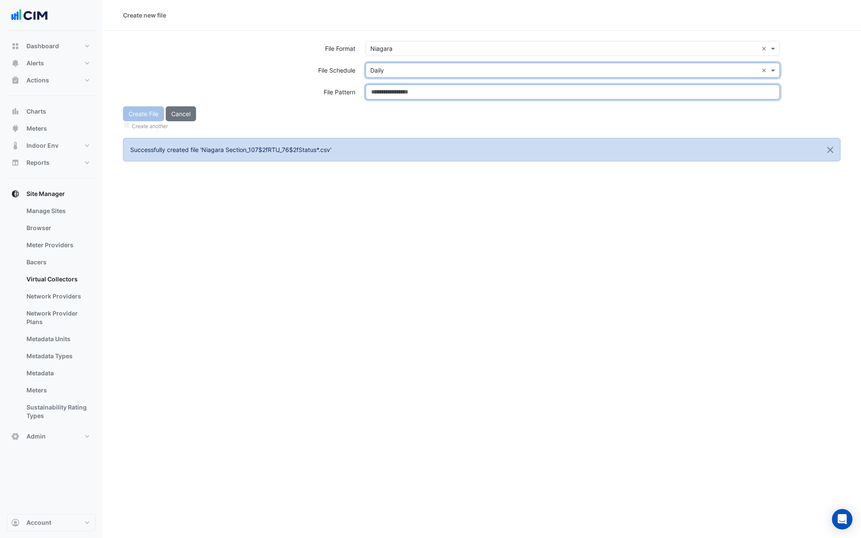
click at [387, 86] on input at bounding box center [573, 92] width 414 height 15
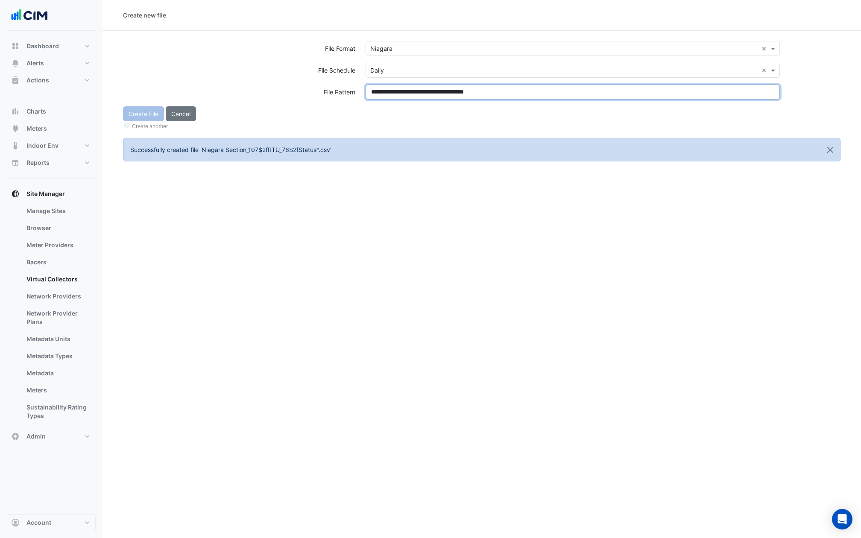
type input "**********"
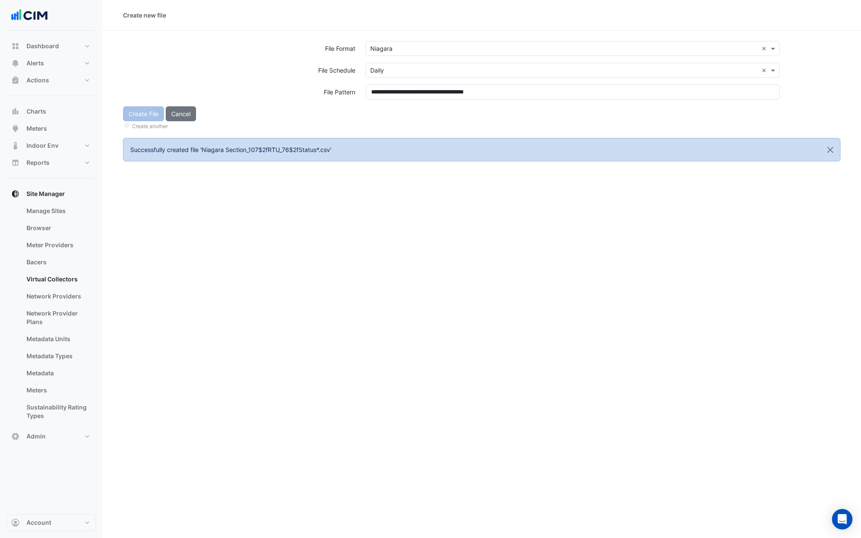
click at [389, 119] on div "Create File Cancel Create another" at bounding box center [482, 118] width 728 height 25
click at [143, 115] on button "Create File" at bounding box center [143, 113] width 41 height 15
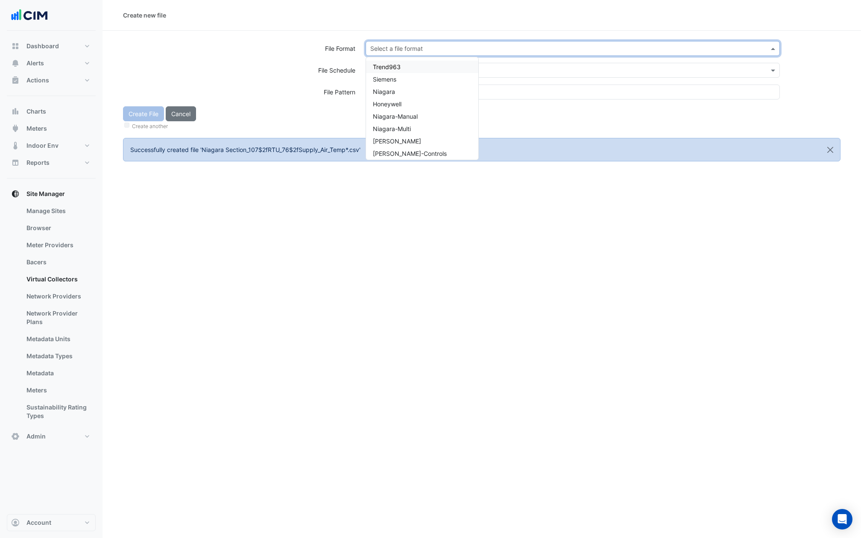
click at [471, 47] on input "text" at bounding box center [564, 48] width 388 height 9
click at [406, 93] on div "Niagara" at bounding box center [422, 91] width 112 height 12
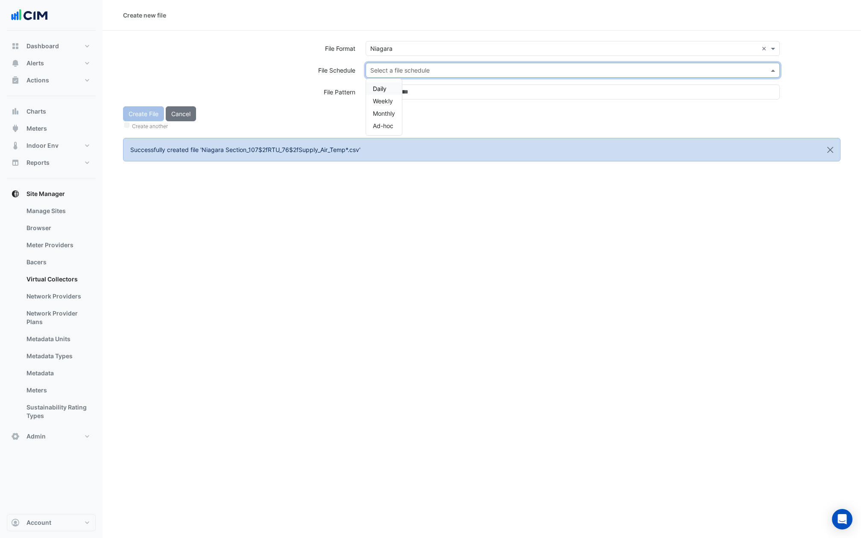
click at [405, 73] on input "text" at bounding box center [564, 70] width 388 height 9
click at [388, 88] on div "Daily" at bounding box center [384, 88] width 36 height 12
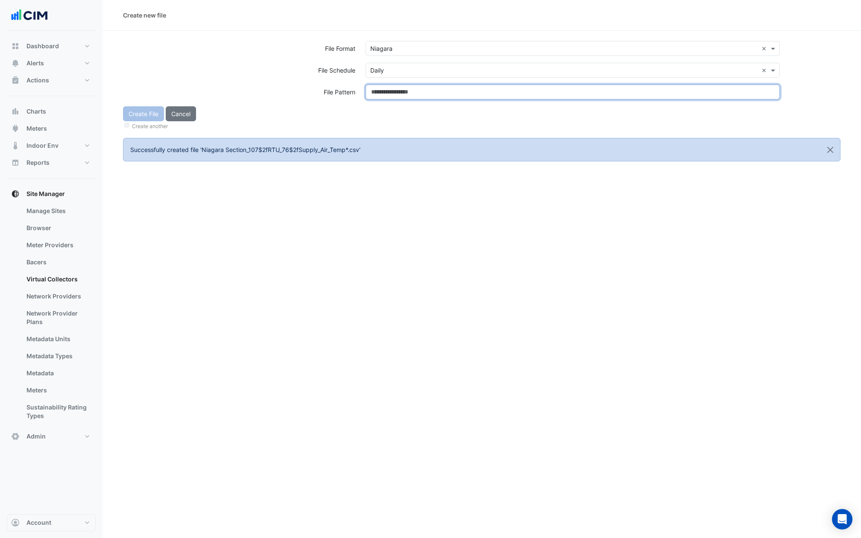
click at [388, 88] on input at bounding box center [573, 92] width 414 height 15
type input "**********"
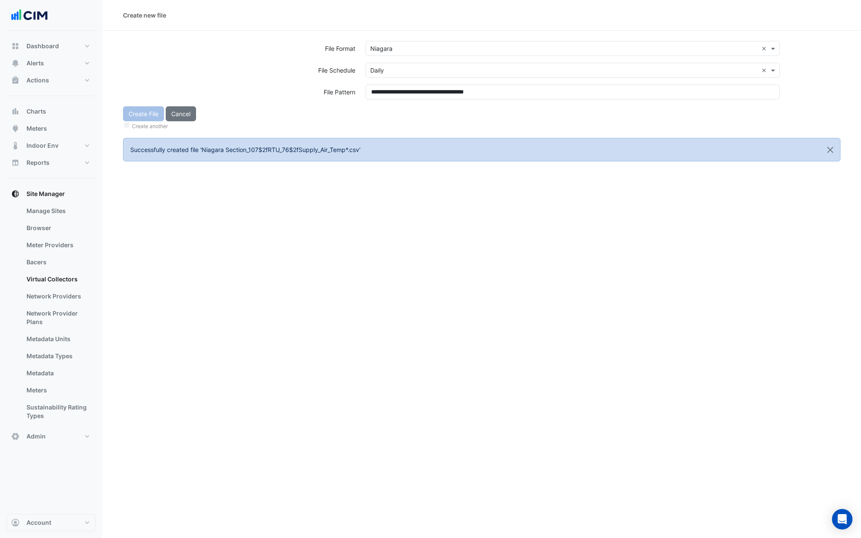
click at [388, 105] on div "**********" at bounding box center [573, 96] width 425 height 22
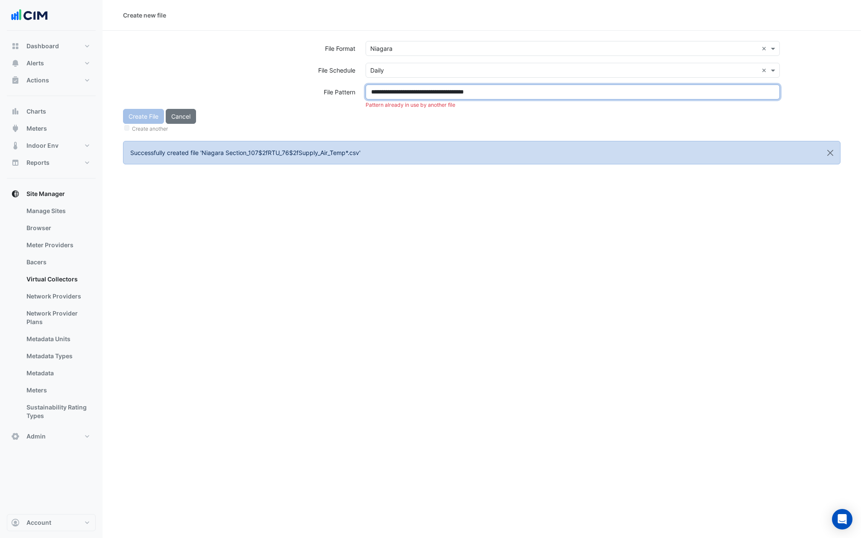
click at [484, 90] on input "**********" at bounding box center [573, 92] width 414 height 15
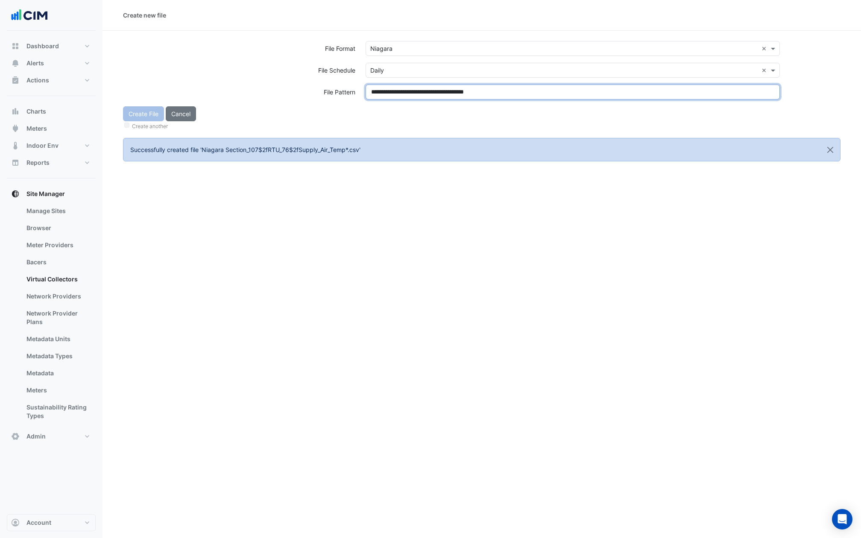
type input "**********"
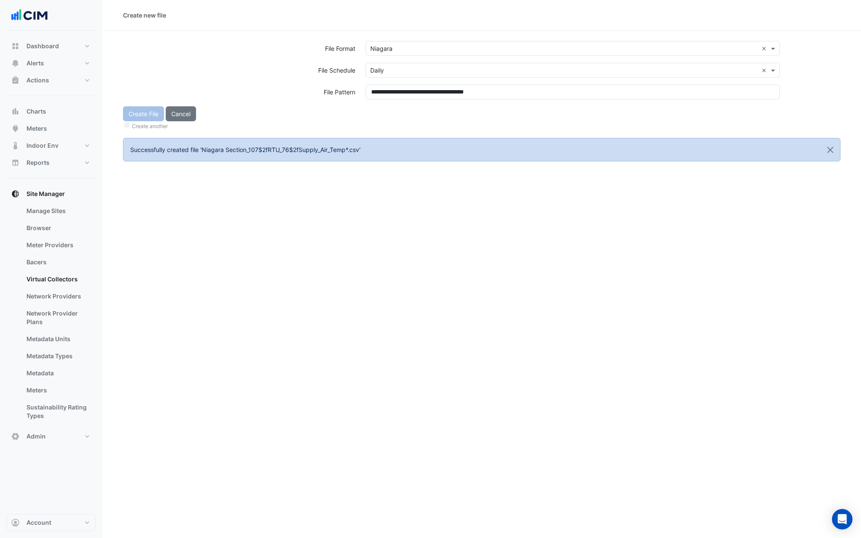
click at [379, 126] on div "Create another" at bounding box center [482, 125] width 718 height 9
click at [145, 113] on button "Create File" at bounding box center [143, 113] width 41 height 15
click at [386, 47] on input "text" at bounding box center [564, 48] width 388 height 9
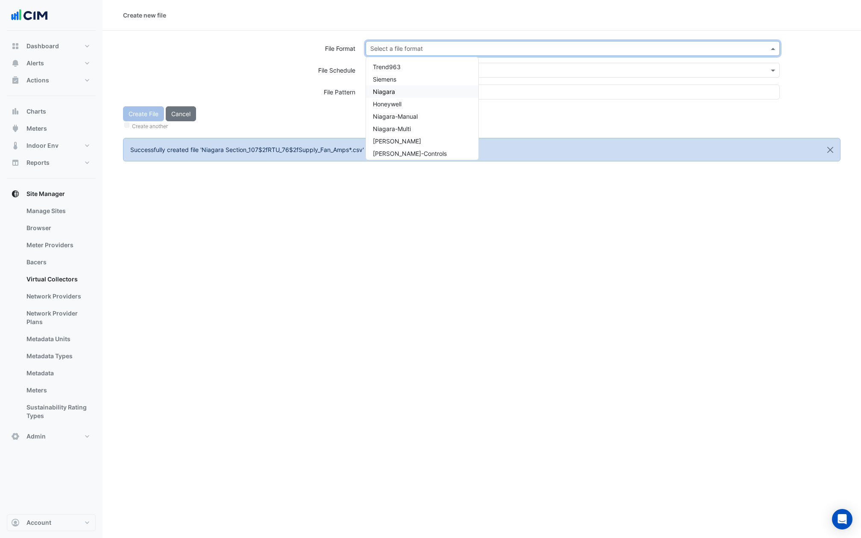
click at [384, 94] on span "Niagara" at bounding box center [384, 91] width 22 height 7
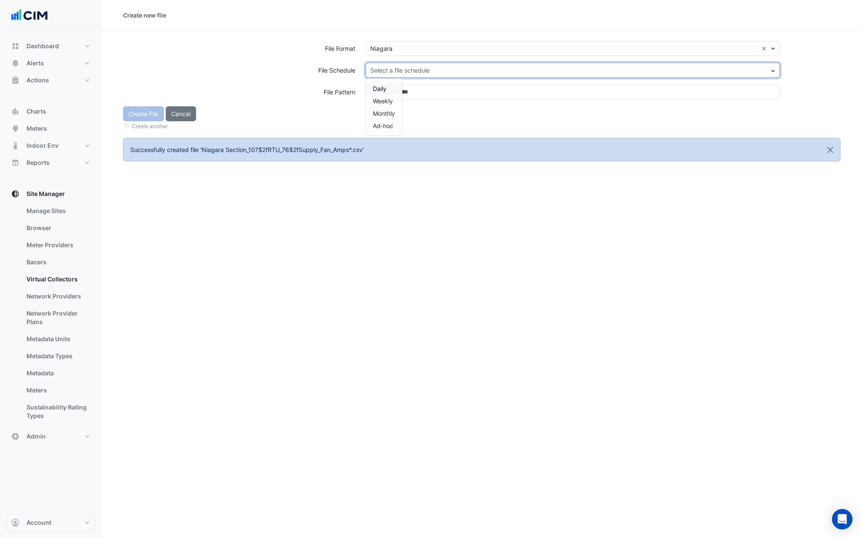
click at [384, 67] on input "text" at bounding box center [564, 70] width 388 height 9
click at [382, 91] on span "Daily" at bounding box center [380, 88] width 14 height 7
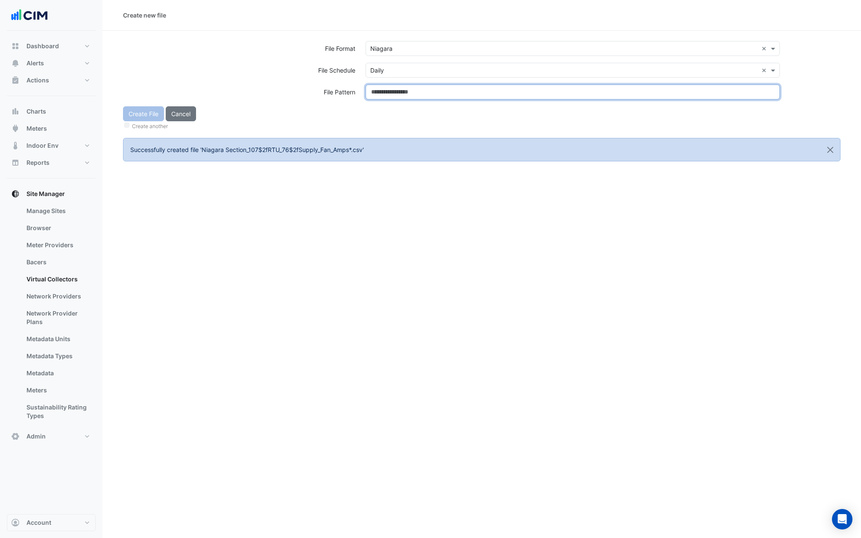
click at [382, 91] on input at bounding box center [573, 92] width 414 height 15
type input "**********"
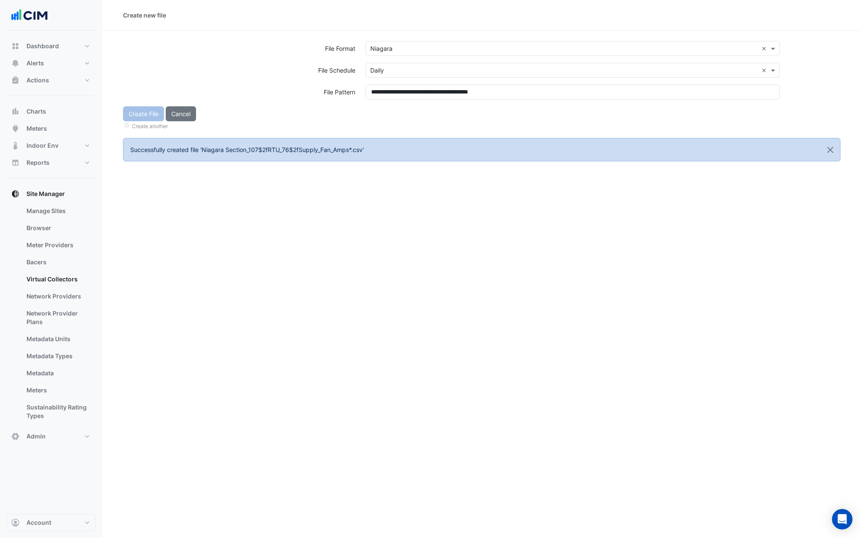
click at [382, 114] on div "Create File Cancel Create another" at bounding box center [482, 118] width 728 height 25
click at [145, 112] on button "Create File" at bounding box center [143, 113] width 41 height 15
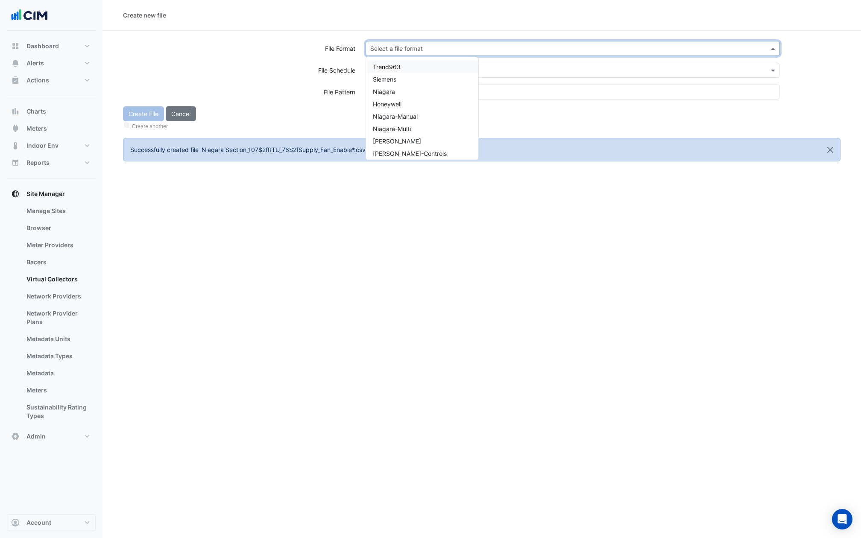
click at [399, 51] on input "text" at bounding box center [564, 48] width 388 height 9
click at [399, 94] on div "Niagara" at bounding box center [422, 91] width 112 height 12
click at [399, 68] on input "text" at bounding box center [564, 70] width 388 height 9
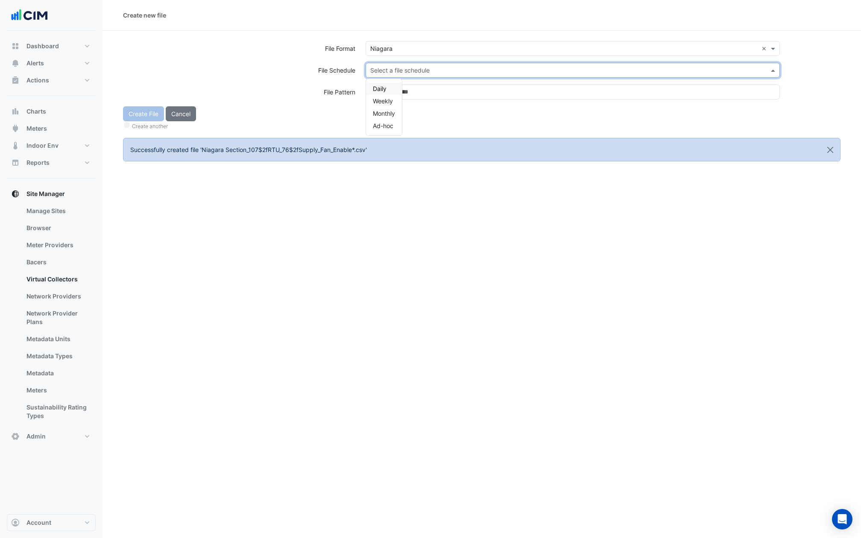
click at [394, 92] on div "Daily" at bounding box center [384, 88] width 36 height 12
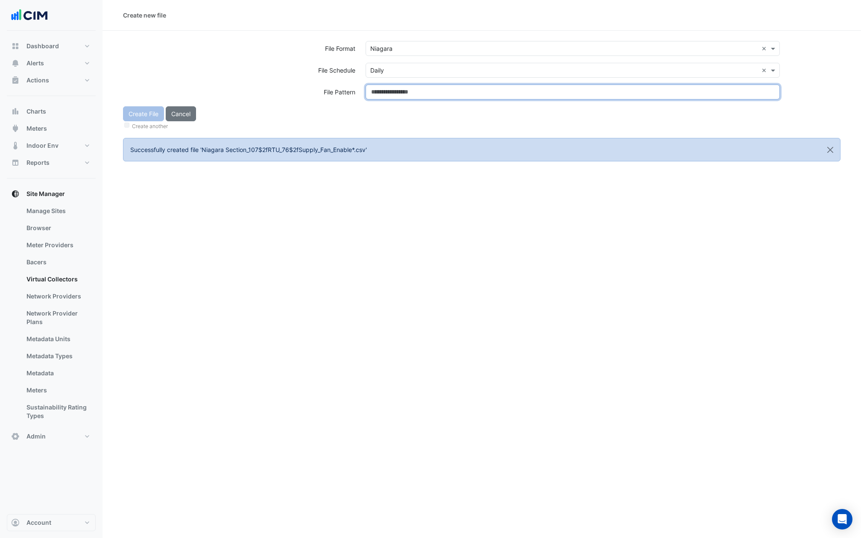
click at [394, 92] on input at bounding box center [573, 92] width 414 height 15
type input "**********"
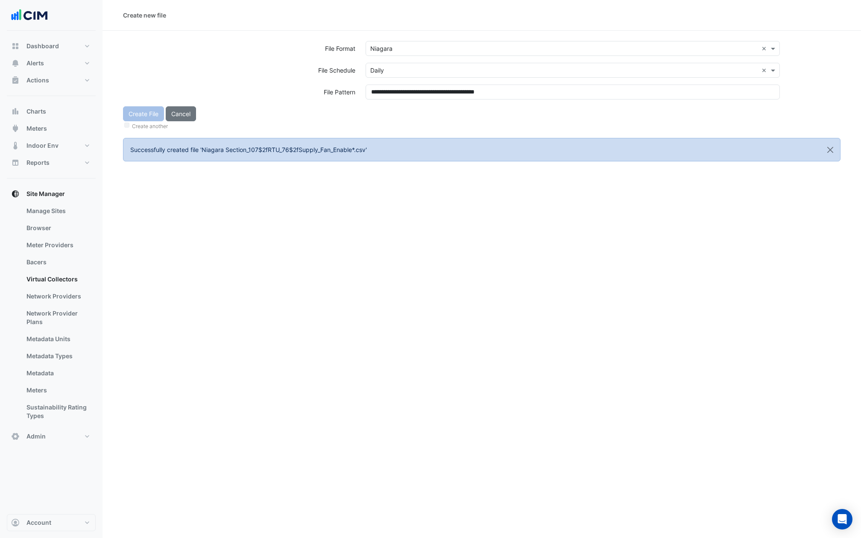
click at [394, 115] on div "Create File Cancel Create another" at bounding box center [482, 118] width 728 height 25
click at [140, 117] on button "Create File" at bounding box center [143, 113] width 41 height 15
click at [401, 48] on input "text" at bounding box center [564, 48] width 388 height 9
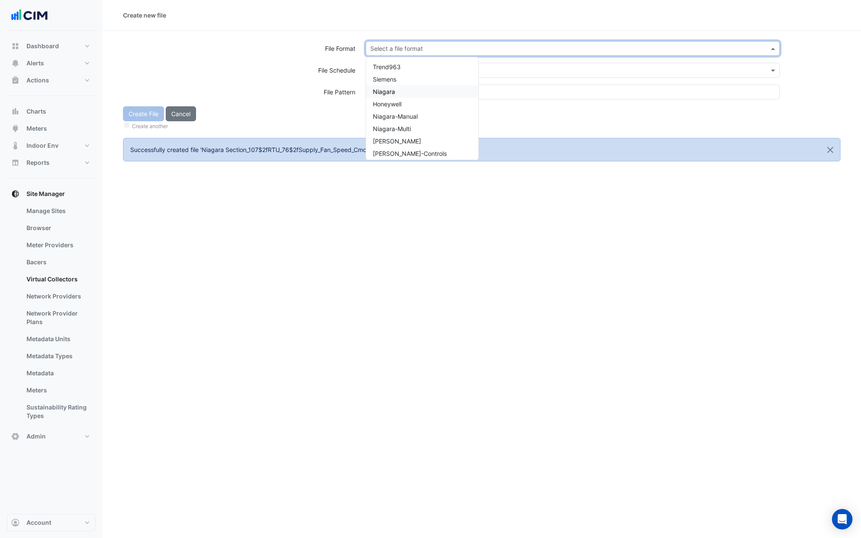
click at [396, 91] on div "Niagara" at bounding box center [422, 91] width 112 height 12
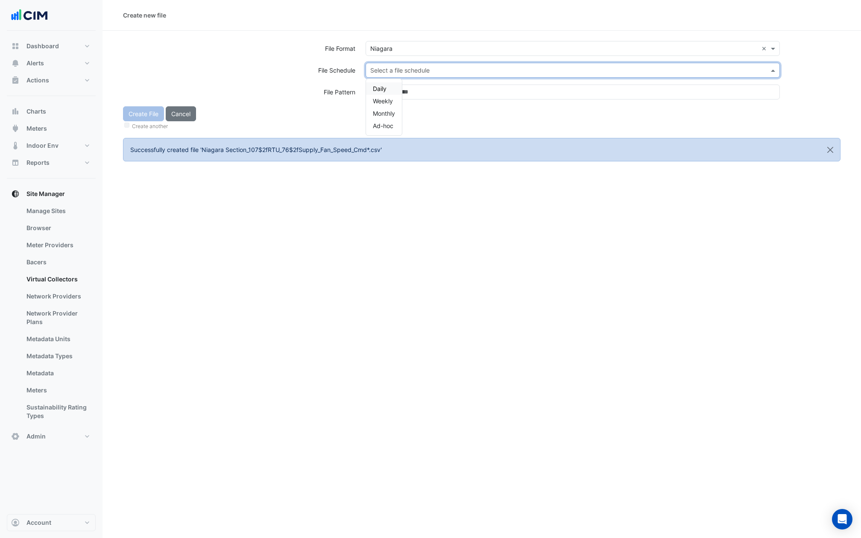
click at [396, 73] on input "text" at bounding box center [564, 70] width 388 height 9
click at [385, 83] on div "Daily" at bounding box center [384, 88] width 36 height 12
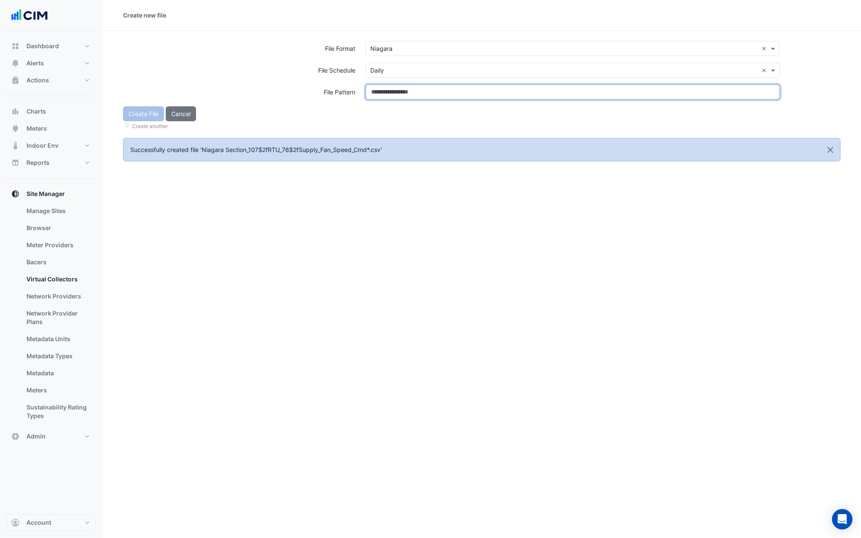
click at [385, 85] on input at bounding box center [573, 92] width 414 height 15
type input "**********"
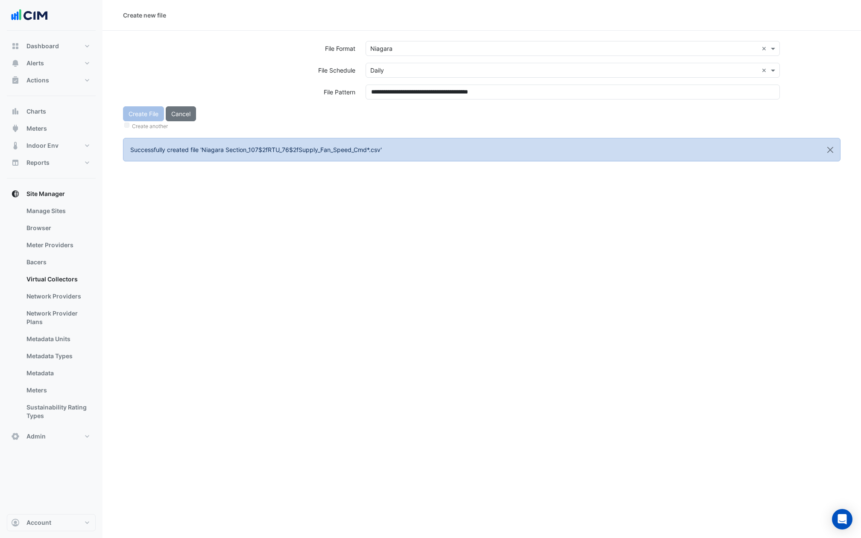
click at [386, 112] on div "Create File Cancel Create another" at bounding box center [482, 118] width 728 height 25
click at [145, 111] on button "Create File" at bounding box center [143, 113] width 41 height 15
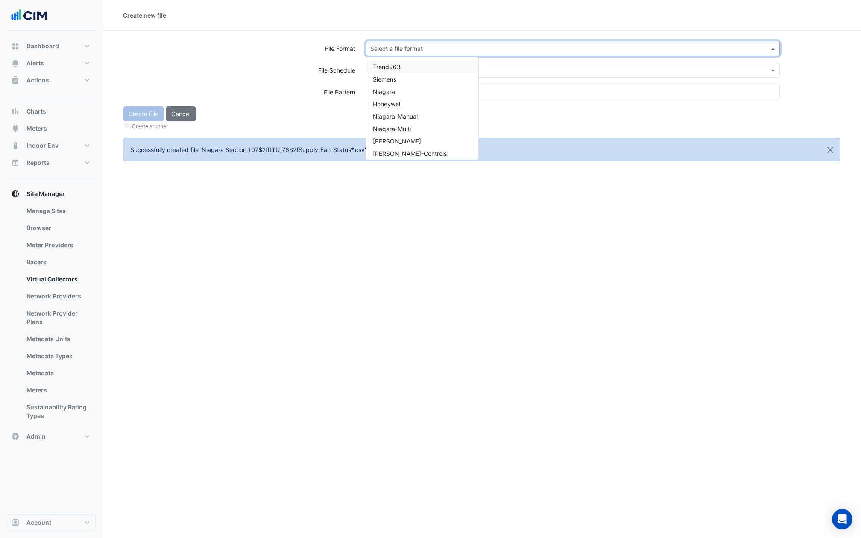
click at [412, 51] on input "text" at bounding box center [564, 48] width 388 height 9
click at [394, 92] on span "Niagara" at bounding box center [384, 91] width 22 height 7
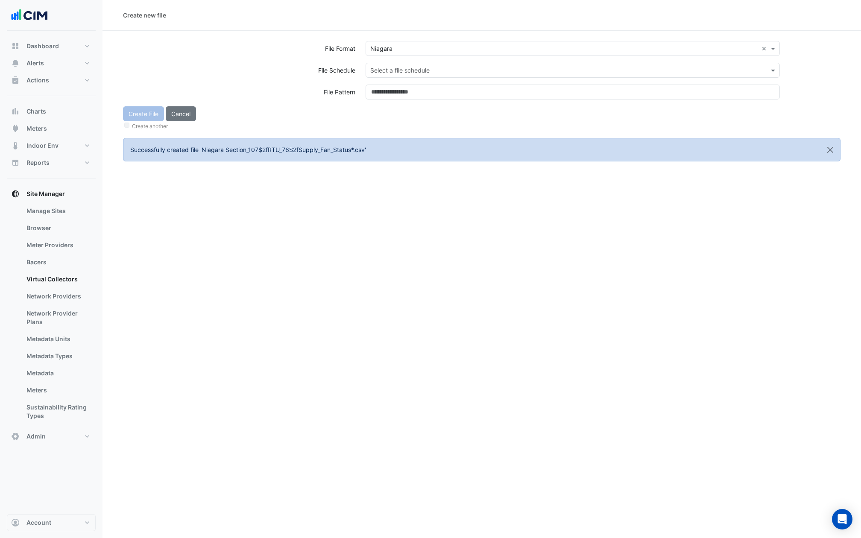
click at [394, 60] on div "Select a file format × Niagara ×" at bounding box center [573, 52] width 425 height 22
click at [394, 74] on input "text" at bounding box center [564, 70] width 388 height 9
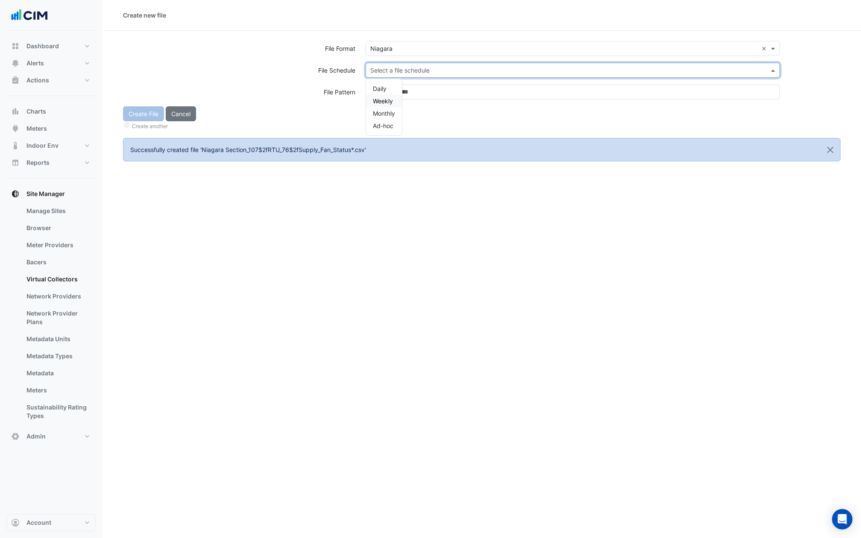
click at [372, 97] on div "Weekly" at bounding box center [384, 101] width 36 height 12
click at [385, 69] on input "text" at bounding box center [564, 70] width 388 height 9
click at [380, 85] on span "Daily" at bounding box center [380, 88] width 14 height 7
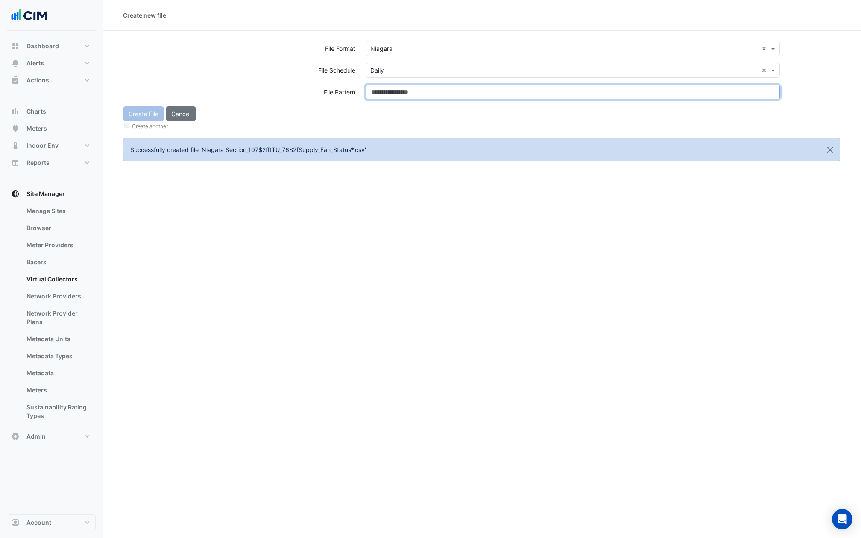
click at [380, 85] on input at bounding box center [573, 92] width 414 height 15
type input "**********"
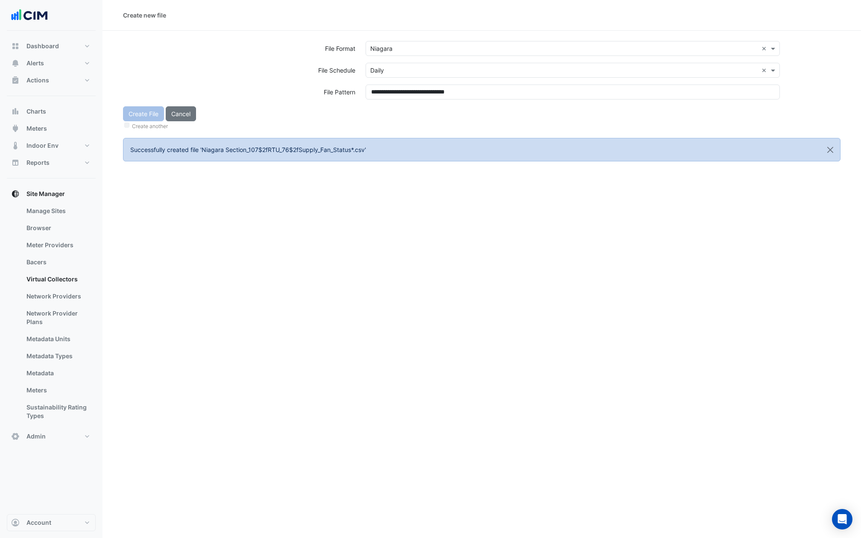
click at [384, 106] on div "Create File Cancel Create another" at bounding box center [482, 118] width 728 height 25
click at [135, 112] on button "Create File" at bounding box center [143, 113] width 41 height 15
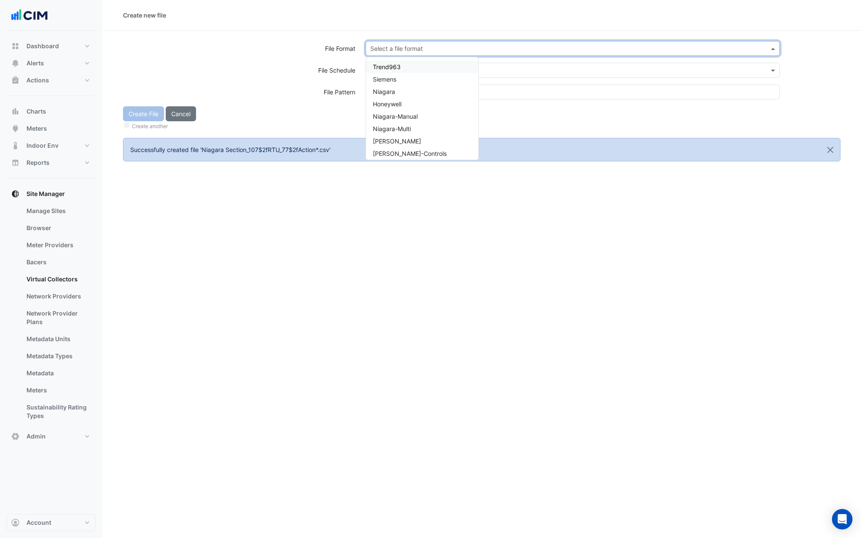
click at [402, 49] on input "text" at bounding box center [564, 48] width 388 height 9
click at [397, 90] on div "Niagara" at bounding box center [422, 91] width 112 height 12
click at [397, 66] on input "text" at bounding box center [564, 70] width 388 height 9
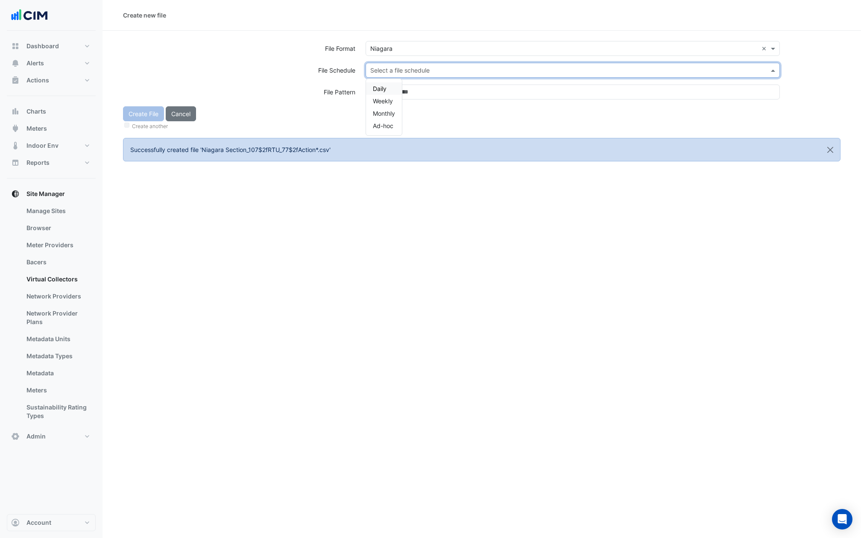
click at [387, 87] on div "Daily" at bounding box center [384, 88] width 36 height 12
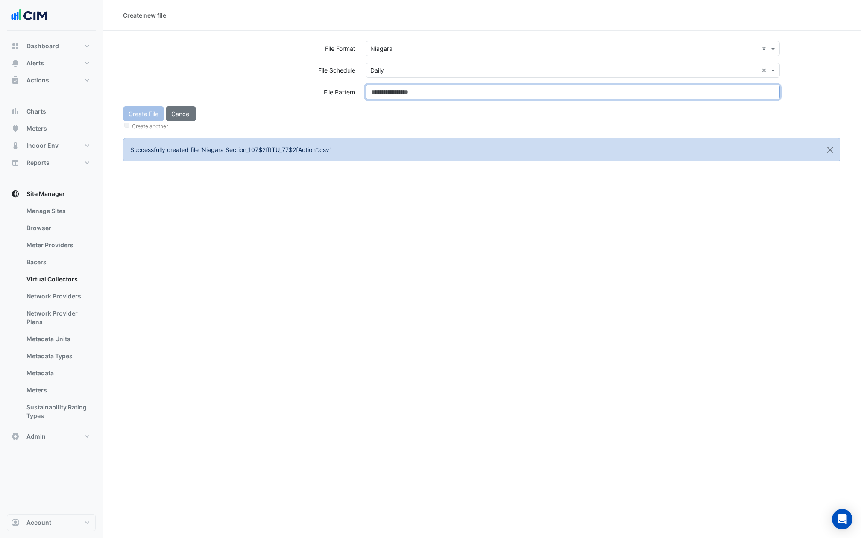
click at [387, 87] on input at bounding box center [573, 92] width 414 height 15
type input "**********"
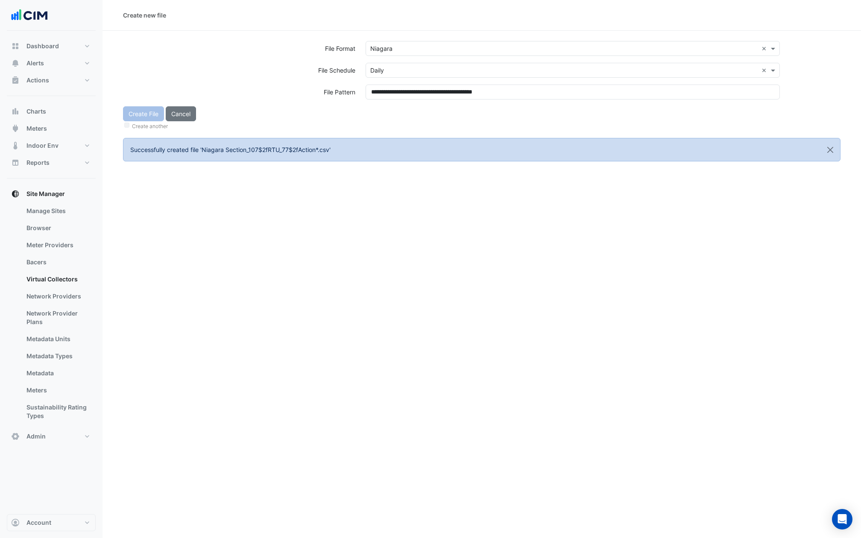
click at [388, 114] on div "Create File Cancel Create another" at bounding box center [482, 118] width 728 height 25
click at [135, 114] on button "Create File" at bounding box center [143, 113] width 41 height 15
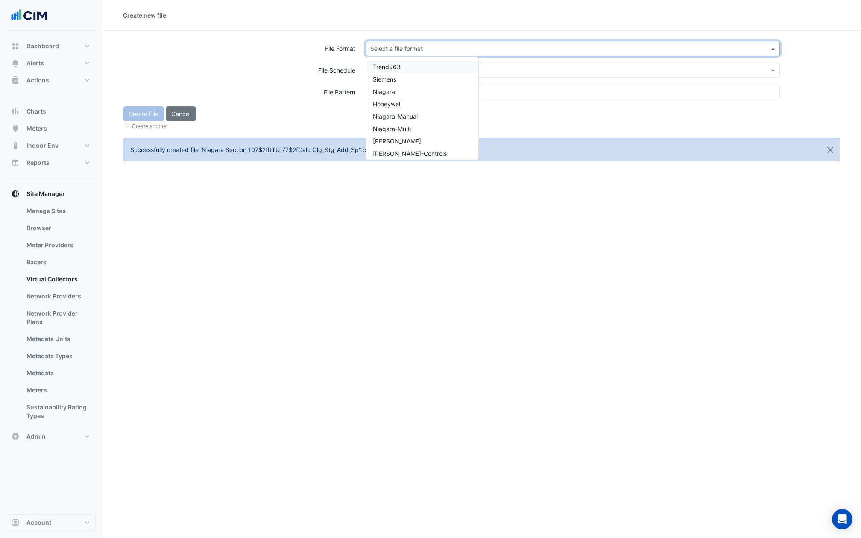
click at [397, 41] on div "Select a file format" at bounding box center [573, 48] width 414 height 15
click at [394, 93] on span "Niagara" at bounding box center [384, 91] width 22 height 7
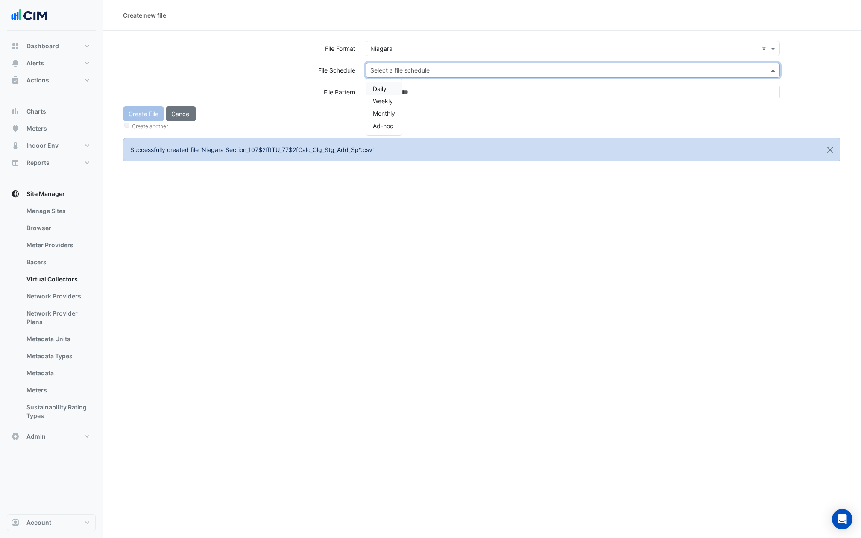
click at [394, 68] on input "text" at bounding box center [564, 70] width 388 height 9
click at [388, 88] on div "Daily" at bounding box center [384, 88] width 36 height 12
click at [388, 88] on input at bounding box center [573, 92] width 414 height 15
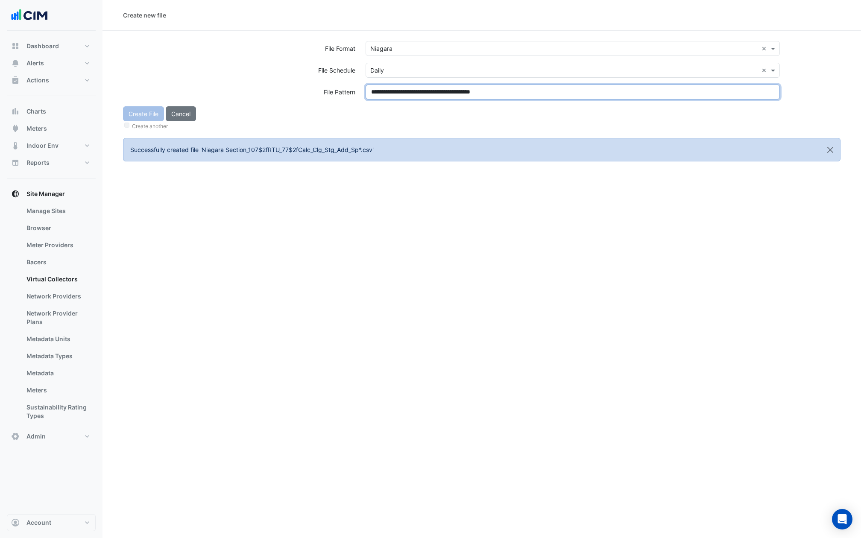
type input "**********"
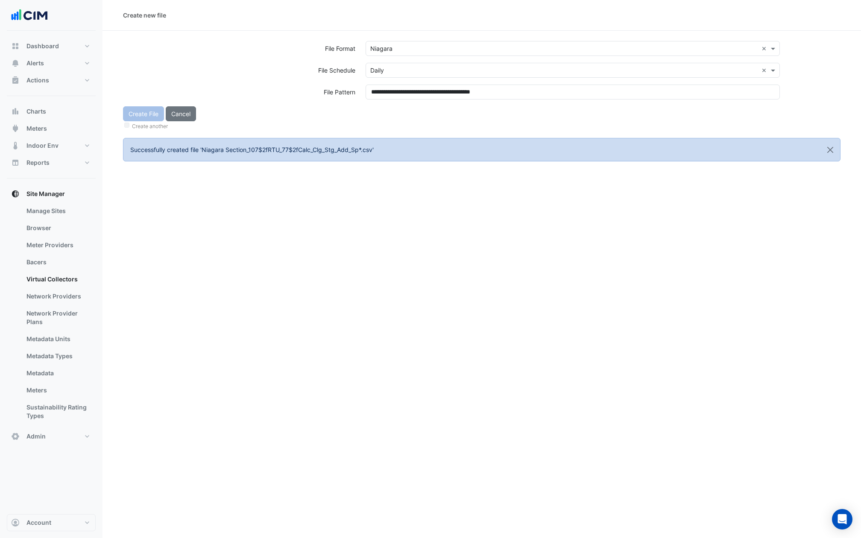
click at [390, 111] on div "Create File Cancel Create another" at bounding box center [482, 118] width 728 height 25
click at [147, 115] on div "Create File Cancel Create another" at bounding box center [482, 118] width 728 height 25
click at [147, 115] on button "Create File" at bounding box center [143, 113] width 41 height 15
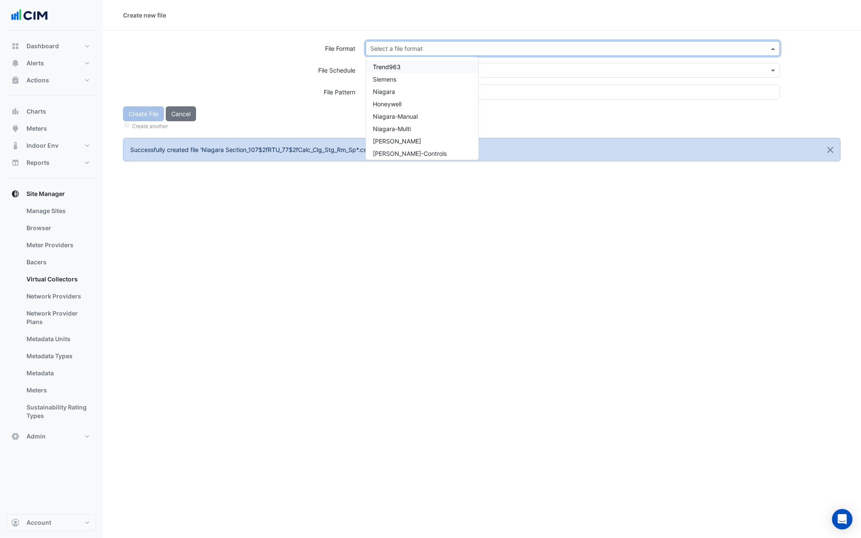
click at [415, 50] on input "text" at bounding box center [564, 48] width 388 height 9
click at [391, 92] on span "Niagara" at bounding box center [384, 91] width 22 height 7
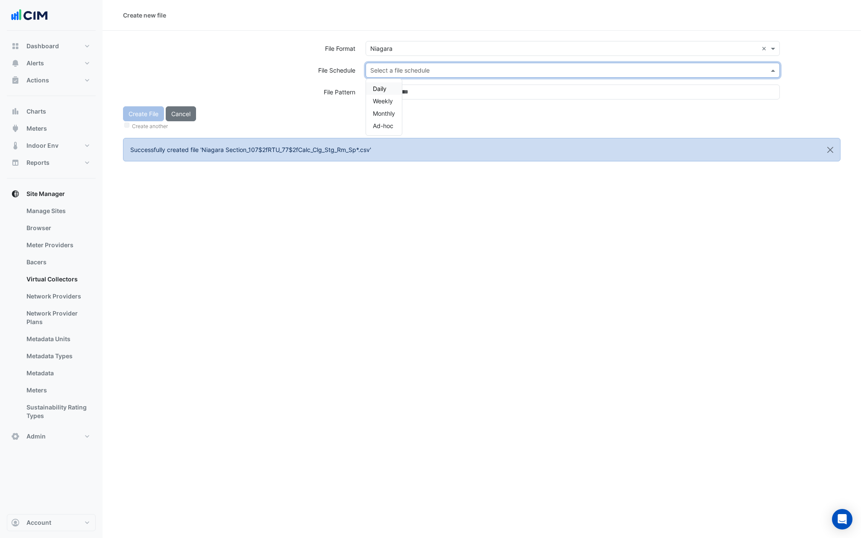
click at [391, 71] on input "text" at bounding box center [564, 70] width 388 height 9
click at [382, 88] on span "Daily" at bounding box center [380, 88] width 14 height 7
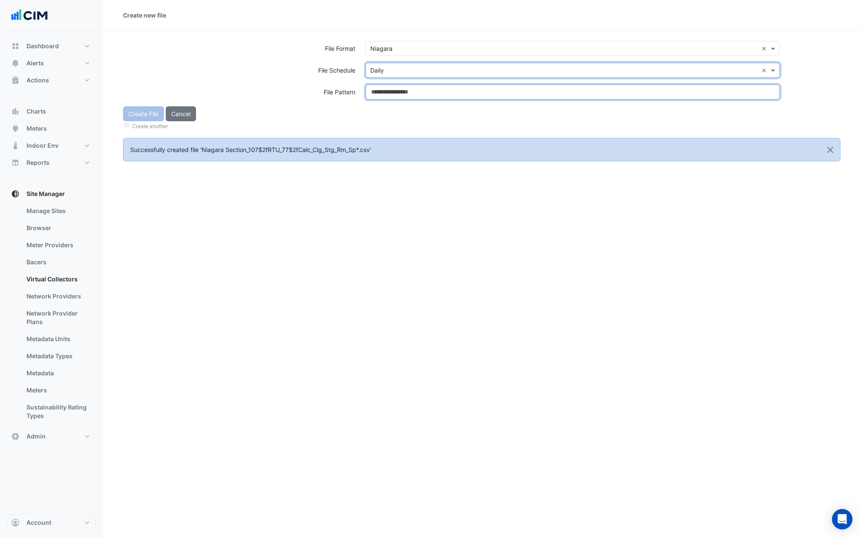
click at [382, 88] on input at bounding box center [573, 92] width 414 height 15
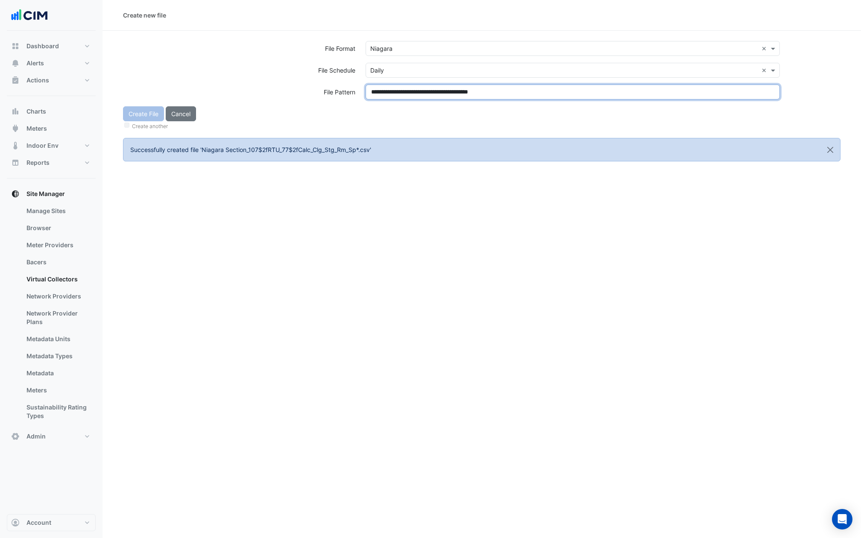
type input "**********"
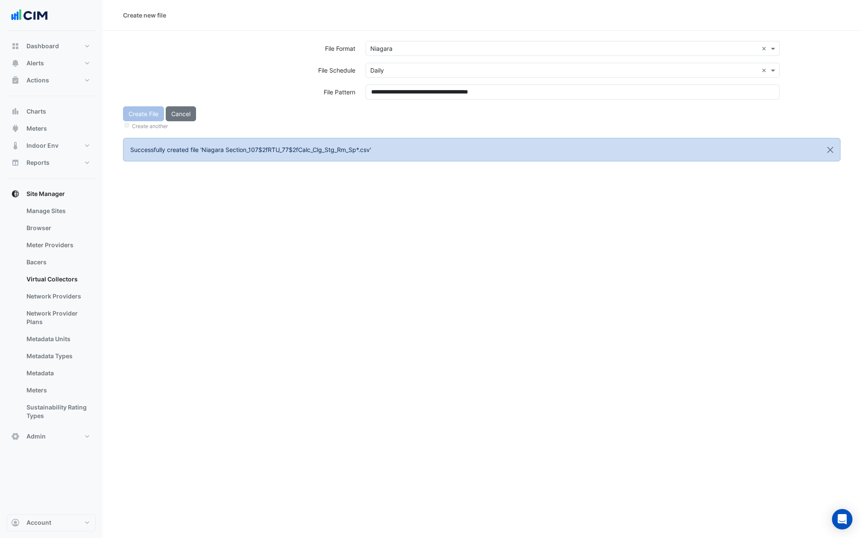
click at [382, 117] on div "Create File Cancel Create another" at bounding box center [482, 118] width 728 height 25
click at [144, 113] on div "Create File Cancel Create another" at bounding box center [482, 118] width 728 height 25
click at [144, 113] on button "Create File" at bounding box center [143, 113] width 41 height 15
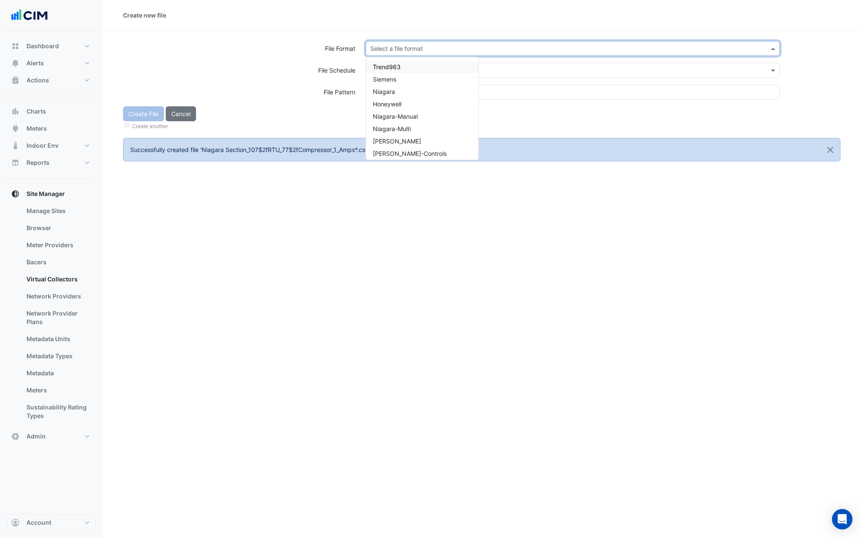
click at [411, 51] on input "text" at bounding box center [564, 48] width 388 height 9
click at [396, 93] on div "Niagara" at bounding box center [422, 91] width 112 height 12
click at [396, 69] on input "text" at bounding box center [564, 70] width 388 height 9
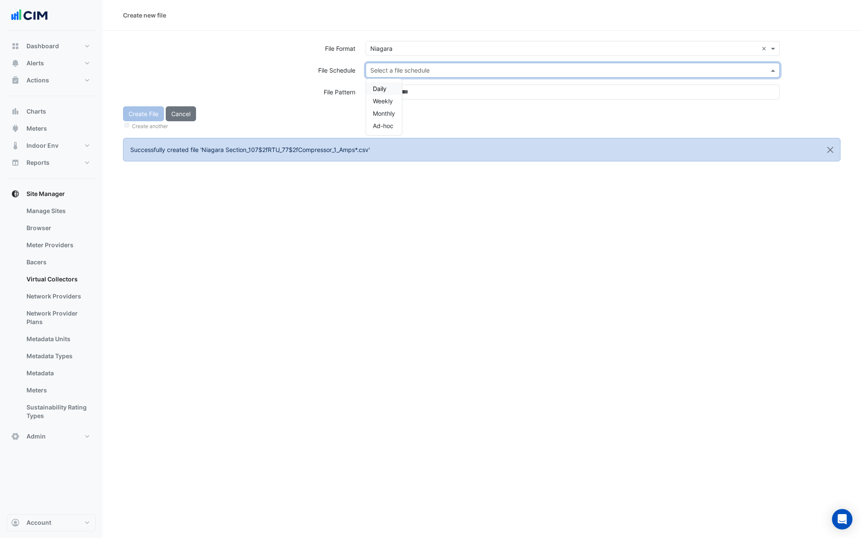
click at [391, 83] on div "Daily" at bounding box center [384, 88] width 36 height 12
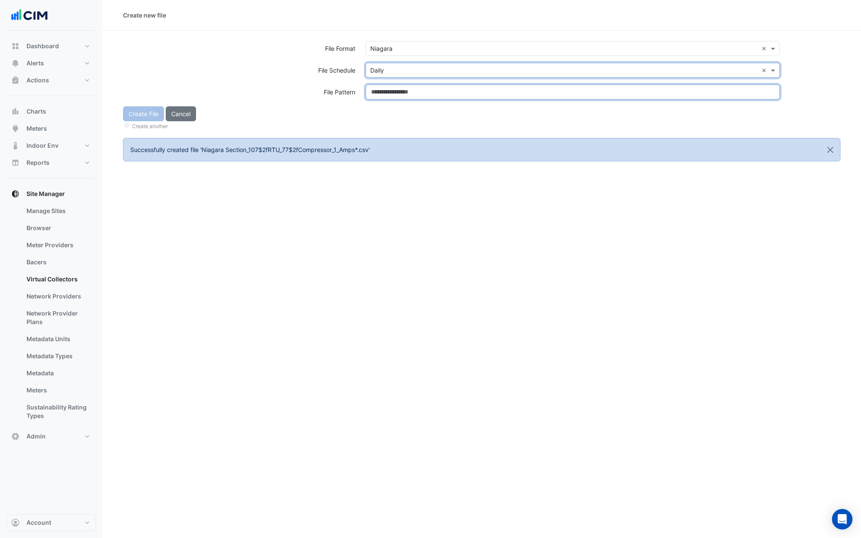
click at [391, 88] on input at bounding box center [573, 92] width 414 height 15
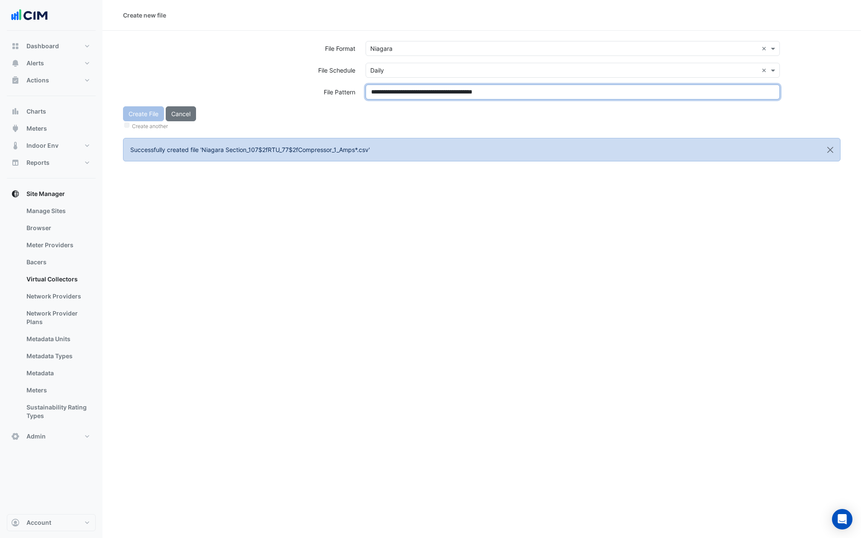
type input "**********"
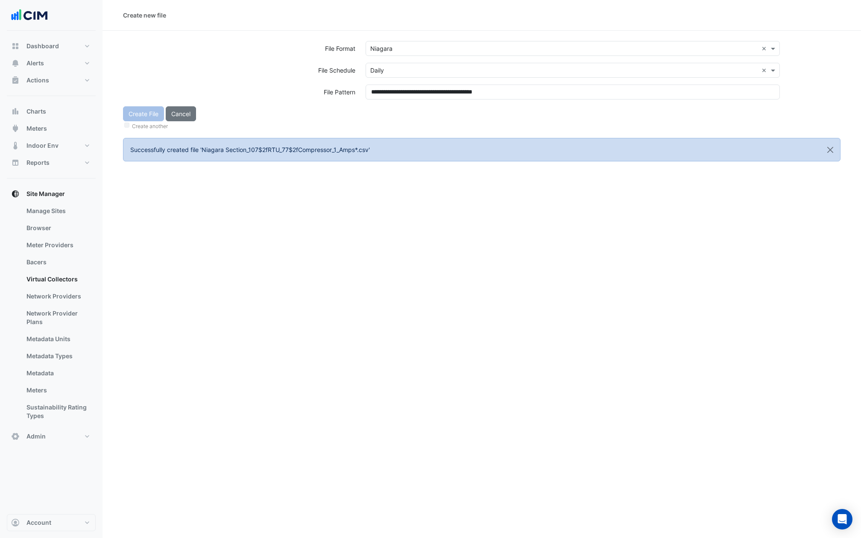
click at [391, 122] on div "Create another" at bounding box center [482, 125] width 718 height 9
click at [142, 115] on button "Create File" at bounding box center [143, 113] width 41 height 15
click at [414, 46] on input "text" at bounding box center [564, 48] width 388 height 9
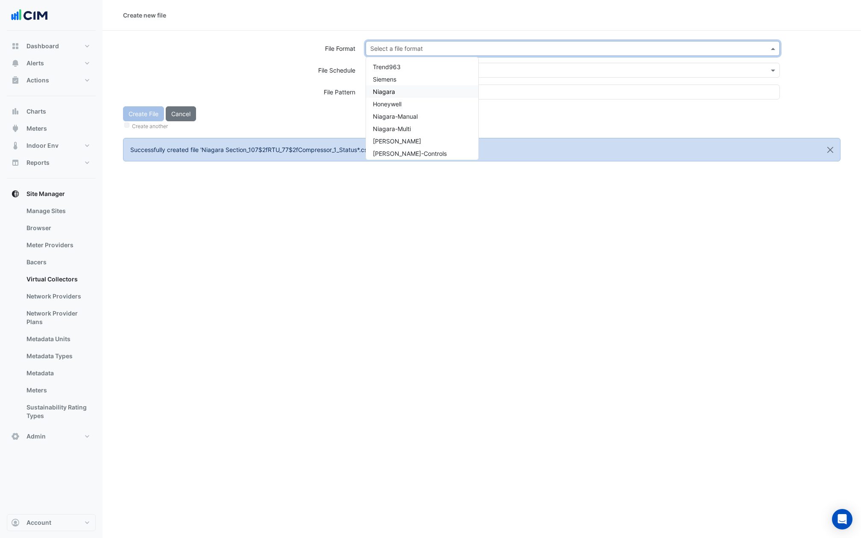
click at [386, 94] on span "Niagara" at bounding box center [384, 91] width 22 height 7
click at [386, 58] on div "Select a file format × Niagara ×" at bounding box center [573, 52] width 425 height 22
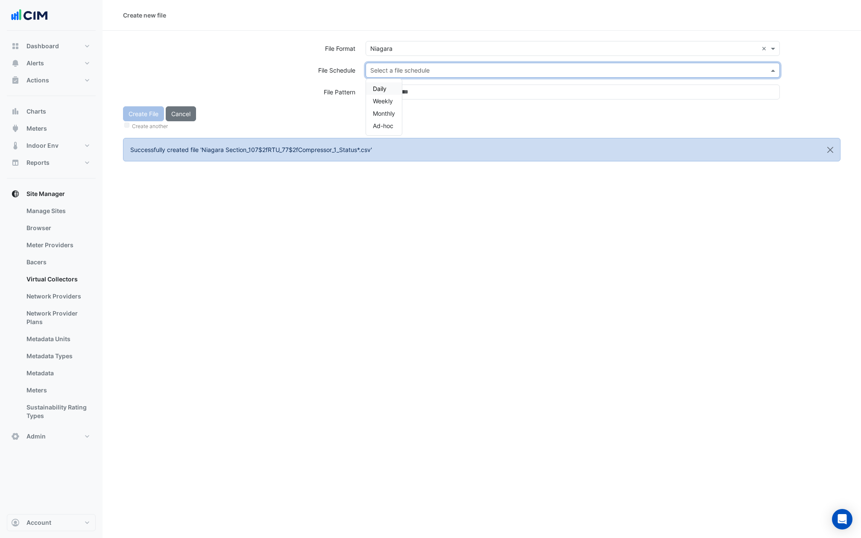
click at [386, 71] on input "text" at bounding box center [564, 70] width 388 height 9
click at [375, 95] on div "Weekly" at bounding box center [384, 101] width 36 height 12
click at [379, 67] on input "text" at bounding box center [564, 70] width 388 height 9
click at [379, 89] on span "Daily" at bounding box center [380, 88] width 14 height 7
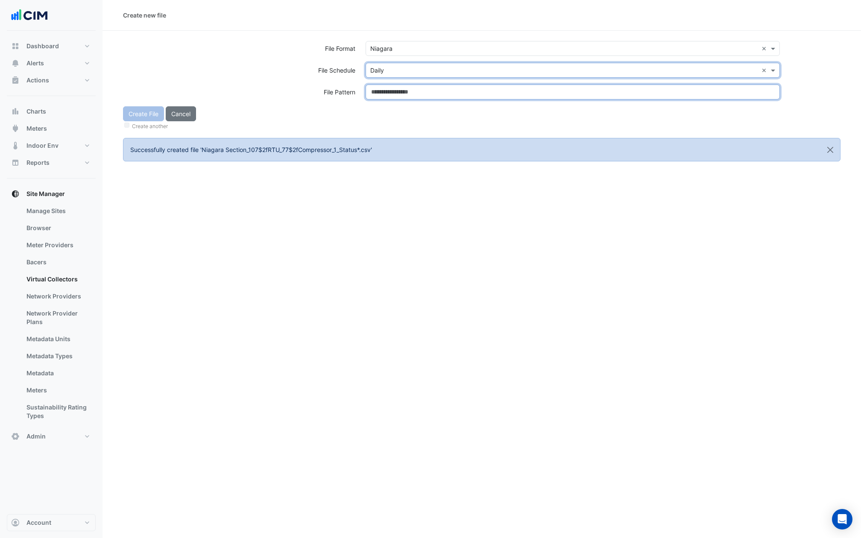
click at [379, 89] on input at bounding box center [573, 92] width 414 height 15
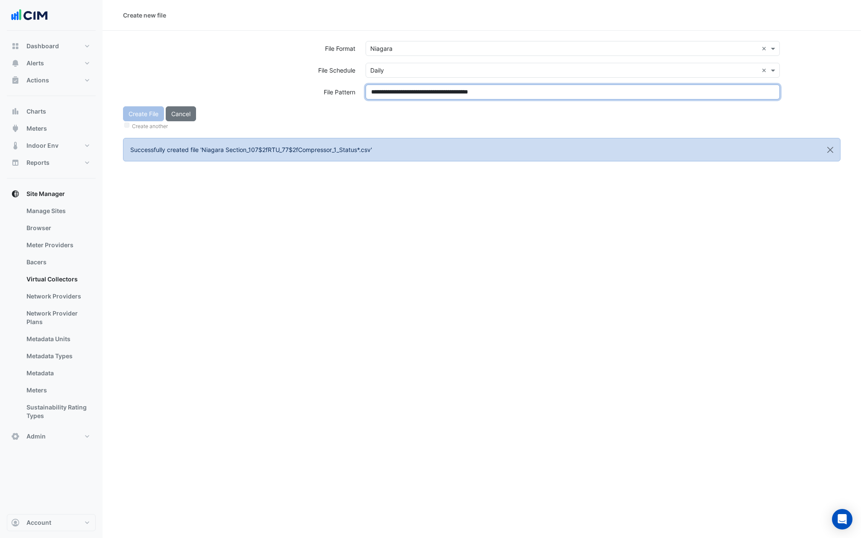
type input "**********"
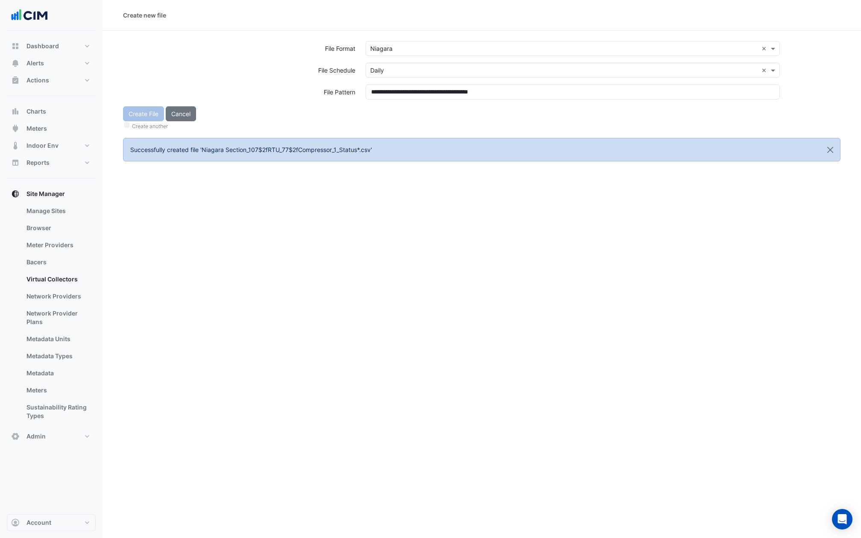
click at [379, 121] on div "Create another" at bounding box center [482, 125] width 718 height 9
click at [135, 112] on button "Create File" at bounding box center [143, 113] width 41 height 15
click at [388, 55] on div "Select a file format" at bounding box center [573, 48] width 414 height 15
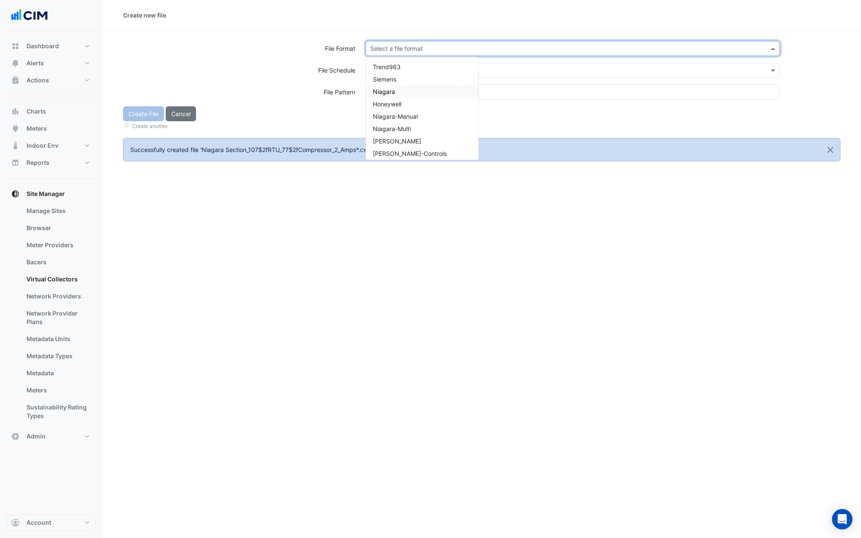
click at [388, 92] on span "Niagara" at bounding box center [384, 91] width 22 height 7
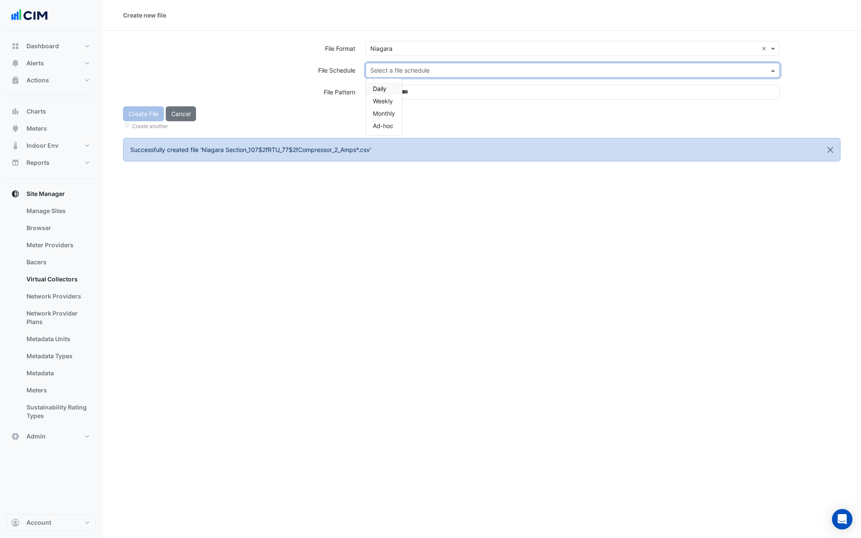
click at [389, 67] on input "text" at bounding box center [564, 70] width 388 height 9
click at [385, 84] on div "Daily" at bounding box center [384, 88] width 36 height 12
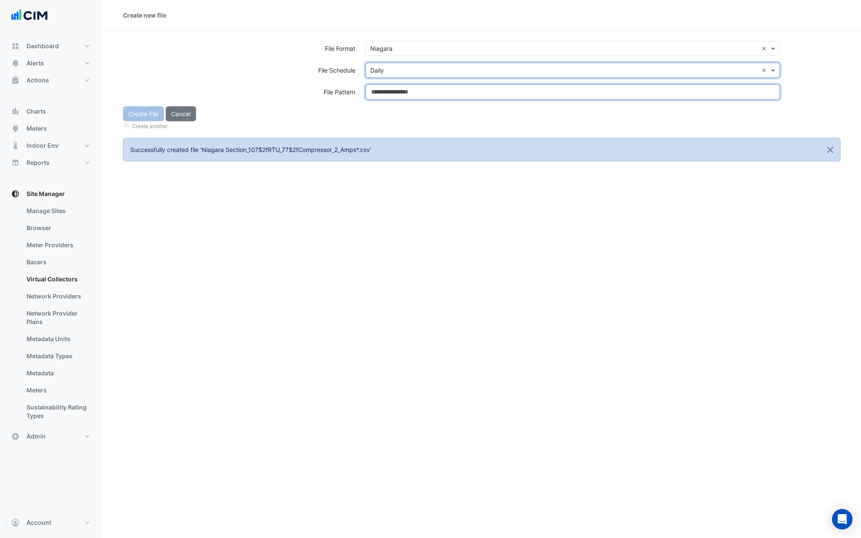
click at [385, 86] on input at bounding box center [573, 92] width 414 height 15
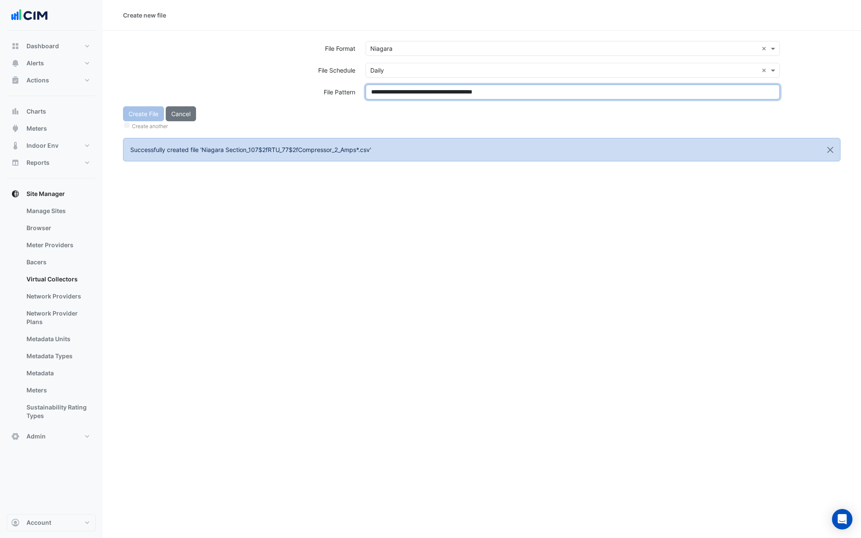
type input "**********"
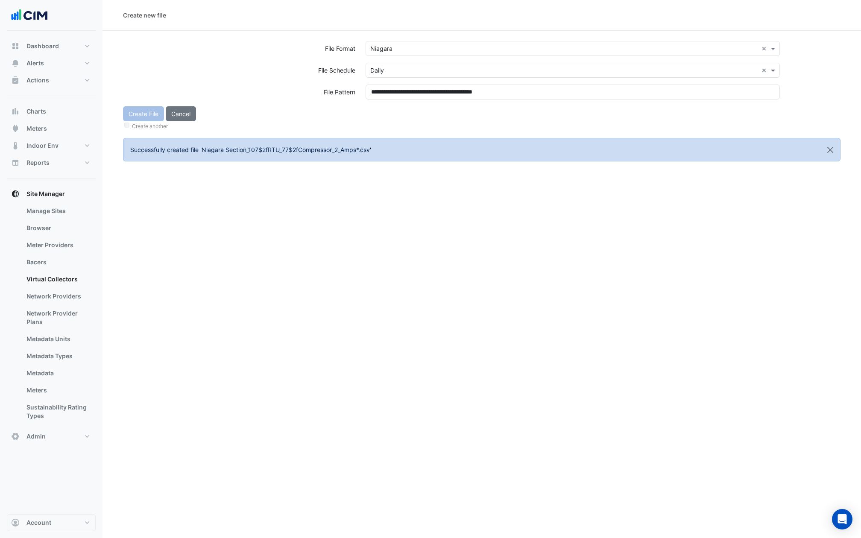
click at [385, 123] on div "Create another" at bounding box center [482, 125] width 718 height 9
click at [141, 113] on button "Create File" at bounding box center [143, 113] width 41 height 15
click at [400, 46] on input "text" at bounding box center [564, 48] width 388 height 9
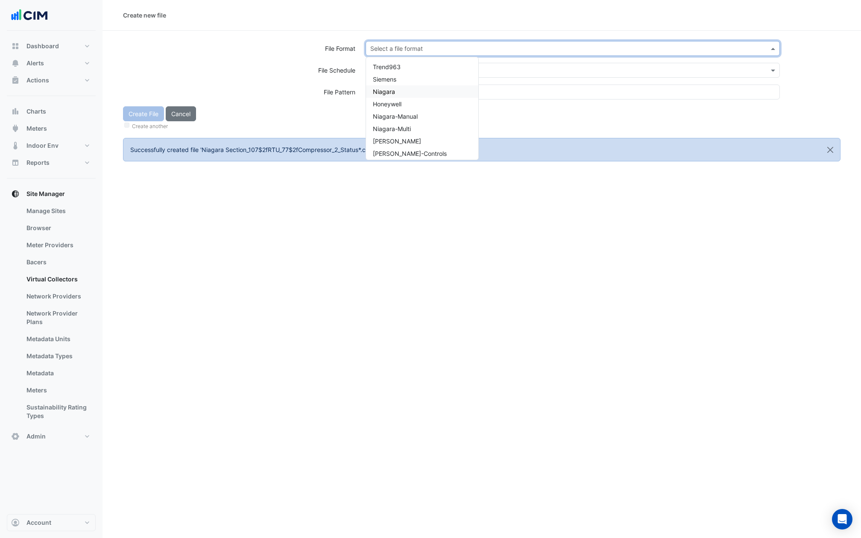
click at [390, 94] on span "Niagara" at bounding box center [384, 91] width 22 height 7
click at [390, 66] on input "text" at bounding box center [564, 70] width 388 height 9
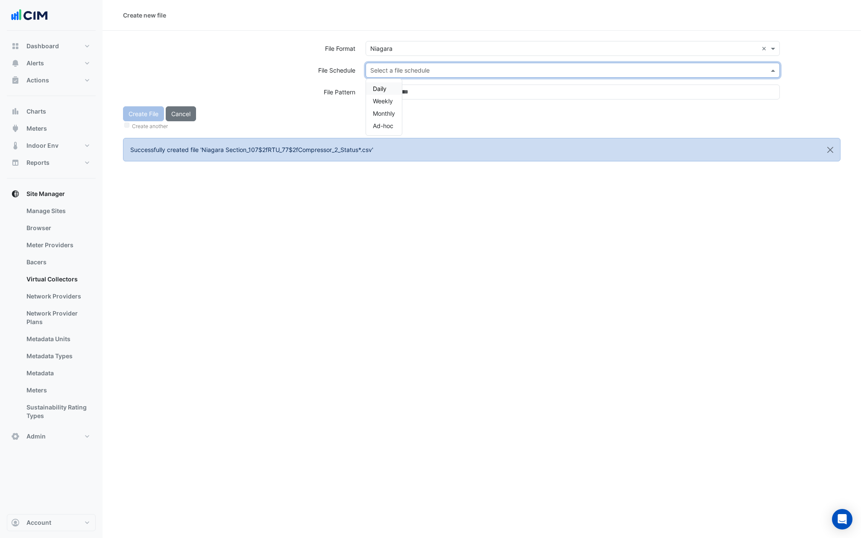
click at [383, 87] on span "Daily" at bounding box center [380, 88] width 14 height 7
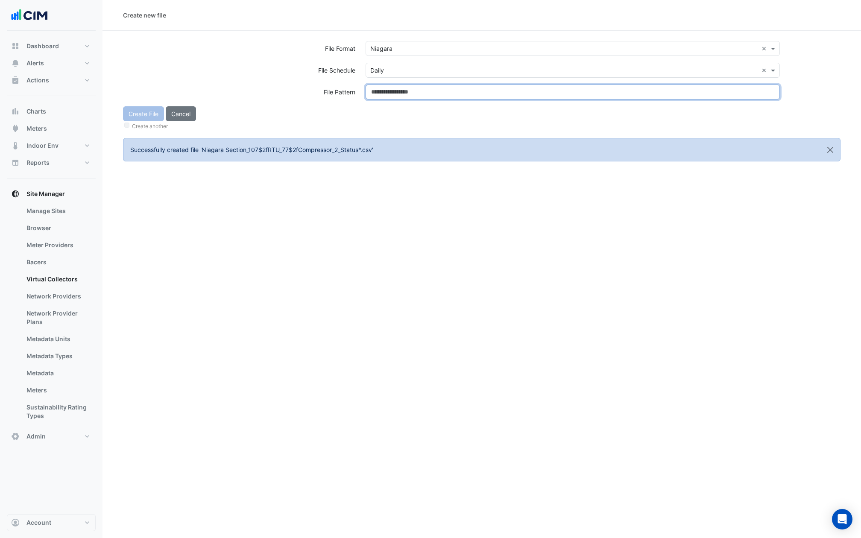
click at [383, 91] on input at bounding box center [573, 92] width 414 height 15
type input "**********"
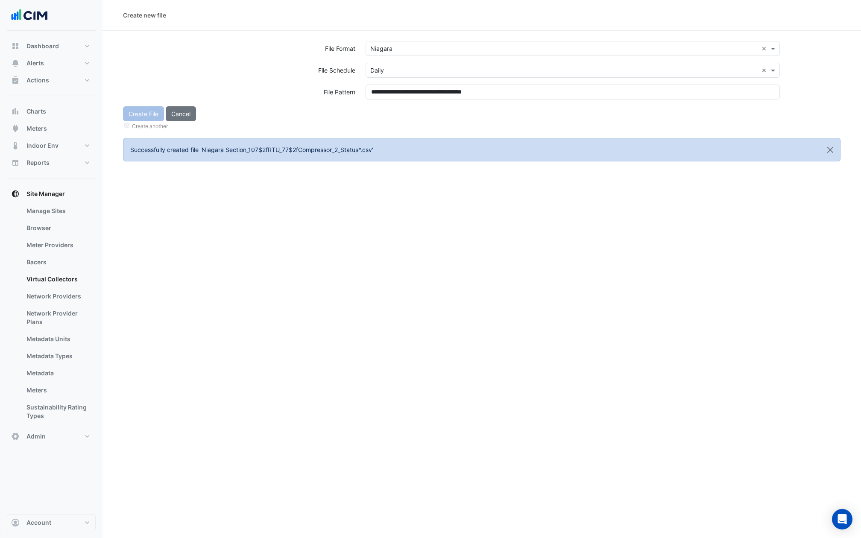
click at [383, 115] on div "Create File Cancel Create another" at bounding box center [482, 118] width 728 height 25
click at [141, 117] on button "Create File" at bounding box center [143, 113] width 41 height 15
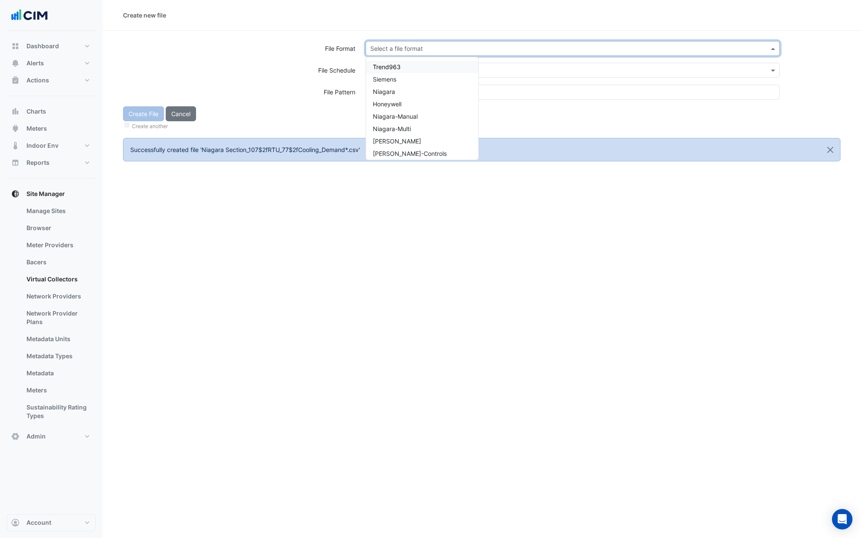
click at [383, 44] on input "text" at bounding box center [564, 48] width 388 height 9
click at [391, 91] on span "Niagara" at bounding box center [384, 91] width 22 height 7
click at [391, 64] on div "Select a file schedule" at bounding box center [573, 70] width 414 height 15
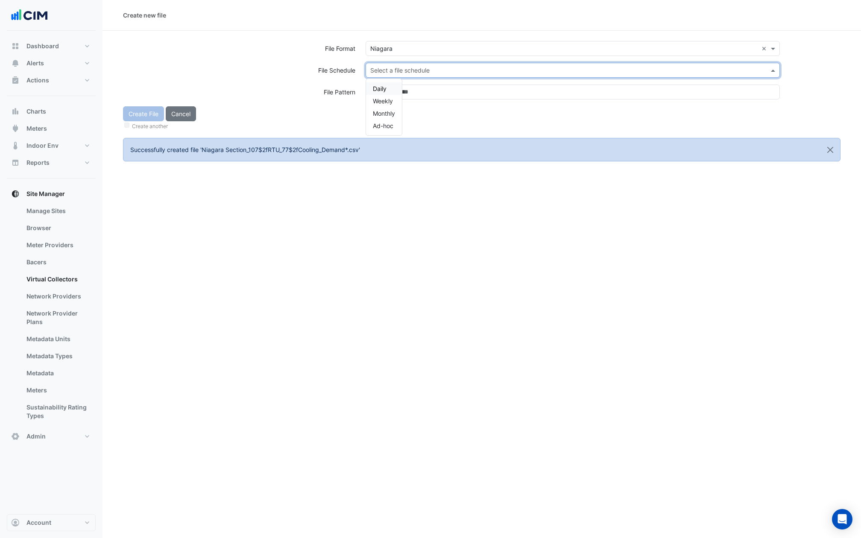
click at [384, 83] on div "Daily" at bounding box center [384, 88] width 36 height 12
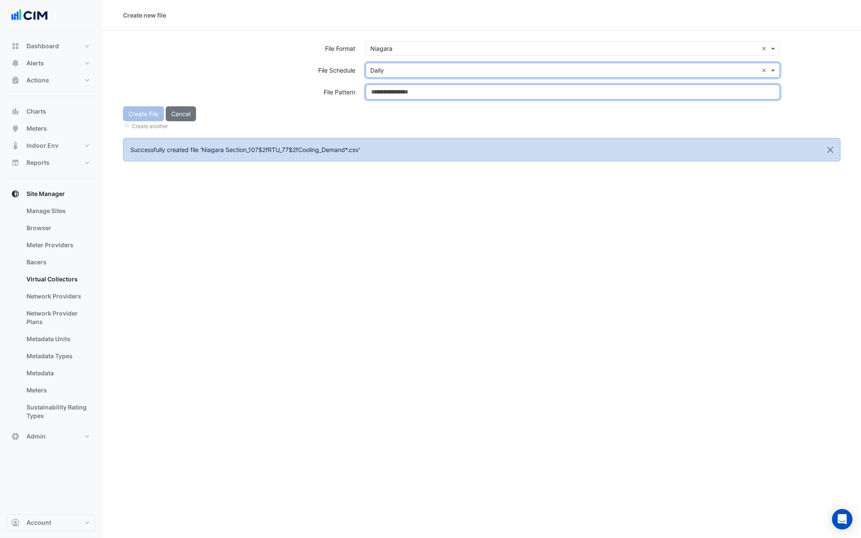
click at [384, 85] on input at bounding box center [573, 92] width 414 height 15
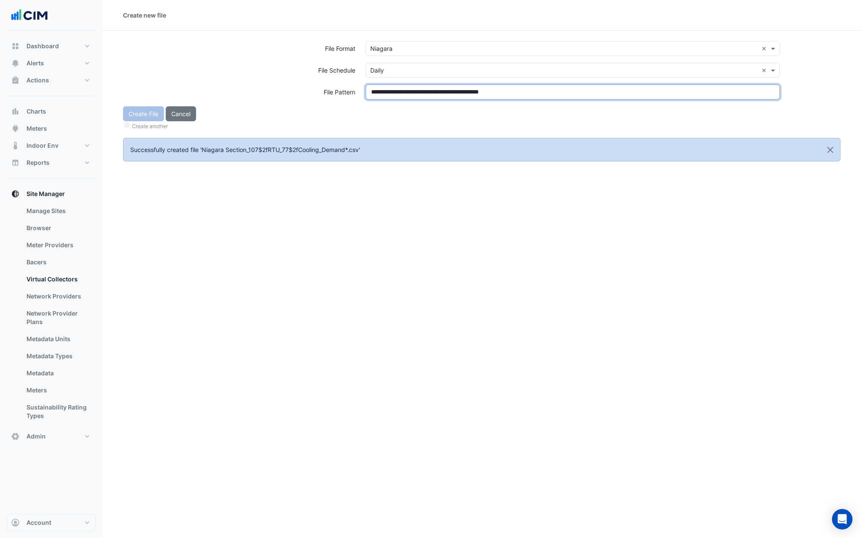
type input "**********"
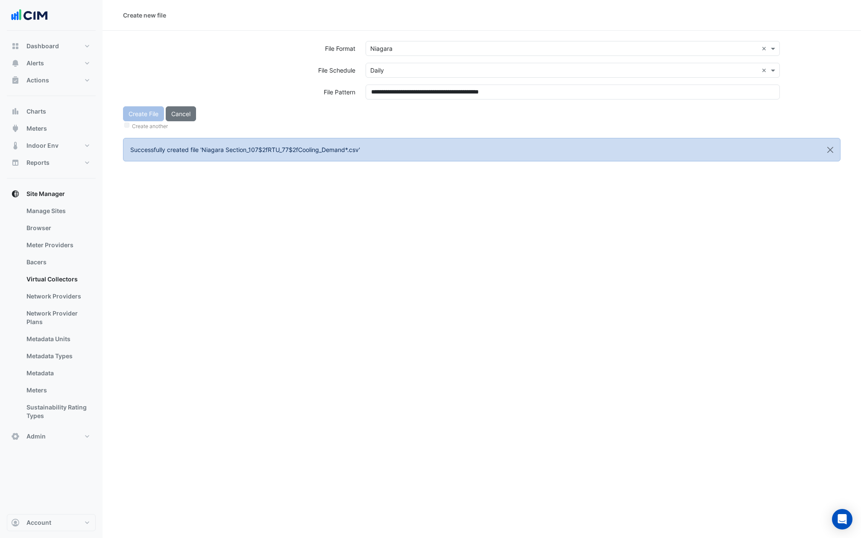
click at [385, 117] on div "Create File Cancel Create another" at bounding box center [482, 118] width 728 height 25
click at [148, 115] on button "Create File" at bounding box center [143, 113] width 41 height 15
click at [407, 46] on input "text" at bounding box center [564, 48] width 388 height 9
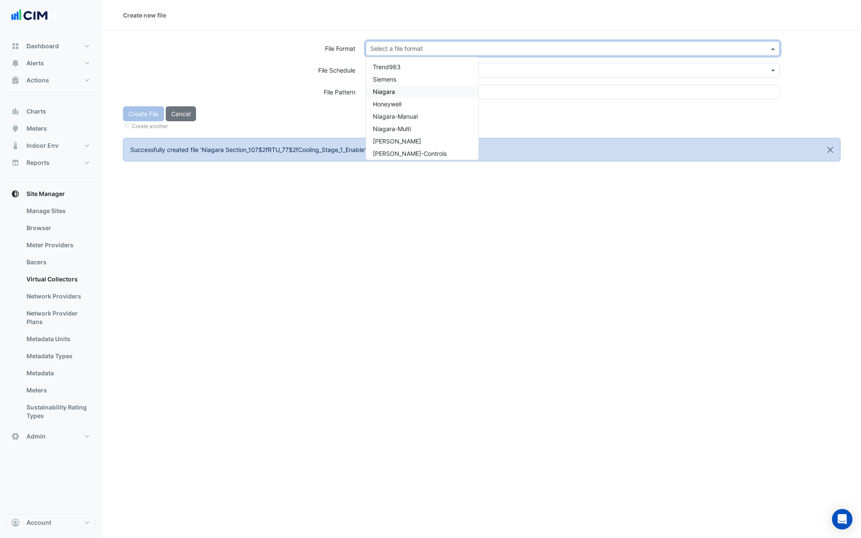
click at [401, 96] on div "Niagara" at bounding box center [422, 91] width 112 height 12
click at [401, 63] on ng-select "Select a file schedule" at bounding box center [573, 70] width 414 height 15
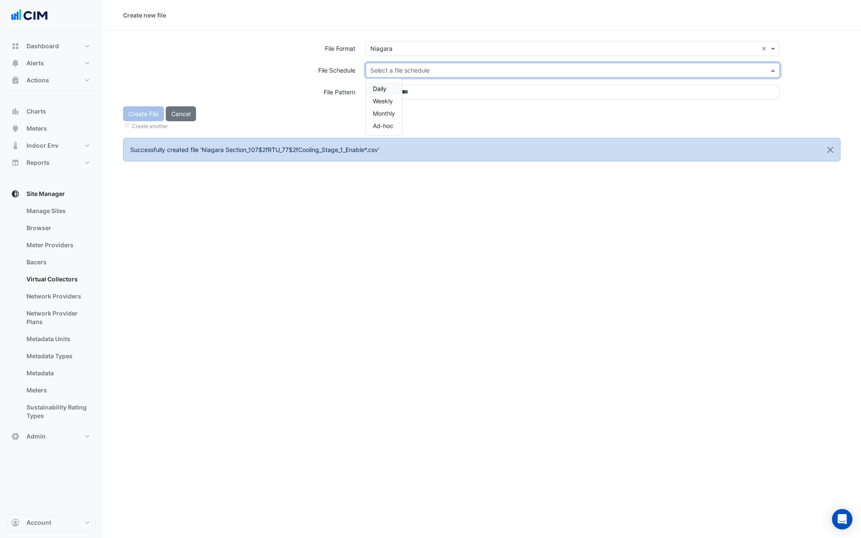
click at [401, 67] on input "text" at bounding box center [564, 70] width 388 height 9
click at [382, 85] on span "Daily" at bounding box center [380, 88] width 14 height 7
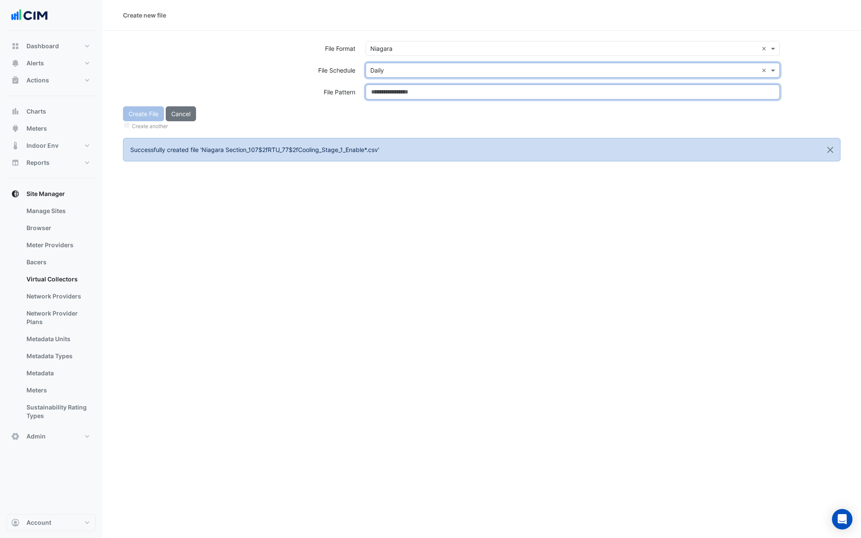
click at [382, 86] on input at bounding box center [573, 92] width 414 height 15
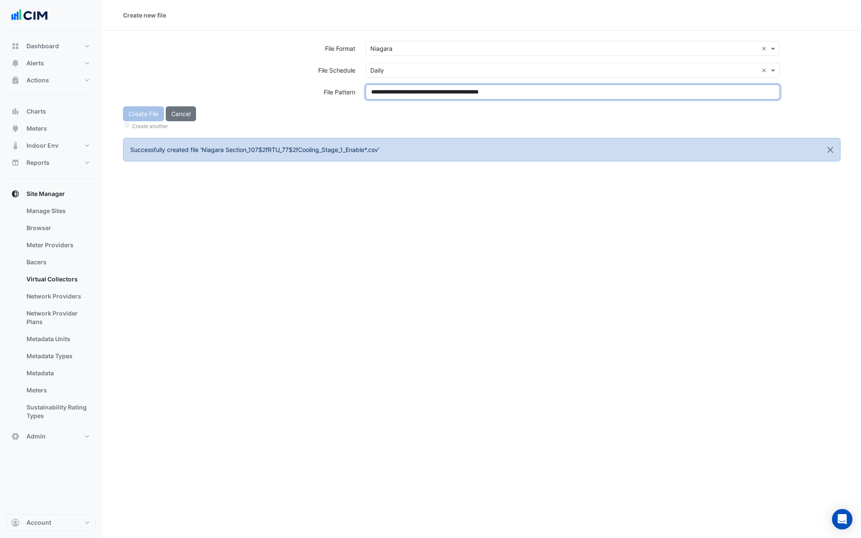
type input "**********"
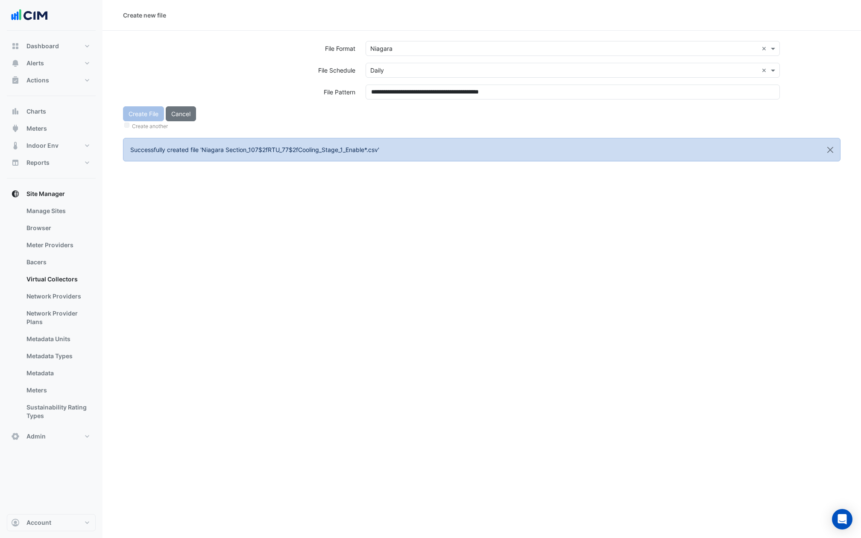
click at [387, 108] on div "Create File Cancel Create another" at bounding box center [482, 118] width 728 height 25
click at [147, 114] on button "Create File" at bounding box center [143, 113] width 41 height 15
click at [405, 47] on input "text" at bounding box center [564, 48] width 388 height 9
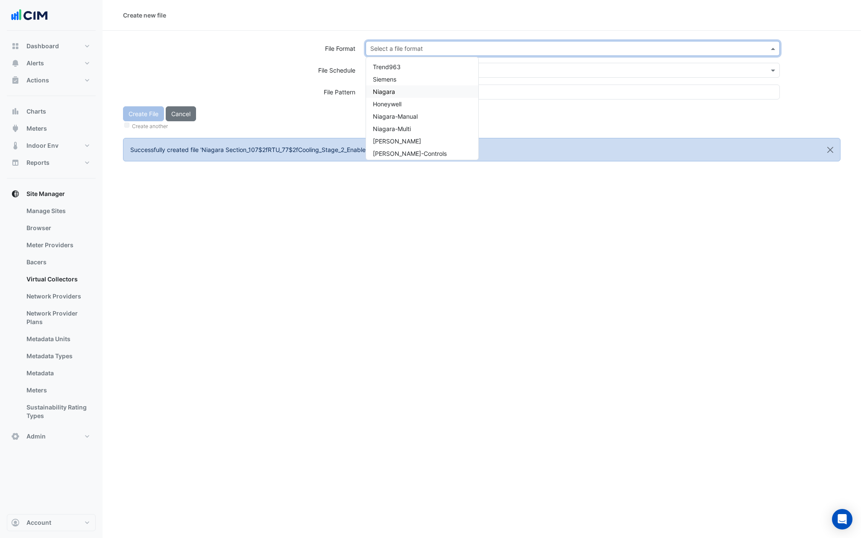
click at [393, 93] on span "Niagara" at bounding box center [384, 91] width 22 height 7
click at [400, 64] on div "Select a file schedule" at bounding box center [573, 70] width 414 height 15
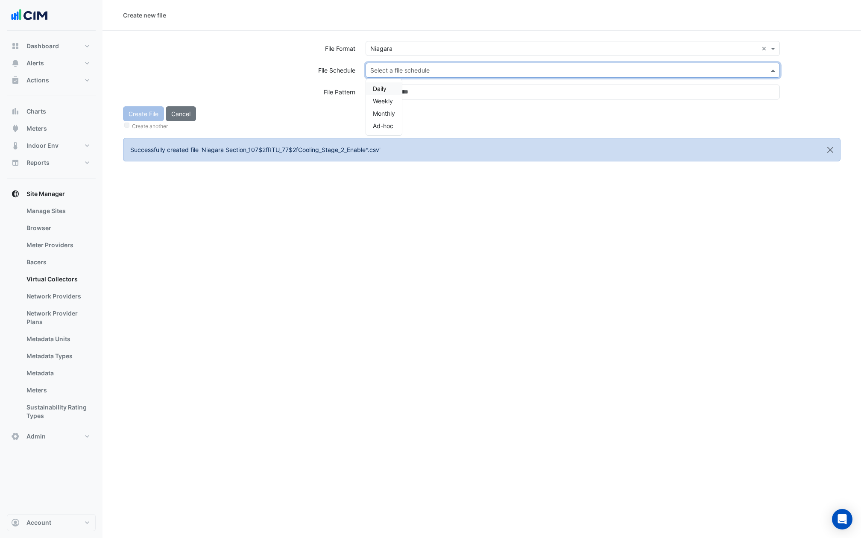
click at [385, 82] on div "Daily" at bounding box center [384, 88] width 36 height 12
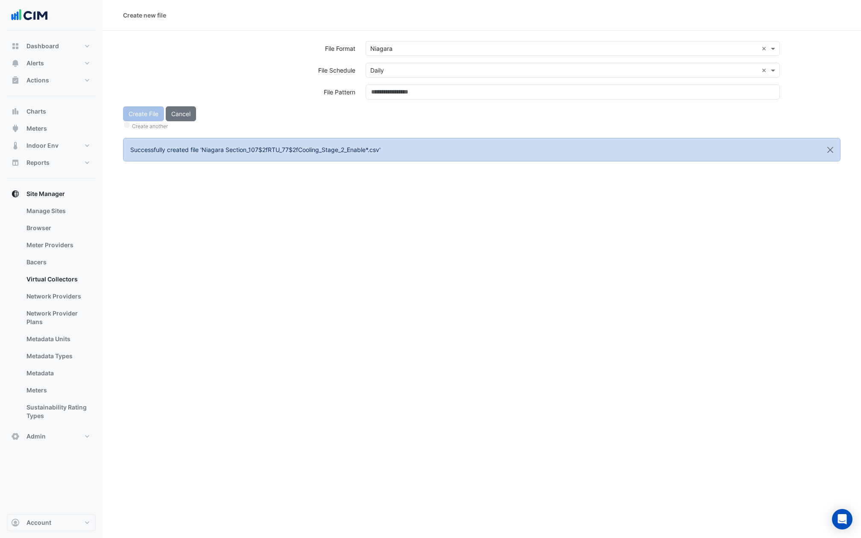
click at [385, 83] on div "Select a file schedule × Daily ×" at bounding box center [573, 74] width 425 height 22
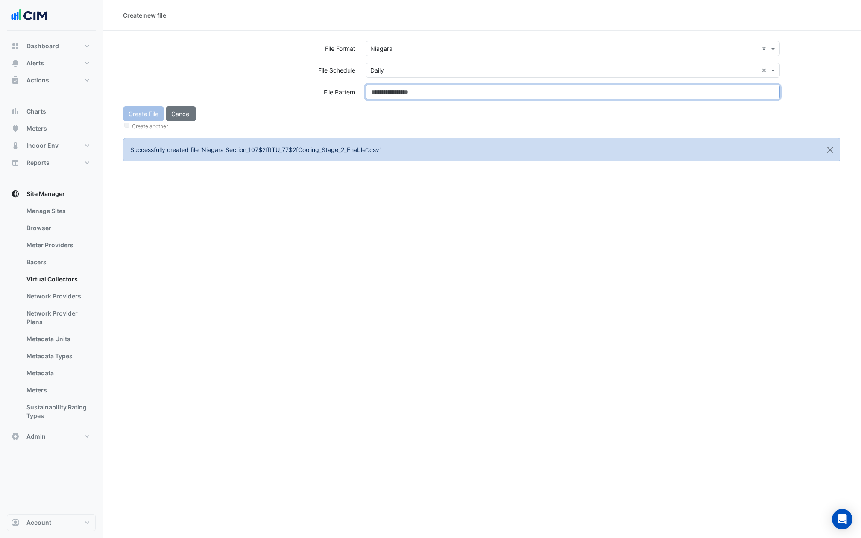
click at [385, 89] on input at bounding box center [573, 92] width 414 height 15
type input "**********"
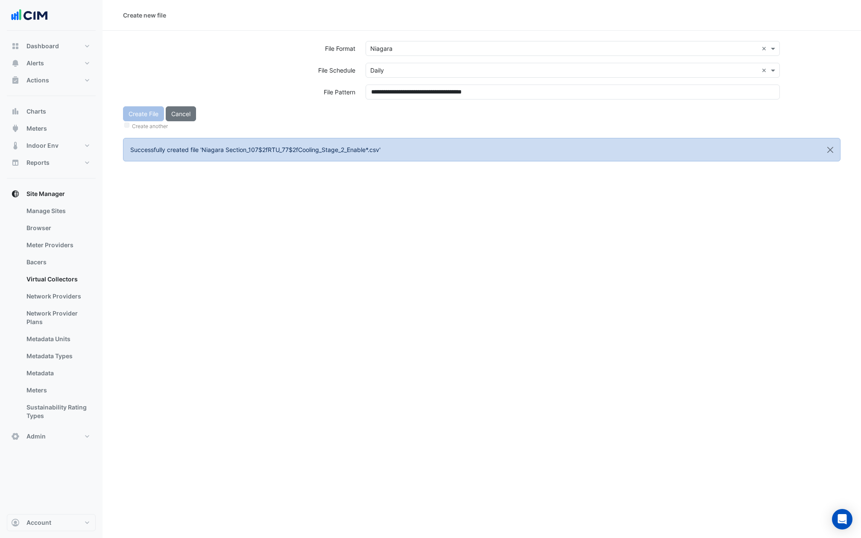
click at [381, 114] on div "Create File Cancel Create another" at bounding box center [482, 118] width 728 height 25
click at [150, 118] on button "Create File" at bounding box center [143, 113] width 41 height 15
click at [405, 39] on section "File Format Select a file format File Schedule Select a file schedule File Patt…" at bounding box center [482, 96] width 759 height 131
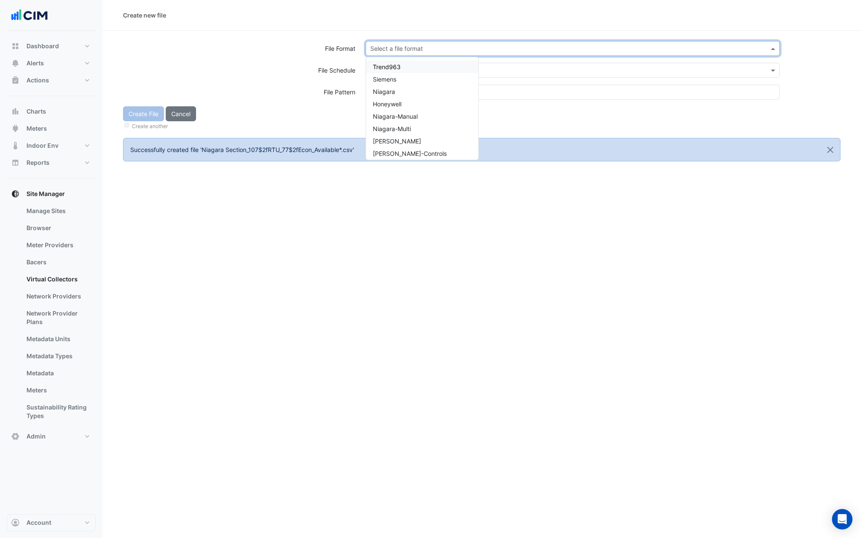
click at [405, 46] on input "text" at bounding box center [564, 48] width 388 height 9
click at [394, 91] on span "Niagara" at bounding box center [384, 91] width 22 height 7
click at [394, 75] on div "Select a file schedule" at bounding box center [573, 70] width 414 height 15
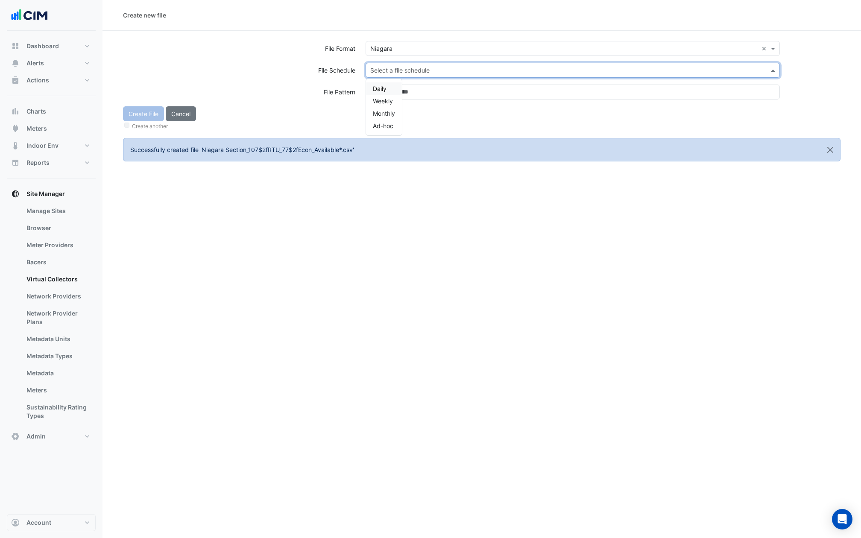
click at [385, 91] on span "Daily" at bounding box center [380, 88] width 14 height 7
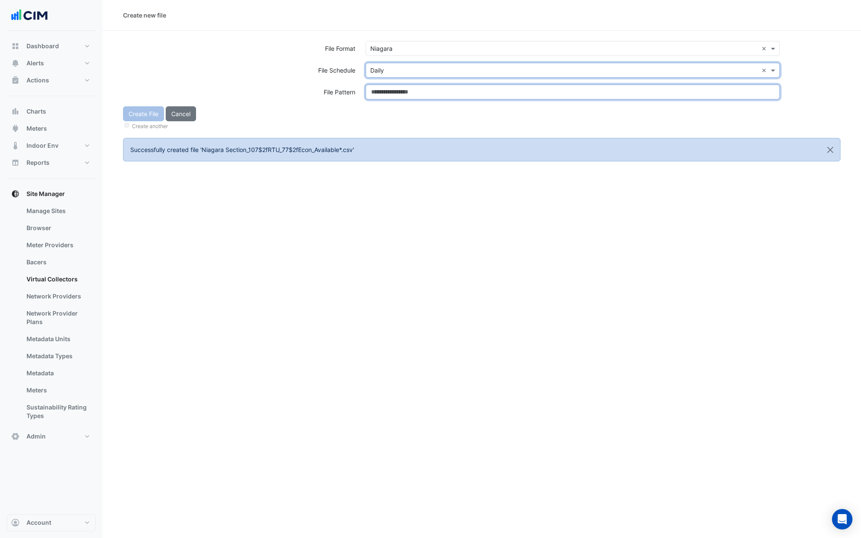
click at [385, 91] on input at bounding box center [573, 92] width 414 height 15
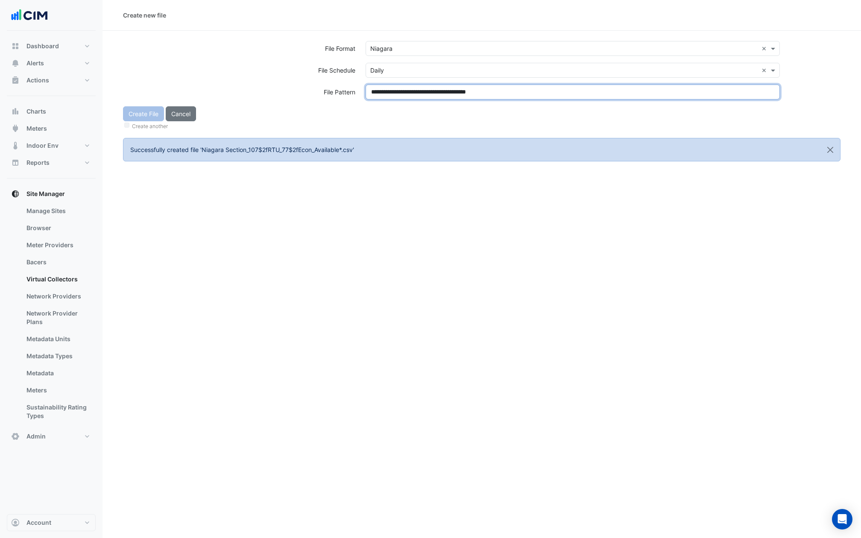
type input "**********"
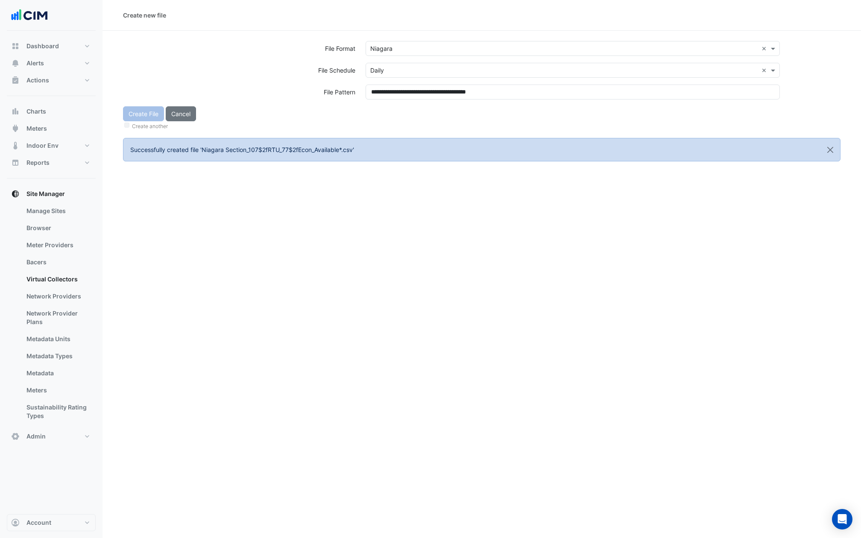
click at [391, 112] on div "Create File Cancel Create another" at bounding box center [482, 118] width 728 height 25
click at [143, 115] on button "Create File" at bounding box center [143, 113] width 41 height 15
click at [391, 47] on input "text" at bounding box center [564, 48] width 388 height 9
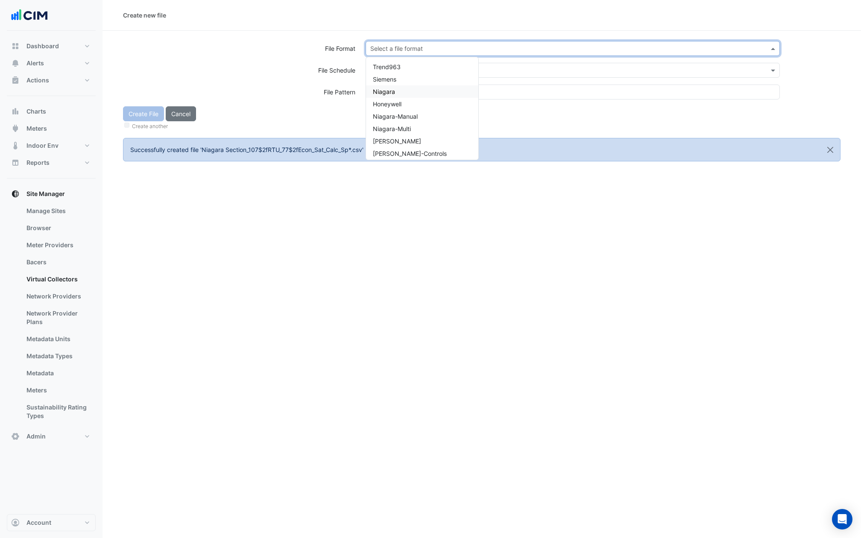
click at [387, 92] on span "Niagara" at bounding box center [384, 91] width 22 height 7
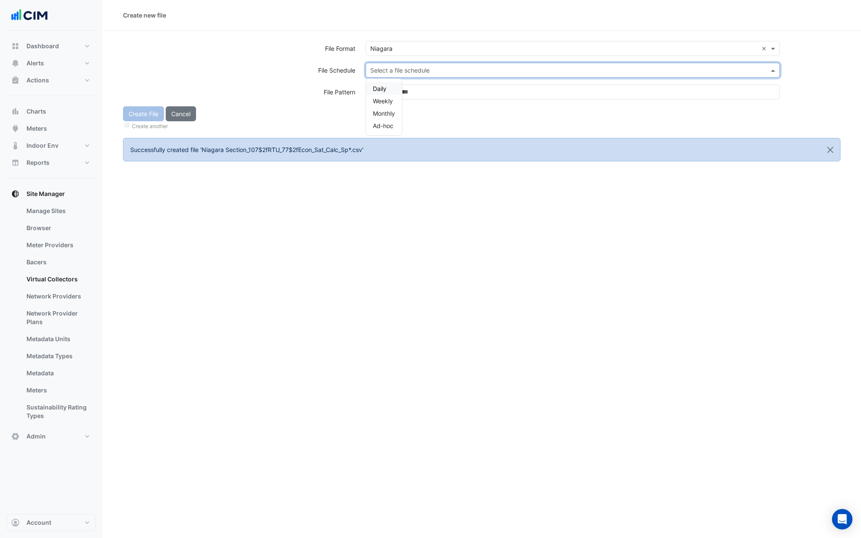
click at [387, 67] on input "text" at bounding box center [564, 70] width 388 height 9
click at [385, 84] on div "Daily" at bounding box center [384, 88] width 36 height 12
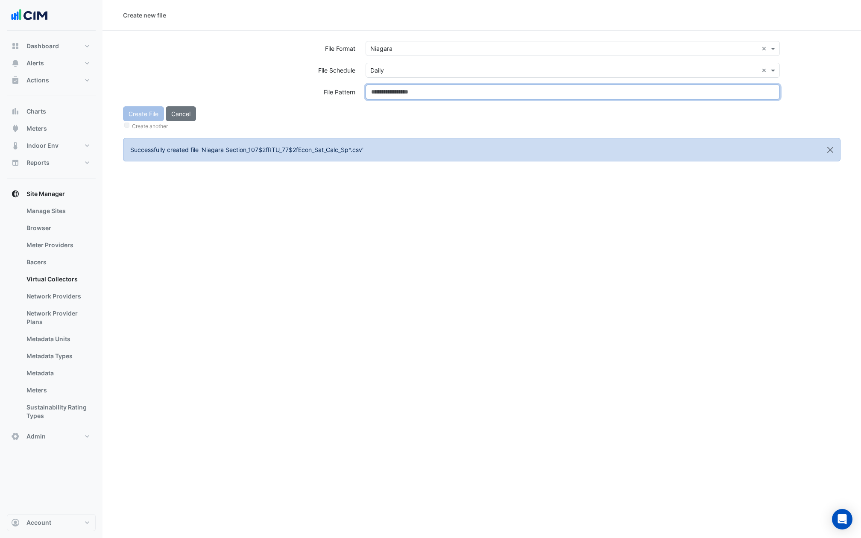
click at [385, 90] on input at bounding box center [573, 92] width 414 height 15
type input "**********"
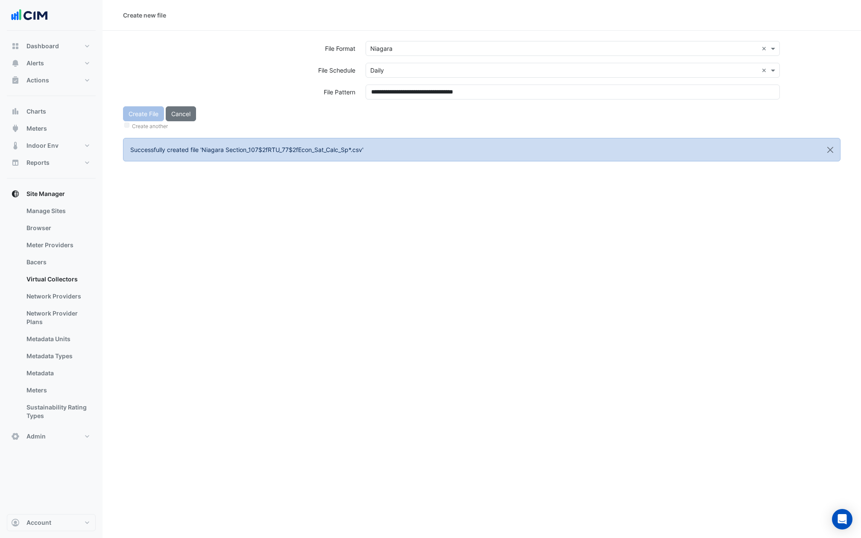
click at [385, 110] on div "Create File Cancel Create another" at bounding box center [482, 118] width 728 height 25
click at [138, 113] on button "Create File" at bounding box center [143, 113] width 41 height 15
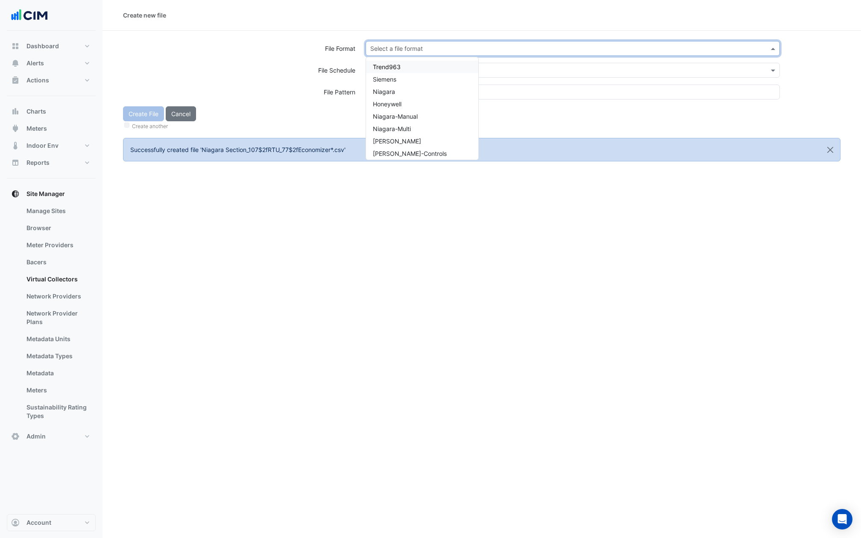
click at [402, 48] on input "text" at bounding box center [564, 48] width 388 height 9
click at [396, 92] on div "Niagara" at bounding box center [422, 91] width 112 height 12
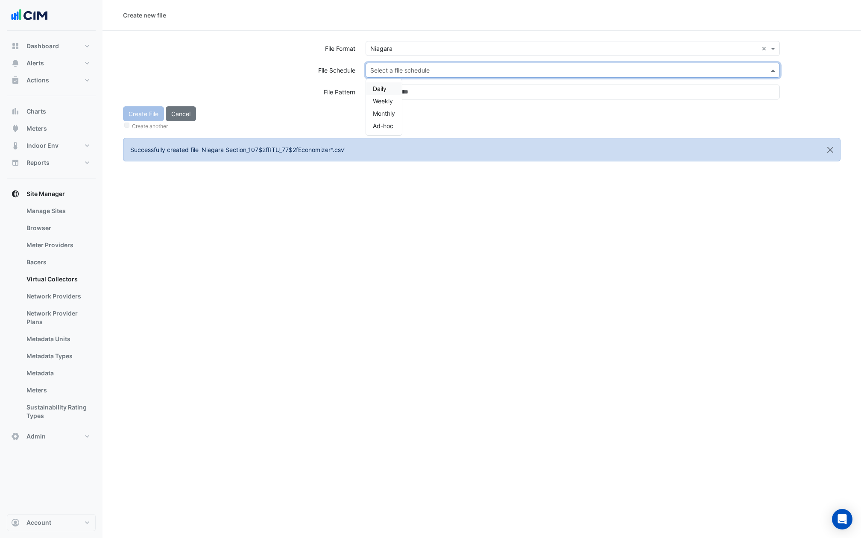
click at [396, 68] on input "text" at bounding box center [564, 70] width 388 height 9
click at [387, 87] on div "Daily" at bounding box center [384, 88] width 36 height 12
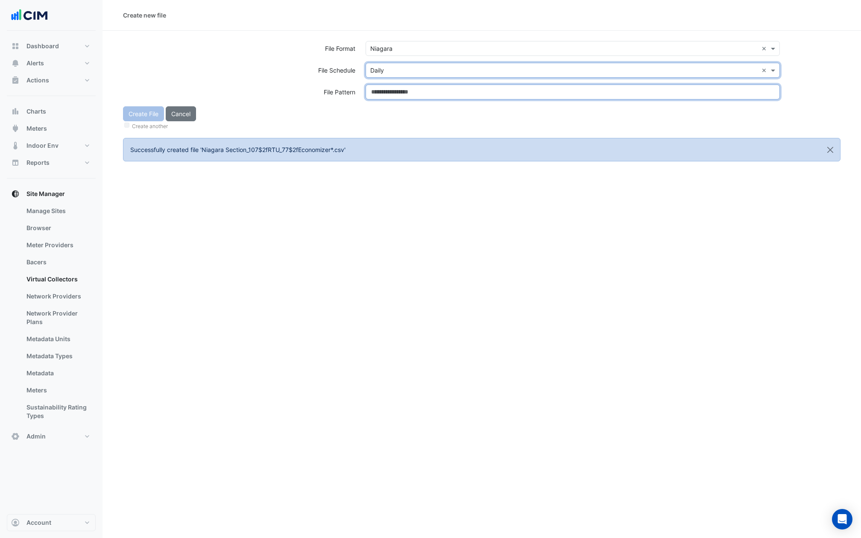
click at [387, 87] on input at bounding box center [573, 92] width 414 height 15
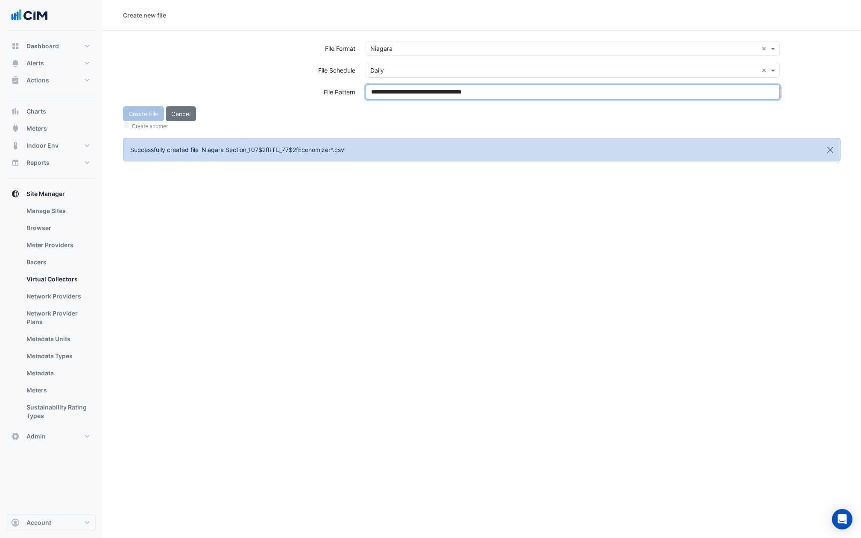
type input "**********"
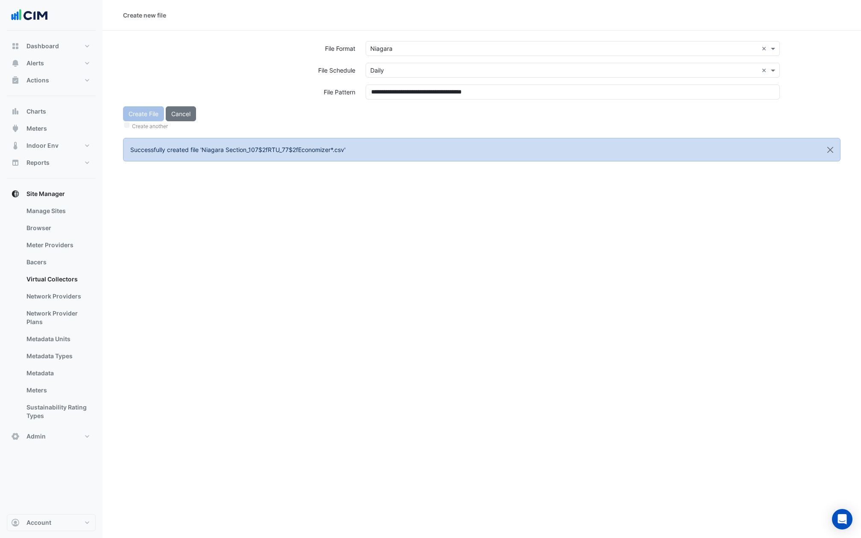
click at [387, 115] on div "Create File Cancel Create another" at bounding box center [482, 118] width 728 height 25
click at [151, 114] on button "Create File" at bounding box center [143, 113] width 41 height 15
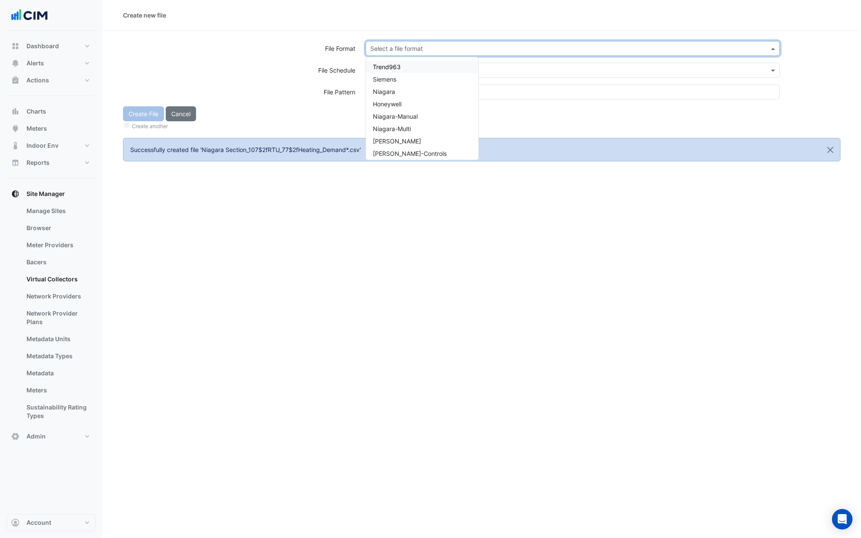
click at [412, 52] on input "text" at bounding box center [564, 48] width 388 height 9
click at [401, 92] on div "Niagara" at bounding box center [422, 91] width 112 height 12
click at [401, 71] on input "text" at bounding box center [564, 70] width 388 height 9
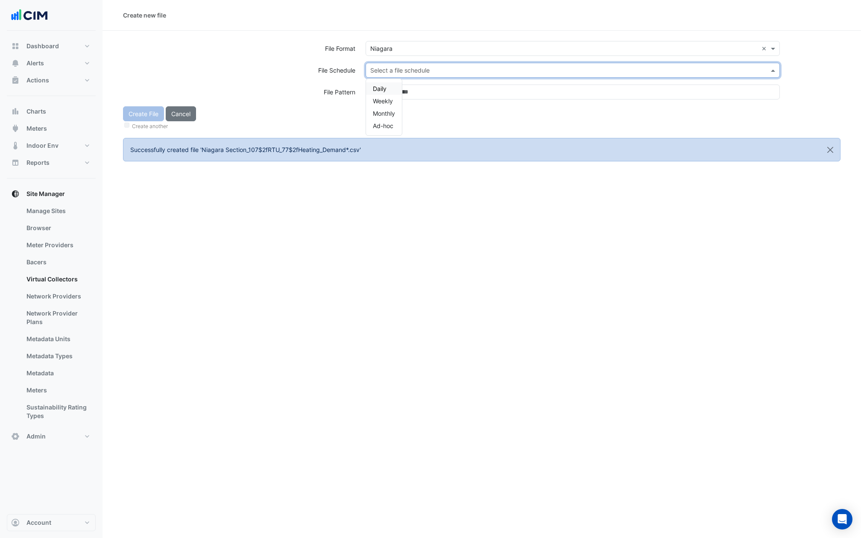
click at [385, 85] on span "Daily" at bounding box center [380, 88] width 14 height 7
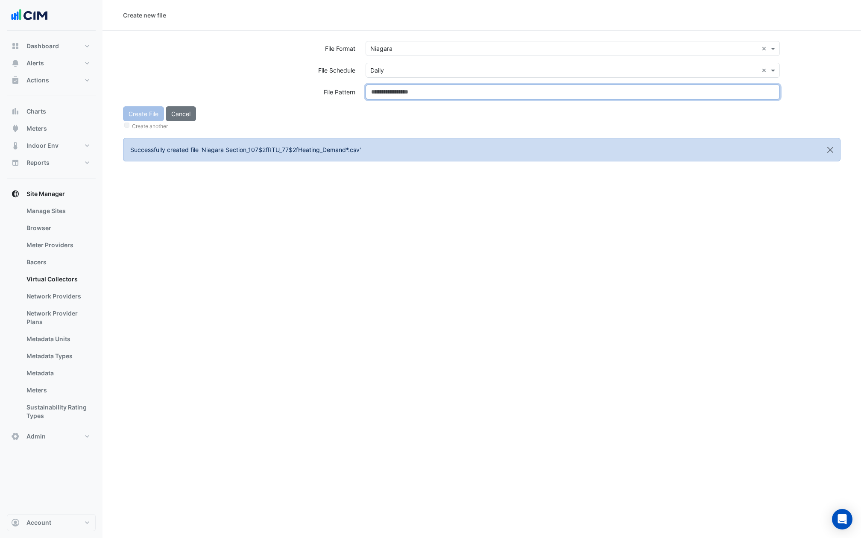
click at [385, 85] on input at bounding box center [573, 92] width 414 height 15
type input "**********"
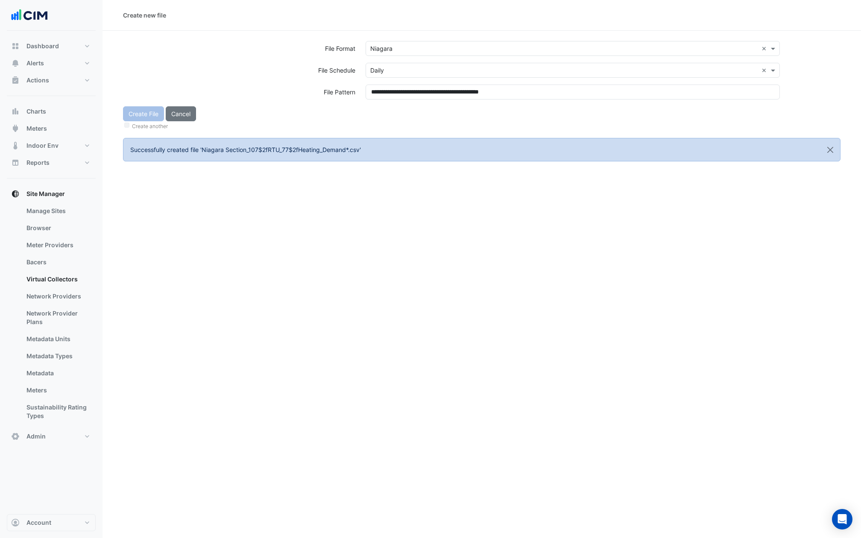
click at [385, 108] on div "Create File Cancel Create another" at bounding box center [482, 118] width 728 height 25
click at [147, 115] on button "Create File" at bounding box center [143, 113] width 41 height 15
click at [407, 50] on input "text" at bounding box center [564, 48] width 388 height 9
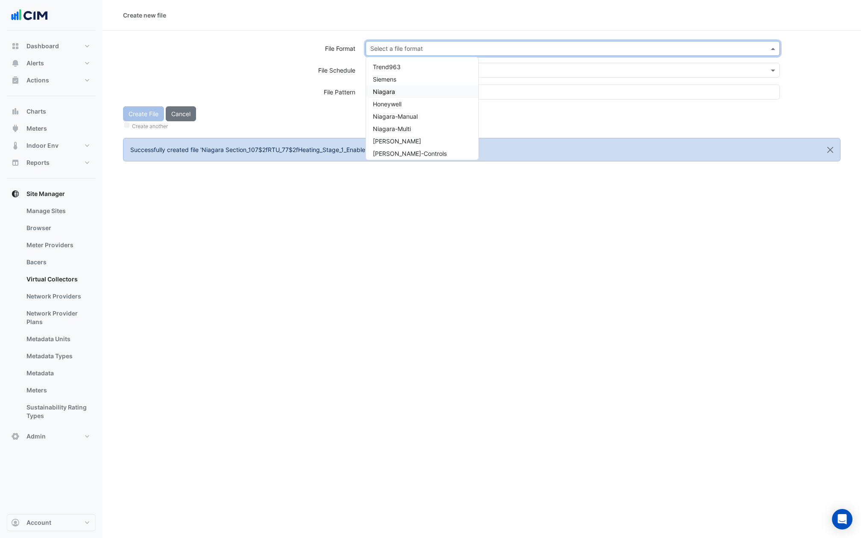
click at [389, 91] on span "Niagara" at bounding box center [384, 91] width 22 height 7
click at [389, 72] on input "text" at bounding box center [564, 70] width 388 height 9
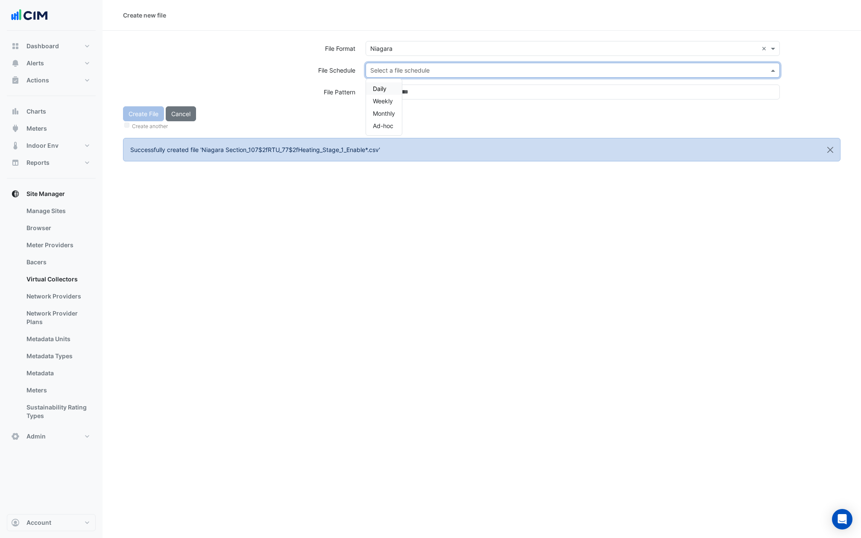
click at [382, 87] on span "Daily" at bounding box center [380, 88] width 14 height 7
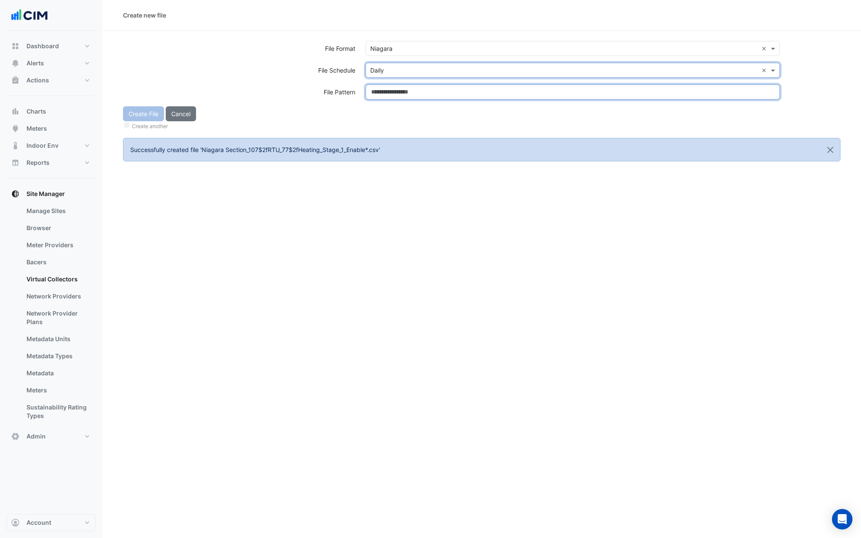
click at [382, 87] on input at bounding box center [573, 92] width 414 height 15
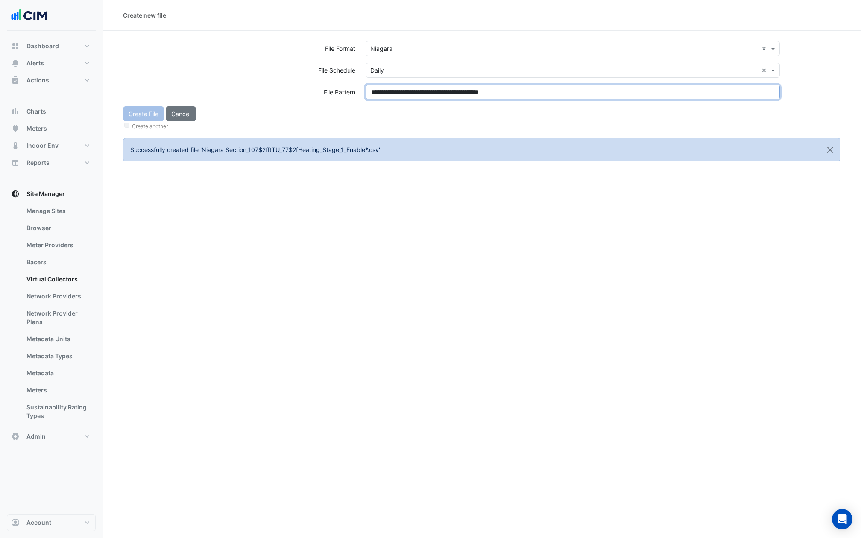
type input "**********"
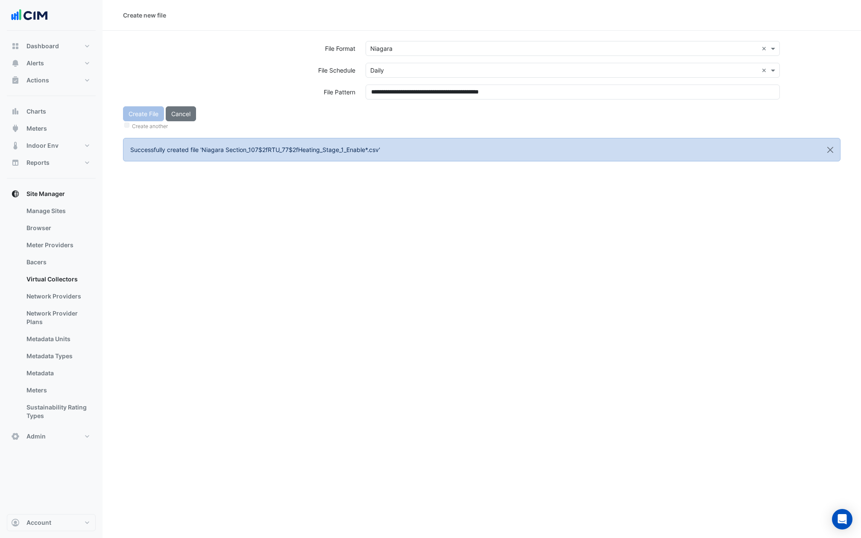
click at [382, 112] on div "Create File Cancel Create another" at bounding box center [482, 118] width 728 height 25
click at [135, 109] on button "Create File" at bounding box center [143, 113] width 41 height 15
click at [404, 47] on input "text" at bounding box center [564, 48] width 388 height 9
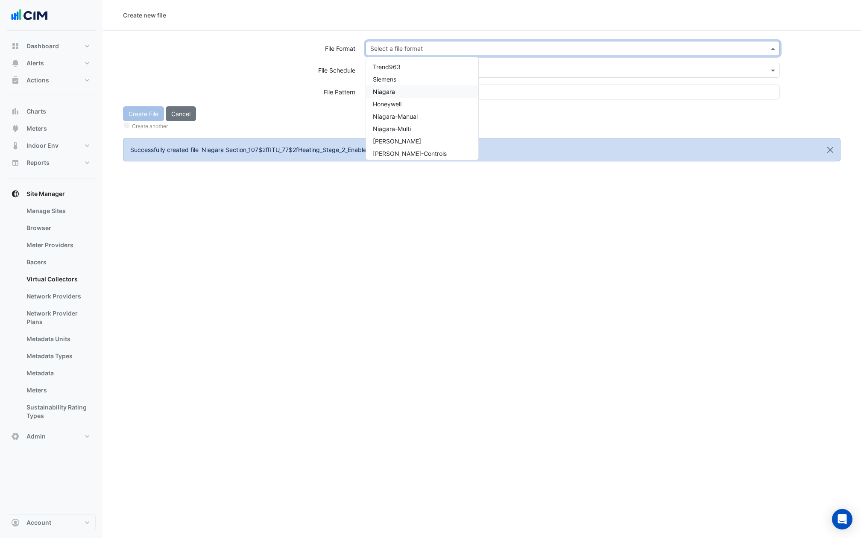
click at [404, 94] on div "Niagara" at bounding box center [422, 91] width 112 height 12
click at [404, 72] on input "text" at bounding box center [564, 70] width 388 height 9
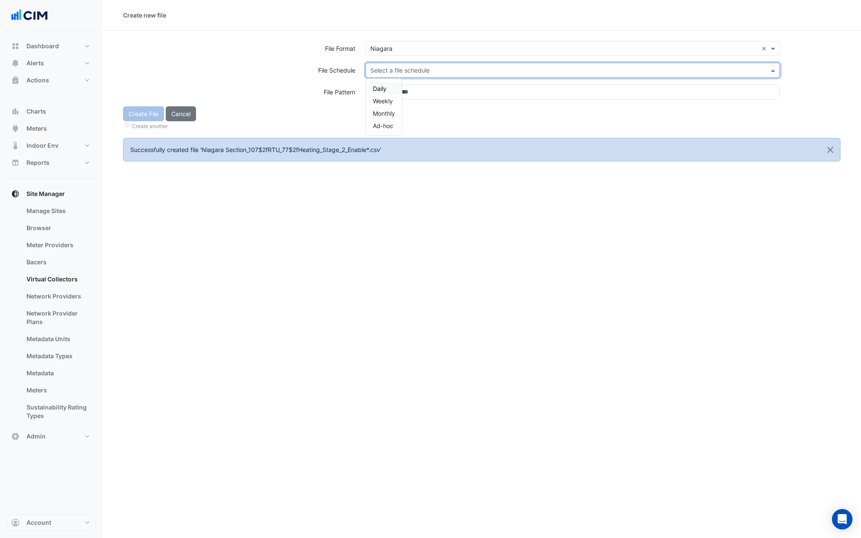
click at [394, 86] on div "Daily" at bounding box center [384, 88] width 36 height 12
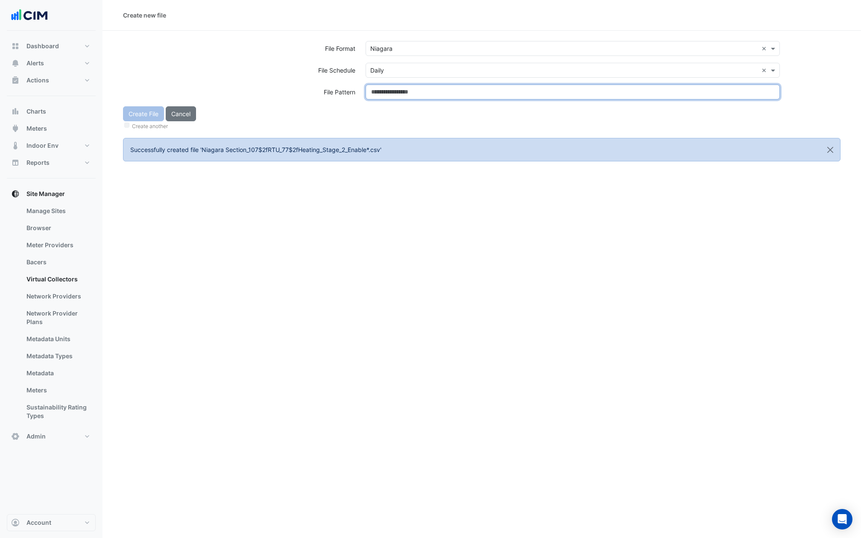
click at [394, 86] on input at bounding box center [573, 92] width 414 height 15
type input "**********"
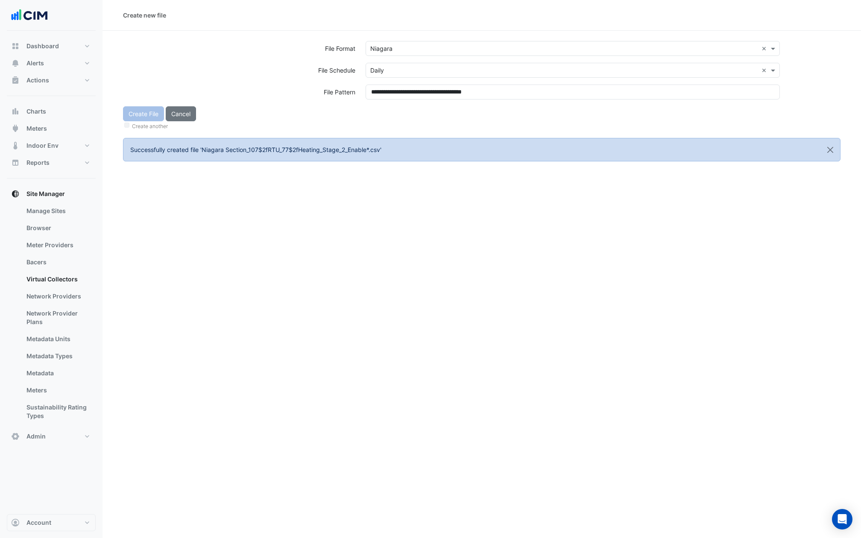
click at [399, 111] on div "Create File Cancel Create another" at bounding box center [482, 118] width 728 height 25
click at [150, 114] on button "Create File" at bounding box center [143, 113] width 41 height 15
click at [449, 47] on input "text" at bounding box center [564, 48] width 388 height 9
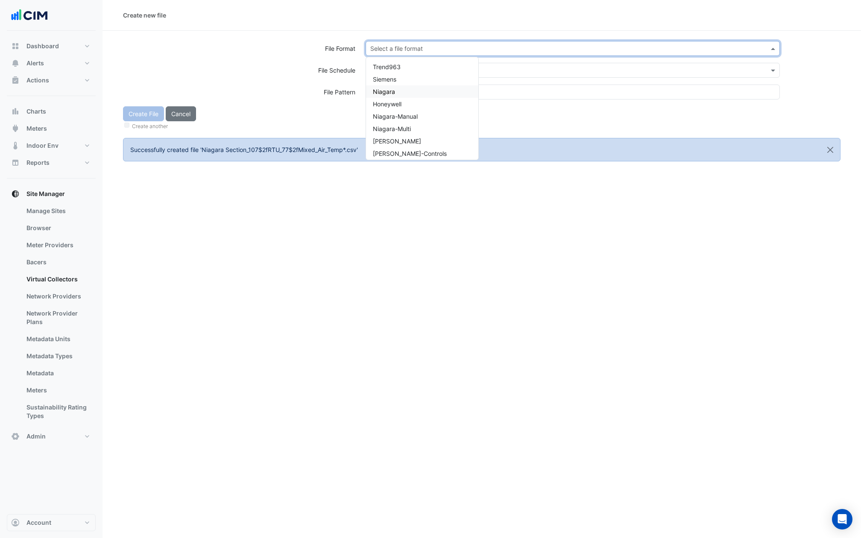
click at [385, 86] on div "Niagara" at bounding box center [422, 91] width 112 height 12
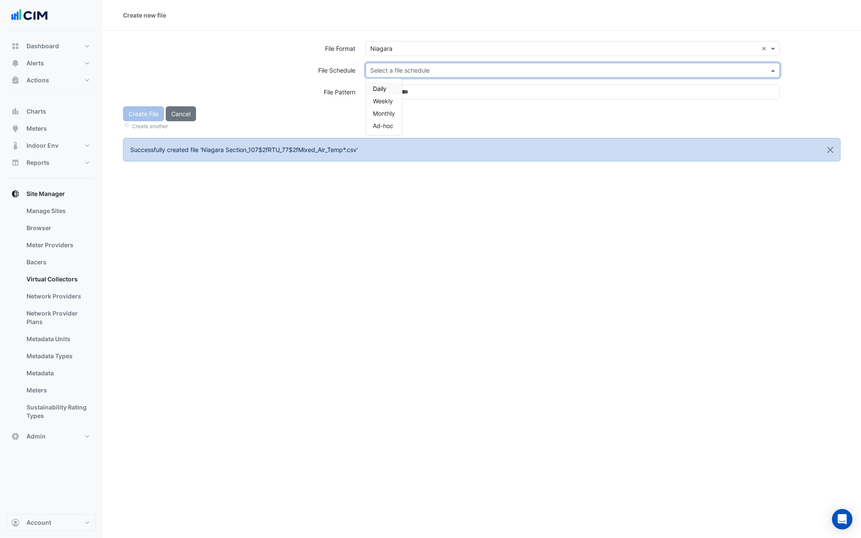
click at [385, 68] on input "text" at bounding box center [564, 70] width 388 height 9
click at [382, 87] on span "Daily" at bounding box center [380, 88] width 14 height 7
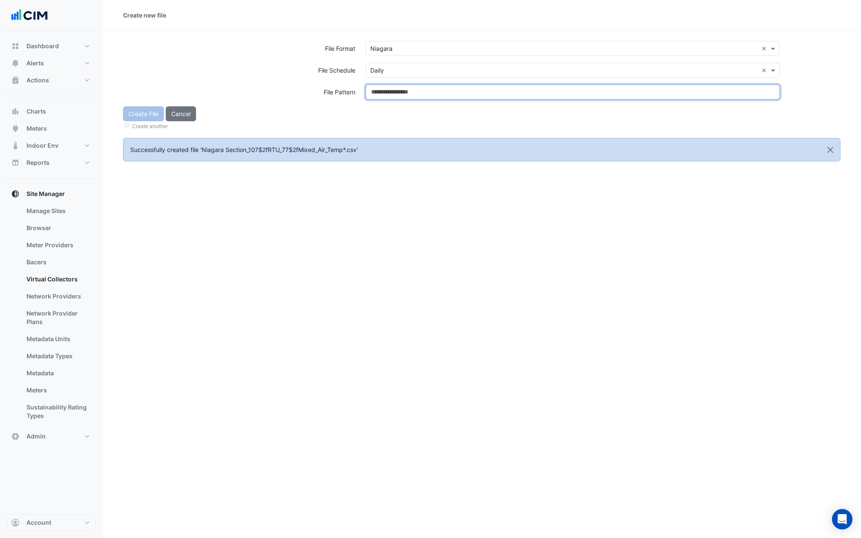
click at [382, 87] on input at bounding box center [573, 92] width 414 height 15
type input "**********"
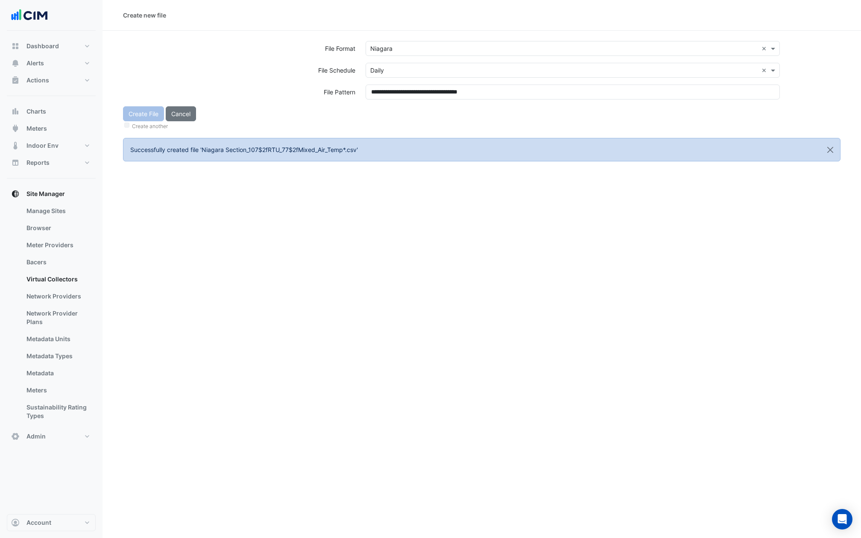
click at [383, 115] on div "Create File Cancel Create another" at bounding box center [482, 118] width 728 height 25
click at [151, 115] on button "Create File" at bounding box center [143, 113] width 41 height 15
click at [417, 48] on input "text" at bounding box center [564, 48] width 388 height 9
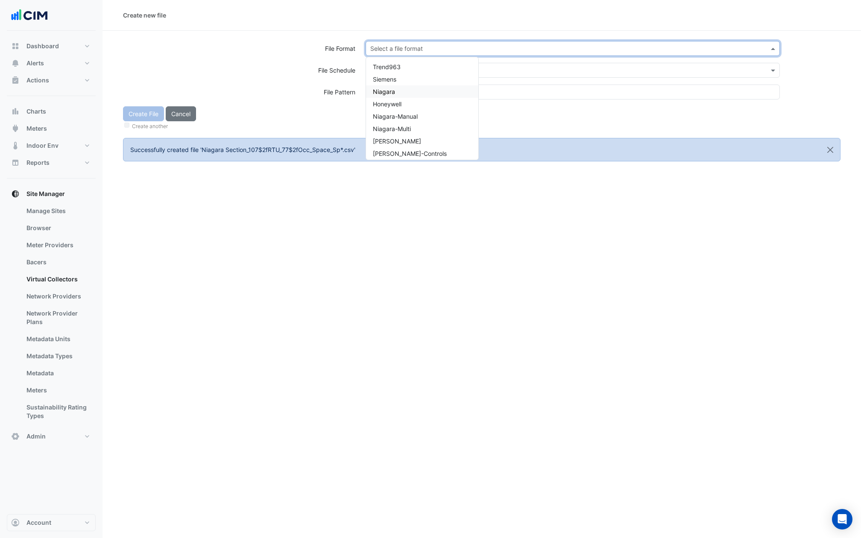
click at [392, 93] on span "Niagara" at bounding box center [384, 91] width 22 height 7
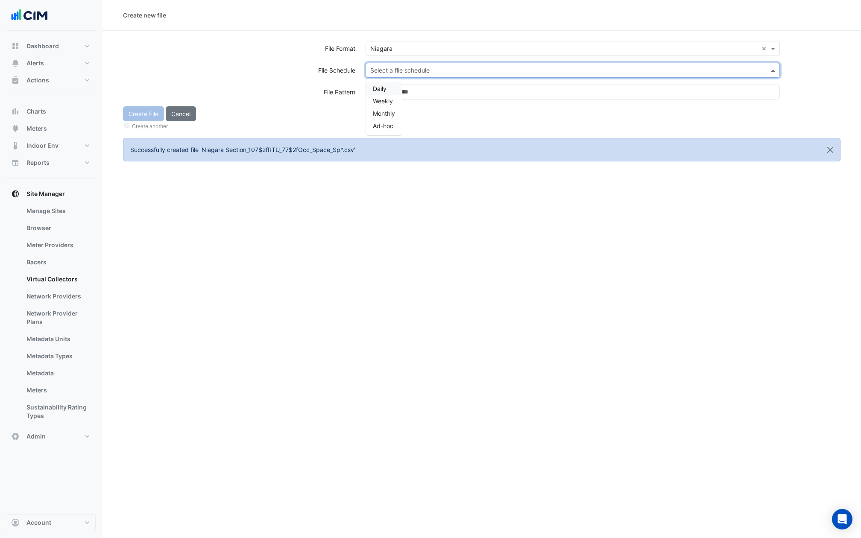
click at [392, 68] on input "text" at bounding box center [564, 70] width 388 height 9
click at [380, 91] on span "Daily" at bounding box center [380, 88] width 14 height 7
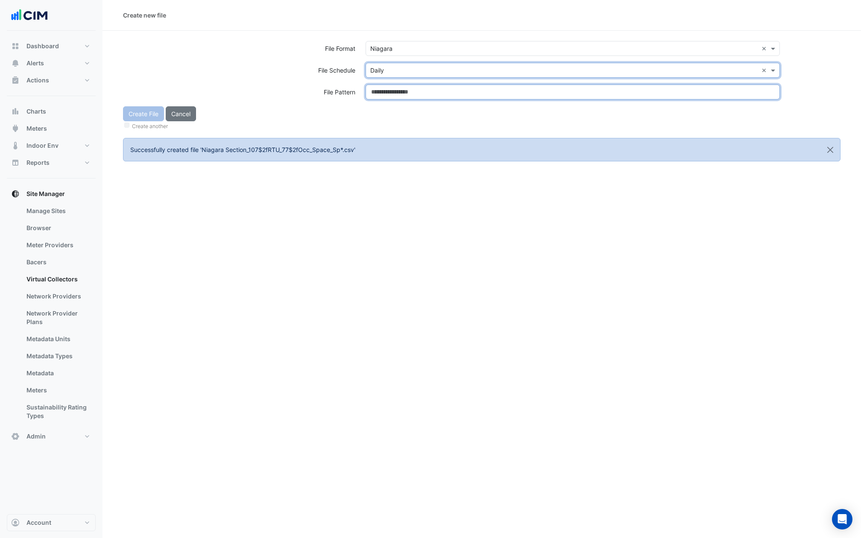
click at [380, 91] on input at bounding box center [573, 92] width 414 height 15
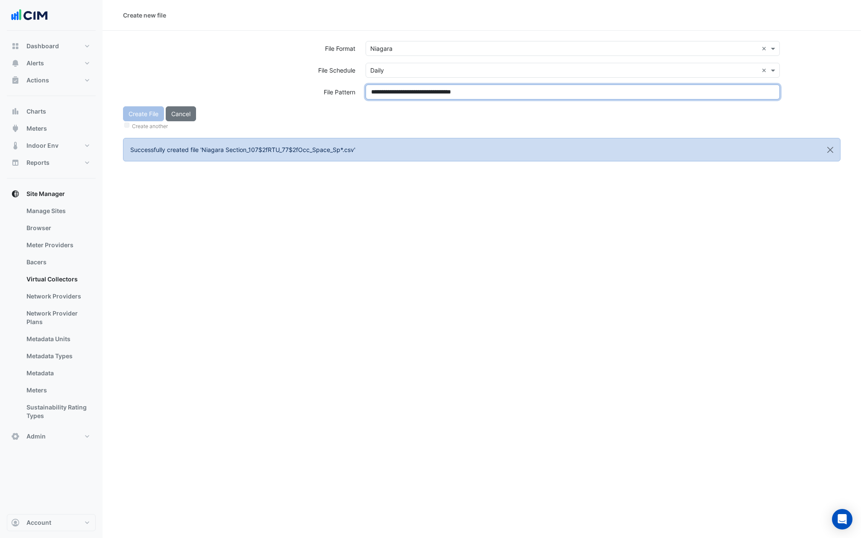
type input "**********"
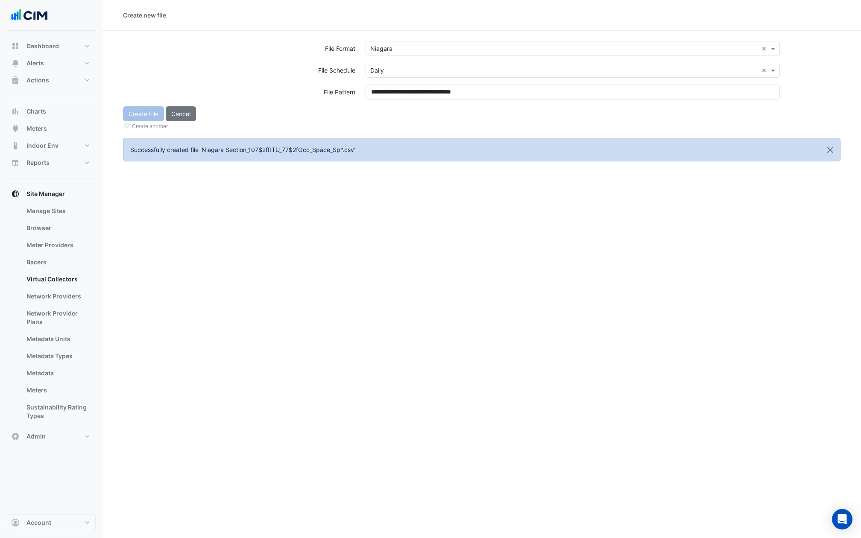
click at [380, 104] on div "**********" at bounding box center [573, 96] width 425 height 22
click at [142, 113] on div "Create File Cancel Create another" at bounding box center [482, 118] width 728 height 25
click at [142, 113] on button "Create File" at bounding box center [143, 113] width 41 height 15
click at [378, 47] on input "text" at bounding box center [564, 48] width 388 height 9
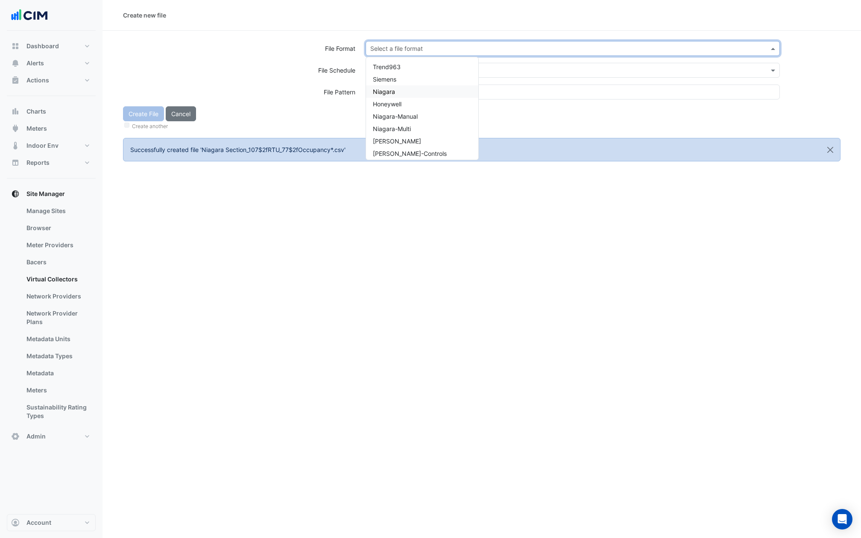
click at [381, 90] on span "Niagara" at bounding box center [384, 91] width 22 height 7
click at [381, 63] on div "Select a file schedule" at bounding box center [573, 70] width 414 height 15
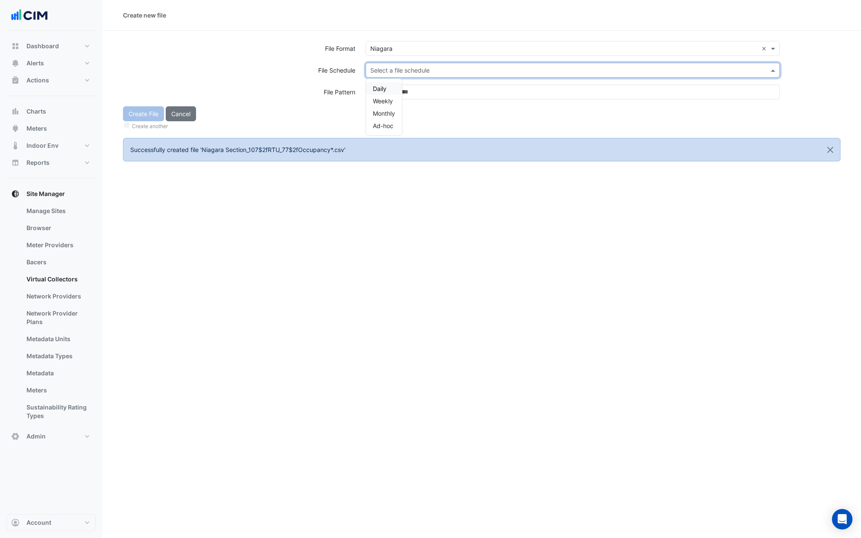
click at [381, 85] on span "Daily" at bounding box center [380, 88] width 14 height 7
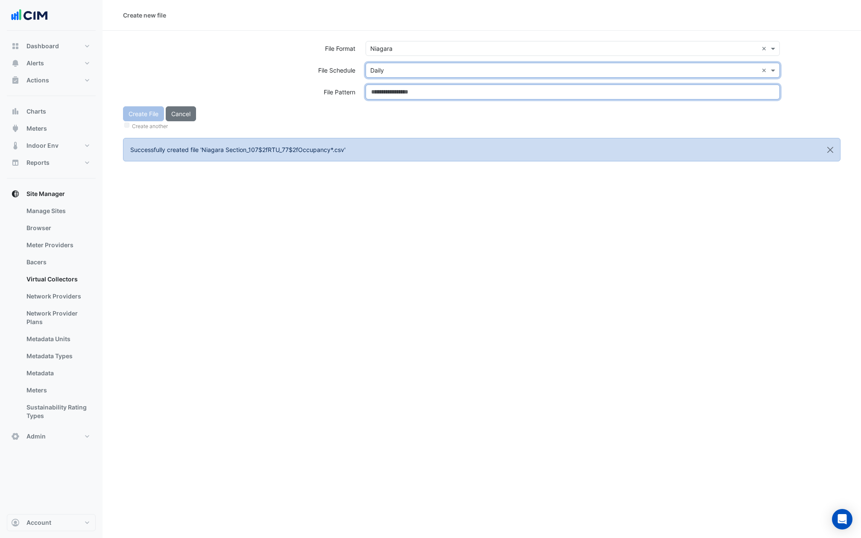
click at [381, 91] on input at bounding box center [573, 92] width 414 height 15
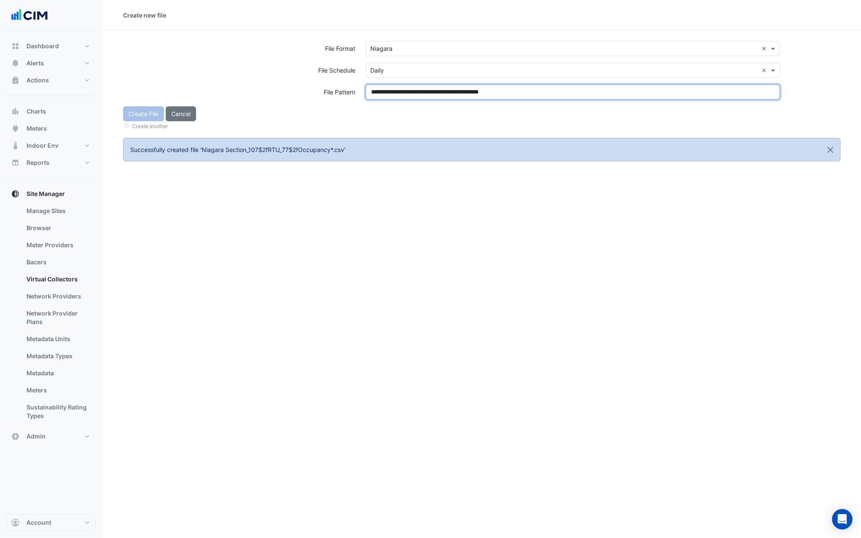
type input "**********"
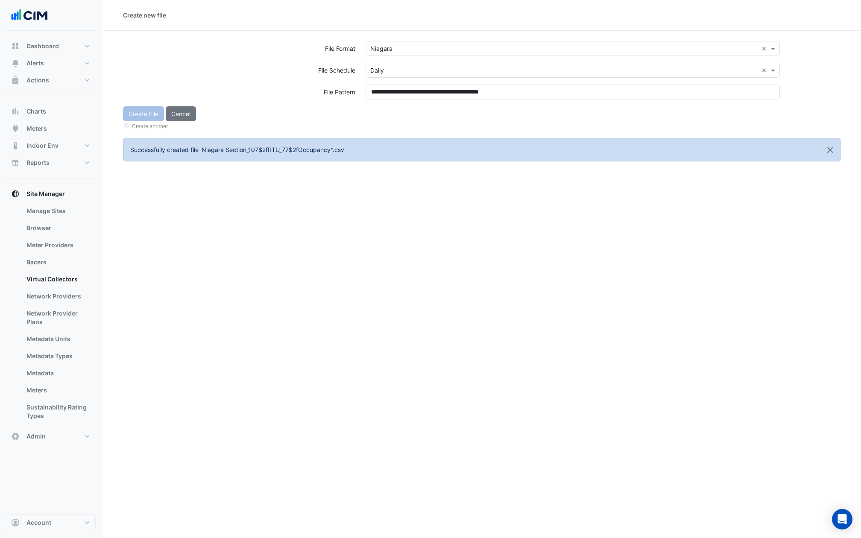
click at [363, 145] on ngb-alert "Successfully created file 'Niagara Section_107$2fRTU_77$2fOccupancy*.csv'" at bounding box center [482, 150] width 718 height 24
click at [144, 111] on button "Create File" at bounding box center [143, 113] width 41 height 15
click at [435, 49] on input "text" at bounding box center [564, 48] width 388 height 9
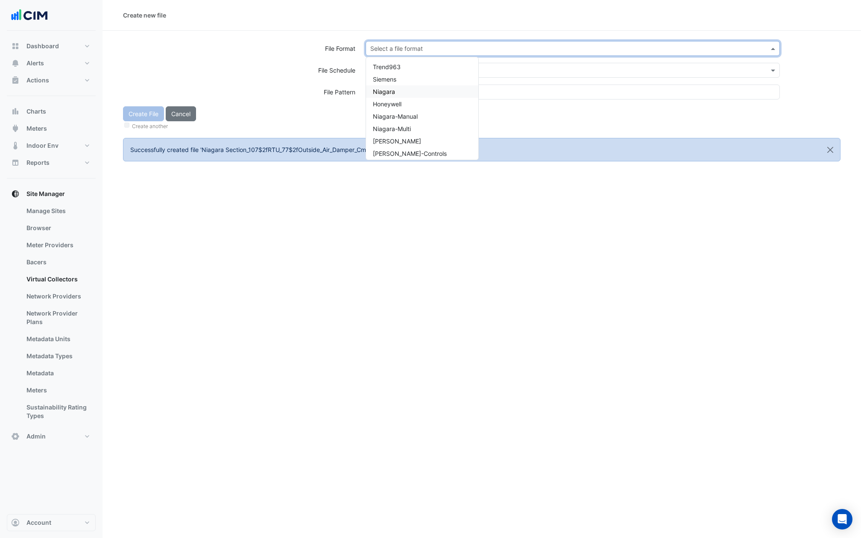
click at [388, 93] on span "Niagara" at bounding box center [384, 91] width 22 height 7
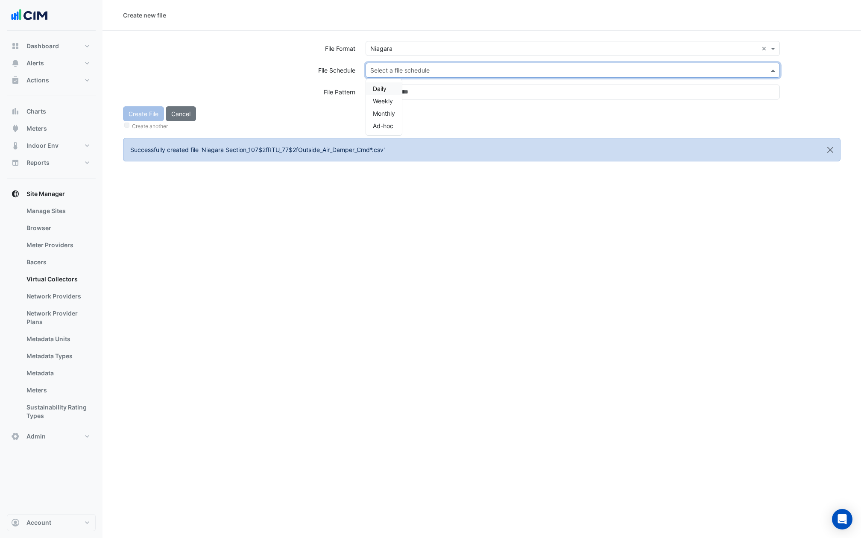
click at [388, 73] on input "text" at bounding box center [564, 70] width 388 height 9
click at [377, 86] on span "Daily" at bounding box center [380, 88] width 14 height 7
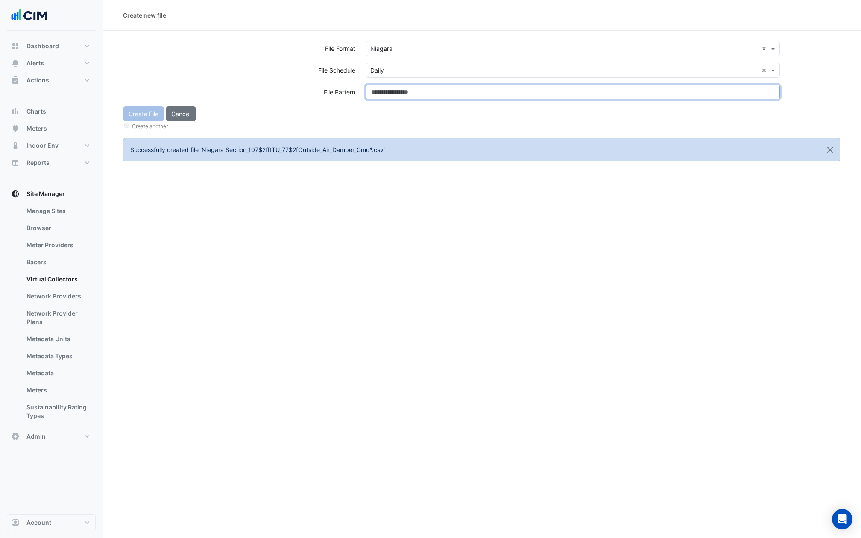
click at [377, 88] on input at bounding box center [573, 92] width 414 height 15
type input "**********"
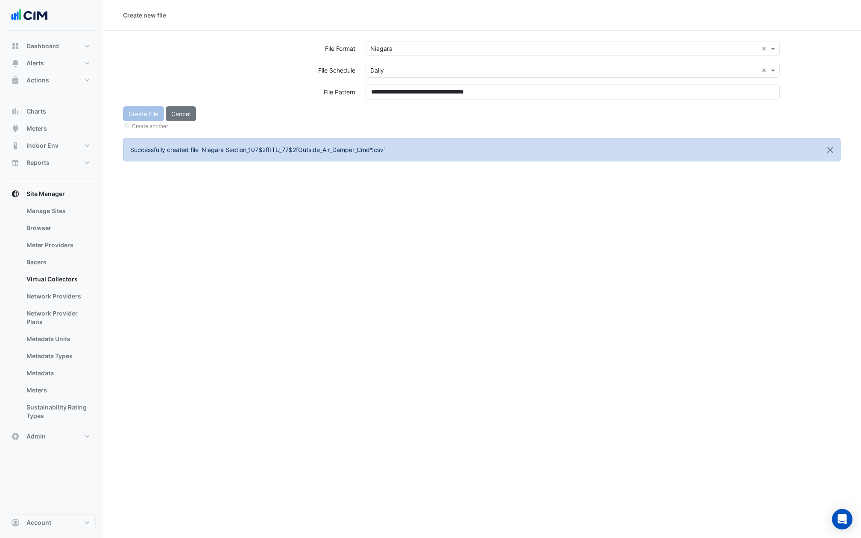
click at [377, 114] on div "Create File Cancel Create another" at bounding box center [482, 118] width 728 height 25
click at [148, 116] on div "Create File Cancel Create another" at bounding box center [482, 118] width 728 height 25
click at [148, 116] on button "Create File" at bounding box center [143, 113] width 41 height 15
click at [385, 45] on input "text" at bounding box center [564, 48] width 388 height 9
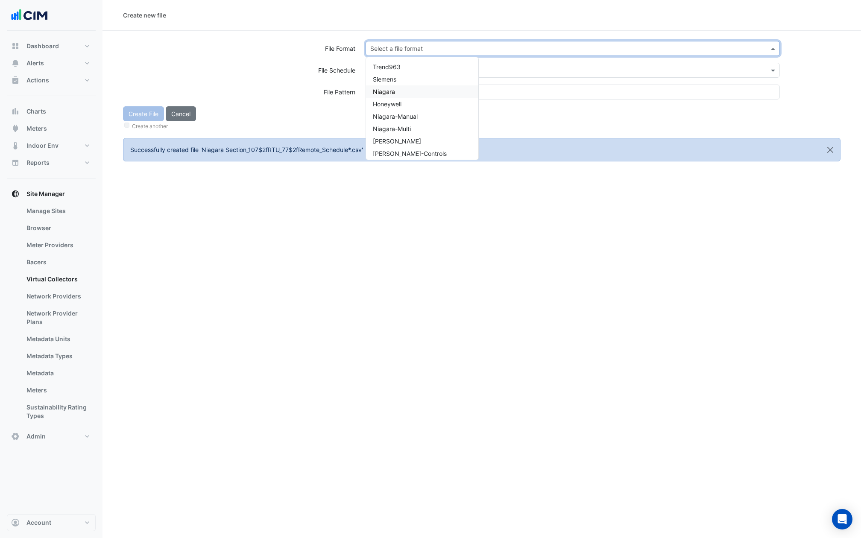
click at [388, 91] on span "Niagara" at bounding box center [384, 91] width 22 height 7
click at [388, 70] on input "text" at bounding box center [564, 70] width 388 height 9
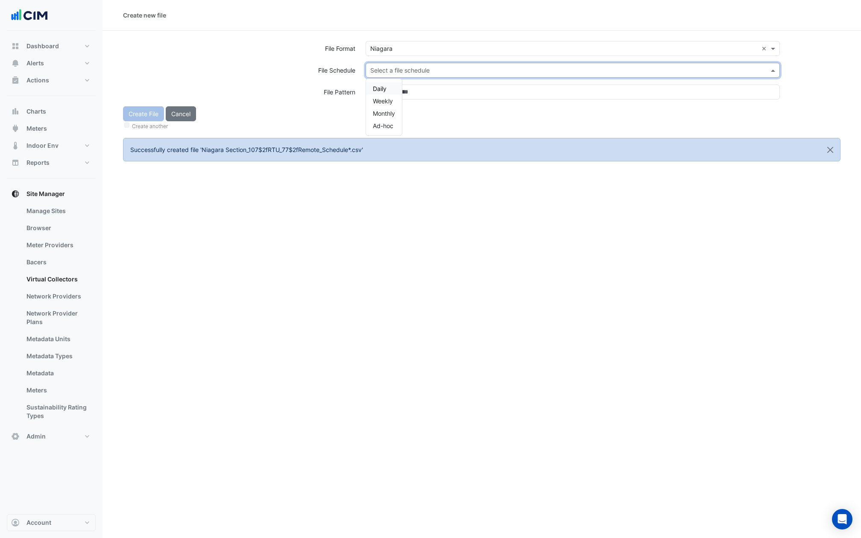
click at [381, 85] on span "Daily" at bounding box center [380, 88] width 14 height 7
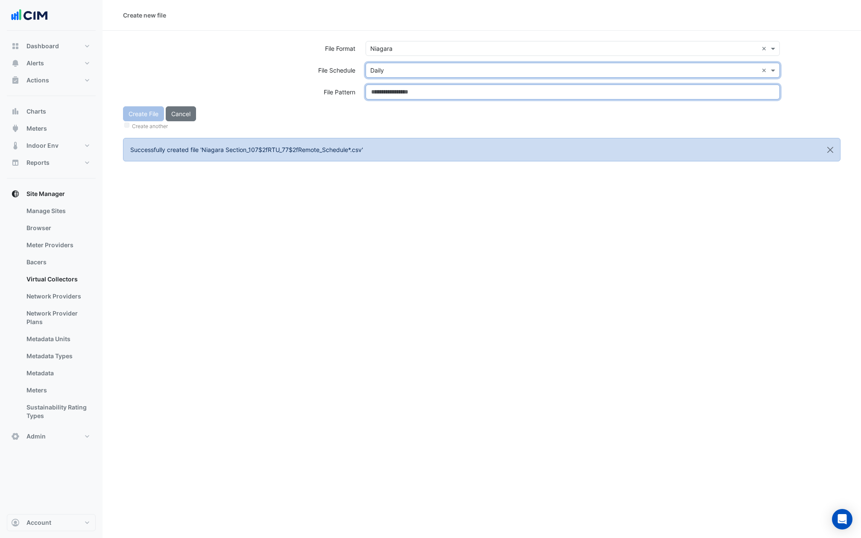
click at [381, 87] on input at bounding box center [573, 92] width 414 height 15
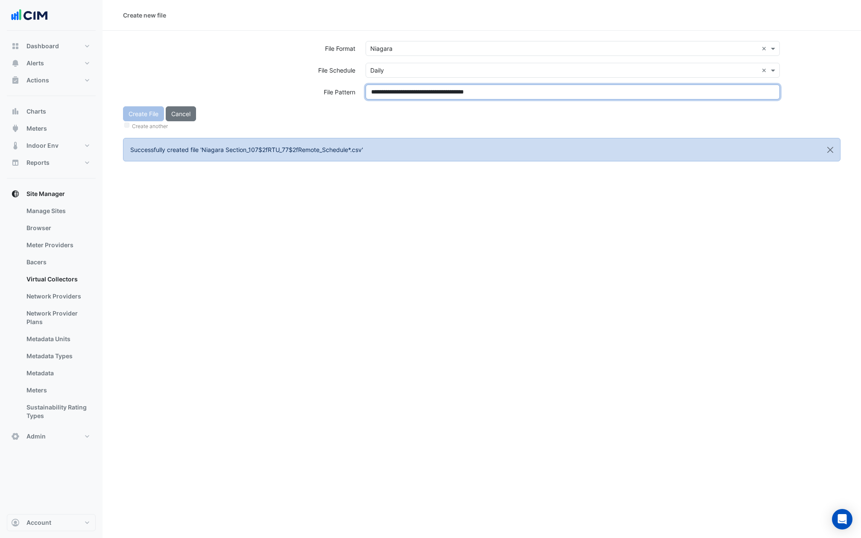
type input "**********"
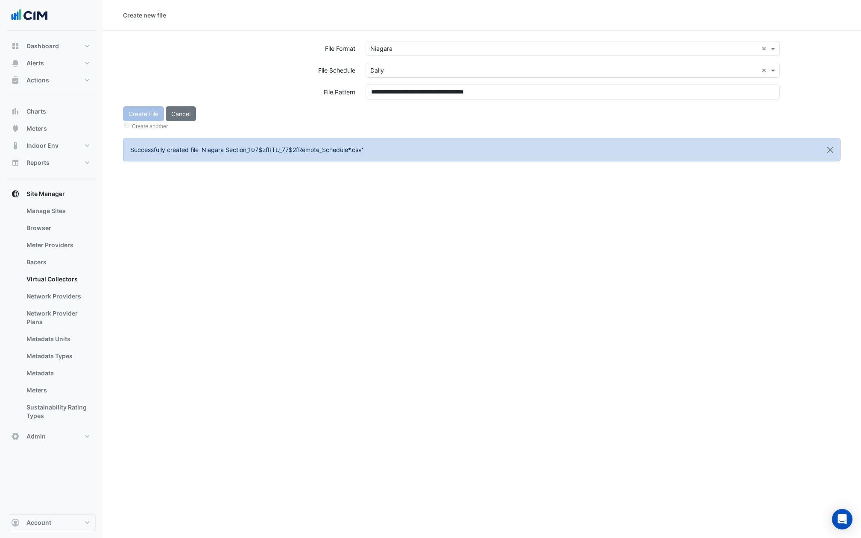
click at [381, 110] on div "Create File Cancel Create another" at bounding box center [482, 118] width 728 height 25
click at [150, 115] on button "Create File" at bounding box center [143, 113] width 41 height 15
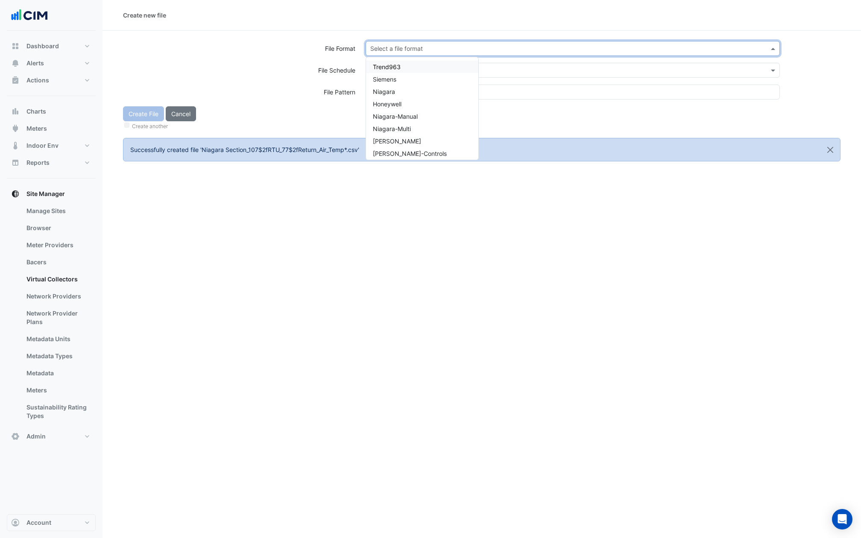
click at [397, 48] on input "text" at bounding box center [564, 48] width 388 height 9
click at [399, 94] on div "Niagara" at bounding box center [422, 91] width 112 height 12
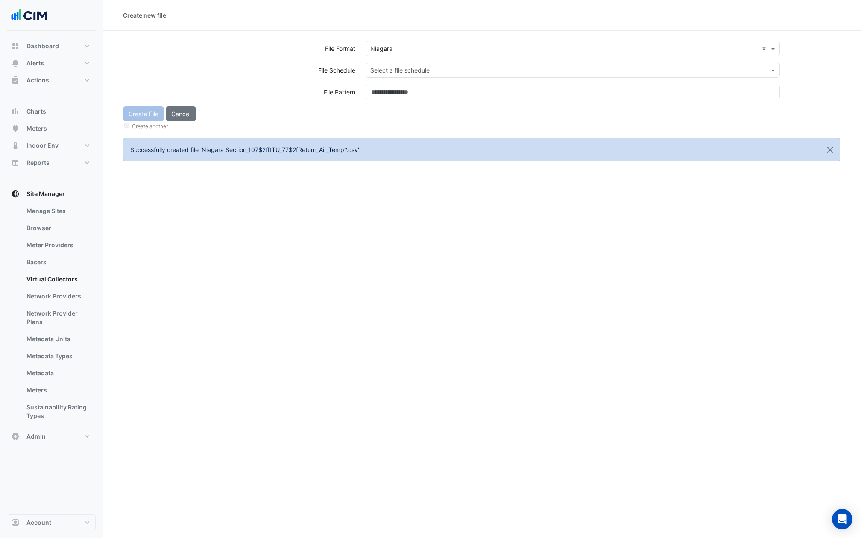
click at [399, 62] on div "Select a file format × Niagara ×" at bounding box center [573, 52] width 425 height 22
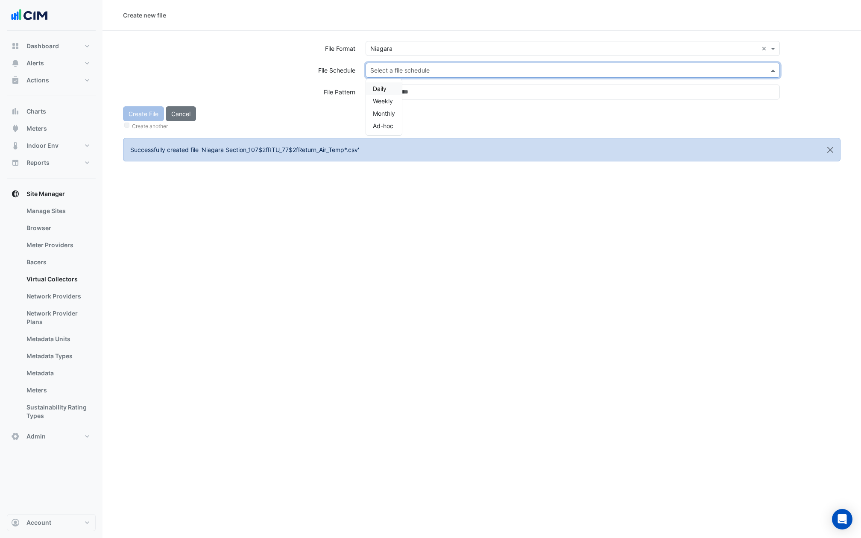
click at [398, 68] on input "text" at bounding box center [564, 70] width 388 height 9
click at [388, 85] on div "Daily" at bounding box center [384, 88] width 36 height 12
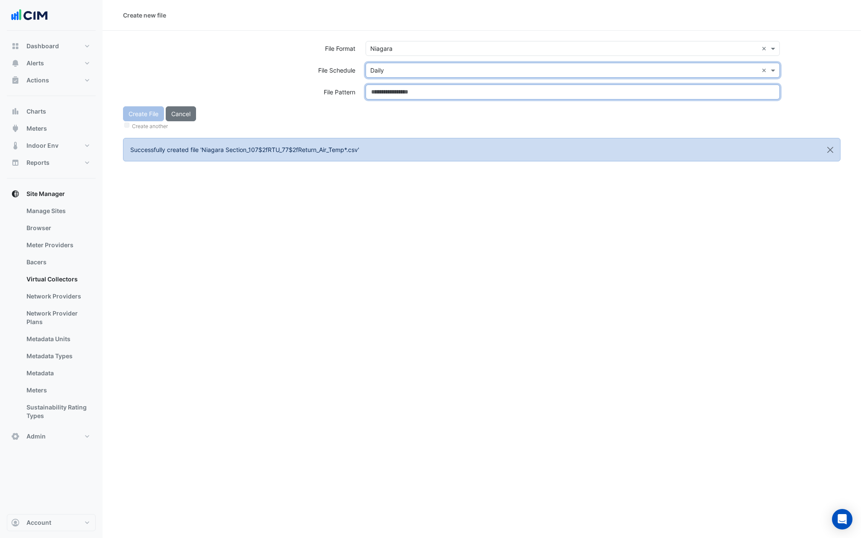
click at [388, 90] on input at bounding box center [573, 92] width 414 height 15
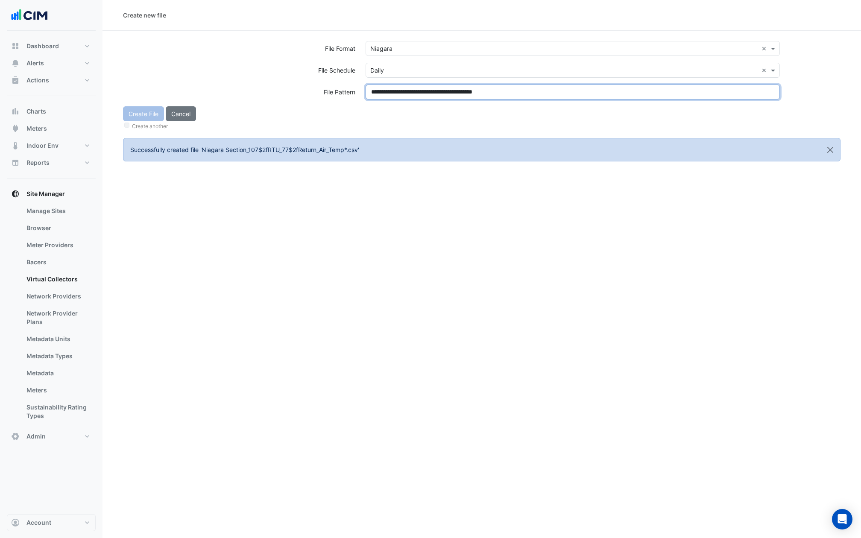
type input "**********"
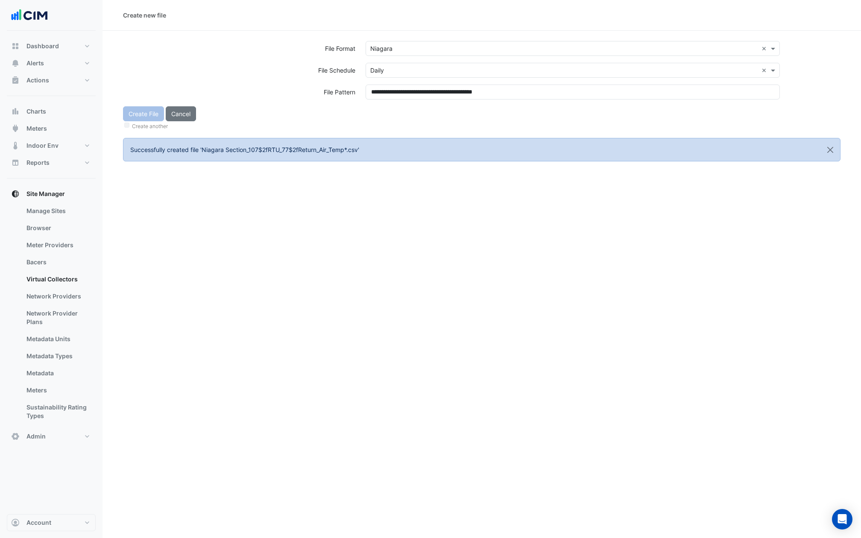
click at [383, 115] on div "Create File Cancel Create another" at bounding box center [482, 118] width 728 height 25
click at [140, 119] on button "Create File" at bounding box center [143, 113] width 41 height 15
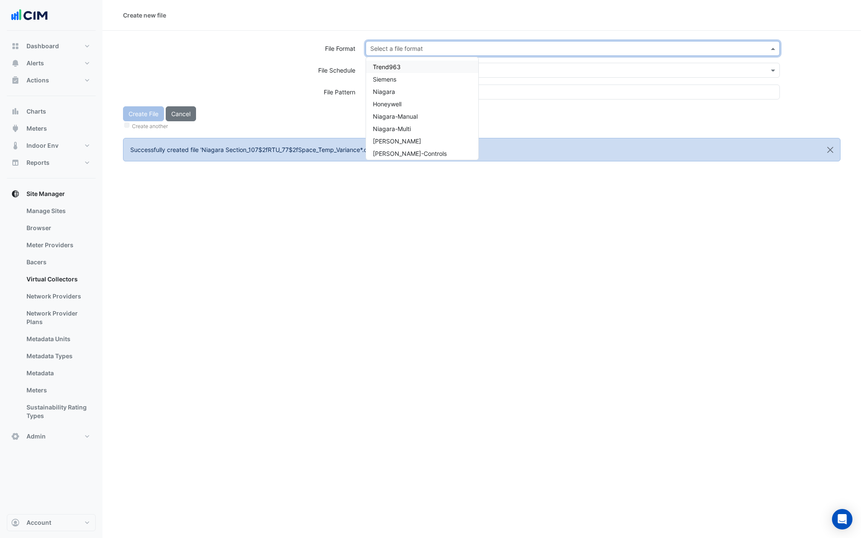
click at [442, 50] on input "text" at bounding box center [564, 48] width 388 height 9
click at [402, 97] on div "Niagara" at bounding box center [422, 91] width 112 height 12
click at [402, 73] on input "text" at bounding box center [564, 70] width 388 height 9
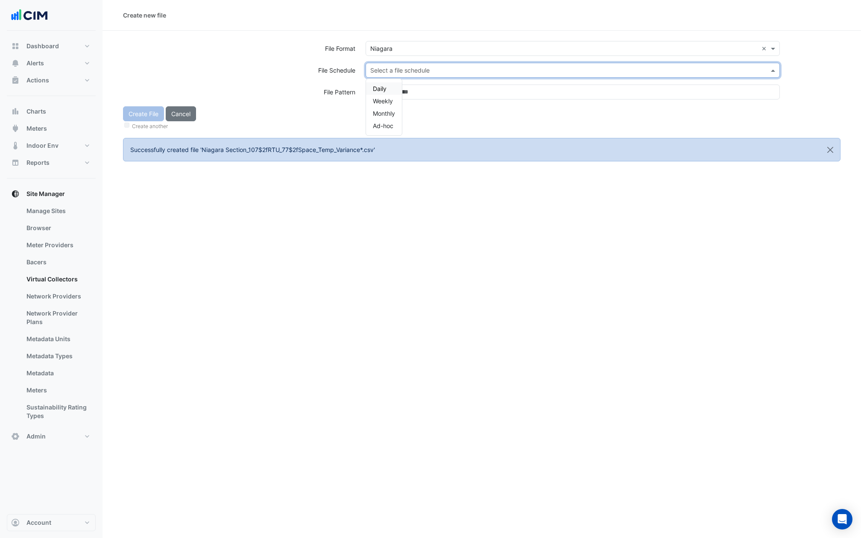
click at [391, 83] on div "Daily" at bounding box center [384, 88] width 36 height 12
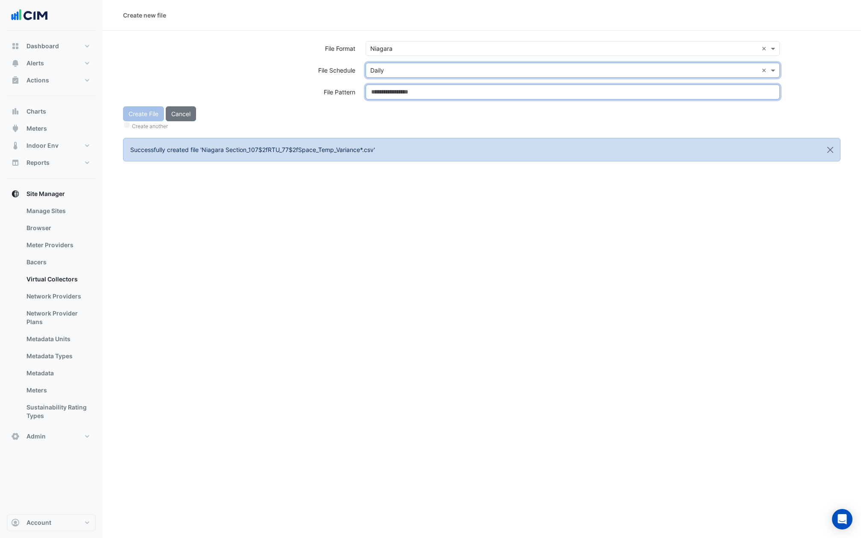
click at [391, 91] on input at bounding box center [573, 92] width 414 height 15
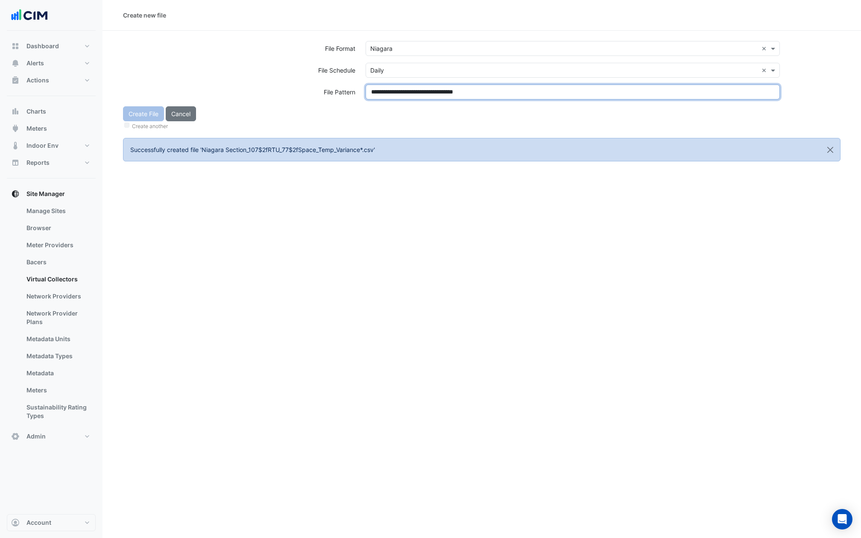
type input "**********"
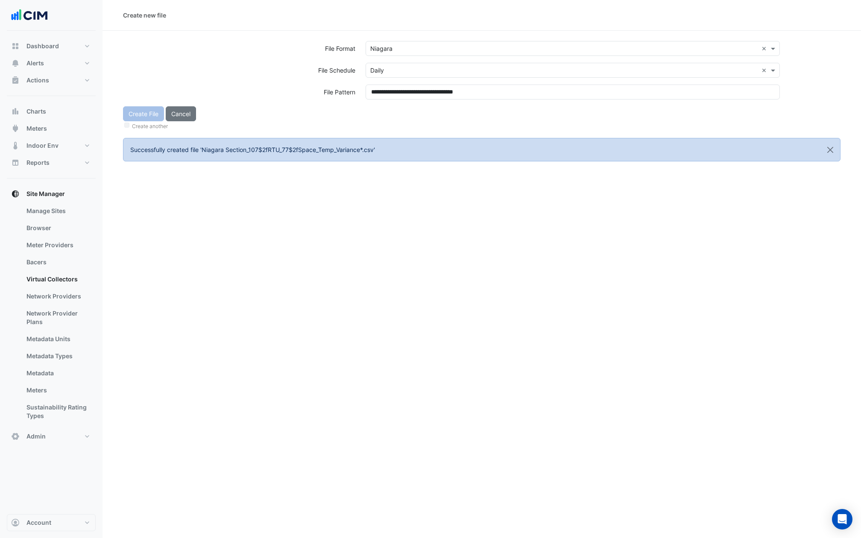
click at [392, 118] on div "Create File Cancel Create another" at bounding box center [482, 118] width 728 height 25
click at [142, 116] on button "Create File" at bounding box center [143, 113] width 41 height 15
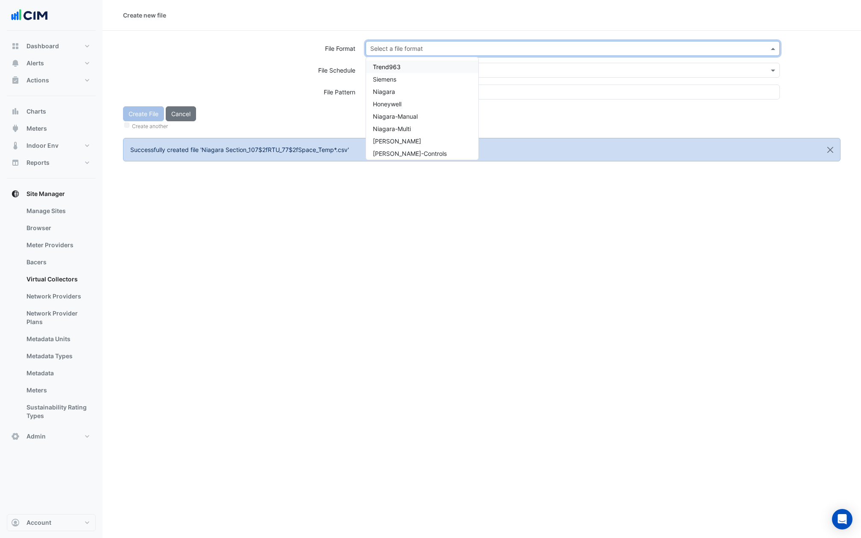
click at [417, 49] on input "text" at bounding box center [564, 48] width 388 height 9
click at [401, 91] on div "Niagara" at bounding box center [422, 91] width 112 height 12
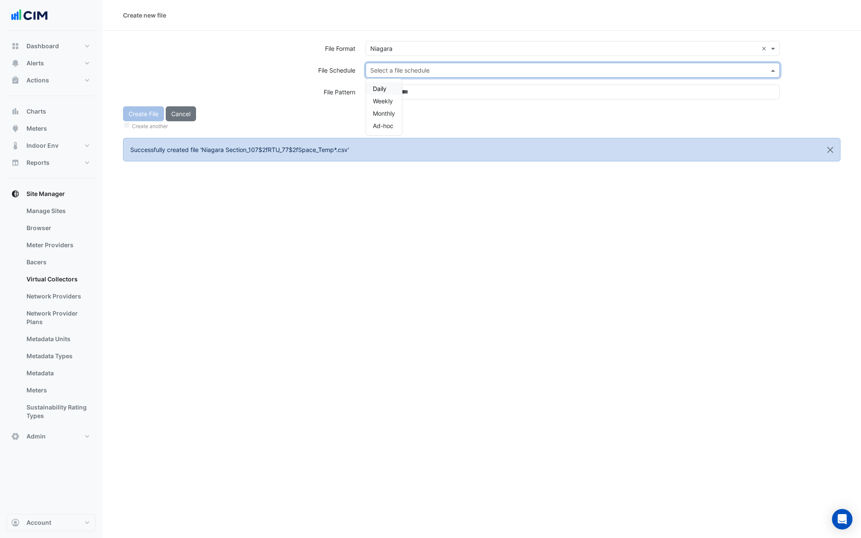
click at [401, 72] on input "text" at bounding box center [564, 70] width 388 height 9
click at [391, 85] on div "Daily" at bounding box center [384, 88] width 36 height 12
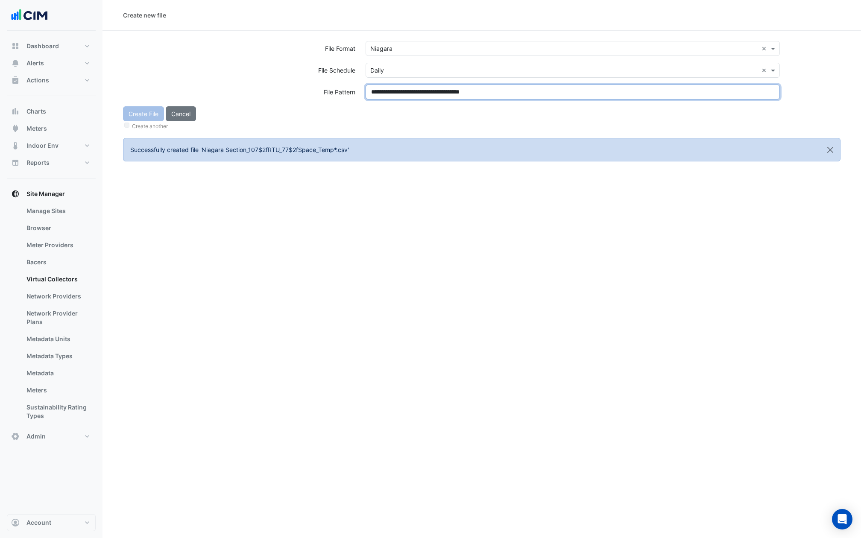
click at [391, 95] on input "**********" at bounding box center [573, 92] width 414 height 15
type input "**********"
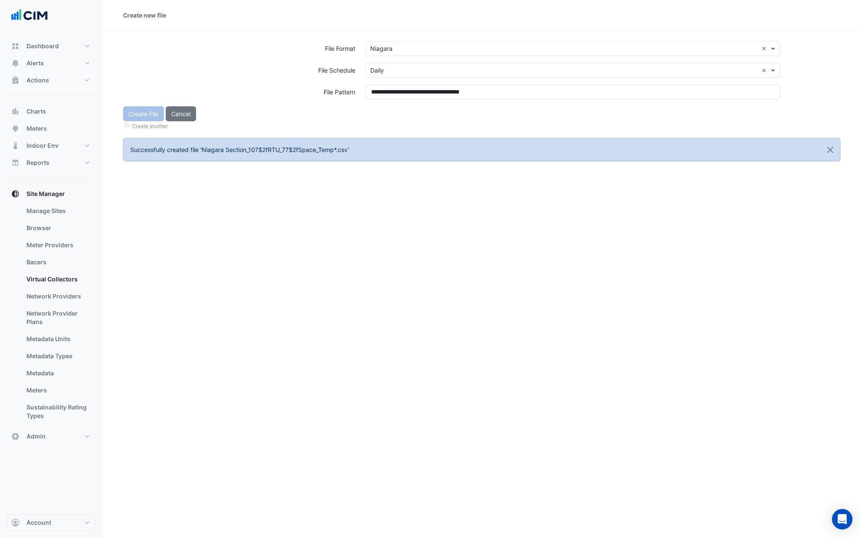
click at [391, 108] on div "Create File Cancel Create another" at bounding box center [482, 118] width 728 height 25
click at [141, 114] on button "Create File" at bounding box center [143, 113] width 41 height 15
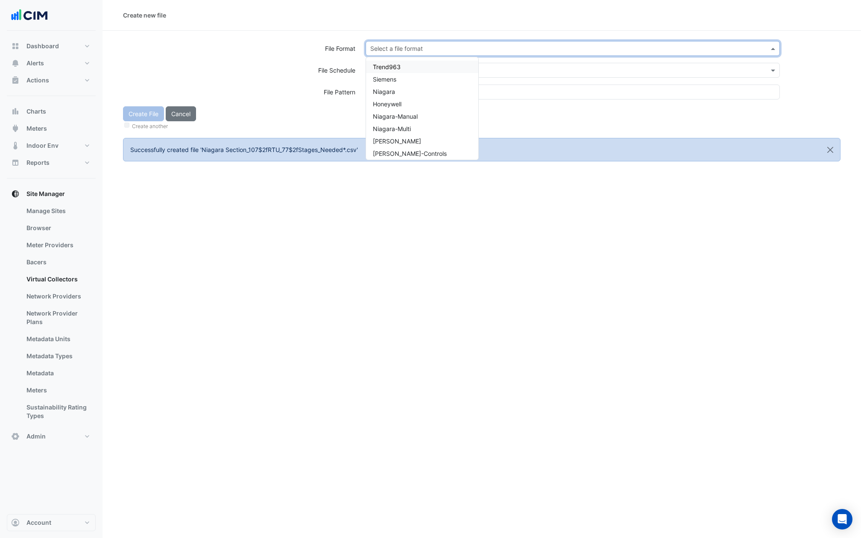
click at [402, 49] on input "text" at bounding box center [564, 48] width 388 height 9
click at [397, 95] on div "Niagara" at bounding box center [422, 91] width 112 height 12
click at [397, 59] on div "Select a file format × Niagara ×" at bounding box center [573, 52] width 425 height 22
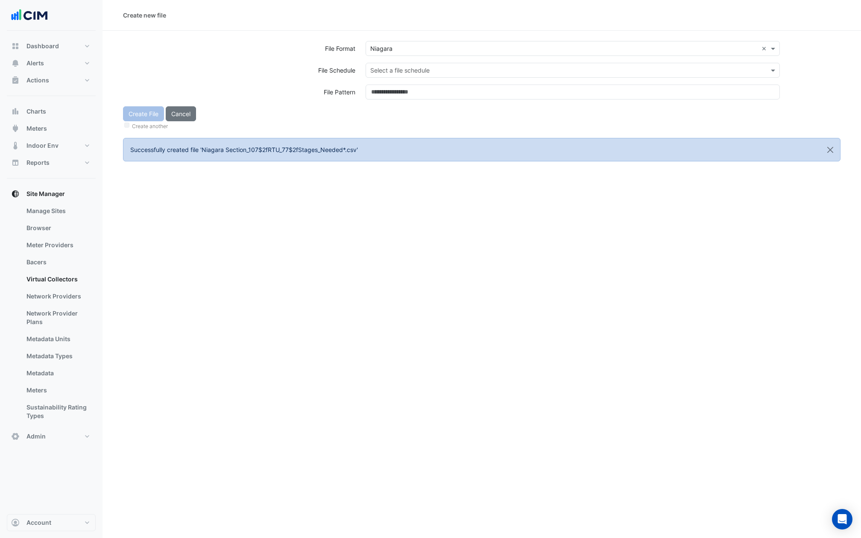
click at [397, 68] on input "text" at bounding box center [564, 70] width 388 height 9
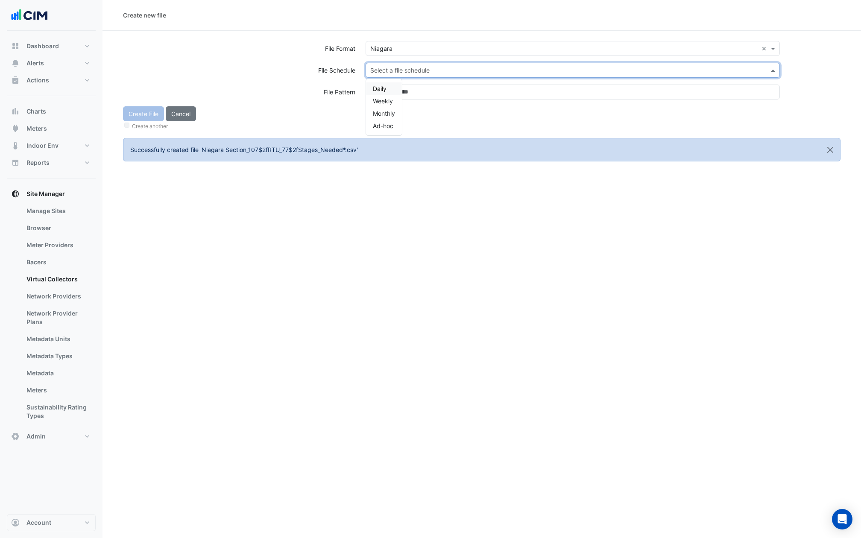
click at [388, 86] on div "Daily" at bounding box center [384, 88] width 36 height 12
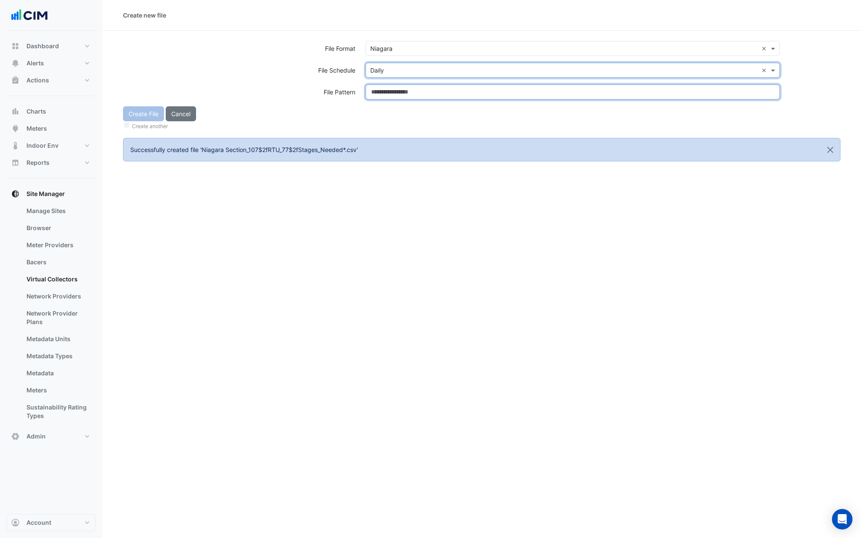
click at [388, 86] on input at bounding box center [573, 92] width 414 height 15
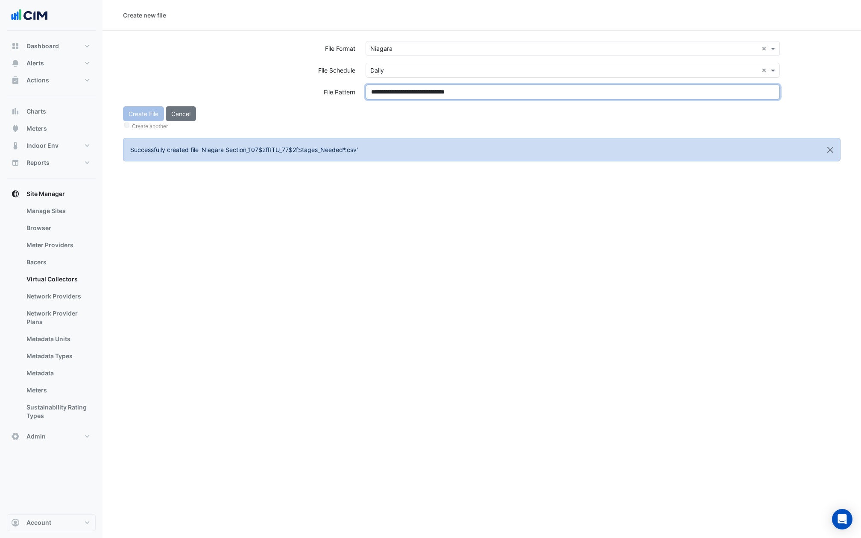
type input "**********"
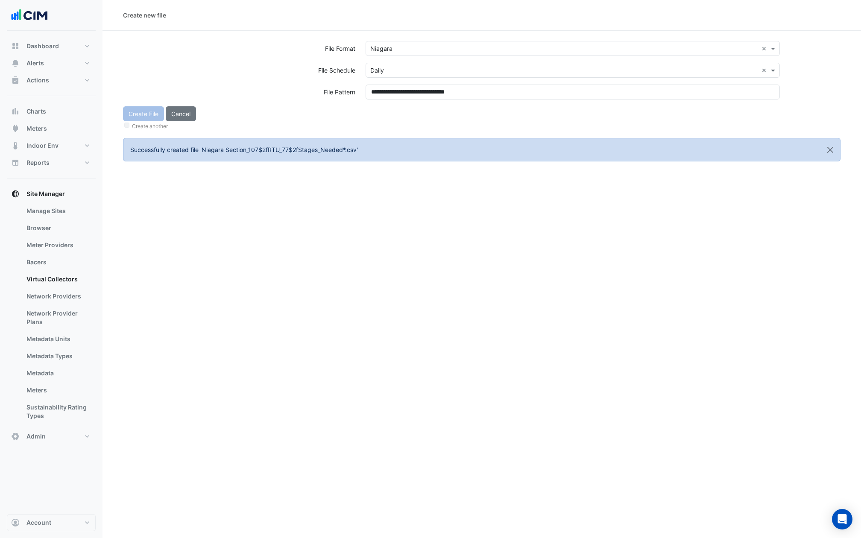
click at [388, 102] on div "**********" at bounding box center [573, 96] width 425 height 22
click at [147, 118] on button "Create File" at bounding box center [143, 113] width 41 height 15
click at [482, 48] on input "text" at bounding box center [564, 48] width 388 height 9
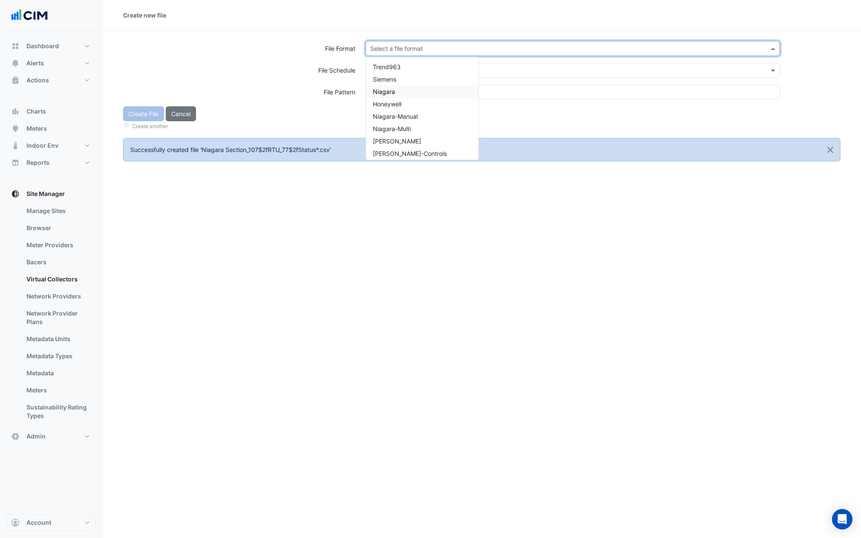
click at [405, 91] on div "Niagara" at bounding box center [422, 91] width 112 height 12
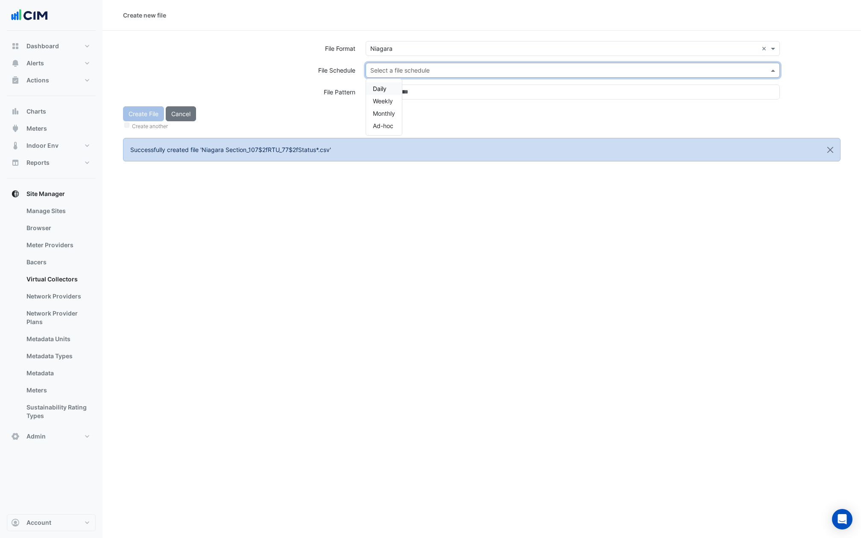
click at [406, 69] on input "text" at bounding box center [564, 70] width 388 height 9
click at [396, 86] on div "Daily" at bounding box center [384, 88] width 36 height 12
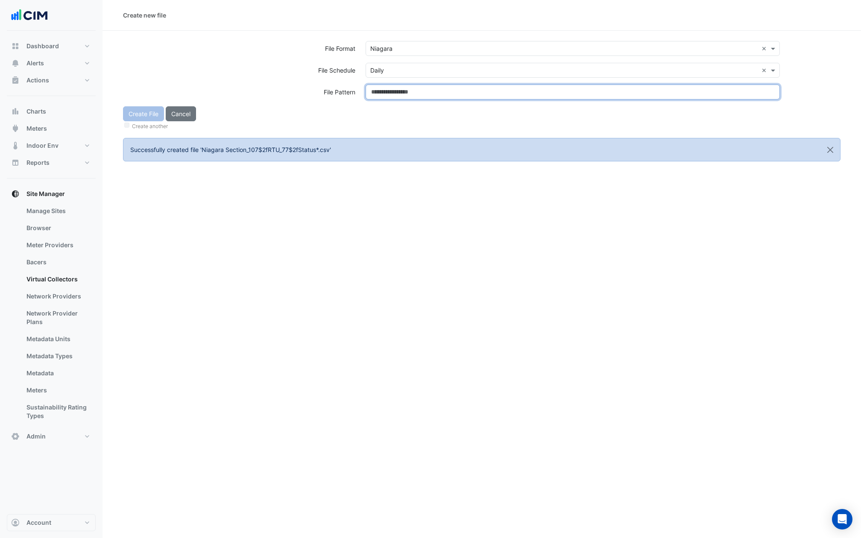
click at [396, 86] on input at bounding box center [573, 92] width 414 height 15
type input "**********"
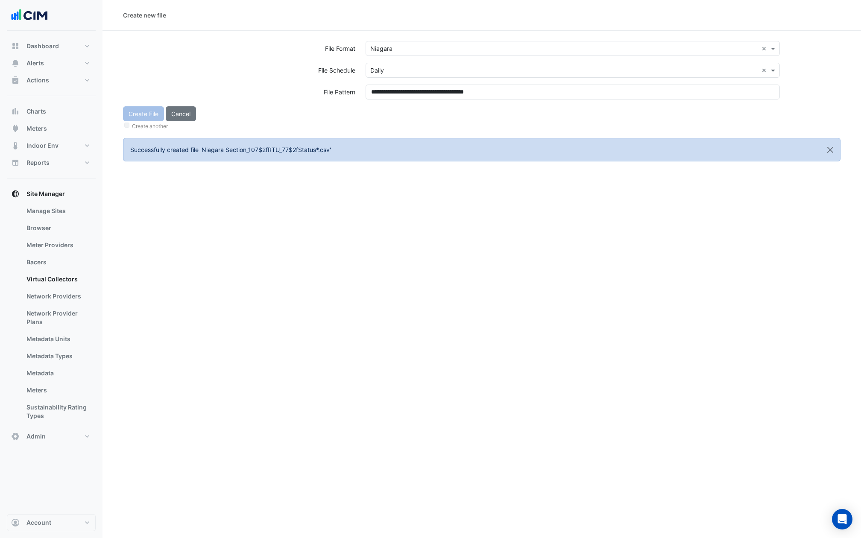
click at [395, 121] on div "Create another" at bounding box center [482, 125] width 718 height 9
click at [145, 113] on button "Create File" at bounding box center [143, 113] width 41 height 15
click at [434, 50] on input "text" at bounding box center [564, 48] width 388 height 9
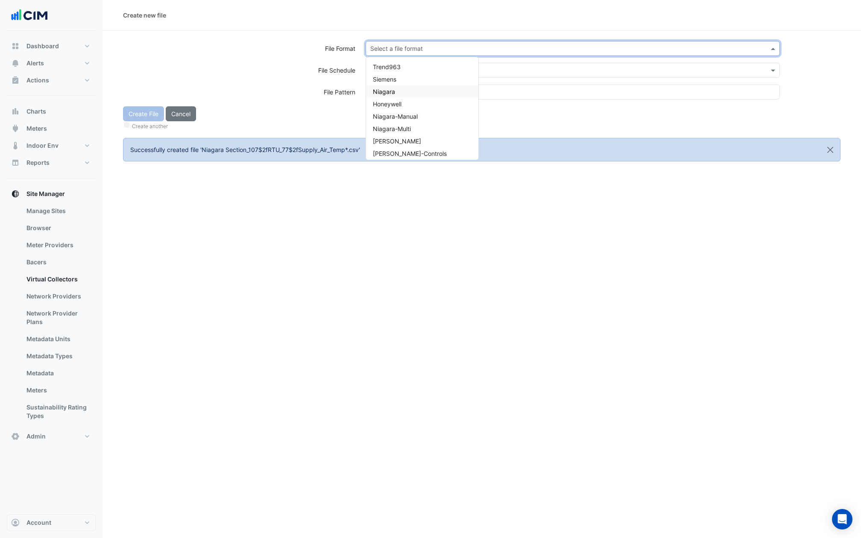
drag, startPoint x: 387, startPoint y: 89, endPoint x: 387, endPoint y: 82, distance: 6.4
click at [387, 89] on span "Niagara" at bounding box center [384, 91] width 22 height 7
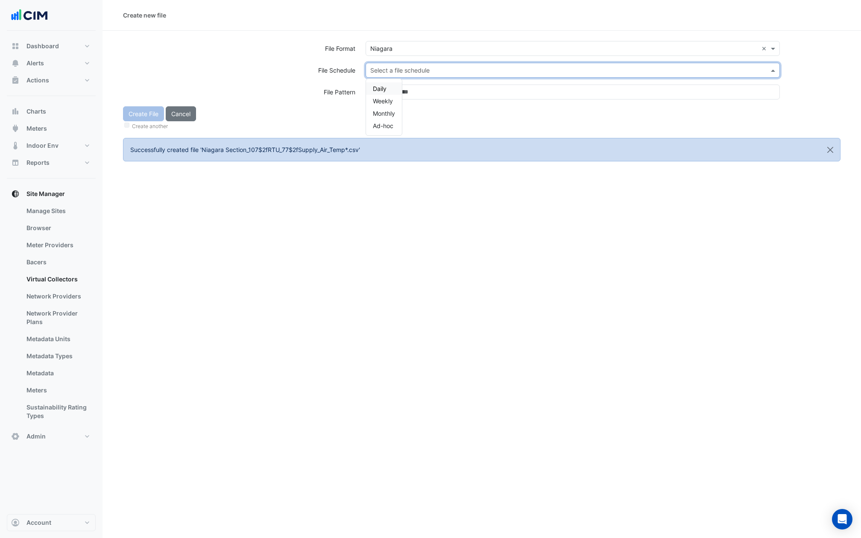
click at [388, 70] on input "text" at bounding box center [564, 70] width 388 height 9
click at [385, 87] on span "Daily" at bounding box center [380, 88] width 14 height 7
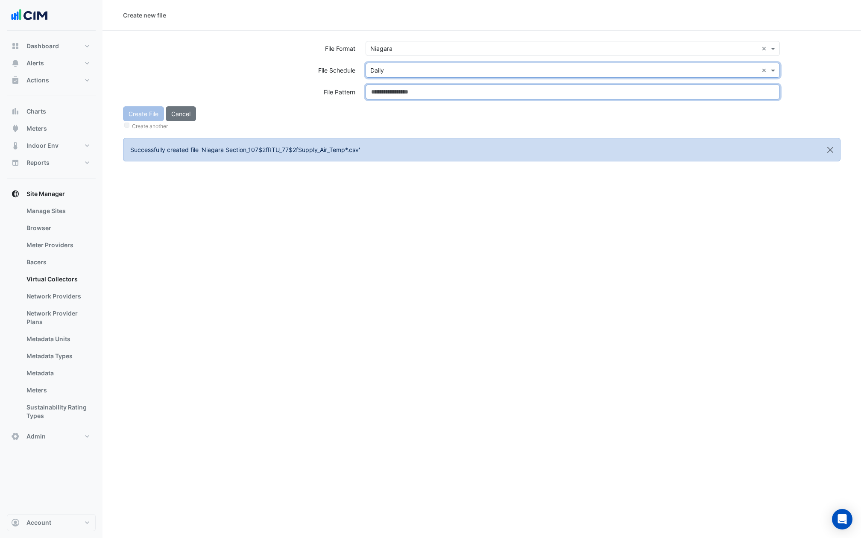
click at [385, 93] on input at bounding box center [573, 92] width 414 height 15
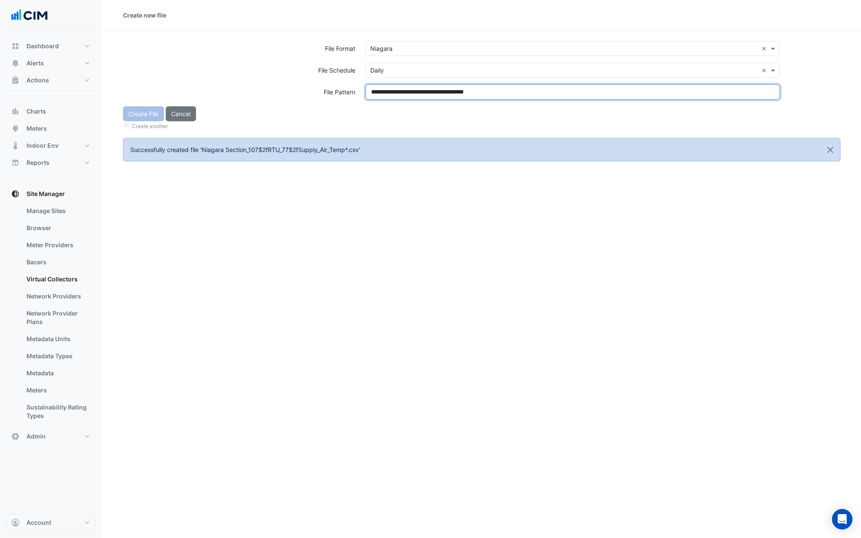
type input "**********"
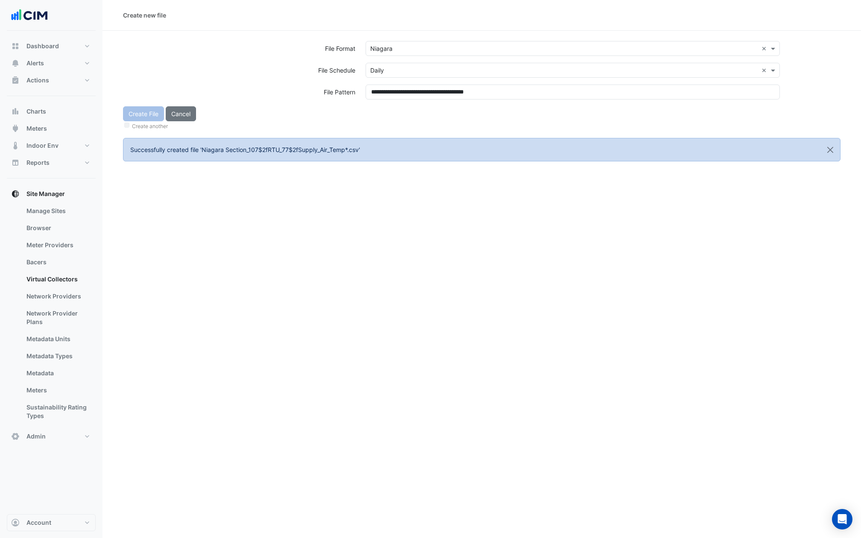
click at [387, 134] on form "**********" at bounding box center [482, 101] width 718 height 120
click at [139, 114] on button "Create File" at bounding box center [143, 113] width 41 height 15
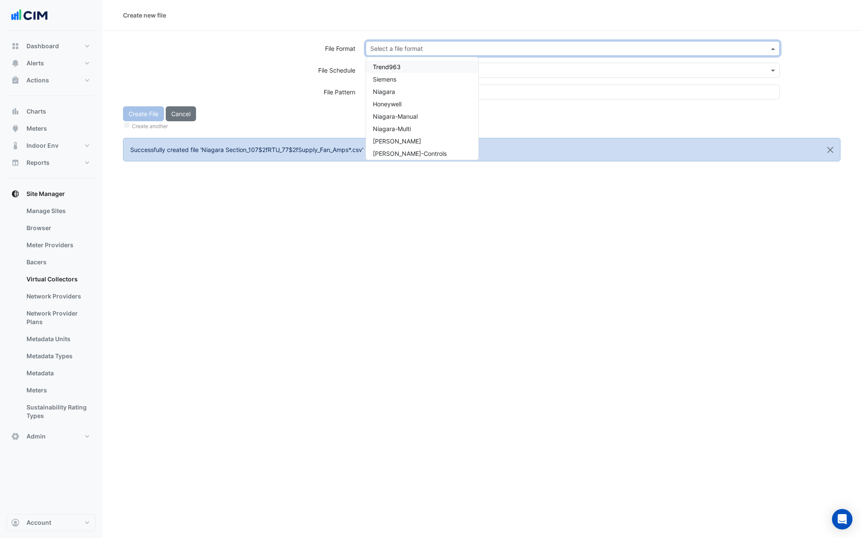
click at [394, 41] on div "Select a file format" at bounding box center [573, 48] width 414 height 15
click at [386, 90] on span "Niagara" at bounding box center [384, 91] width 22 height 7
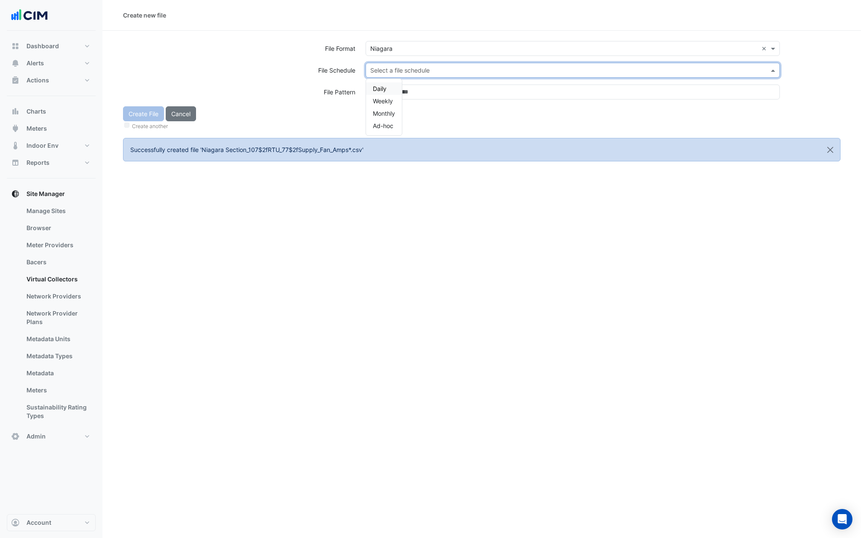
click at [386, 70] on input "text" at bounding box center [564, 70] width 388 height 9
click at [383, 82] on div "Daily Weekly Monthly Ad-hoc" at bounding box center [384, 107] width 36 height 56
click at [383, 83] on div "Daily" at bounding box center [384, 88] width 36 height 12
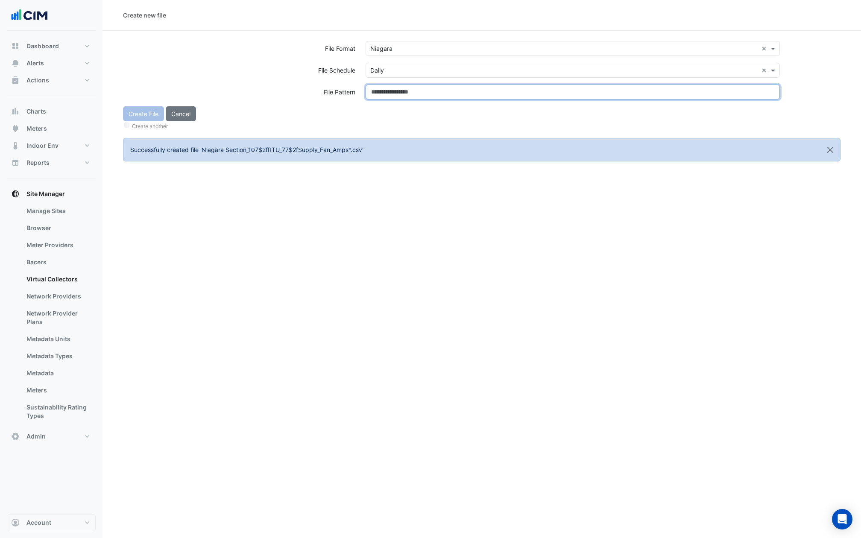
click at [383, 86] on input at bounding box center [573, 92] width 414 height 15
type input "**********"
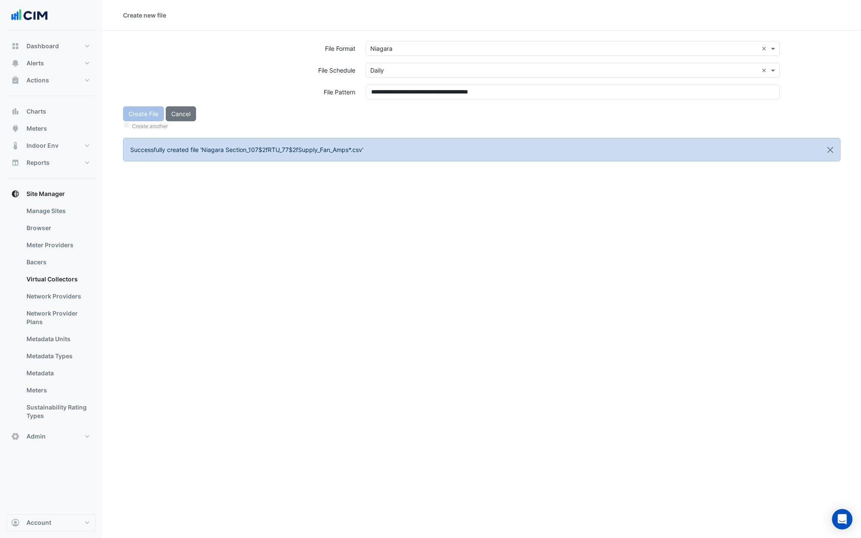
click at [383, 114] on div "Create File Cancel Create another" at bounding box center [482, 118] width 728 height 25
click at [140, 112] on button "Create File" at bounding box center [143, 113] width 41 height 15
click at [398, 52] on input "text" at bounding box center [564, 48] width 388 height 9
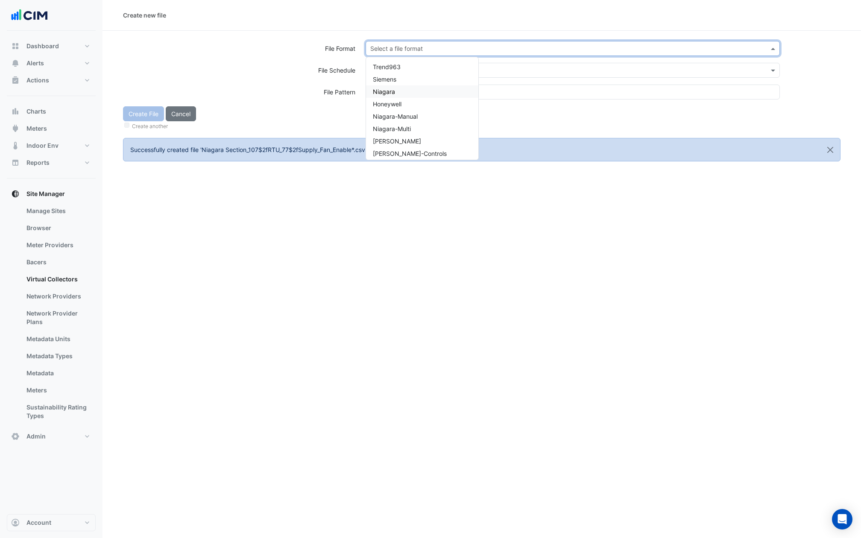
click at [387, 95] on div "Niagara" at bounding box center [422, 91] width 112 height 12
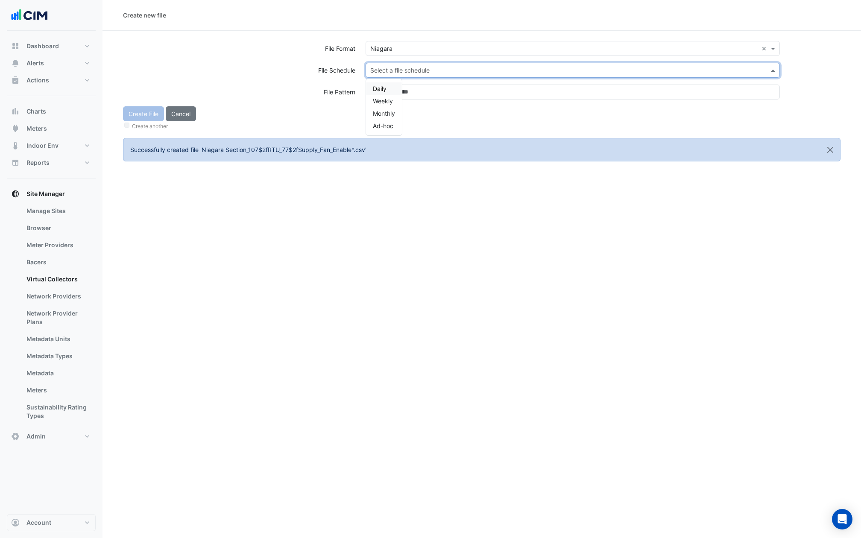
click at [387, 69] on input "text" at bounding box center [564, 70] width 388 height 9
click at [381, 88] on span "Daily" at bounding box center [380, 88] width 14 height 7
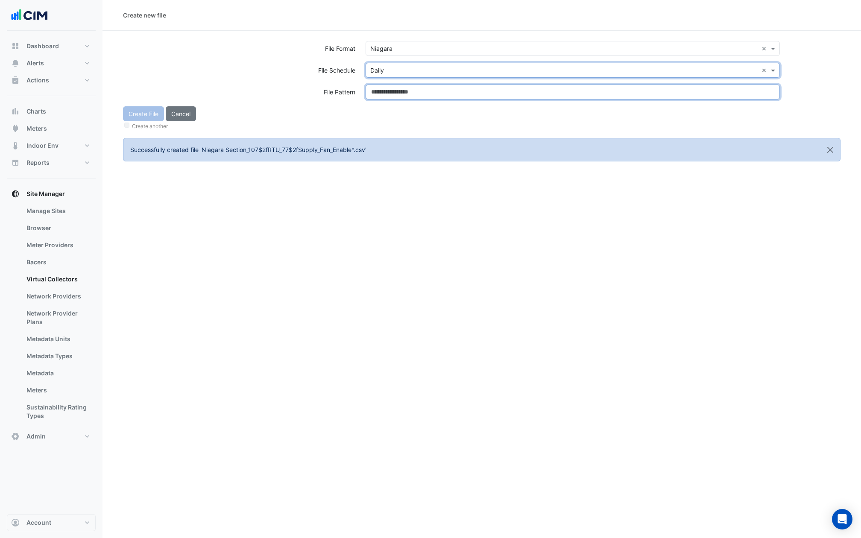
click at [381, 88] on input at bounding box center [573, 92] width 414 height 15
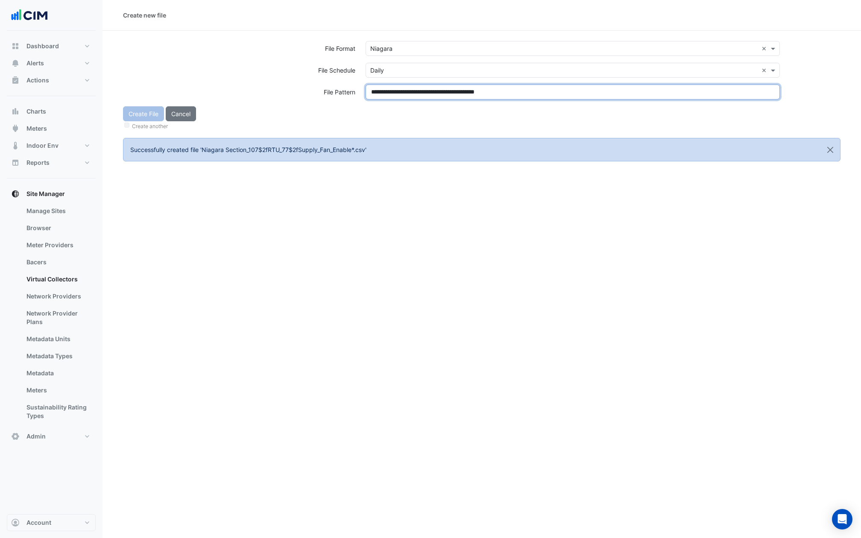
type input "**********"
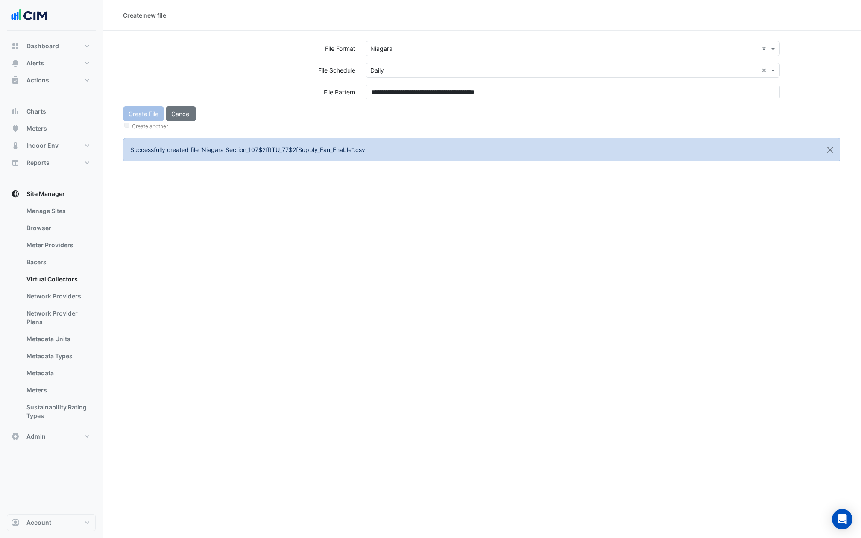
click at [382, 122] on div "Create another" at bounding box center [482, 125] width 718 height 9
click at [138, 114] on button "Create File" at bounding box center [143, 113] width 41 height 15
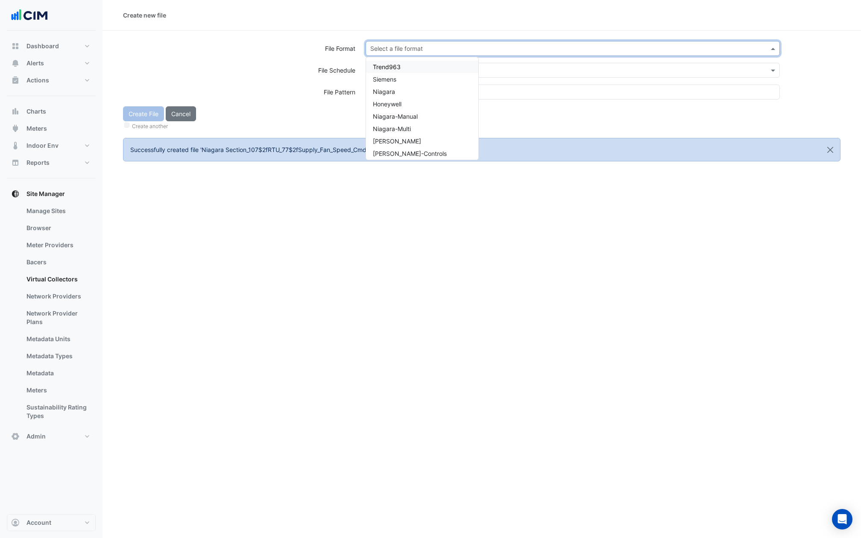
click at [397, 50] on input "text" at bounding box center [564, 48] width 388 height 9
click at [397, 91] on div "Niagara" at bounding box center [422, 91] width 112 height 12
click at [397, 73] on input "text" at bounding box center [564, 70] width 388 height 9
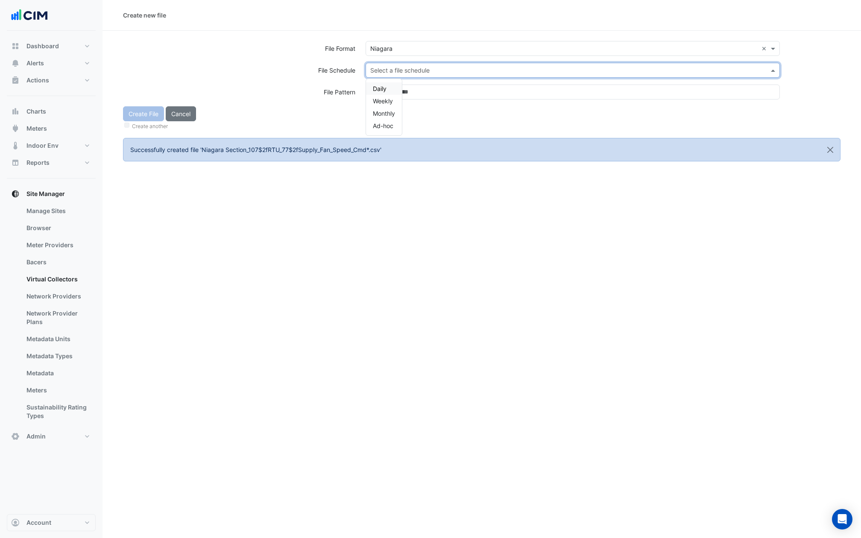
click at [390, 88] on div "Daily" at bounding box center [384, 88] width 36 height 12
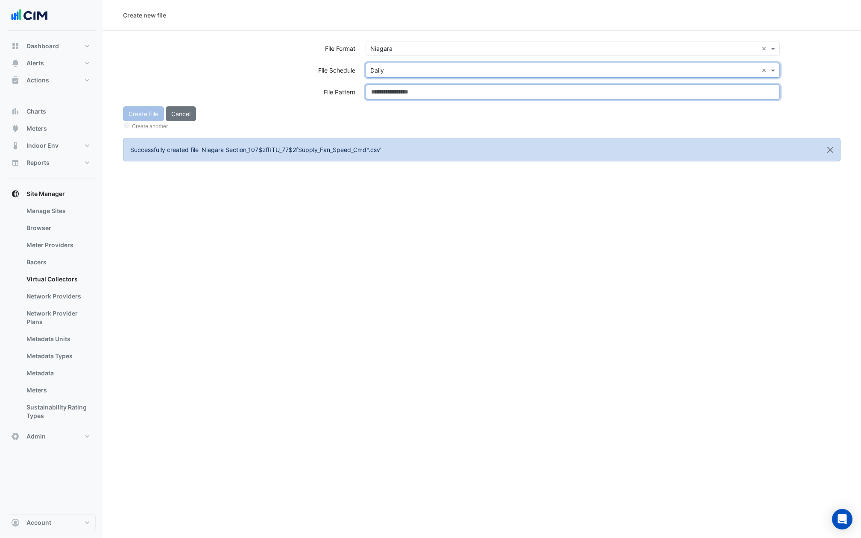
click at [390, 98] on input at bounding box center [573, 92] width 414 height 15
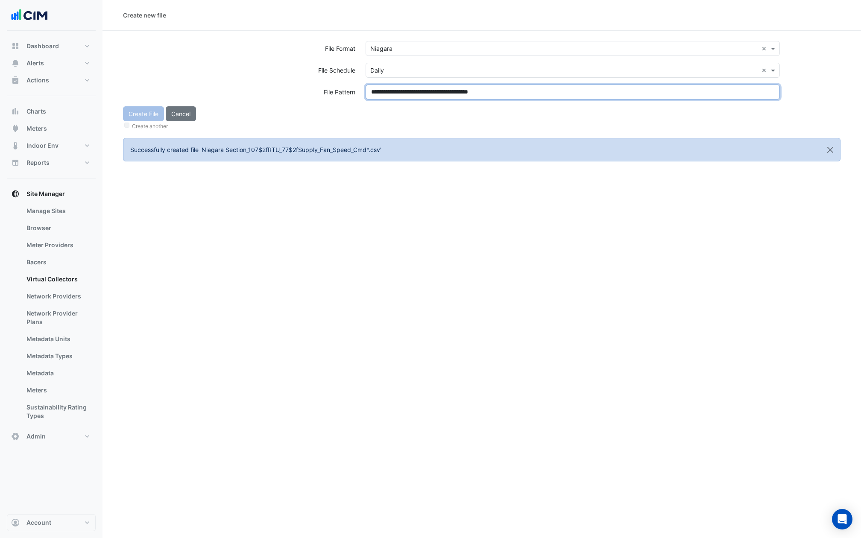
type input "**********"
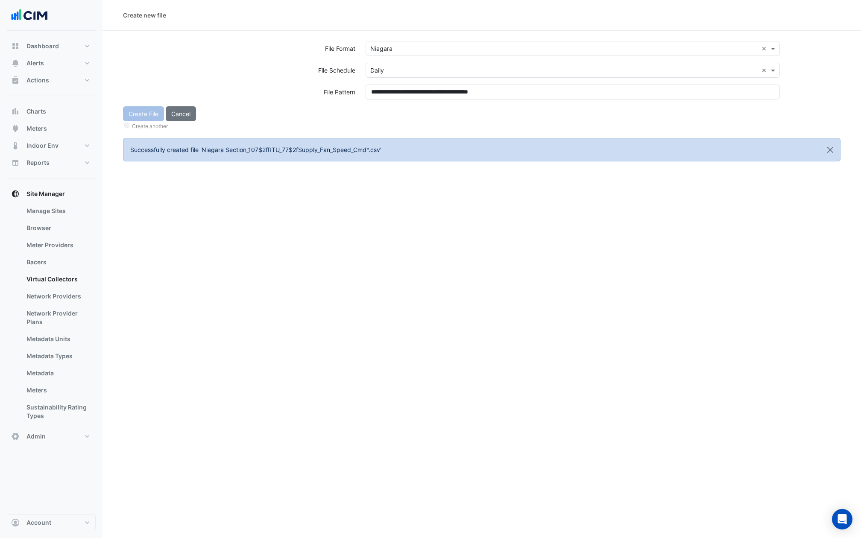
click at [370, 113] on div "Create File Cancel Create another" at bounding box center [482, 118] width 728 height 25
click at [133, 115] on button "Create File" at bounding box center [143, 113] width 41 height 15
click at [405, 50] on input "text" at bounding box center [564, 48] width 388 height 9
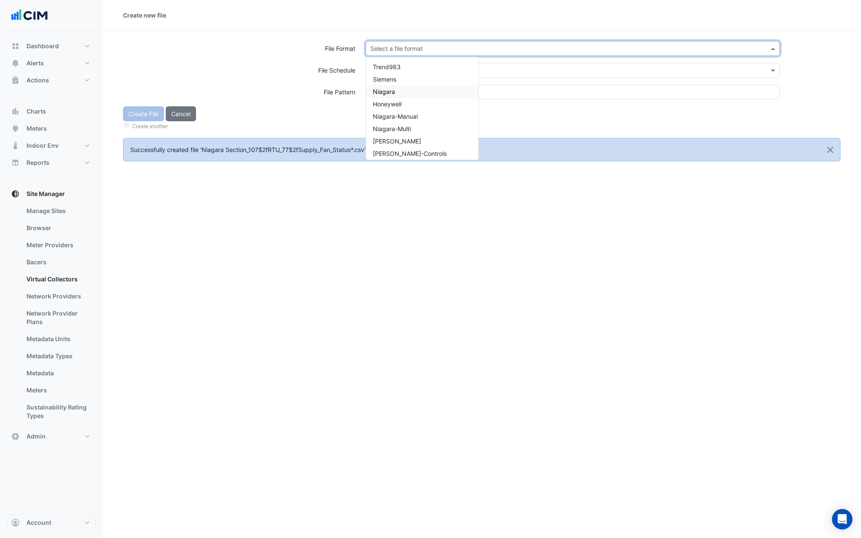
click at [394, 90] on span "Niagara" at bounding box center [384, 91] width 22 height 7
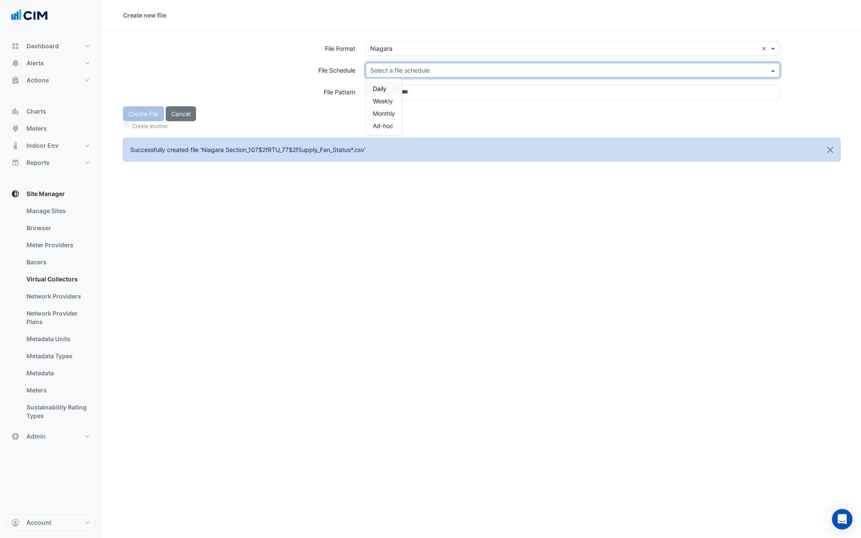
click at [394, 63] on div "Select a file schedule" at bounding box center [573, 70] width 414 height 15
click at [389, 87] on div "Daily" at bounding box center [384, 88] width 36 height 12
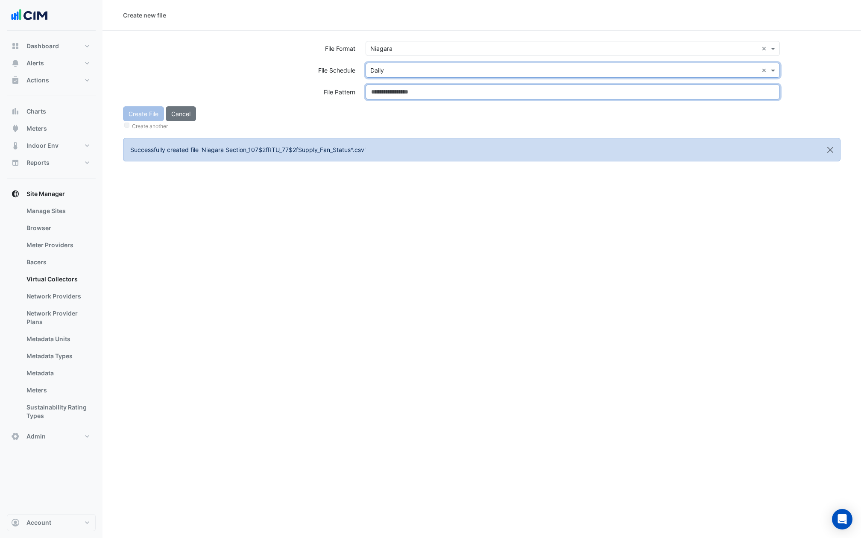
click at [389, 87] on input at bounding box center [573, 92] width 414 height 15
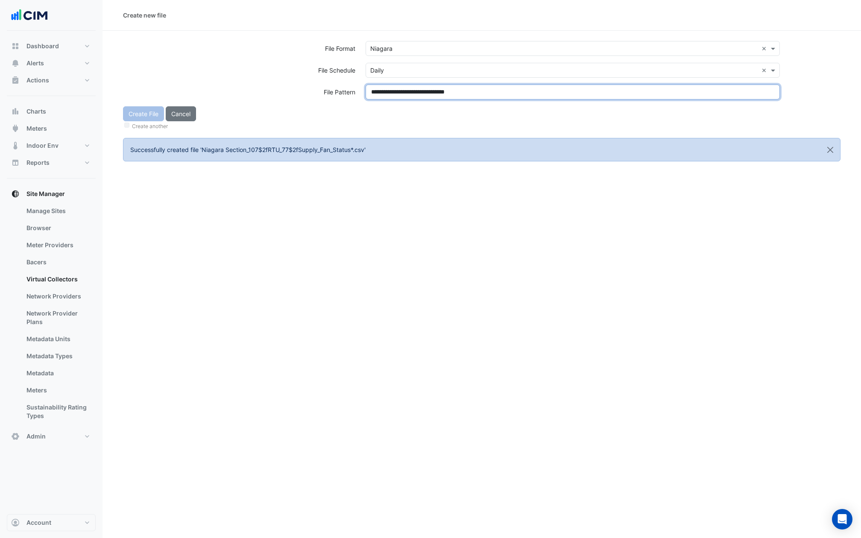
type input "**********"
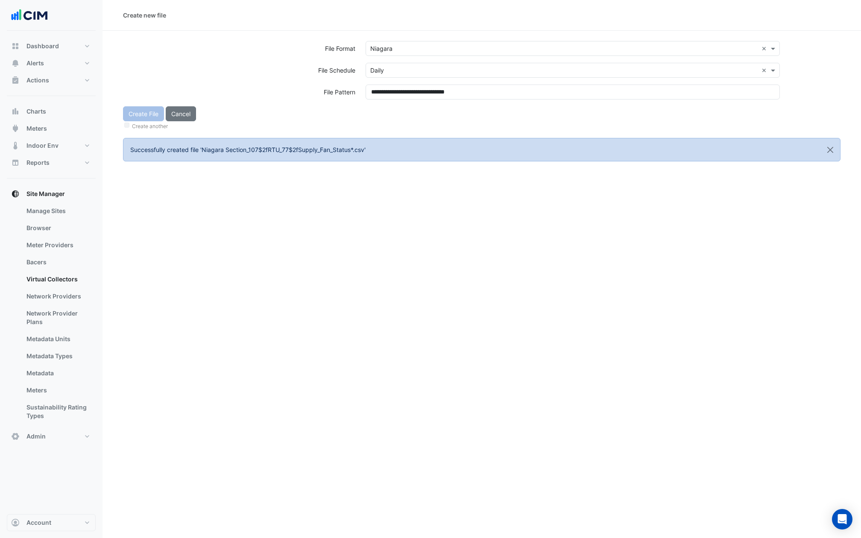
click at [389, 102] on div "**********" at bounding box center [573, 96] width 425 height 22
click at [140, 109] on div "Create File Cancel Create another" at bounding box center [482, 118] width 728 height 25
click at [144, 112] on button "Create File" at bounding box center [143, 113] width 41 height 15
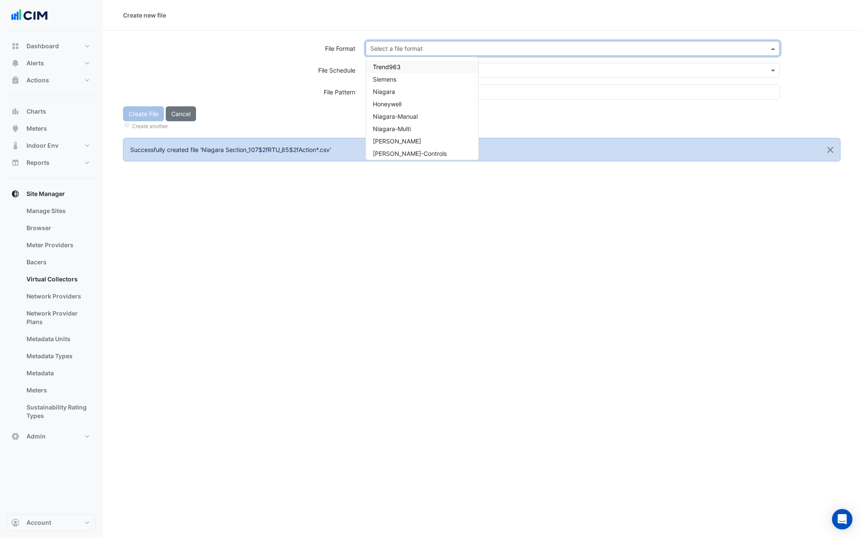
click at [385, 49] on input "text" at bounding box center [564, 48] width 388 height 9
click at [387, 98] on div "Honeywell" at bounding box center [422, 104] width 112 height 12
click at [380, 40] on section "File Format Select a file format × Honeywell × File Schedule Select a file sche…" at bounding box center [482, 96] width 759 height 131
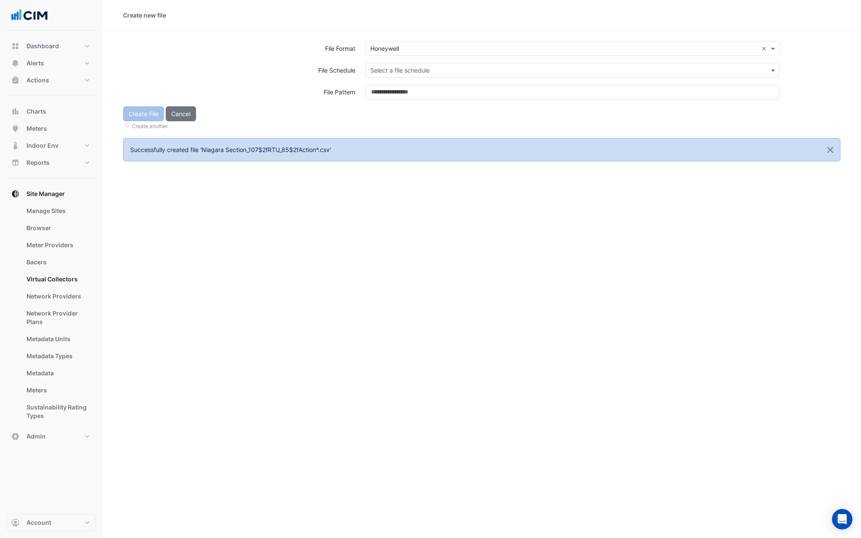
click at [380, 51] on input "text" at bounding box center [564, 48] width 388 height 9
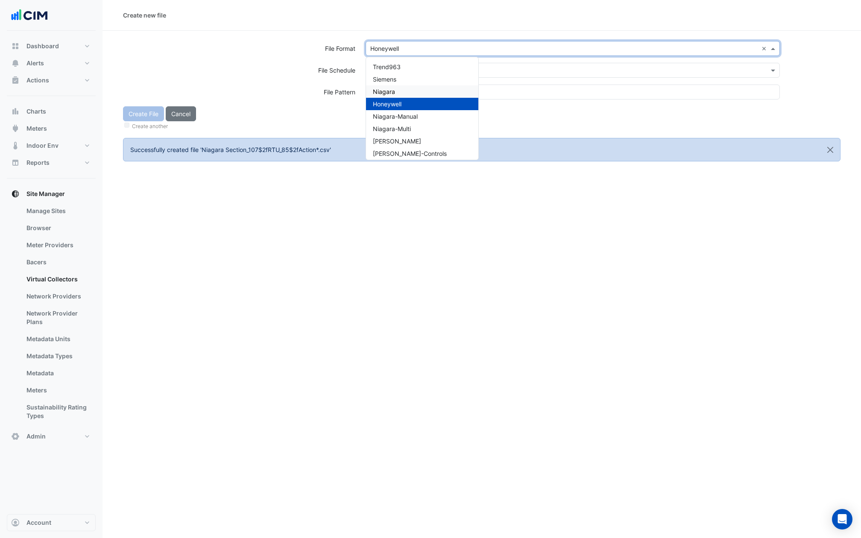
click at [385, 93] on span "Niagara" at bounding box center [384, 91] width 22 height 7
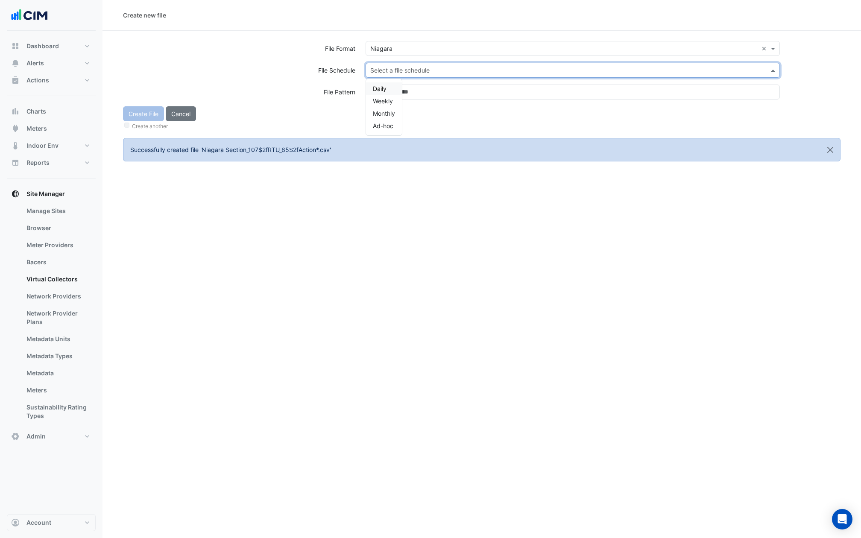
click at [385, 70] on input "text" at bounding box center [564, 70] width 388 height 9
click at [384, 88] on span "Daily" at bounding box center [380, 88] width 14 height 7
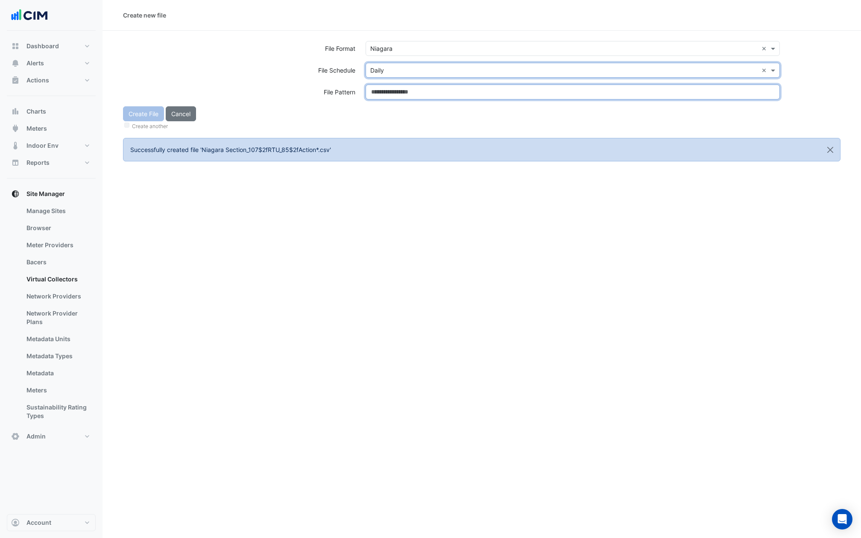
click at [384, 88] on input at bounding box center [573, 92] width 414 height 15
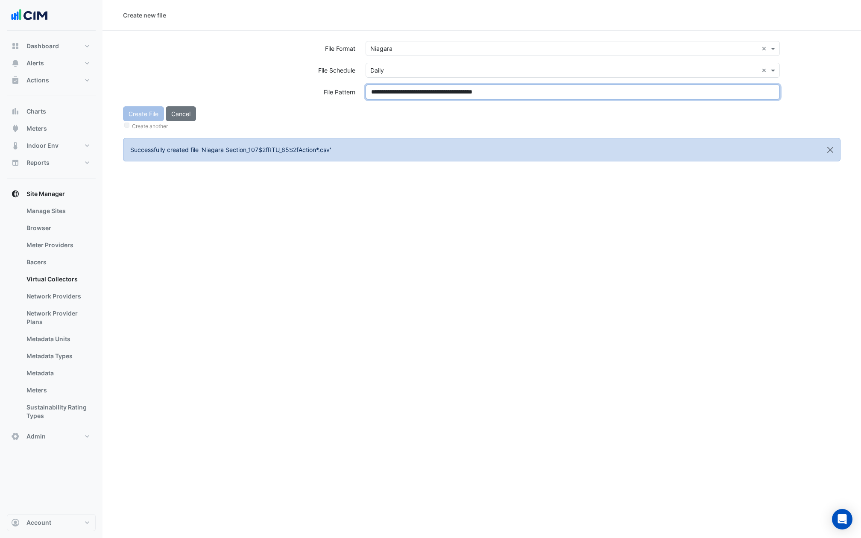
type input "**********"
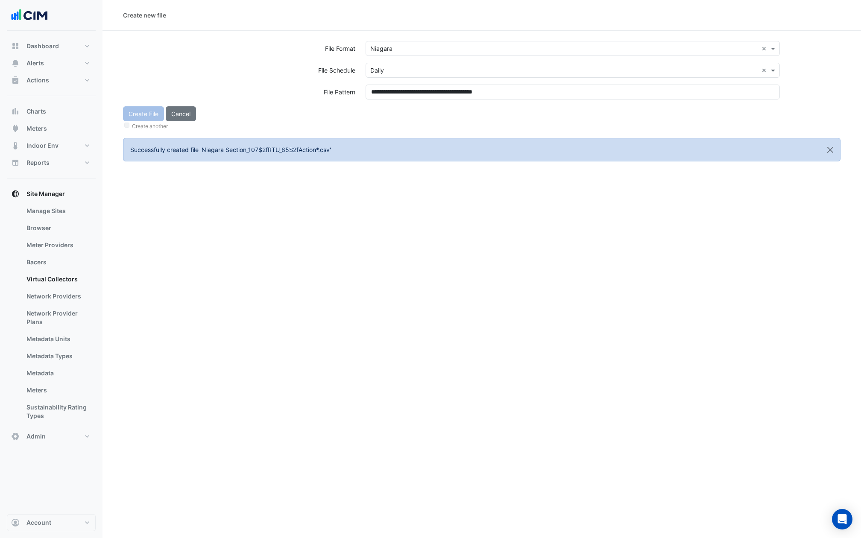
click at [384, 115] on div "Create File Cancel Create another" at bounding box center [482, 118] width 728 height 25
click at [148, 115] on button "Create File" at bounding box center [143, 113] width 41 height 15
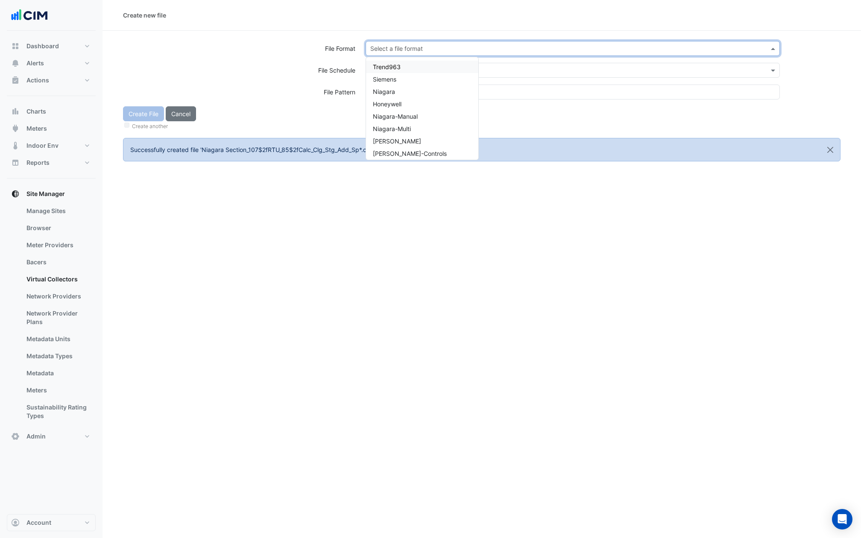
click at [397, 47] on input "text" at bounding box center [564, 48] width 388 height 9
click at [395, 94] on div "Niagara" at bounding box center [422, 91] width 112 height 12
click at [395, 69] on input "text" at bounding box center [564, 70] width 388 height 9
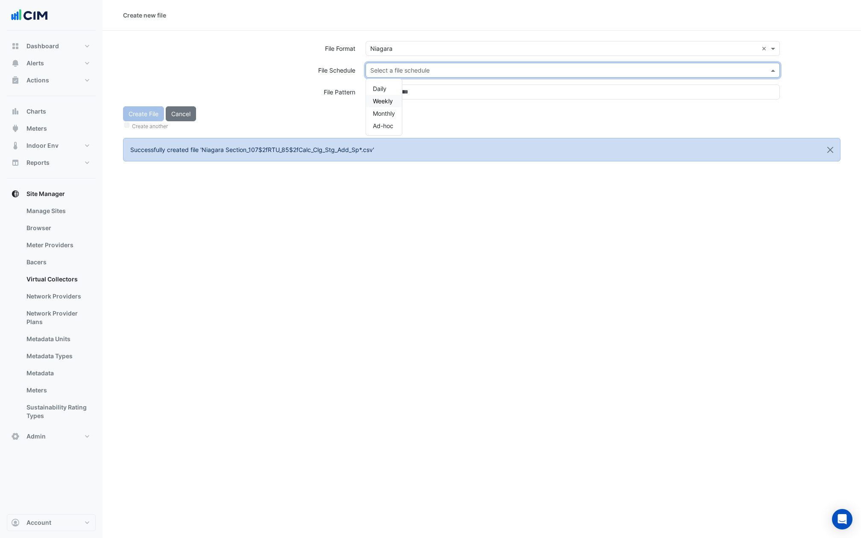
click at [390, 95] on div "Weekly" at bounding box center [384, 101] width 36 height 12
click at [388, 68] on input "text" at bounding box center [564, 70] width 388 height 9
click at [388, 90] on div "Daily" at bounding box center [384, 88] width 36 height 12
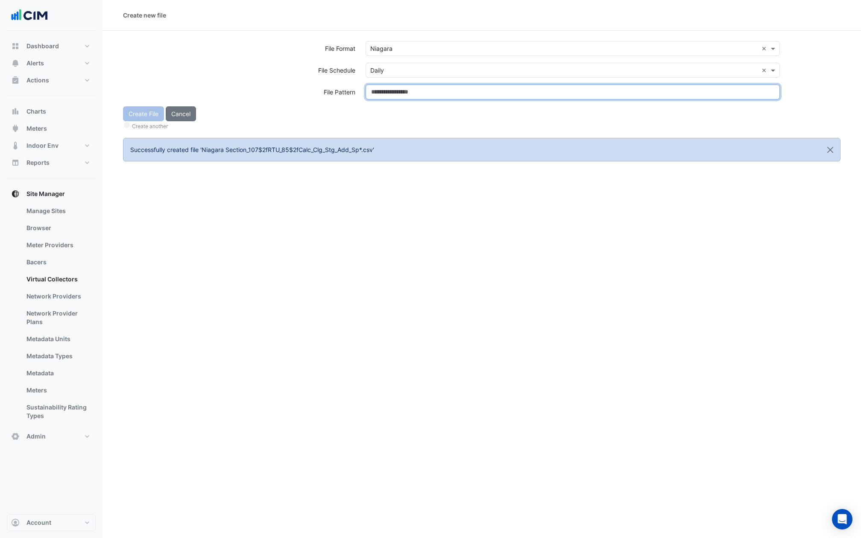
click at [388, 90] on input at bounding box center [573, 92] width 414 height 15
type input "**********"
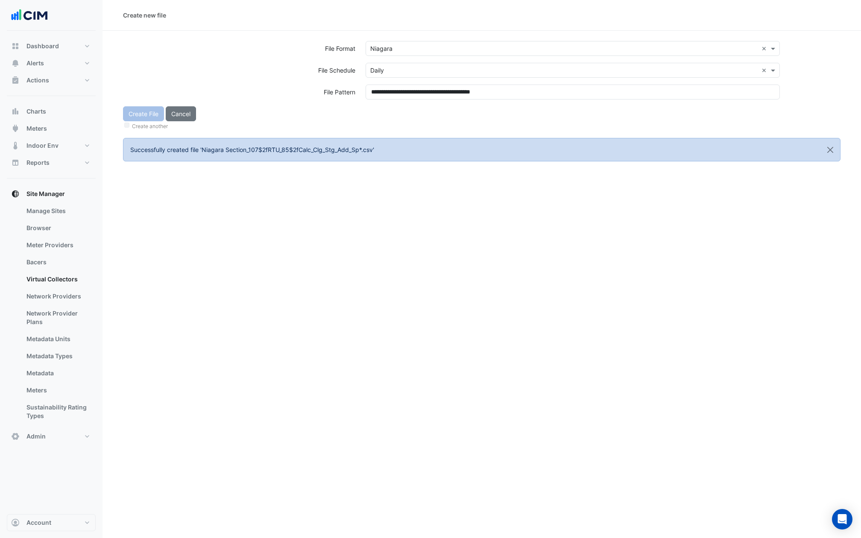
click at [388, 115] on div "Create File Cancel Create another" at bounding box center [482, 118] width 728 height 25
click at [138, 114] on div "Create File Cancel Create another" at bounding box center [482, 118] width 728 height 25
click at [138, 114] on button "Create File" at bounding box center [143, 113] width 41 height 15
click at [406, 49] on input "text" at bounding box center [564, 48] width 388 height 9
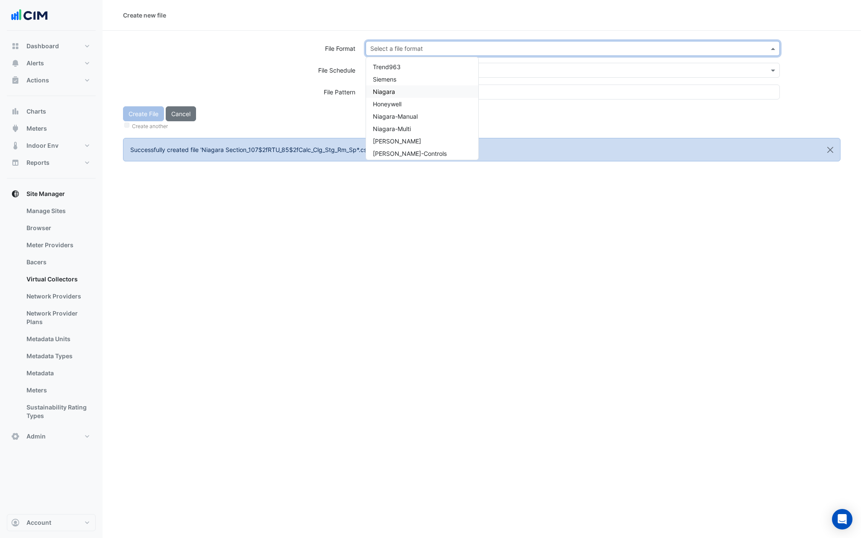
click at [385, 91] on span "Niagara" at bounding box center [384, 91] width 22 height 7
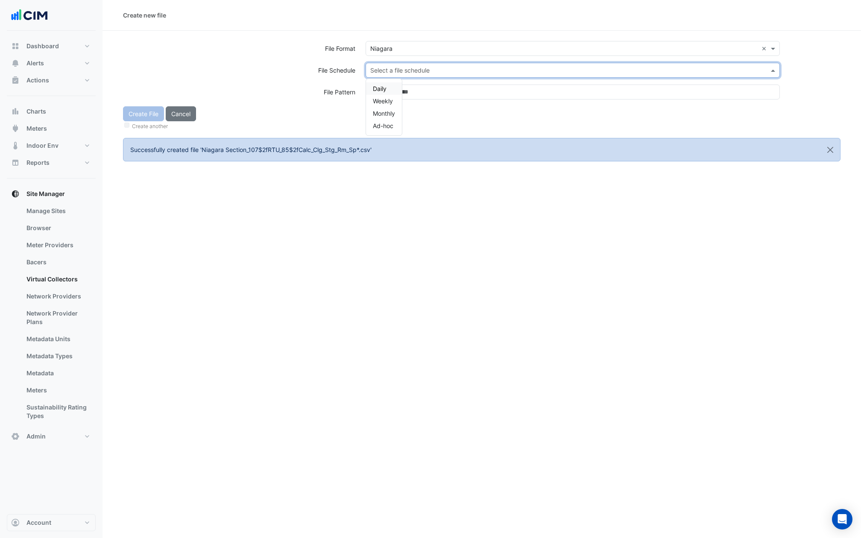
click at [385, 70] on input "text" at bounding box center [564, 70] width 388 height 9
click at [378, 89] on span "Daily" at bounding box center [380, 88] width 14 height 7
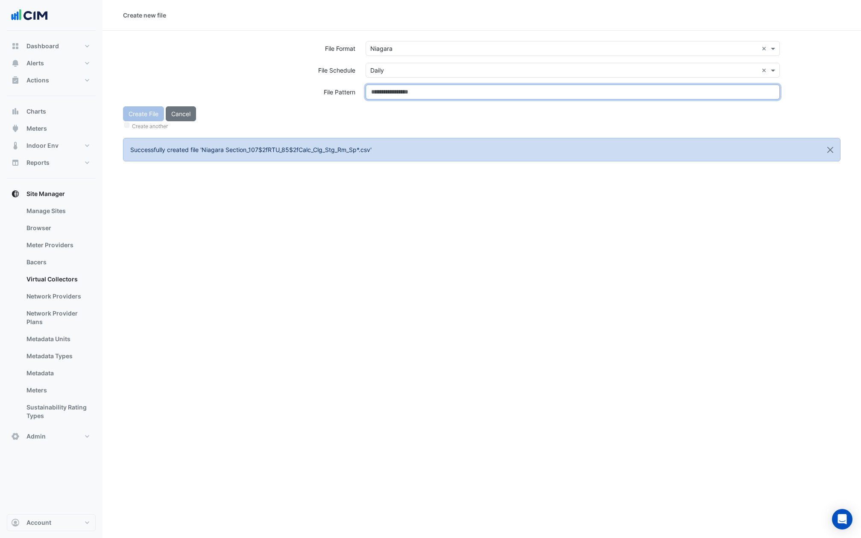
click at [378, 89] on input at bounding box center [573, 92] width 414 height 15
type input "**********"
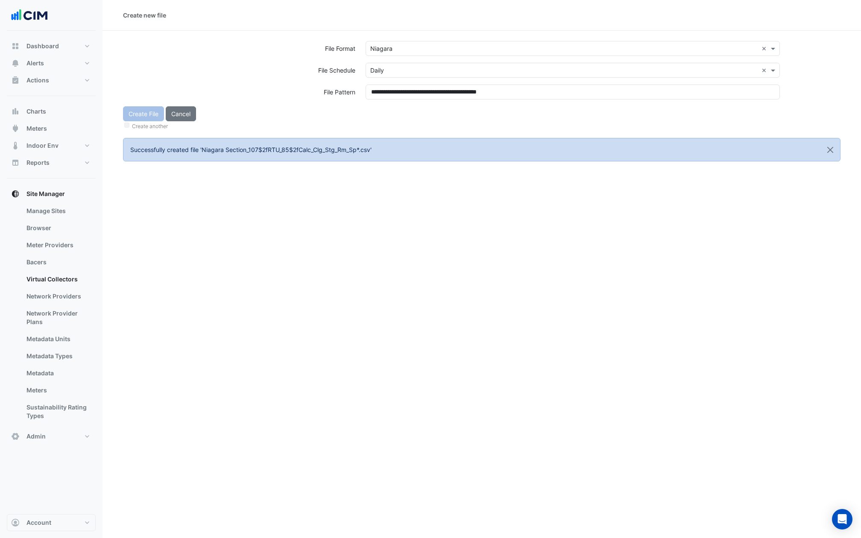
click at [378, 109] on div "Create File Cancel Create another" at bounding box center [482, 118] width 728 height 25
click at [139, 109] on button "Create File" at bounding box center [143, 113] width 41 height 15
click at [407, 47] on input "text" at bounding box center [564, 48] width 388 height 9
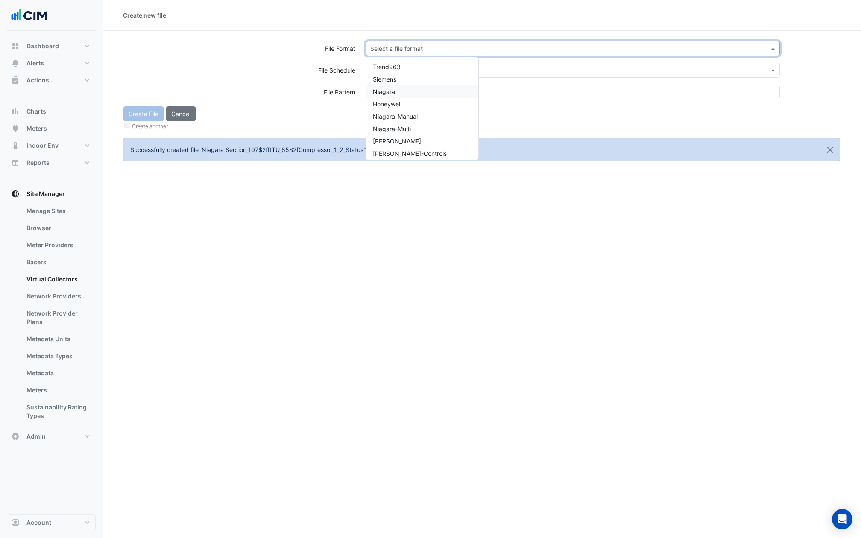
click at [391, 91] on span "Niagara" at bounding box center [384, 91] width 22 height 7
click at [390, 68] on input "text" at bounding box center [564, 70] width 388 height 9
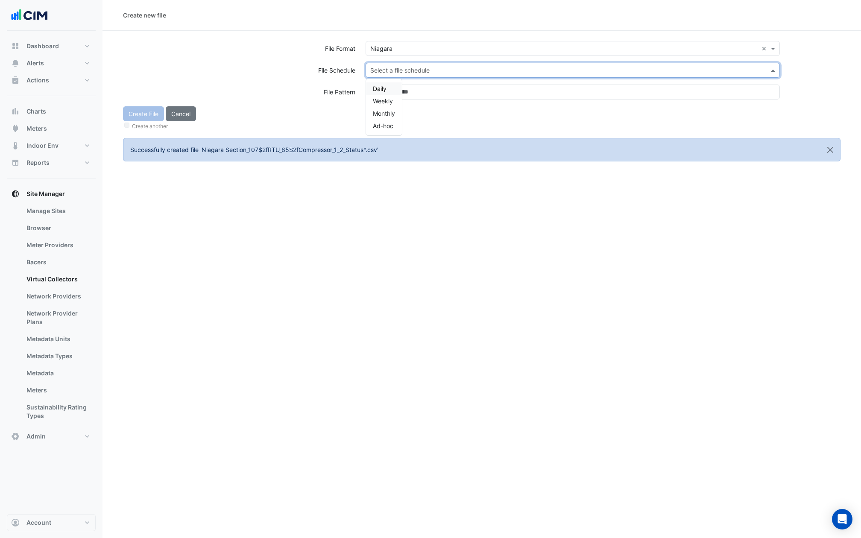
click at [389, 88] on div "Daily" at bounding box center [384, 88] width 36 height 12
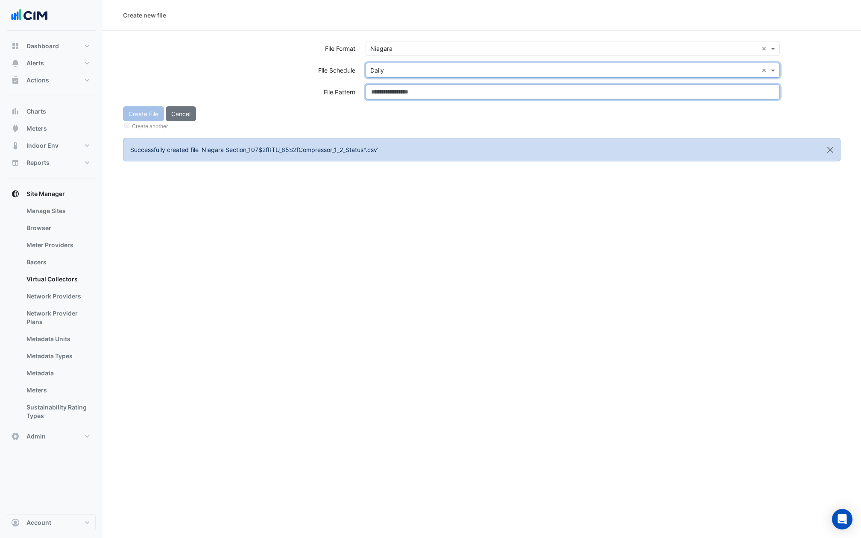
click at [389, 88] on input at bounding box center [573, 92] width 414 height 15
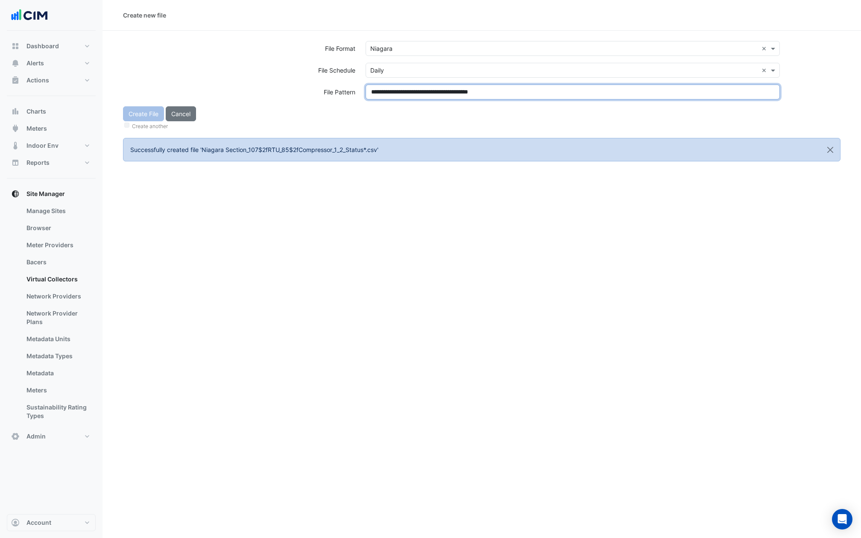
type input "**********"
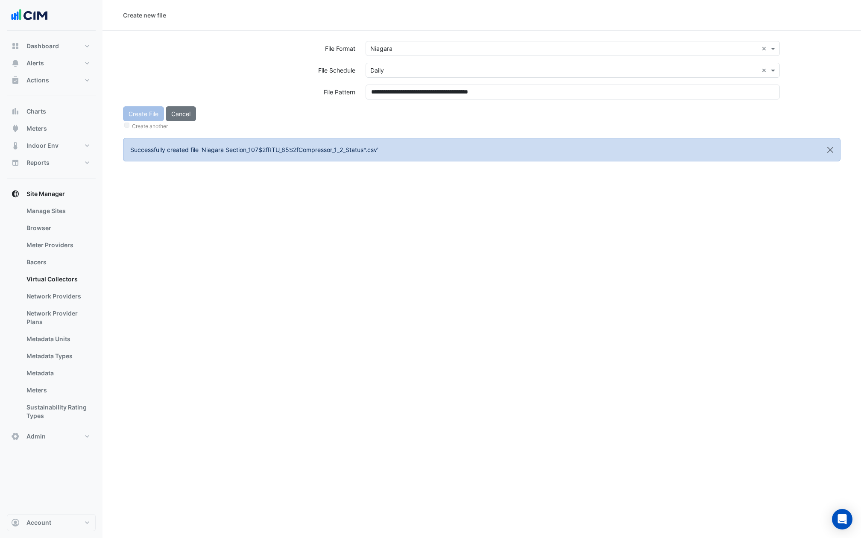
click at [274, 94] on div "File Pattern" at bounding box center [239, 92] width 243 height 15
click at [145, 112] on button "Create File" at bounding box center [143, 113] width 41 height 15
click at [410, 49] on input "text" at bounding box center [564, 48] width 388 height 9
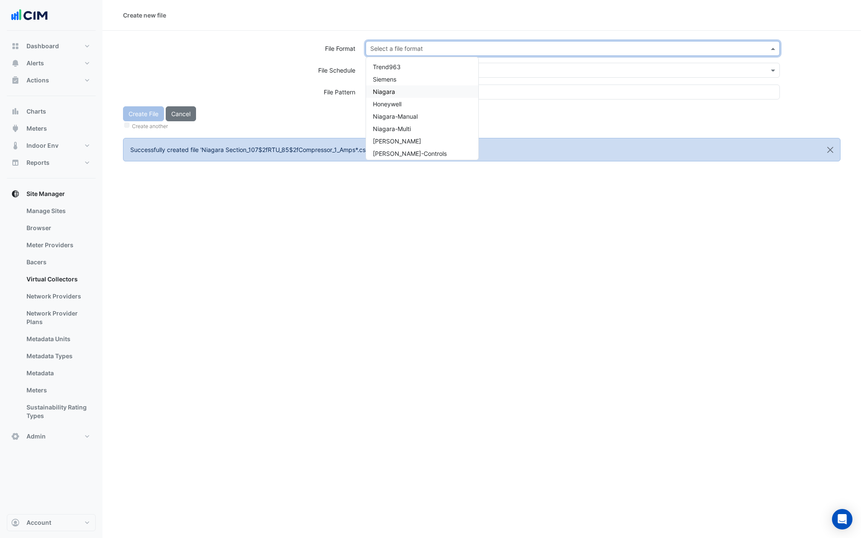
click at [395, 95] on div "Niagara" at bounding box center [422, 91] width 112 height 12
click at [395, 75] on div "Select a file schedule" at bounding box center [573, 70] width 414 height 15
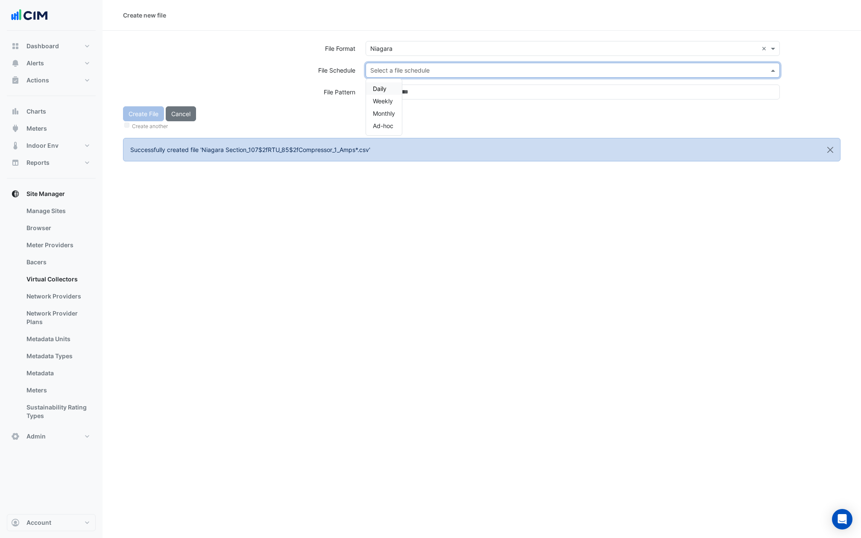
click at [384, 89] on span "Daily" at bounding box center [380, 88] width 14 height 7
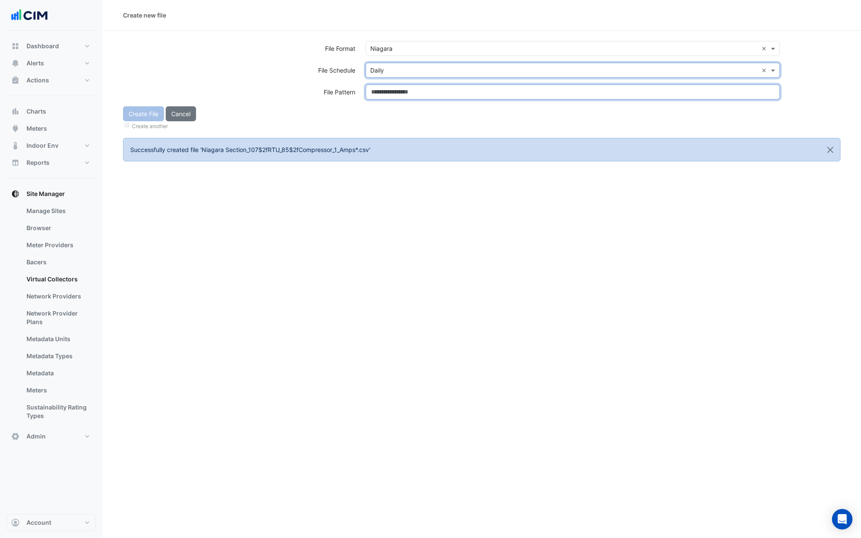
click at [384, 89] on input at bounding box center [573, 92] width 414 height 15
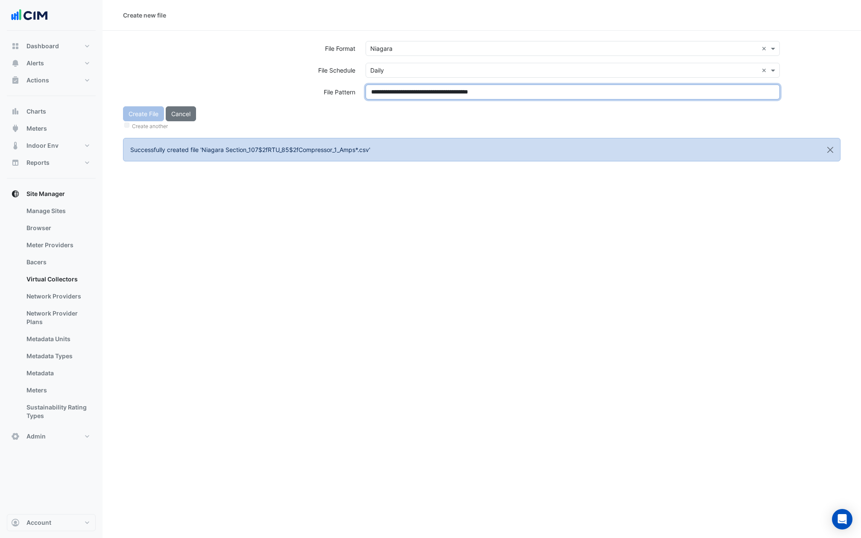
type input "**********"
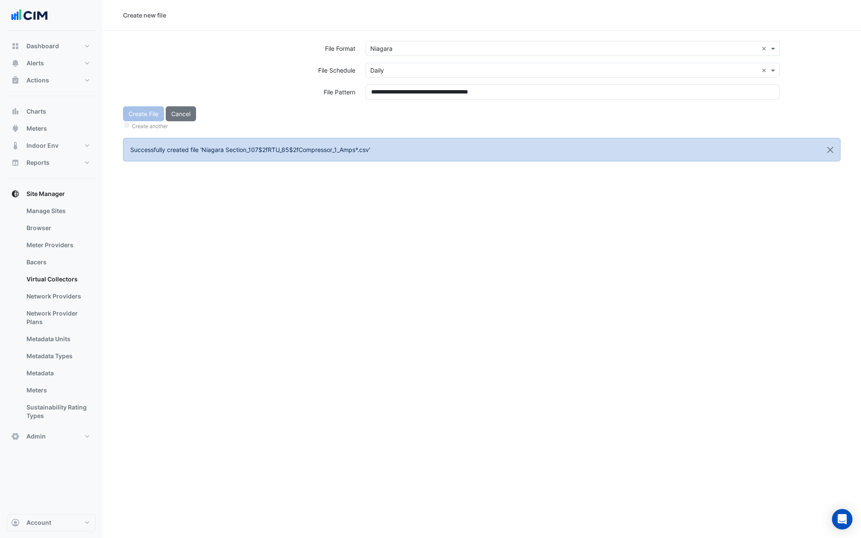
click at [385, 110] on div "Create File Cancel Create another" at bounding box center [482, 118] width 728 height 25
click at [138, 117] on button "Create File" at bounding box center [143, 113] width 41 height 15
click at [426, 47] on input "text" at bounding box center [564, 48] width 388 height 9
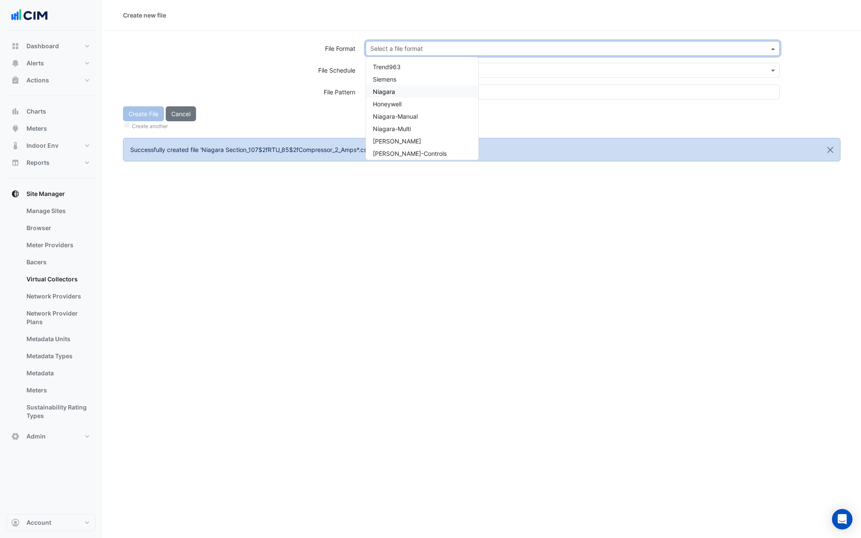
click at [388, 91] on span "Niagara" at bounding box center [384, 91] width 22 height 7
click at [389, 71] on input "text" at bounding box center [564, 70] width 388 height 9
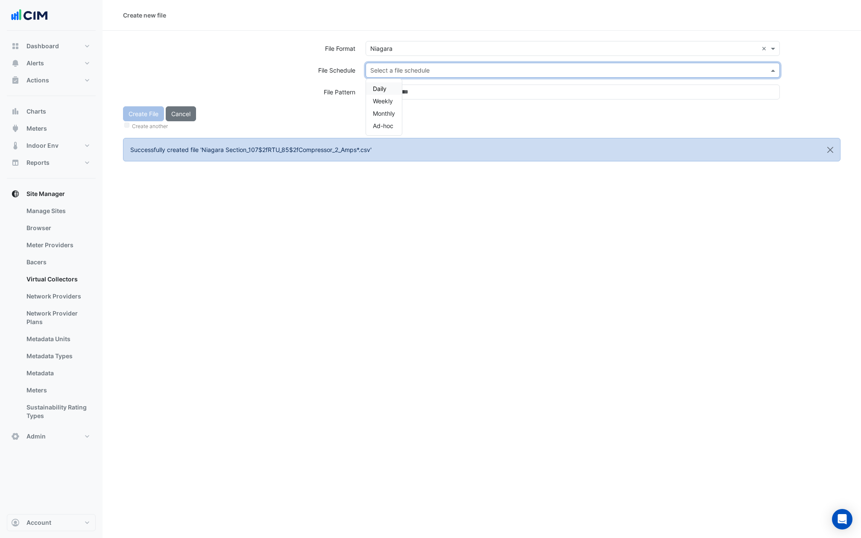
click at [386, 81] on div "Daily Weekly Monthly Ad-hoc" at bounding box center [384, 107] width 36 height 56
click at [386, 86] on span "Daily" at bounding box center [380, 88] width 14 height 7
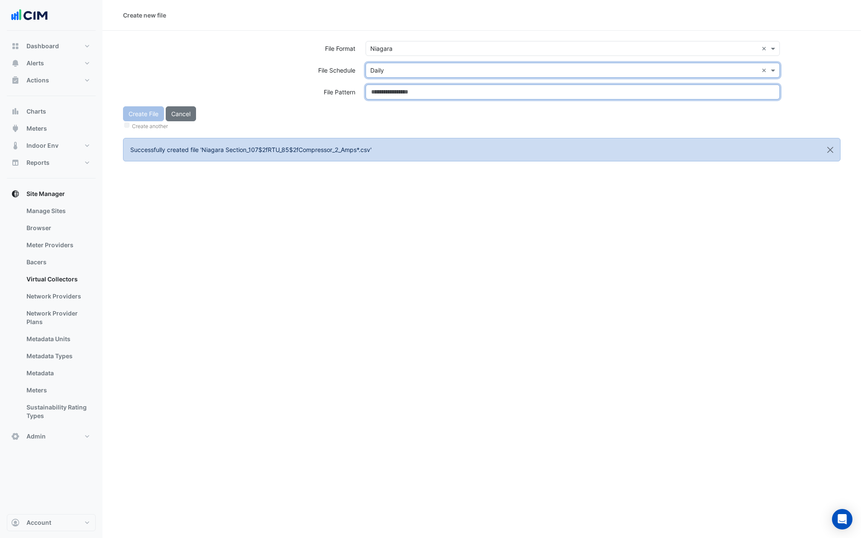
click at [386, 86] on input at bounding box center [573, 92] width 414 height 15
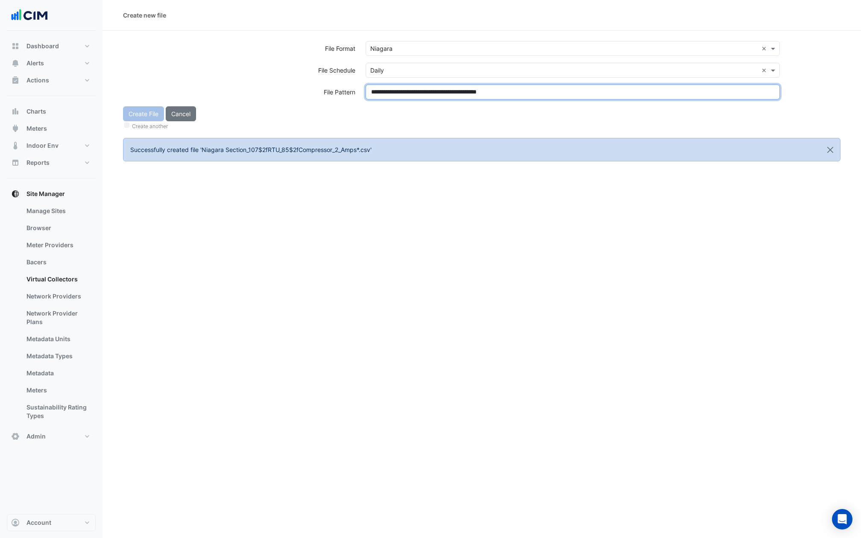
click at [386, 99] on input "**********" at bounding box center [573, 92] width 414 height 15
type input "**********"
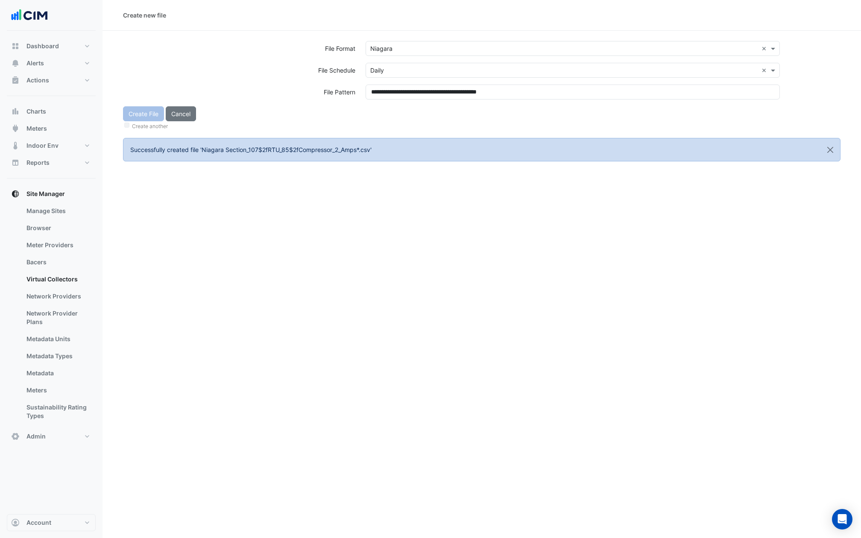
click at [191, 71] on div "File Schedule" at bounding box center [239, 70] width 243 height 15
click at [138, 109] on button "Create File" at bounding box center [143, 113] width 41 height 15
click at [406, 47] on input "text" at bounding box center [564, 48] width 388 height 9
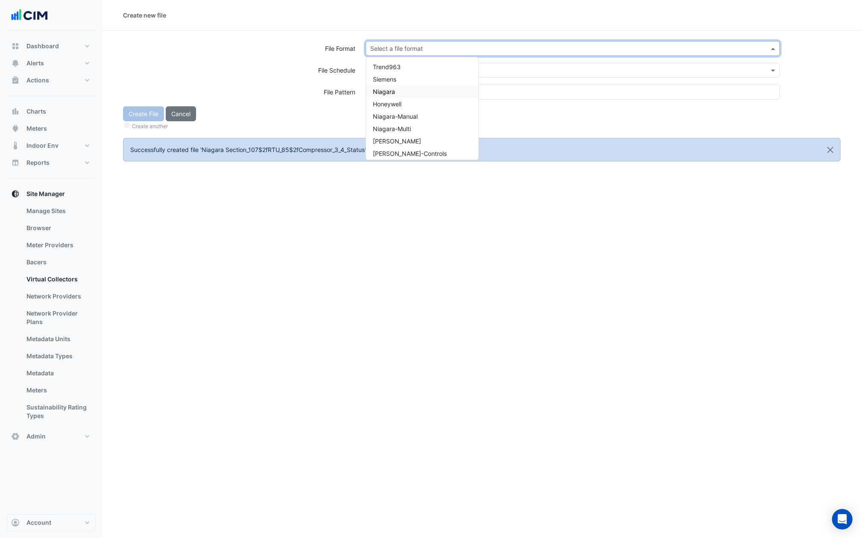
click at [400, 96] on div "Niagara" at bounding box center [422, 91] width 112 height 12
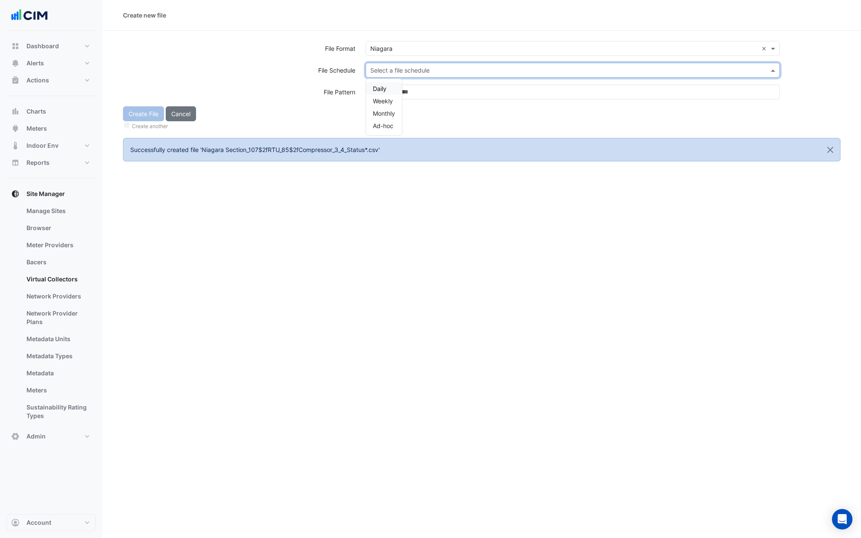
click at [400, 73] on input "text" at bounding box center [564, 70] width 388 height 9
click at [391, 85] on div "Daily" at bounding box center [384, 88] width 36 height 12
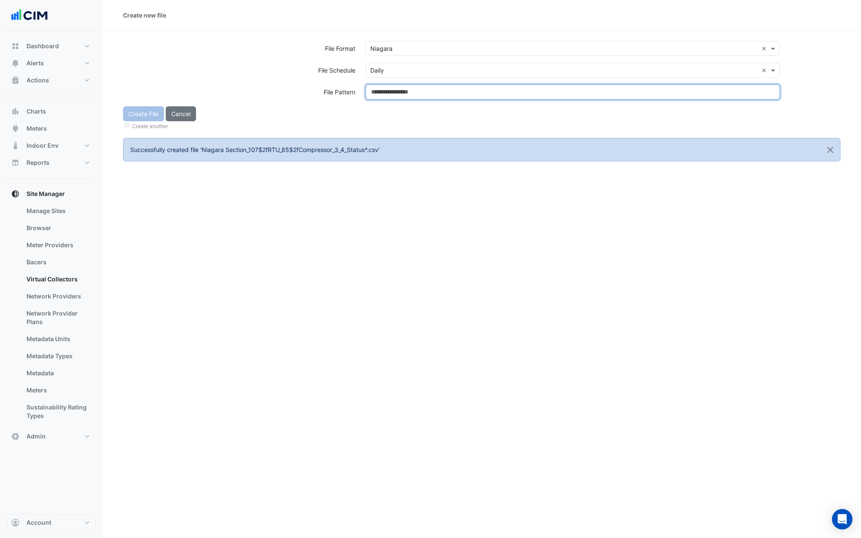
click at [391, 86] on input at bounding box center [573, 92] width 414 height 15
type input "**********"
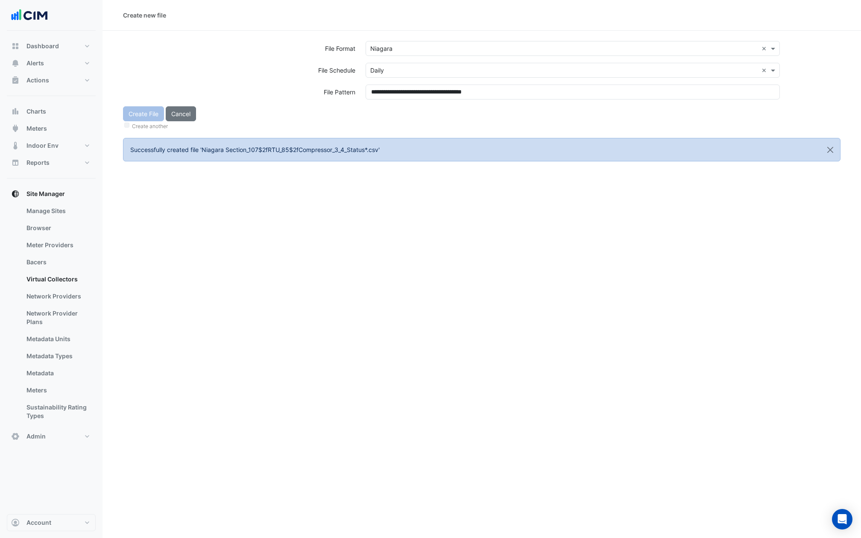
click at [394, 115] on div "Create File Cancel Create another" at bounding box center [482, 118] width 728 height 25
click at [144, 114] on button "Create File" at bounding box center [143, 113] width 41 height 15
click at [422, 50] on input "text" at bounding box center [564, 48] width 388 height 9
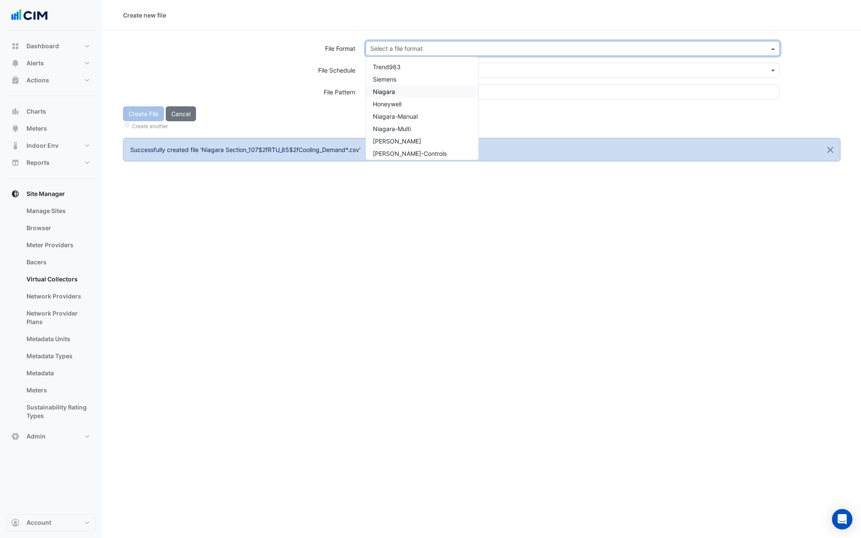
click at [383, 94] on span "Niagara" at bounding box center [384, 91] width 22 height 7
click at [384, 71] on input "text" at bounding box center [564, 70] width 388 height 9
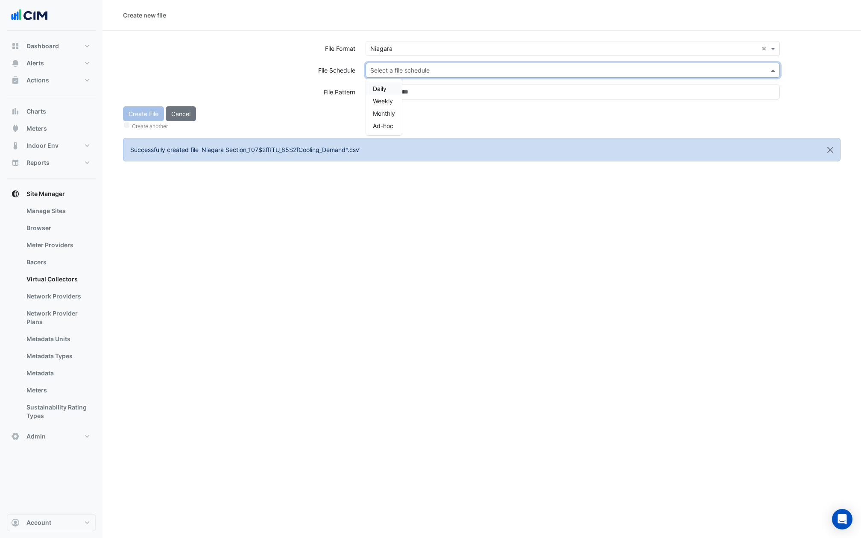
click at [384, 88] on span "Daily" at bounding box center [380, 88] width 14 height 7
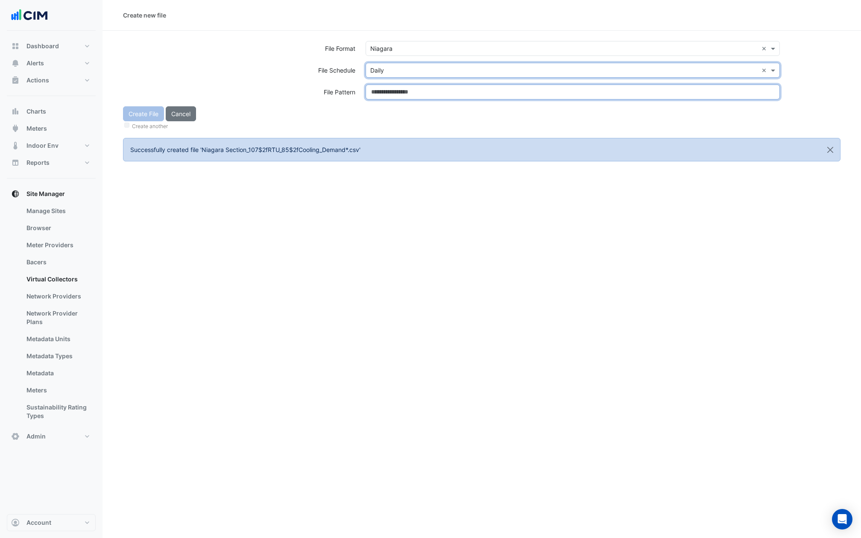
click at [384, 88] on input at bounding box center [573, 92] width 414 height 15
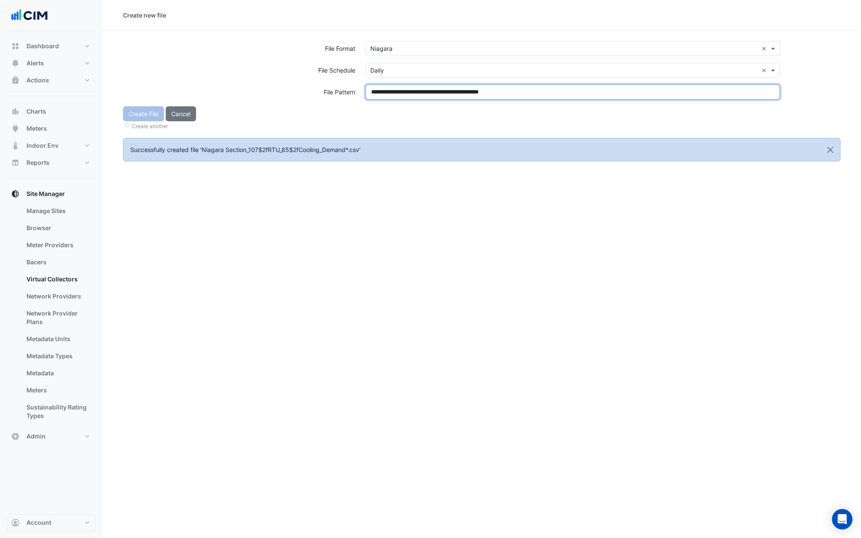
type input "**********"
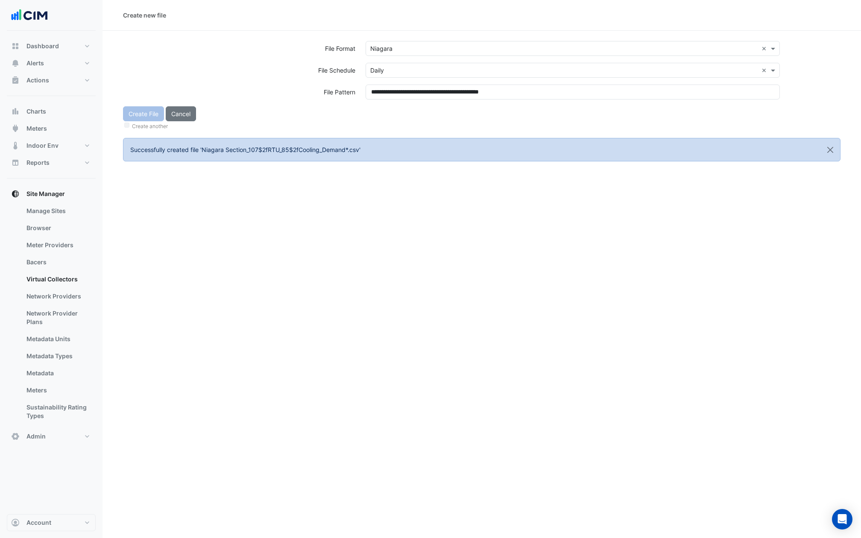
click at [386, 106] on div "Create File Cancel Create another" at bounding box center [482, 118] width 728 height 25
click at [140, 113] on button "Create File" at bounding box center [143, 113] width 41 height 15
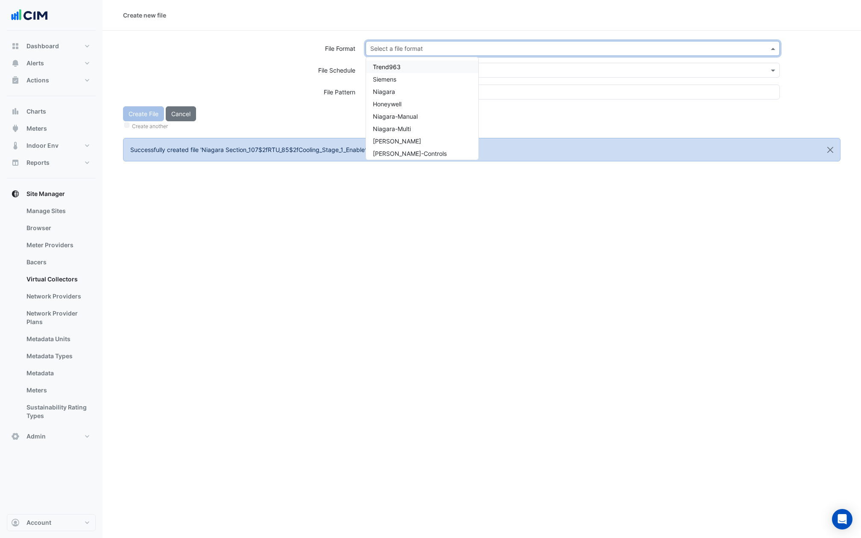
click at [400, 50] on input "text" at bounding box center [564, 48] width 388 height 9
click at [395, 92] on div "Niagara" at bounding box center [422, 91] width 112 height 12
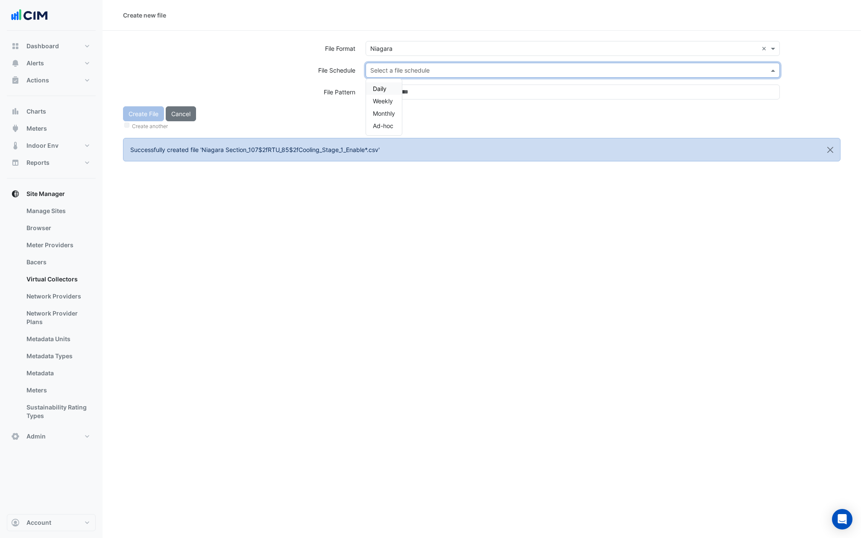
click at [395, 69] on input "text" at bounding box center [564, 70] width 388 height 9
click at [388, 84] on div "Daily" at bounding box center [384, 88] width 36 height 12
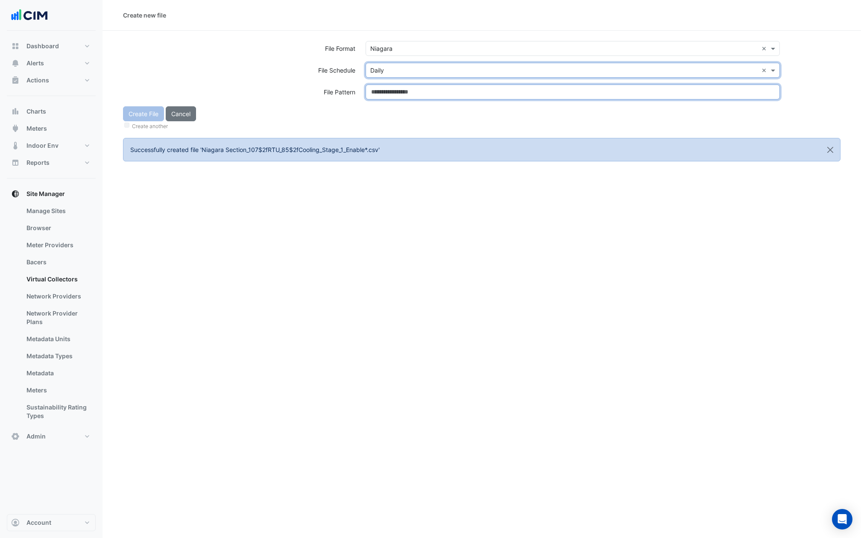
click at [388, 88] on input at bounding box center [573, 92] width 414 height 15
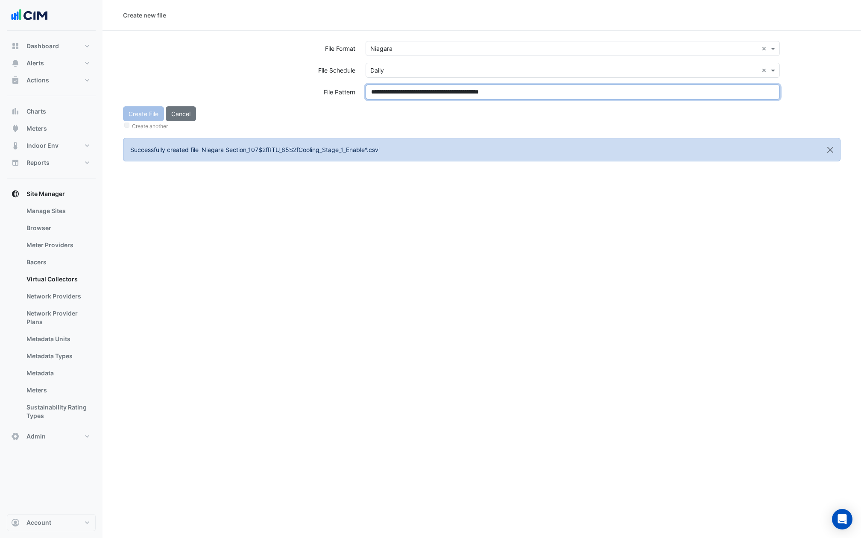
type input "**********"
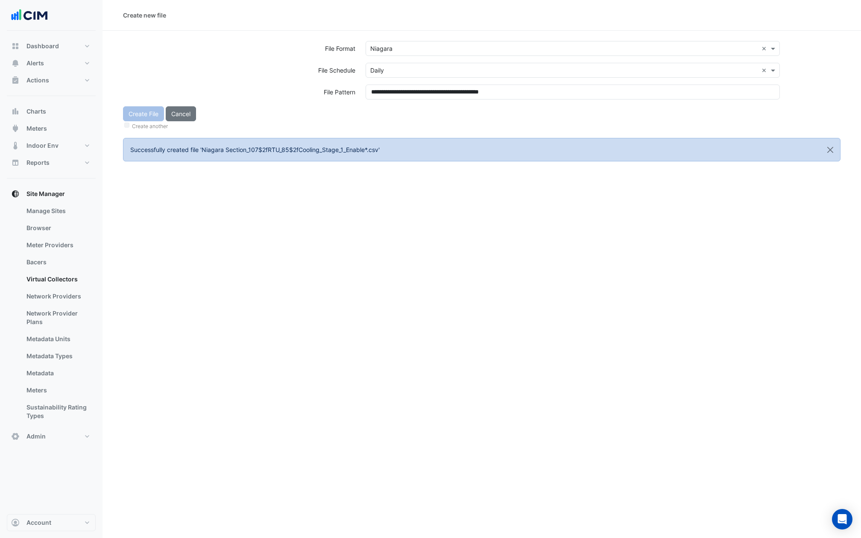
click at [391, 103] on div "**********" at bounding box center [573, 96] width 425 height 22
click at [144, 113] on button "Create File" at bounding box center [143, 113] width 41 height 15
click at [403, 47] on input "text" at bounding box center [564, 48] width 388 height 9
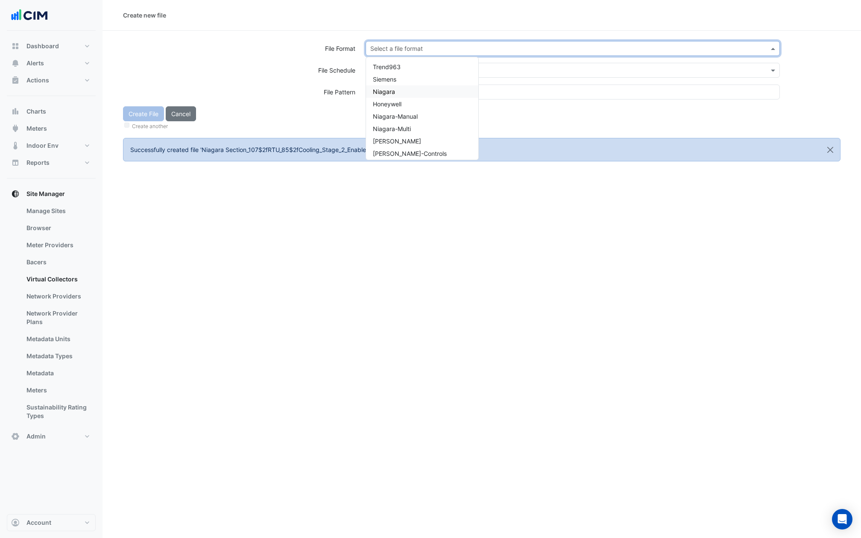
click at [401, 95] on div "Niagara" at bounding box center [422, 91] width 112 height 12
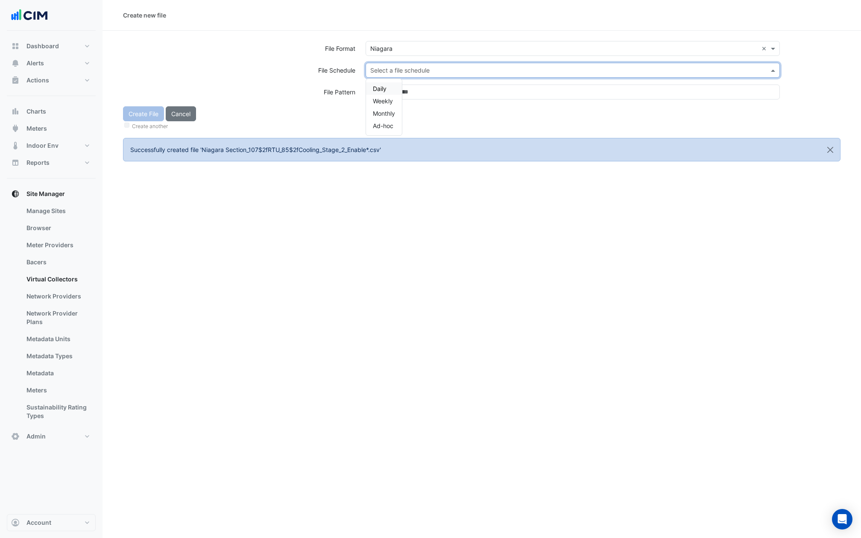
click at [400, 71] on input "text" at bounding box center [564, 70] width 388 height 9
click at [388, 89] on div "Daily" at bounding box center [384, 88] width 36 height 12
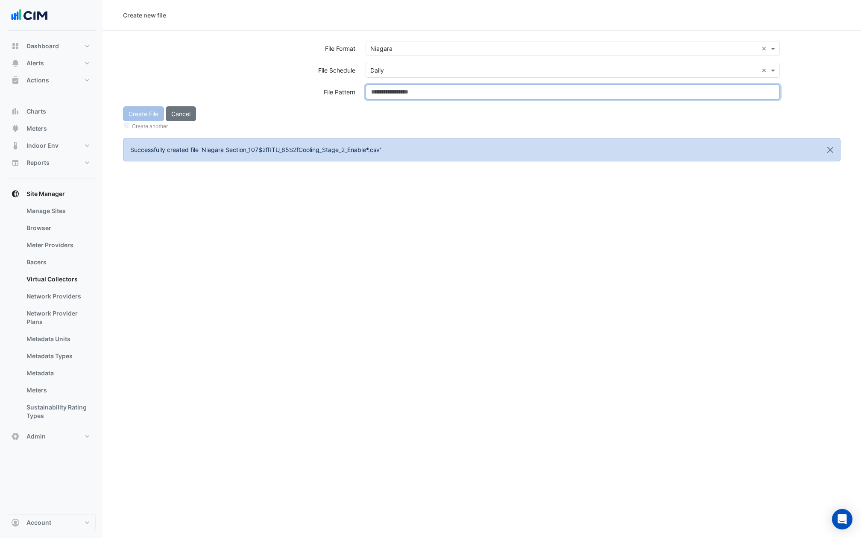
click at [388, 89] on input at bounding box center [573, 92] width 414 height 15
type input "**********"
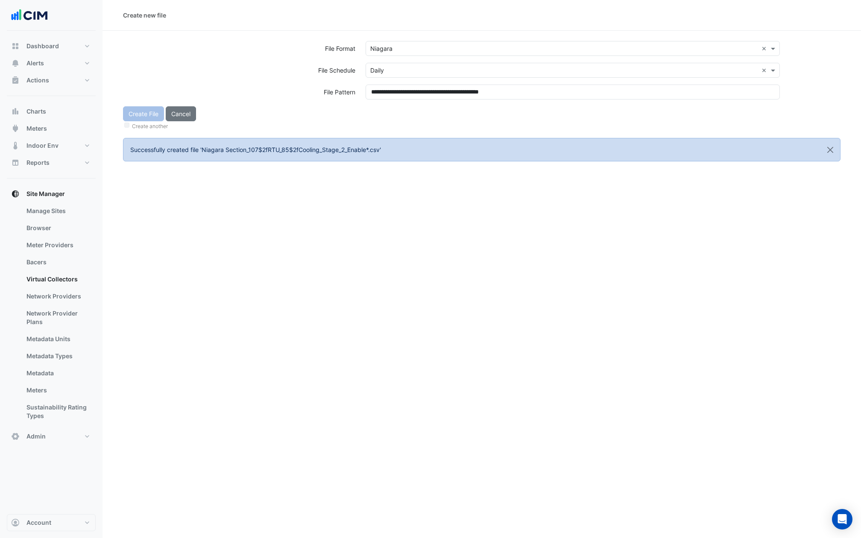
click at [388, 120] on div "Create File Cancel Create another" at bounding box center [482, 118] width 728 height 25
click at [145, 115] on button "Create File" at bounding box center [143, 113] width 41 height 15
click at [397, 51] on input "text" at bounding box center [564, 48] width 388 height 9
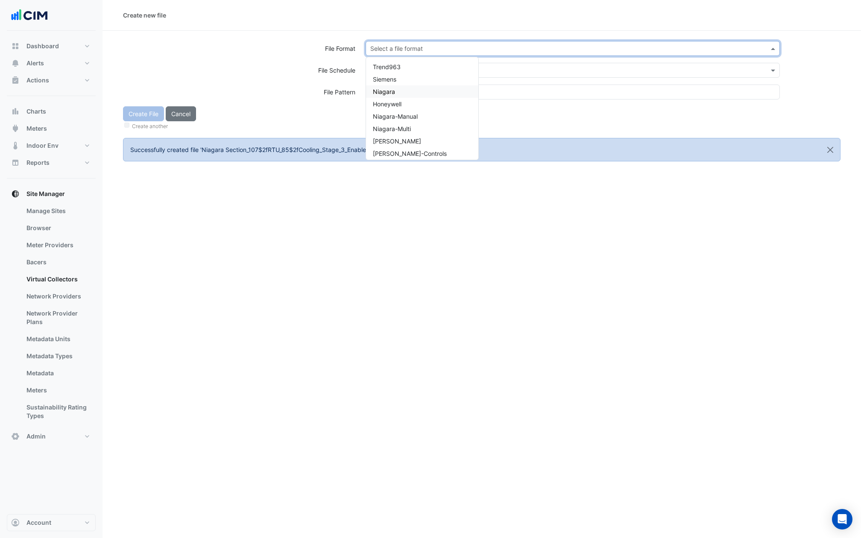
click at [396, 92] on div "Niagara" at bounding box center [422, 91] width 112 height 12
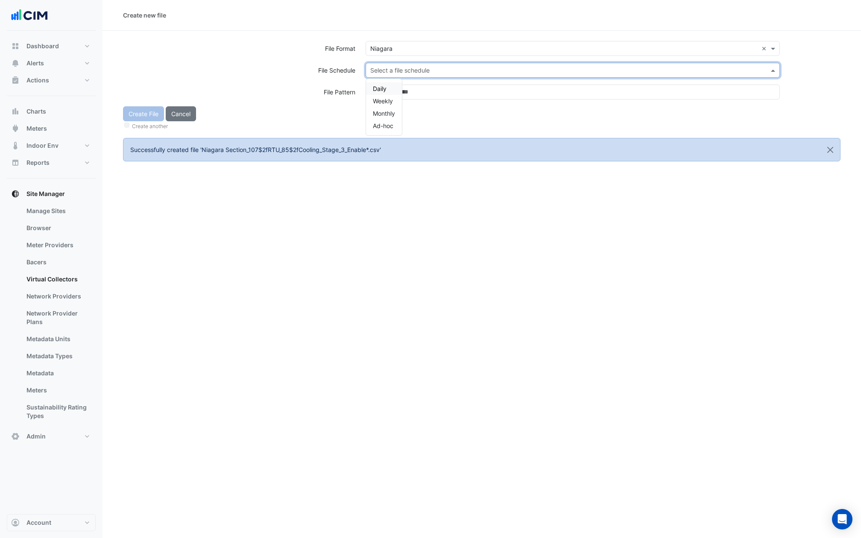
click at [399, 68] on input "text" at bounding box center [564, 70] width 388 height 9
click at [391, 85] on div "Daily" at bounding box center [384, 88] width 36 height 12
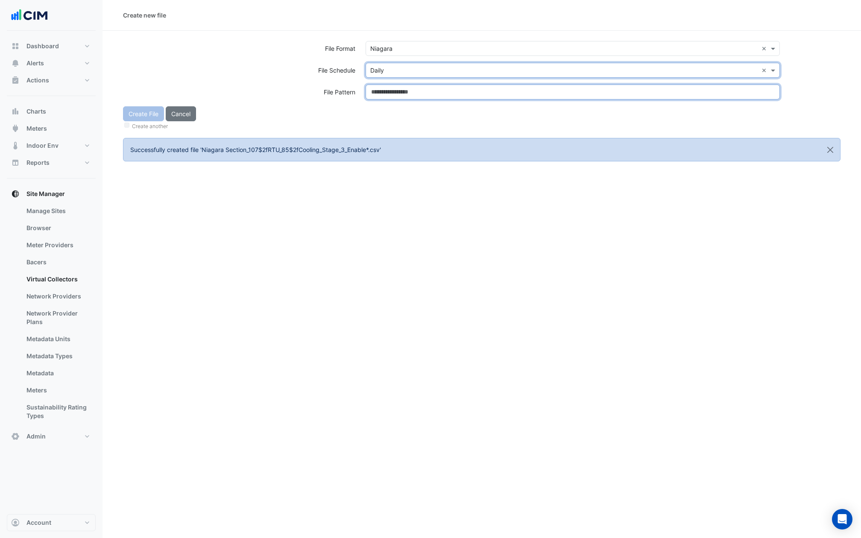
click at [391, 85] on input at bounding box center [573, 92] width 414 height 15
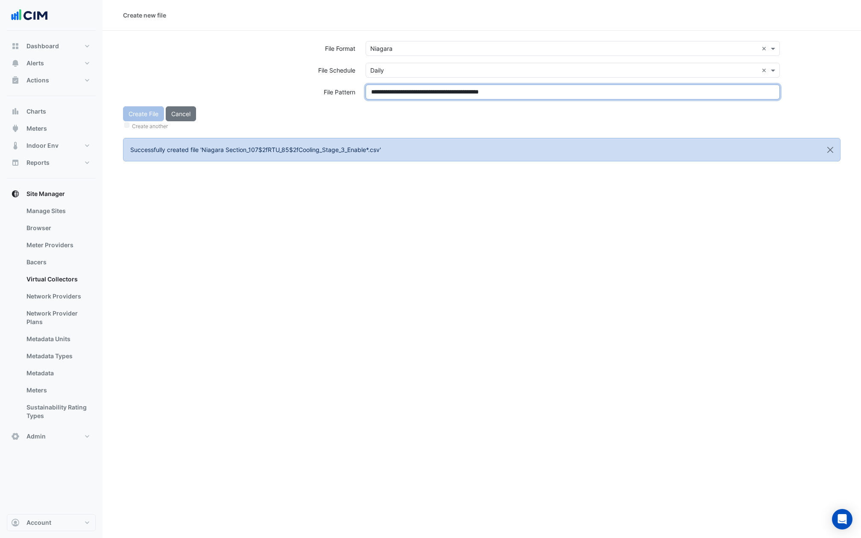
type input "**********"
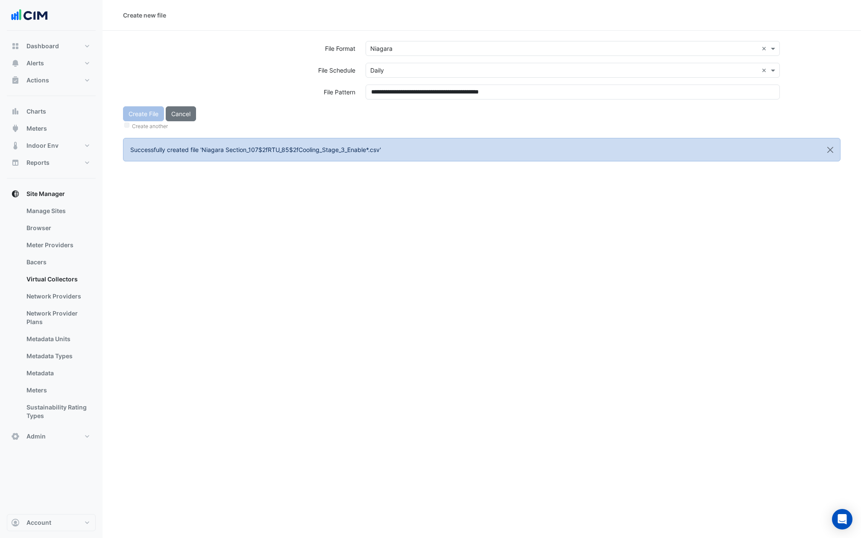
click at [394, 113] on div "Create File Cancel Create another" at bounding box center [482, 118] width 728 height 25
click at [141, 114] on button "Create File" at bounding box center [143, 113] width 41 height 15
click at [419, 43] on div "Select a file format" at bounding box center [573, 48] width 414 height 15
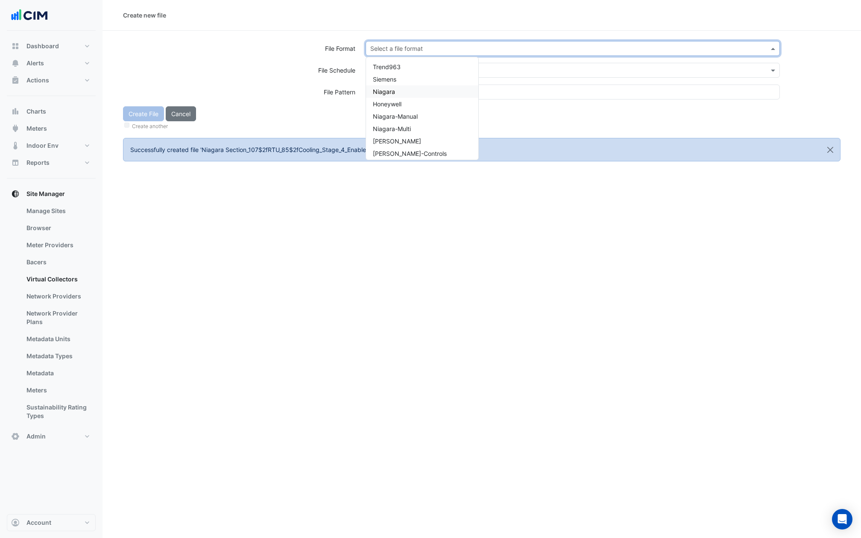
click at [397, 90] on div "Niagara" at bounding box center [422, 91] width 112 height 12
click at [394, 75] on div "Select a file schedule" at bounding box center [573, 70] width 414 height 15
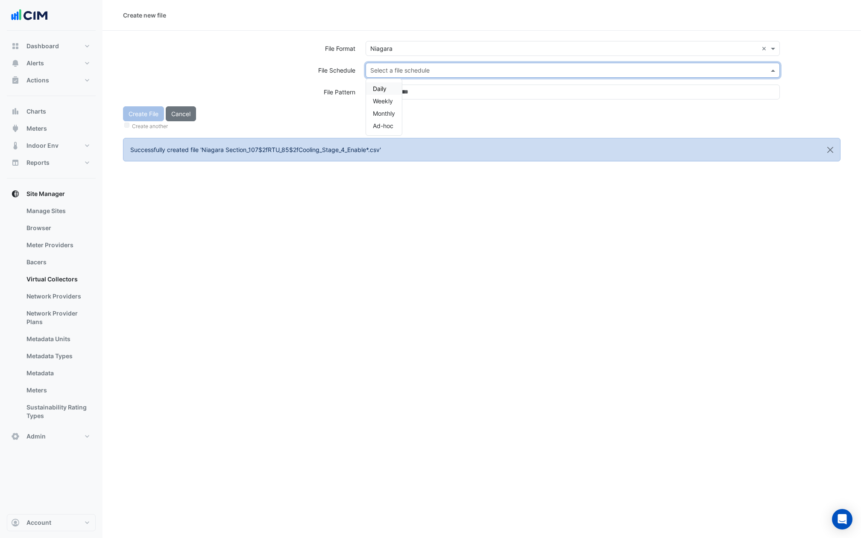
click at [385, 88] on span "Daily" at bounding box center [380, 88] width 14 height 7
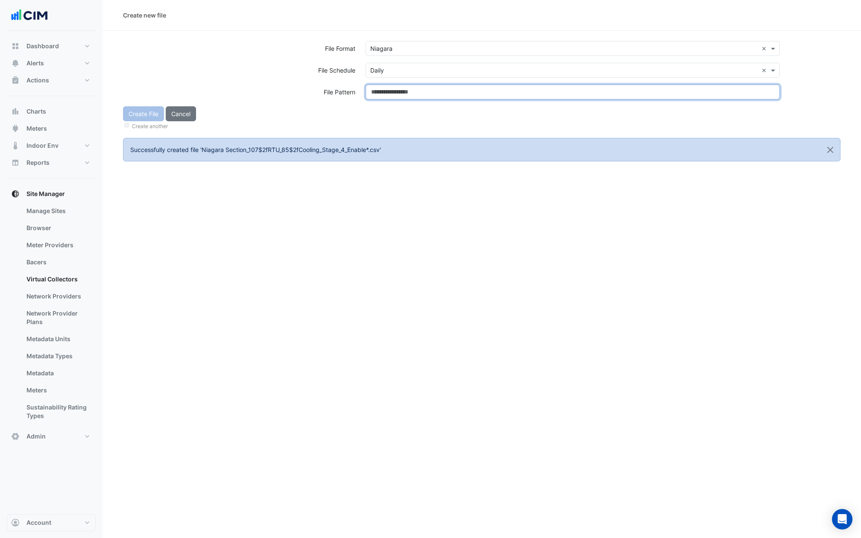
click at [385, 88] on input at bounding box center [573, 92] width 414 height 15
type input "**********"
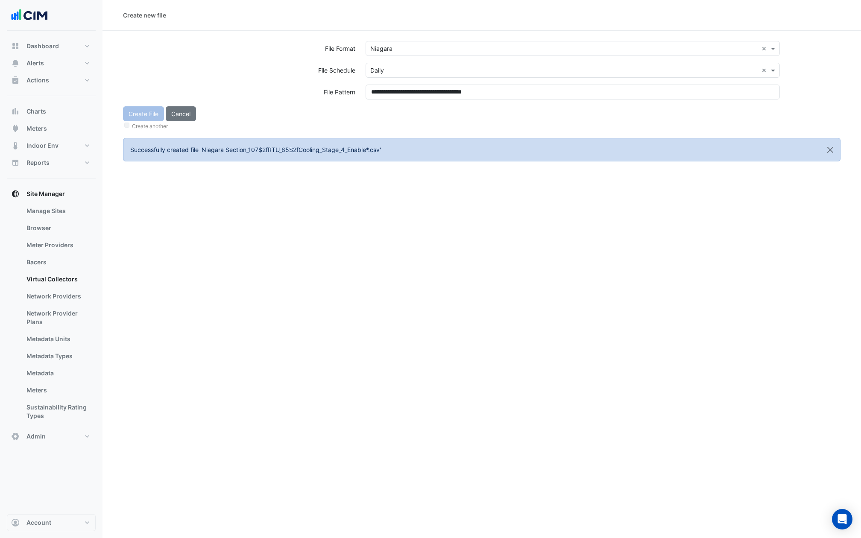
click at [388, 113] on div "Create File Cancel Create another" at bounding box center [482, 118] width 728 height 25
click at [150, 115] on button "Create File" at bounding box center [143, 113] width 41 height 15
click at [501, 50] on input "text" at bounding box center [564, 48] width 388 height 9
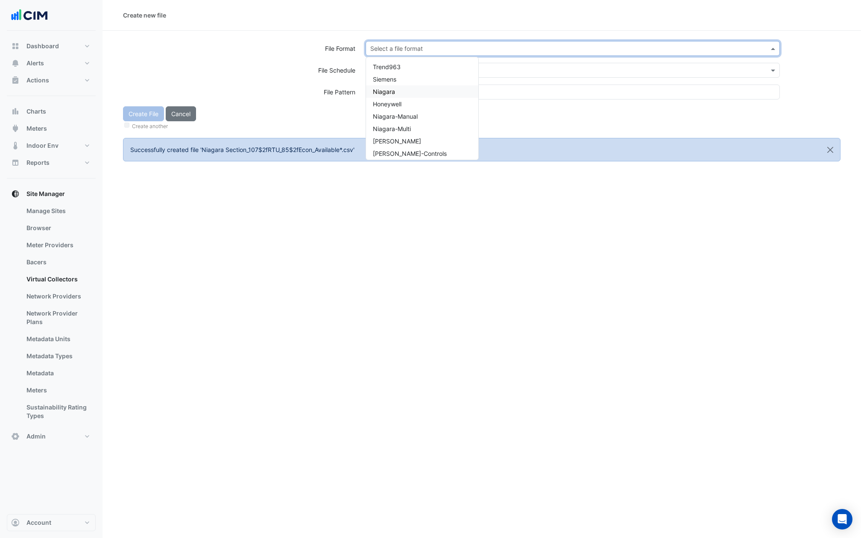
click at [392, 97] on div "Niagara" at bounding box center [422, 91] width 112 height 12
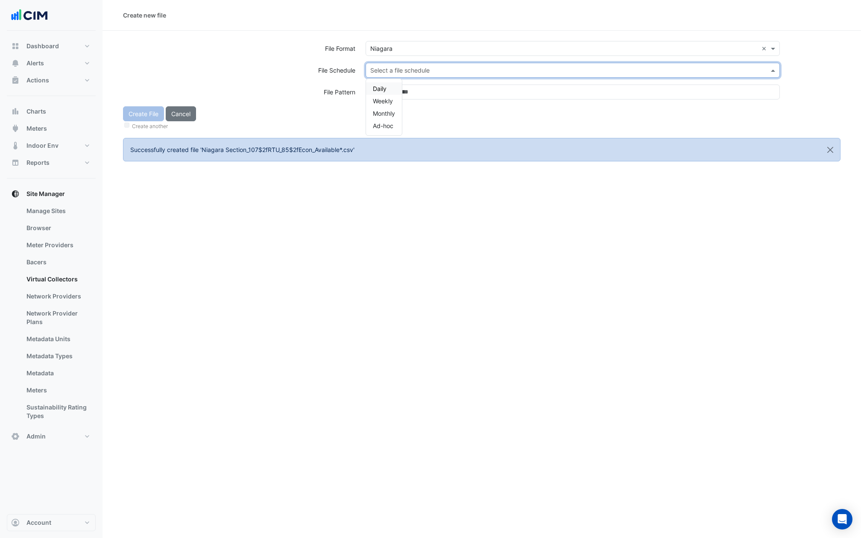
click at [395, 68] on input "text" at bounding box center [564, 70] width 388 height 9
click at [377, 92] on div "Daily" at bounding box center [384, 88] width 36 height 12
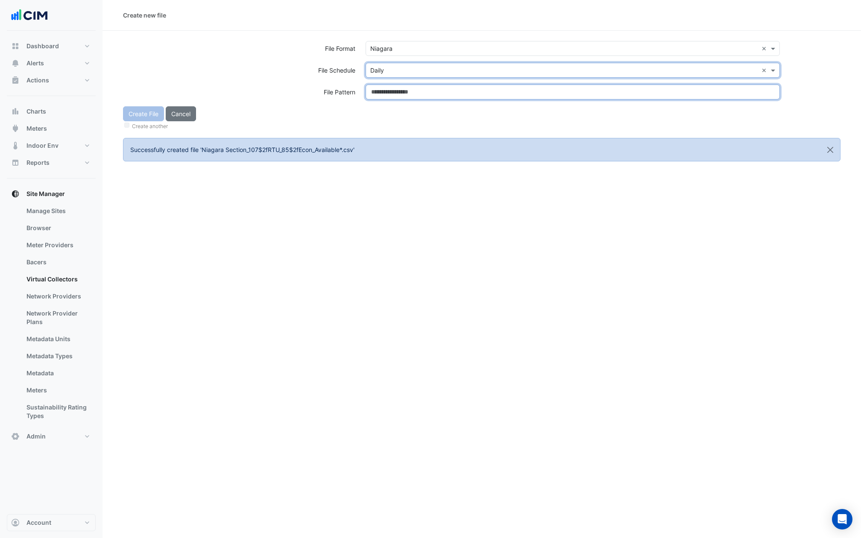
click at [377, 92] on input at bounding box center [573, 92] width 414 height 15
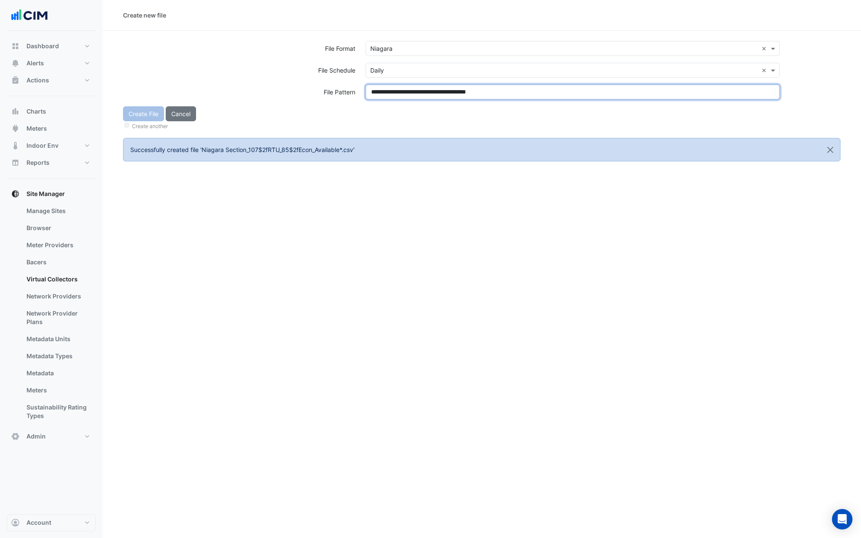
type input "**********"
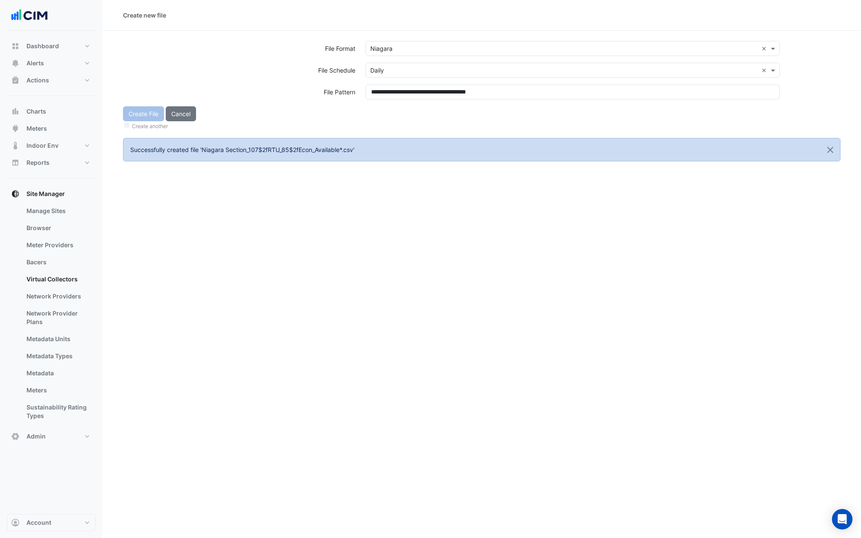
click at [388, 108] on div "Create File Cancel Create another" at bounding box center [482, 118] width 728 height 25
click at [150, 115] on button "Create File" at bounding box center [143, 113] width 41 height 15
click at [410, 47] on input "text" at bounding box center [564, 48] width 388 height 9
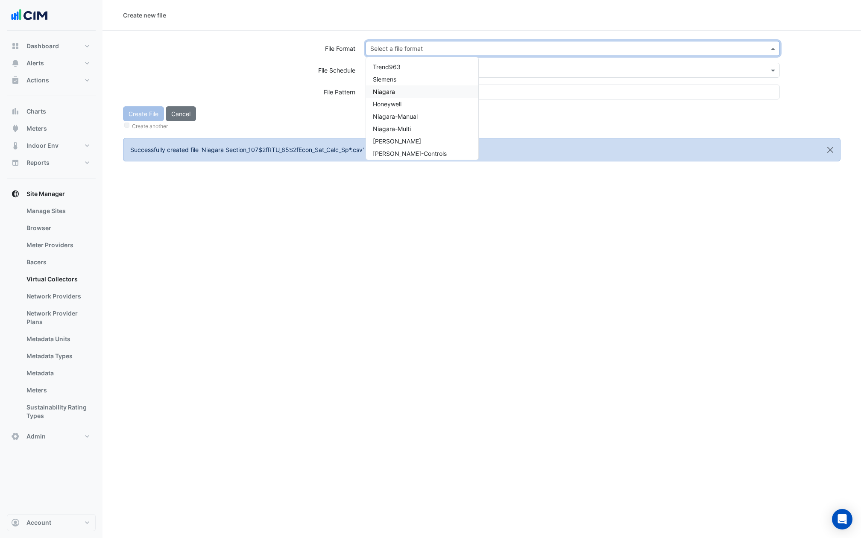
click at [395, 91] on div "Niagara" at bounding box center [422, 91] width 112 height 12
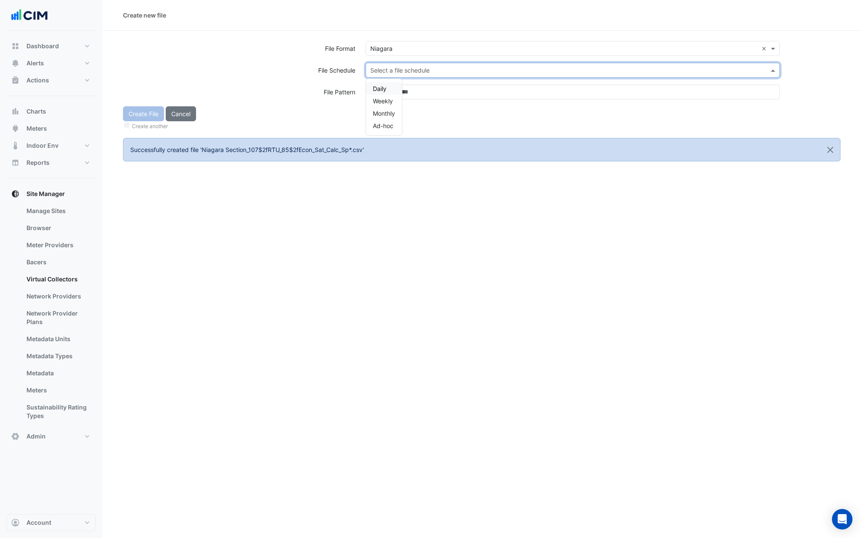
click at [395, 73] on input "text" at bounding box center [564, 70] width 388 height 9
click at [387, 85] on div "Daily" at bounding box center [384, 88] width 36 height 12
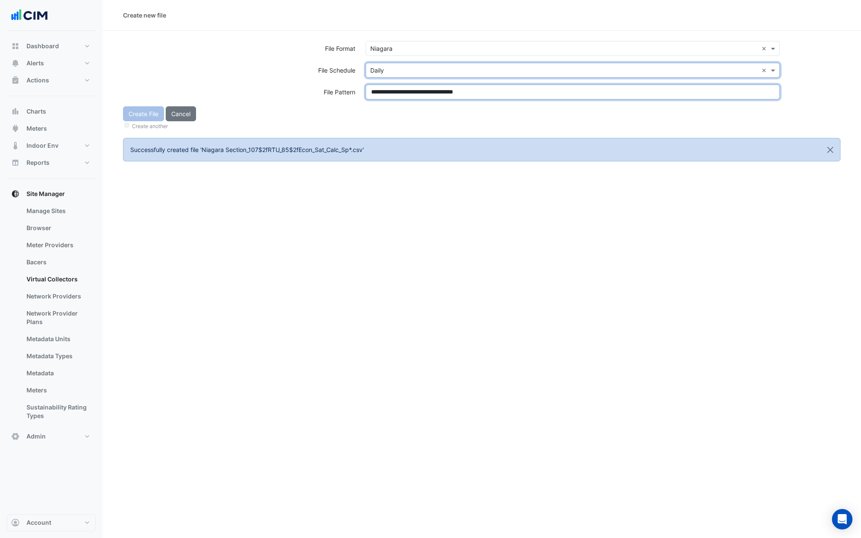
click at [387, 94] on input "**********" at bounding box center [573, 92] width 414 height 15
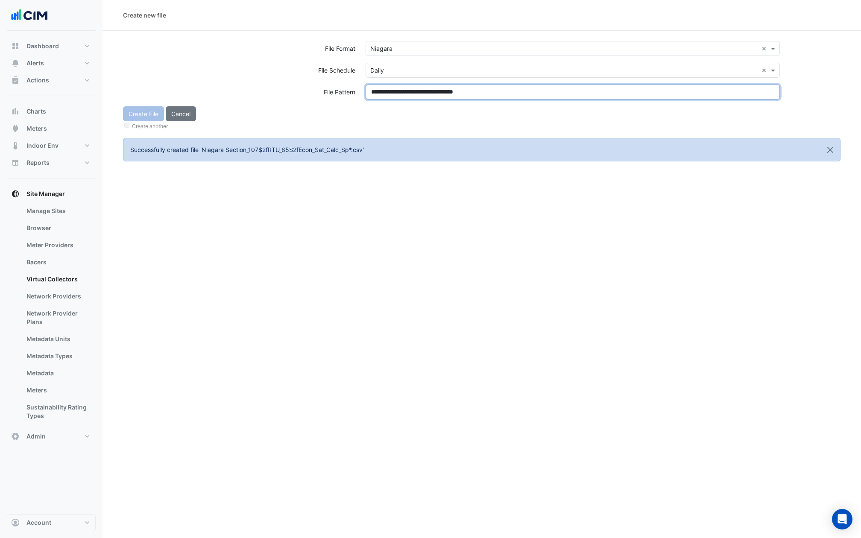
type input "**********"
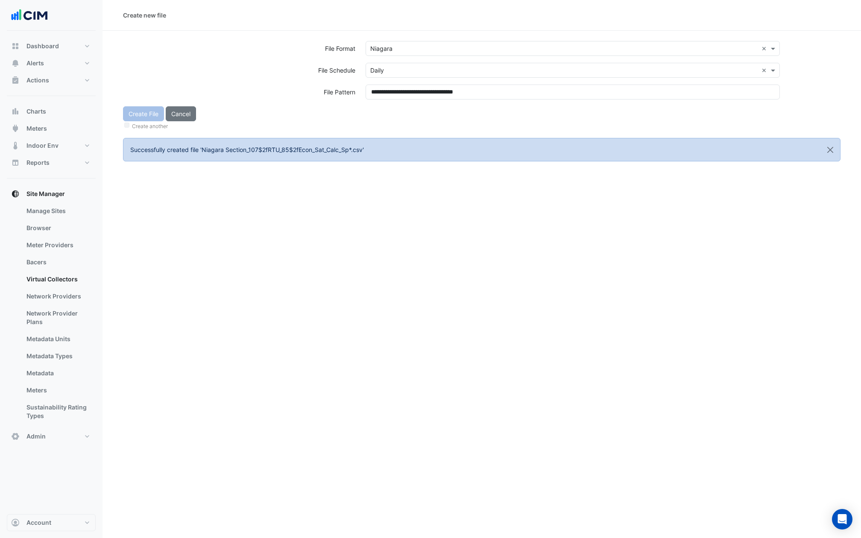
click at [381, 112] on div "Create File Cancel Create another" at bounding box center [482, 118] width 728 height 25
click at [129, 116] on button "Create File" at bounding box center [143, 113] width 41 height 15
click at [437, 43] on div "Select a file format" at bounding box center [573, 48] width 414 height 15
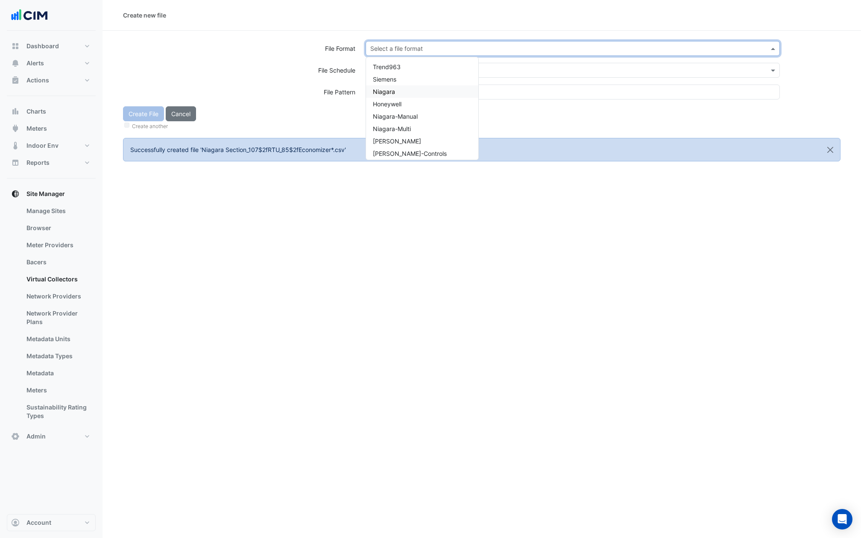
click at [400, 95] on div "Niagara" at bounding box center [422, 91] width 112 height 12
click at [400, 68] on input "text" at bounding box center [564, 70] width 388 height 9
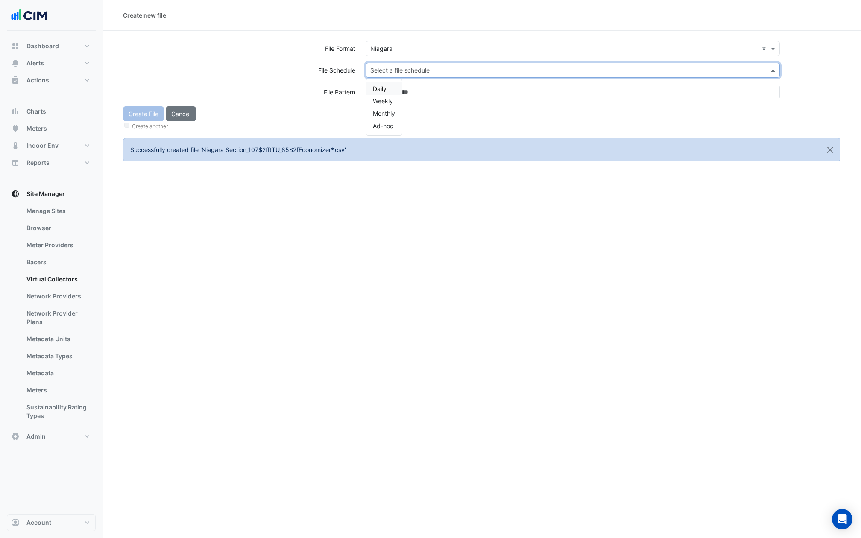
click at [387, 83] on div "Daily" at bounding box center [384, 88] width 36 height 12
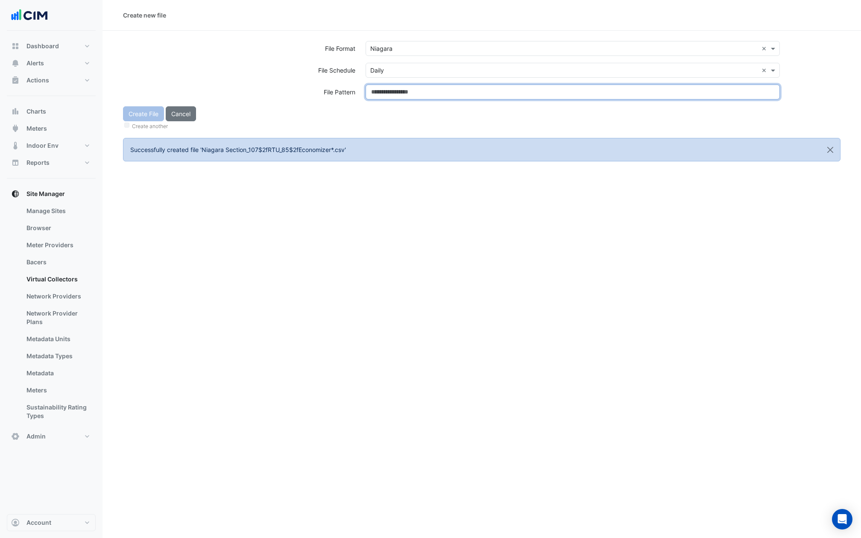
click at [387, 94] on input at bounding box center [573, 92] width 414 height 15
type input "**********"
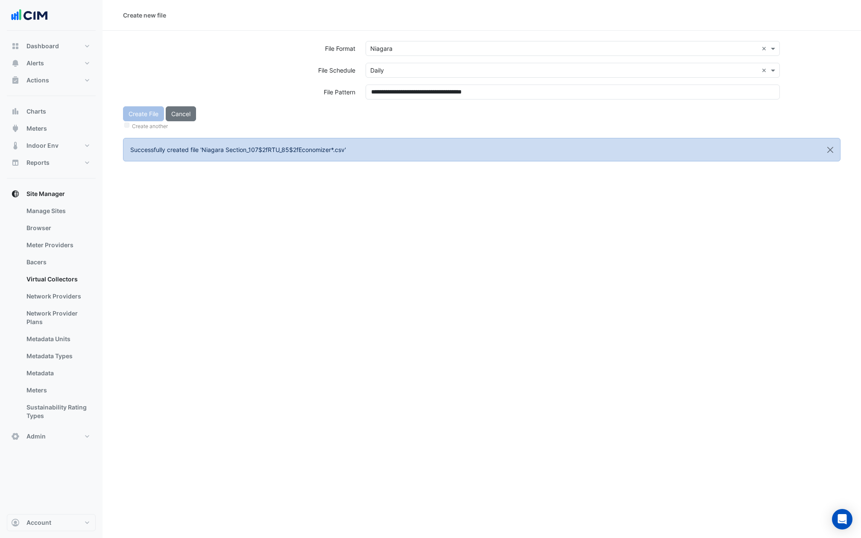
click at [385, 116] on div "Create File Cancel Create another" at bounding box center [482, 118] width 728 height 25
click at [147, 112] on button "Create File" at bounding box center [143, 113] width 41 height 15
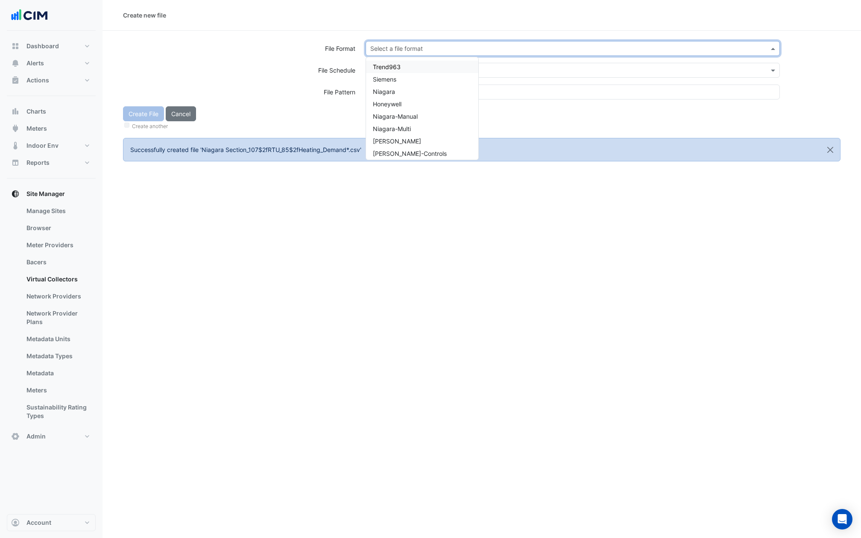
click at [408, 49] on input "text" at bounding box center [564, 48] width 388 height 9
click at [383, 95] on span "Niagara" at bounding box center [384, 91] width 22 height 7
click at [394, 67] on input "text" at bounding box center [564, 70] width 388 height 9
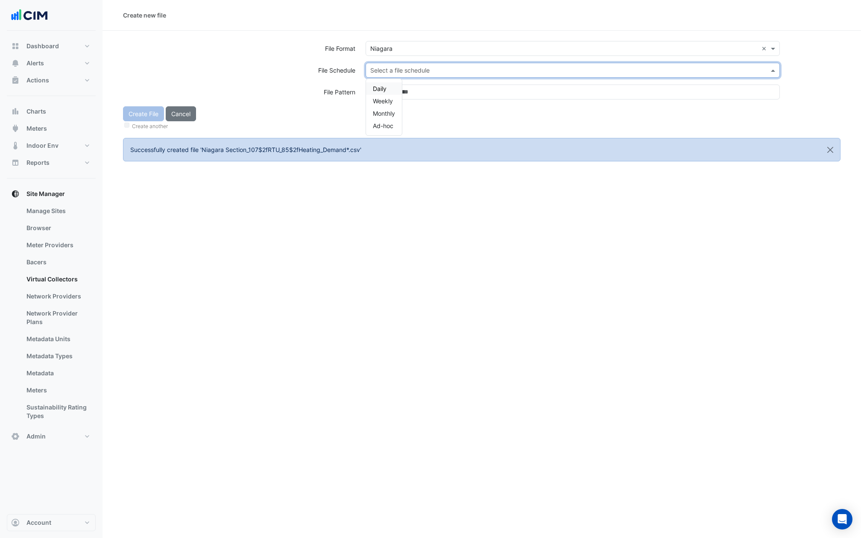
click at [385, 88] on span "Daily" at bounding box center [380, 88] width 14 height 7
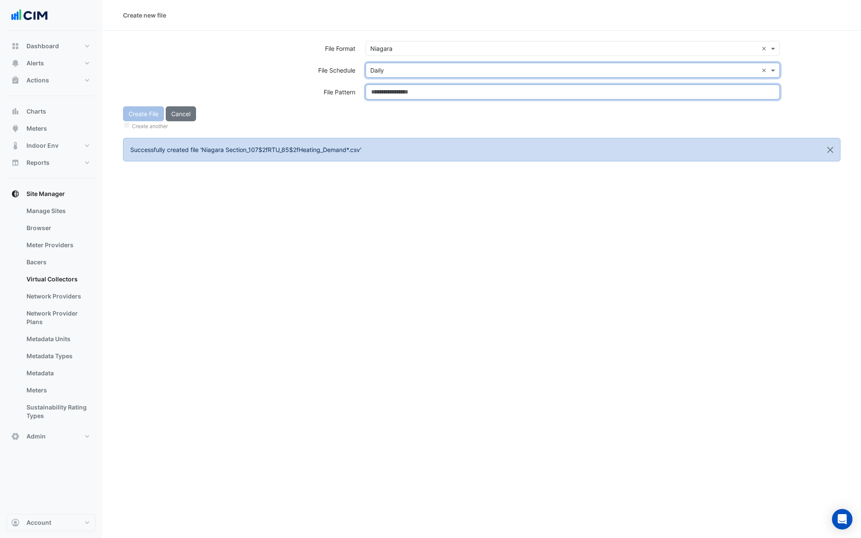
click at [385, 89] on input at bounding box center [573, 92] width 414 height 15
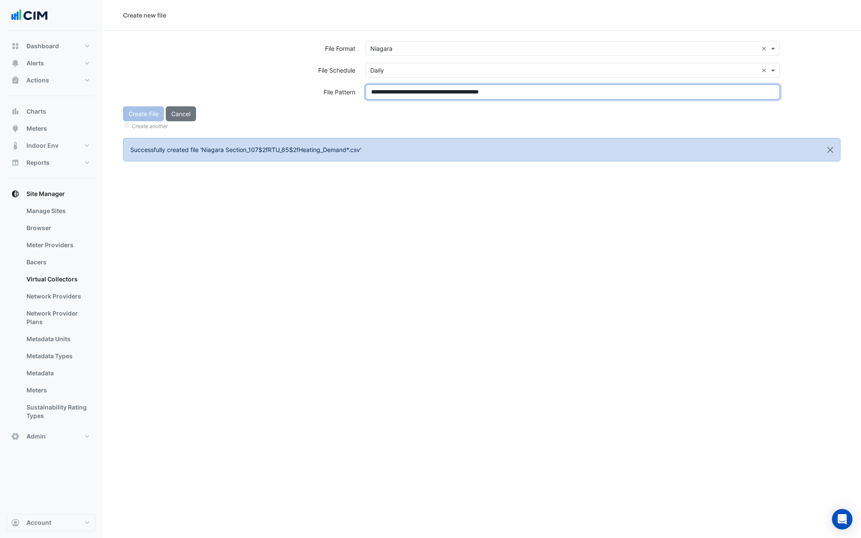
type input "**********"
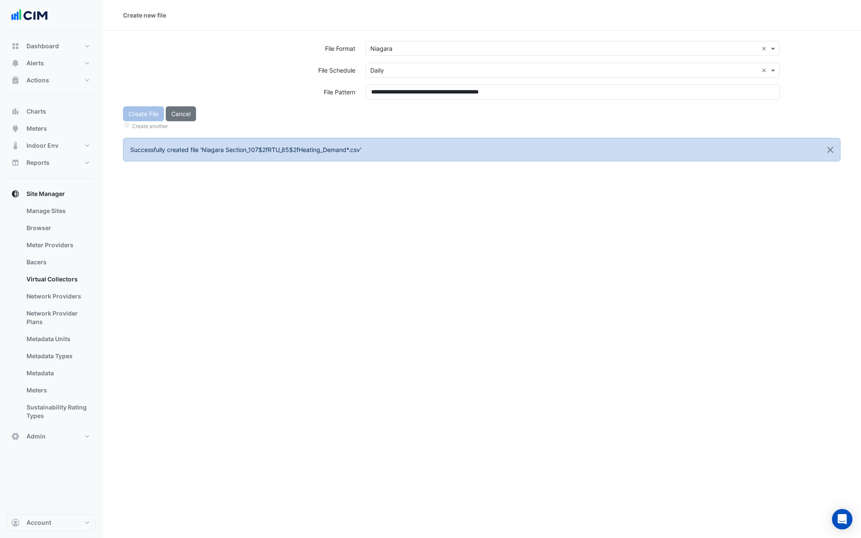
click at [385, 111] on div "Create File Cancel Create another" at bounding box center [482, 118] width 728 height 25
click at [150, 116] on button "Create File" at bounding box center [143, 113] width 41 height 15
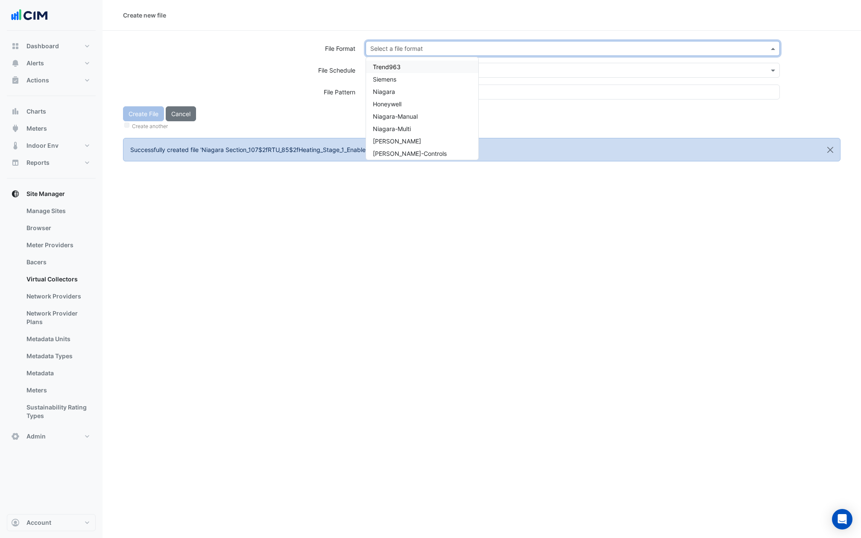
click at [419, 49] on input "text" at bounding box center [564, 48] width 388 height 9
click at [407, 94] on div "Niagara" at bounding box center [422, 91] width 112 height 12
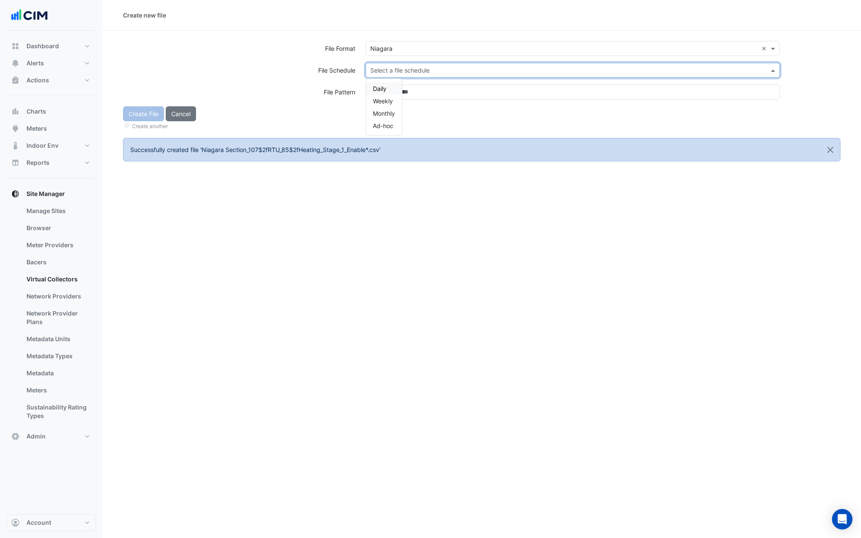
click at [407, 68] on input "text" at bounding box center [564, 70] width 388 height 9
click at [391, 92] on div "Daily" at bounding box center [384, 88] width 36 height 12
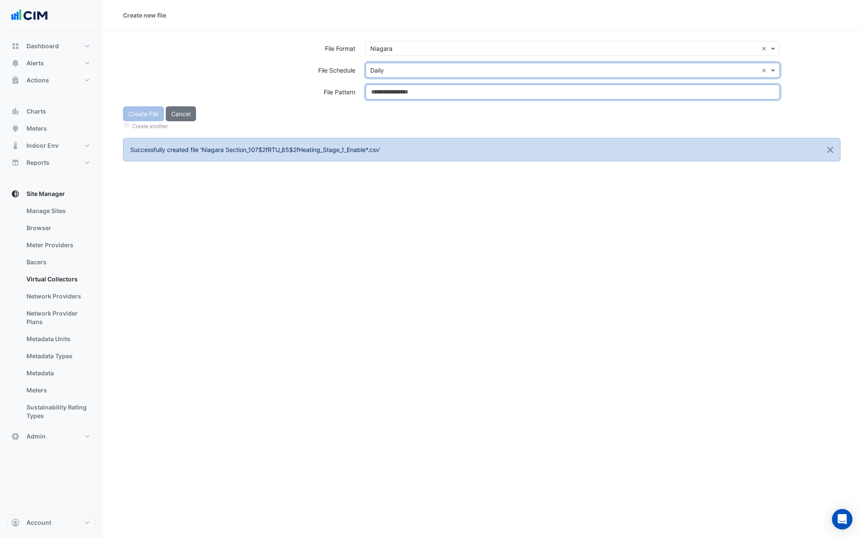
click at [391, 92] on input at bounding box center [573, 92] width 414 height 15
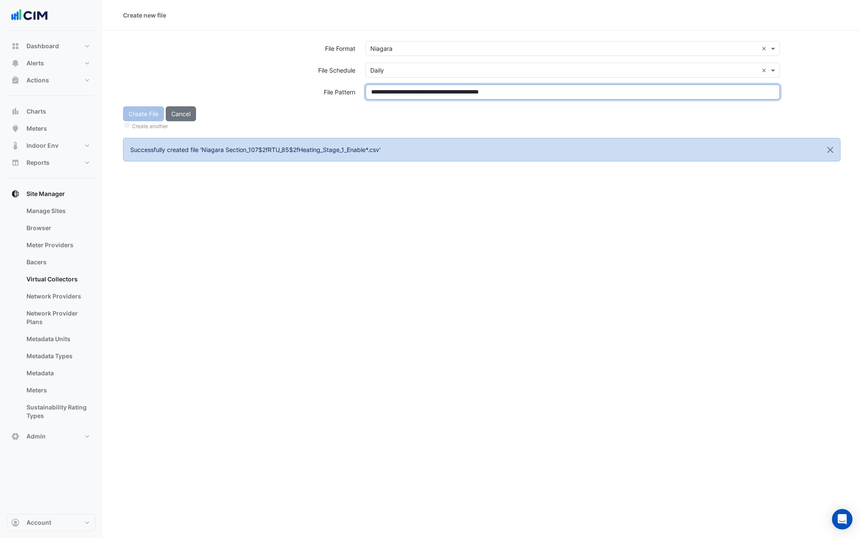
type input "**********"
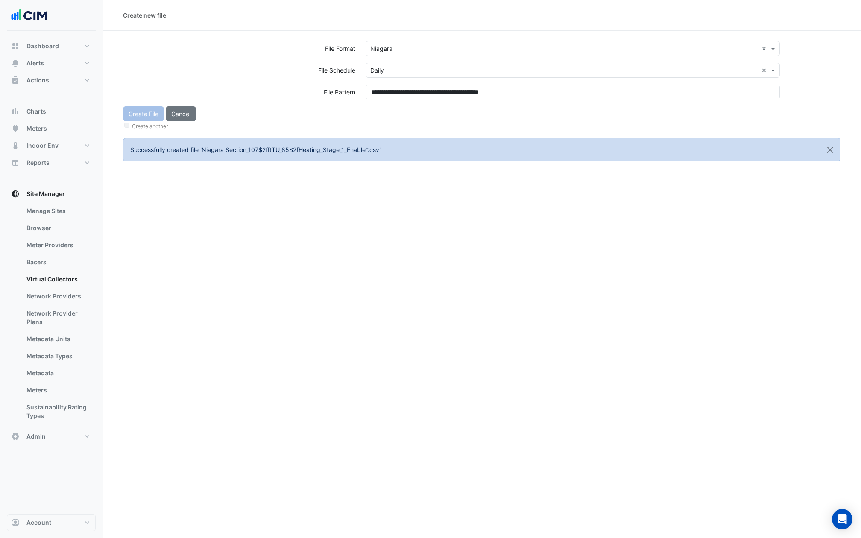
click at [391, 108] on div "Create File Cancel Create another" at bounding box center [482, 118] width 728 height 25
click at [144, 115] on div "Create File Cancel Create another" at bounding box center [482, 118] width 728 height 25
click at [144, 115] on button "Create File" at bounding box center [143, 113] width 41 height 15
click at [384, 56] on div "Select a file format" at bounding box center [573, 48] width 414 height 15
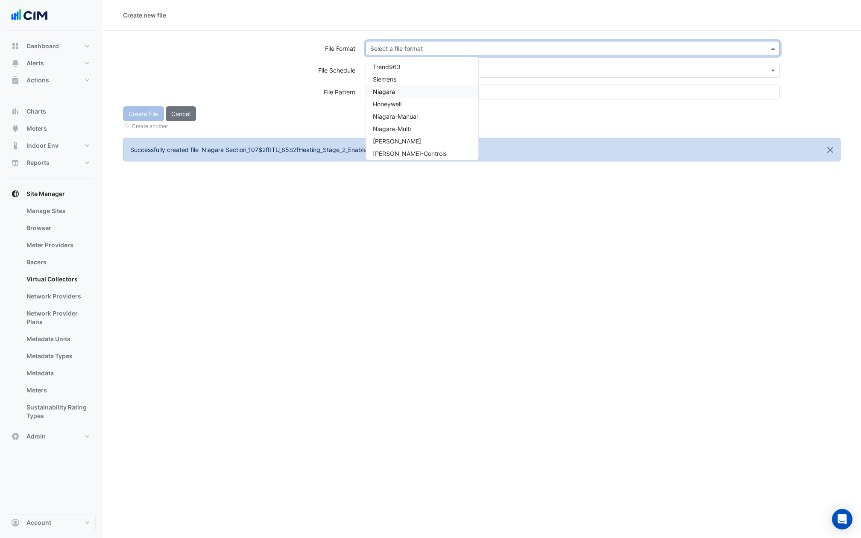
click at [387, 93] on span "Niagara" at bounding box center [384, 91] width 22 height 7
click at [384, 66] on input "text" at bounding box center [564, 70] width 388 height 9
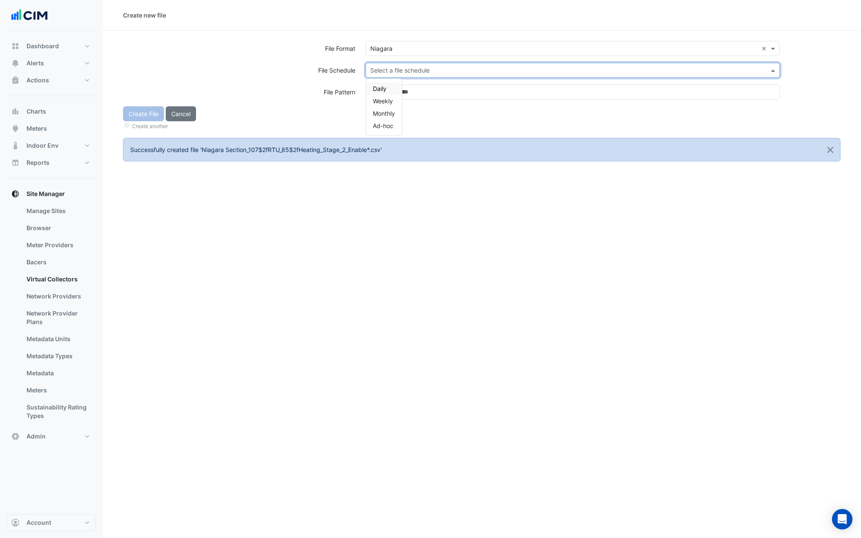
click at [384, 90] on span "Daily" at bounding box center [380, 88] width 14 height 7
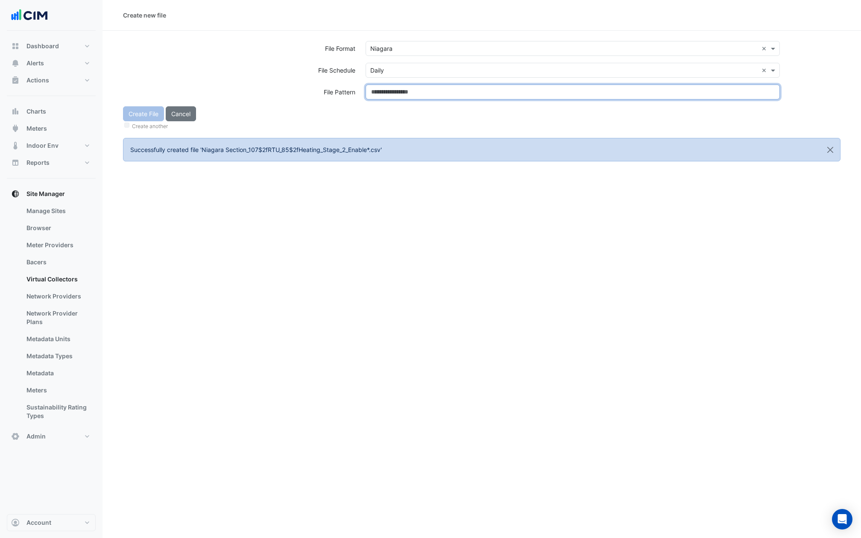
click at [384, 90] on input at bounding box center [573, 92] width 414 height 15
type input "**********"
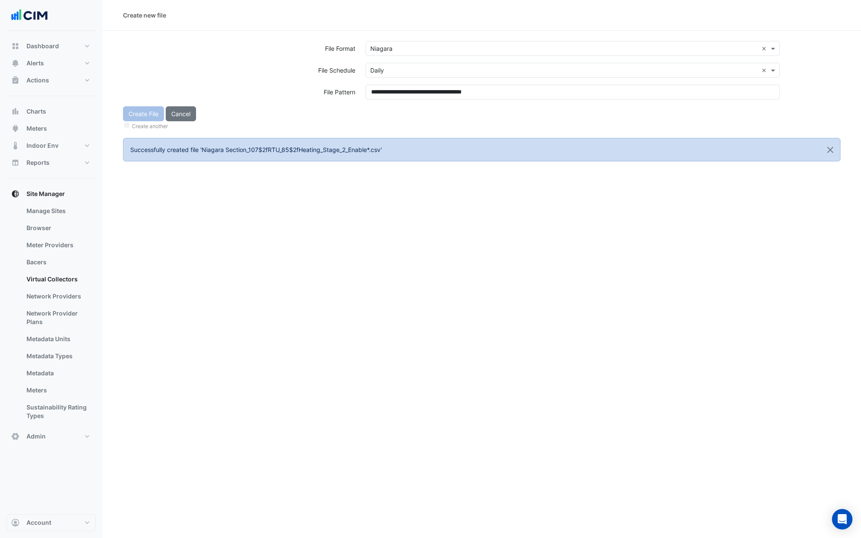
click at [391, 110] on div "Create File Cancel Create another" at bounding box center [482, 118] width 728 height 25
click at [144, 113] on div "Create File Cancel Create another" at bounding box center [482, 118] width 728 height 25
click at [144, 113] on button "Create File" at bounding box center [143, 113] width 41 height 15
click at [397, 49] on input "text" at bounding box center [564, 48] width 388 height 9
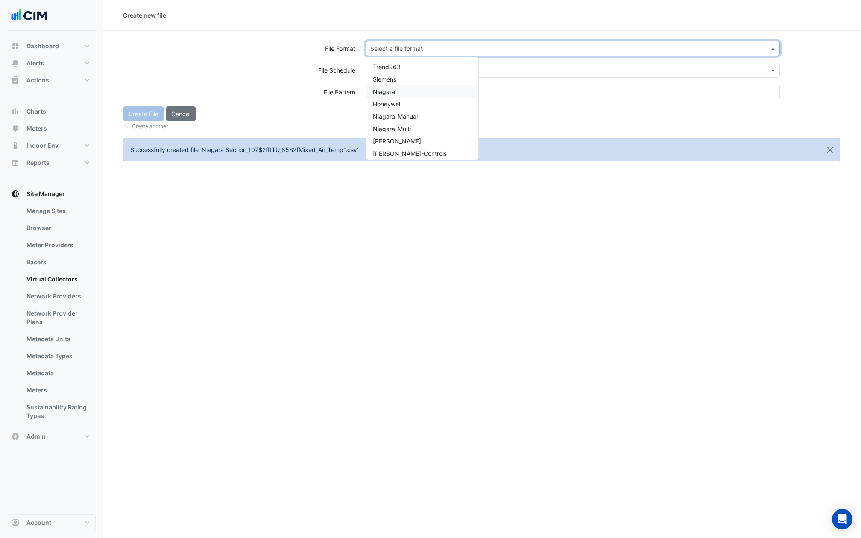
click at [397, 93] on div "Niagara" at bounding box center [422, 91] width 112 height 12
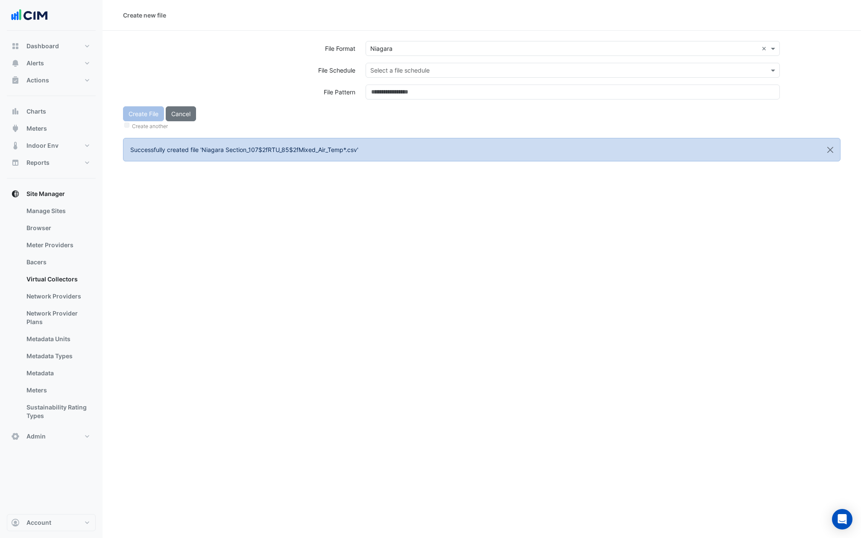
click at [397, 63] on ng-select "Select a file schedule" at bounding box center [573, 70] width 414 height 15
click at [397, 78] on div "Select a file schedule" at bounding box center [573, 74] width 425 height 22
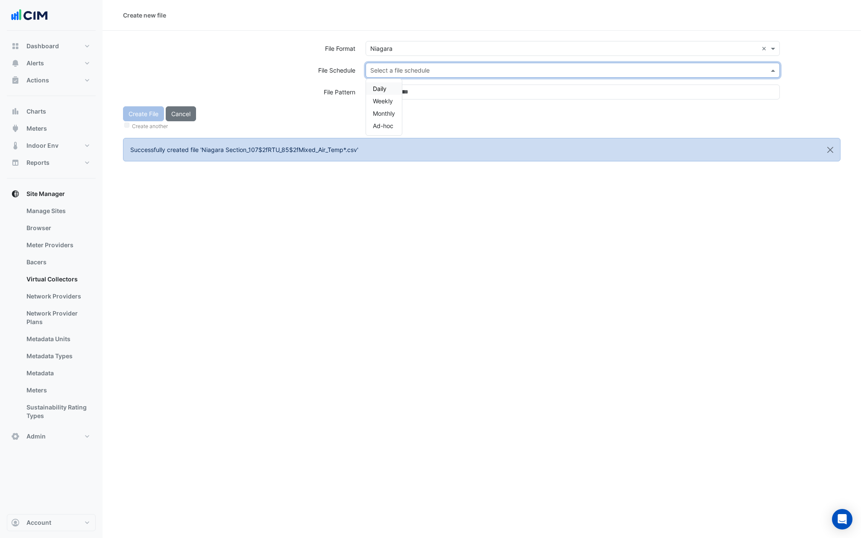
click at [397, 71] on input "text" at bounding box center [564, 70] width 388 height 9
click at [388, 85] on div "Daily" at bounding box center [384, 88] width 36 height 12
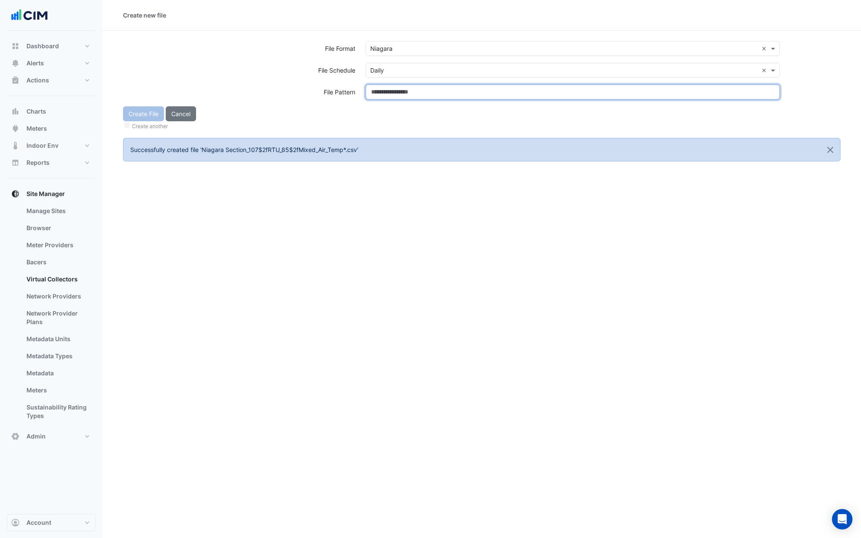
click at [388, 85] on input at bounding box center [573, 92] width 414 height 15
type input "**********"
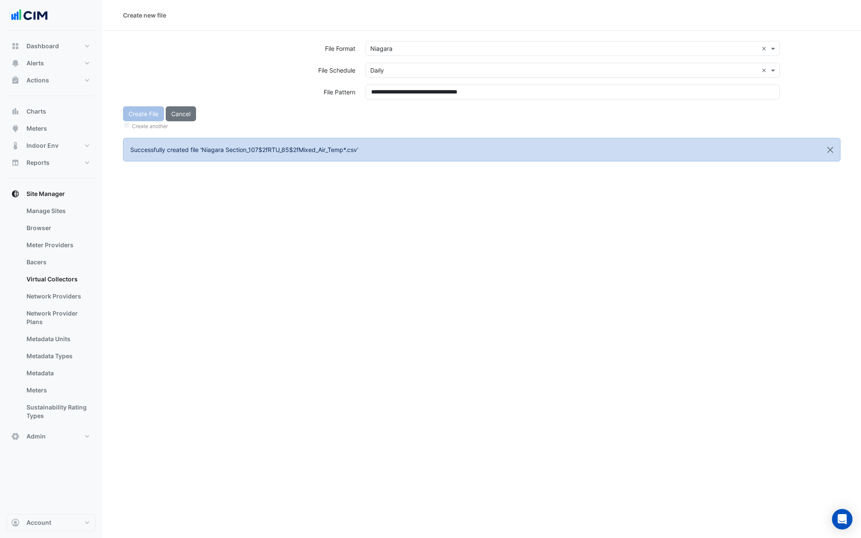
click at [397, 111] on div "Create File Cancel Create another" at bounding box center [482, 118] width 728 height 25
click at [143, 115] on button "Create File" at bounding box center [143, 113] width 41 height 15
click at [383, 48] on input "text" at bounding box center [564, 48] width 388 height 9
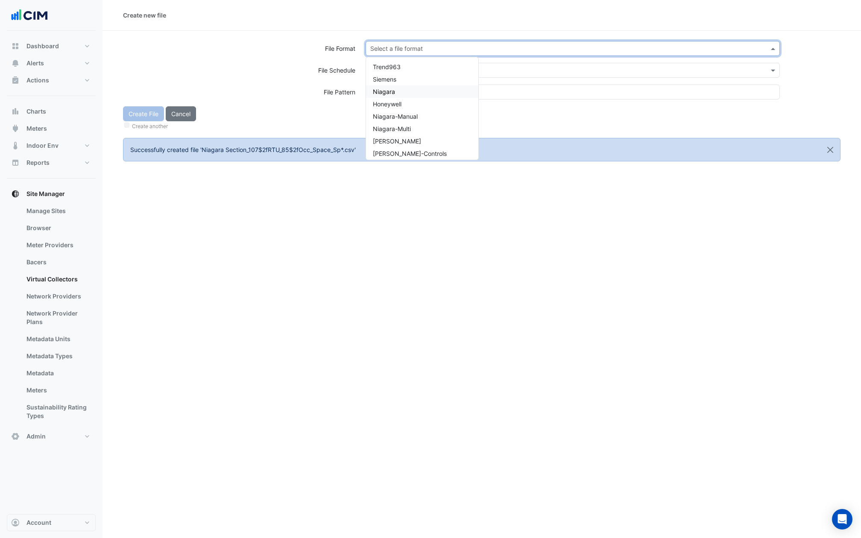
click at [390, 87] on div "Niagara" at bounding box center [422, 91] width 112 height 12
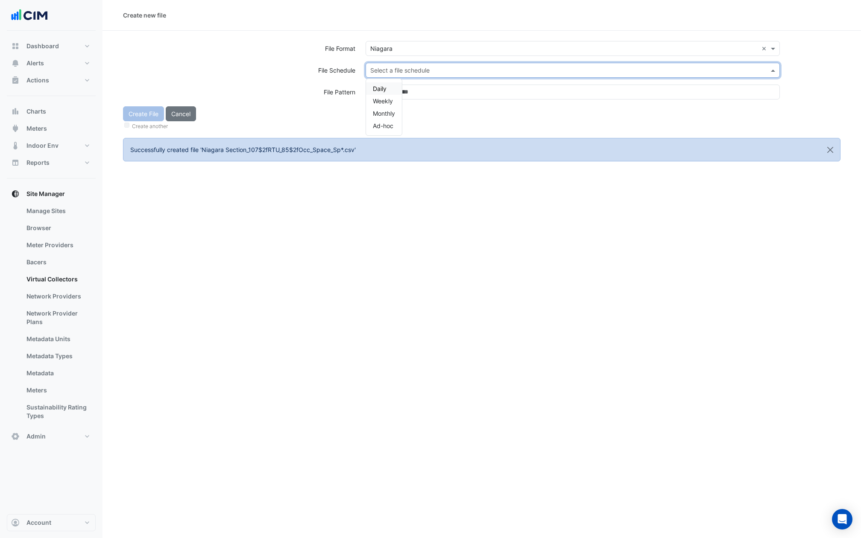
click at [390, 70] on input "text" at bounding box center [564, 70] width 388 height 9
click at [385, 88] on span "Daily" at bounding box center [380, 88] width 14 height 7
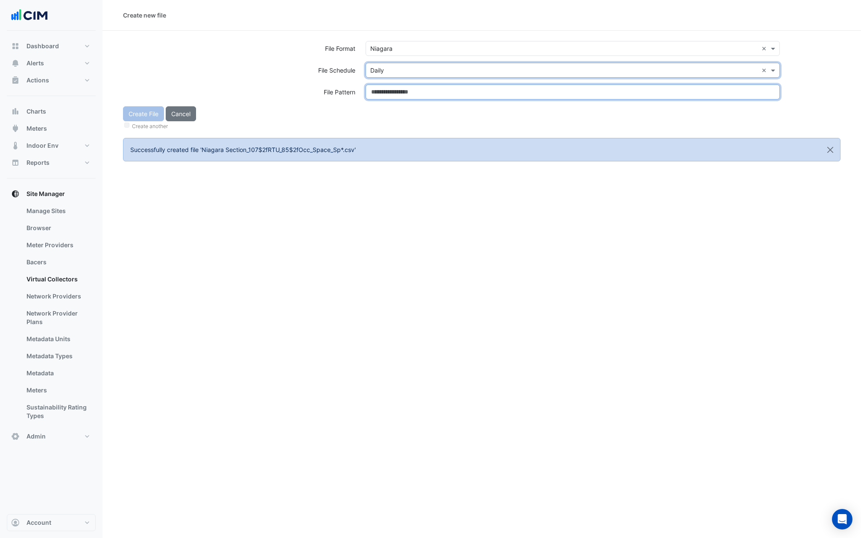
click at [385, 88] on input at bounding box center [573, 92] width 414 height 15
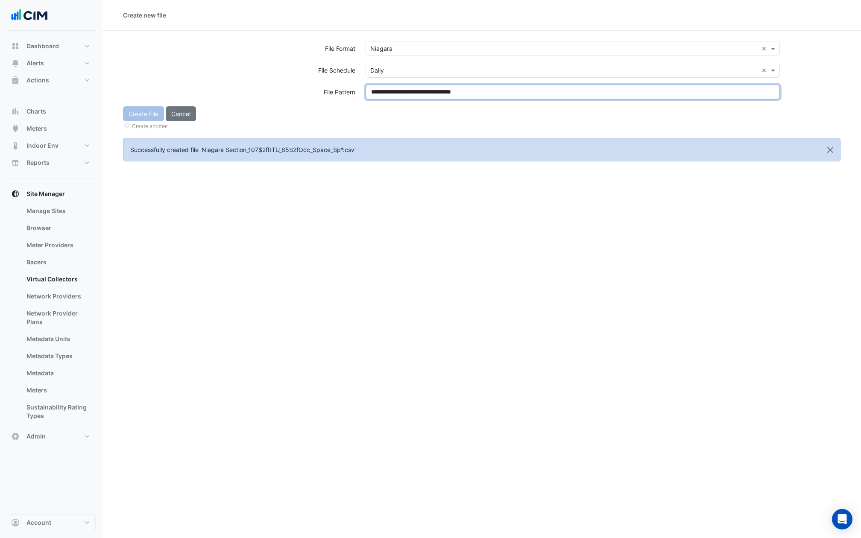
type input "**********"
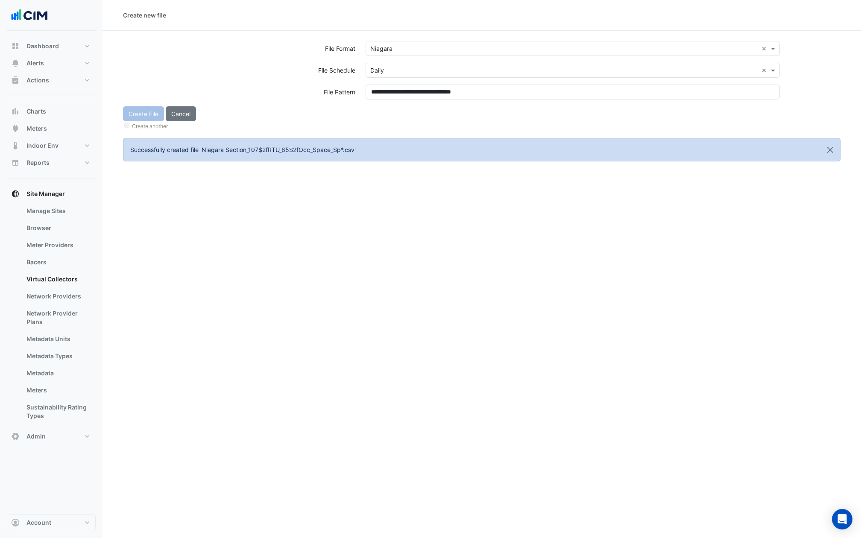
click at [391, 112] on div "Create File Cancel Create another" at bounding box center [482, 118] width 728 height 25
click at [141, 111] on div "Create File Cancel Create another" at bounding box center [482, 118] width 728 height 25
click at [141, 111] on button "Create File" at bounding box center [143, 113] width 41 height 15
click at [401, 46] on input "text" at bounding box center [564, 48] width 388 height 9
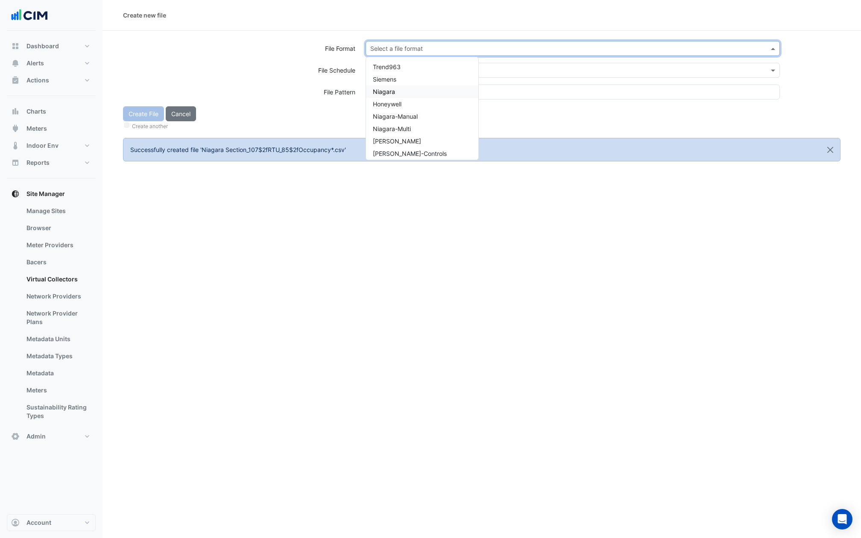
click at [405, 91] on div "Niagara" at bounding box center [422, 91] width 112 height 12
click at [405, 60] on div "Select a file format × Niagara ×" at bounding box center [573, 52] width 425 height 22
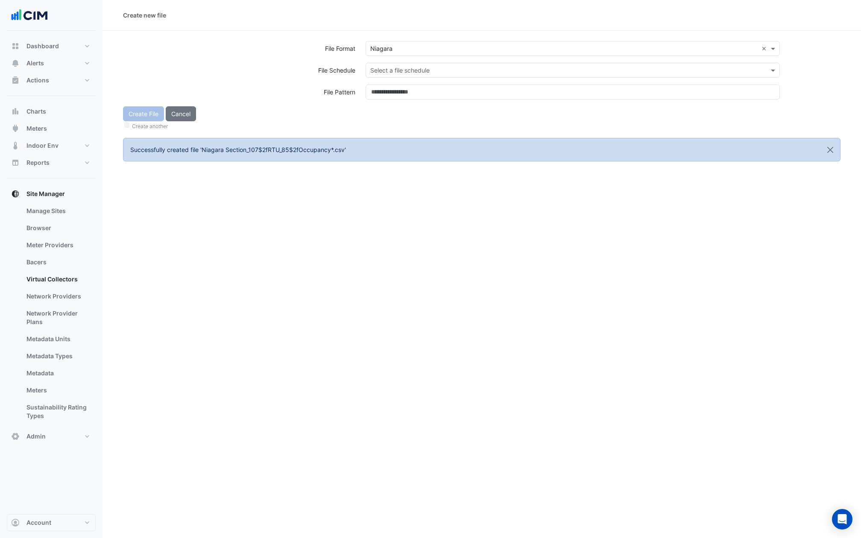
click at [405, 71] on input "text" at bounding box center [564, 70] width 388 height 9
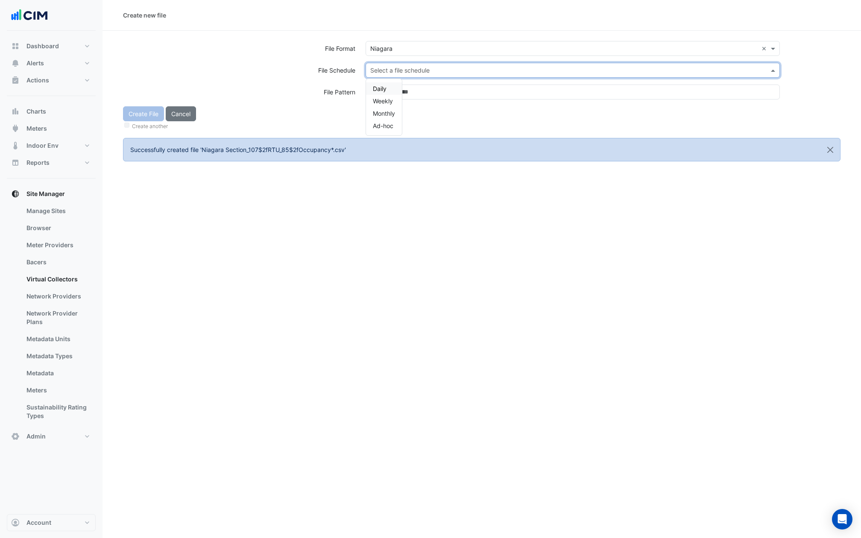
click at [387, 91] on div "Daily" at bounding box center [384, 88] width 36 height 12
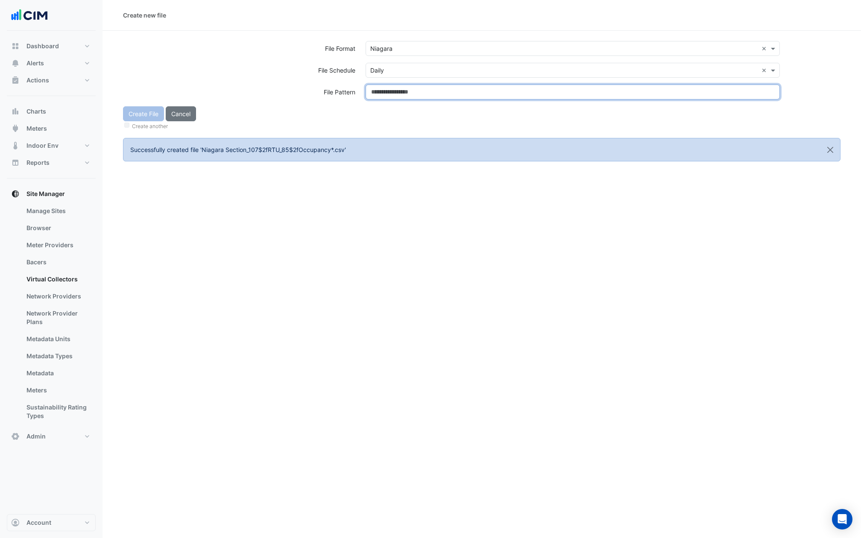
click at [387, 91] on input at bounding box center [573, 92] width 414 height 15
type input "**********"
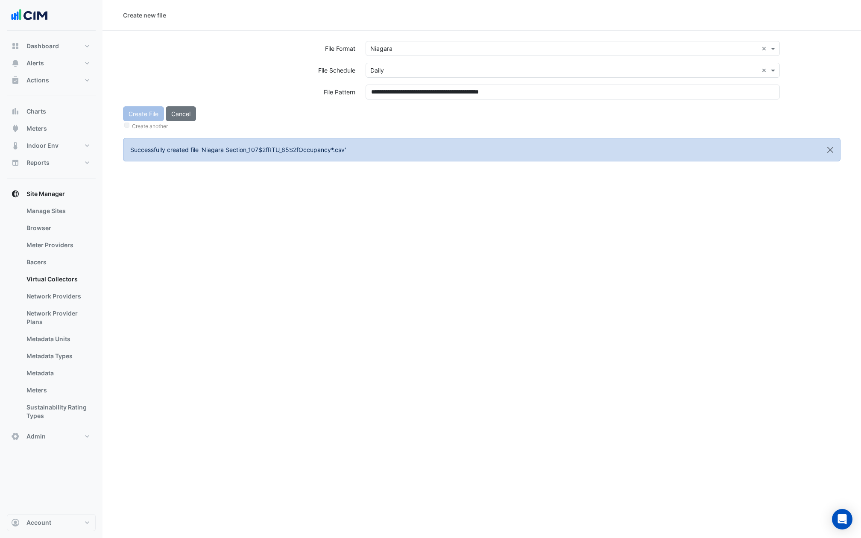
click at [387, 107] on div "Create File Cancel Create another" at bounding box center [482, 118] width 728 height 25
click at [140, 110] on button "Create File" at bounding box center [143, 113] width 41 height 15
click at [410, 46] on input "text" at bounding box center [564, 48] width 388 height 9
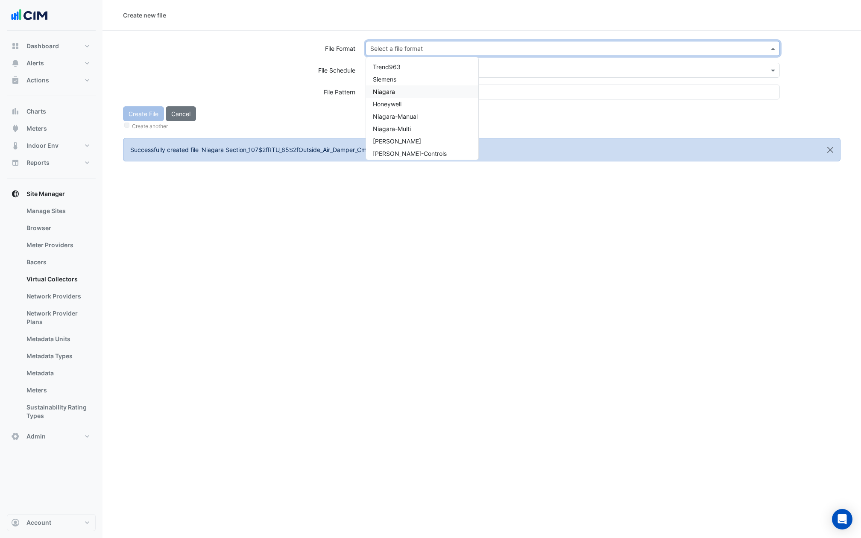
click at [390, 91] on span "Niagara" at bounding box center [384, 91] width 22 height 7
click at [390, 71] on input "text" at bounding box center [564, 70] width 388 height 9
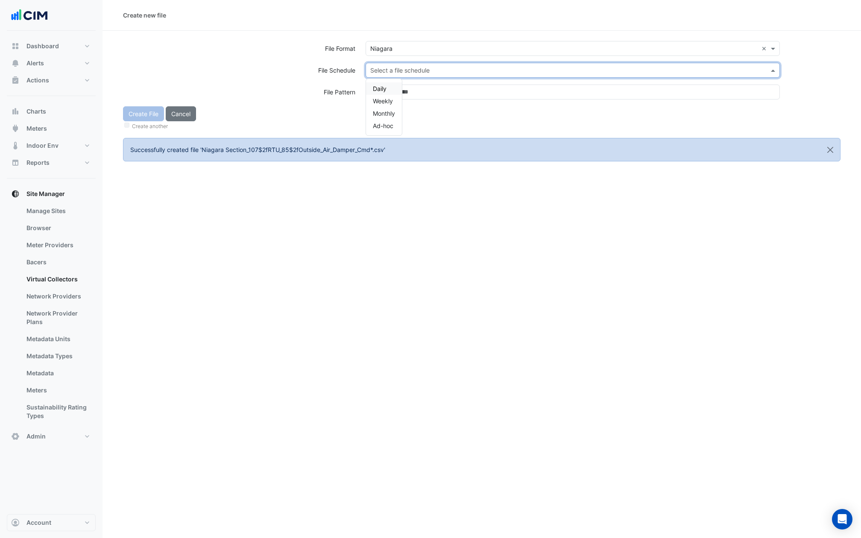
click at [388, 86] on div "Daily" at bounding box center [384, 88] width 36 height 12
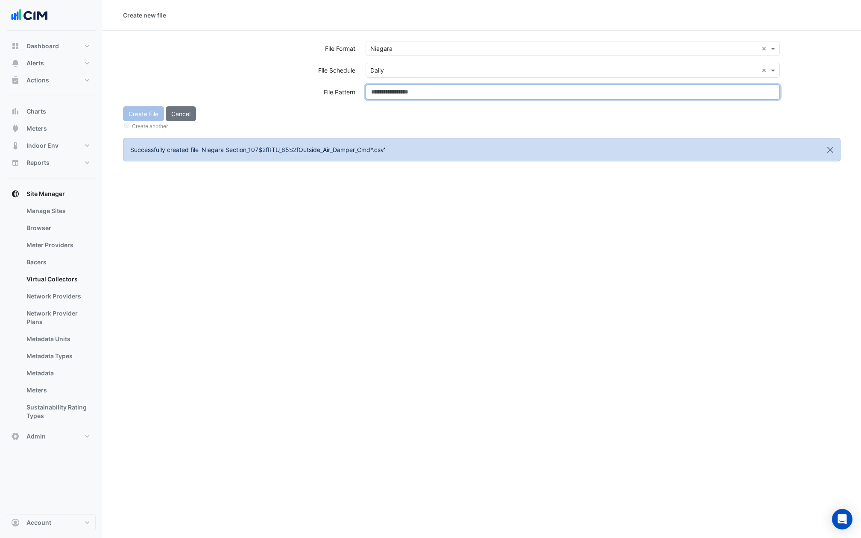
click at [388, 86] on input at bounding box center [573, 92] width 414 height 15
type input "**********"
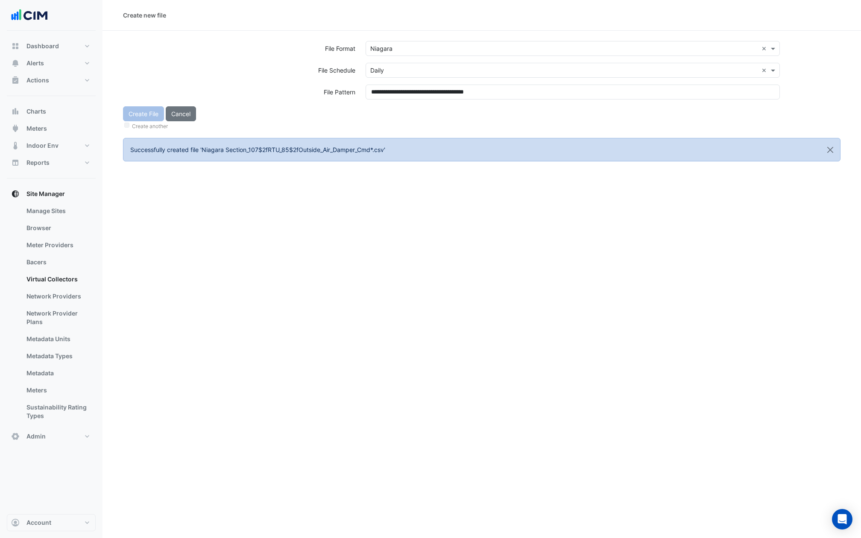
click at [391, 119] on div "Create File Cancel Create another" at bounding box center [482, 118] width 728 height 25
click at [140, 114] on button "Create File" at bounding box center [143, 113] width 41 height 15
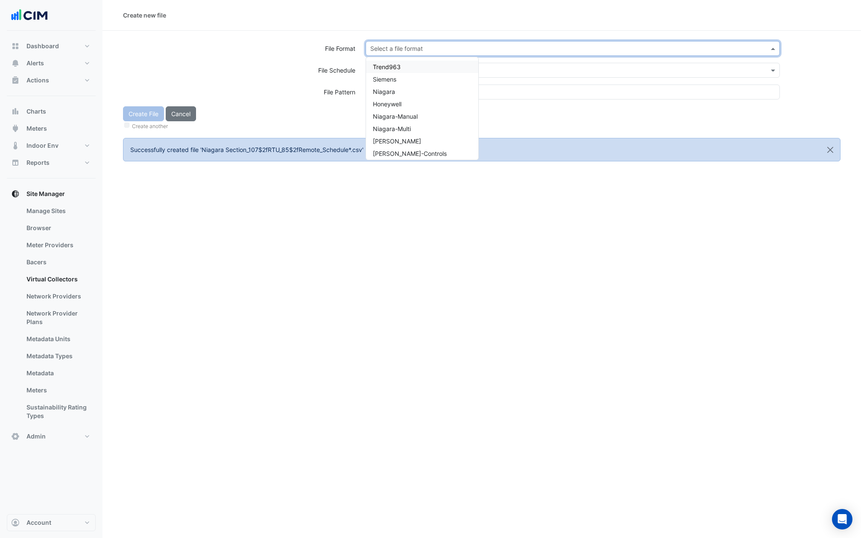
click at [408, 53] on div "Select a file format" at bounding box center [573, 48] width 414 height 15
click at [396, 92] on div "Niagara" at bounding box center [422, 91] width 112 height 12
click at [396, 73] on input "text" at bounding box center [564, 70] width 388 height 9
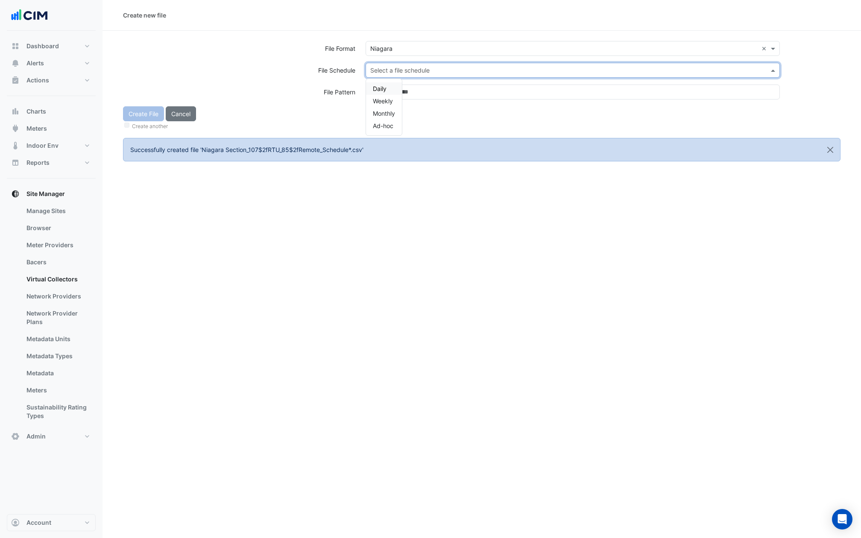
click at [391, 87] on div "Daily" at bounding box center [384, 88] width 36 height 12
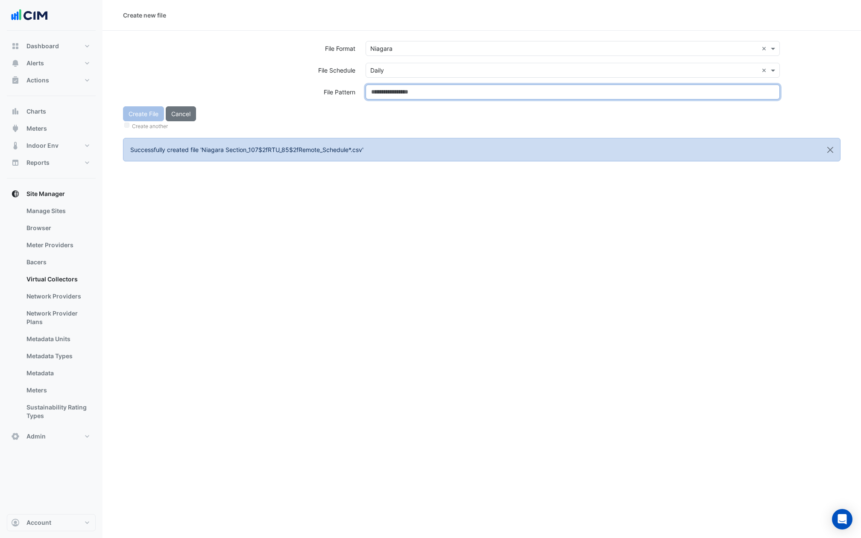
click at [391, 87] on input at bounding box center [573, 92] width 414 height 15
type input "**********"
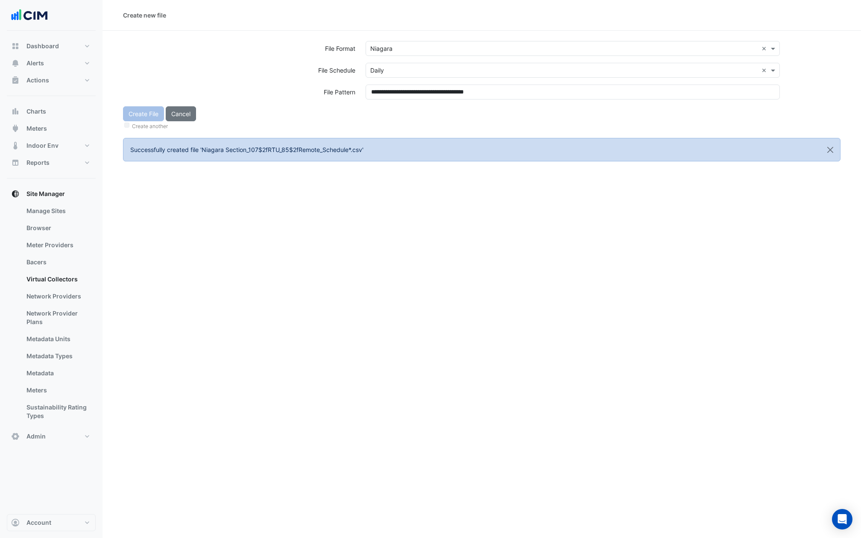
click at [392, 112] on div "Create File Cancel Create another" at bounding box center [482, 118] width 728 height 25
click at [141, 116] on button "Create File" at bounding box center [143, 113] width 41 height 15
click at [425, 47] on input "text" at bounding box center [564, 48] width 388 height 9
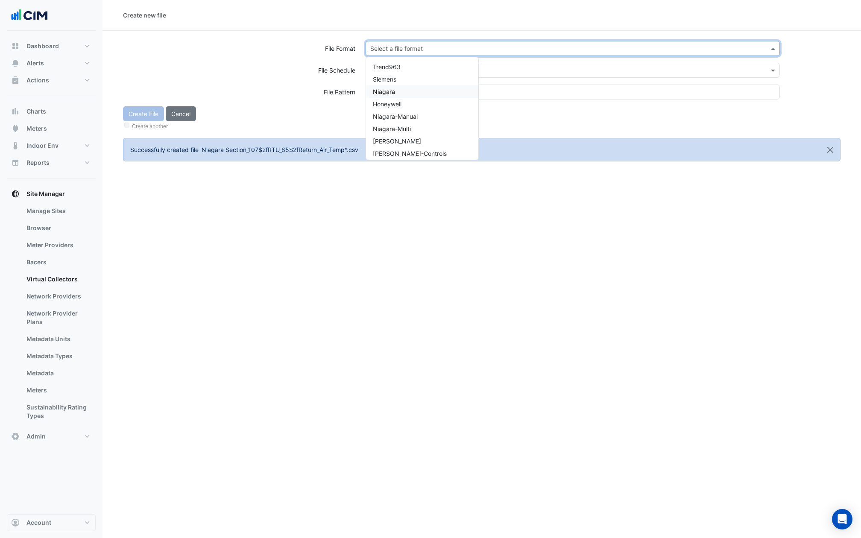
click at [405, 90] on div "Niagara" at bounding box center [422, 91] width 112 height 12
click at [405, 69] on input "text" at bounding box center [564, 70] width 388 height 9
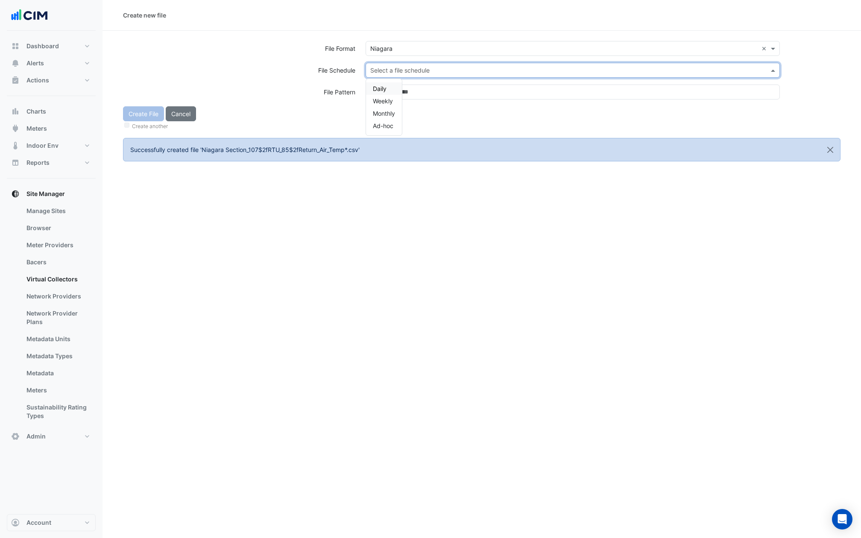
click at [394, 86] on div "Daily" at bounding box center [384, 88] width 36 height 12
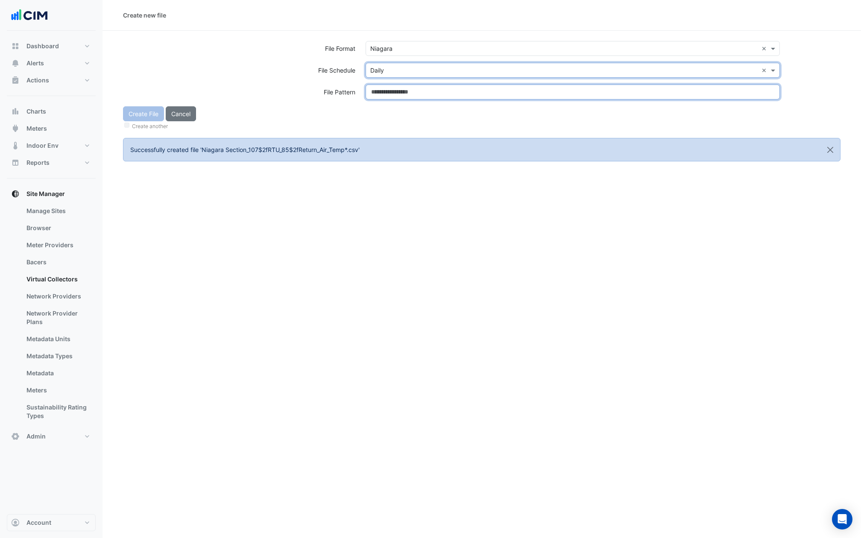
click at [394, 87] on input at bounding box center [573, 92] width 414 height 15
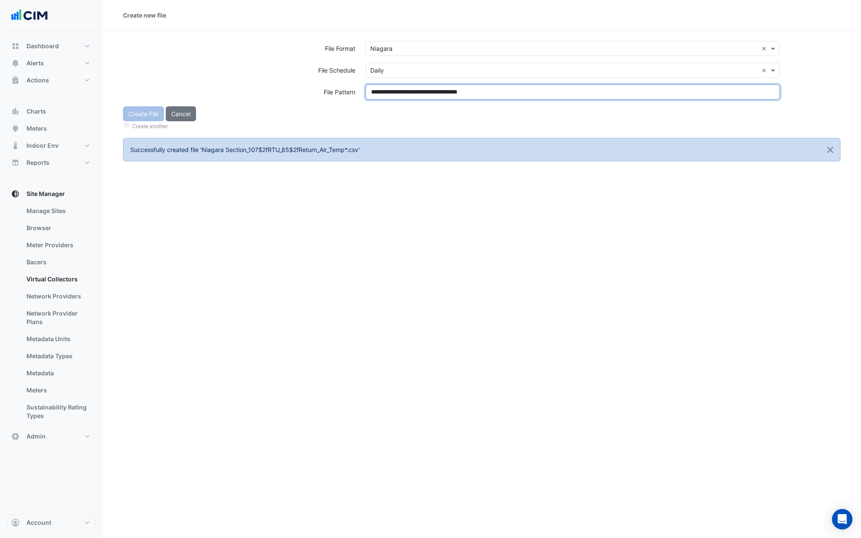
type input "**********"
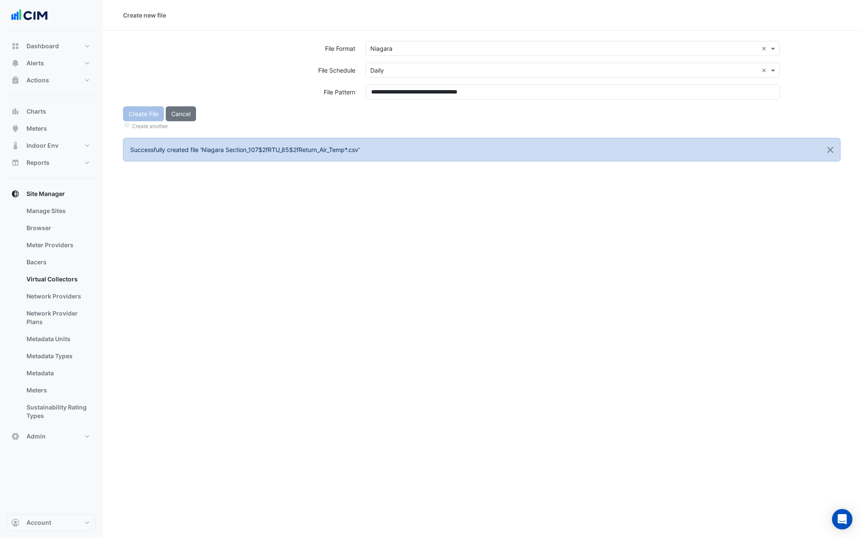
click at [396, 106] on div "Create File Cancel Create another" at bounding box center [482, 118] width 728 height 25
click at [154, 115] on div "Create File Cancel Create another" at bounding box center [482, 118] width 728 height 25
click at [154, 115] on button "Create File" at bounding box center [143, 113] width 41 height 15
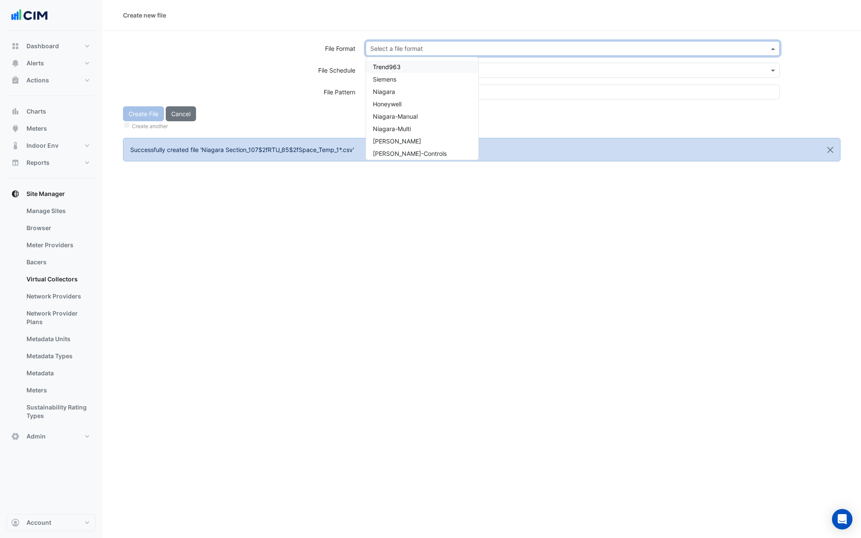
click at [397, 47] on input "text" at bounding box center [564, 48] width 388 height 9
click at [386, 96] on div "Niagara" at bounding box center [422, 91] width 112 height 12
click at [386, 70] on input "text" at bounding box center [564, 70] width 388 height 9
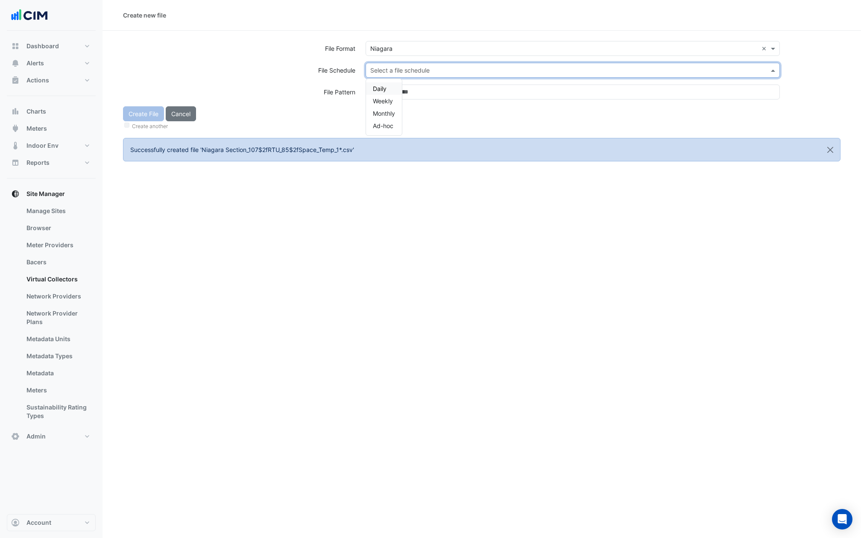
click at [385, 85] on span "Daily" at bounding box center [380, 88] width 14 height 7
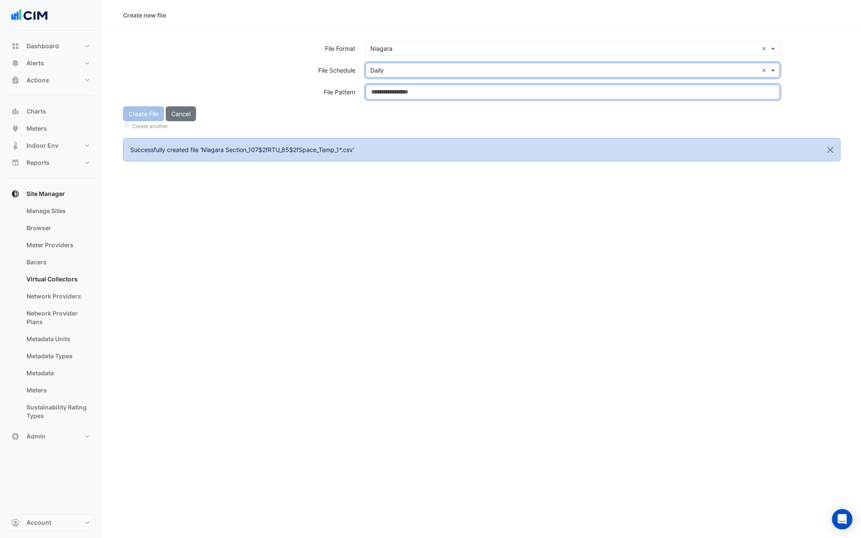
click at [385, 86] on input at bounding box center [573, 92] width 414 height 15
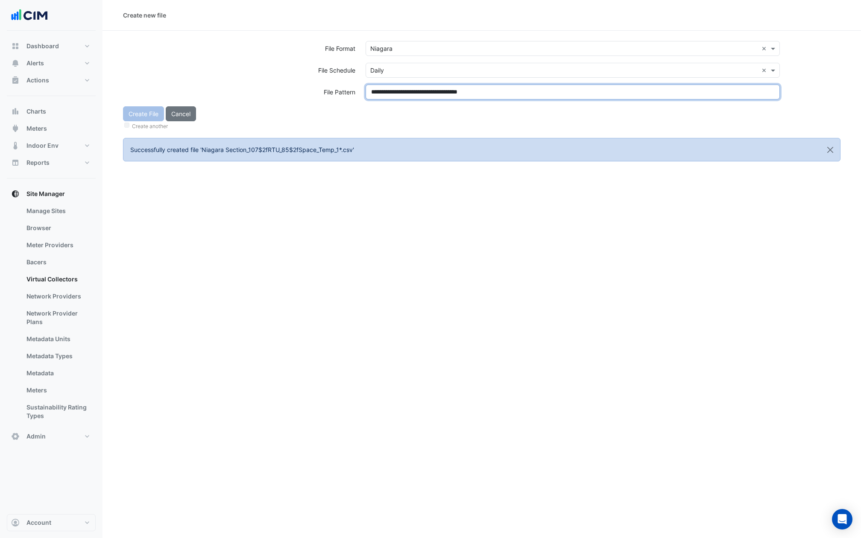
type input "**********"
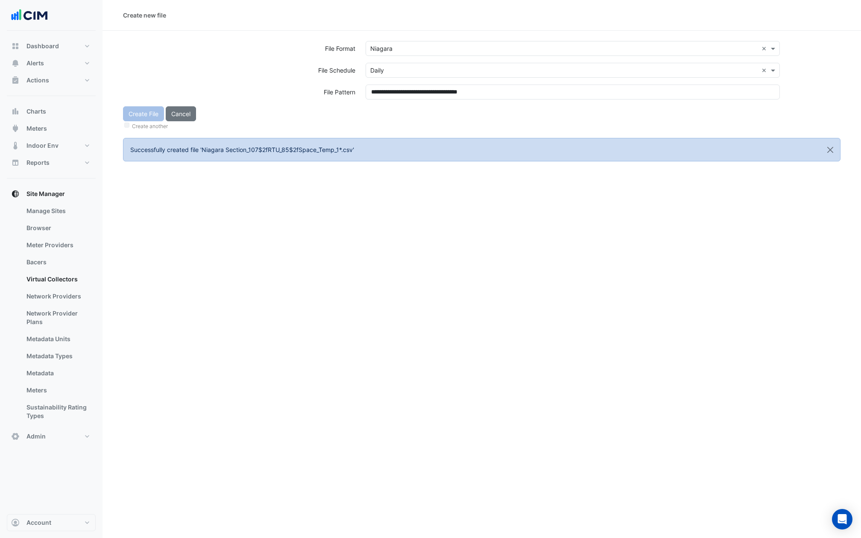
click at [387, 105] on div "**********" at bounding box center [573, 96] width 425 height 22
click at [144, 112] on button "Create File" at bounding box center [143, 113] width 41 height 15
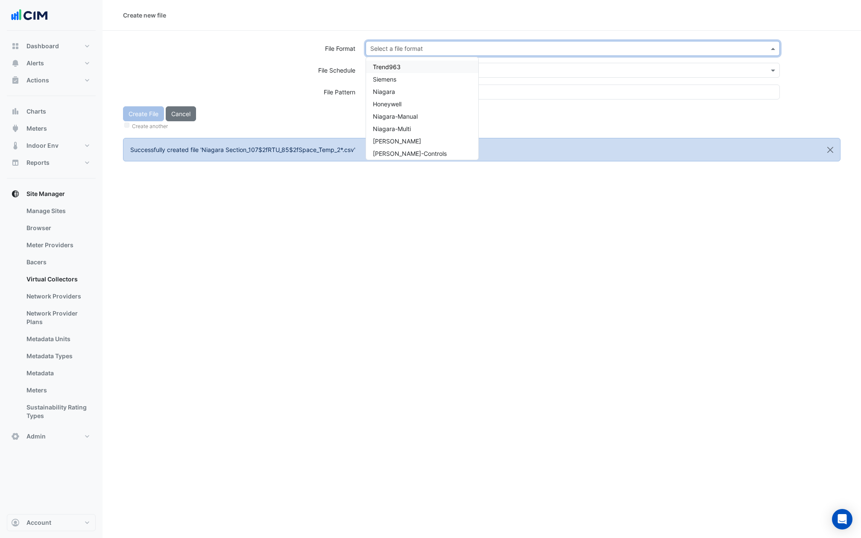
click at [415, 47] on input "text" at bounding box center [564, 48] width 388 height 9
click at [400, 96] on div "Niagara" at bounding box center [422, 91] width 112 height 12
click at [400, 80] on div "Select a file schedule" at bounding box center [573, 74] width 425 height 22
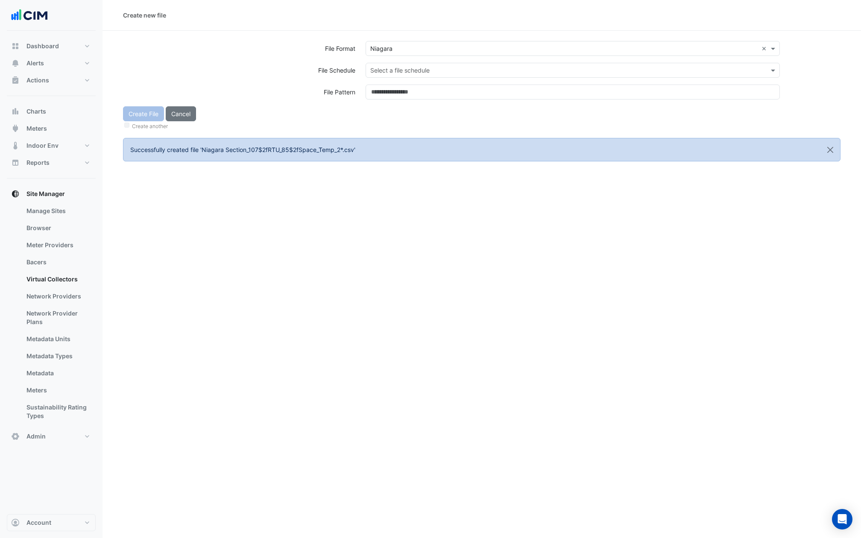
click at [400, 78] on div "Select a file schedule" at bounding box center [573, 74] width 425 height 22
click at [399, 71] on input "text" at bounding box center [564, 70] width 388 height 9
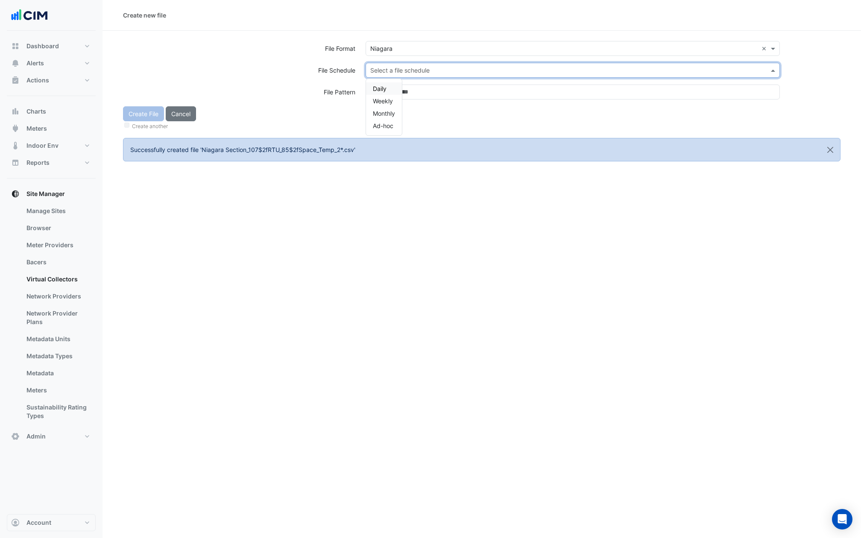
click at [382, 90] on span "Daily" at bounding box center [380, 88] width 14 height 7
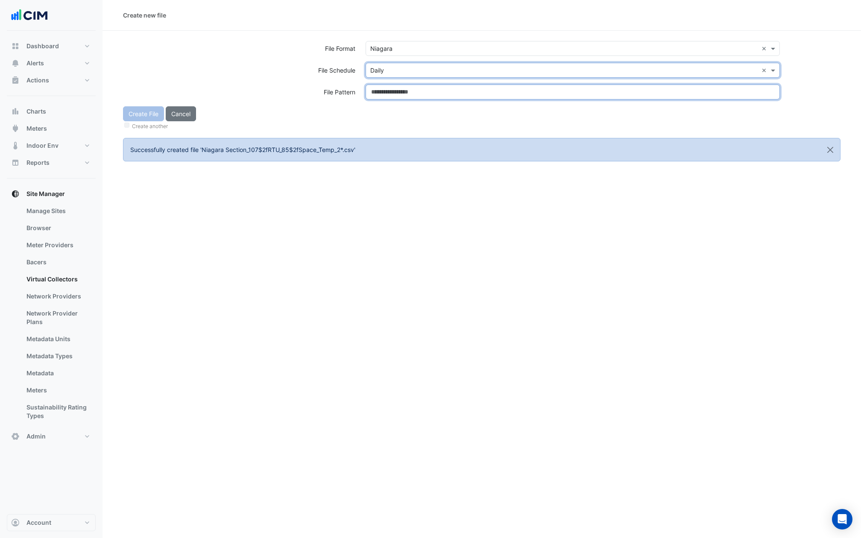
click at [382, 90] on input at bounding box center [573, 92] width 414 height 15
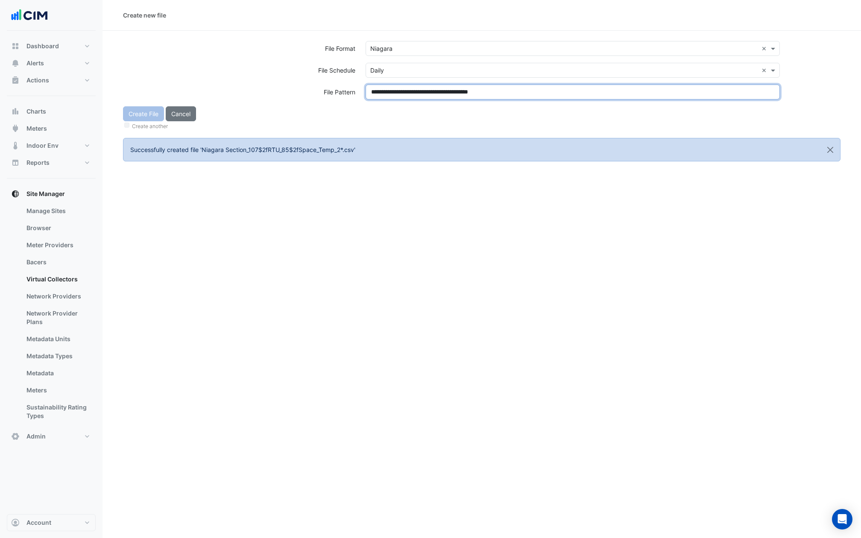
type input "**********"
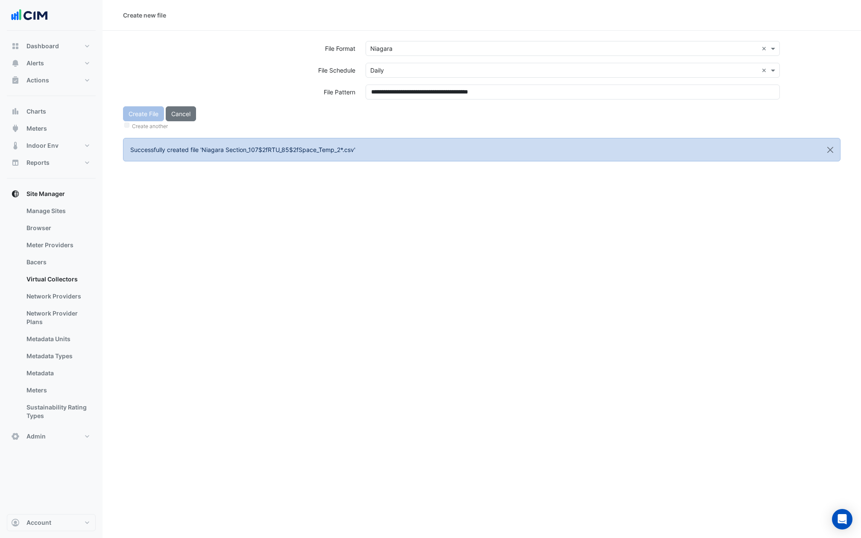
click at [384, 105] on div "**********" at bounding box center [573, 96] width 425 height 22
click at [138, 112] on button "Create File" at bounding box center [143, 113] width 41 height 15
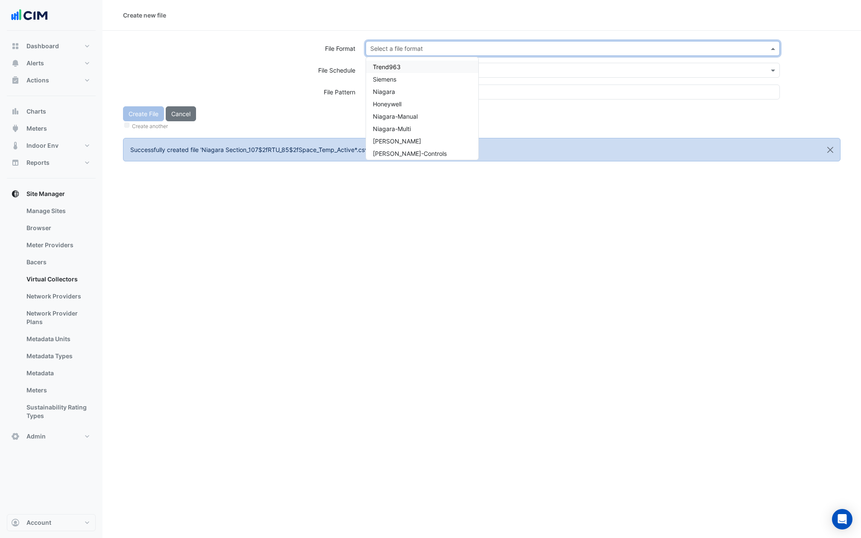
click at [400, 51] on input "text" at bounding box center [564, 48] width 388 height 9
click at [391, 90] on span "Niagara" at bounding box center [384, 91] width 22 height 7
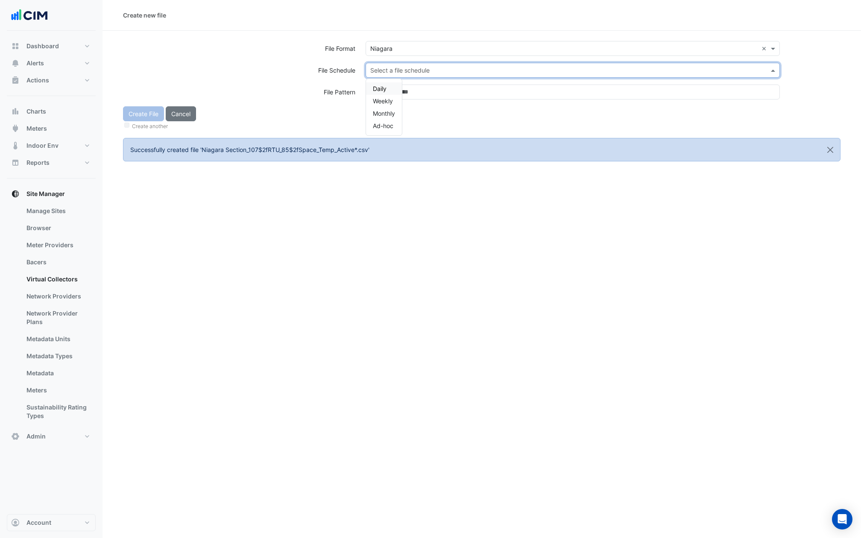
click at [391, 68] on input "text" at bounding box center [564, 70] width 388 height 9
click at [386, 86] on span "Daily" at bounding box center [380, 88] width 14 height 7
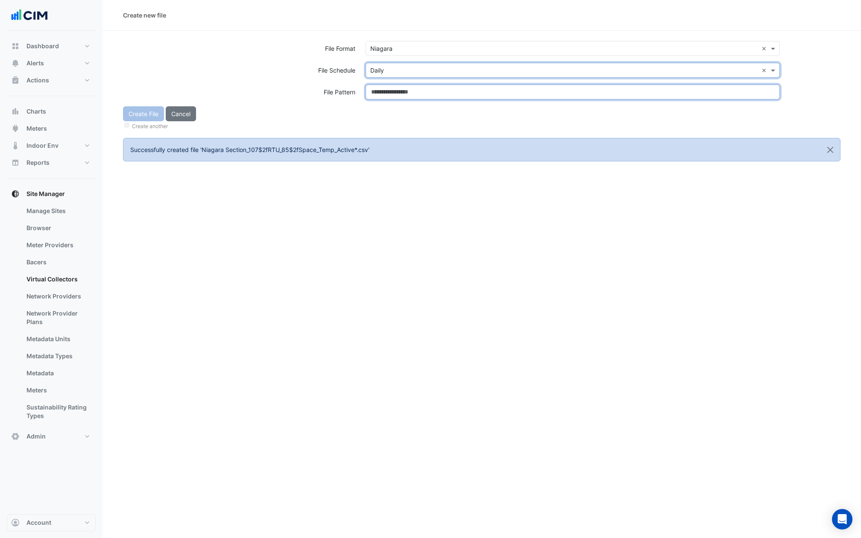
click at [386, 86] on input at bounding box center [573, 92] width 414 height 15
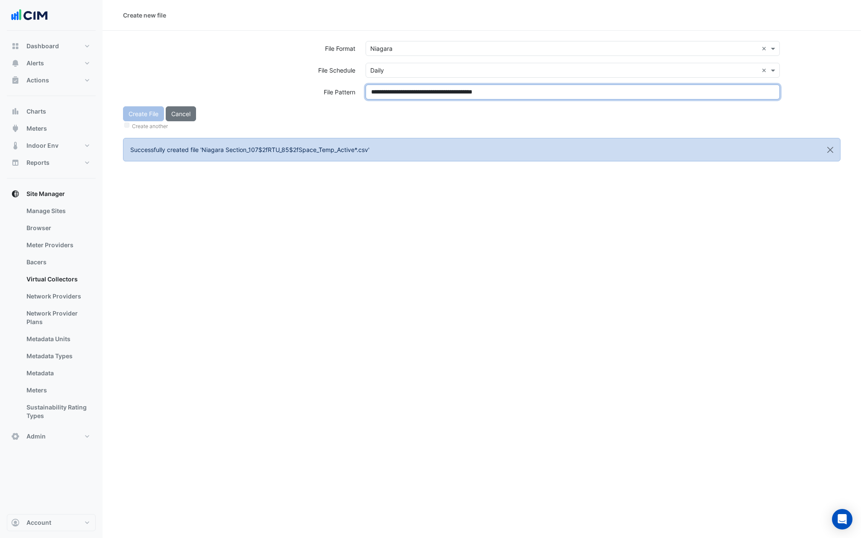
type input "**********"
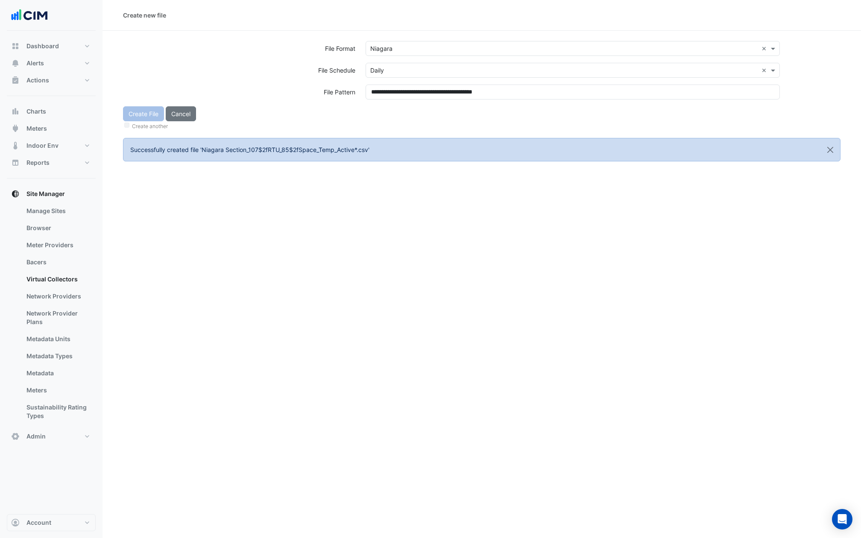
click at [386, 107] on div "Create File Cancel Create another" at bounding box center [482, 118] width 728 height 25
click at [149, 115] on button "Create File" at bounding box center [143, 113] width 41 height 15
click at [409, 52] on input "text" at bounding box center [564, 48] width 388 height 9
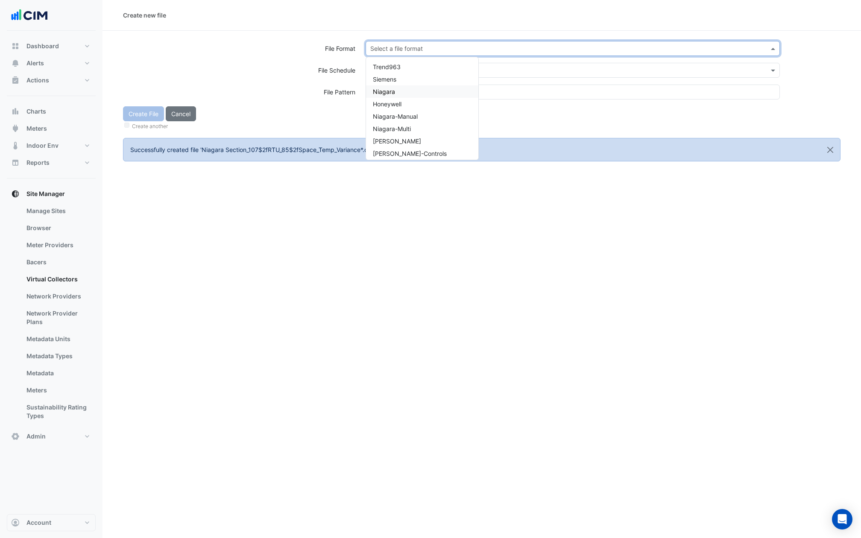
click at [391, 89] on span "Niagara" at bounding box center [384, 91] width 22 height 7
click at [391, 68] on input "text" at bounding box center [564, 70] width 388 height 9
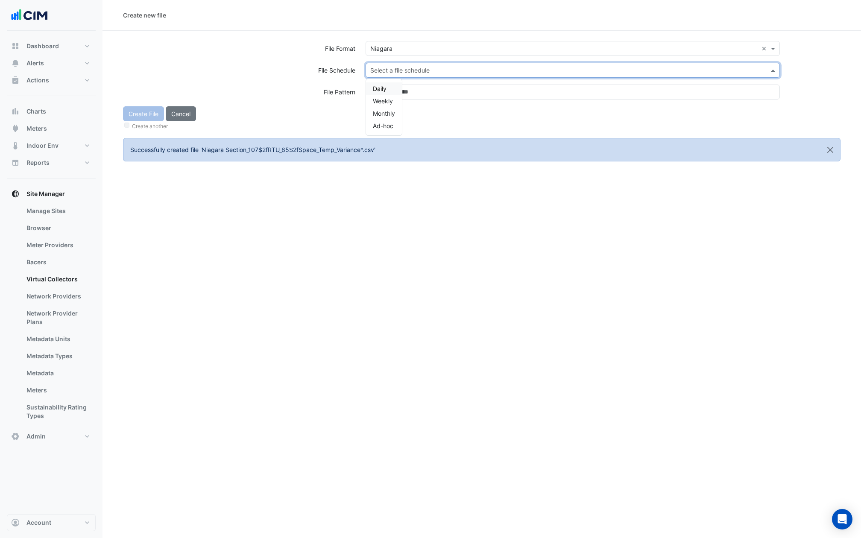
click at [390, 85] on div "Daily" at bounding box center [384, 88] width 36 height 12
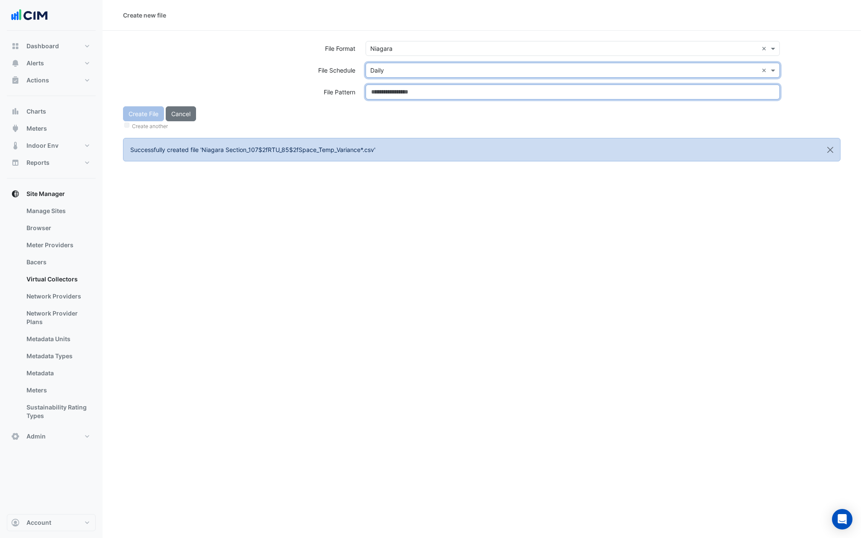
click at [390, 91] on input at bounding box center [573, 92] width 414 height 15
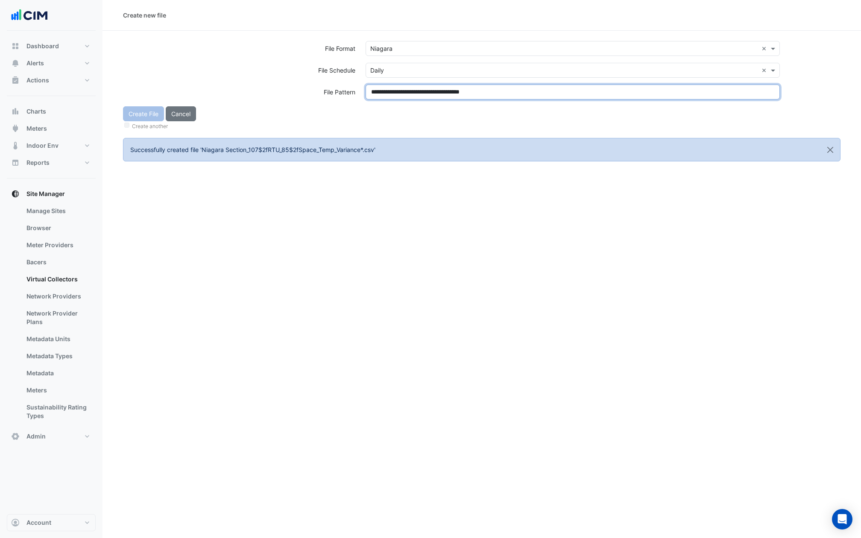
type input "**********"
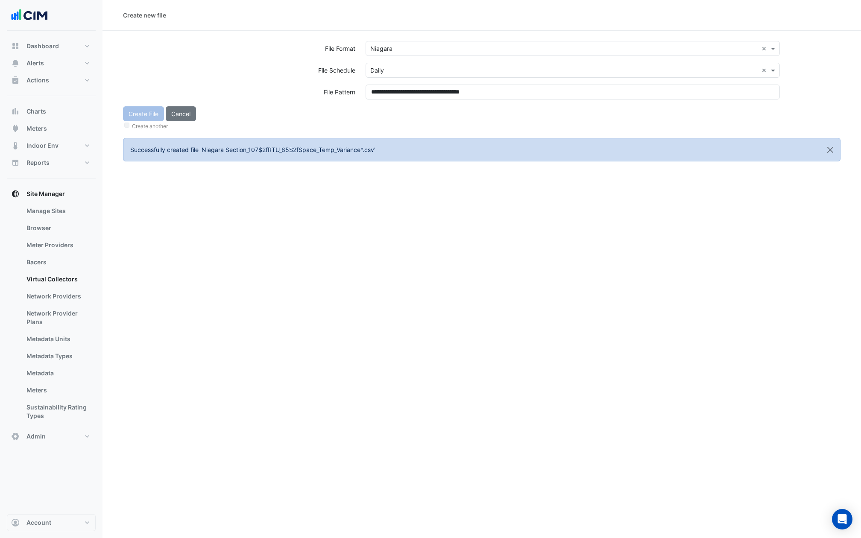
click at [390, 117] on div "Create File Cancel Create another" at bounding box center [482, 118] width 728 height 25
click at [141, 114] on button "Create File" at bounding box center [143, 113] width 41 height 15
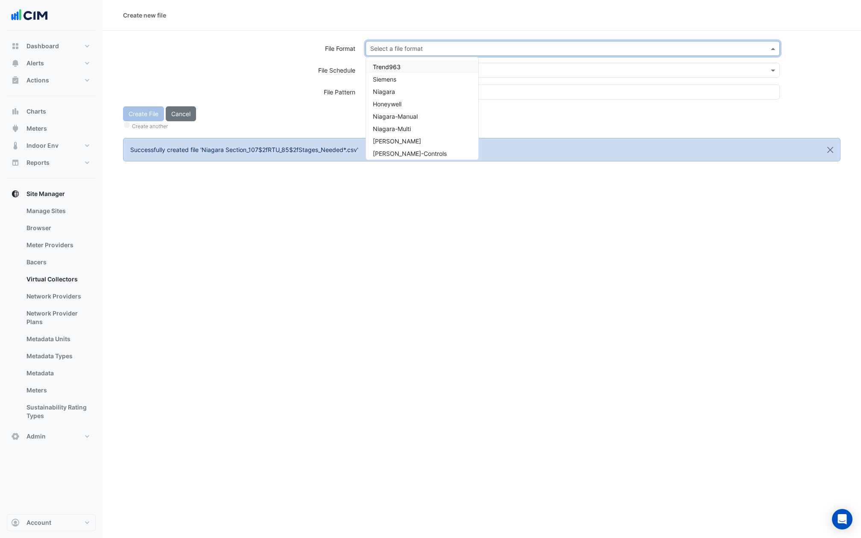
click at [392, 46] on input "text" at bounding box center [564, 48] width 388 height 9
click at [391, 88] on span "Niagara" at bounding box center [384, 91] width 22 height 7
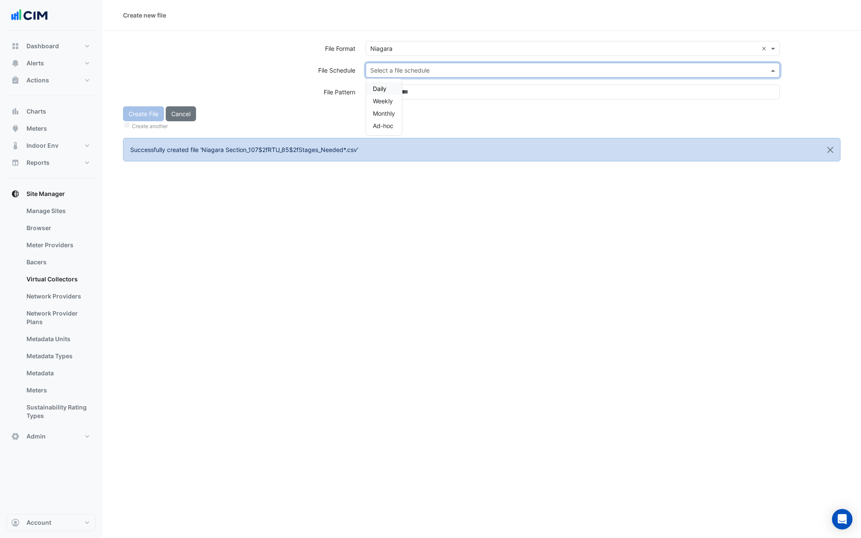
click at [393, 71] on input "text" at bounding box center [564, 70] width 388 height 9
click at [390, 89] on div "Daily" at bounding box center [384, 88] width 36 height 12
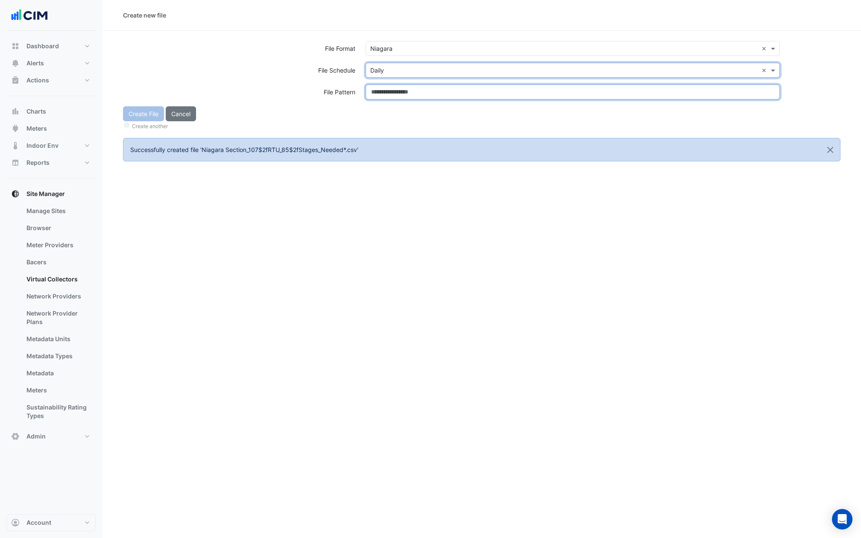
click at [390, 95] on input at bounding box center [573, 92] width 414 height 15
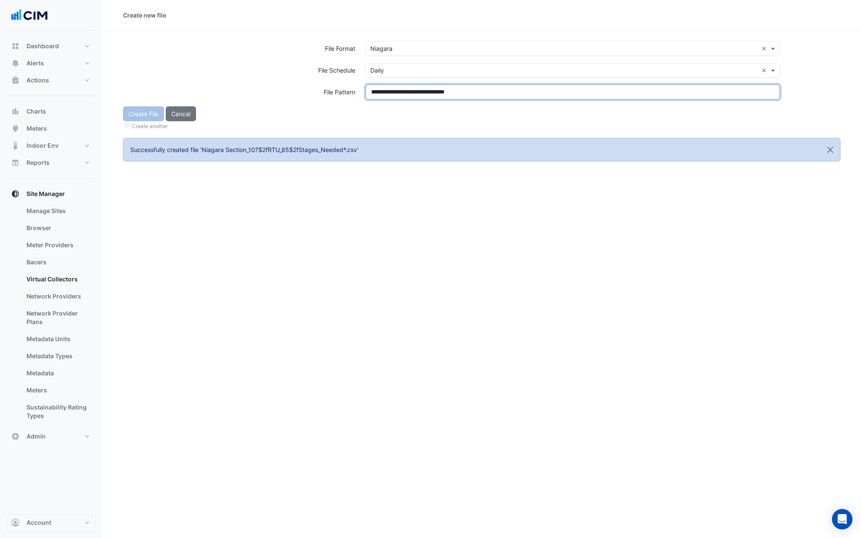
type input "**********"
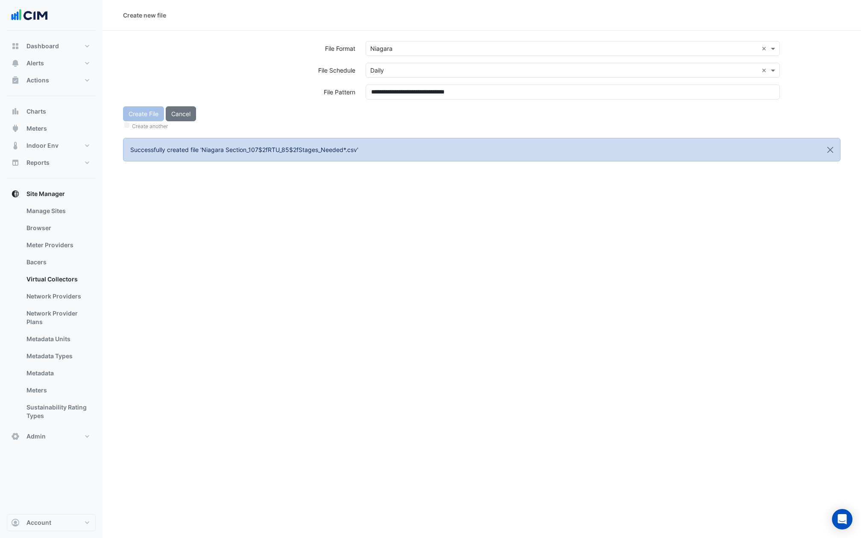
click at [373, 123] on div "Create another" at bounding box center [482, 125] width 718 height 9
click at [138, 110] on button "Create File" at bounding box center [143, 113] width 41 height 15
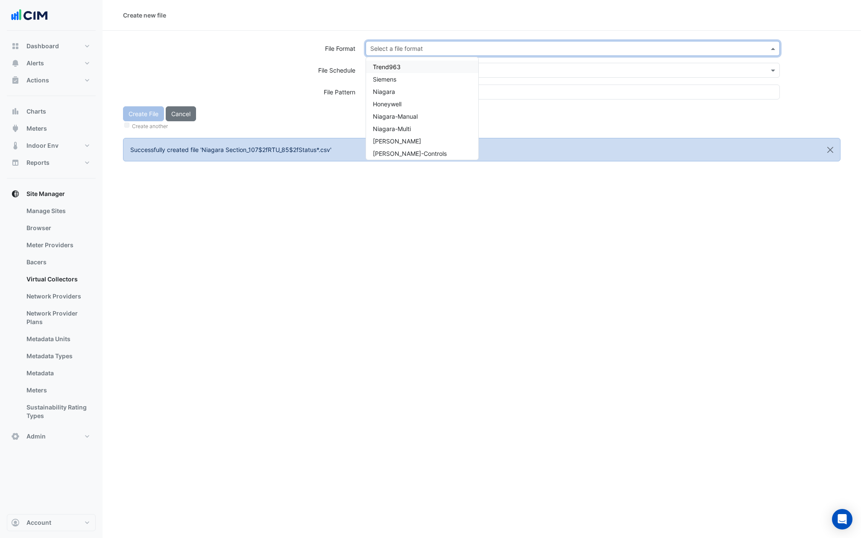
click at [410, 48] on input "text" at bounding box center [564, 48] width 388 height 9
click at [403, 93] on div "Niagara" at bounding box center [422, 91] width 112 height 12
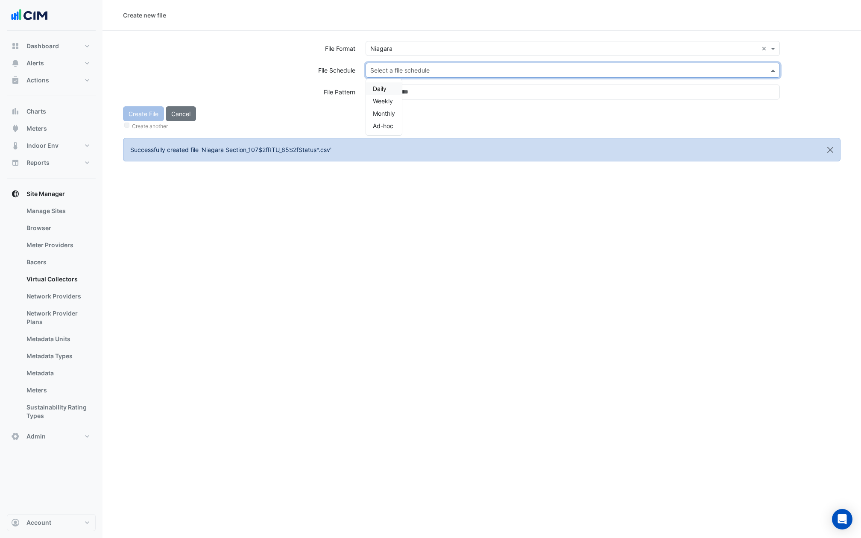
click at [403, 76] on div "Select a file schedule" at bounding box center [573, 70] width 414 height 15
click at [397, 93] on div "Daily" at bounding box center [384, 88] width 36 height 12
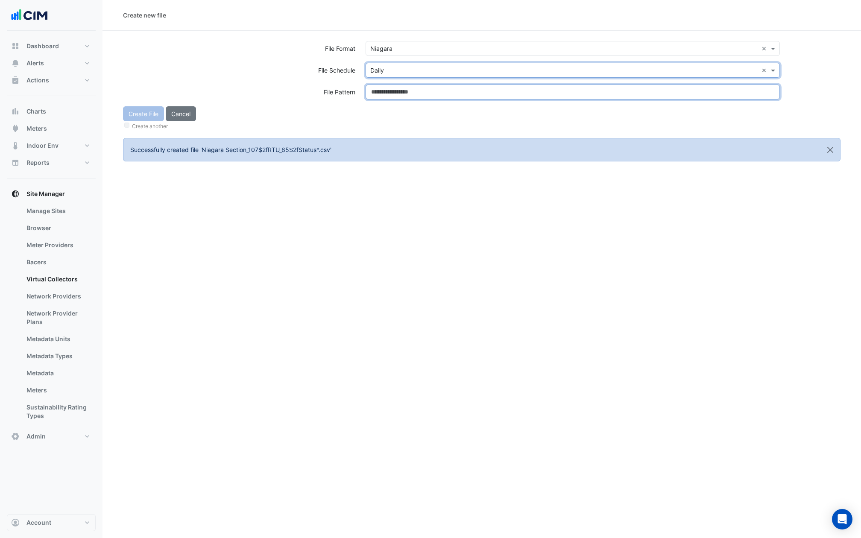
click at [397, 93] on input at bounding box center [573, 92] width 414 height 15
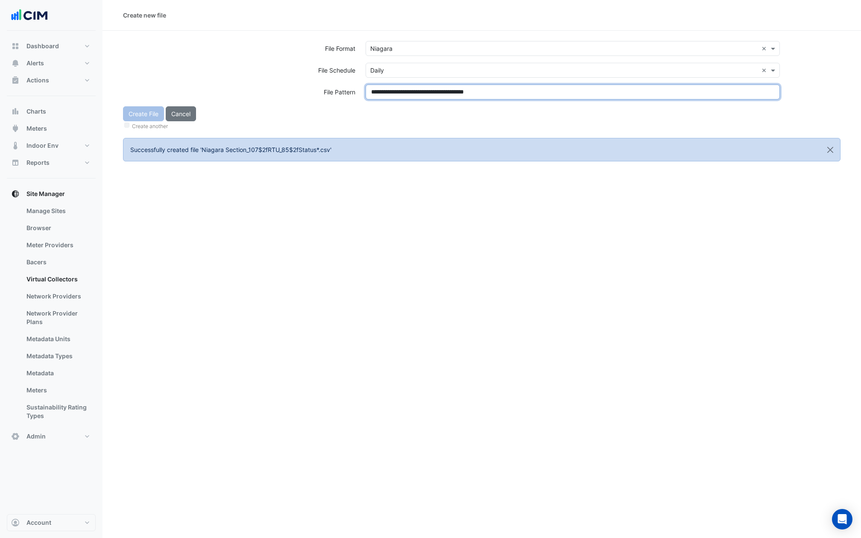
type input "**********"
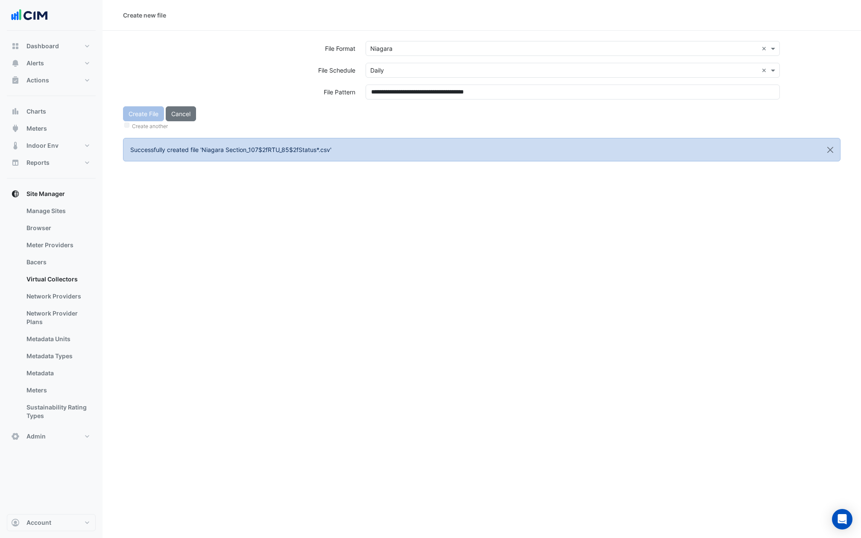
click at [397, 118] on div "Create File Cancel Create another" at bounding box center [482, 118] width 728 height 25
click at [153, 115] on button "Create File" at bounding box center [143, 113] width 41 height 15
click at [415, 44] on input "text" at bounding box center [564, 48] width 388 height 9
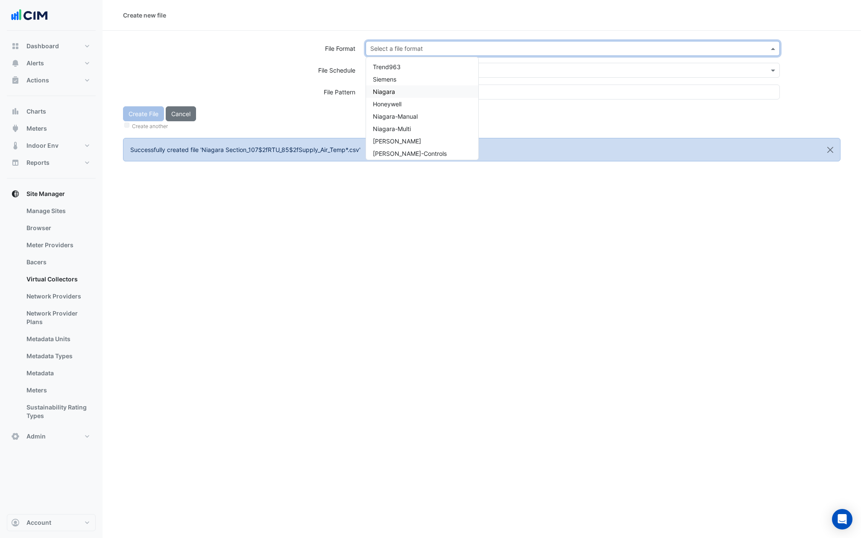
click at [402, 94] on div "Niagara" at bounding box center [422, 91] width 112 height 12
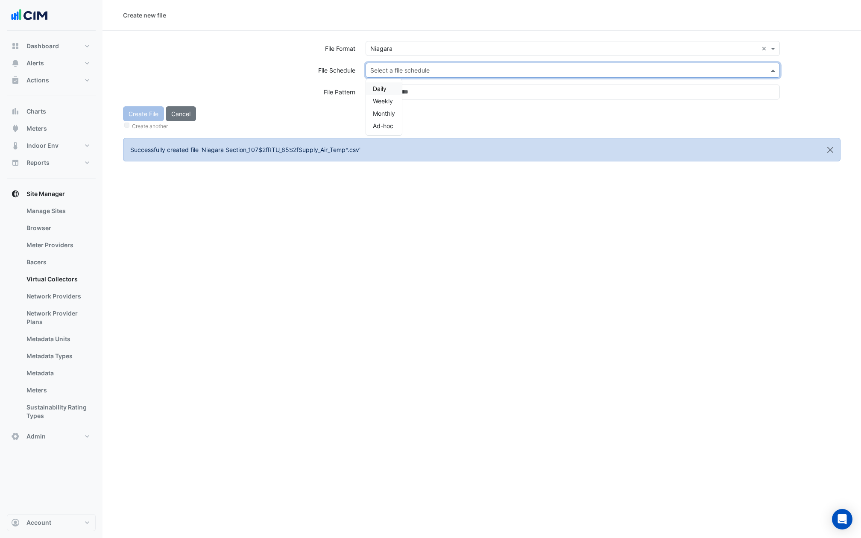
click at [402, 70] on input "text" at bounding box center [564, 70] width 388 height 9
click at [391, 86] on div "Daily" at bounding box center [384, 88] width 36 height 12
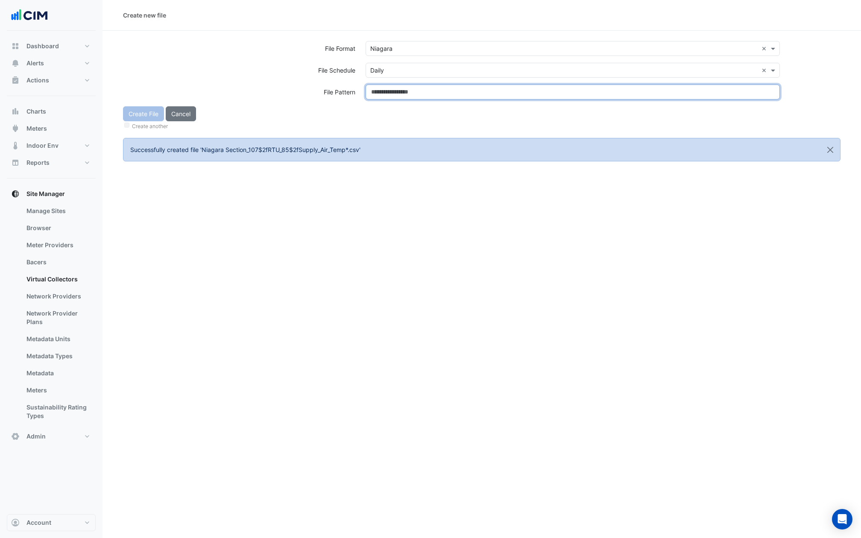
click at [391, 86] on input at bounding box center [573, 92] width 414 height 15
type input "**********"
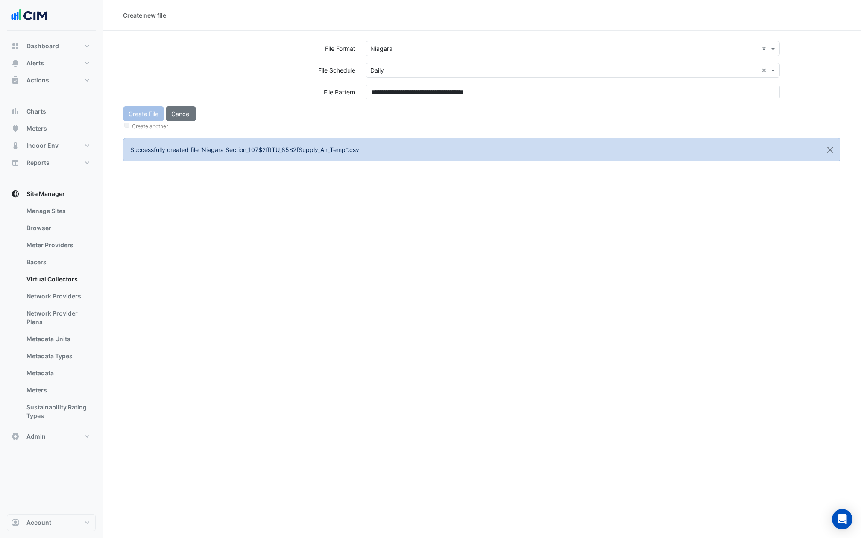
click at [394, 119] on div "Create File Cancel Create another" at bounding box center [482, 118] width 728 height 25
click at [137, 115] on div "Create File Cancel Create another" at bounding box center [482, 118] width 728 height 25
click at [137, 115] on button "Create File" at bounding box center [143, 113] width 41 height 15
click at [429, 39] on section "File Format Select a file format File Schedule Select a file schedule File Patt…" at bounding box center [482, 96] width 759 height 131
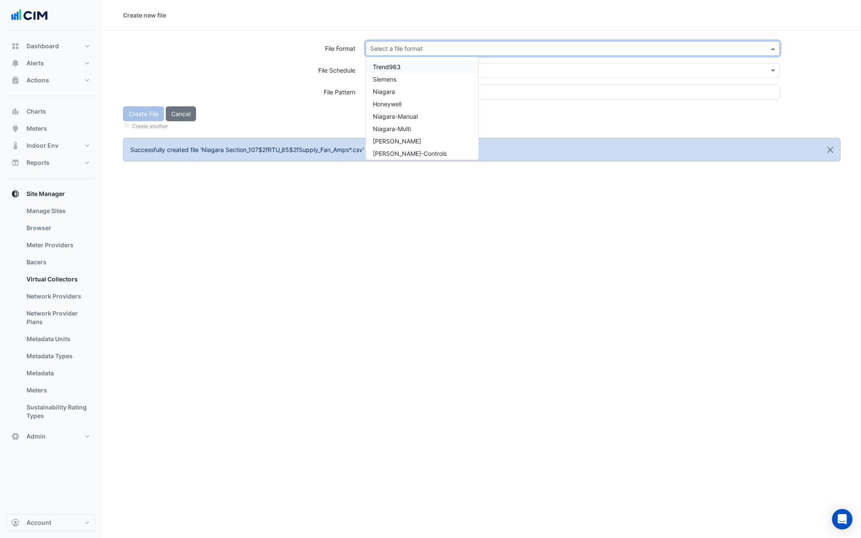
click at [424, 53] on div "Select a file format" at bounding box center [566, 48] width 400 height 9
click at [395, 91] on div "Niagara" at bounding box center [422, 91] width 112 height 12
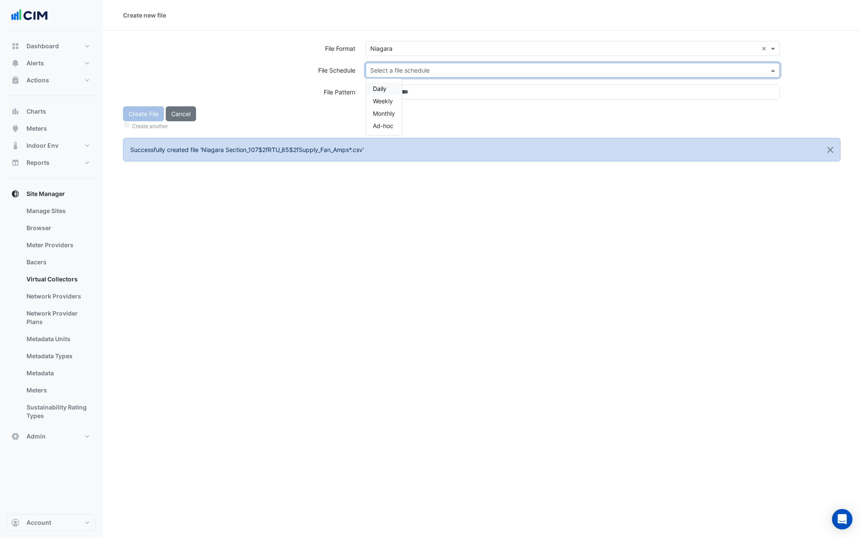
click at [395, 69] on input "text" at bounding box center [564, 70] width 388 height 9
click at [390, 85] on div "Daily" at bounding box center [384, 88] width 36 height 12
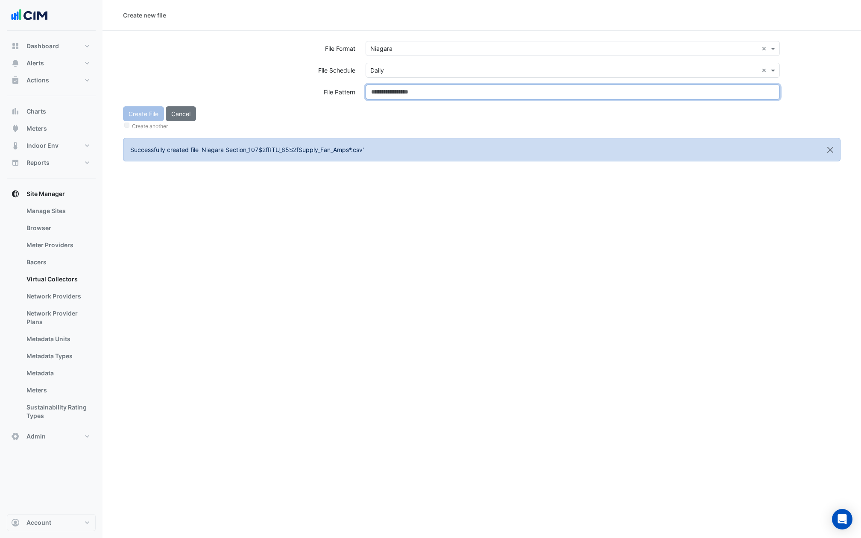
click at [390, 85] on input at bounding box center [573, 92] width 414 height 15
click at [390, 98] on input "**********" at bounding box center [573, 92] width 414 height 15
type input "**********"
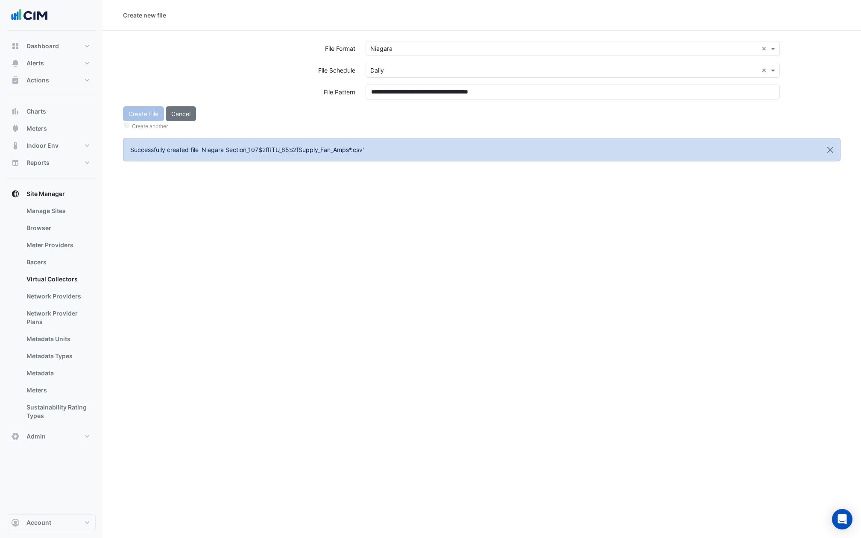
click at [389, 107] on div "Create File Cancel Create another" at bounding box center [482, 118] width 728 height 25
click at [154, 118] on button "Create File" at bounding box center [143, 113] width 41 height 15
click at [452, 50] on input "text" at bounding box center [564, 48] width 388 height 9
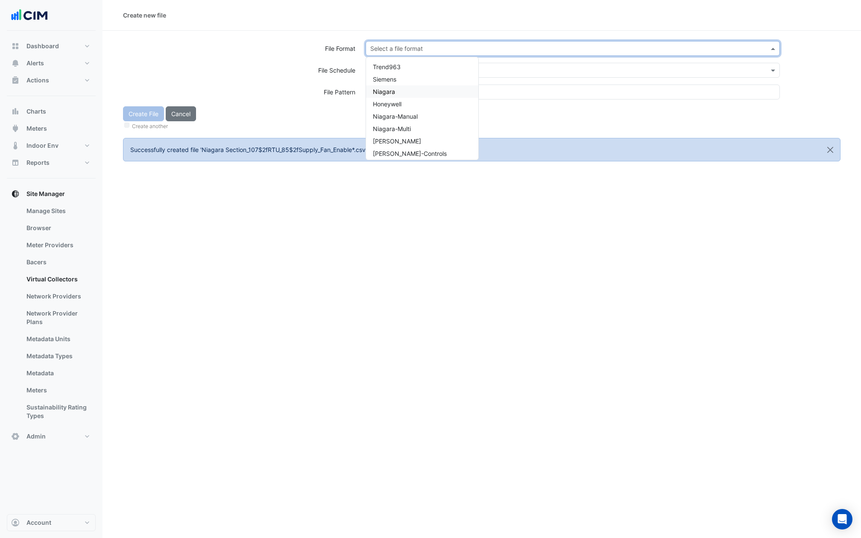
click at [402, 92] on div "Niagara" at bounding box center [422, 91] width 112 height 12
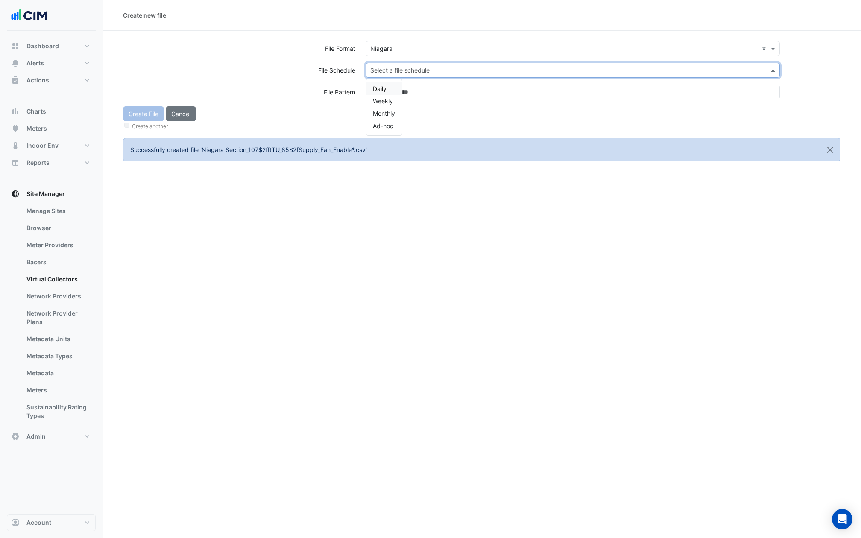
click at [402, 70] on input "text" at bounding box center [564, 70] width 388 height 9
click at [388, 85] on div "Daily" at bounding box center [384, 88] width 36 height 12
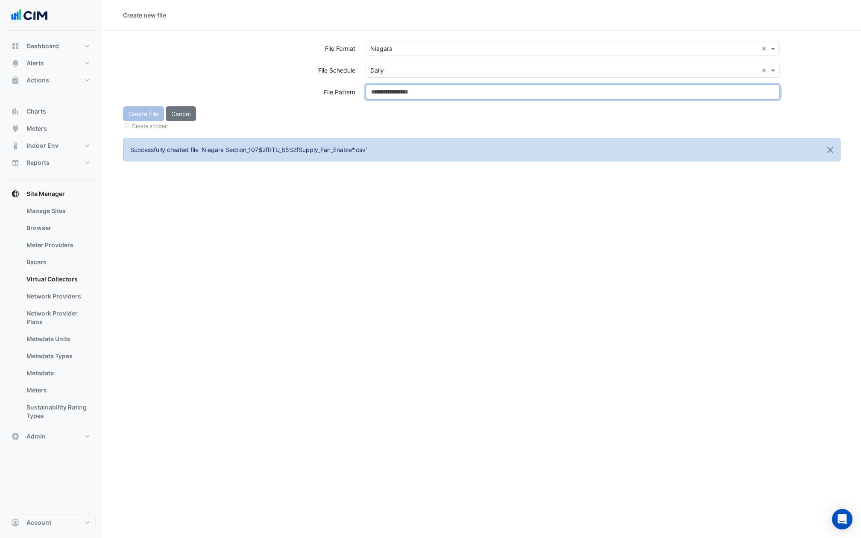
click at [388, 89] on input at bounding box center [573, 92] width 414 height 15
type input "**********"
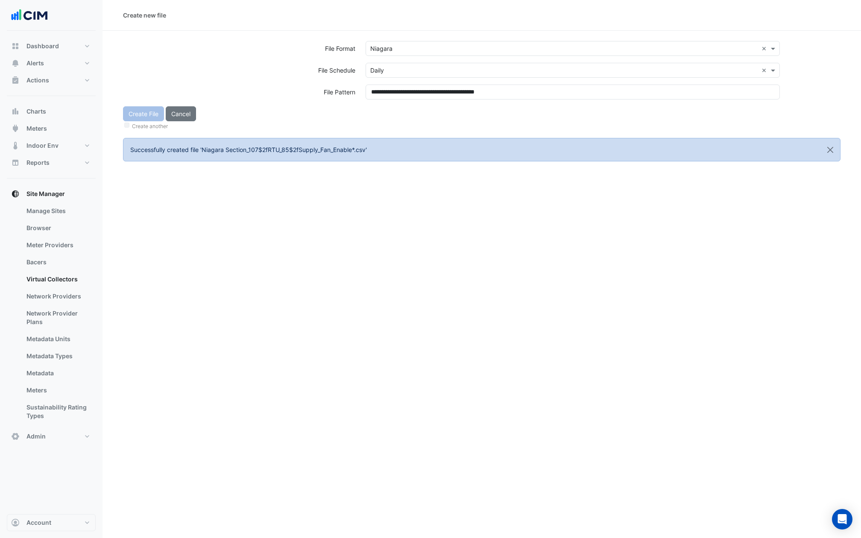
click at [382, 136] on form "**********" at bounding box center [482, 101] width 718 height 120
click at [141, 115] on button "Create File" at bounding box center [143, 113] width 41 height 15
click at [426, 52] on input "text" at bounding box center [564, 48] width 388 height 9
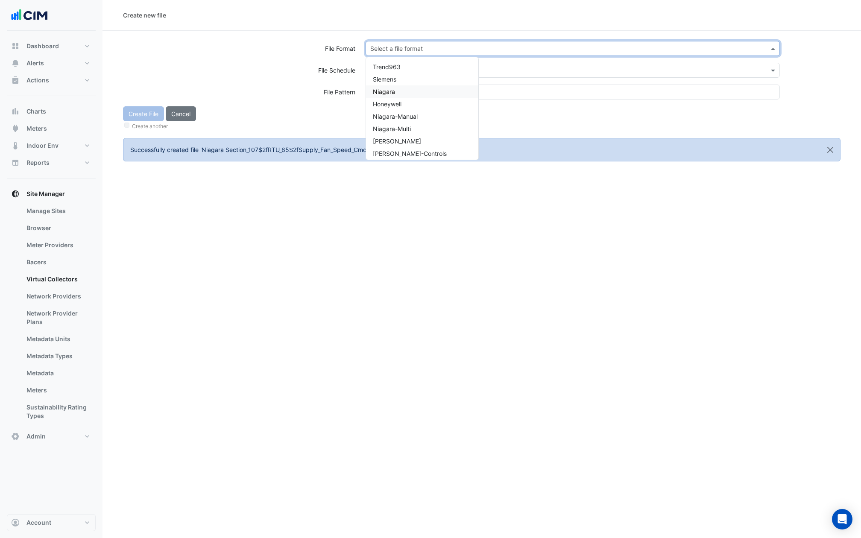
click at [408, 89] on div "Niagara" at bounding box center [422, 91] width 112 height 12
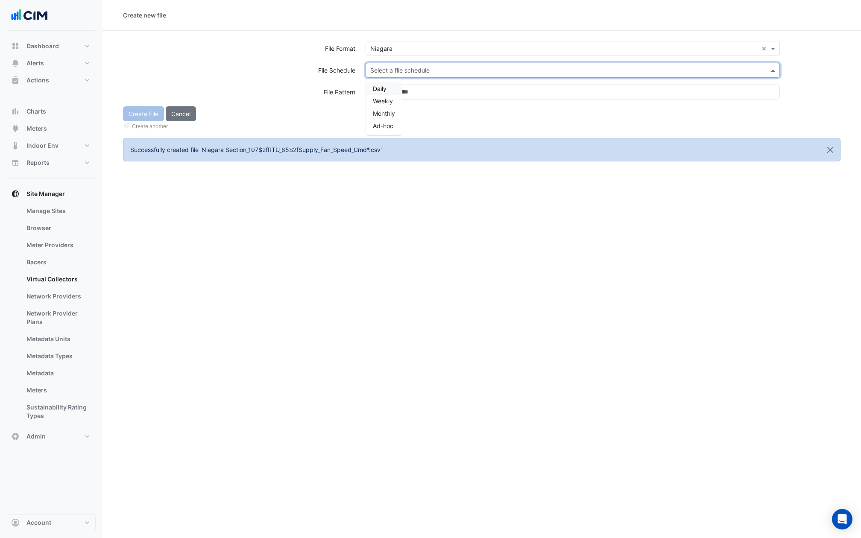
click at [404, 73] on input "text" at bounding box center [564, 70] width 388 height 9
click at [383, 83] on div "Daily" at bounding box center [384, 88] width 36 height 12
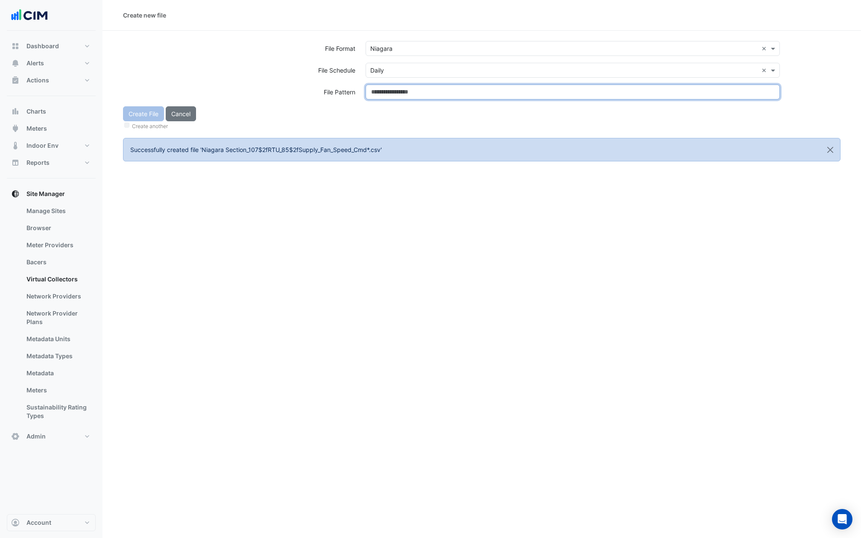
click at [384, 89] on input at bounding box center [573, 92] width 414 height 15
type input "**********"
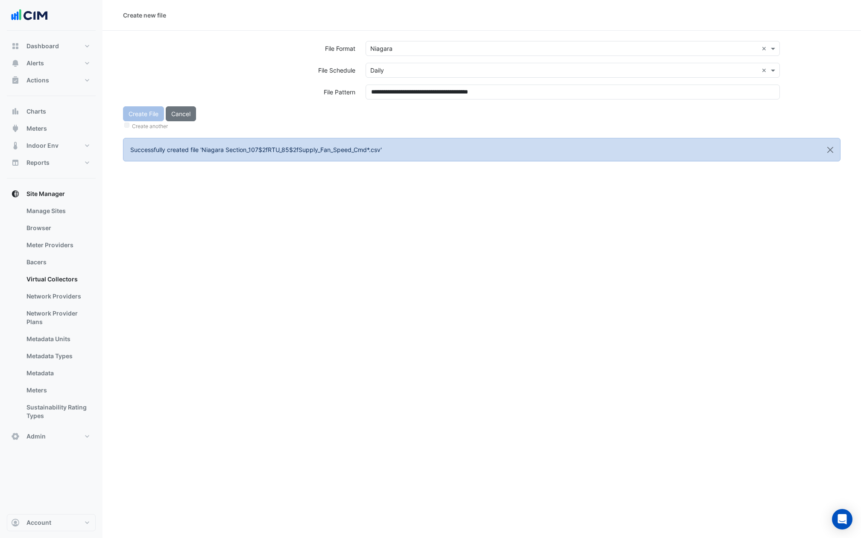
click at [370, 129] on div "Create another" at bounding box center [482, 125] width 718 height 9
click at [140, 115] on button "Create File" at bounding box center [143, 113] width 41 height 15
click at [428, 51] on input "text" at bounding box center [564, 48] width 388 height 9
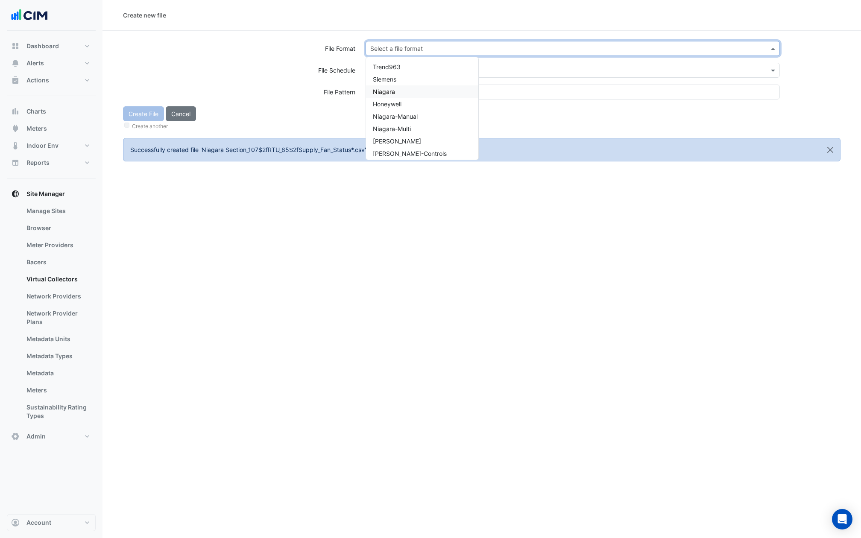
click at [383, 93] on span "Niagara" at bounding box center [384, 91] width 22 height 7
click at [399, 71] on input "text" at bounding box center [564, 70] width 388 height 9
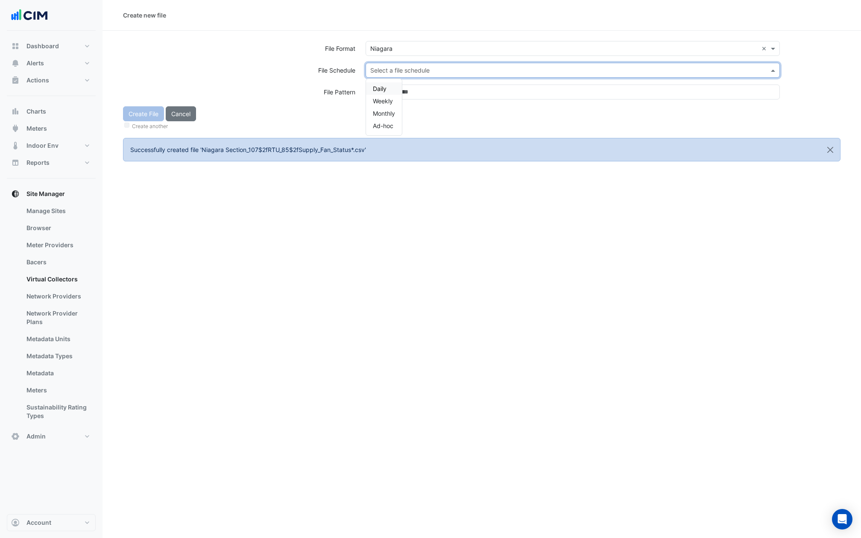
click at [387, 91] on div "Daily" at bounding box center [384, 88] width 36 height 12
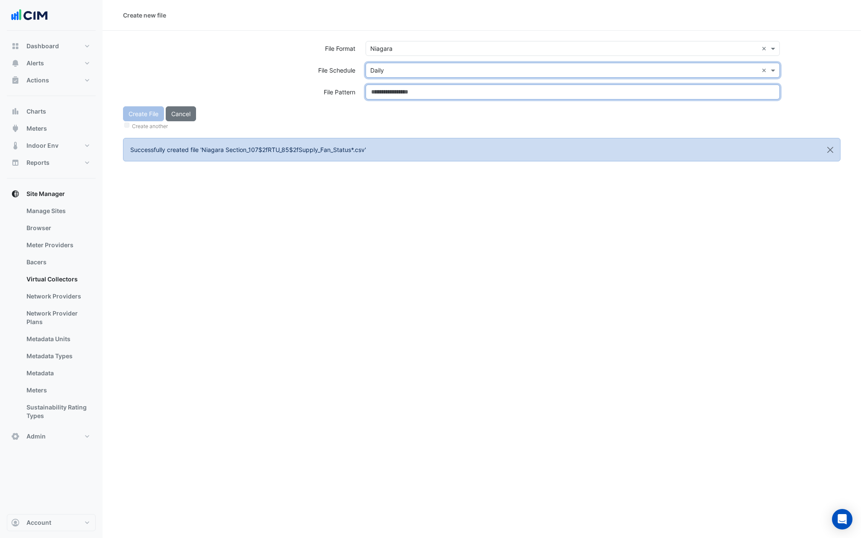
click at [387, 91] on input at bounding box center [573, 92] width 414 height 15
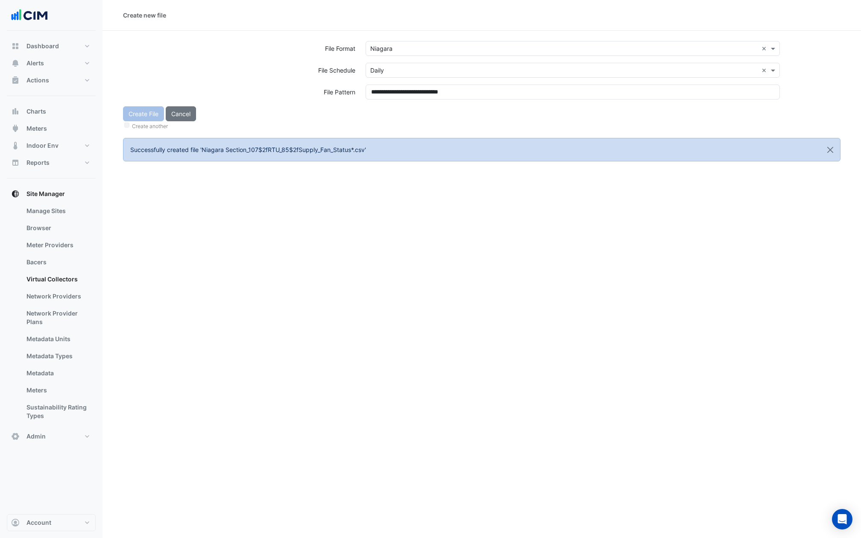
click at [387, 112] on div "Create File Cancel Create another" at bounding box center [482, 118] width 728 height 25
click at [141, 111] on button "Create File" at bounding box center [143, 113] width 41 height 15
click at [386, 49] on input "text" at bounding box center [564, 48] width 388 height 9
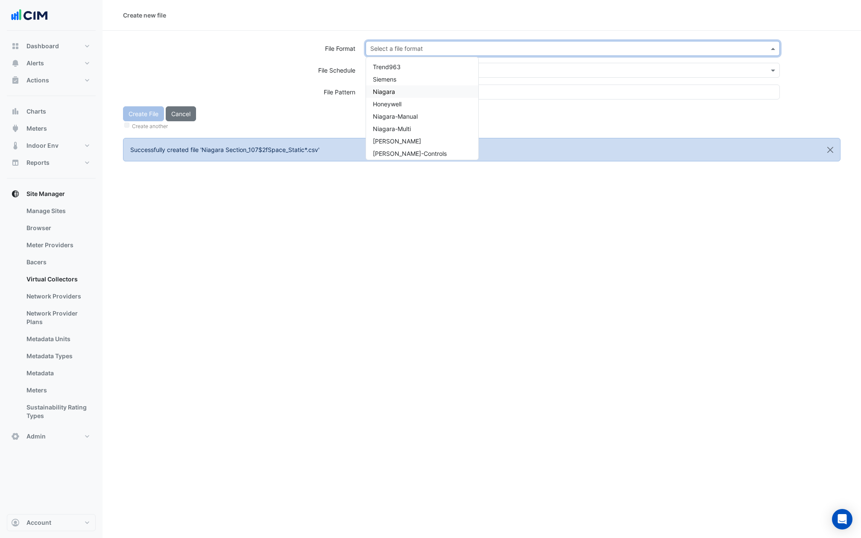
click at [385, 94] on span "Niagara" at bounding box center [384, 91] width 22 height 7
click at [385, 60] on div "Select a file format × Niagara ×" at bounding box center [573, 52] width 425 height 22
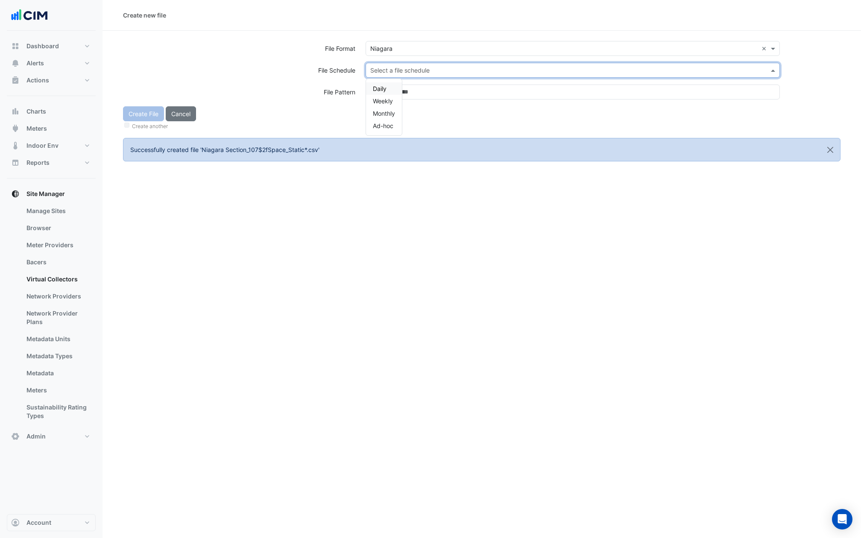
click at [385, 69] on input "text" at bounding box center [564, 70] width 388 height 9
click at [381, 77] on div "Select a file schedule" at bounding box center [573, 70] width 414 height 15
click at [381, 85] on span "Daily" at bounding box center [380, 88] width 14 height 7
click at [381, 88] on div "No items found" at bounding box center [394, 88] width 56 height 12
click at [381, 88] on span "Daily" at bounding box center [380, 88] width 14 height 7
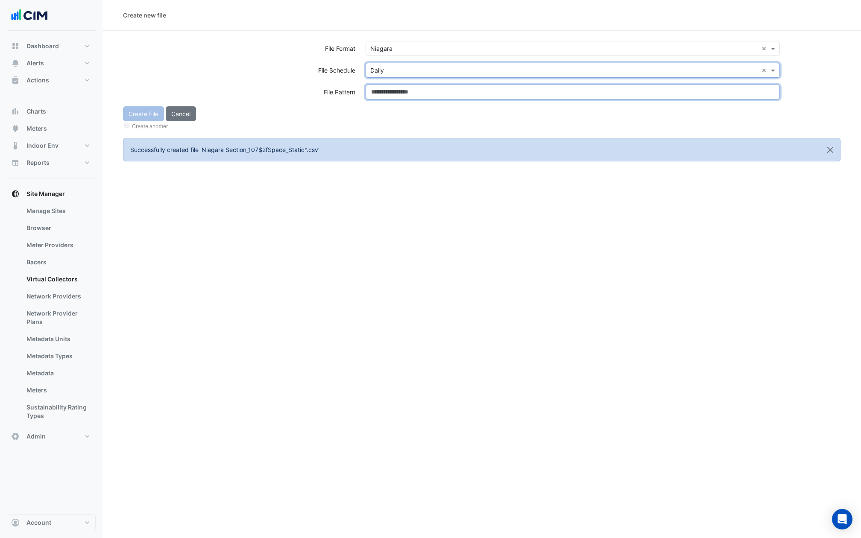
click at [381, 88] on input at bounding box center [573, 92] width 414 height 15
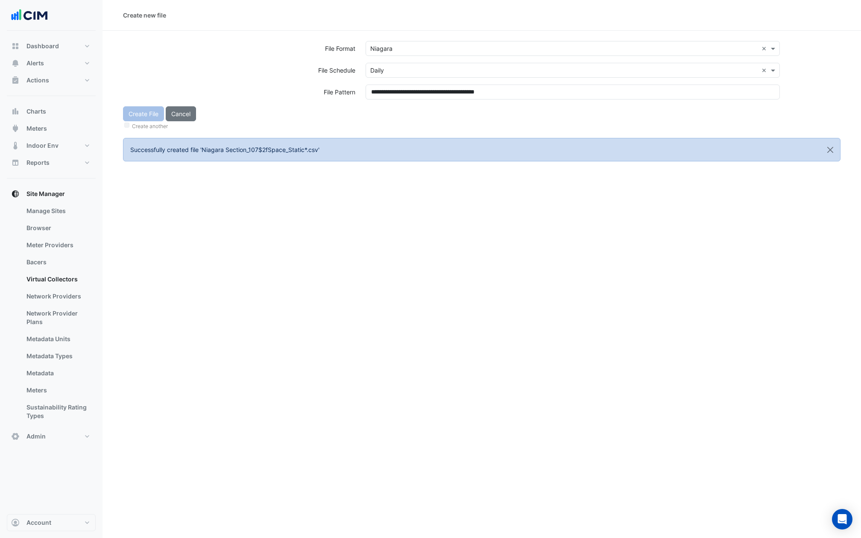
click at [381, 106] on div "Create File Cancel Create another" at bounding box center [482, 118] width 728 height 25
click at [141, 112] on div "Create File Cancel Create another" at bounding box center [482, 118] width 728 height 25
click at [133, 114] on button "Create File" at bounding box center [143, 113] width 41 height 15
click at [400, 43] on div "Select a file format" at bounding box center [573, 48] width 414 height 15
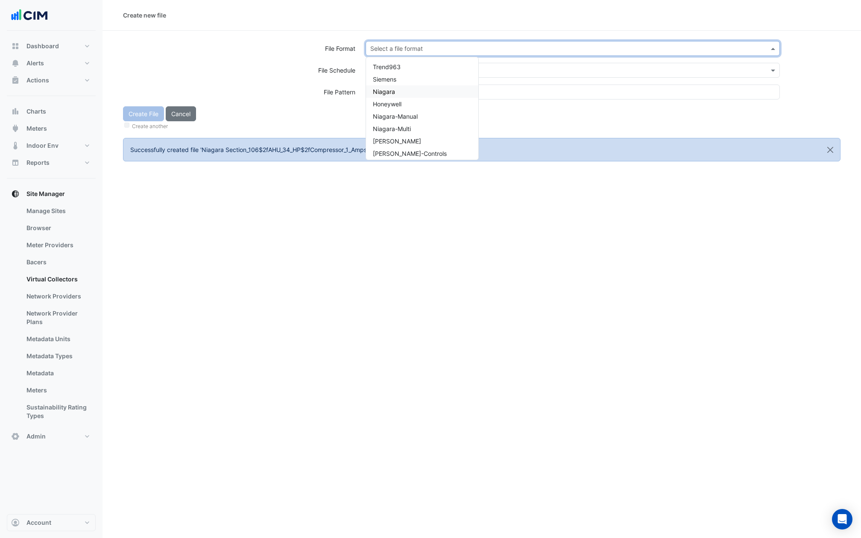
click at [393, 89] on span "Niagara" at bounding box center [384, 91] width 22 height 7
click at [393, 68] on input "text" at bounding box center [564, 70] width 388 height 9
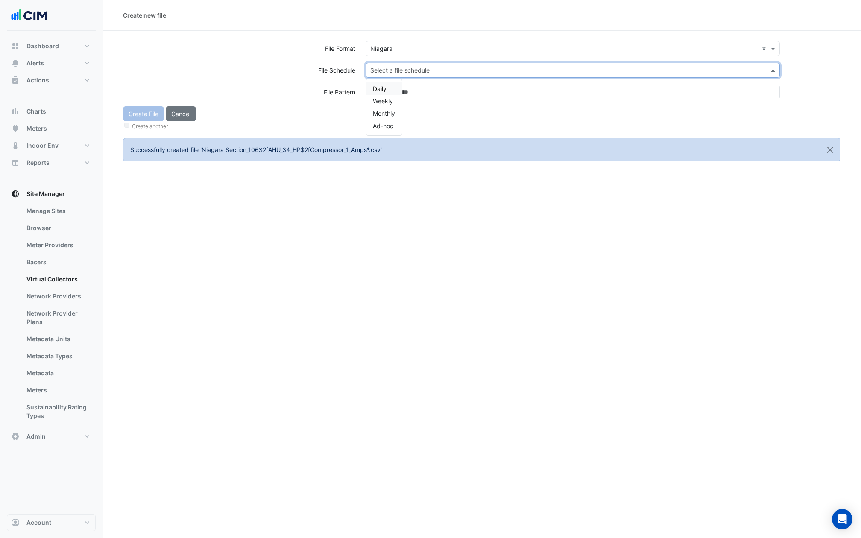
click at [389, 87] on div "Daily" at bounding box center [384, 88] width 36 height 12
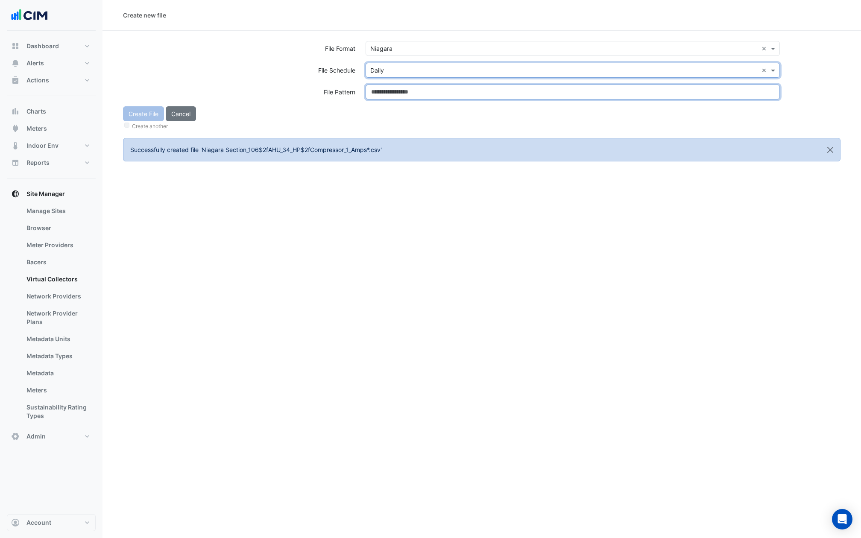
click at [389, 87] on input at bounding box center [573, 92] width 414 height 15
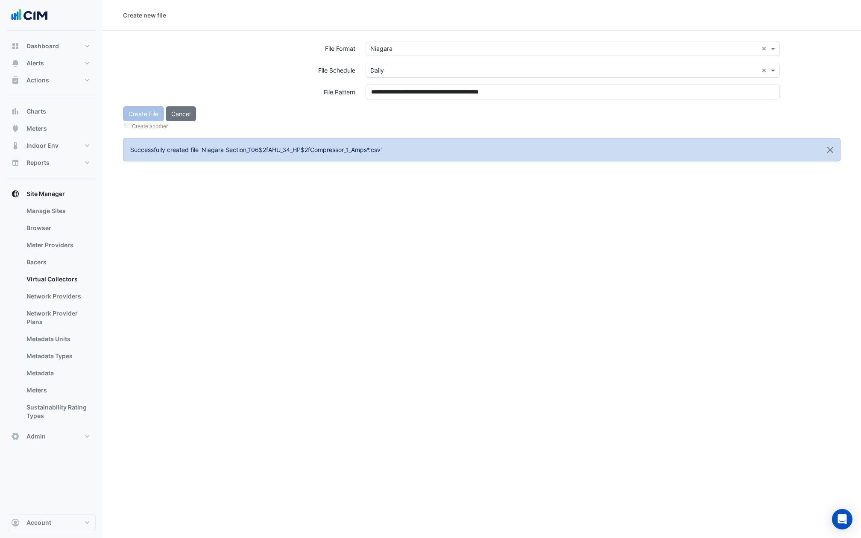
click at [388, 114] on div "Create File Cancel Create another" at bounding box center [482, 118] width 728 height 25
click at [141, 115] on button "Create File" at bounding box center [143, 113] width 41 height 15
click at [421, 43] on div "Select a file format" at bounding box center [573, 48] width 414 height 15
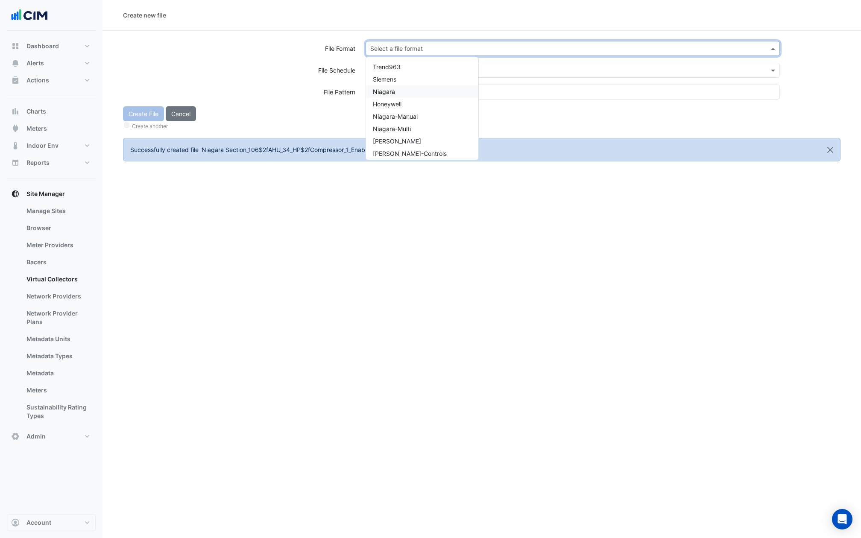
click at [402, 88] on div "Niagara" at bounding box center [422, 91] width 112 height 12
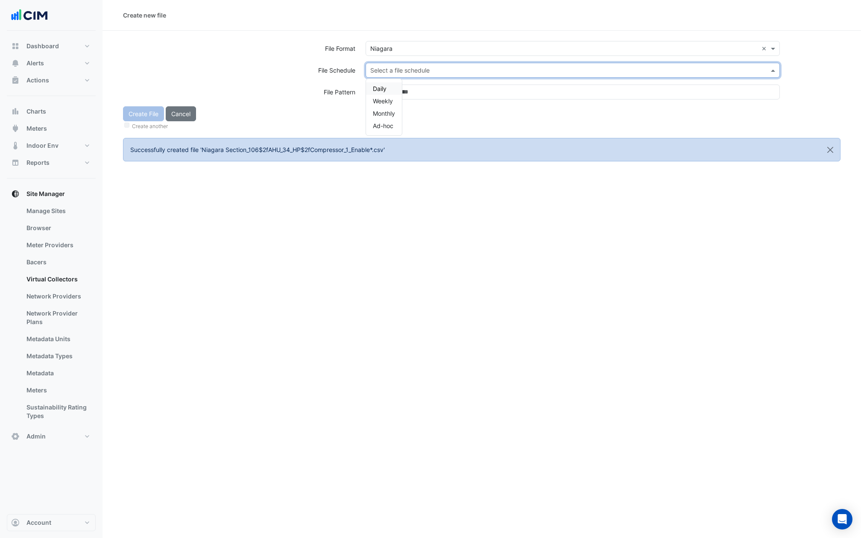
click at [402, 66] on input "text" at bounding box center [564, 70] width 388 height 9
click at [393, 86] on div "Daily" at bounding box center [384, 88] width 36 height 12
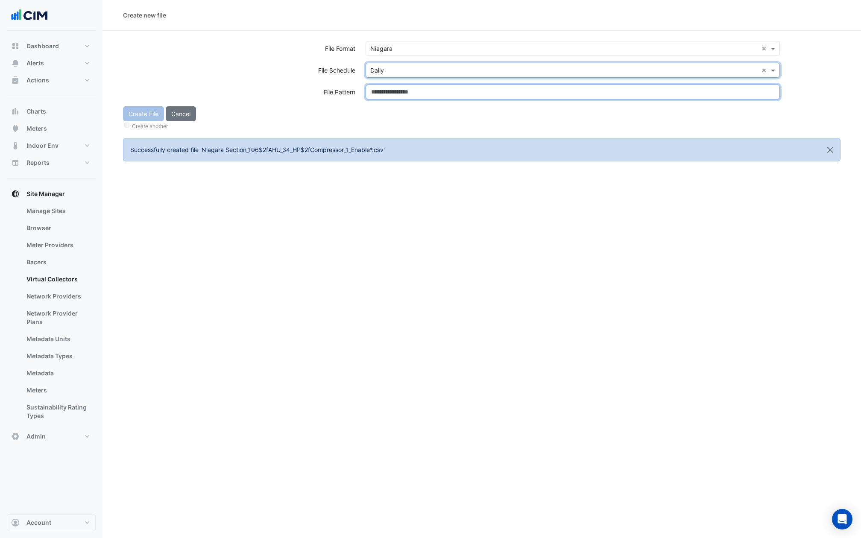
click at [393, 86] on input at bounding box center [573, 92] width 414 height 15
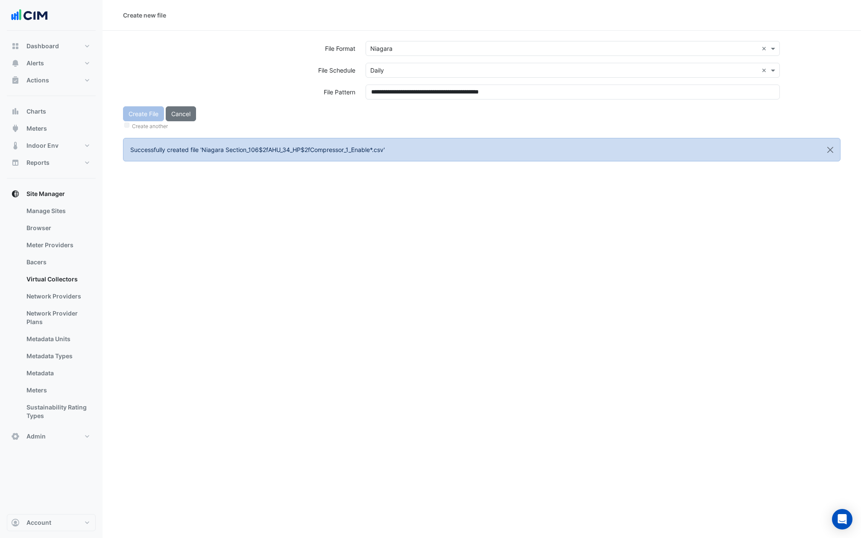
click at [393, 102] on div "**********" at bounding box center [573, 96] width 425 height 22
click at [146, 116] on div "Create File Cancel Create another" at bounding box center [482, 118] width 728 height 25
click at [146, 116] on button "Create File" at bounding box center [143, 113] width 41 height 15
click at [403, 47] on input "text" at bounding box center [564, 48] width 388 height 9
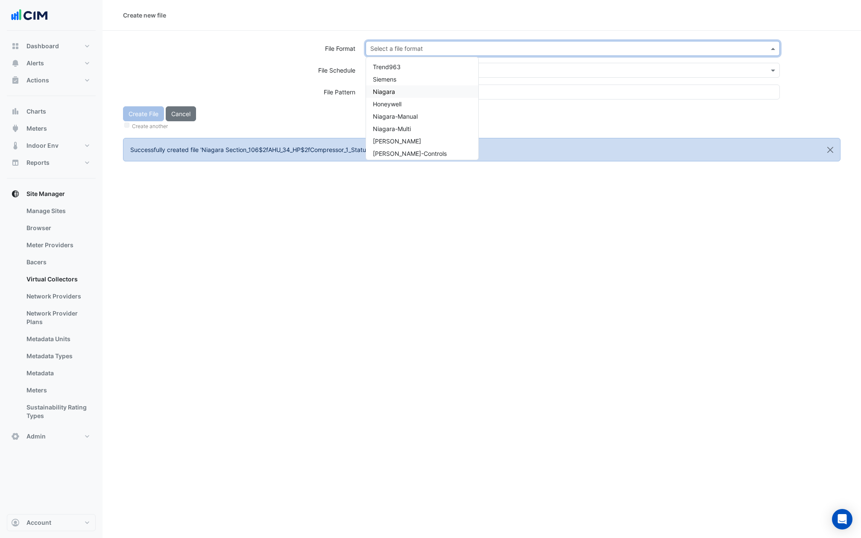
click at [396, 93] on div "Niagara" at bounding box center [422, 91] width 112 height 12
click at [396, 72] on input "text" at bounding box center [564, 70] width 388 height 9
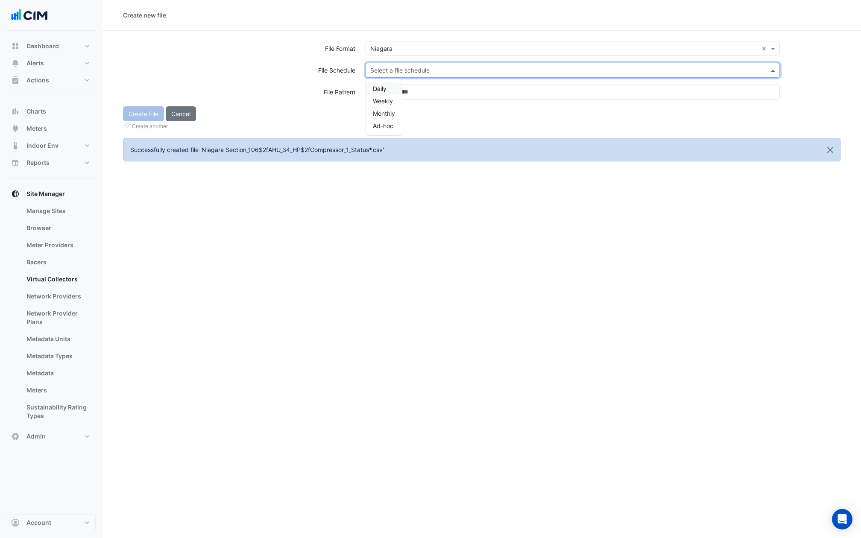
click at [384, 88] on span "Daily" at bounding box center [380, 88] width 14 height 7
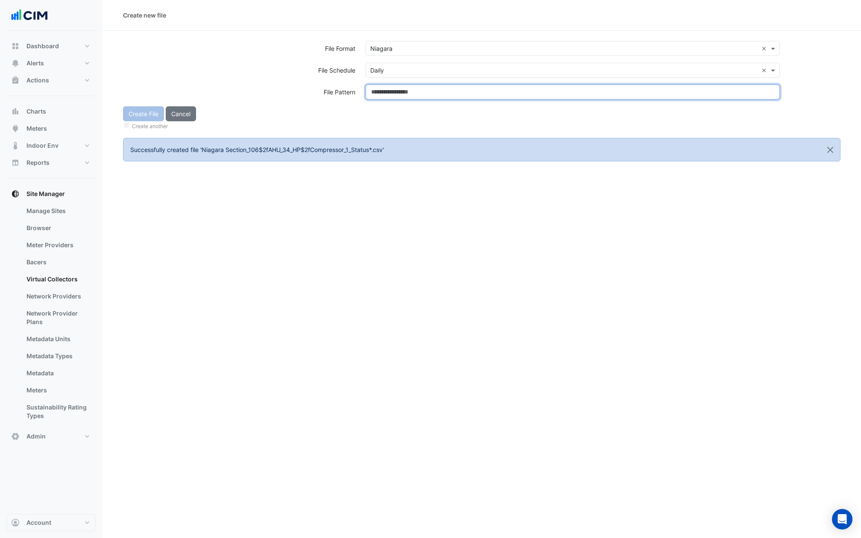
click at [384, 88] on input at bounding box center [573, 92] width 414 height 15
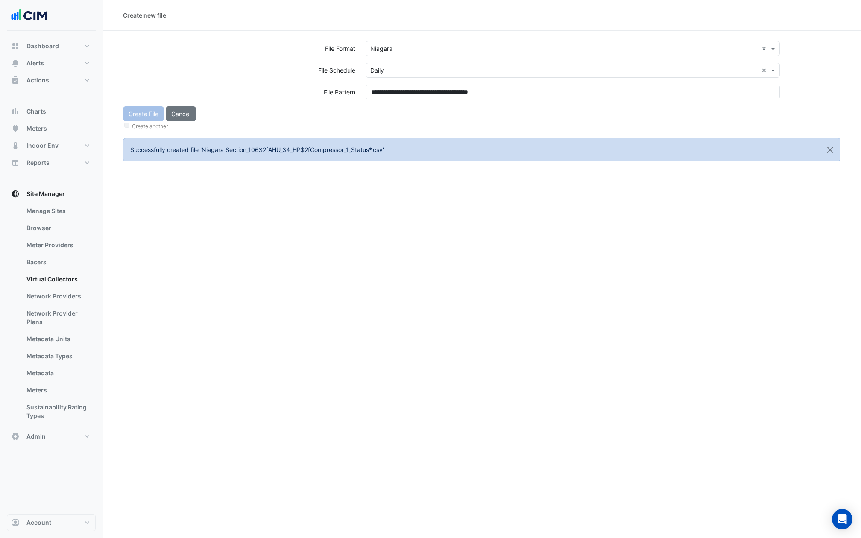
click at [379, 129] on div "Create another" at bounding box center [482, 125] width 718 height 9
click at [137, 114] on button "Create File" at bounding box center [143, 113] width 41 height 15
click at [421, 51] on input "text" at bounding box center [564, 48] width 388 height 9
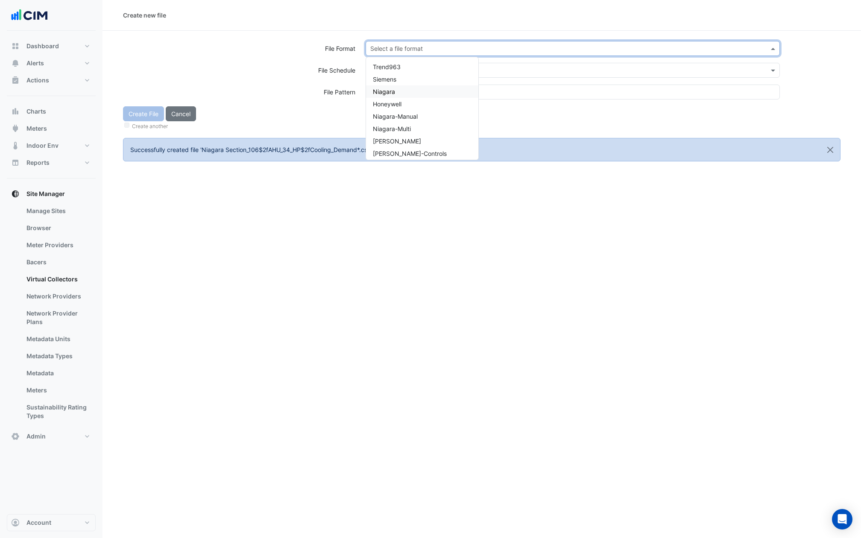
click at [405, 91] on div "Niagara" at bounding box center [422, 91] width 112 height 12
click at [405, 71] on input "text" at bounding box center [564, 70] width 388 height 9
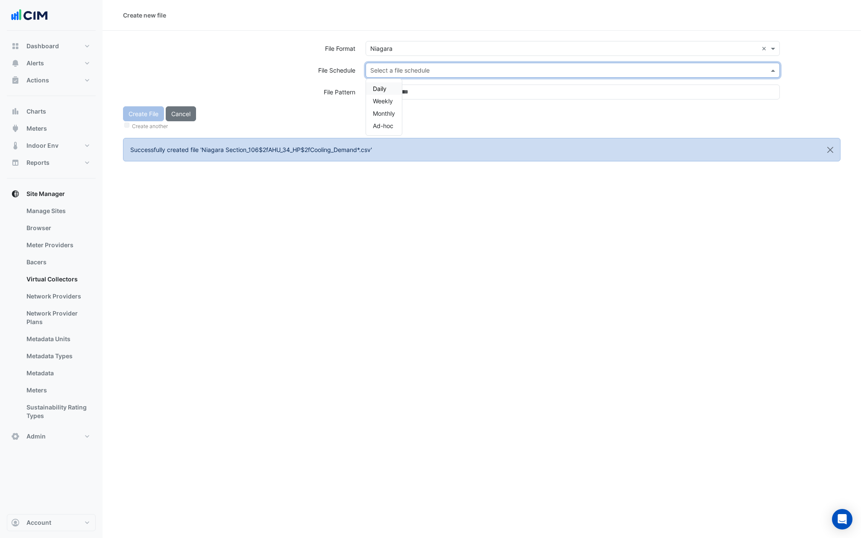
click at [388, 86] on div "Daily" at bounding box center [384, 88] width 36 height 12
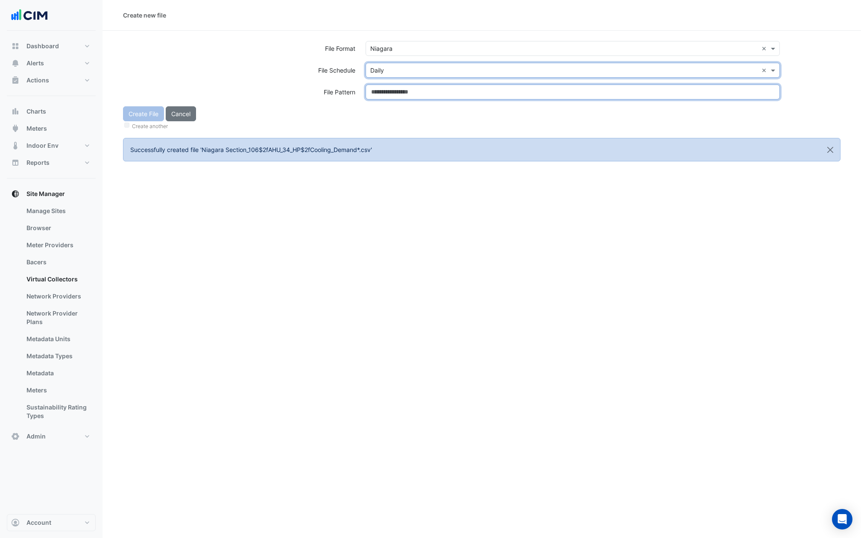
click at [388, 86] on input at bounding box center [573, 92] width 414 height 15
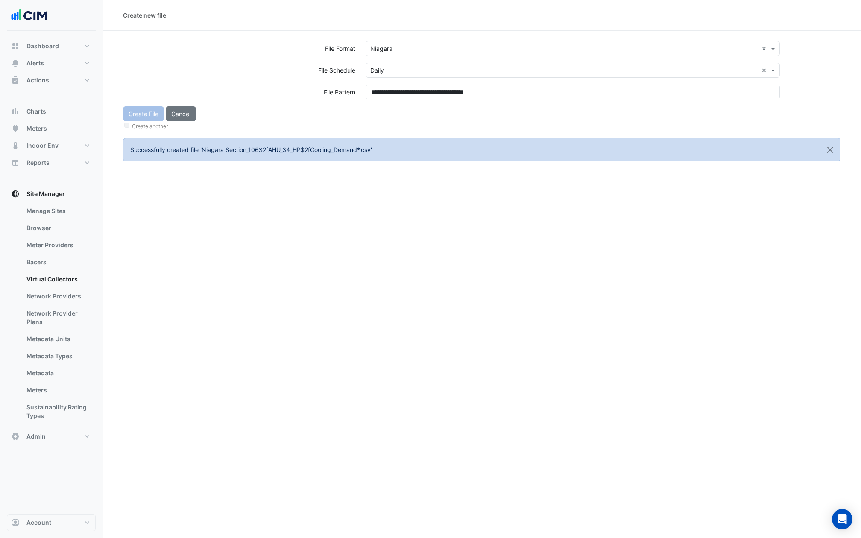
click at [389, 119] on div "Create File Cancel Create another" at bounding box center [482, 118] width 728 height 25
click at [141, 113] on button "Create File" at bounding box center [143, 113] width 41 height 15
click at [394, 53] on div "Select a file format" at bounding box center [573, 48] width 414 height 15
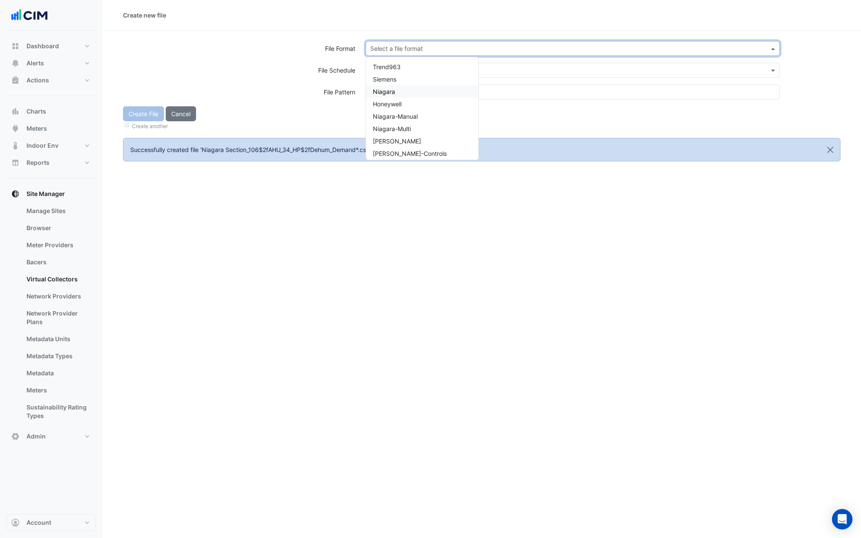
click at [391, 93] on span "Niagara" at bounding box center [384, 91] width 22 height 7
click at [391, 70] on input "text" at bounding box center [564, 70] width 388 height 9
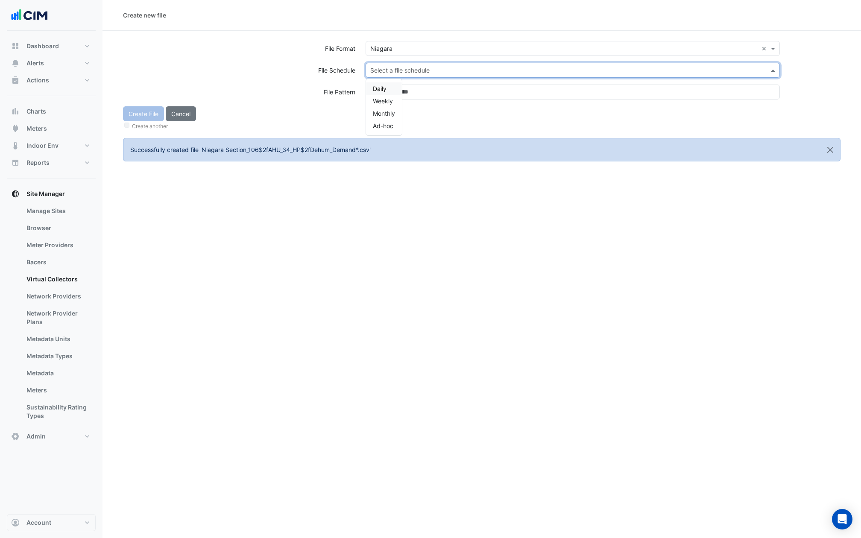
click at [388, 87] on div "Daily" at bounding box center [384, 88] width 36 height 12
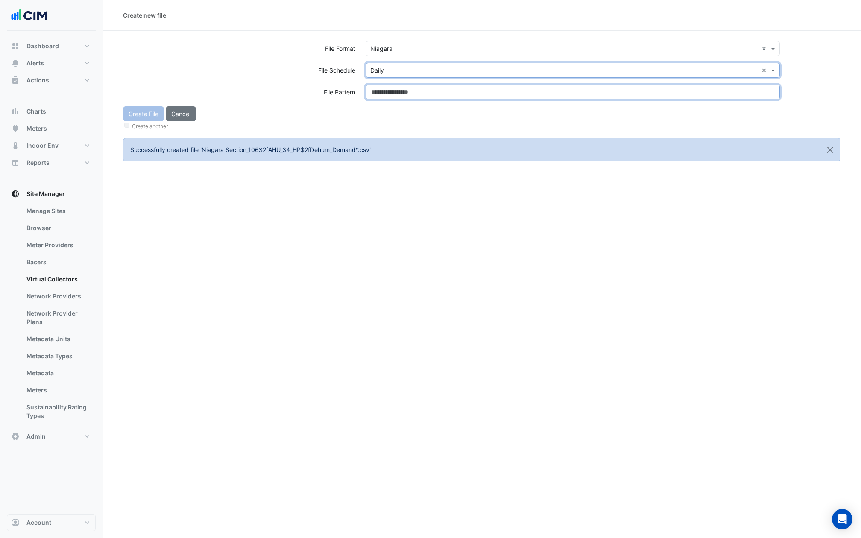
click at [388, 97] on input at bounding box center [573, 92] width 414 height 15
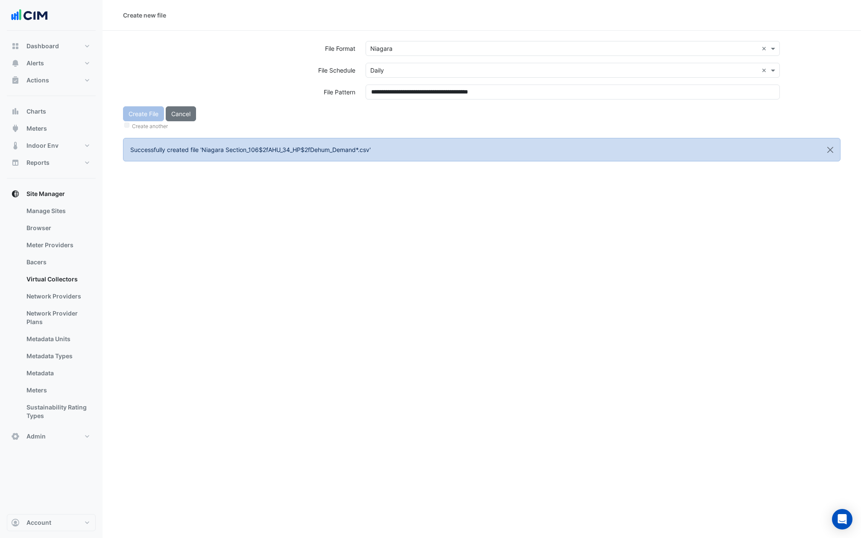
click at [383, 120] on div "Create File Cancel Create another" at bounding box center [482, 118] width 728 height 25
click at [146, 113] on div "Create File Cancel Create another" at bounding box center [482, 118] width 728 height 25
click at [146, 113] on button "Create File" at bounding box center [143, 113] width 41 height 15
click at [399, 44] on input "text" at bounding box center [564, 48] width 388 height 9
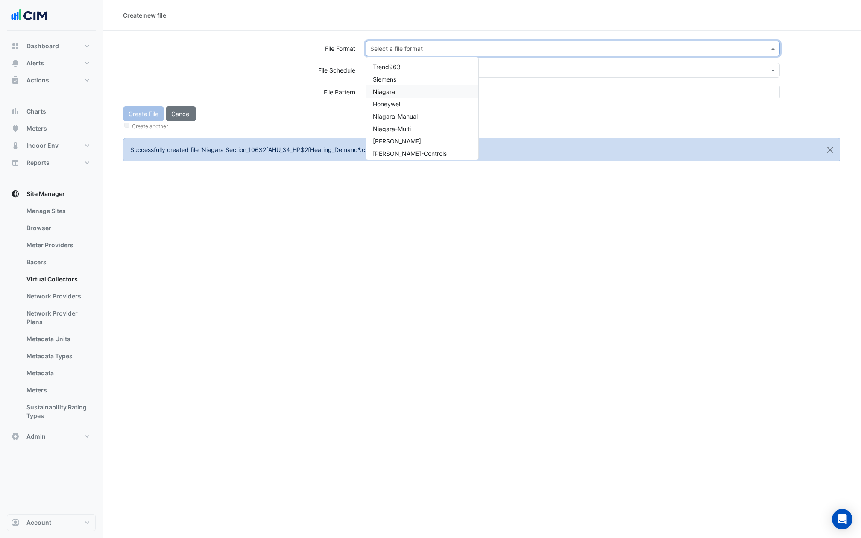
click at [401, 91] on div "Niagara" at bounding box center [422, 91] width 112 height 12
click at [401, 68] on input "text" at bounding box center [564, 70] width 388 height 9
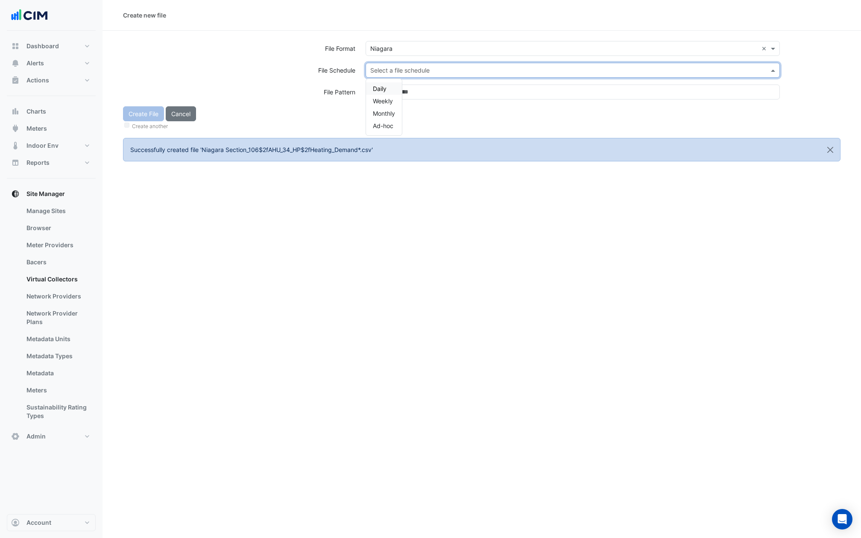
click at [394, 82] on div "Daily" at bounding box center [384, 88] width 36 height 12
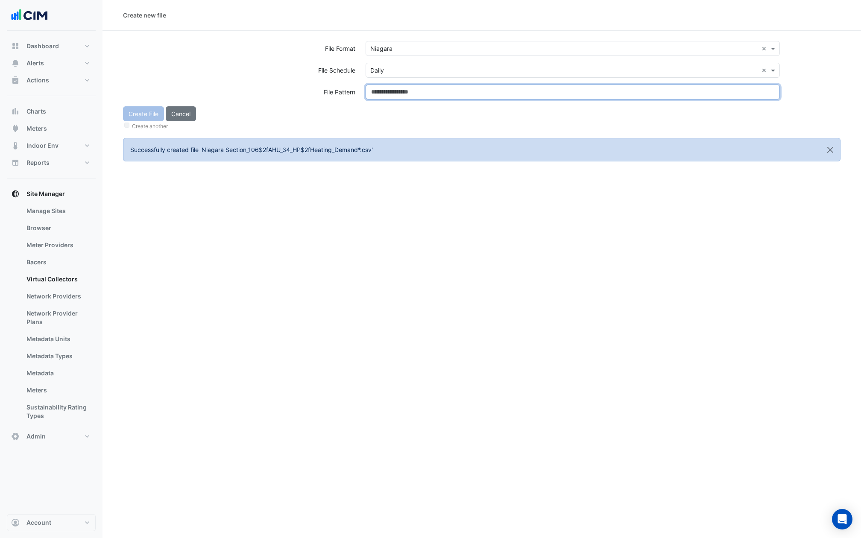
click at [394, 87] on input at bounding box center [573, 92] width 414 height 15
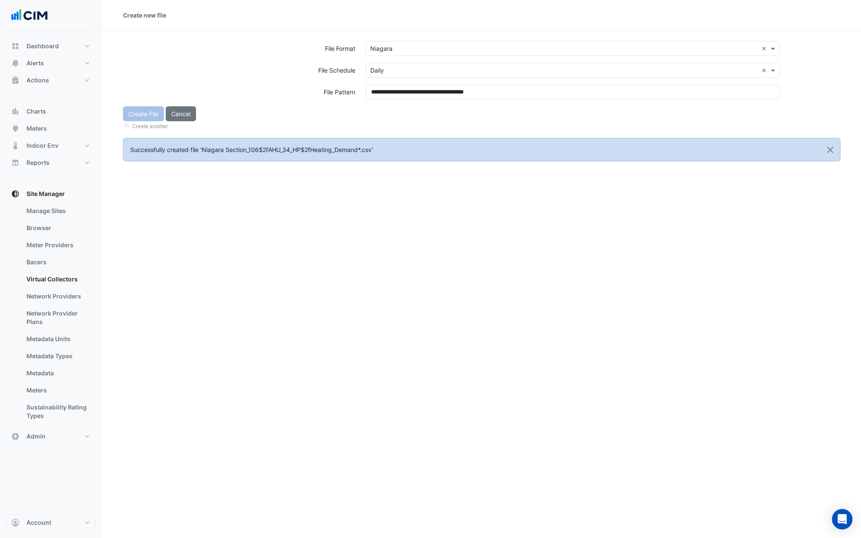
click at [393, 118] on div "Create File Cancel Create another" at bounding box center [482, 118] width 728 height 25
click at [144, 117] on button "Create File" at bounding box center [143, 113] width 41 height 15
click at [388, 46] on input "text" at bounding box center [564, 48] width 388 height 9
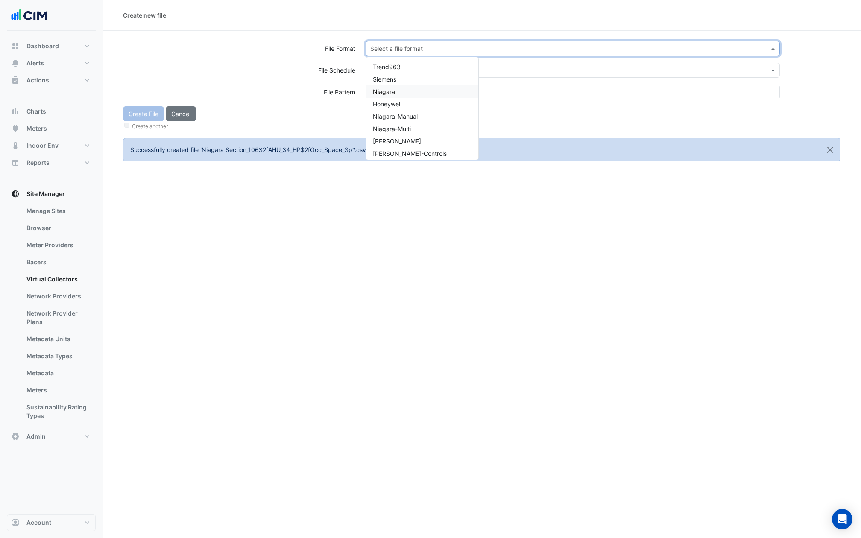
click at [390, 94] on span "Niagara" at bounding box center [384, 91] width 22 height 7
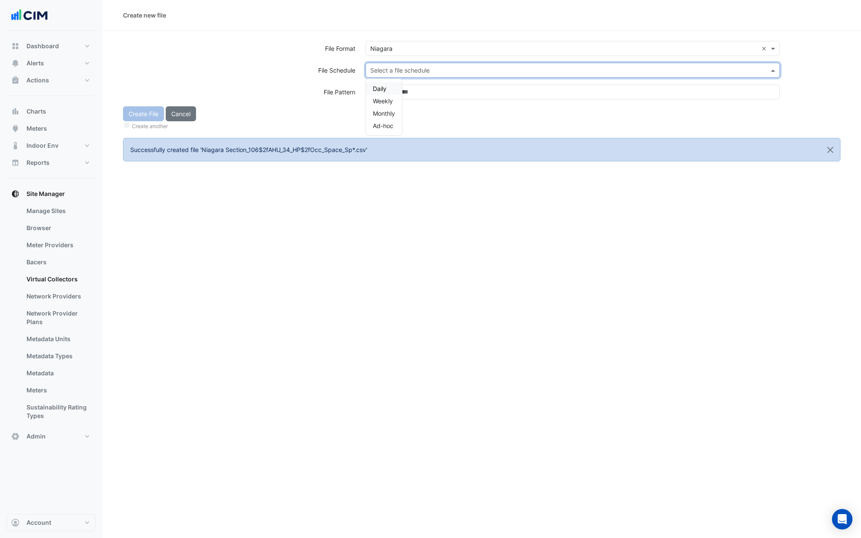
click at [390, 71] on input "text" at bounding box center [564, 70] width 388 height 9
click at [386, 87] on span "Daily" at bounding box center [380, 88] width 14 height 7
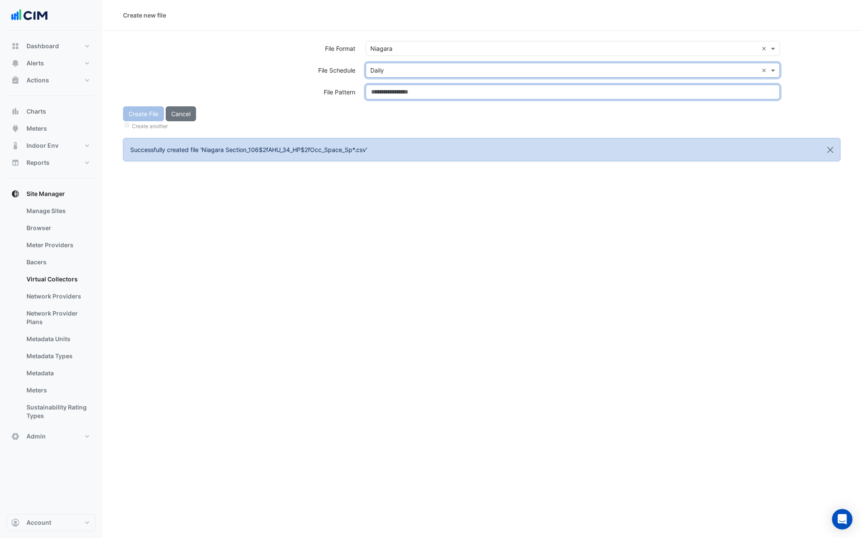
click at [386, 87] on input at bounding box center [573, 92] width 414 height 15
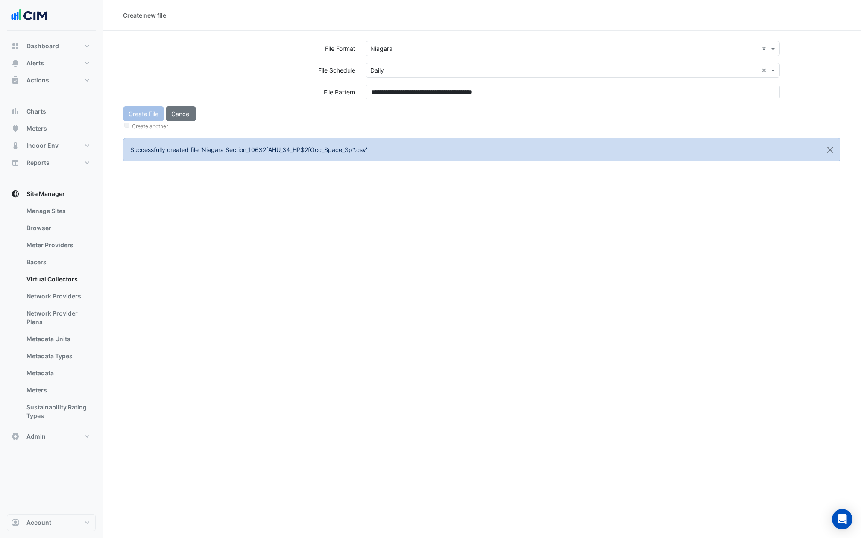
click at [386, 126] on div "Create another" at bounding box center [482, 125] width 718 height 9
click at [141, 115] on button "Create File" at bounding box center [143, 113] width 41 height 15
click at [398, 45] on input "text" at bounding box center [564, 48] width 388 height 9
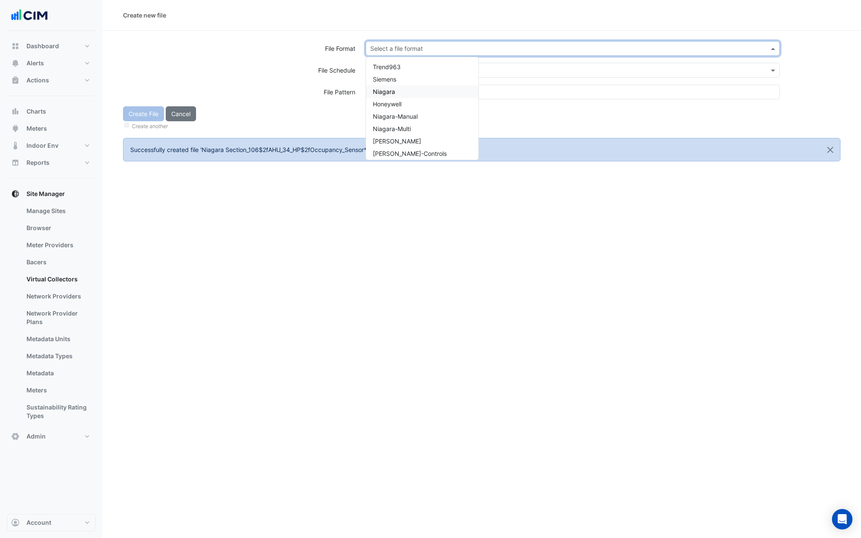
click at [388, 94] on span "Niagara" at bounding box center [384, 91] width 22 height 7
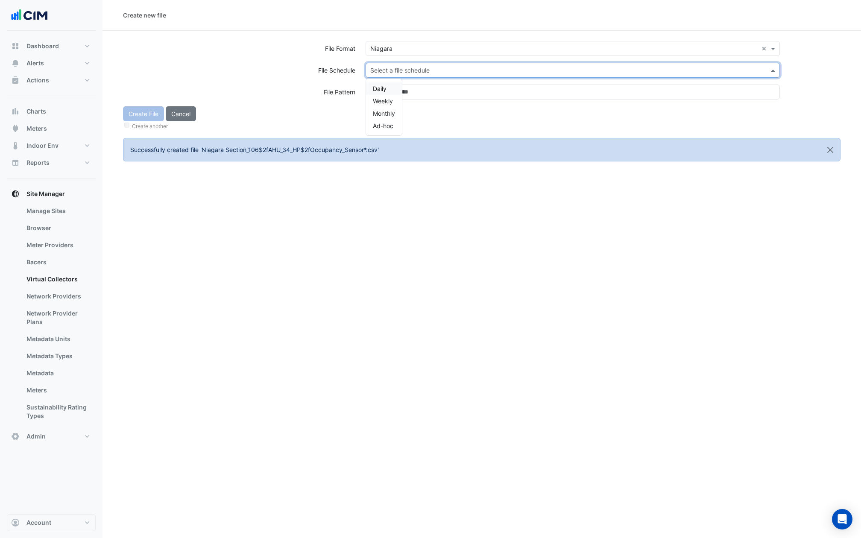
click at [388, 67] on input "text" at bounding box center [564, 70] width 388 height 9
click at [384, 89] on span "Daily" at bounding box center [380, 88] width 14 height 7
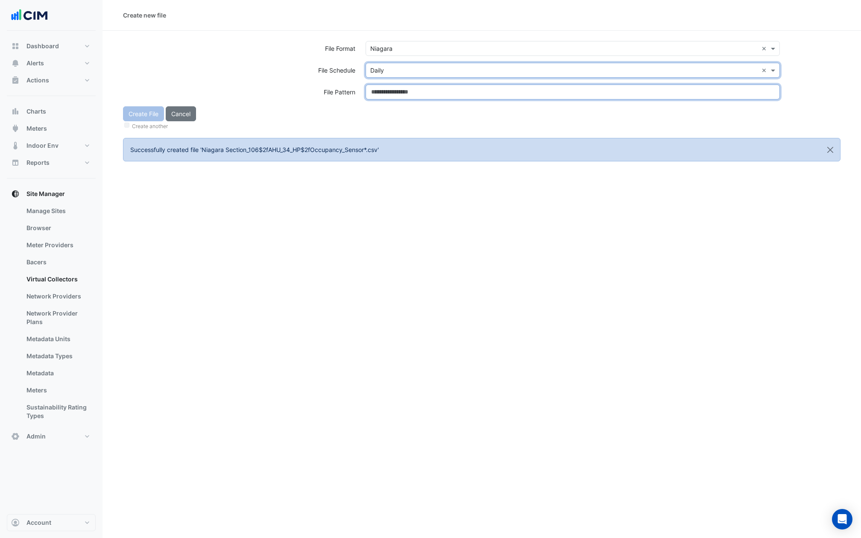
click at [384, 89] on input at bounding box center [573, 92] width 414 height 15
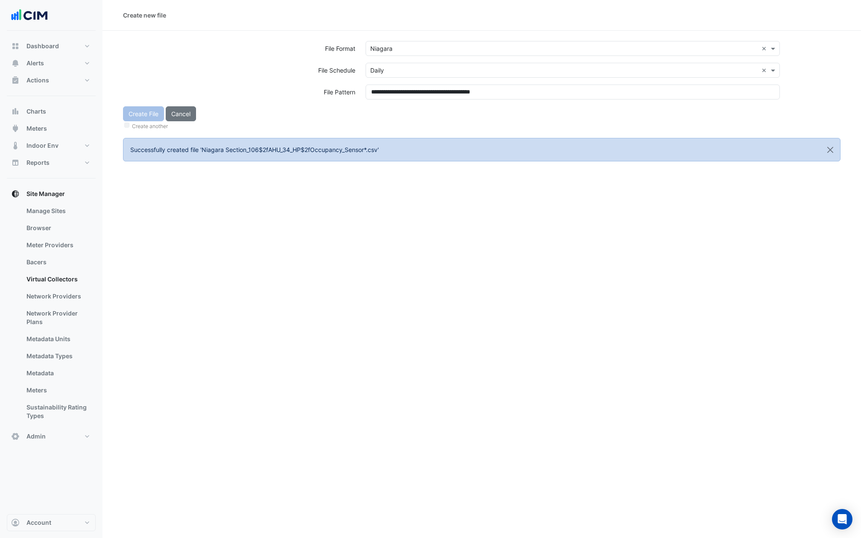
click at [384, 117] on div "Create File Cancel Create another" at bounding box center [482, 118] width 728 height 25
click at [144, 111] on button "Create File" at bounding box center [143, 113] width 41 height 15
click at [379, 50] on input "text" at bounding box center [564, 48] width 388 height 9
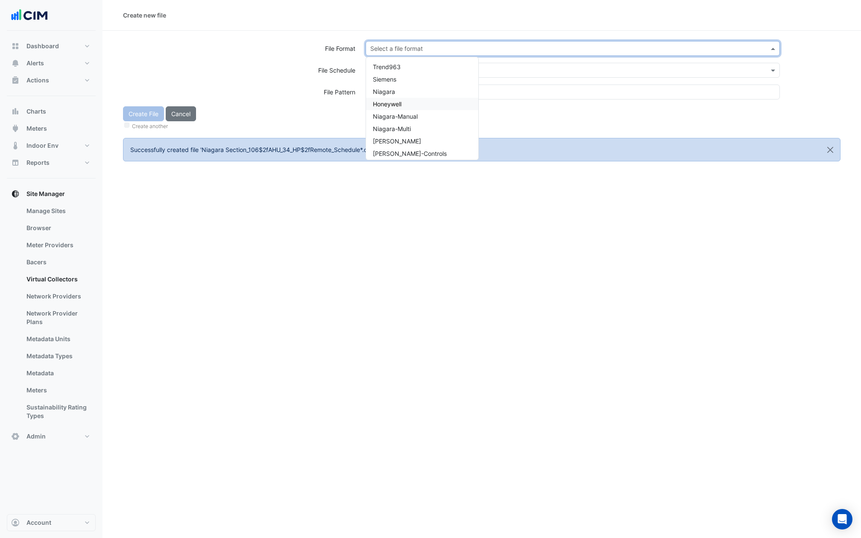
click at [398, 94] on div "Niagara" at bounding box center [422, 91] width 112 height 12
click at [400, 65] on div "Select a file schedule" at bounding box center [573, 70] width 414 height 15
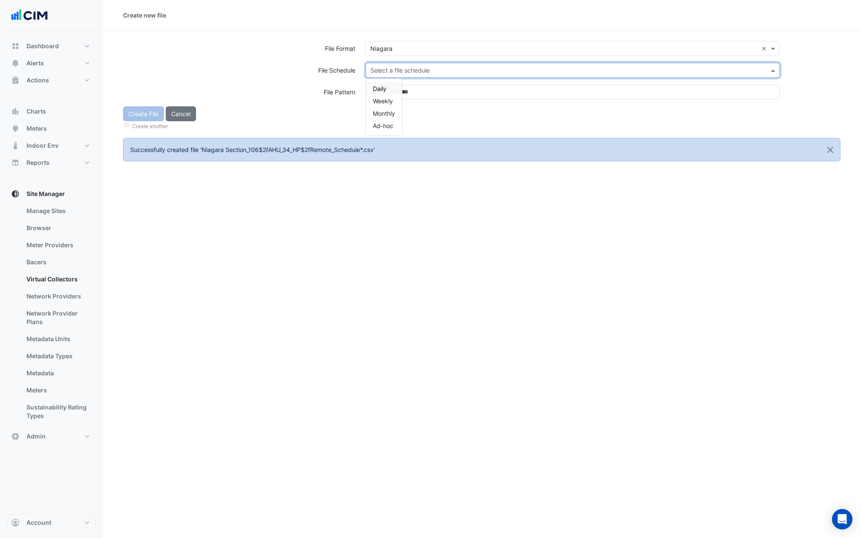
click at [391, 87] on div "Daily" at bounding box center [384, 88] width 36 height 12
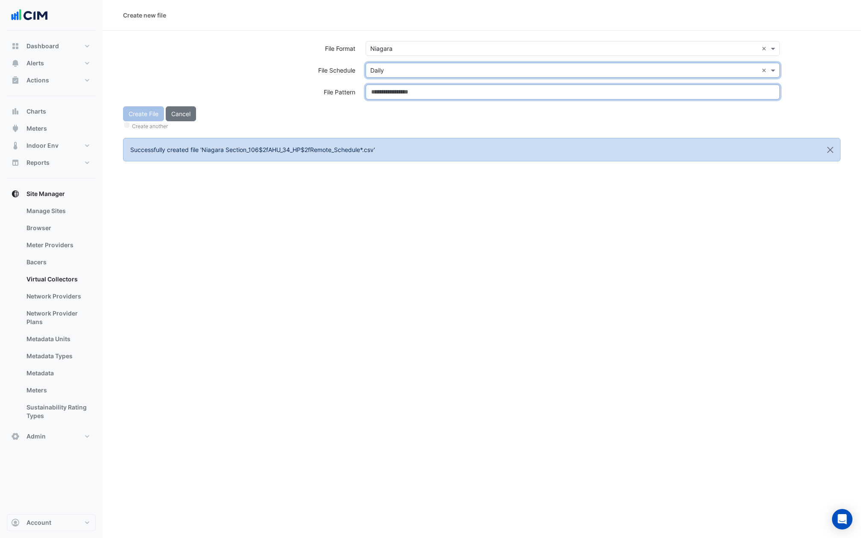
click at [391, 87] on input at bounding box center [573, 92] width 414 height 15
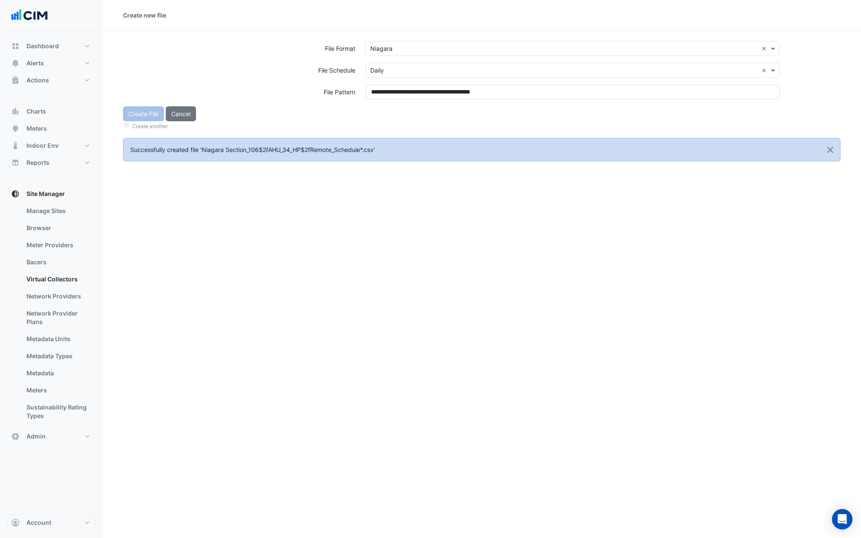
click at [391, 109] on div "Create File Cancel Create another" at bounding box center [482, 118] width 728 height 25
click at [135, 114] on button "Create File" at bounding box center [143, 113] width 41 height 15
click at [394, 45] on input "text" at bounding box center [564, 48] width 388 height 9
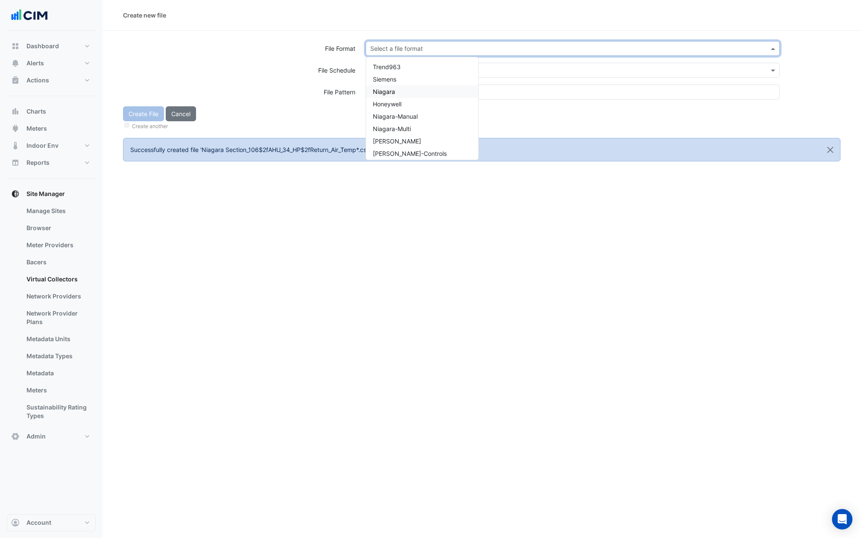
click at [381, 94] on span "Niagara" at bounding box center [384, 91] width 22 height 7
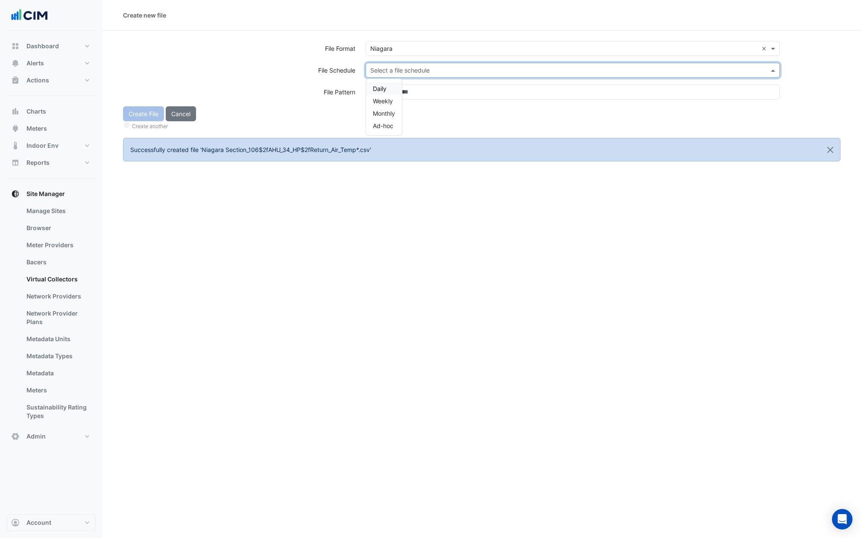
click at [385, 72] on input "text" at bounding box center [564, 70] width 388 height 9
click at [377, 90] on span "Daily" at bounding box center [380, 88] width 14 height 7
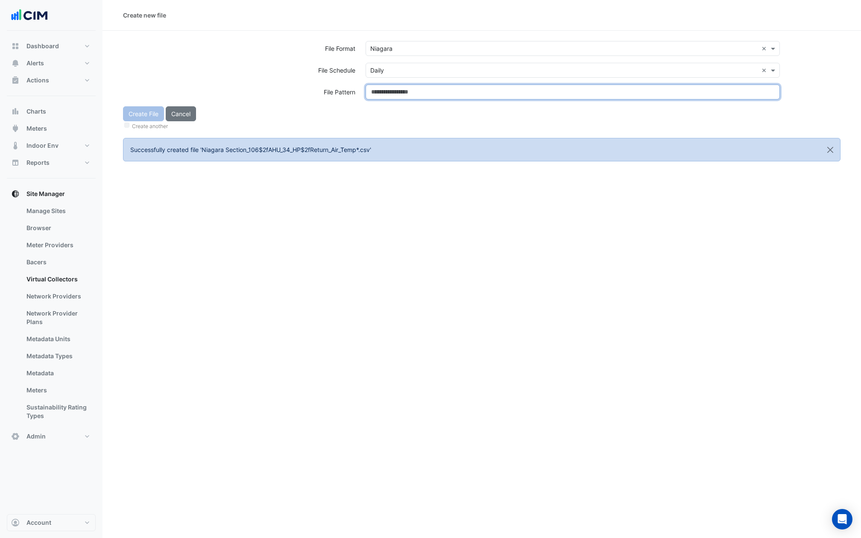
click at [377, 90] on input at bounding box center [573, 92] width 414 height 15
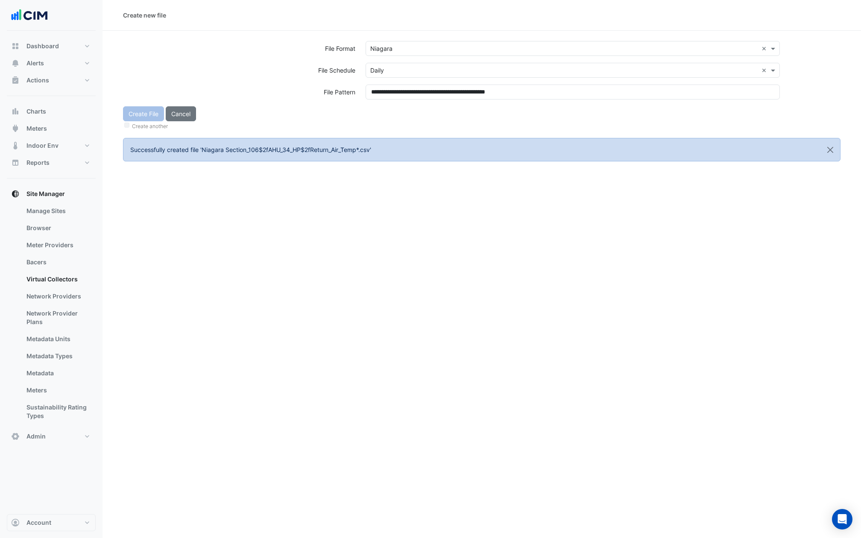
click at [377, 112] on div "Create File Cancel Create another" at bounding box center [482, 118] width 728 height 25
click at [146, 116] on button "Create File" at bounding box center [143, 113] width 41 height 15
click at [394, 51] on input "text" at bounding box center [564, 48] width 388 height 9
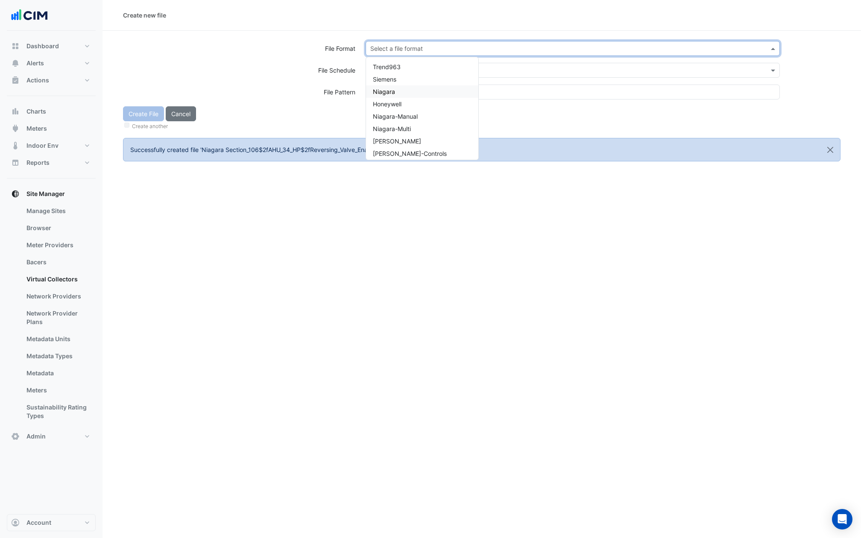
click at [388, 91] on span "Niagara" at bounding box center [384, 91] width 22 height 7
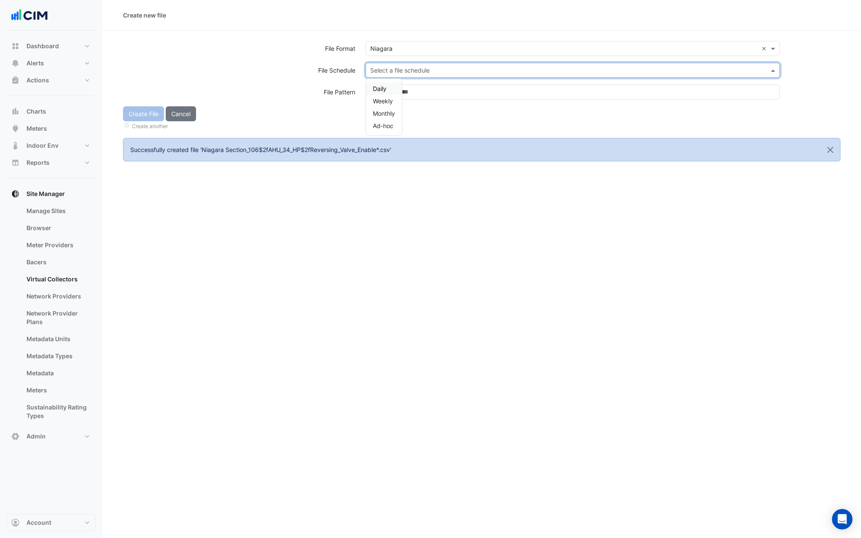
click at [388, 73] on input "text" at bounding box center [564, 70] width 388 height 9
click at [381, 88] on span "Daily" at bounding box center [380, 88] width 14 height 7
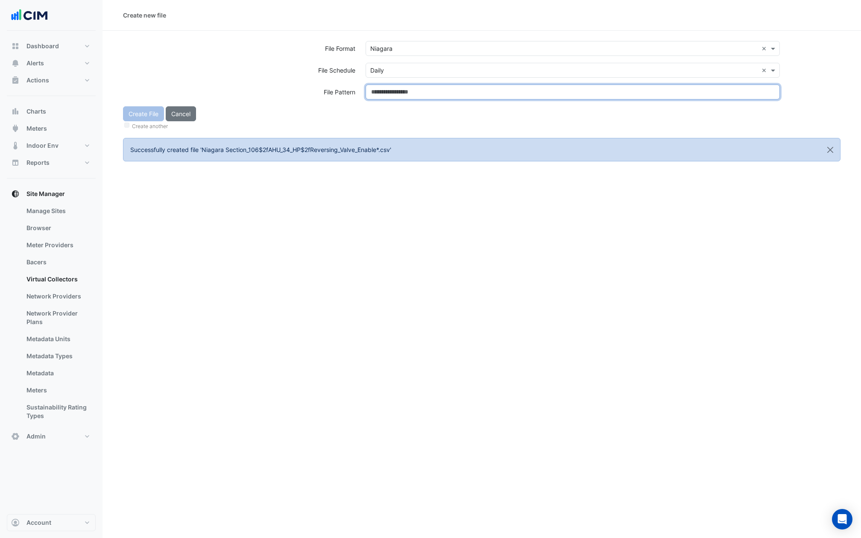
click at [381, 90] on input at bounding box center [573, 92] width 414 height 15
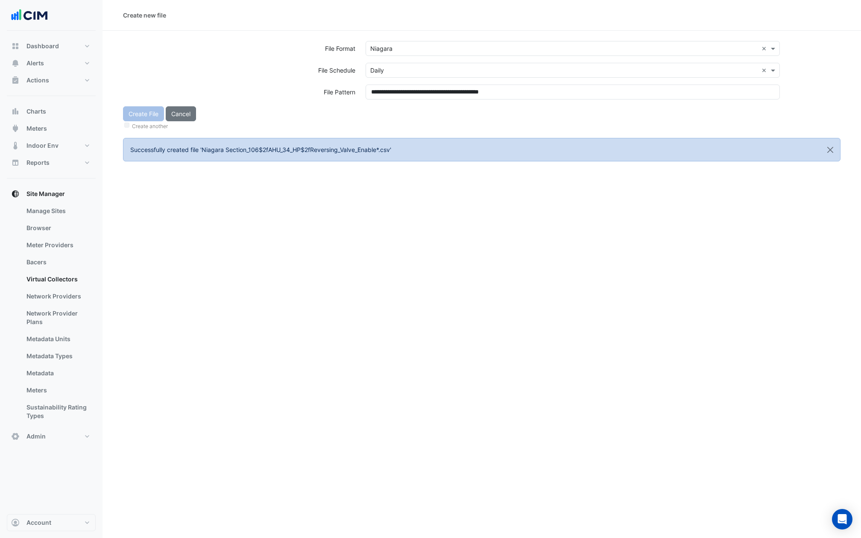
click at [382, 114] on div "Create File Cancel Create another" at bounding box center [482, 118] width 728 height 25
click at [145, 117] on button "Create File" at bounding box center [143, 113] width 41 height 15
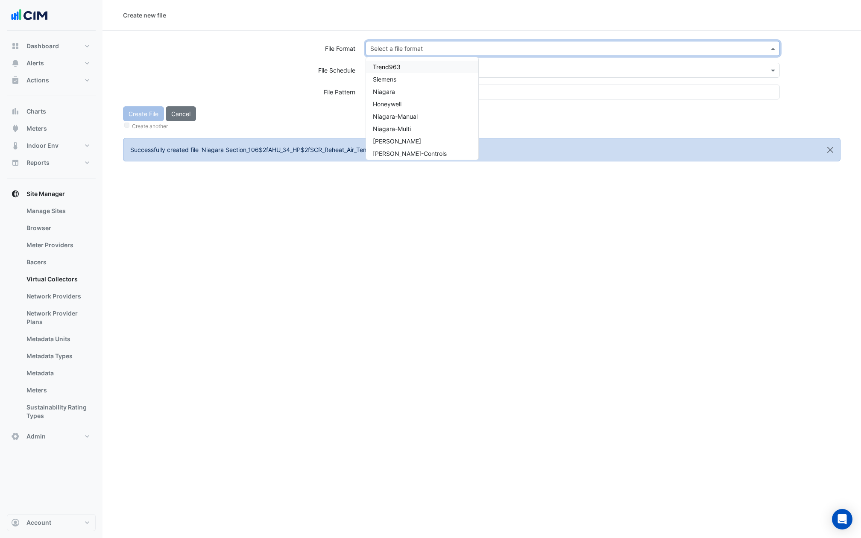
click at [411, 48] on input "text" at bounding box center [564, 48] width 388 height 9
click at [391, 91] on span "Niagara" at bounding box center [384, 91] width 22 height 7
click at [391, 77] on div "Select a file schedule" at bounding box center [573, 70] width 414 height 15
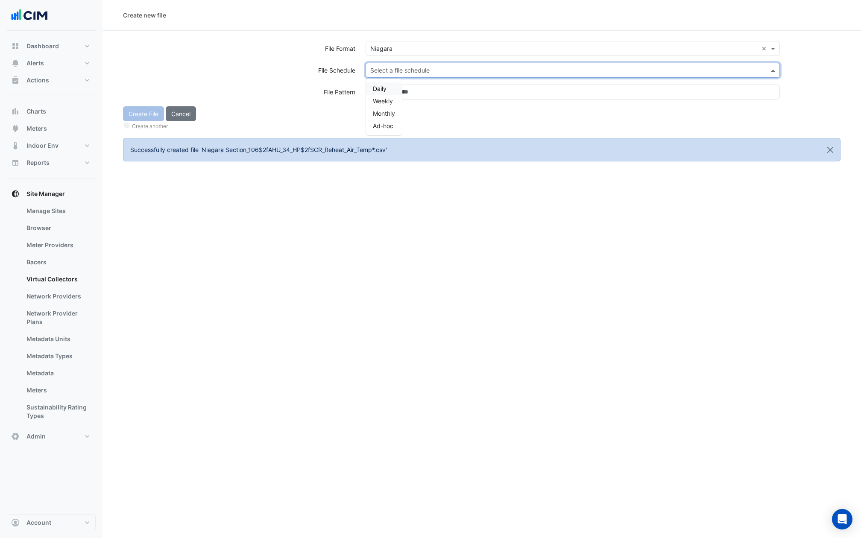
click at [379, 89] on span "Daily" at bounding box center [380, 88] width 14 height 7
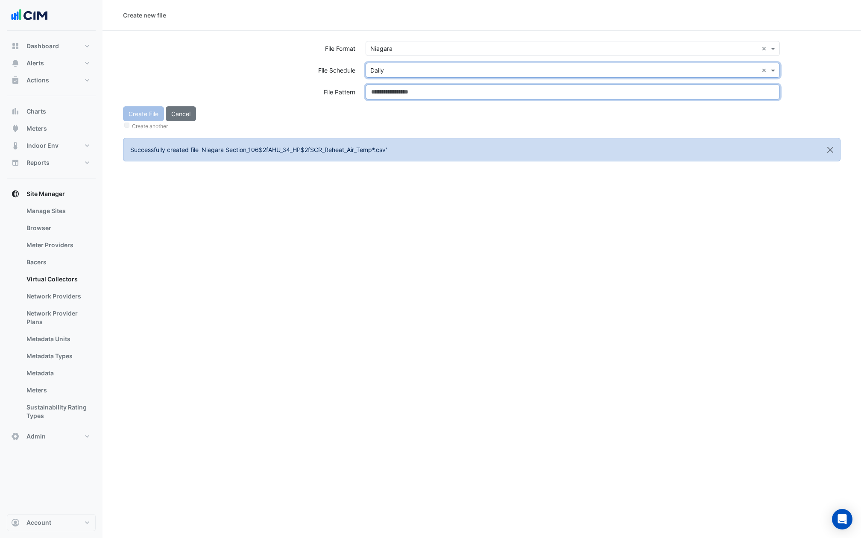
click at [379, 89] on input at bounding box center [573, 92] width 414 height 15
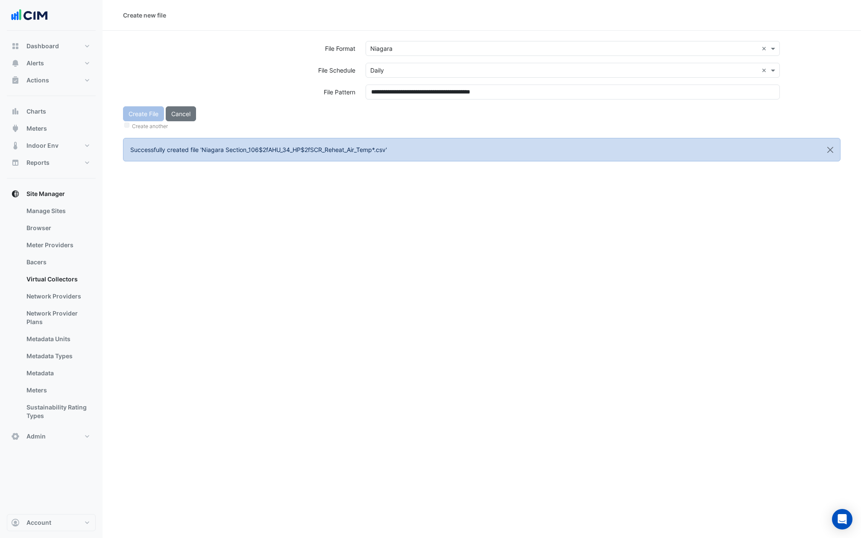
click at [379, 103] on div "**********" at bounding box center [573, 96] width 425 height 22
click at [144, 113] on button "Create File" at bounding box center [143, 113] width 41 height 15
click at [399, 49] on input "text" at bounding box center [564, 48] width 388 height 9
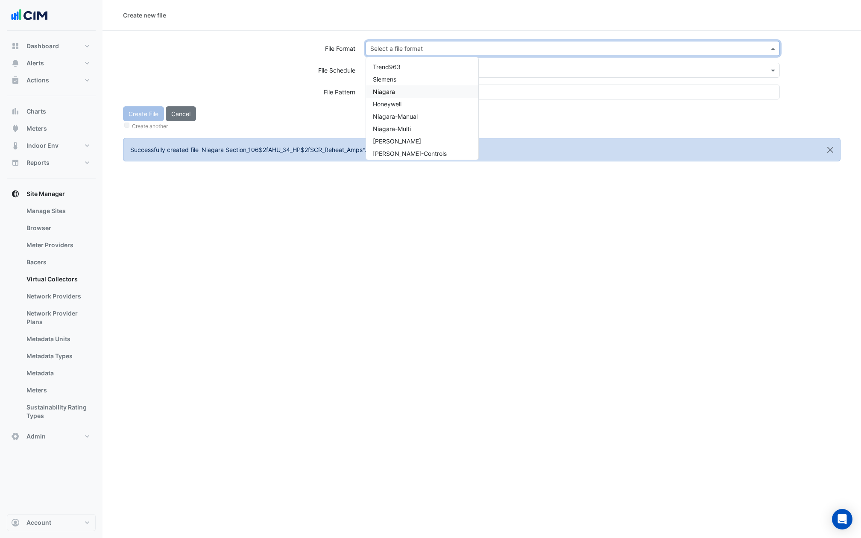
click at [391, 92] on span "Niagara" at bounding box center [384, 91] width 22 height 7
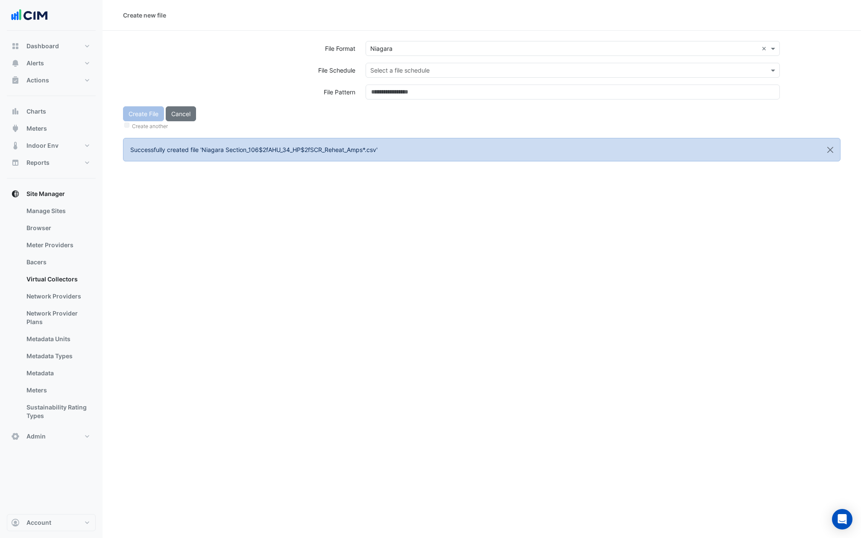
click at [391, 59] on div "Select a file format × Niagara ×" at bounding box center [573, 52] width 425 height 22
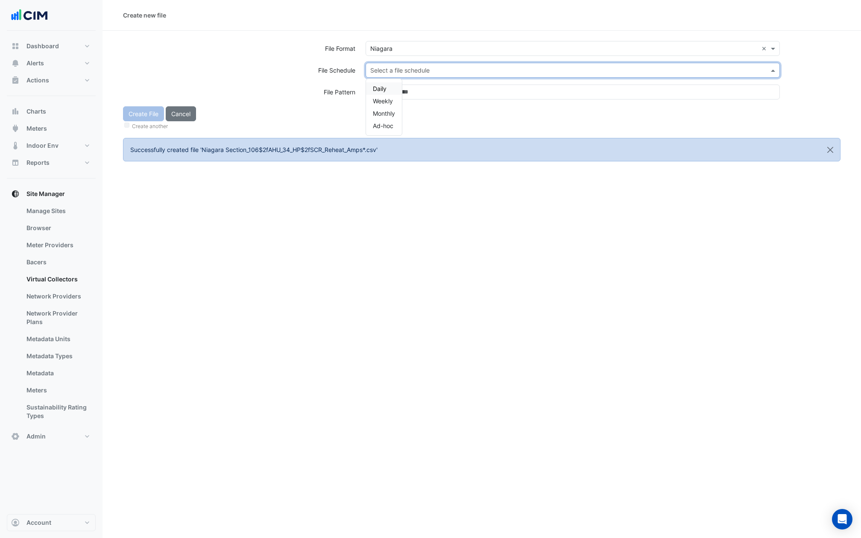
click at [391, 68] on input "text" at bounding box center [564, 70] width 388 height 9
click at [382, 89] on span "Daily" at bounding box center [380, 88] width 14 height 7
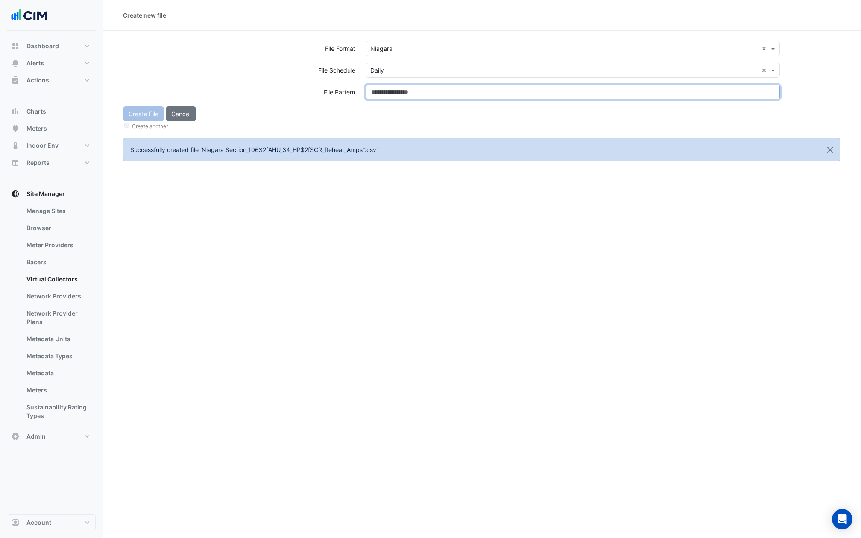
click at [382, 89] on input at bounding box center [573, 92] width 414 height 15
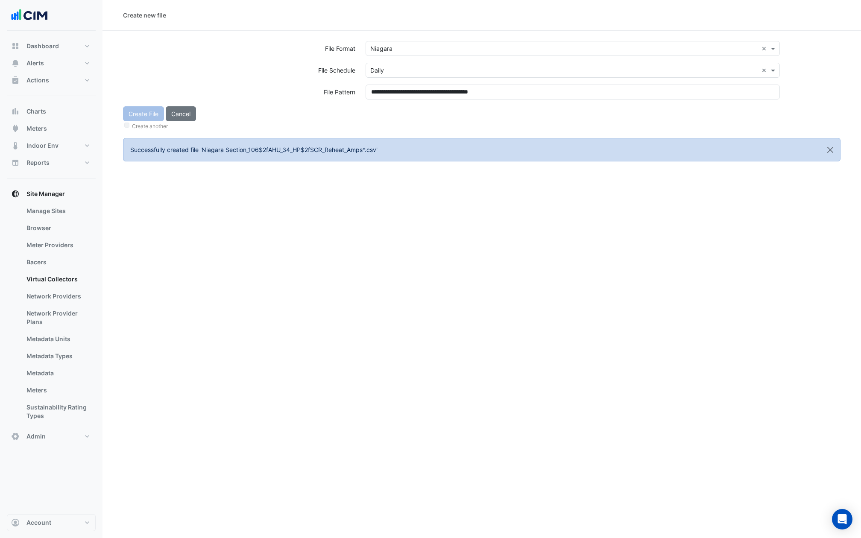
click at [382, 112] on div "Create File Cancel Create another" at bounding box center [482, 118] width 728 height 25
click at [146, 115] on button "Create File" at bounding box center [143, 113] width 41 height 15
